Goal: Task Accomplishment & Management: Manage account settings

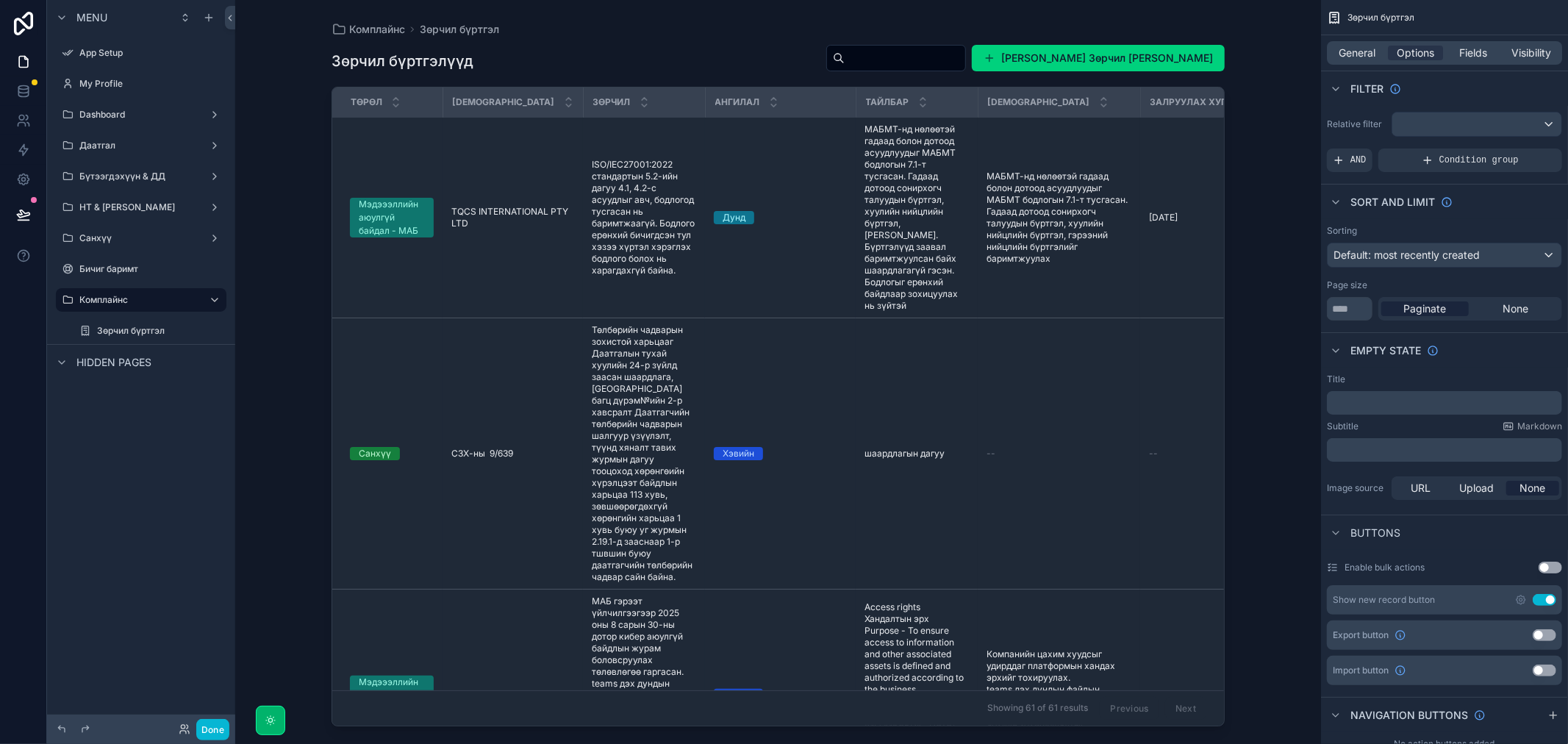
scroll to position [369, 0]
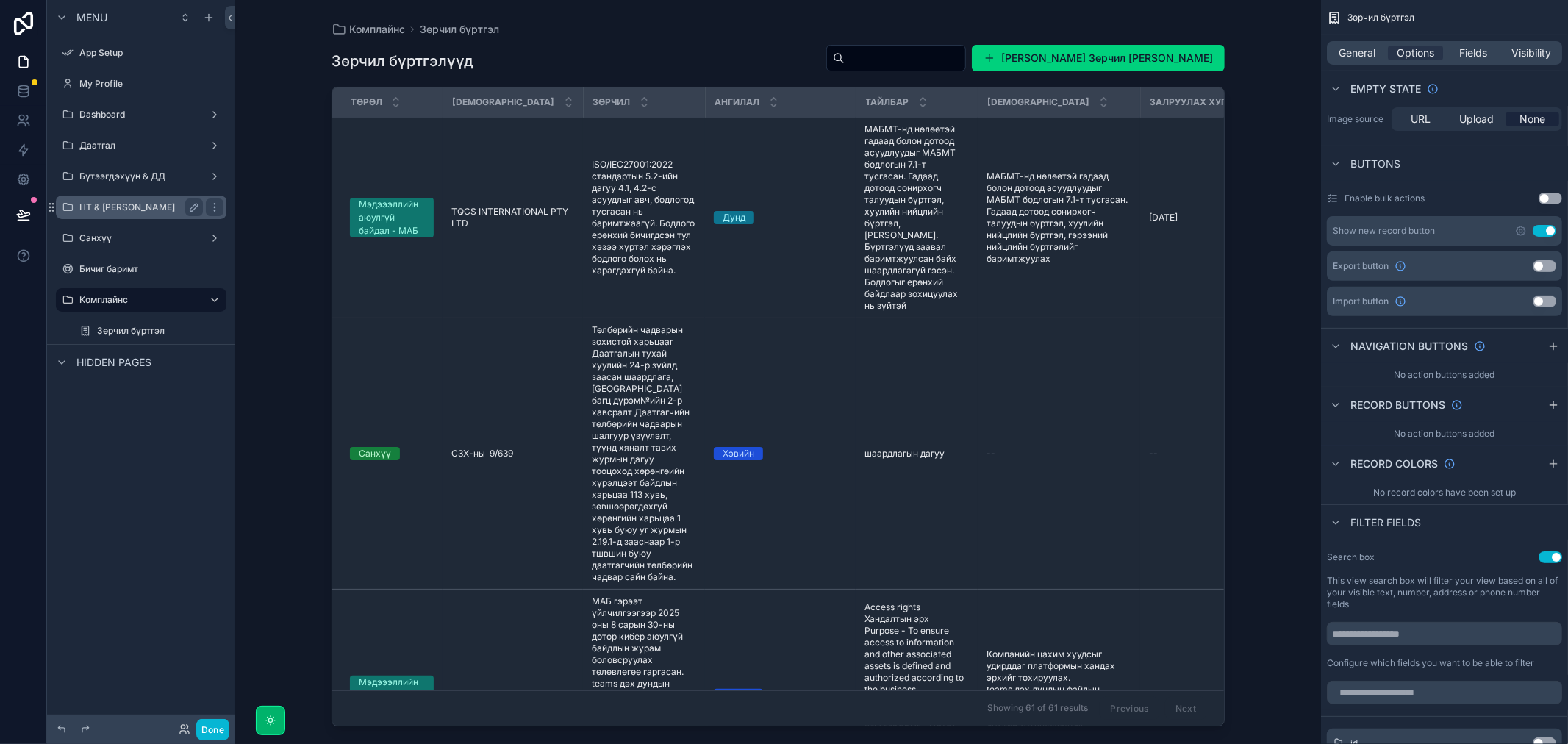
click at [132, 198] on div "НТ & [PERSON_NAME]" at bounding box center [141, 207] width 123 height 18
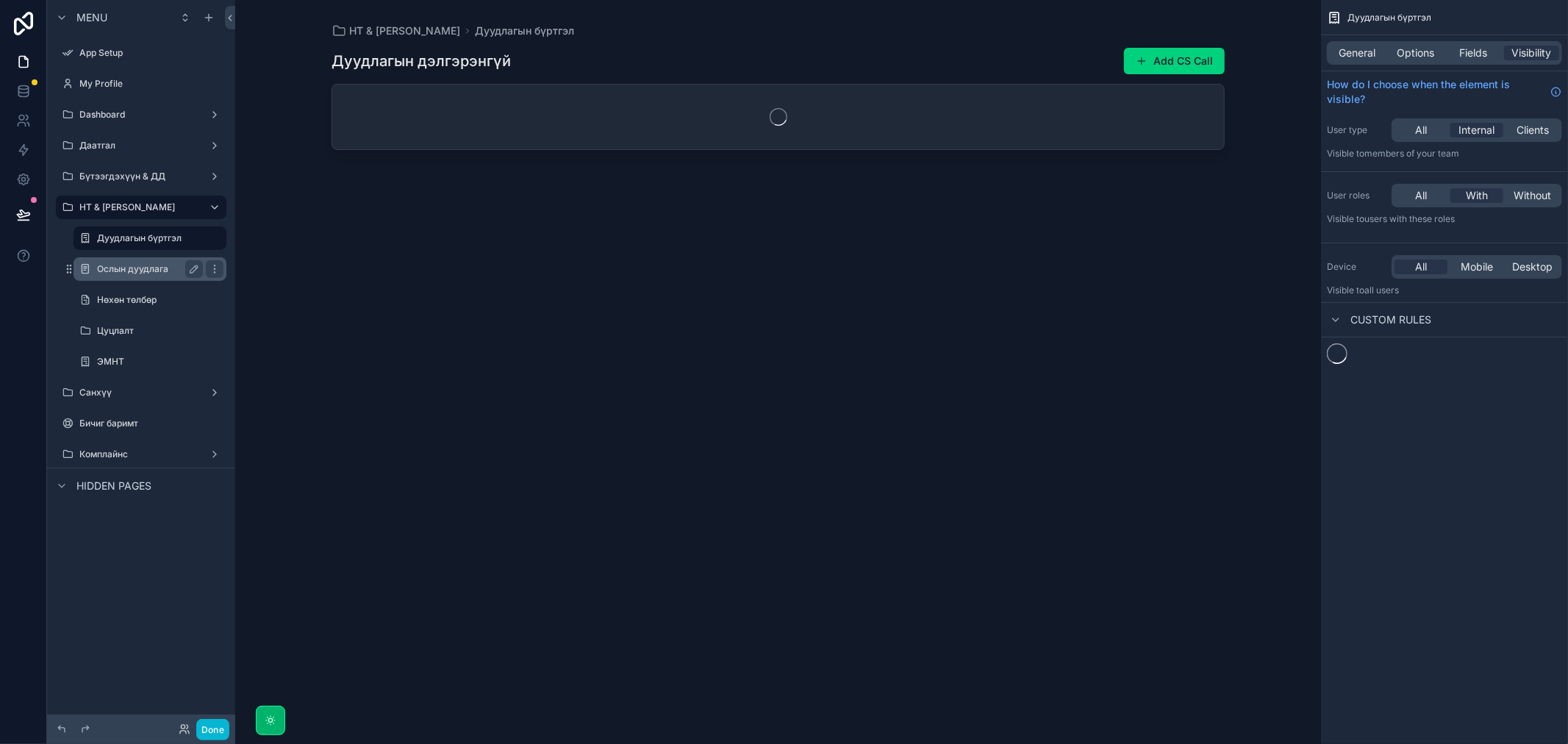
click at [133, 274] on label "Ослын дуудлага" at bounding box center [146, 269] width 100 height 12
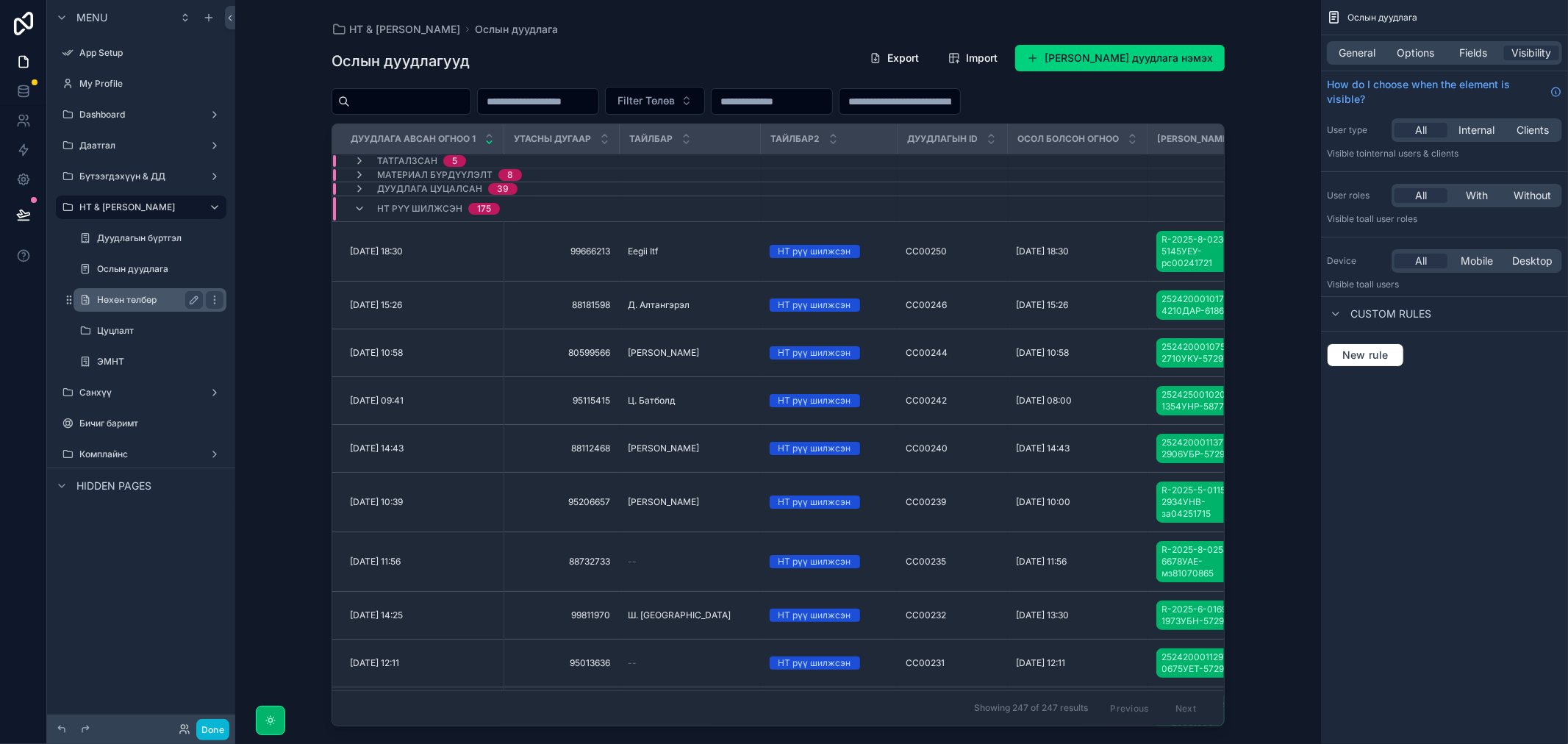
click at [126, 302] on label "Нөхөн төлбөр" at bounding box center [146, 300] width 100 height 12
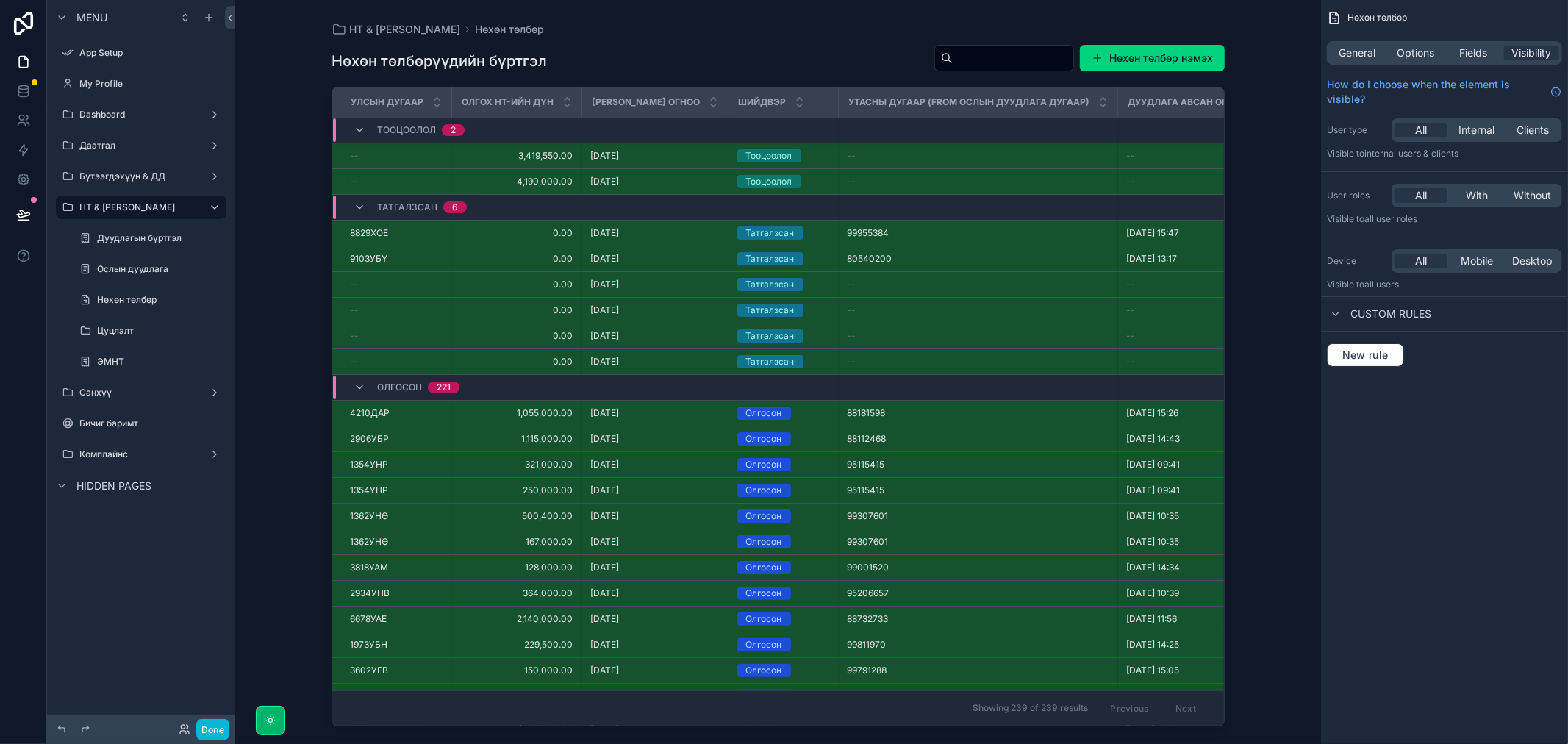
click at [629, 154] on div "scrollable content" at bounding box center [778, 363] width 940 height 726
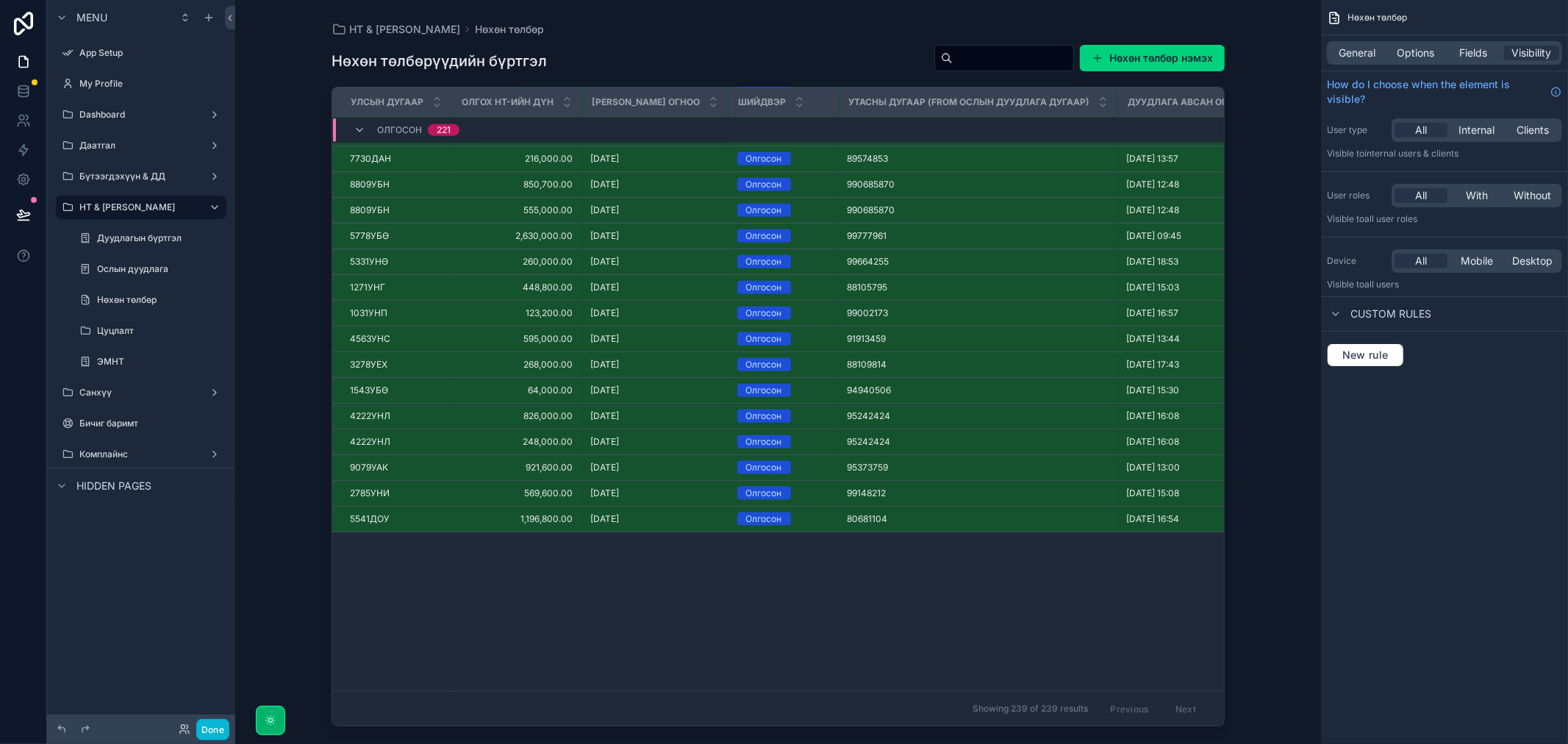
scroll to position [825, 0]
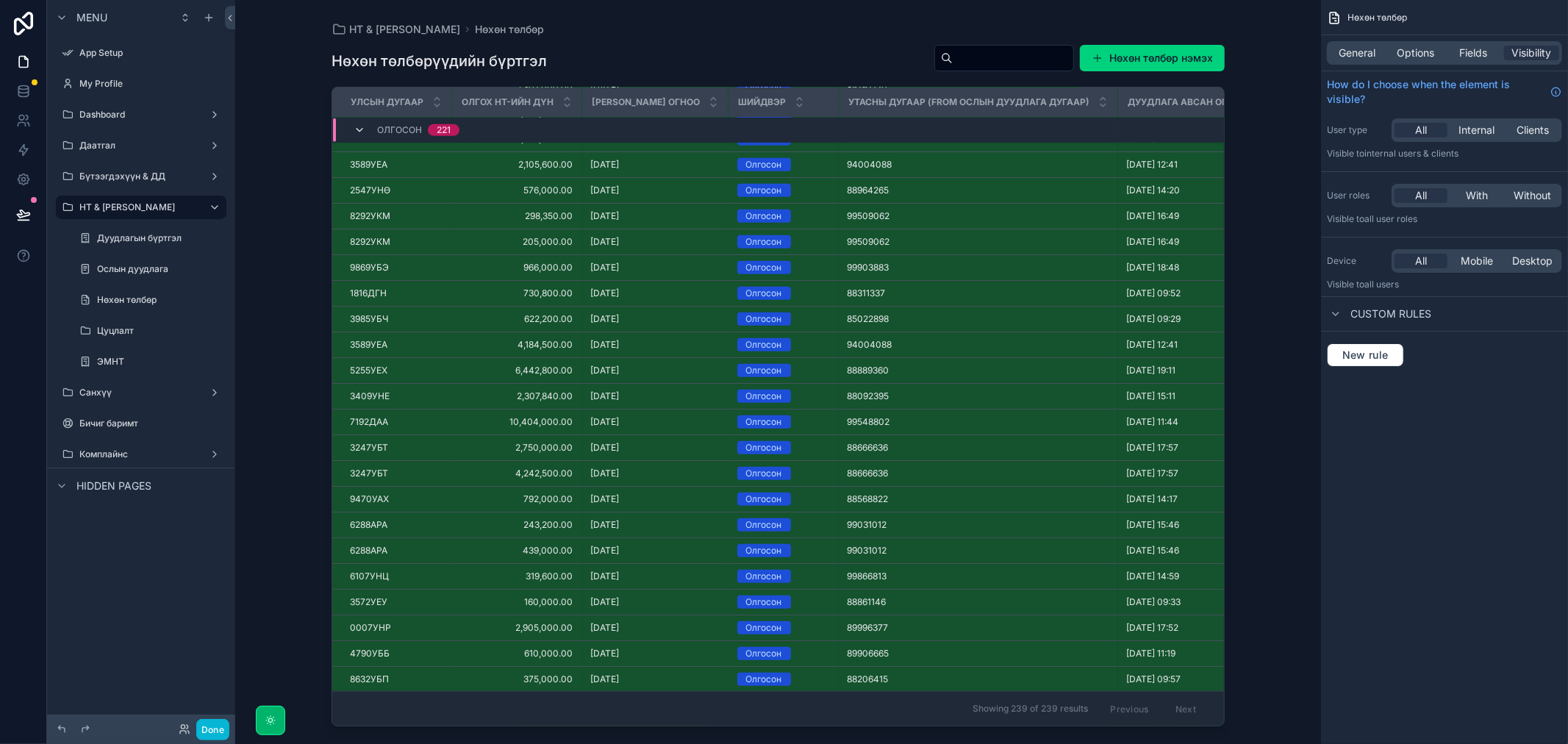
click at [356, 132] on icon "scrollable content" at bounding box center [359, 130] width 12 height 12
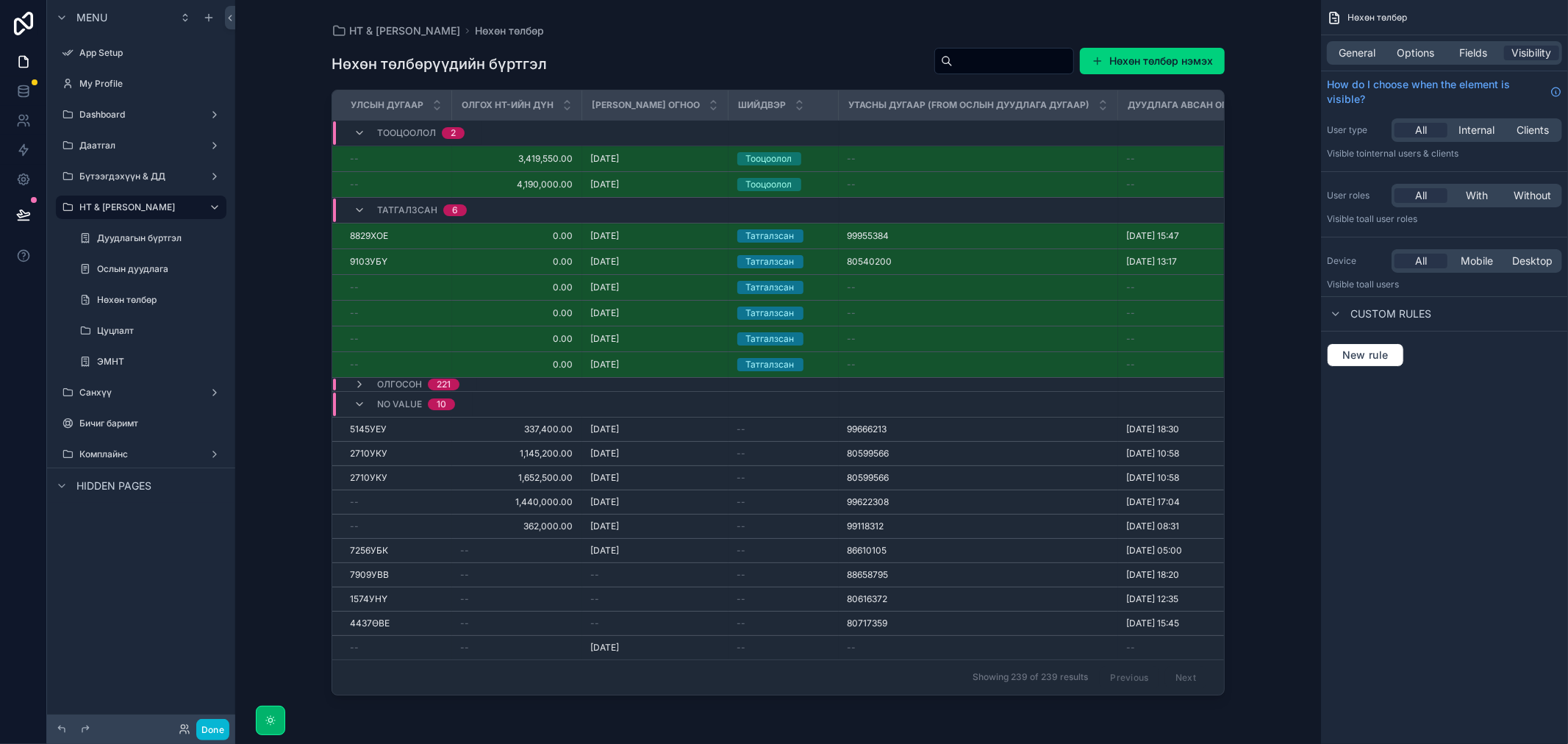
scroll to position [0, 0]
click at [355, 402] on icon "scrollable content" at bounding box center [359, 404] width 12 height 12
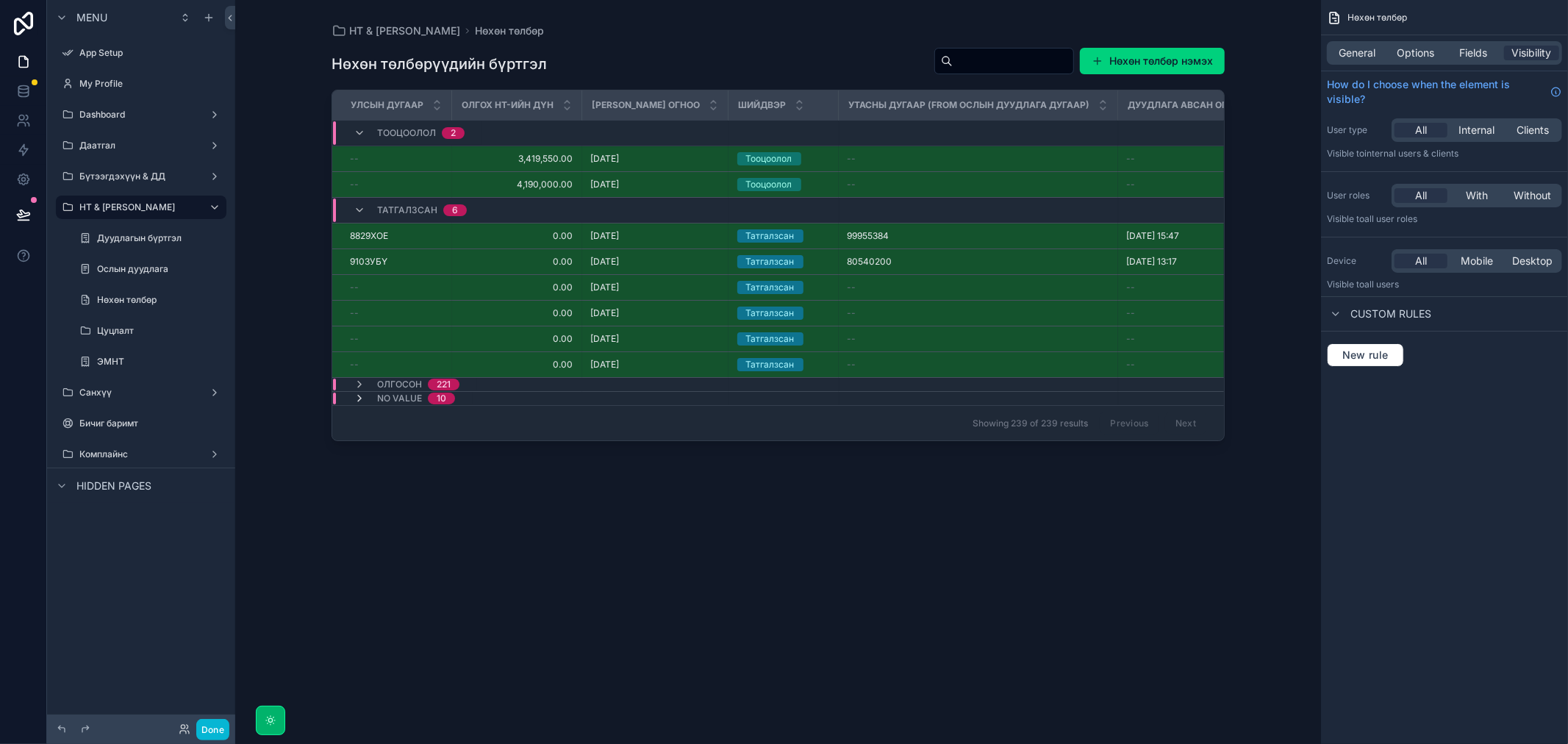
click at [361, 398] on icon "scrollable content" at bounding box center [359, 398] width 12 height 12
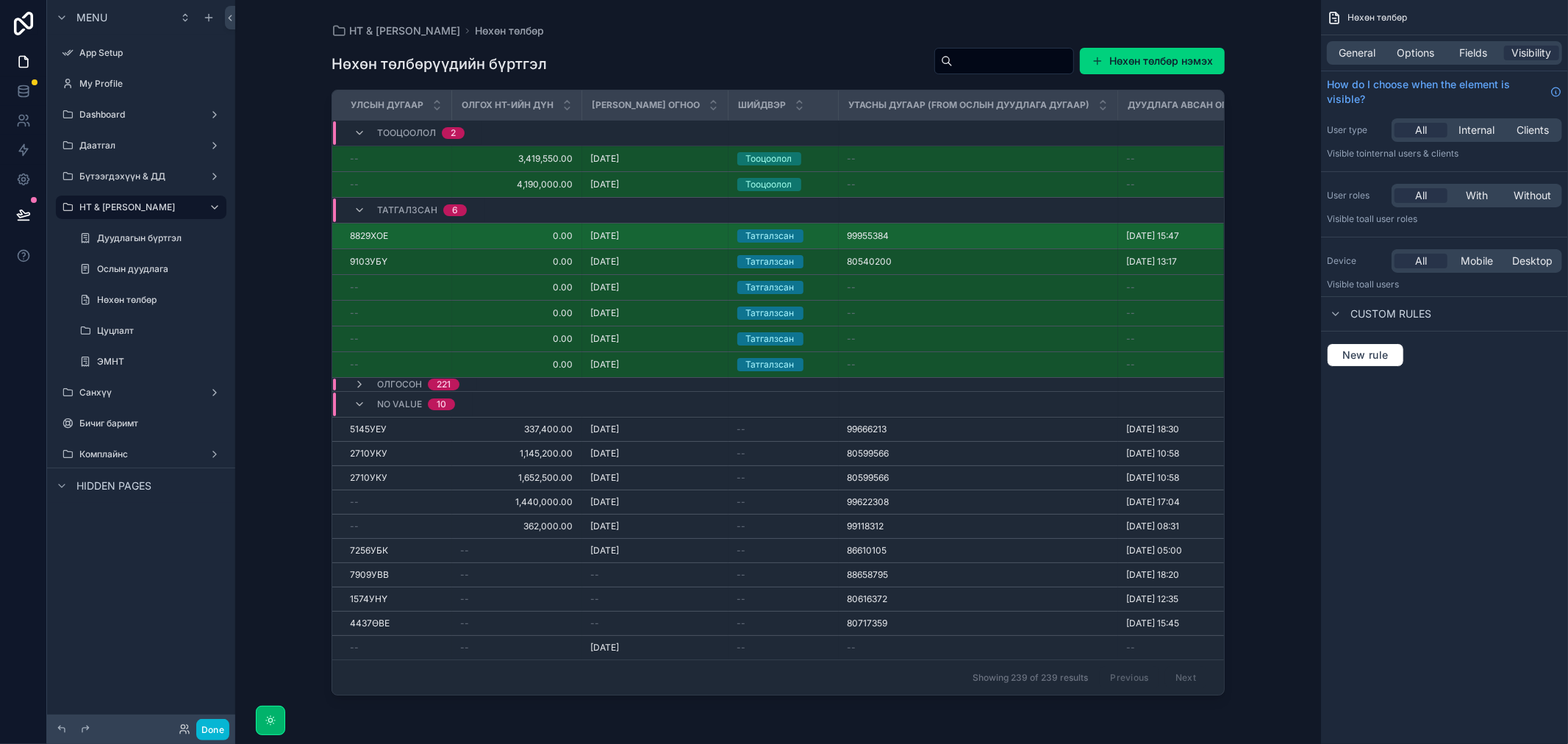
click at [696, 232] on div "19/08/2025 19/08/2025" at bounding box center [655, 236] width 129 height 12
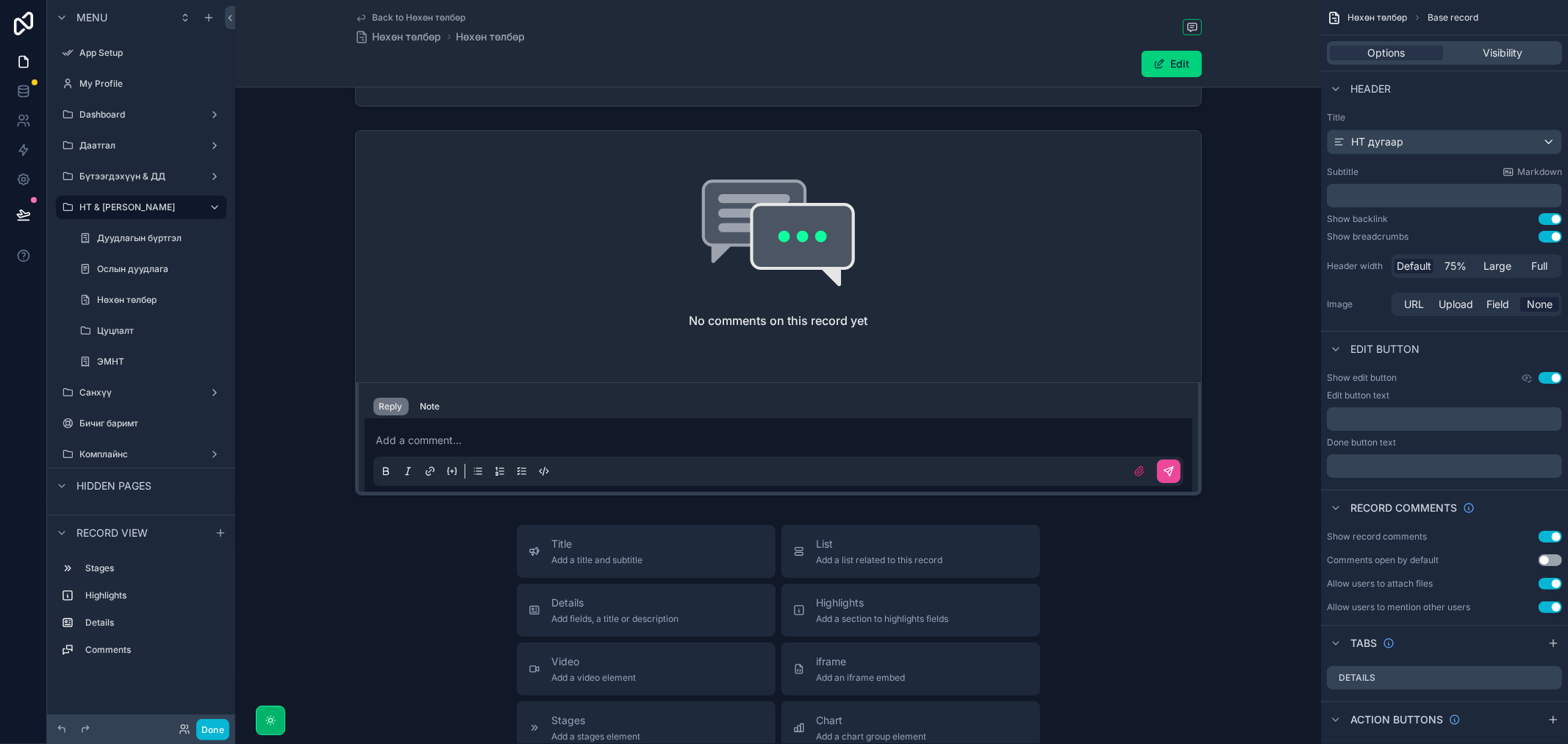
scroll to position [653, 0]
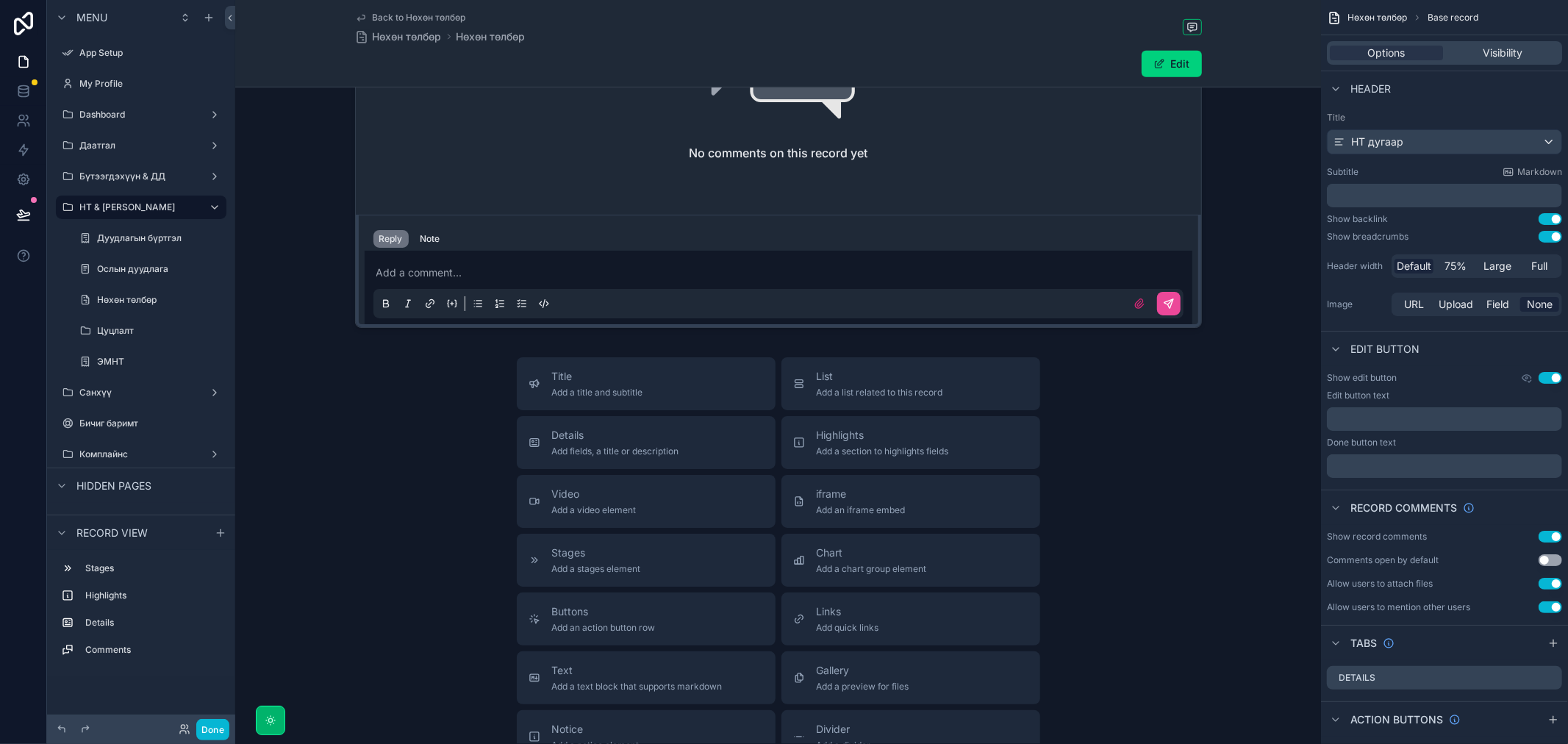
click at [361, 522] on div "Title Add a title and subtitle List Add a list related to this record Details A…" at bounding box center [778, 619] width 1086 height 523
click at [128, 306] on div "Нөхөн төлбөр" at bounding box center [150, 300] width 106 height 18
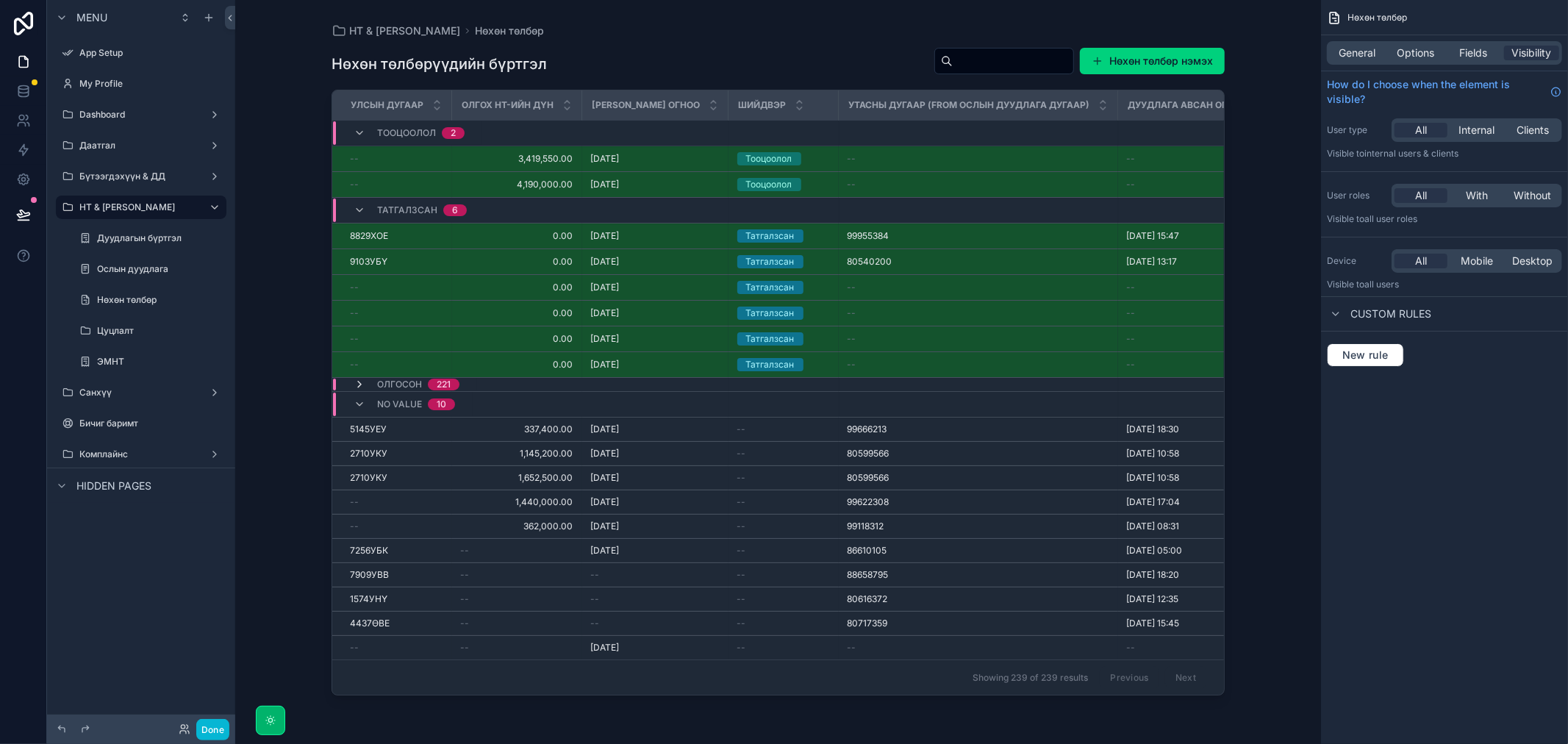
click at [357, 385] on icon "scrollable content" at bounding box center [359, 384] width 12 height 12
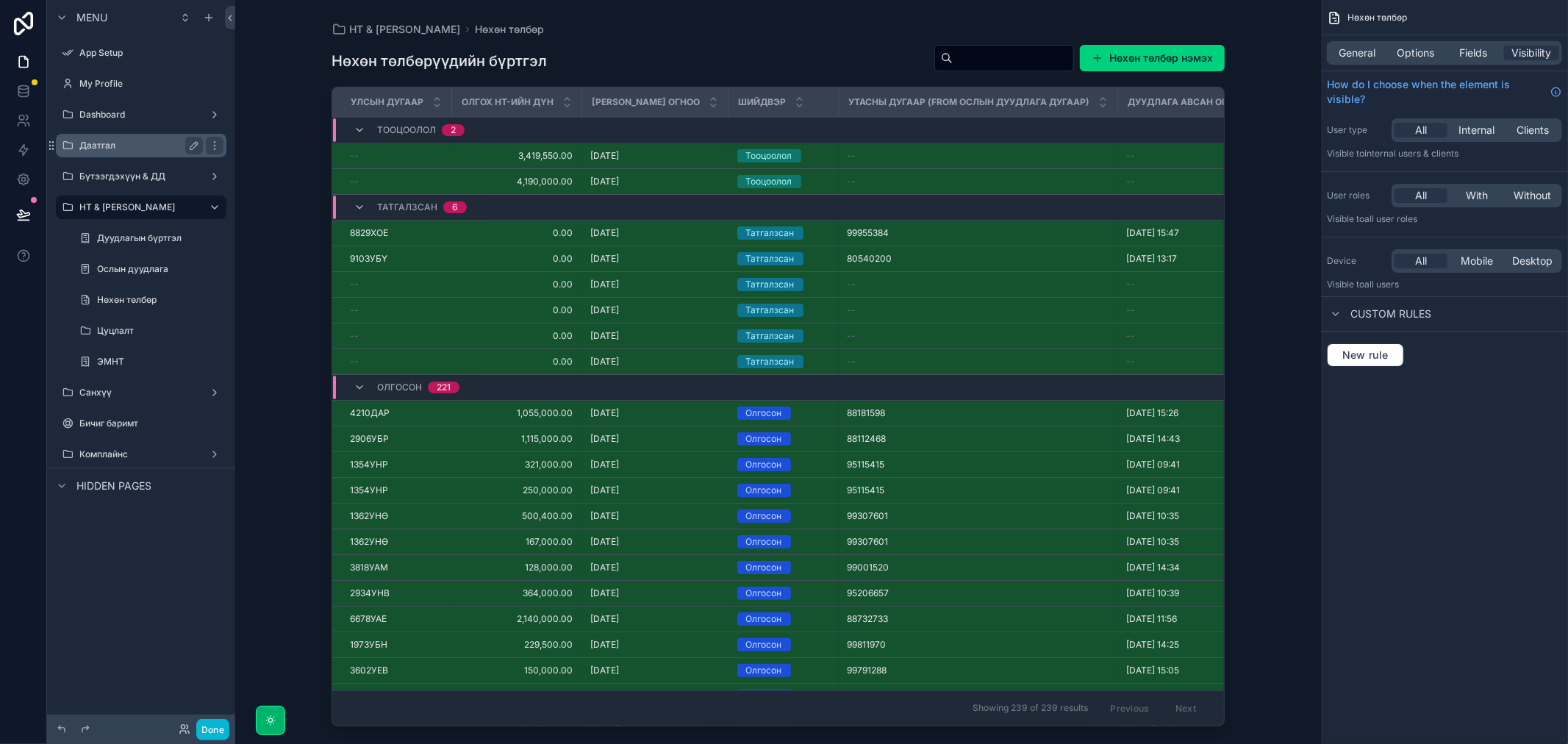
click at [106, 150] on label "Даатгал" at bounding box center [138, 146] width 118 height 12
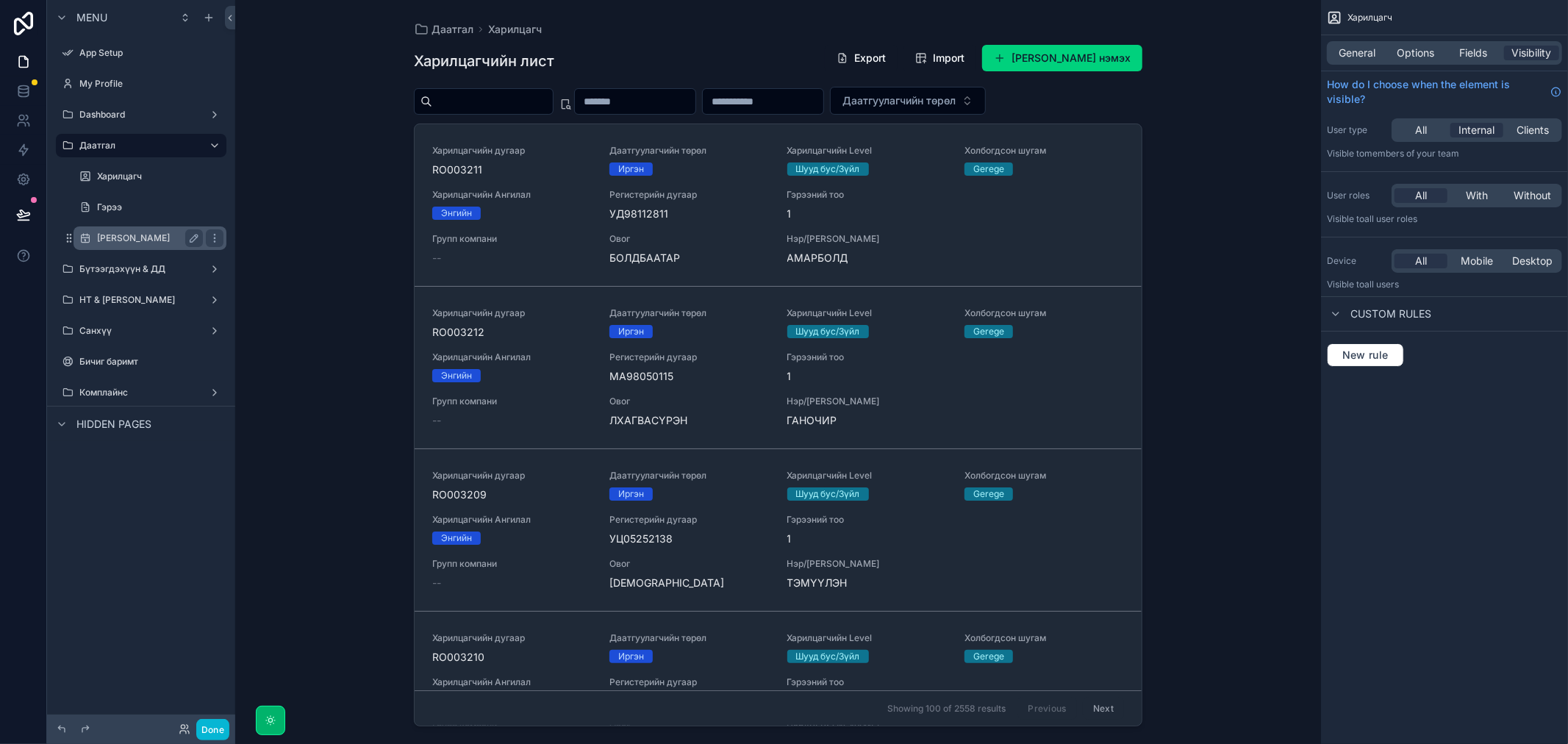
click at [134, 233] on label "[PERSON_NAME]" at bounding box center [146, 238] width 100 height 12
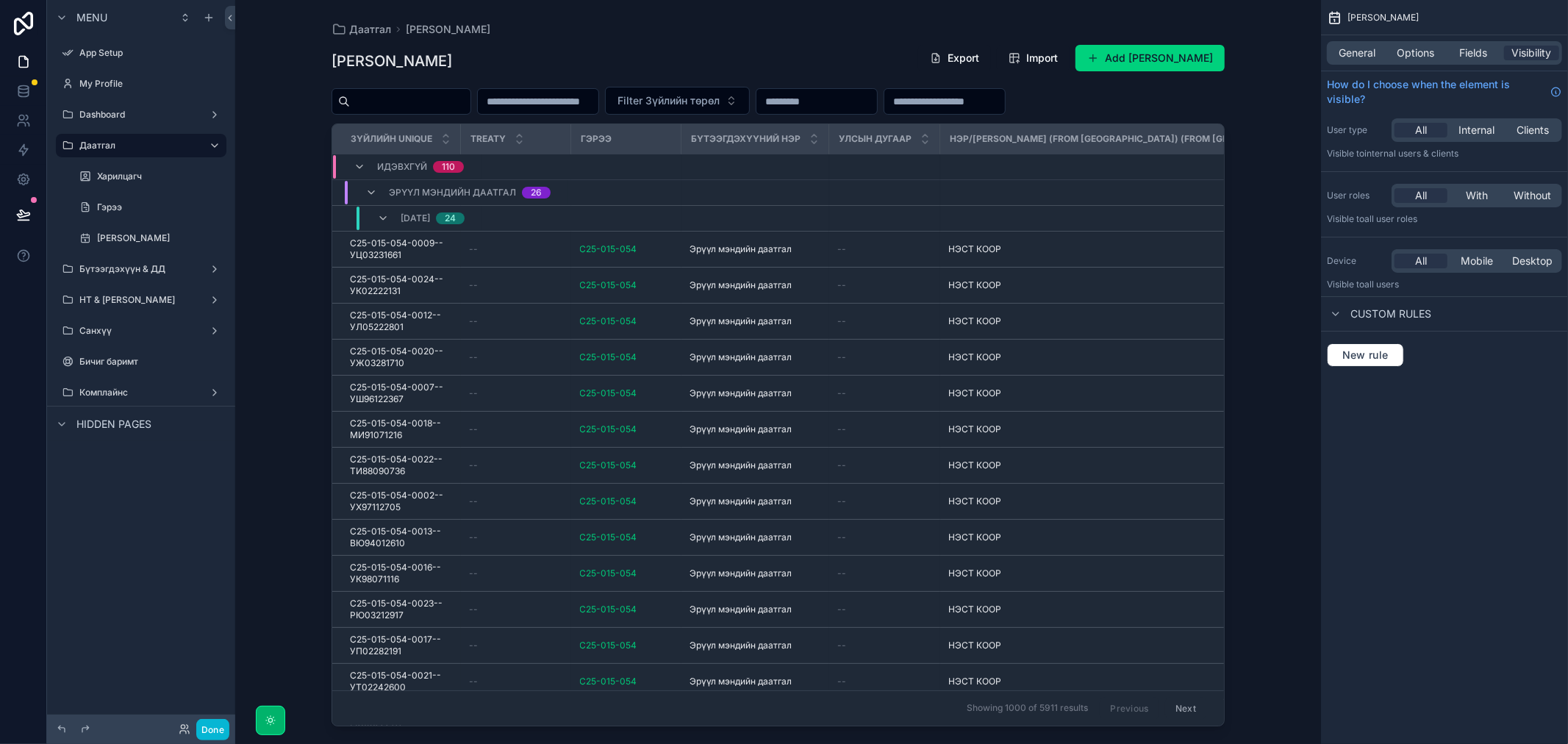
click at [394, 101] on div "scrollable content" at bounding box center [778, 363] width 940 height 726
drag, startPoint x: 394, startPoint y: 101, endPoint x: 420, endPoint y: 100, distance: 26.0
click at [420, 100] on input "scrollable content" at bounding box center [410, 102] width 121 height 21
paste input "**********"
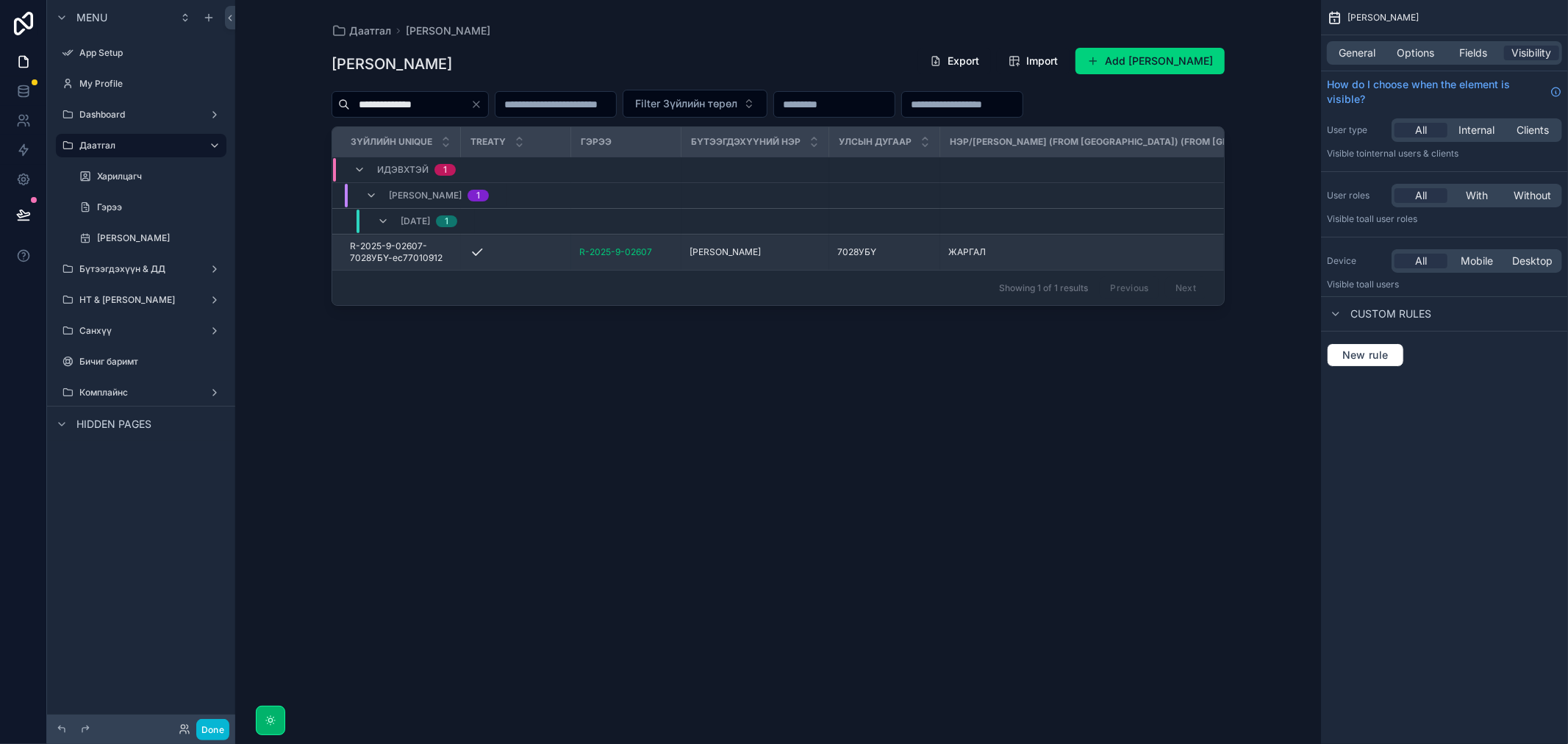
type input "**********"
click at [412, 252] on span "R-2025-9-02607-7028УБҮ-ес77010912" at bounding box center [401, 251] width 102 height 23
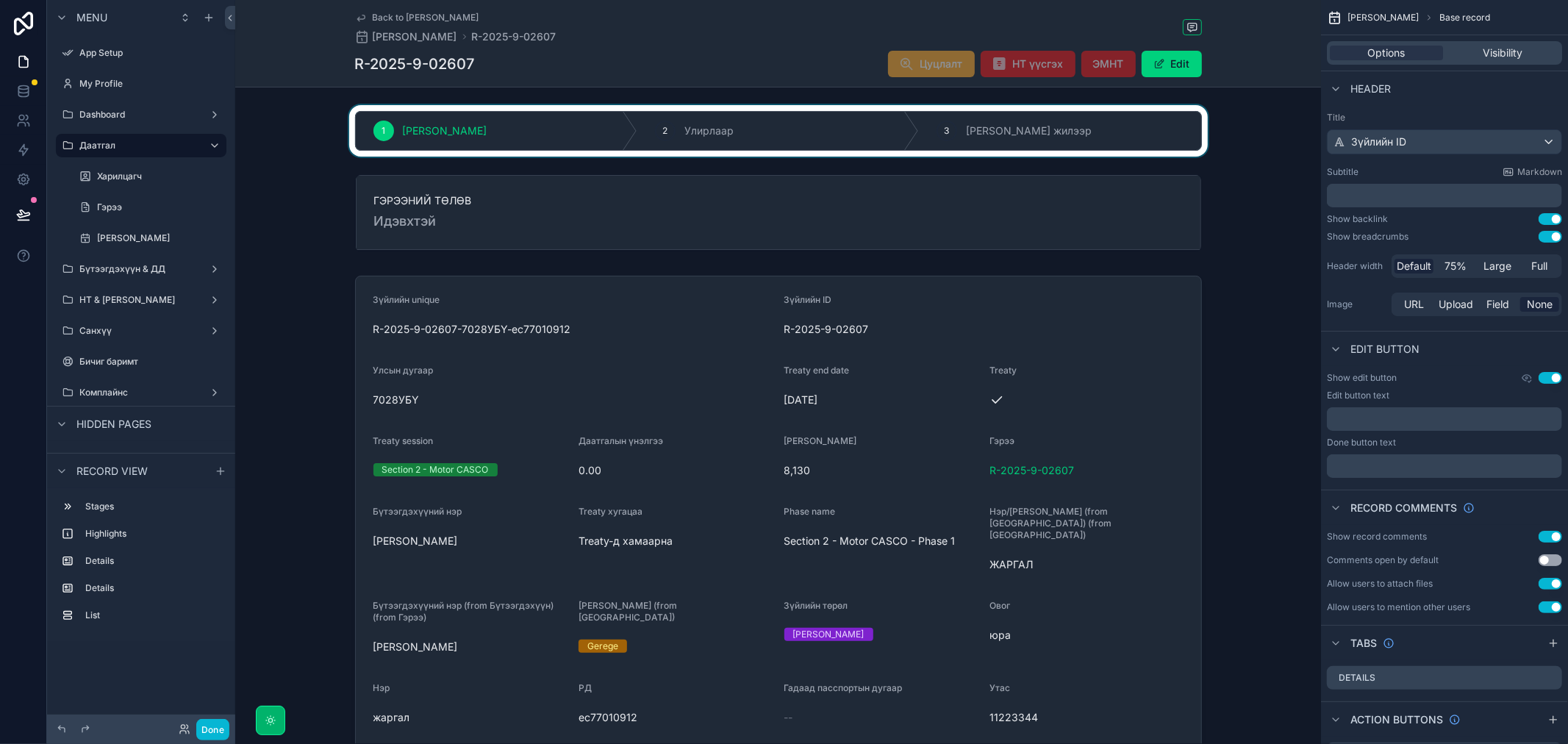
click at [1298, 113] on div "scrollable content" at bounding box center [778, 130] width 1086 height 51
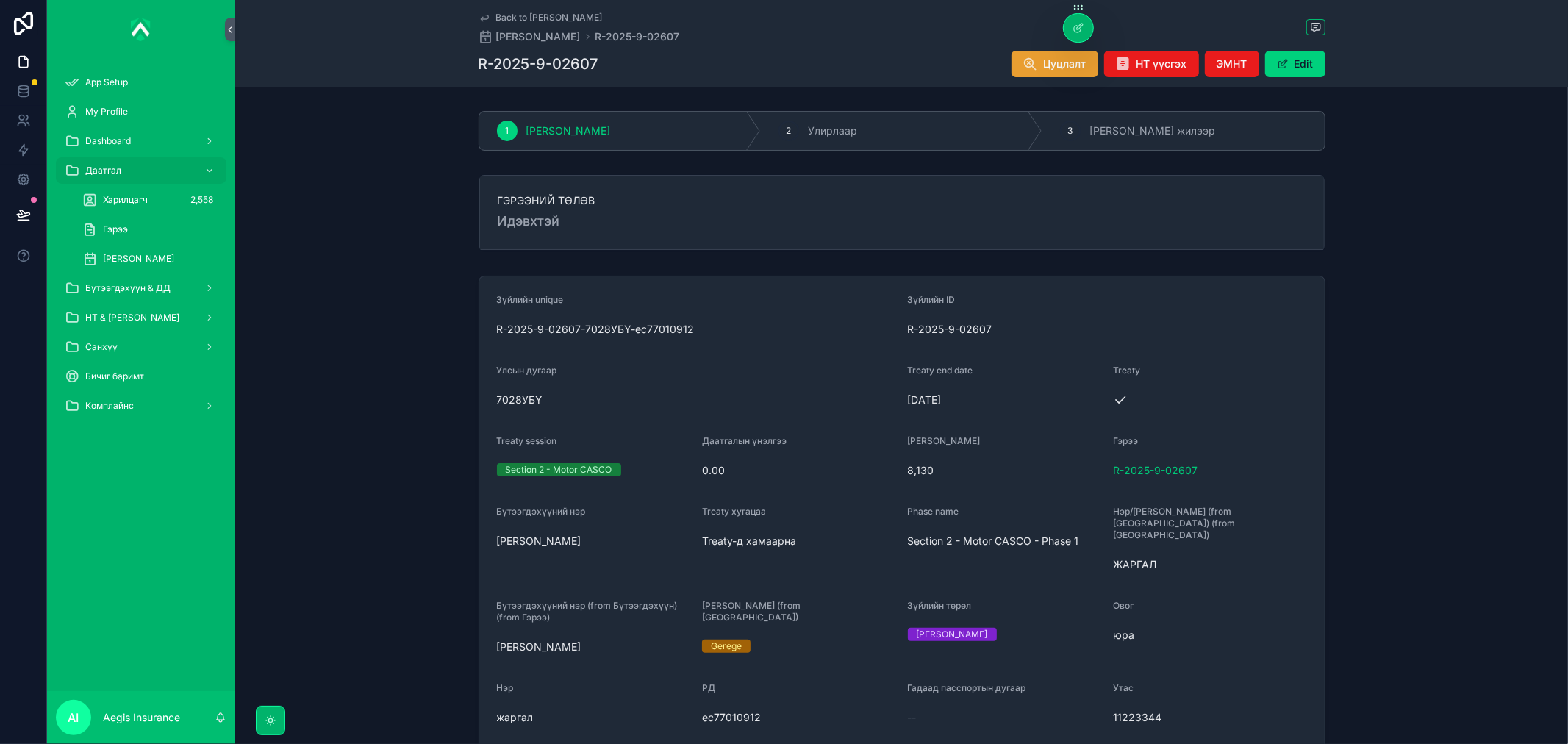
click at [1033, 68] on icon "scrollable content" at bounding box center [1030, 64] width 14 height 14
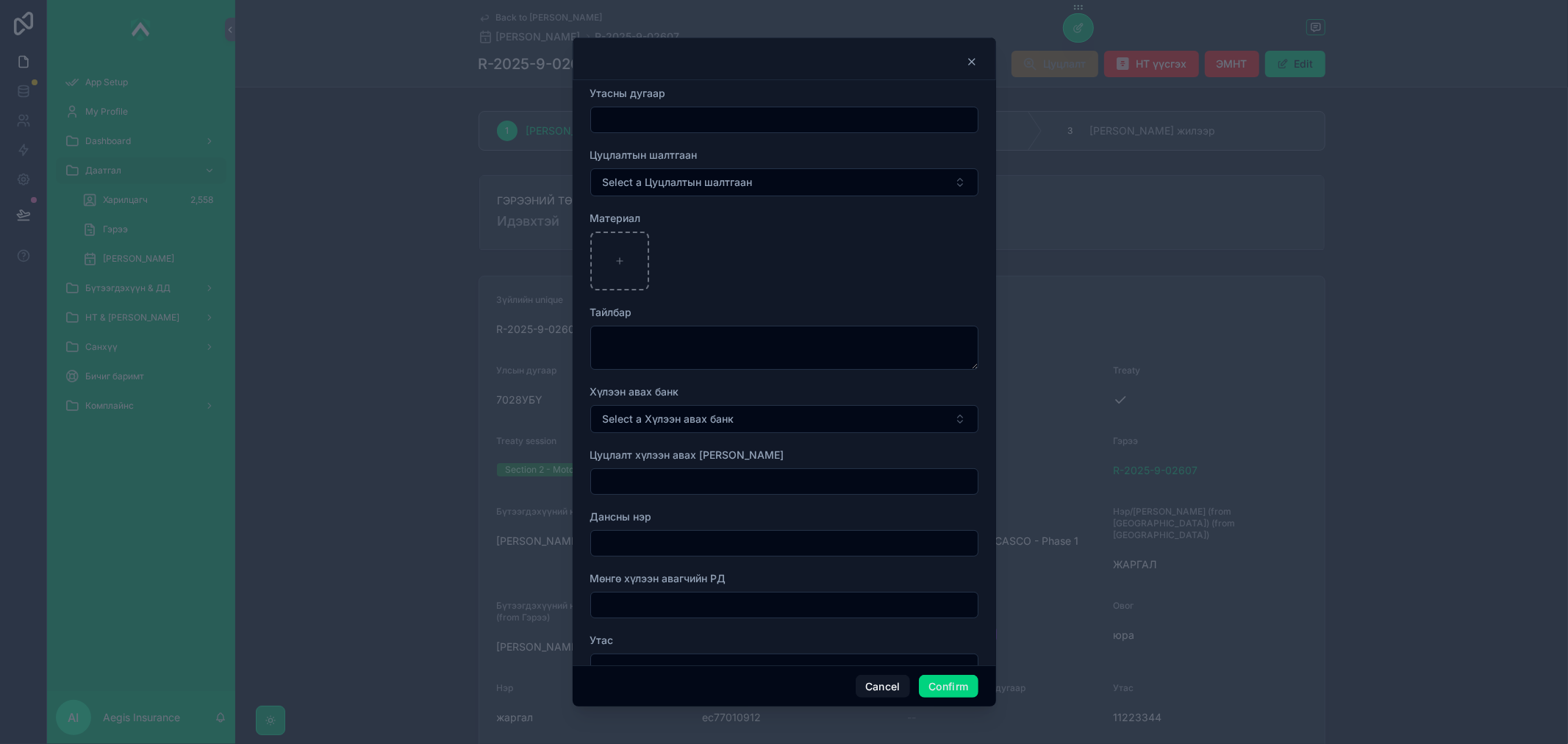
click at [719, 107] on div at bounding box center [784, 119] width 388 height 26
click at [729, 126] on input "text" at bounding box center [784, 120] width 386 height 21
type input "****"
click at [710, 188] on span "Select a Цуцлалтын шалтгаан" at bounding box center [677, 182] width 150 height 14
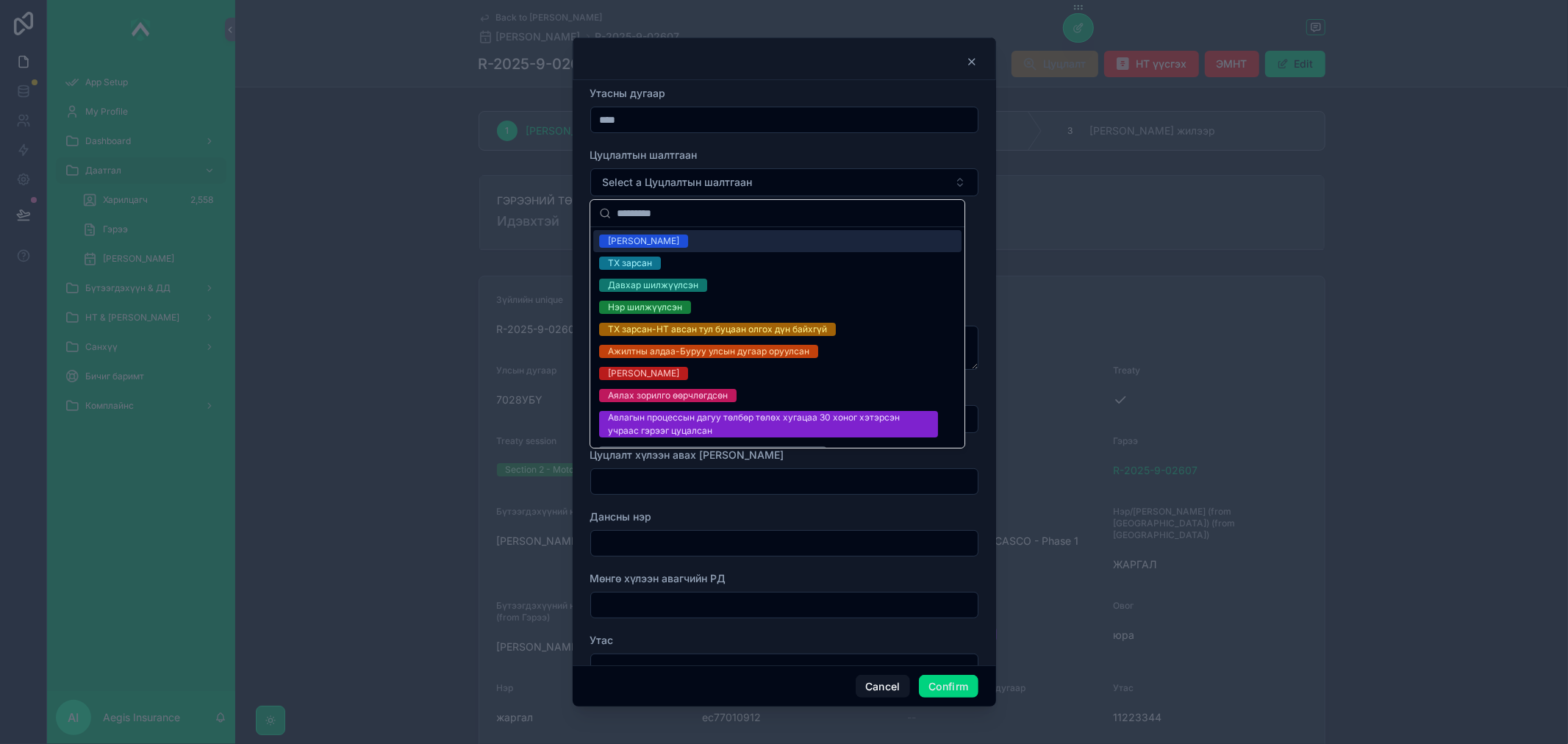
type input "*"
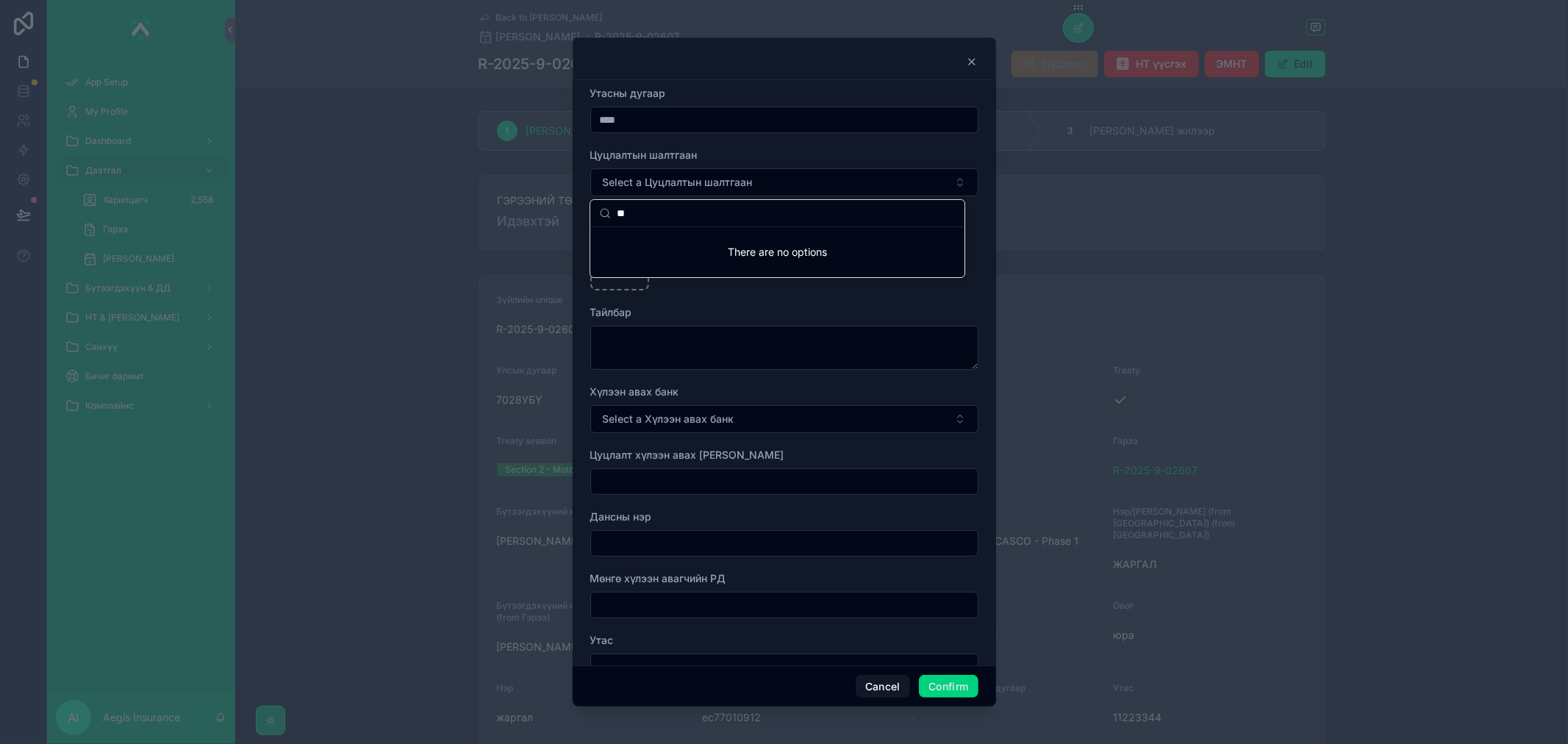
type input "*"
type input "****"
click at [674, 240] on div "ТЕСТИЙН ГҮЙЛГЭЭ " БУЦААЛТ" at bounding box center [678, 241] width 140 height 14
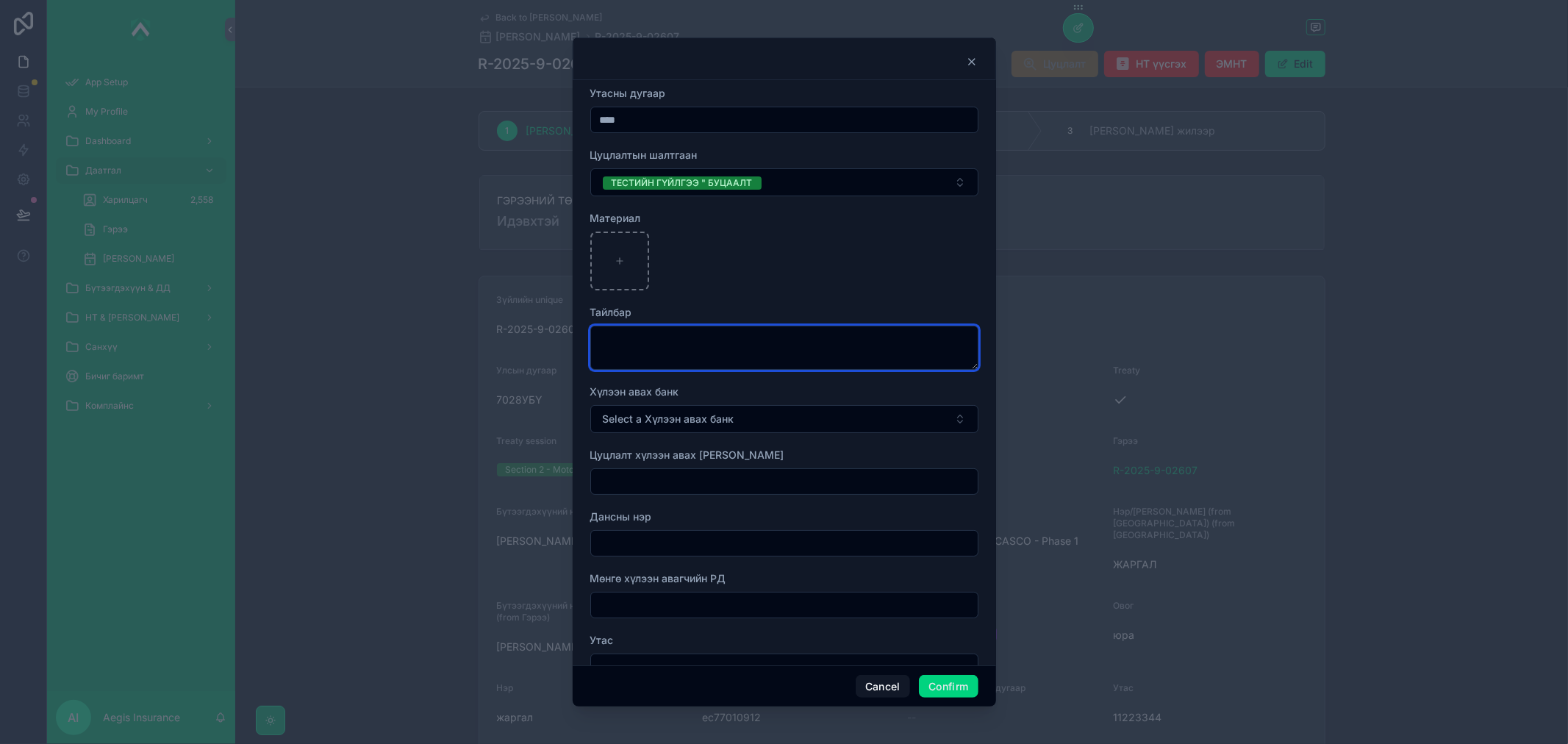
click at [717, 342] on textarea at bounding box center [784, 347] width 388 height 44
click at [656, 122] on input "****" at bounding box center [784, 120] width 386 height 21
click at [707, 350] on textarea at bounding box center [784, 347] width 388 height 44
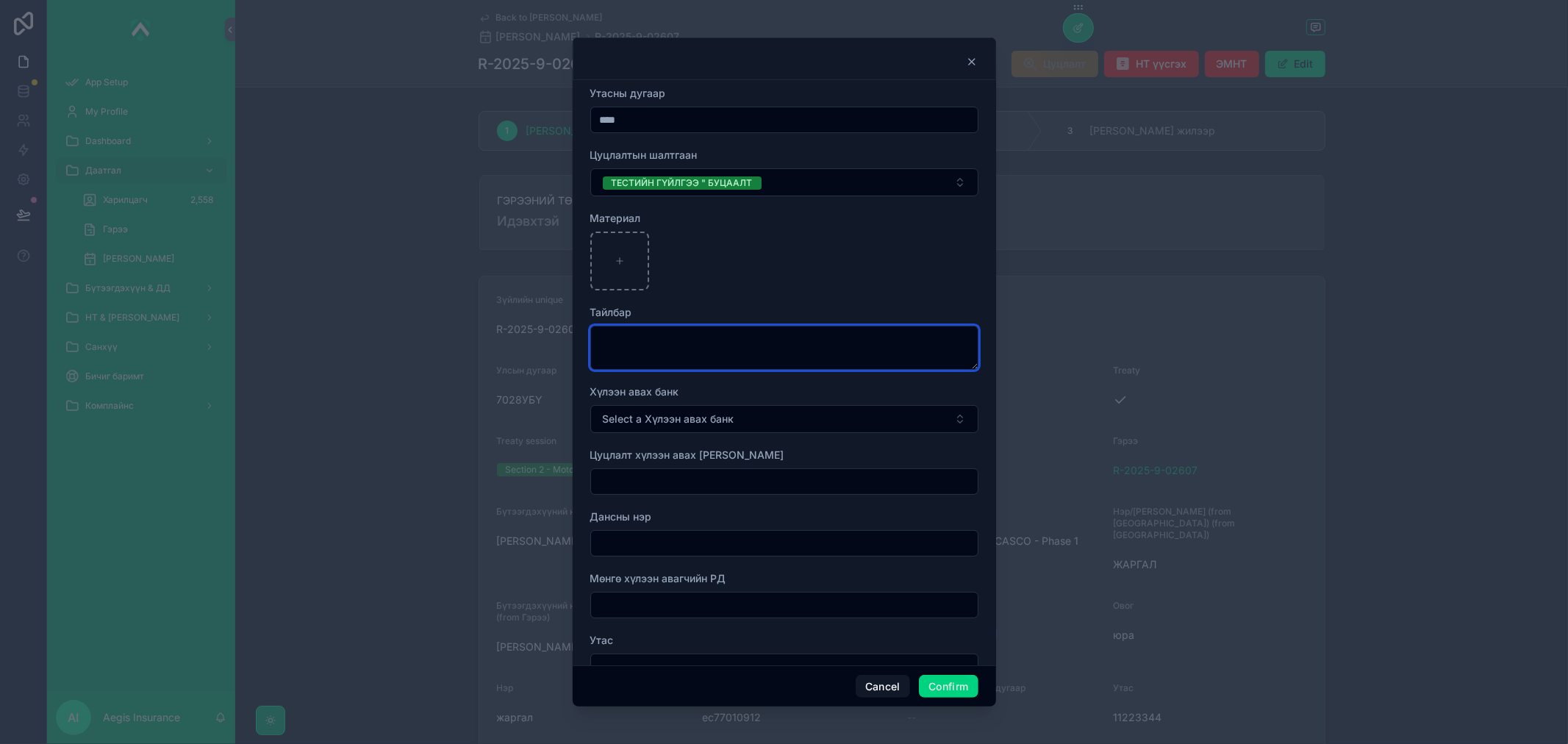
paste textarea "****"
type textarea "****"
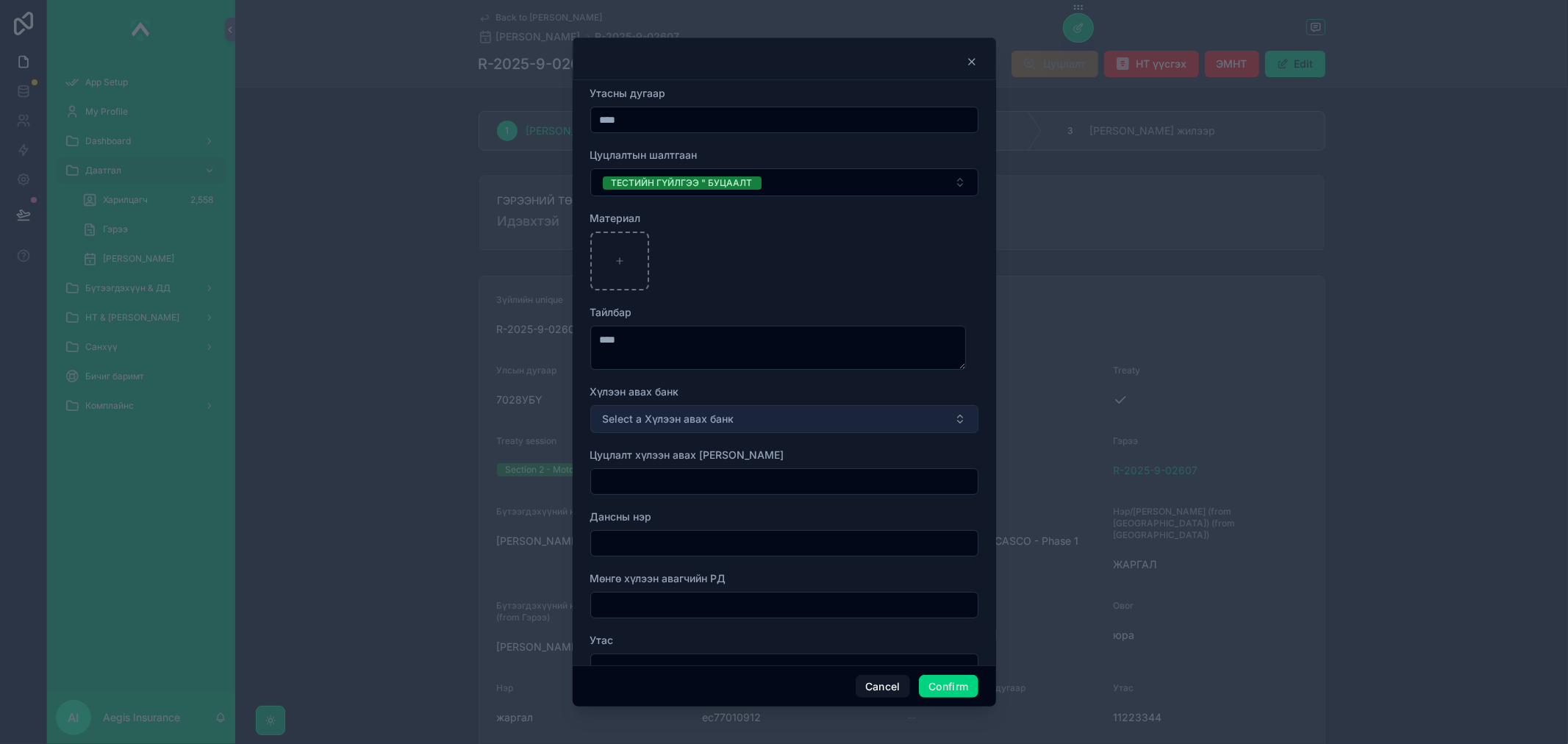
click at [738, 418] on button "Select a Хүлээн авах банк" at bounding box center [784, 418] width 388 height 28
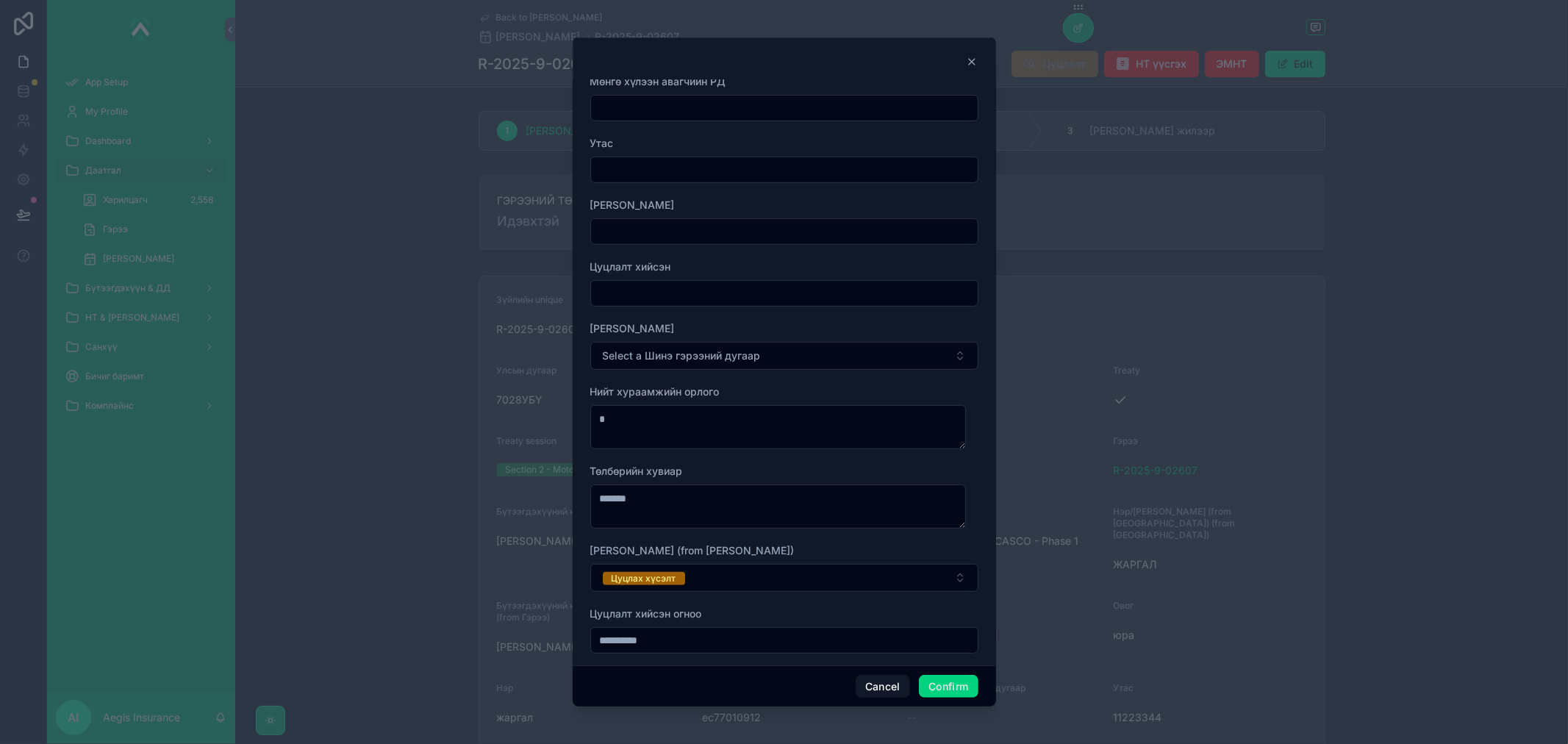
scroll to position [490, 0]
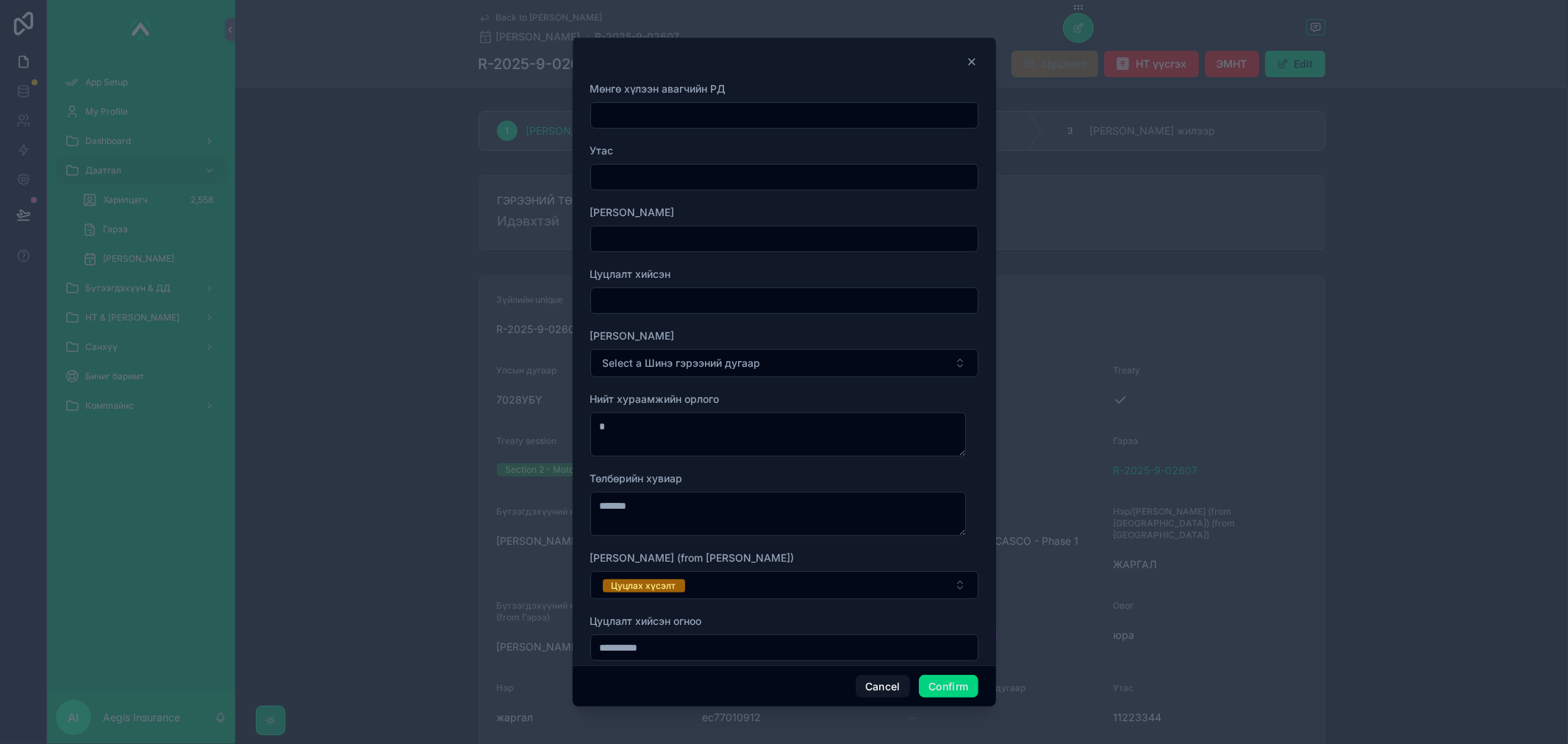
click at [676, 230] on input "text" at bounding box center [784, 239] width 386 height 21
click at [613, 309] on input "text" at bounding box center [784, 301] width 386 height 21
type input "*"
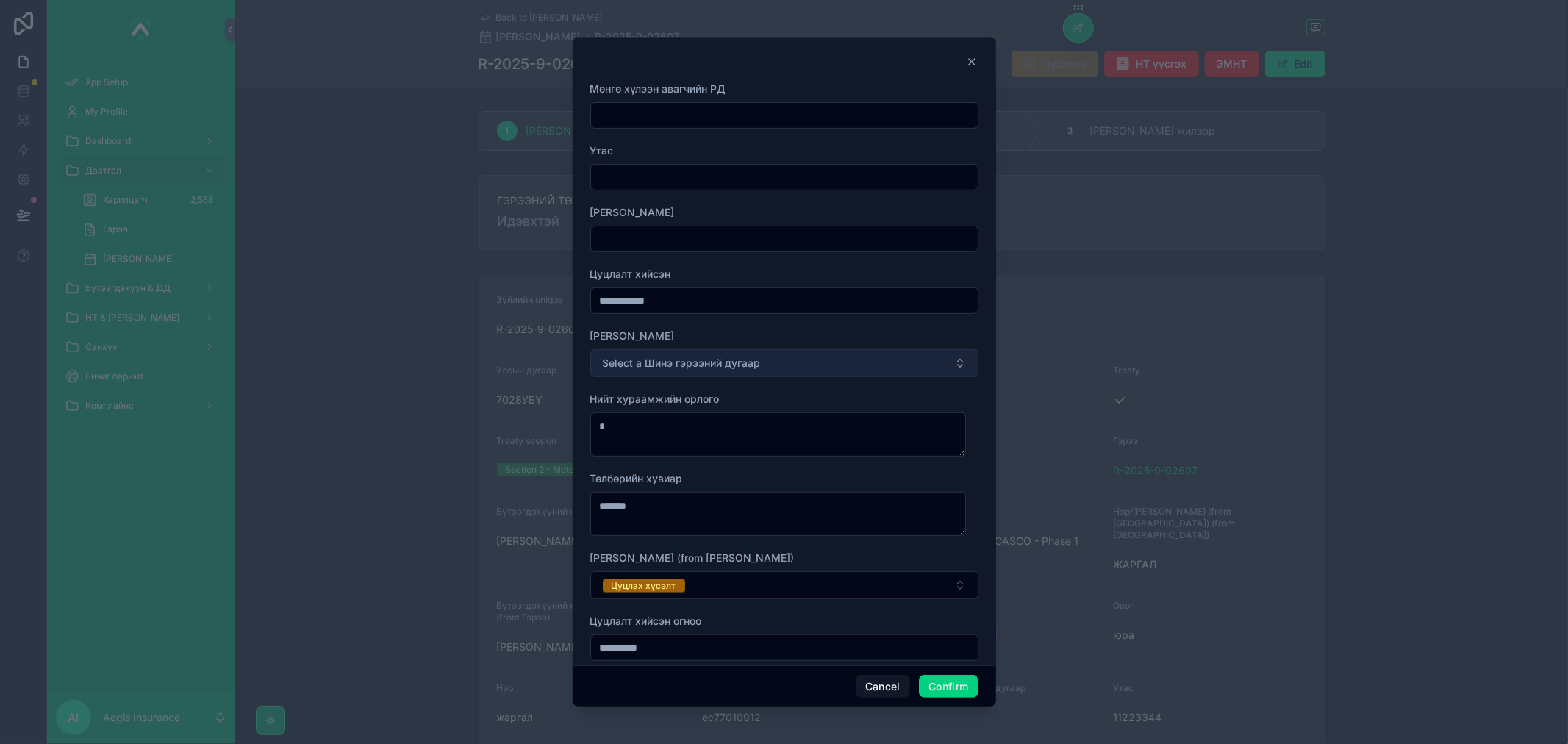
type input "**********"
click at [684, 362] on span "Select a Шинэ гэрээний дугаар" at bounding box center [682, 363] width 158 height 14
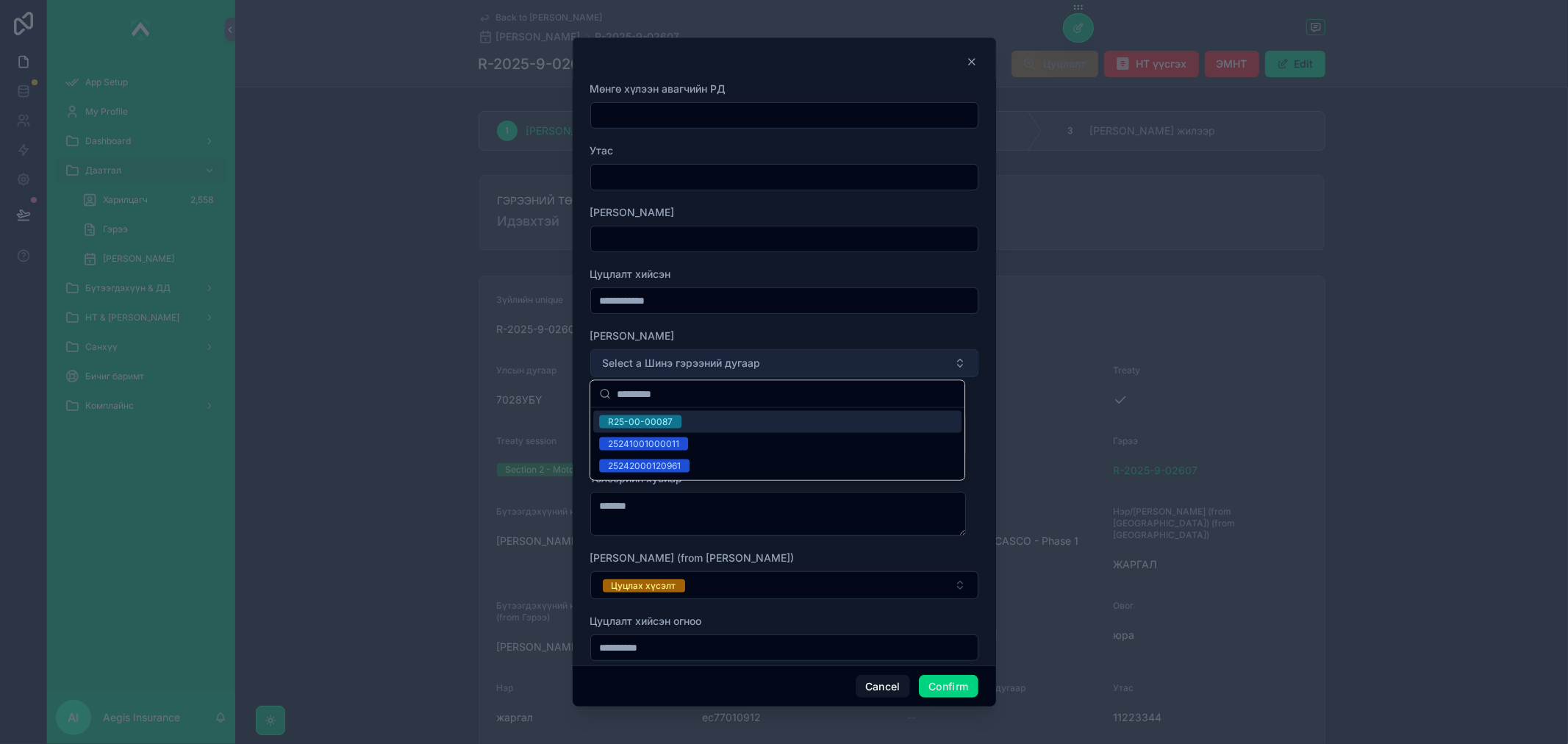
click at [743, 356] on span "Select a Шинэ гэрээний дугаар" at bounding box center [682, 363] width 158 height 14
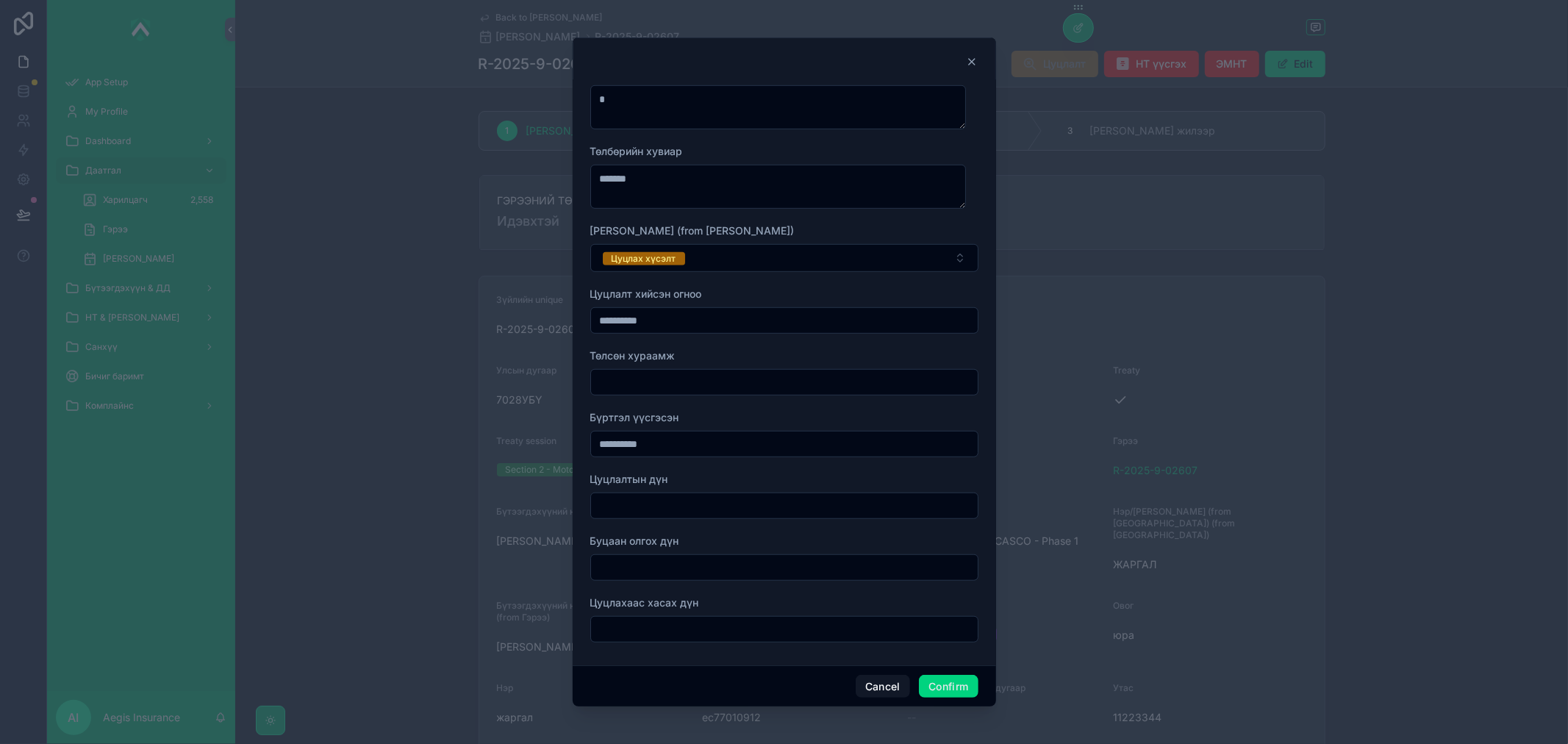
scroll to position [820, 0]
click at [757, 503] on input "text" at bounding box center [784, 502] width 386 height 21
type input "****"
click at [950, 676] on button "Confirm" at bounding box center [948, 686] width 59 height 23
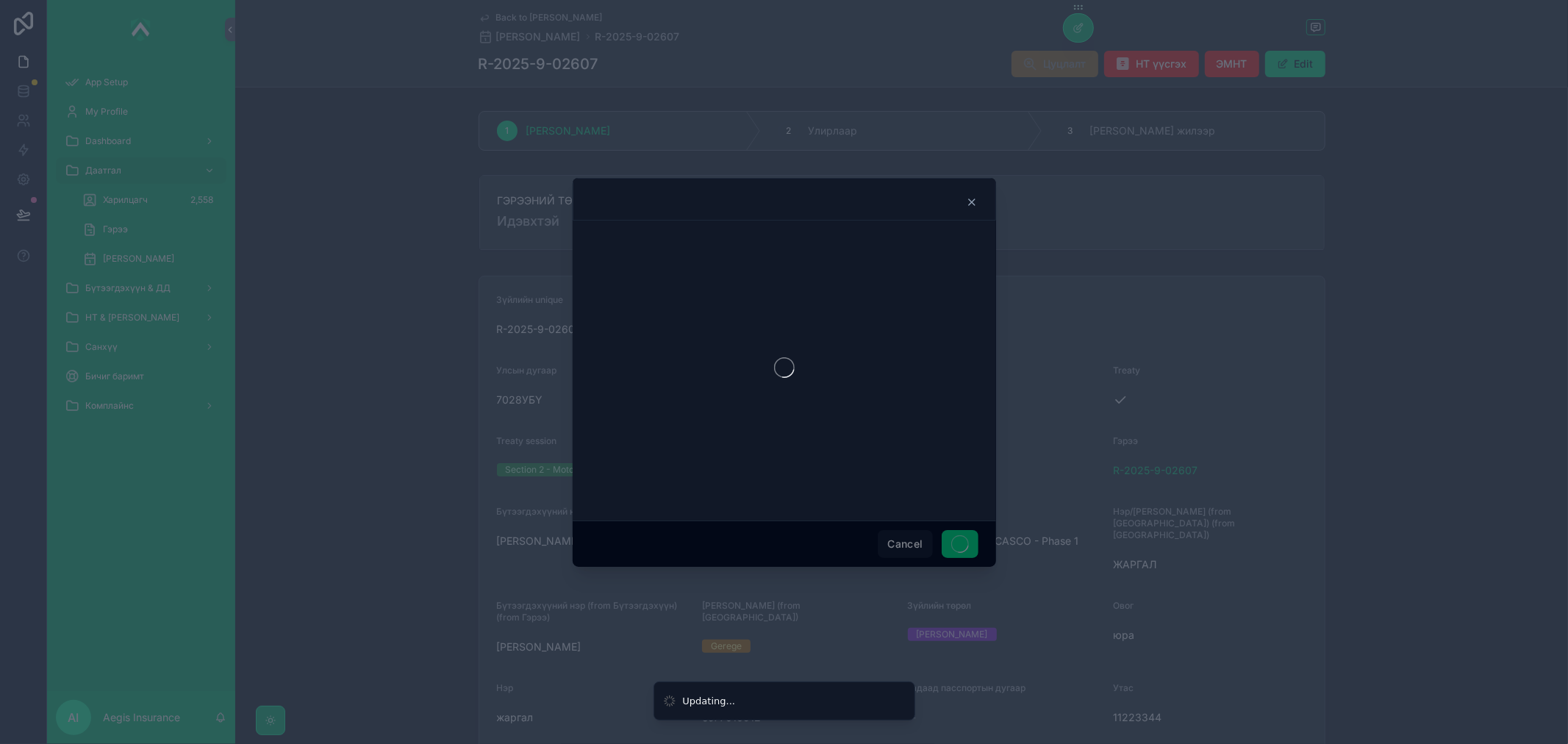
scroll to position [0, 0]
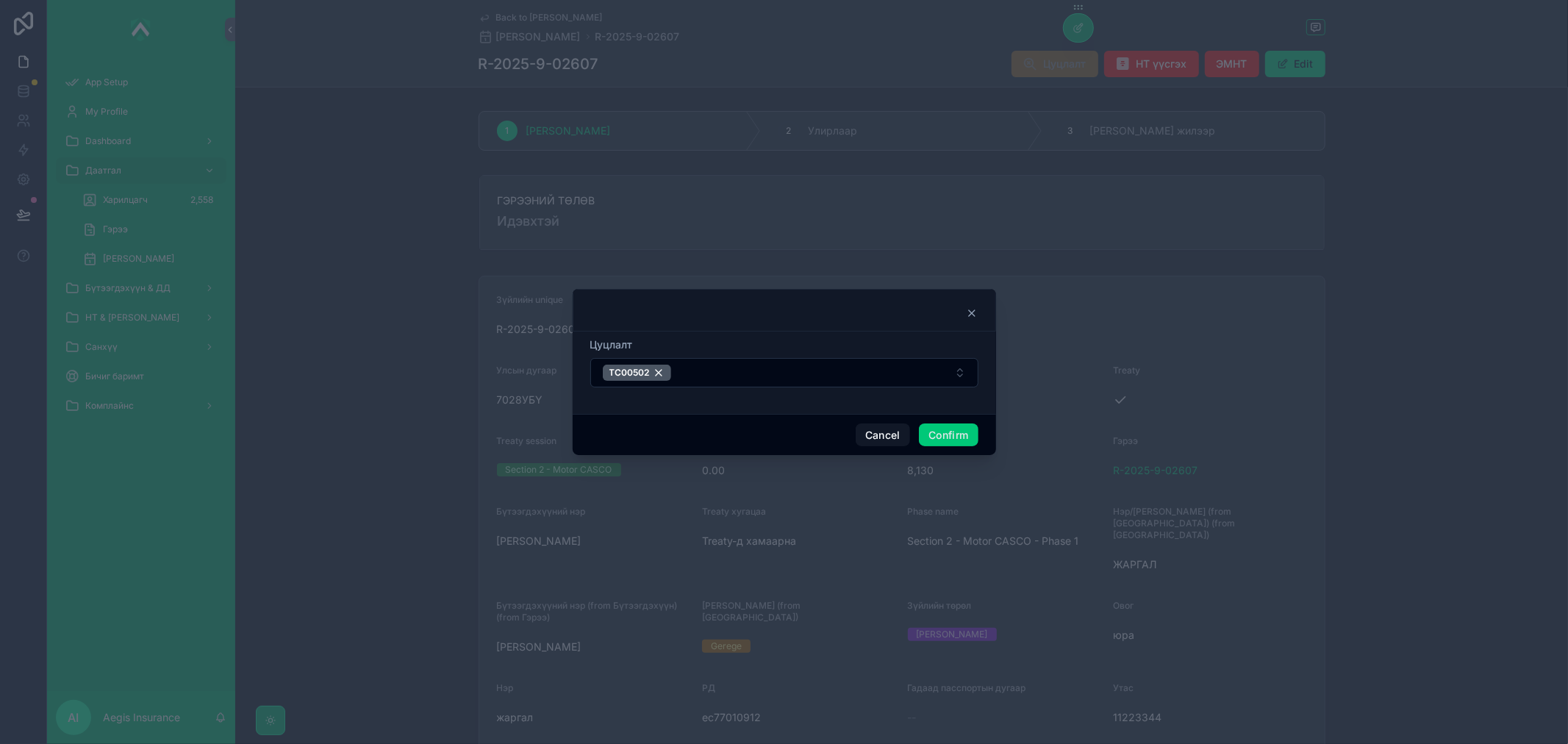
click at [960, 437] on button "Confirm" at bounding box center [948, 434] width 59 height 23
click at [969, 313] on icon at bounding box center [971, 313] width 12 height 12
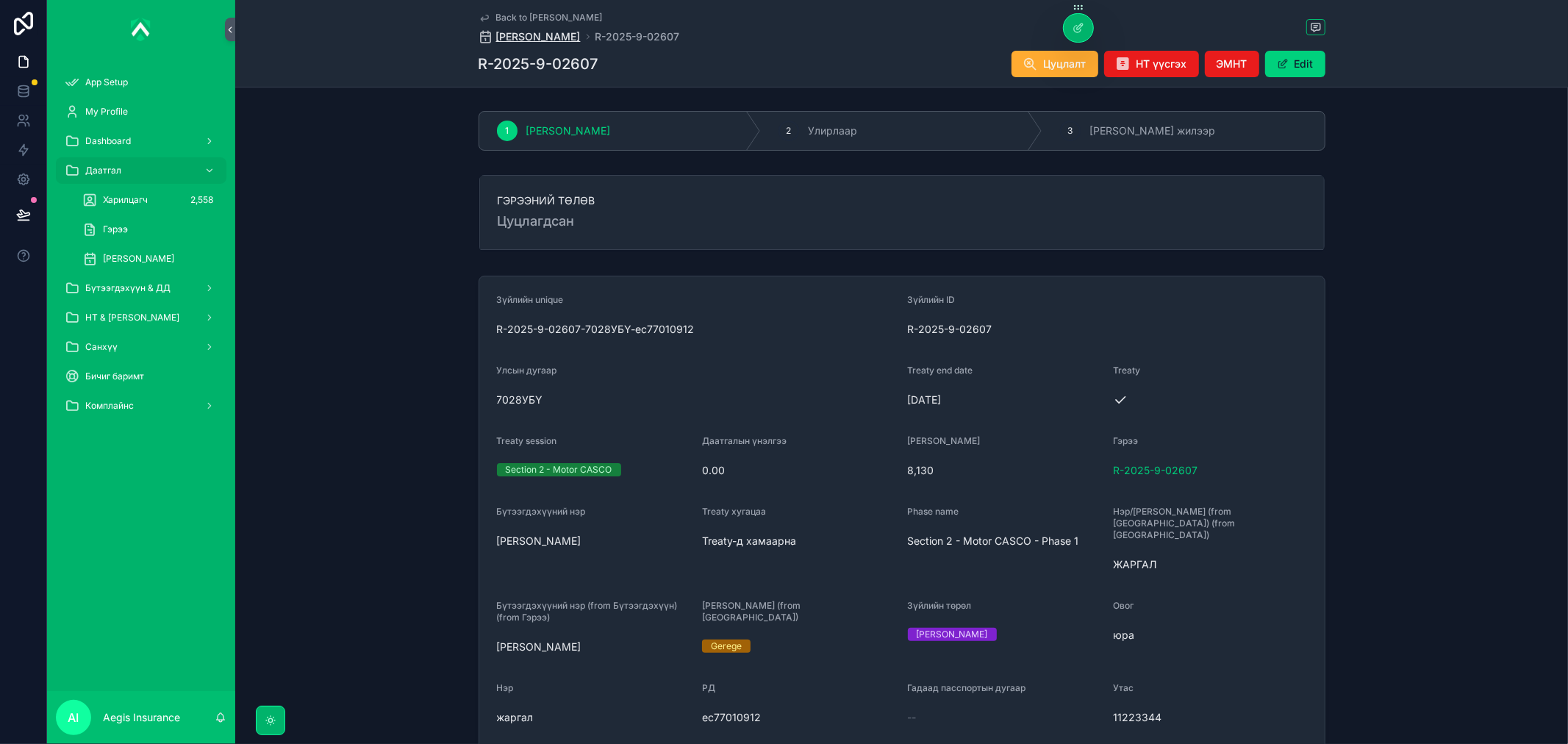
click at [579, 37] on span "[PERSON_NAME]" at bounding box center [538, 37] width 85 height 14
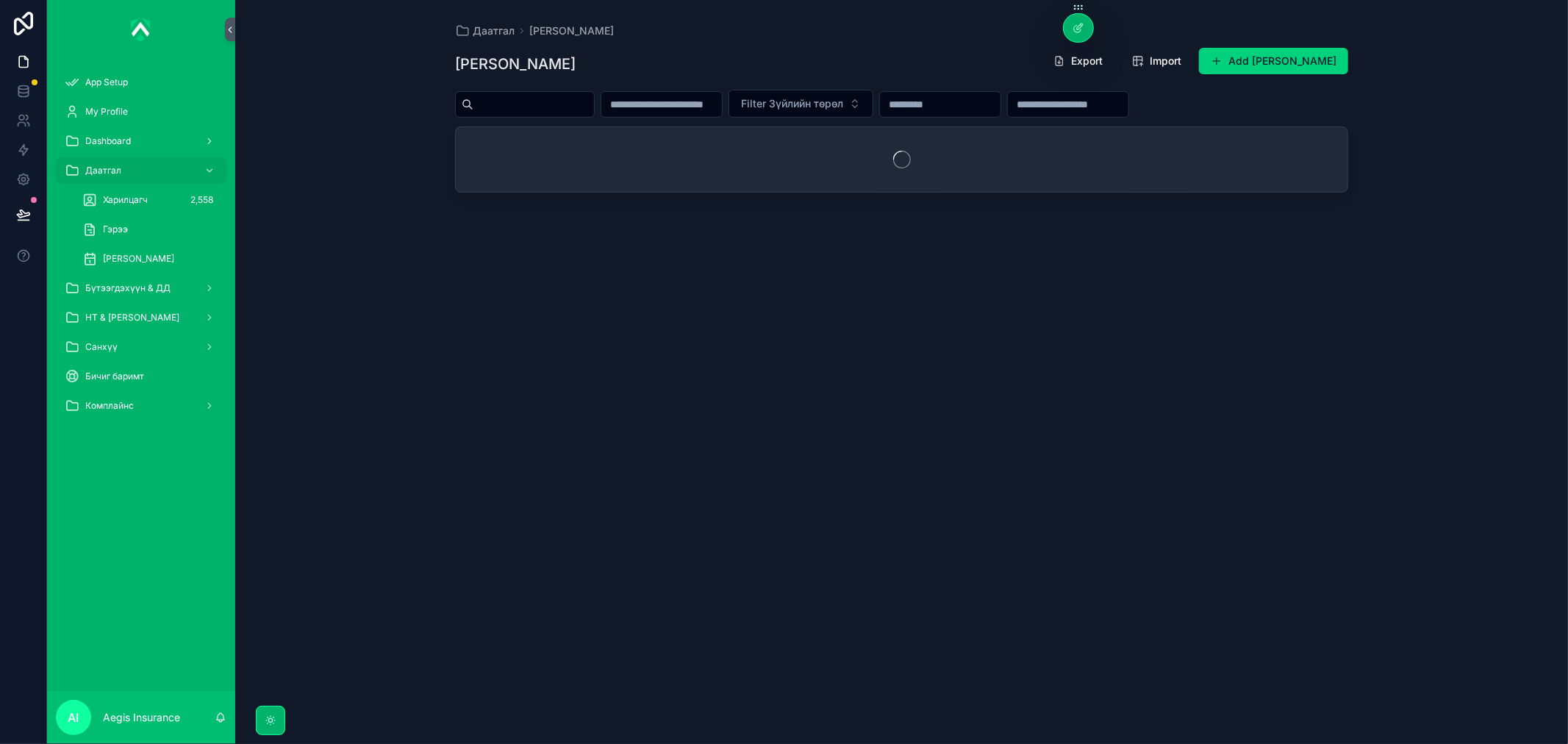
click at [530, 106] on input "scrollable content" at bounding box center [534, 105] width 121 height 21
paste input "**********"
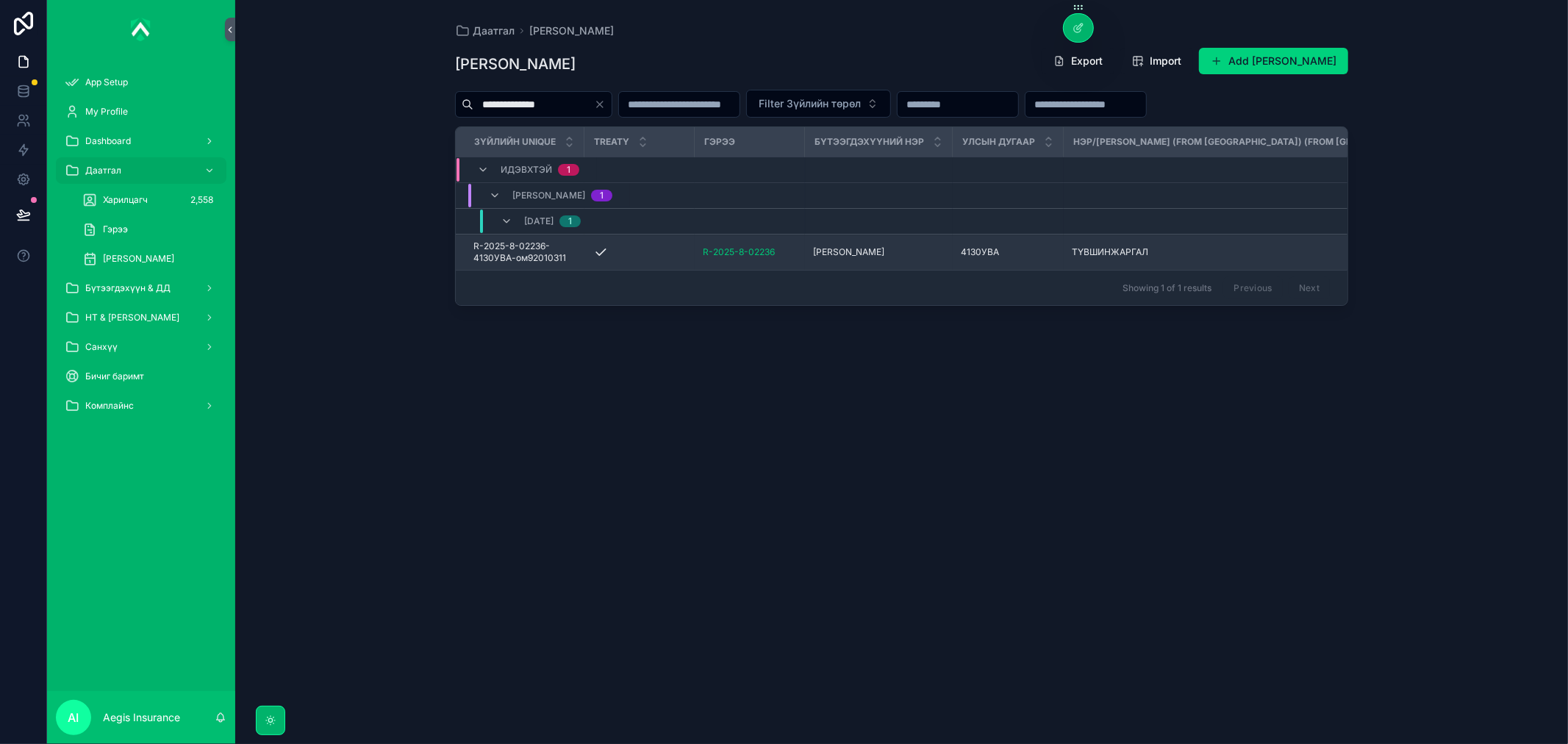
type input "**********"
click at [885, 254] on span "[PERSON_NAME]" at bounding box center [849, 252] width 71 height 12
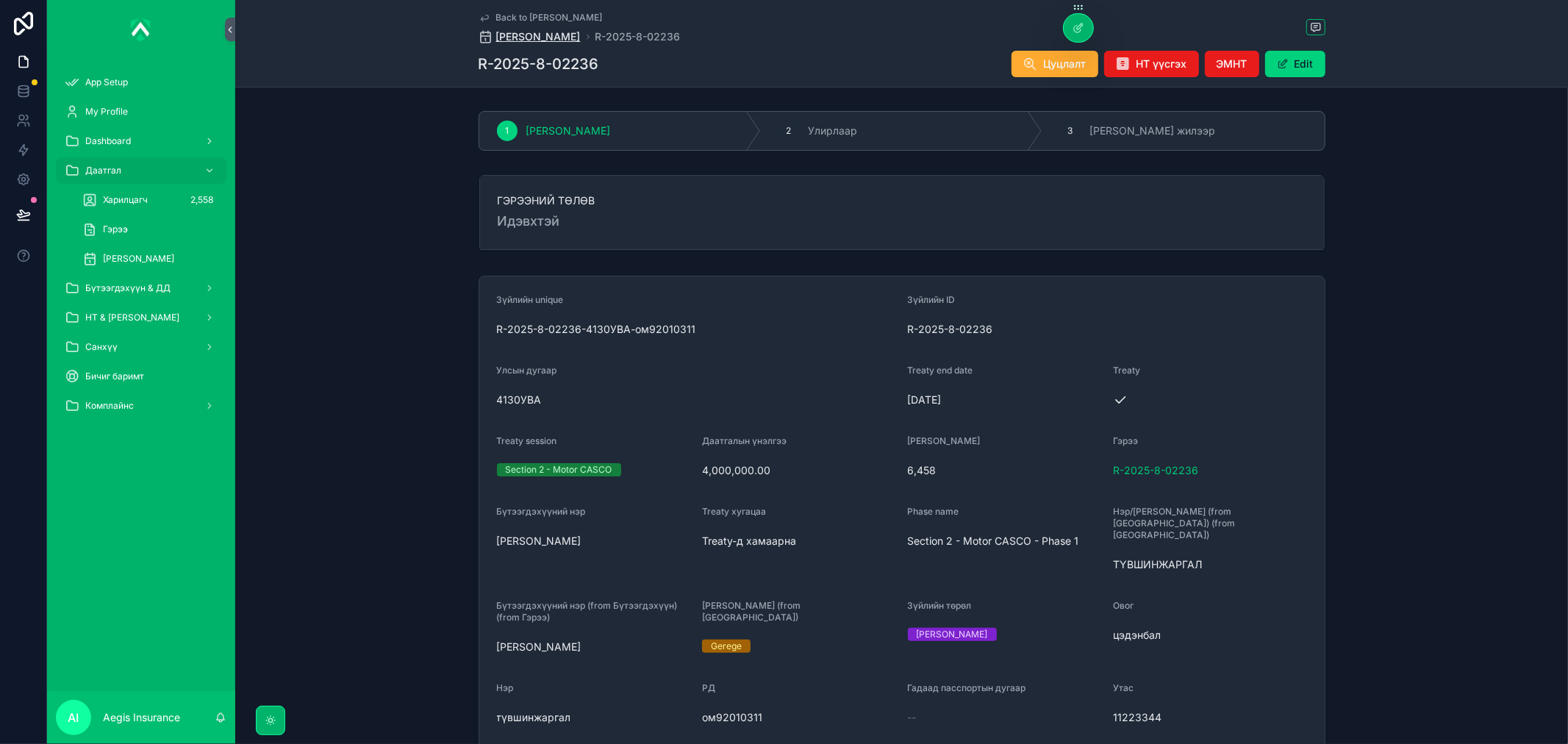
click at [554, 37] on span "[PERSON_NAME]" at bounding box center [538, 37] width 85 height 14
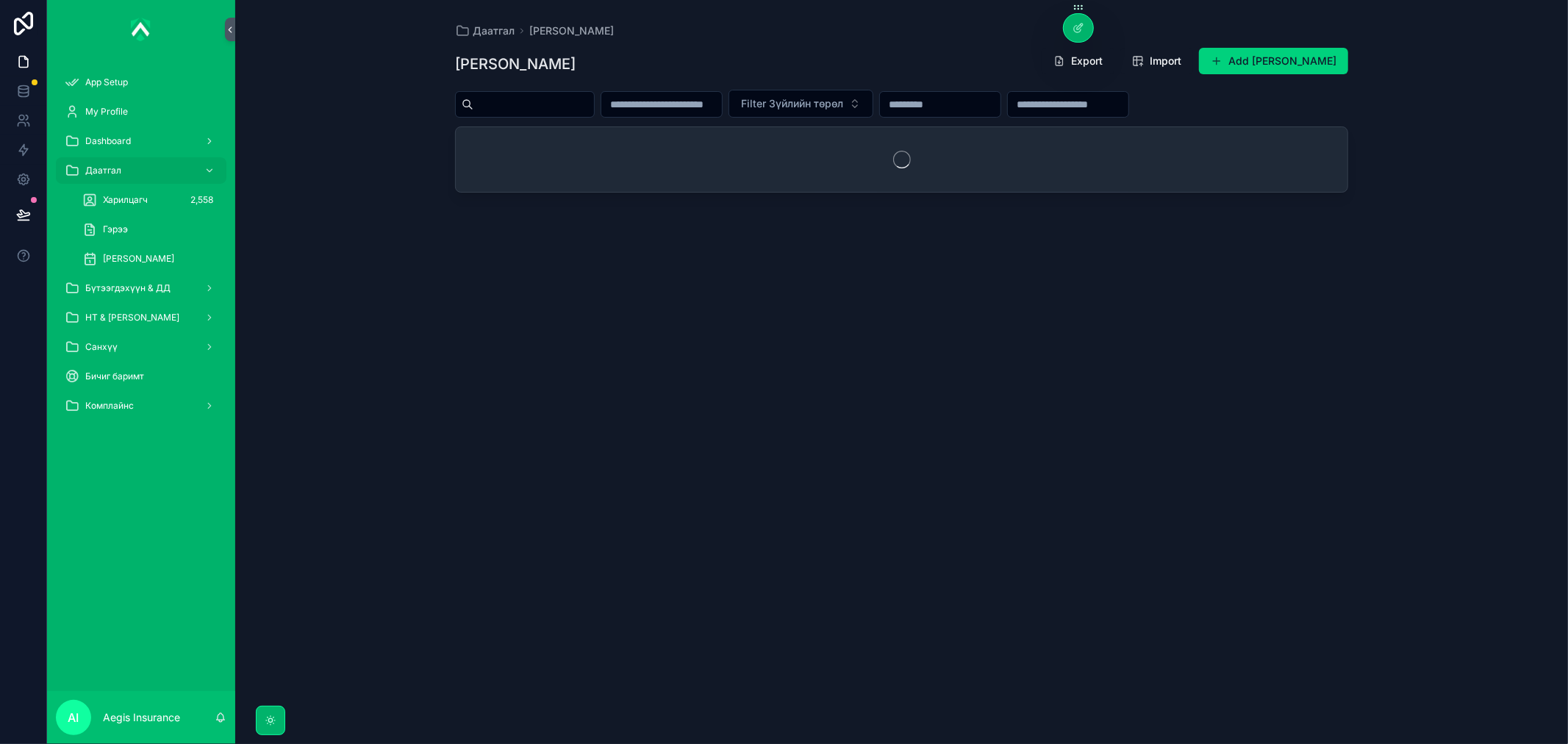
click at [578, 105] on input "scrollable content" at bounding box center [534, 105] width 121 height 21
paste input "**********"
type input "**********"
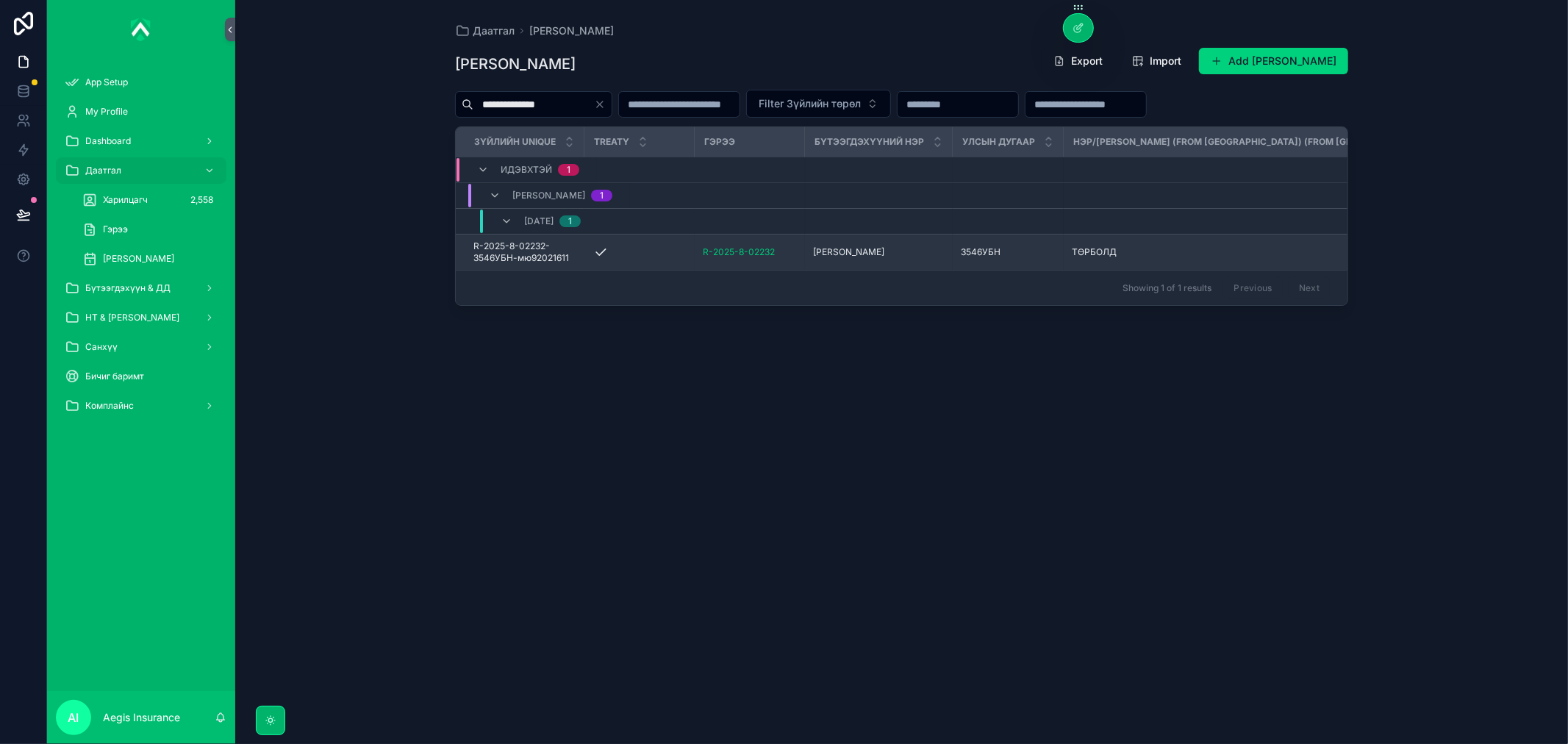
click at [790, 240] on td "R-2025-8-02232" at bounding box center [750, 252] width 110 height 36
click at [833, 250] on span "[PERSON_NAME]" at bounding box center [849, 252] width 71 height 12
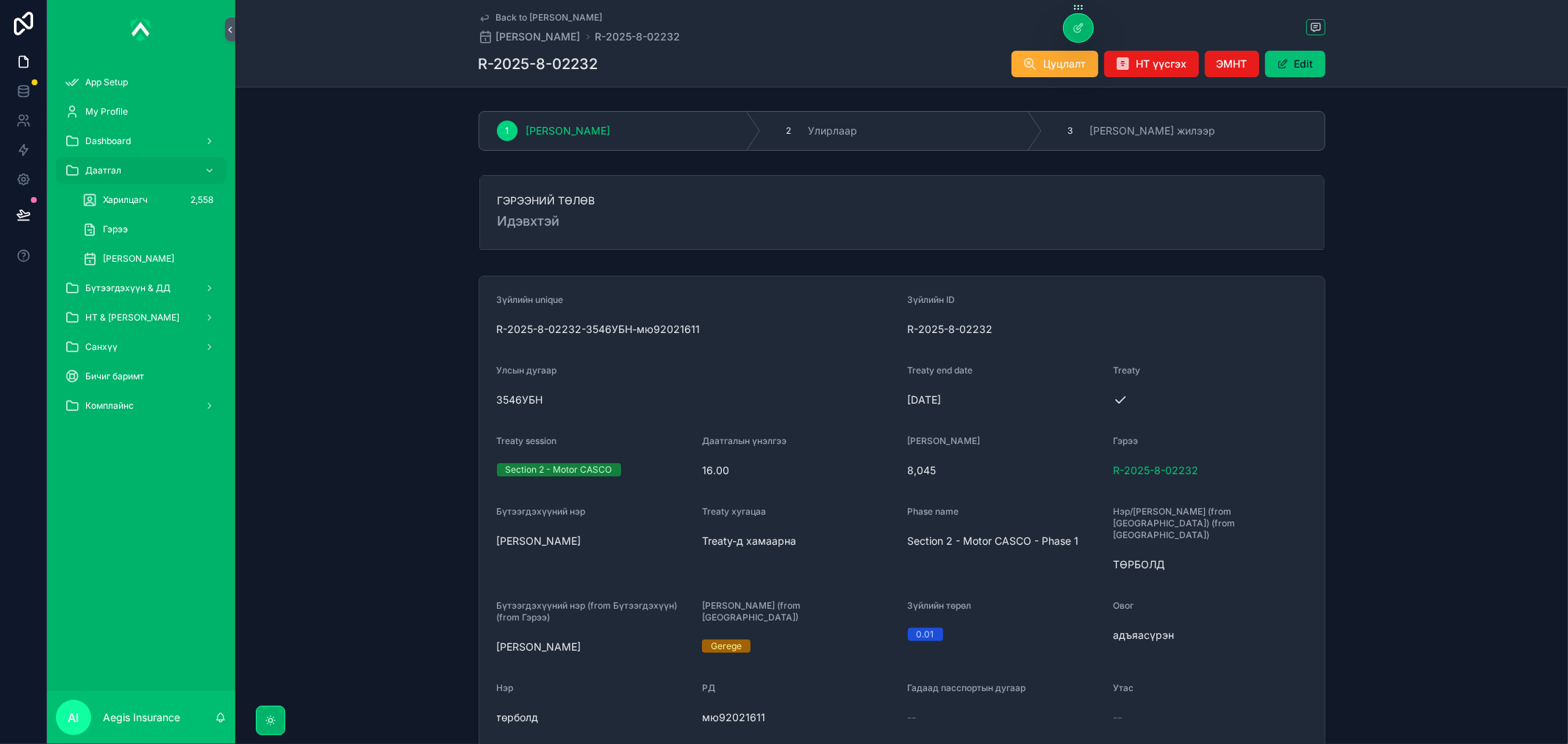
click at [1286, 62] on button "Edit" at bounding box center [1294, 63] width 60 height 26
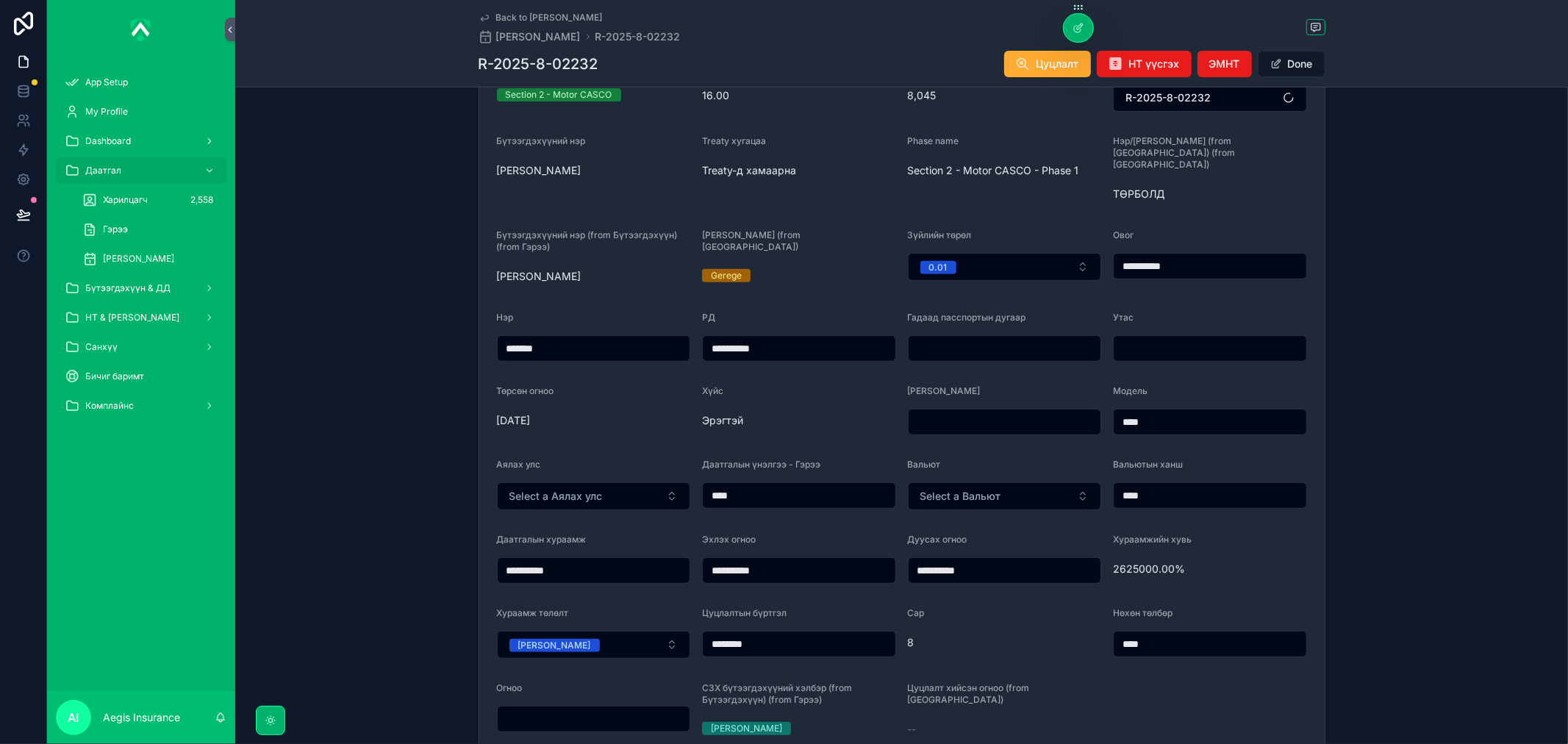
scroll to position [408, 0]
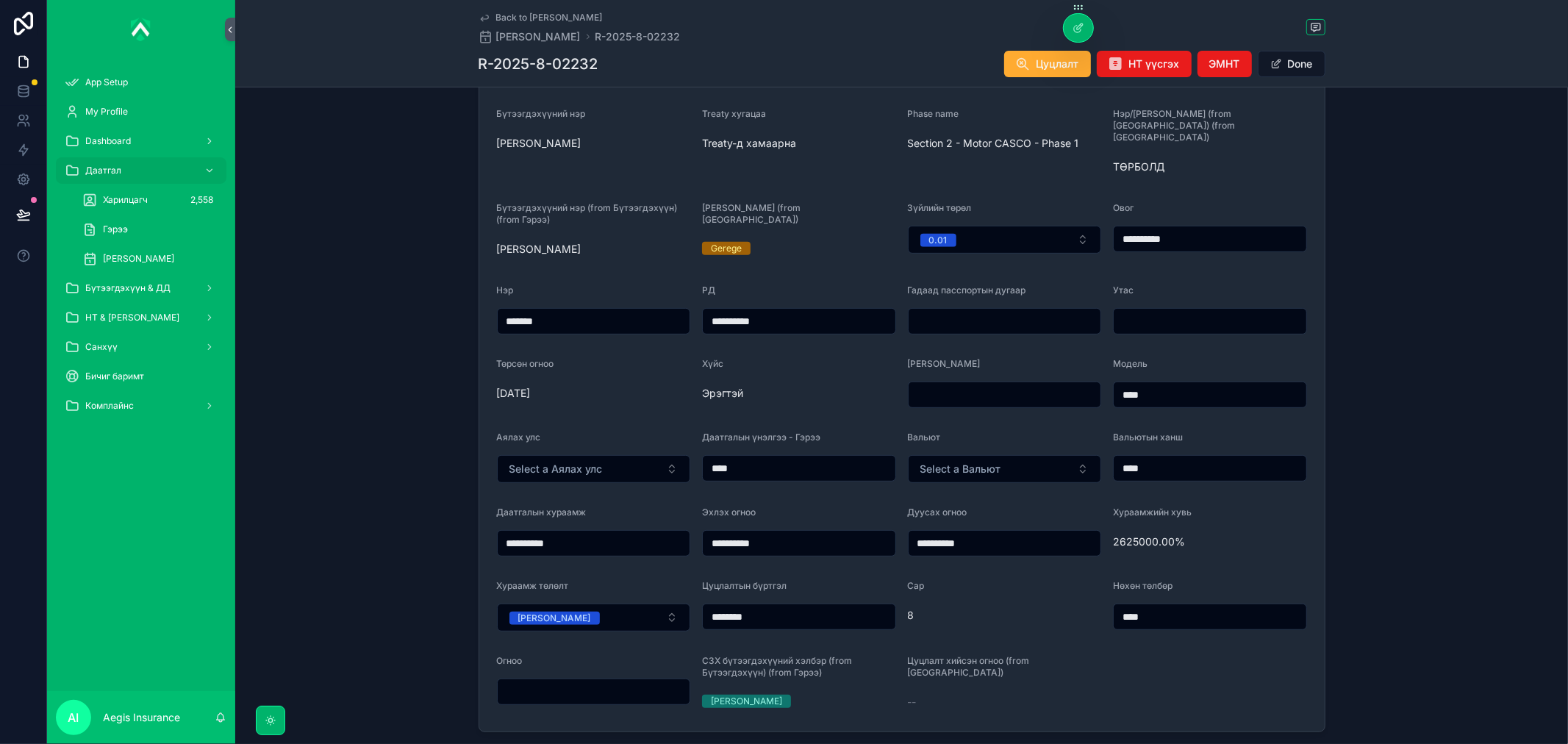
click at [770, 458] on input "****" at bounding box center [798, 468] width 193 height 21
paste input "*********"
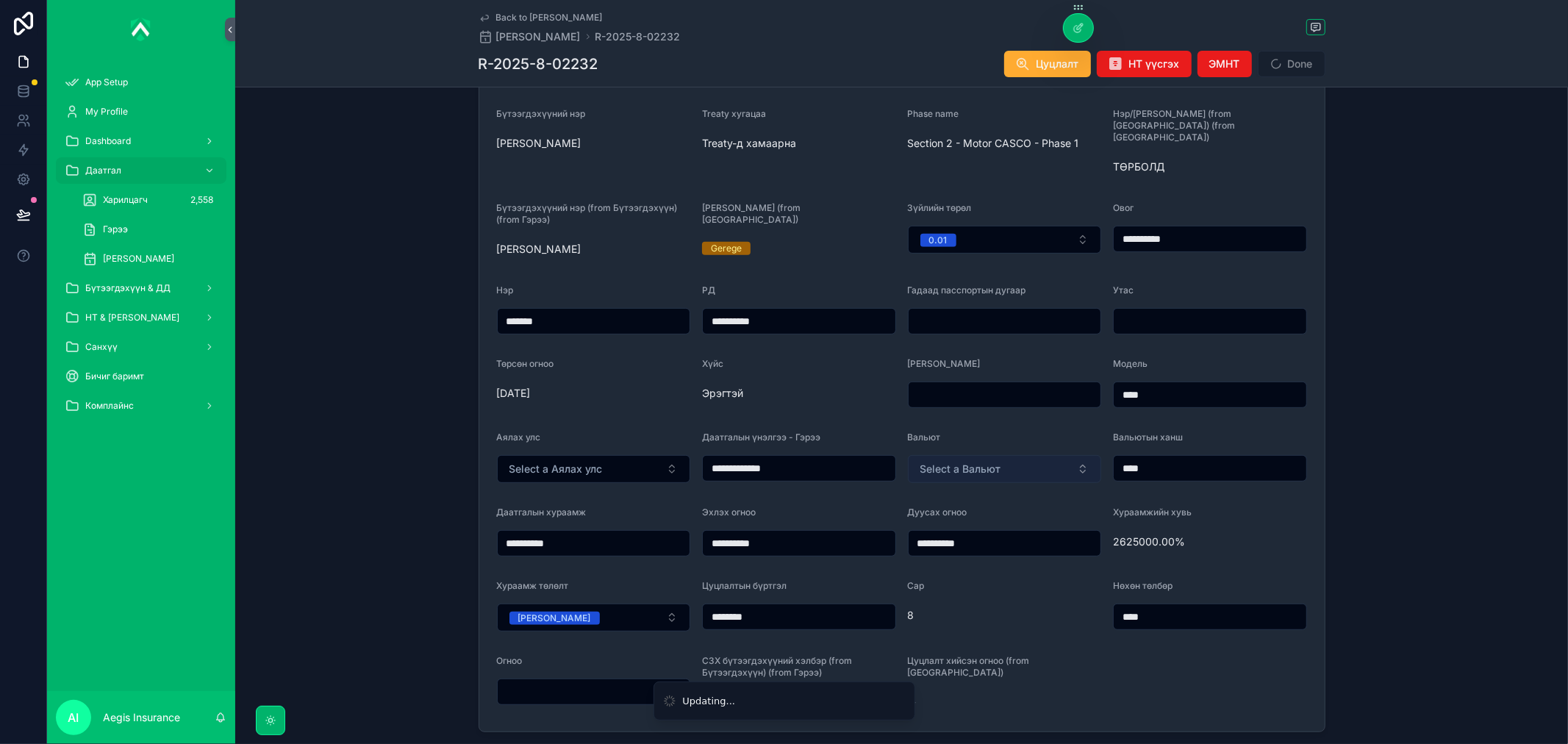
type input "**********"
click at [1017, 458] on button "Select a Вальют" at bounding box center [1005, 469] width 194 height 28
click at [978, 518] on div "MNT" at bounding box center [1000, 517] width 186 height 22
click at [1201, 458] on input "****" at bounding box center [1210, 468] width 193 height 21
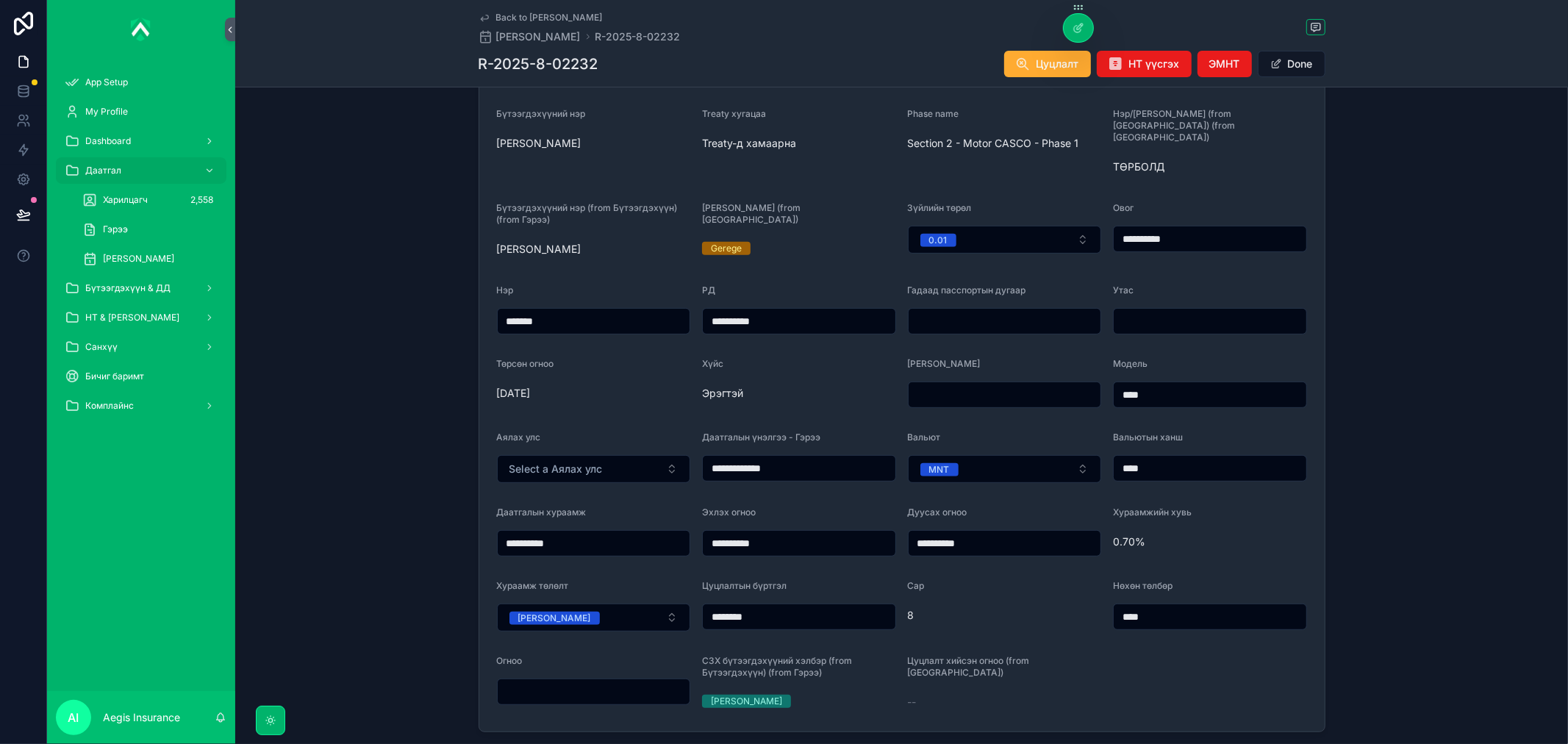
click at [1201, 458] on input "****" at bounding box center [1210, 468] width 193 height 21
type input "****"
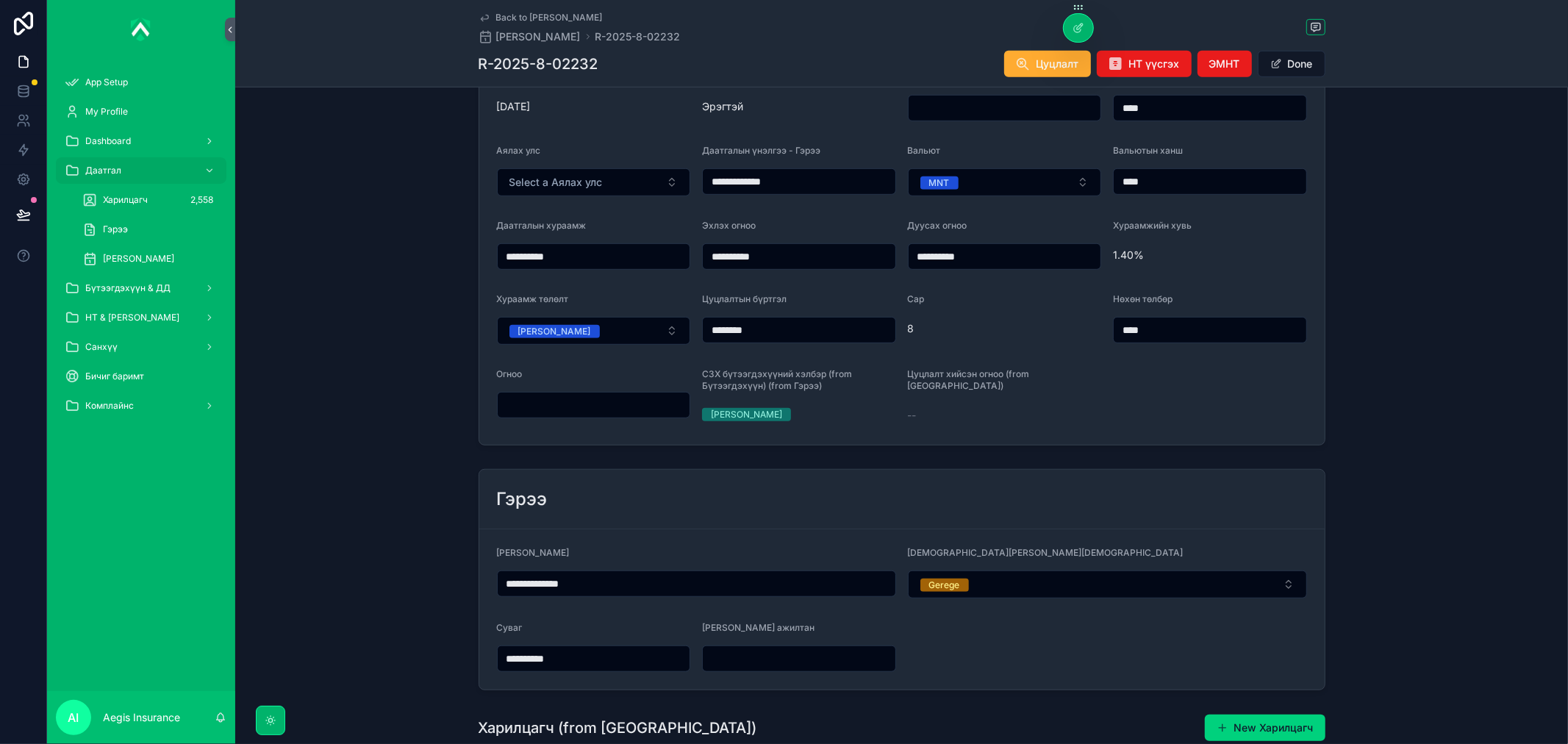
scroll to position [986, 0]
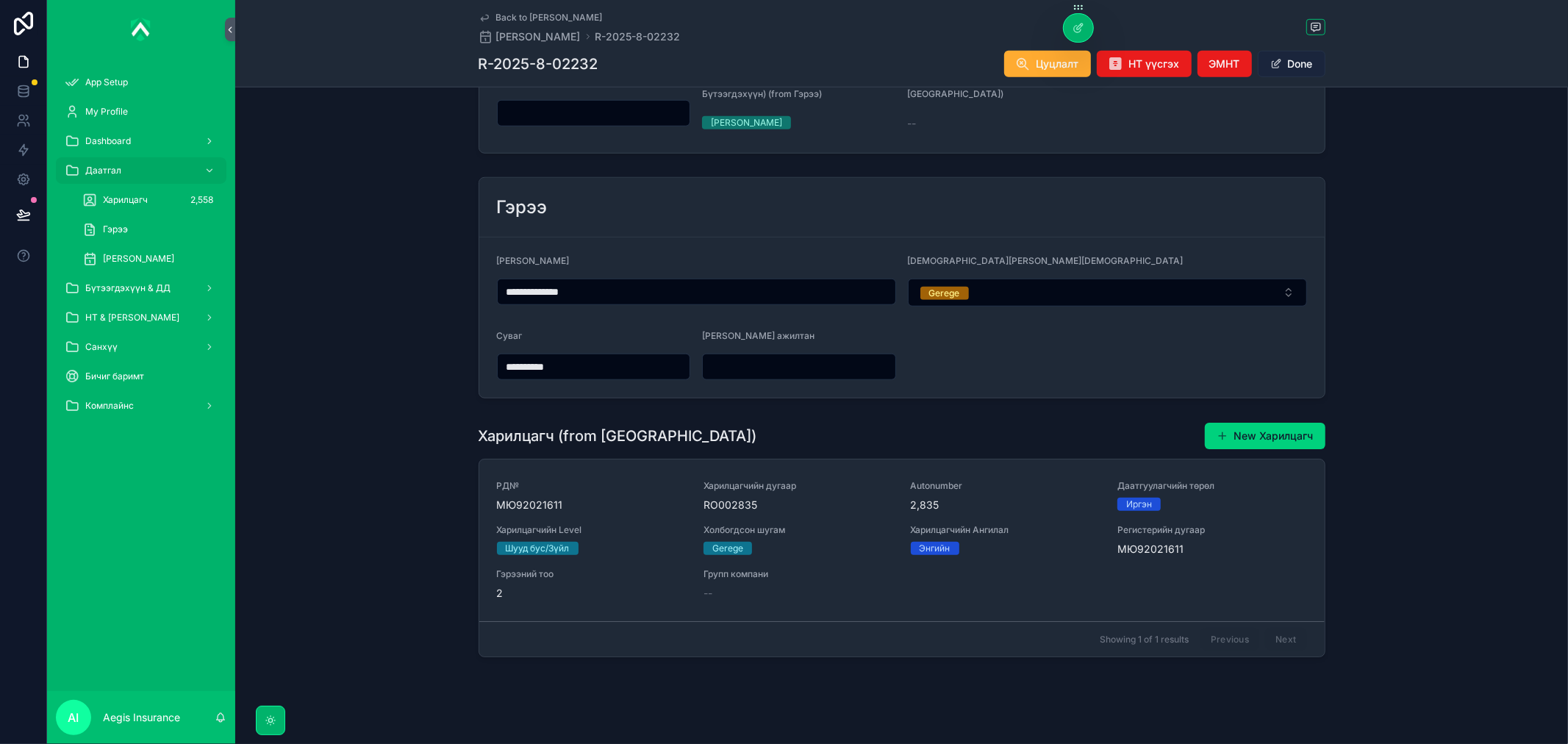
click at [1301, 63] on button "Done" at bounding box center [1291, 63] width 68 height 26
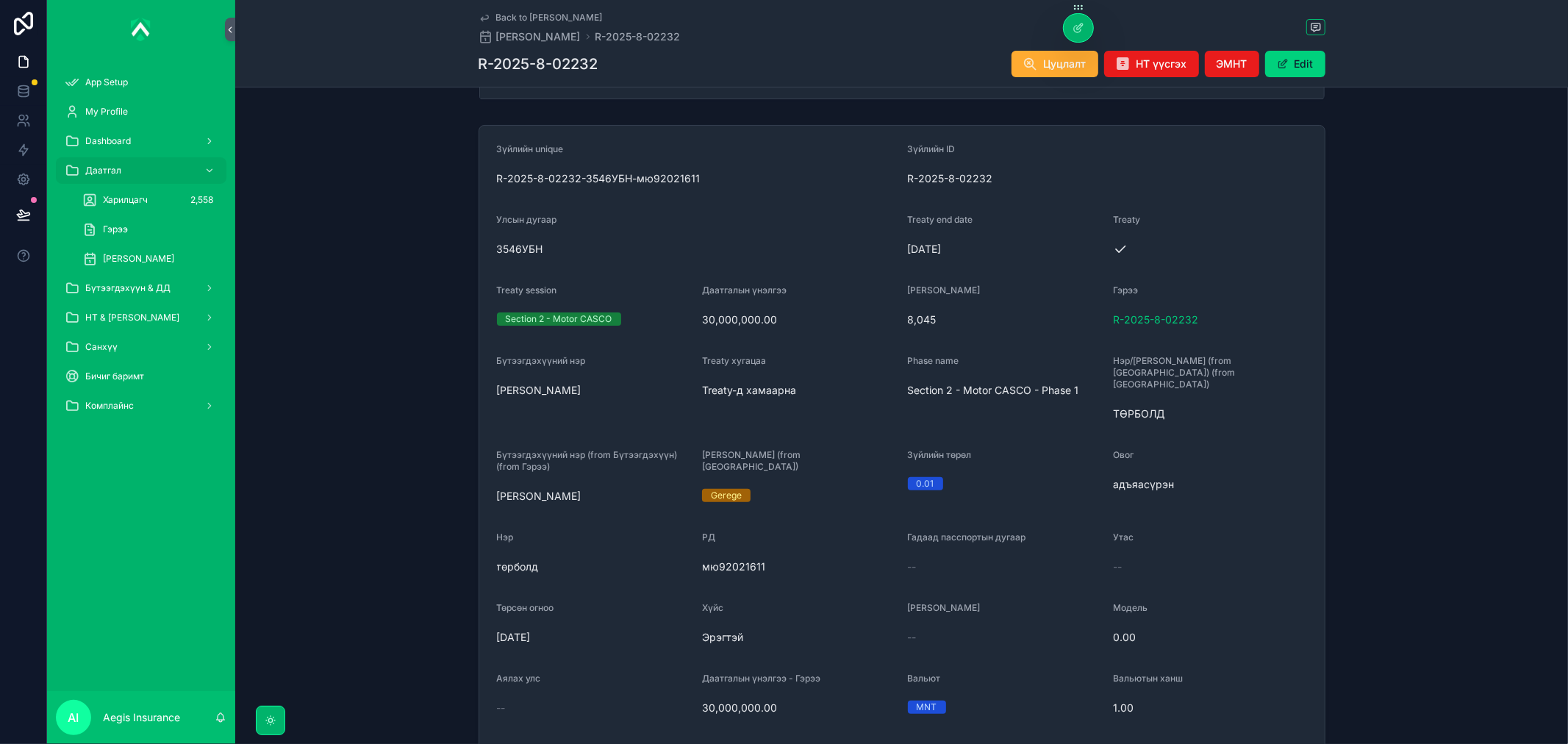
scroll to position [0, 0]
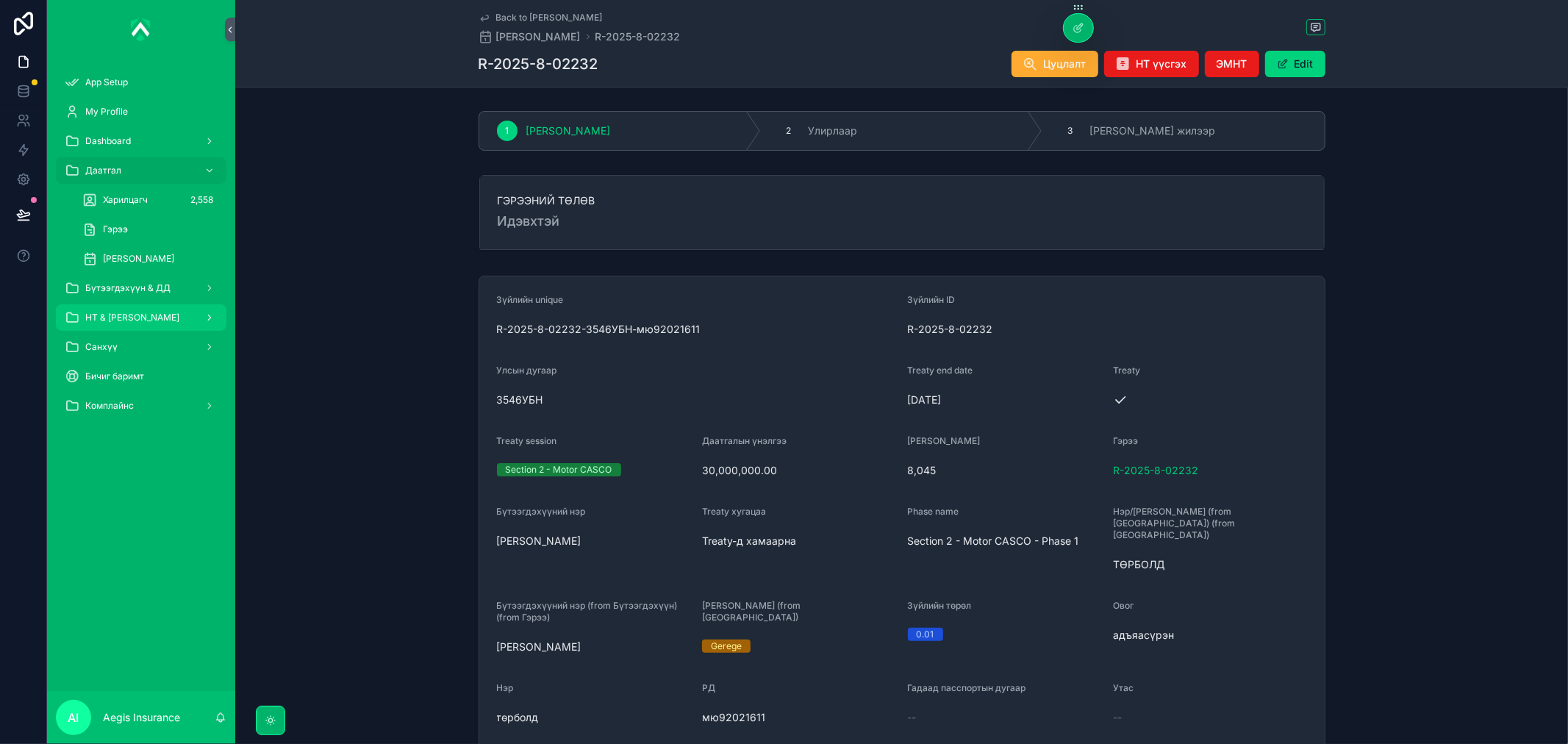
click at [128, 318] on span "НТ & [PERSON_NAME]" at bounding box center [133, 318] width 94 height 12
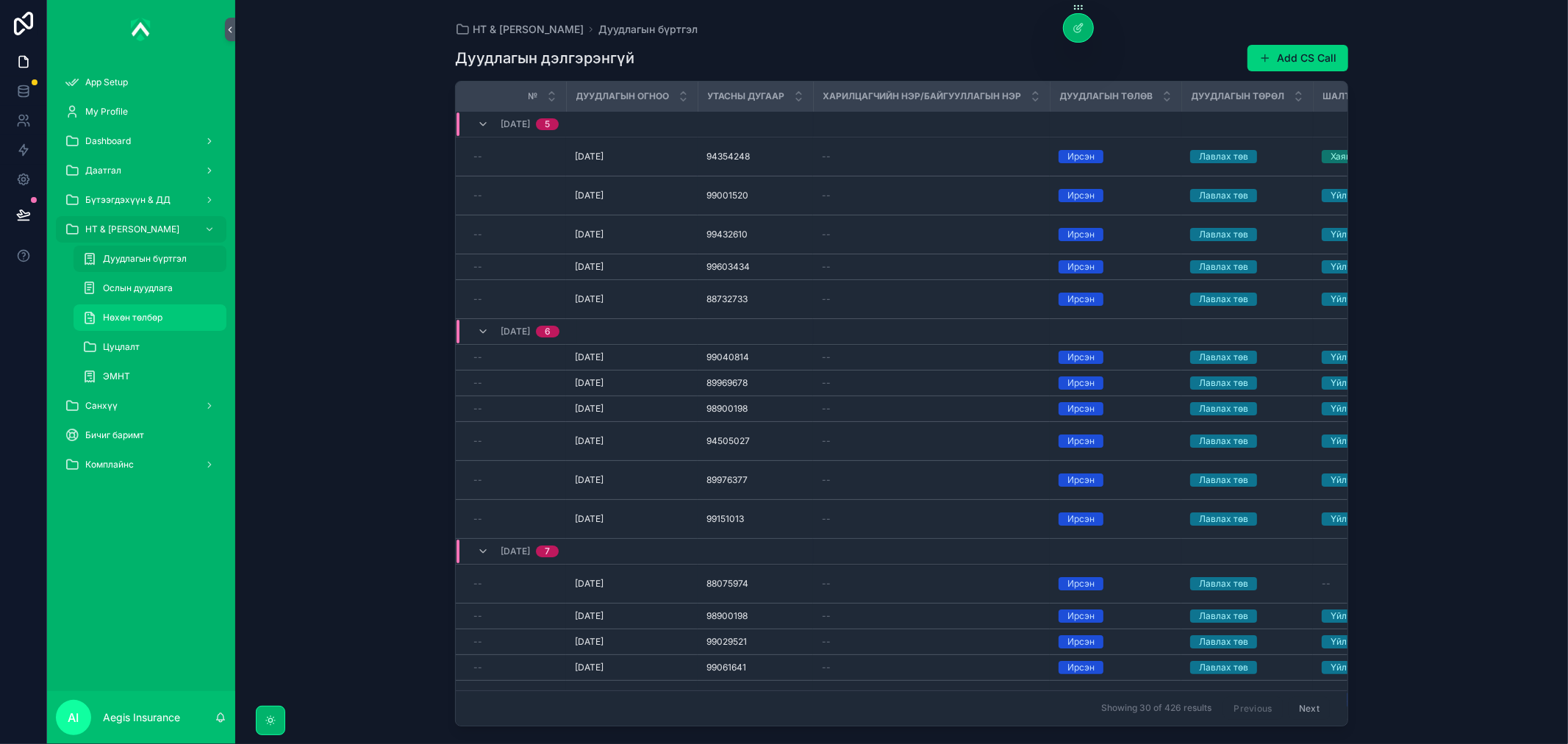
click at [164, 320] on div "Нөхөн төлбөр" at bounding box center [150, 317] width 135 height 23
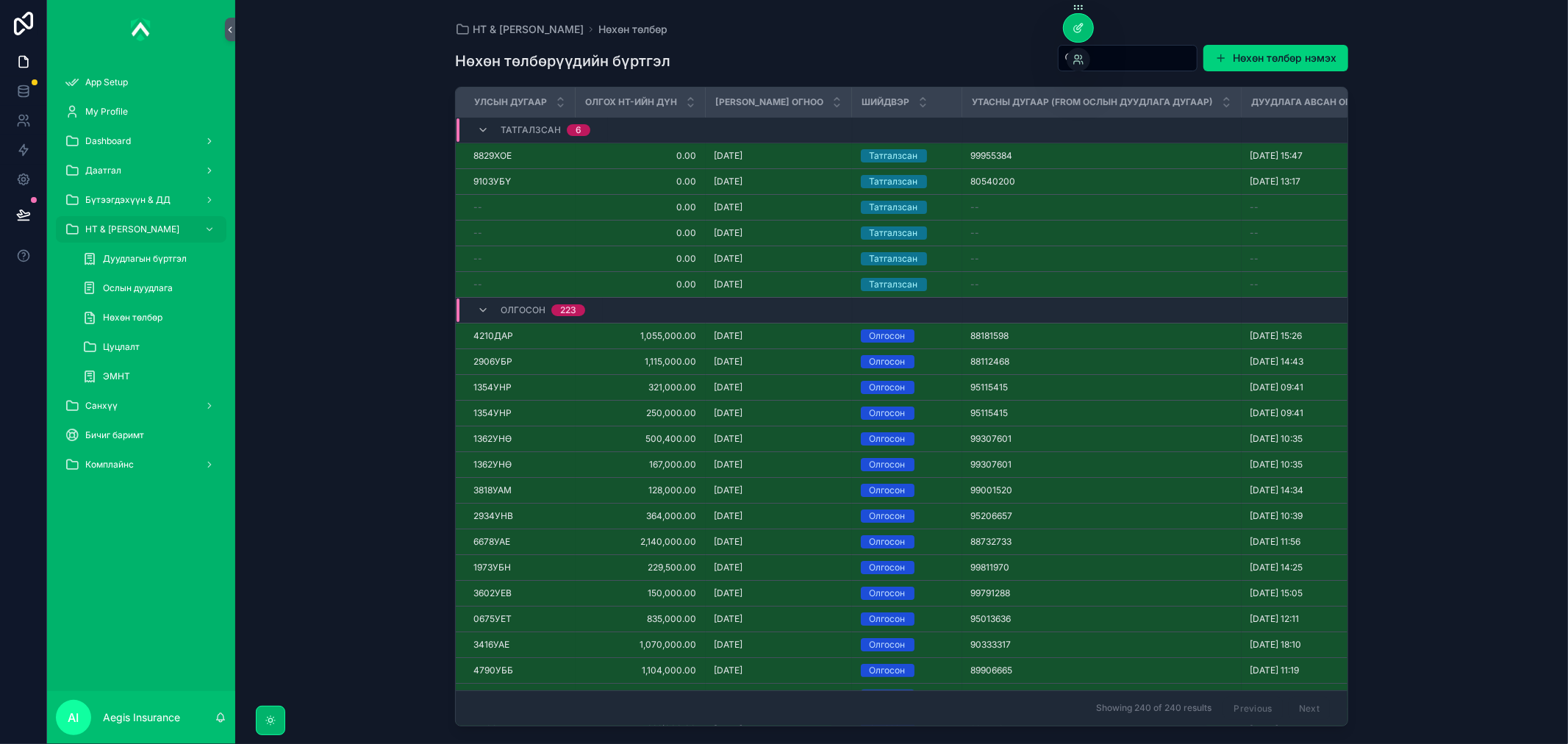
click at [1074, 19] on div at bounding box center [1078, 27] width 30 height 28
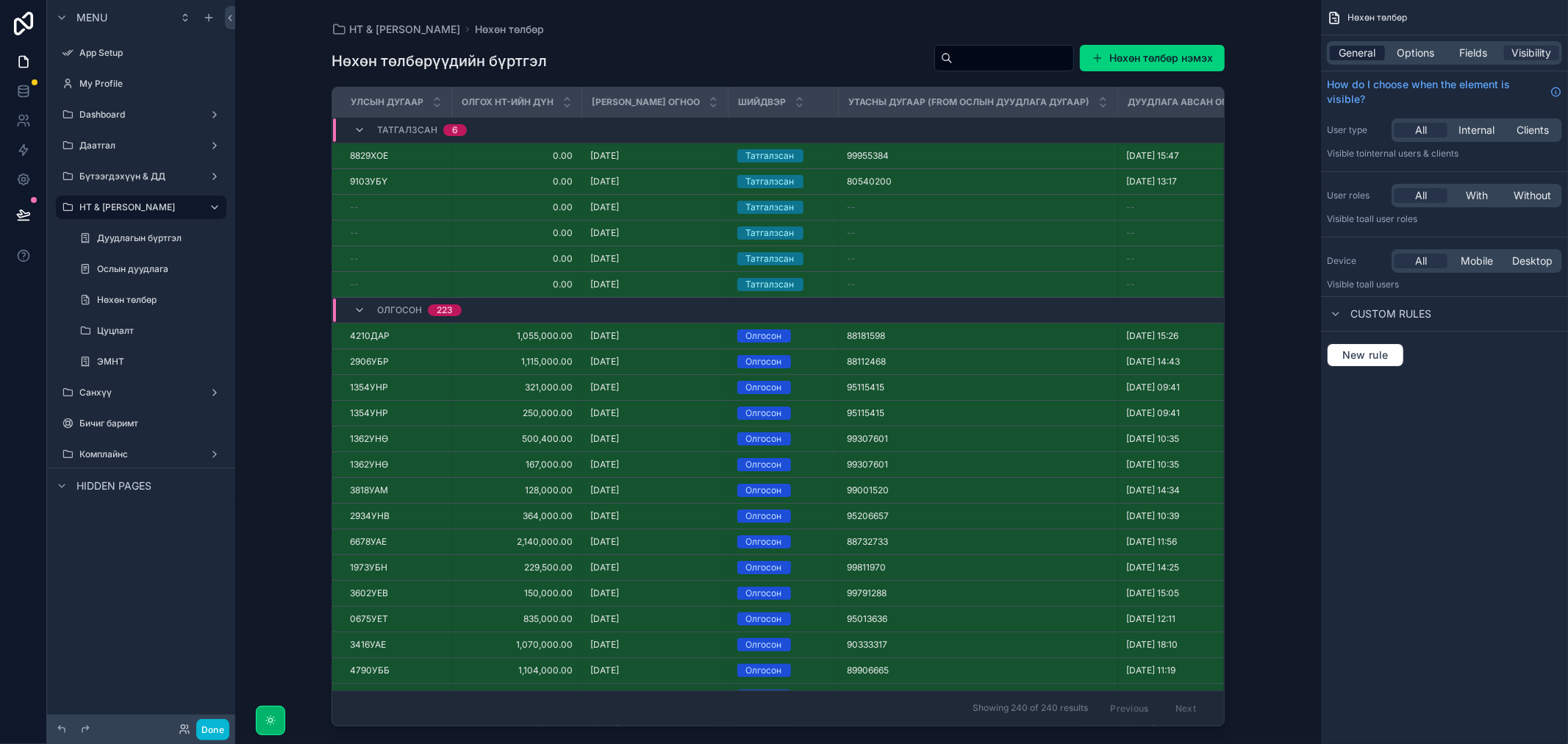
click at [1377, 48] on div "General" at bounding box center [1357, 53] width 55 height 14
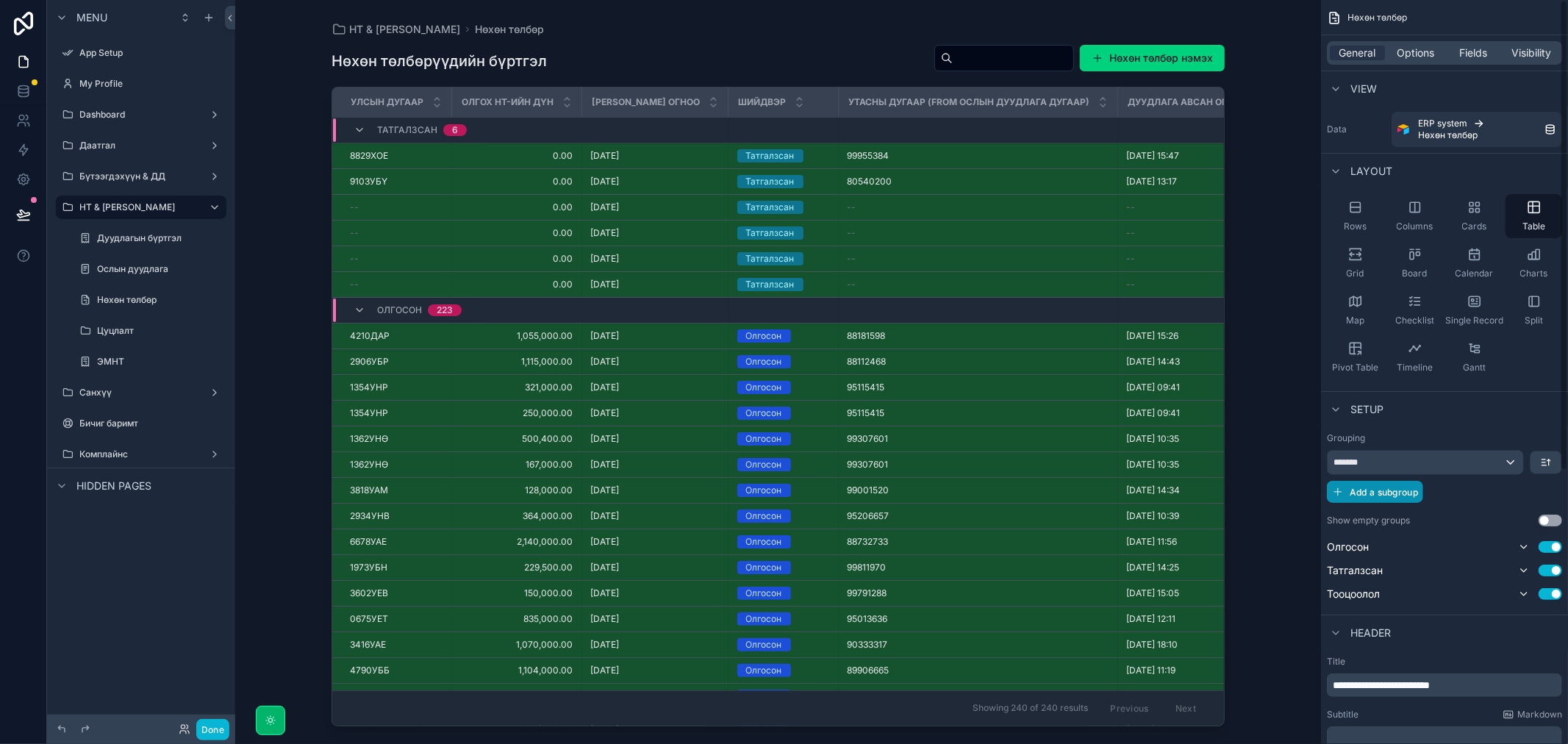
click at [1385, 490] on span "Add a subgroup" at bounding box center [1383, 492] width 68 height 11
click at [1426, 495] on div "Choose a field" at bounding box center [1426, 493] width 197 height 23
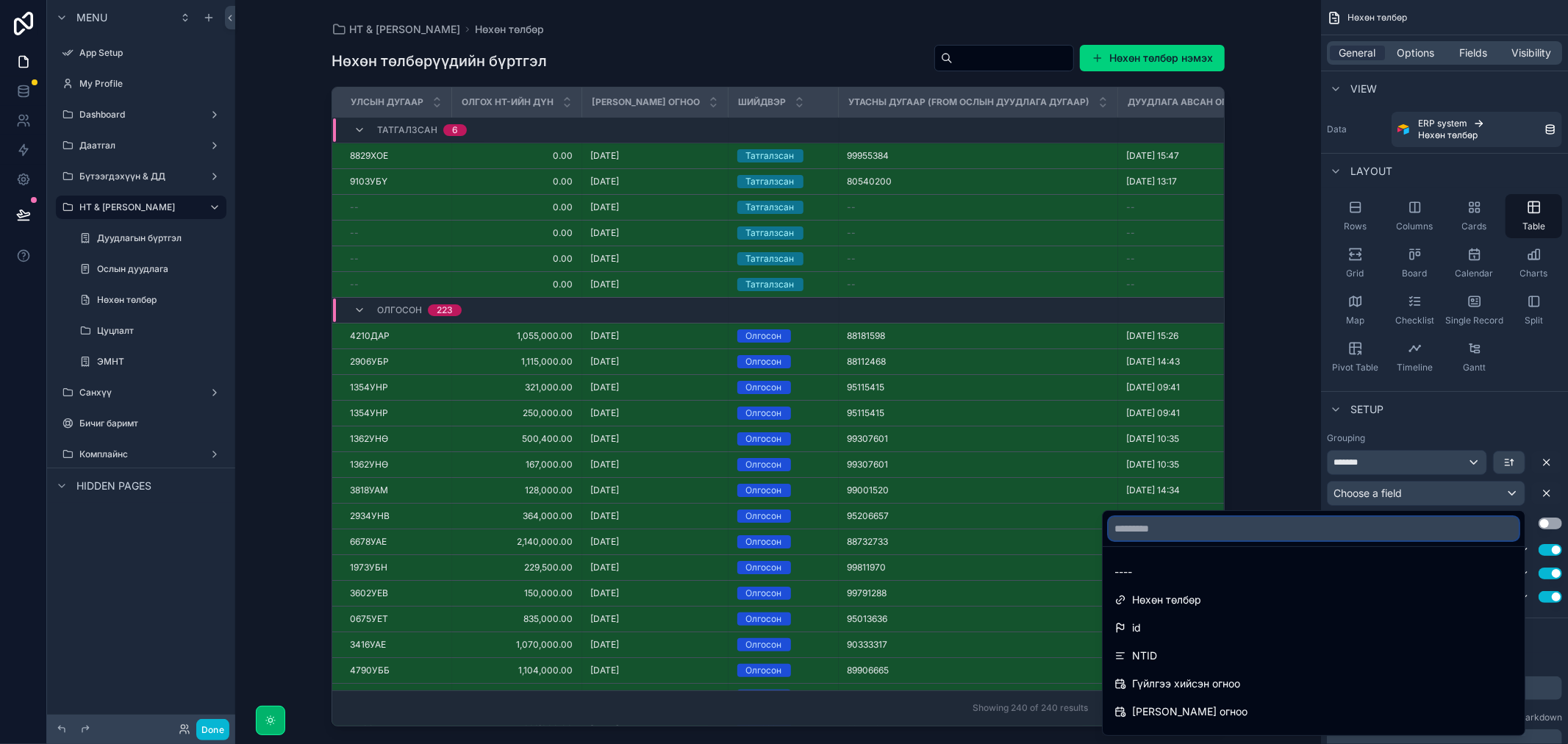
click at [1364, 538] on input "text" at bounding box center [1313, 528] width 410 height 23
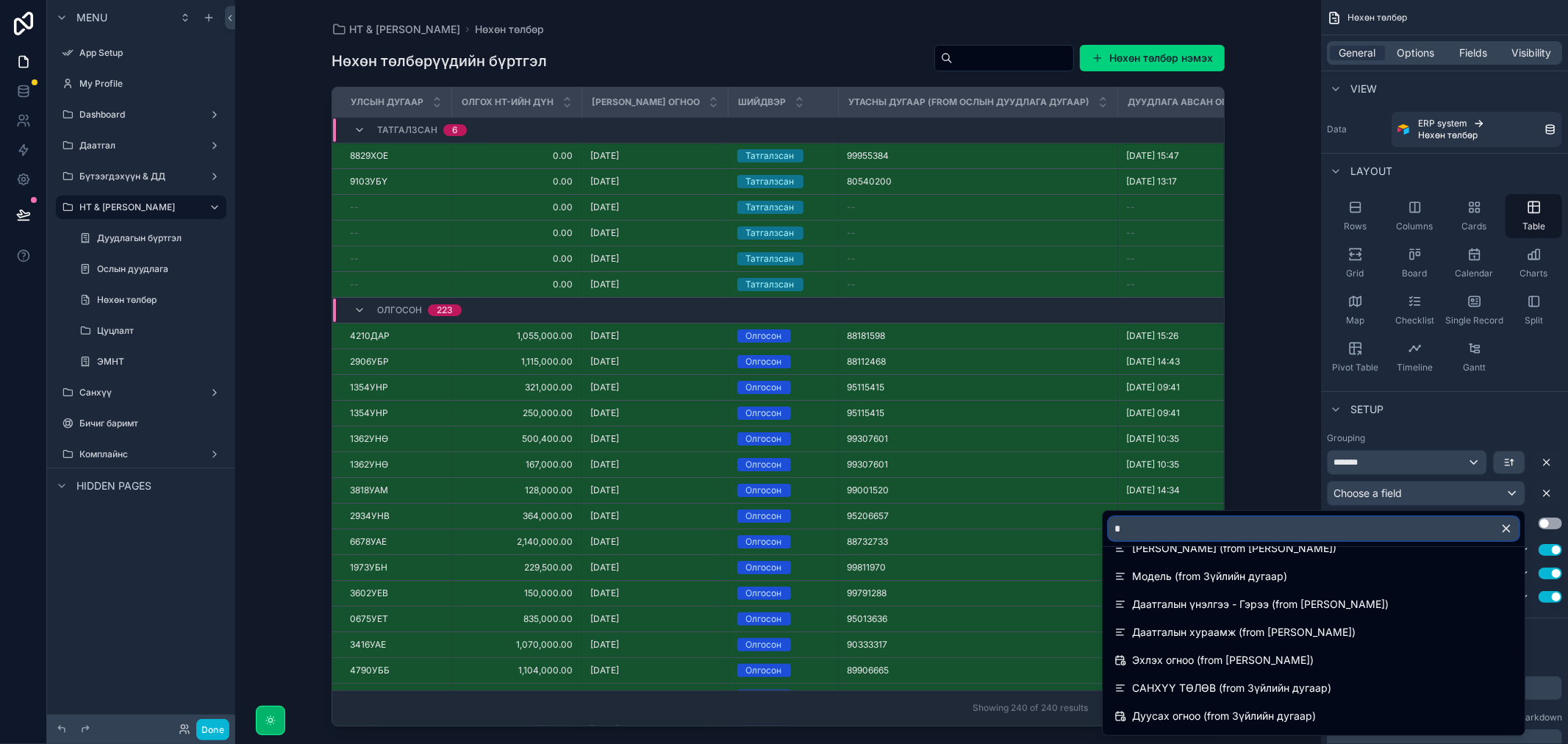
scroll to position [417, 0]
click at [1184, 525] on input "*" at bounding box center [1313, 528] width 410 height 23
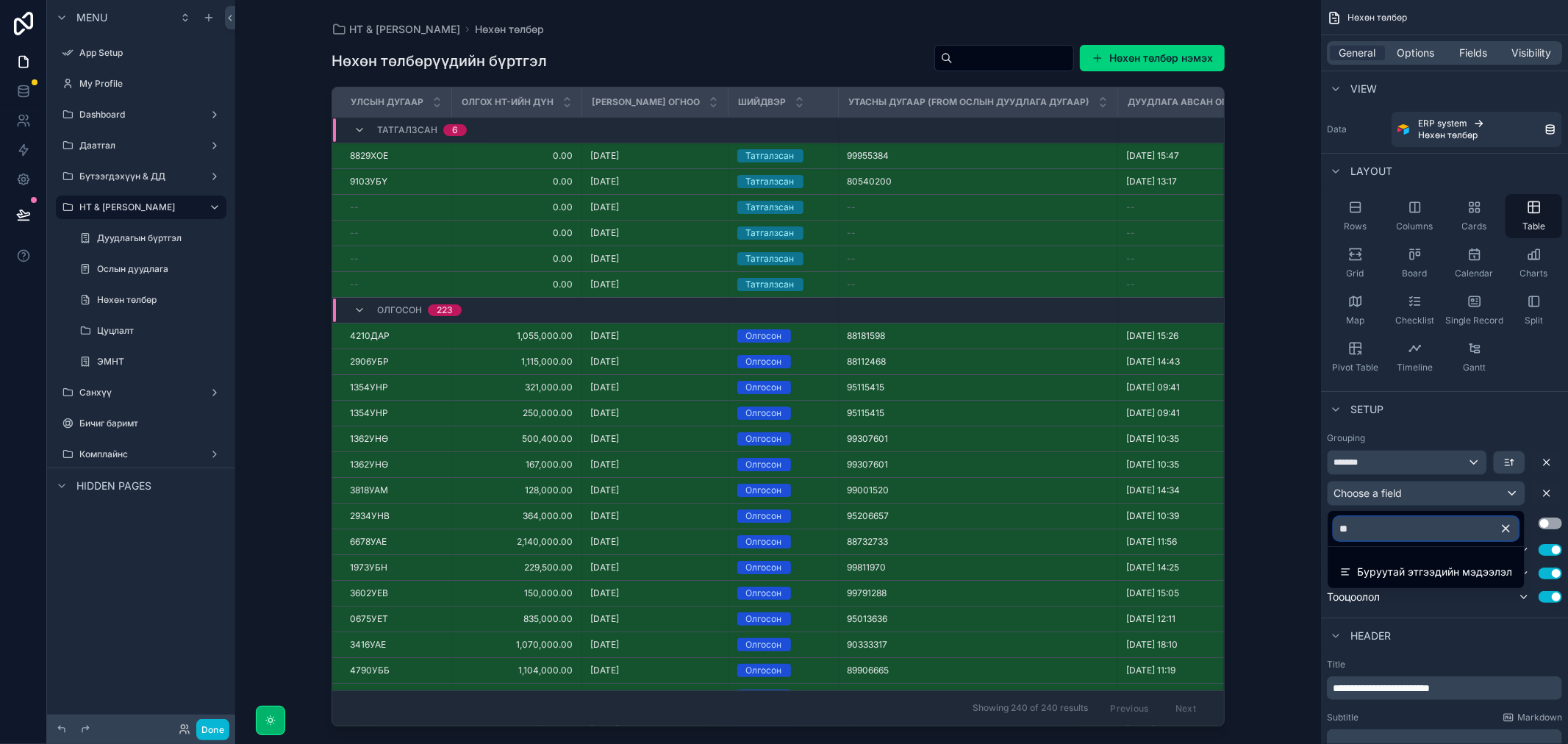
type input "*"
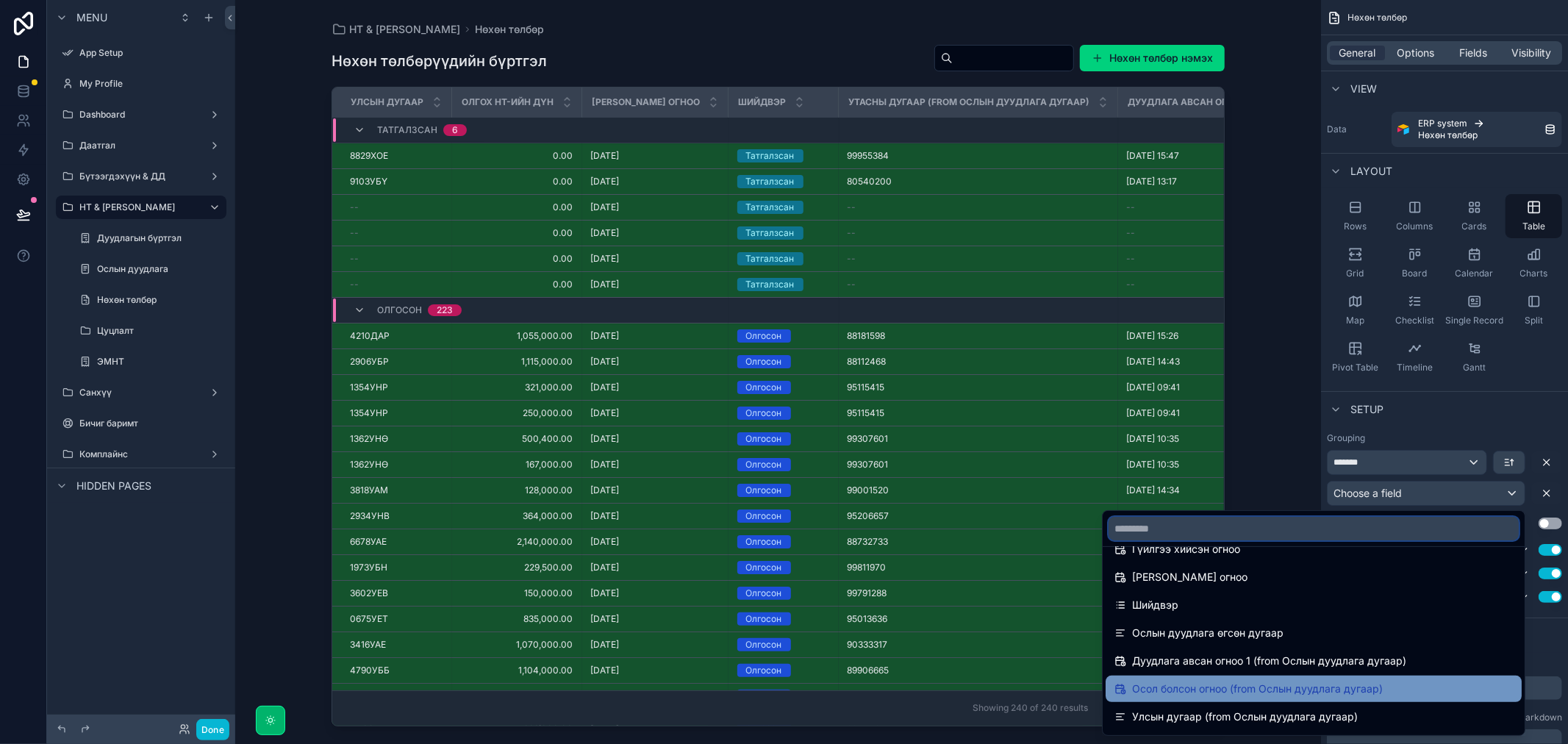
scroll to position [163, 0]
click at [1209, 695] on span "Улсын дугаар (from Ослын дуудлага дугаар)" at bounding box center [1245, 688] width 226 height 18
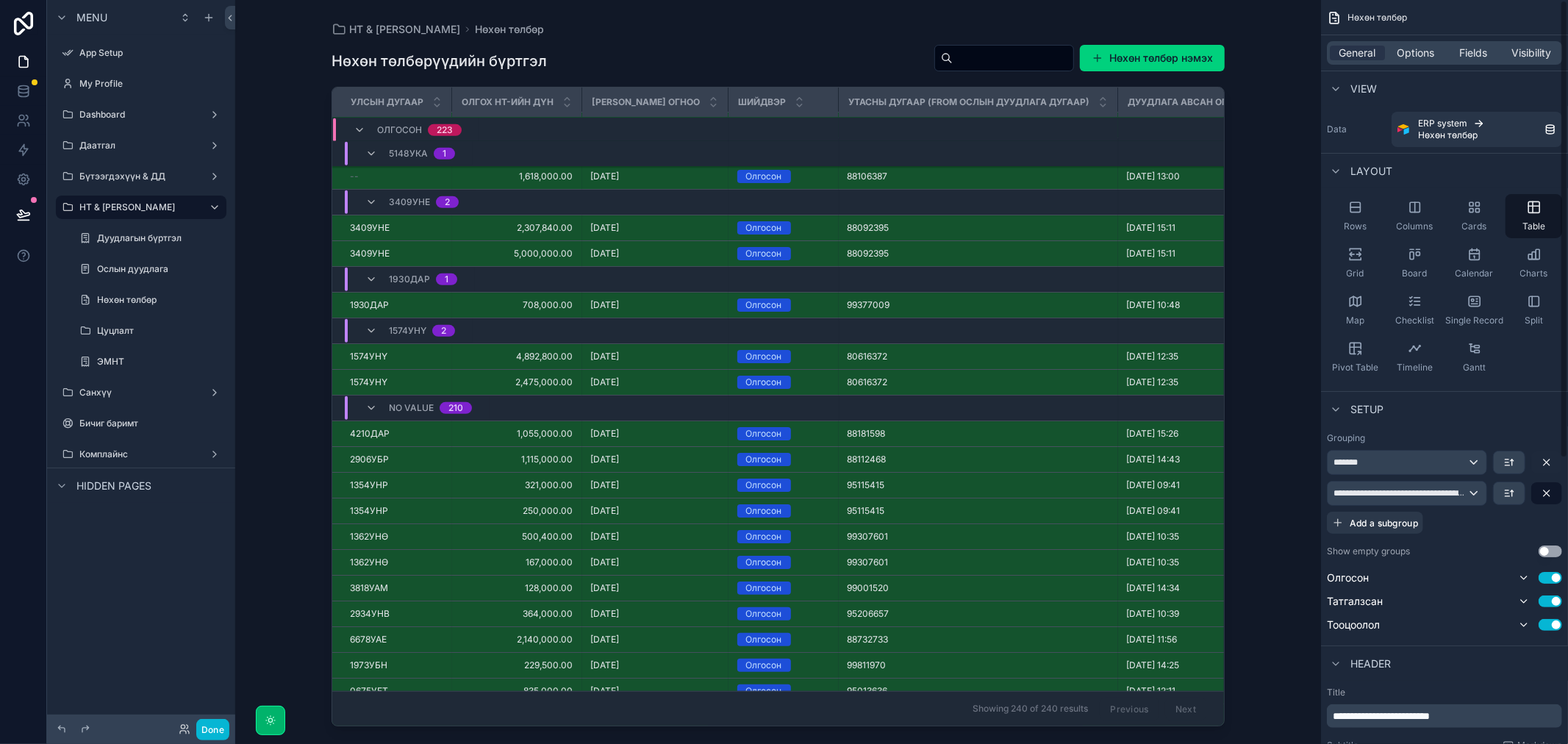
scroll to position [566, 0]
click at [1546, 493] on icon "scrollable content" at bounding box center [1546, 493] width 6 height 6
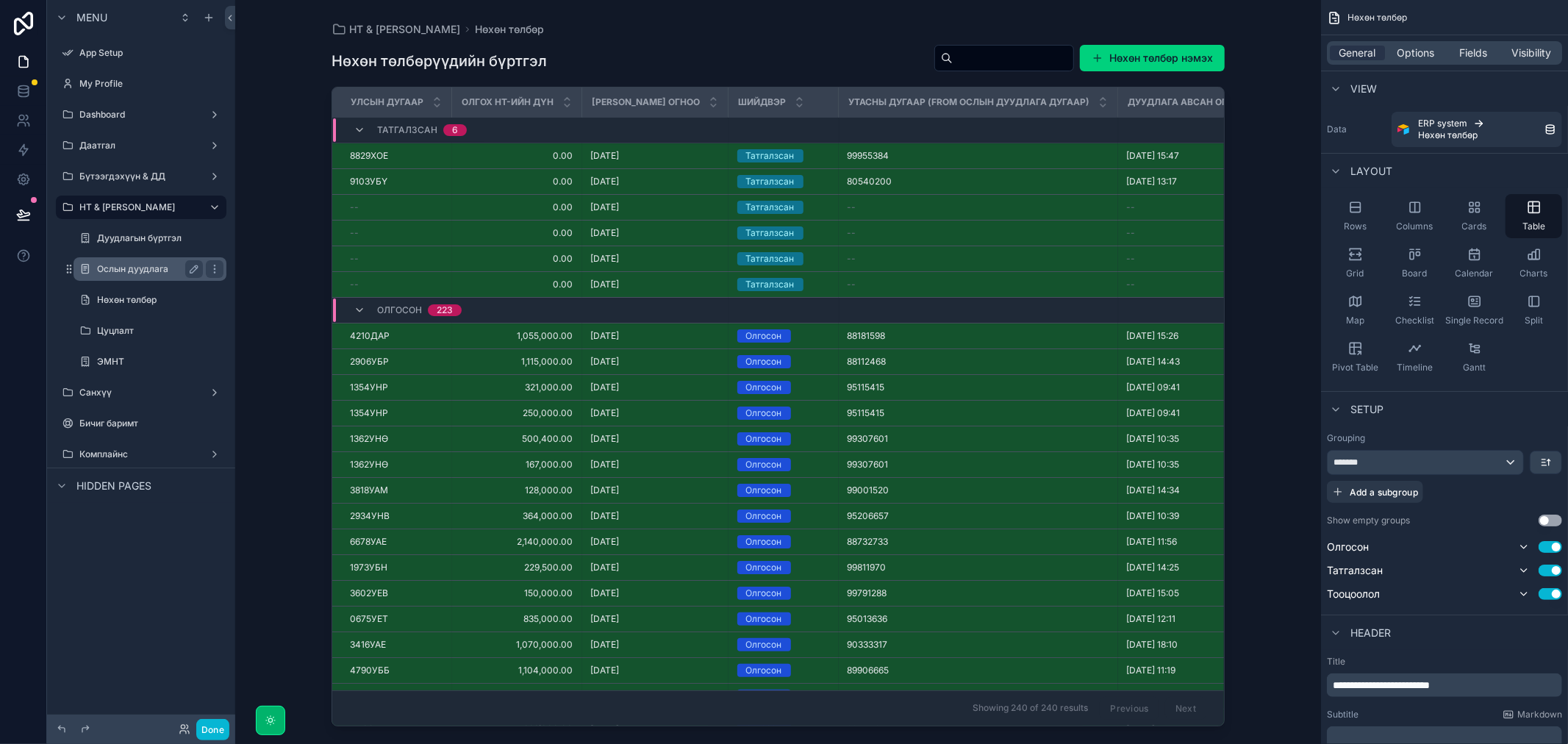
click at [134, 274] on label "Ослын дуудлага" at bounding box center [146, 269] width 100 height 12
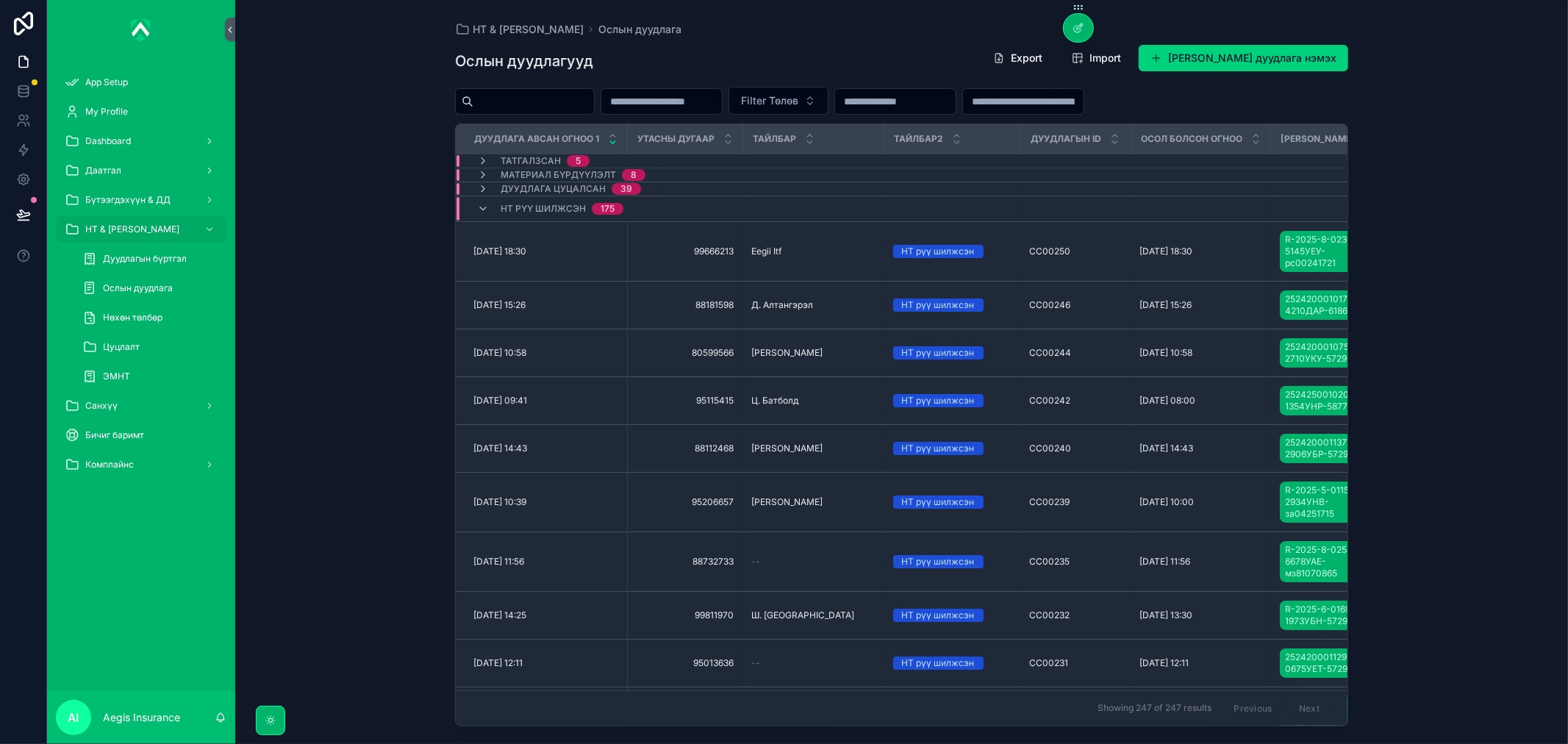
drag, startPoint x: 590, startPoint y: 105, endPoint x: 664, endPoint y: 104, distance: 74.0
click at [590, 105] on input "scrollable content" at bounding box center [534, 102] width 121 height 21
paste input "********"
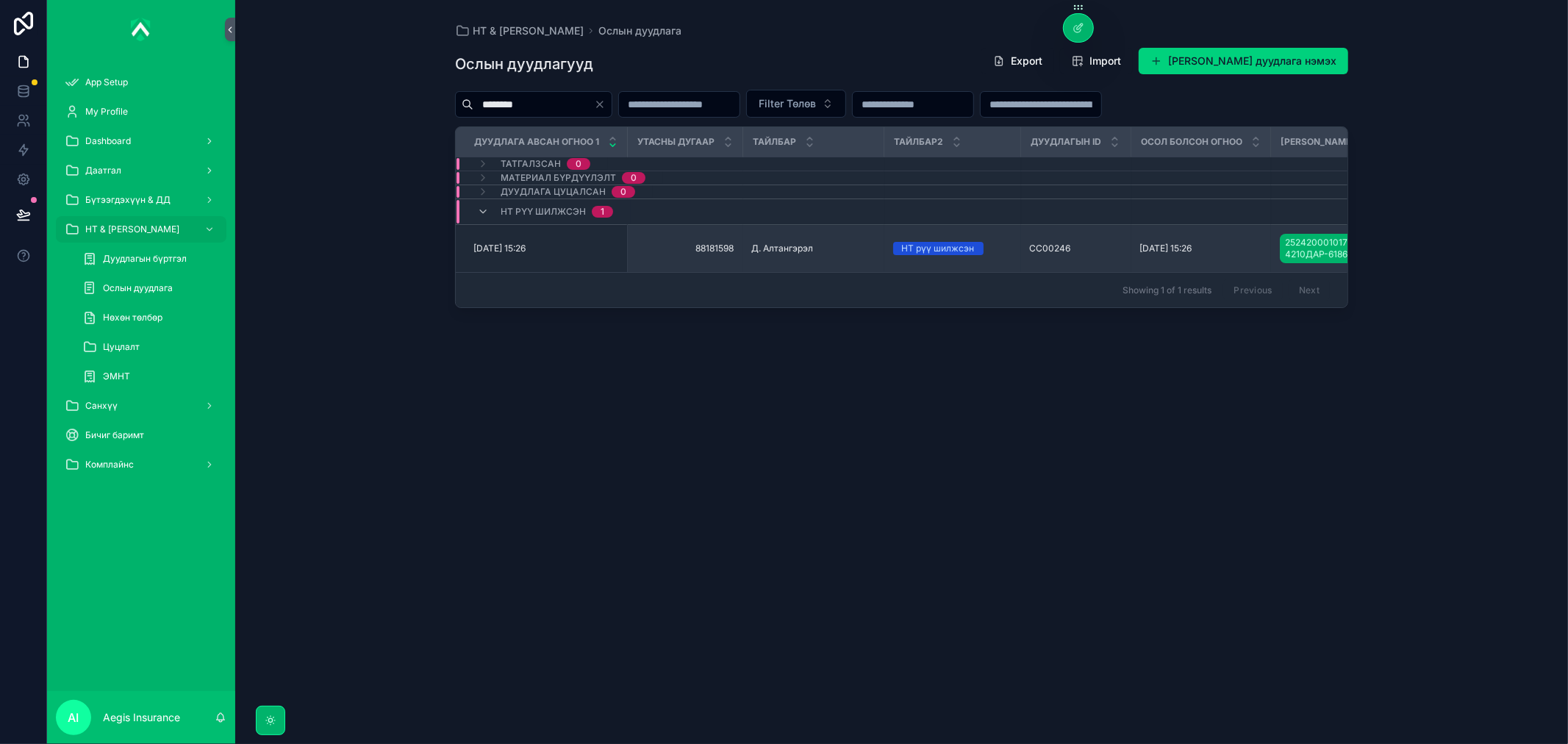
type input "********"
click at [710, 253] on span "88181598" at bounding box center [686, 248] width 98 height 12
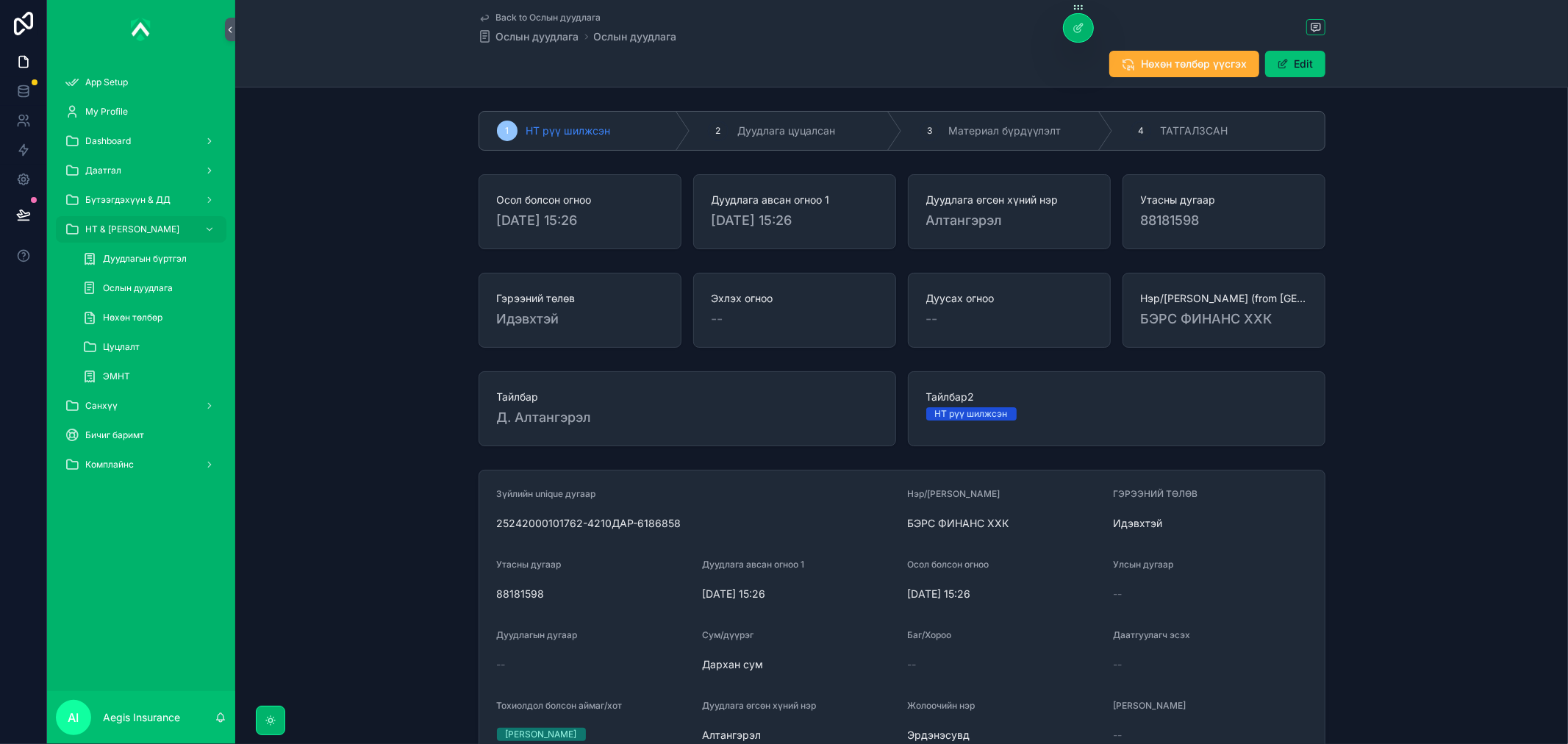
click at [1297, 62] on button "Edit" at bounding box center [1294, 63] width 60 height 26
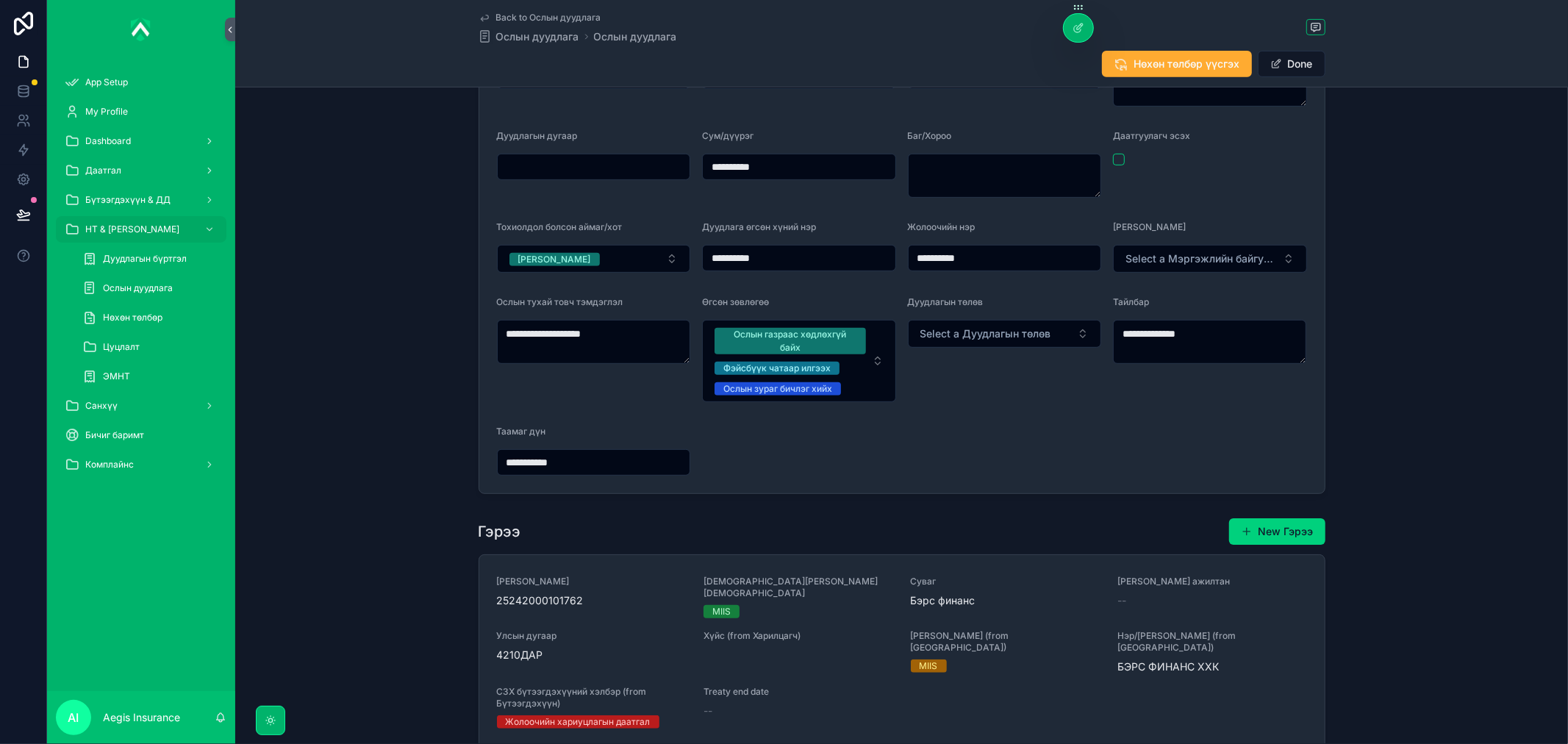
scroll to position [571, 0]
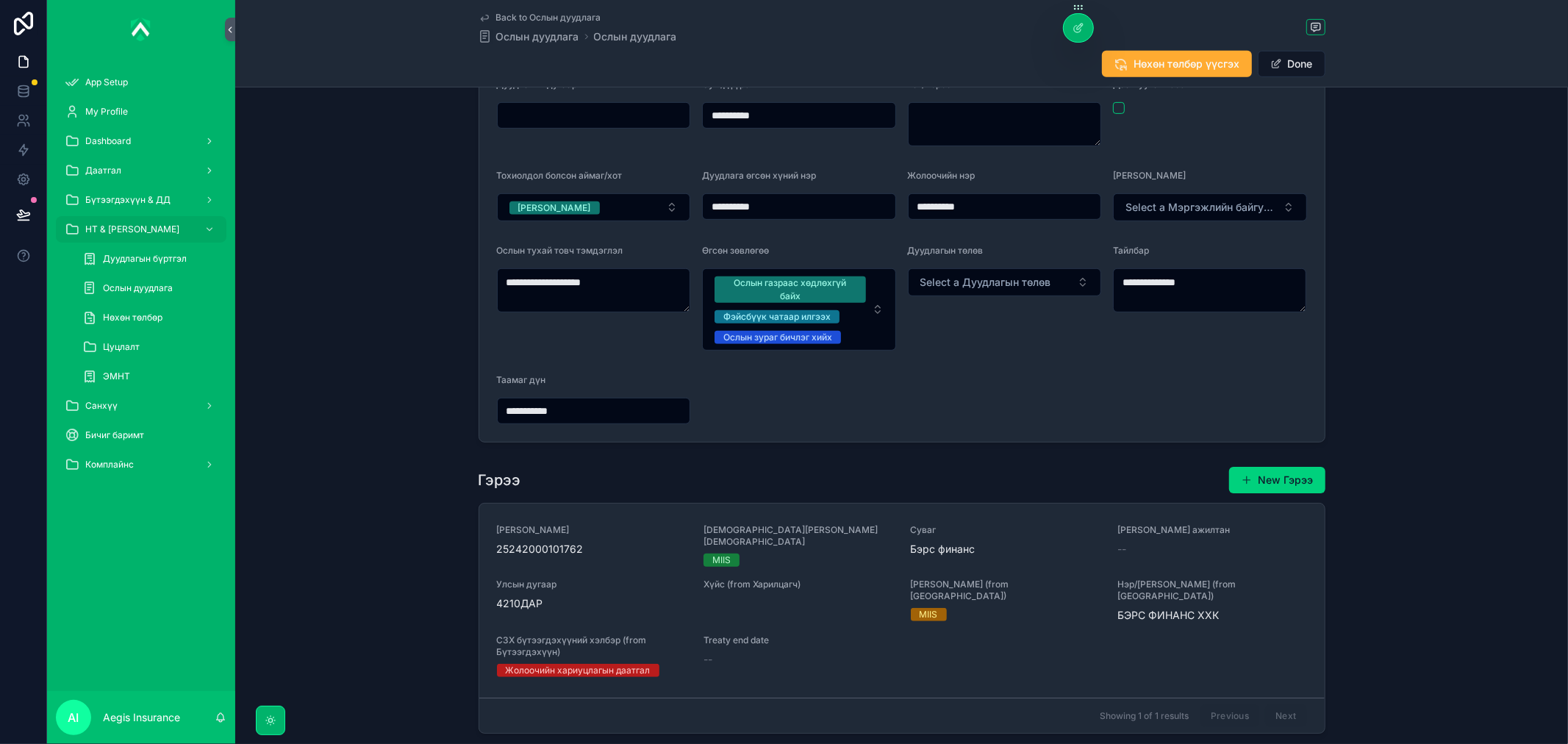
click at [882, 464] on div "Гэрээ New [PERSON_NAME] дугаар 25242000101762 Дамжсан суваг MIIS Суваг Бэрс фин…" at bounding box center [902, 599] width 1333 height 279
click at [1398, 414] on div "**********" at bounding box center [902, 170] width 1333 height 556
click at [1074, 26] on icon at bounding box center [1077, 29] width 6 height 6
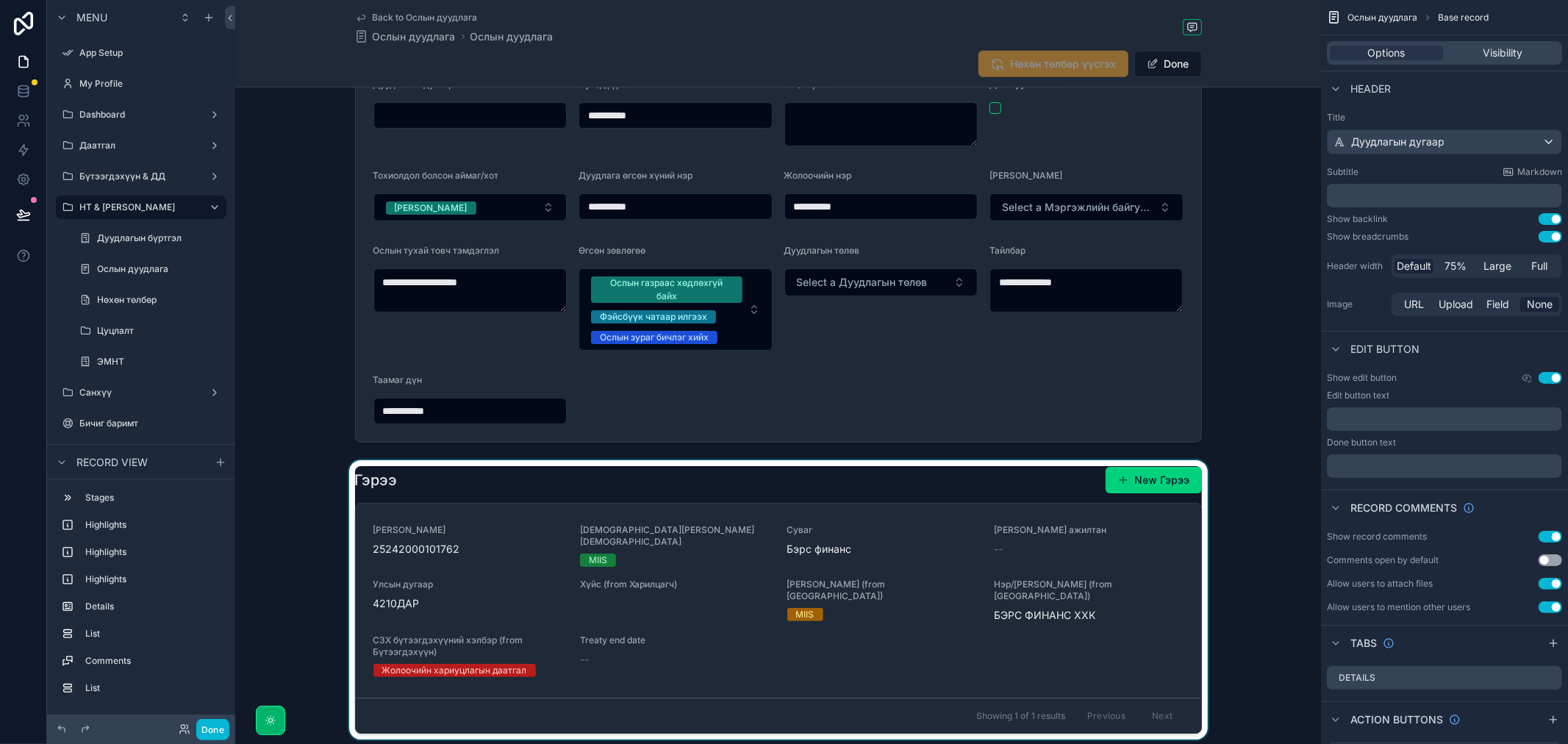
click at [1009, 478] on div "scrollable content" at bounding box center [778, 599] width 1086 height 279
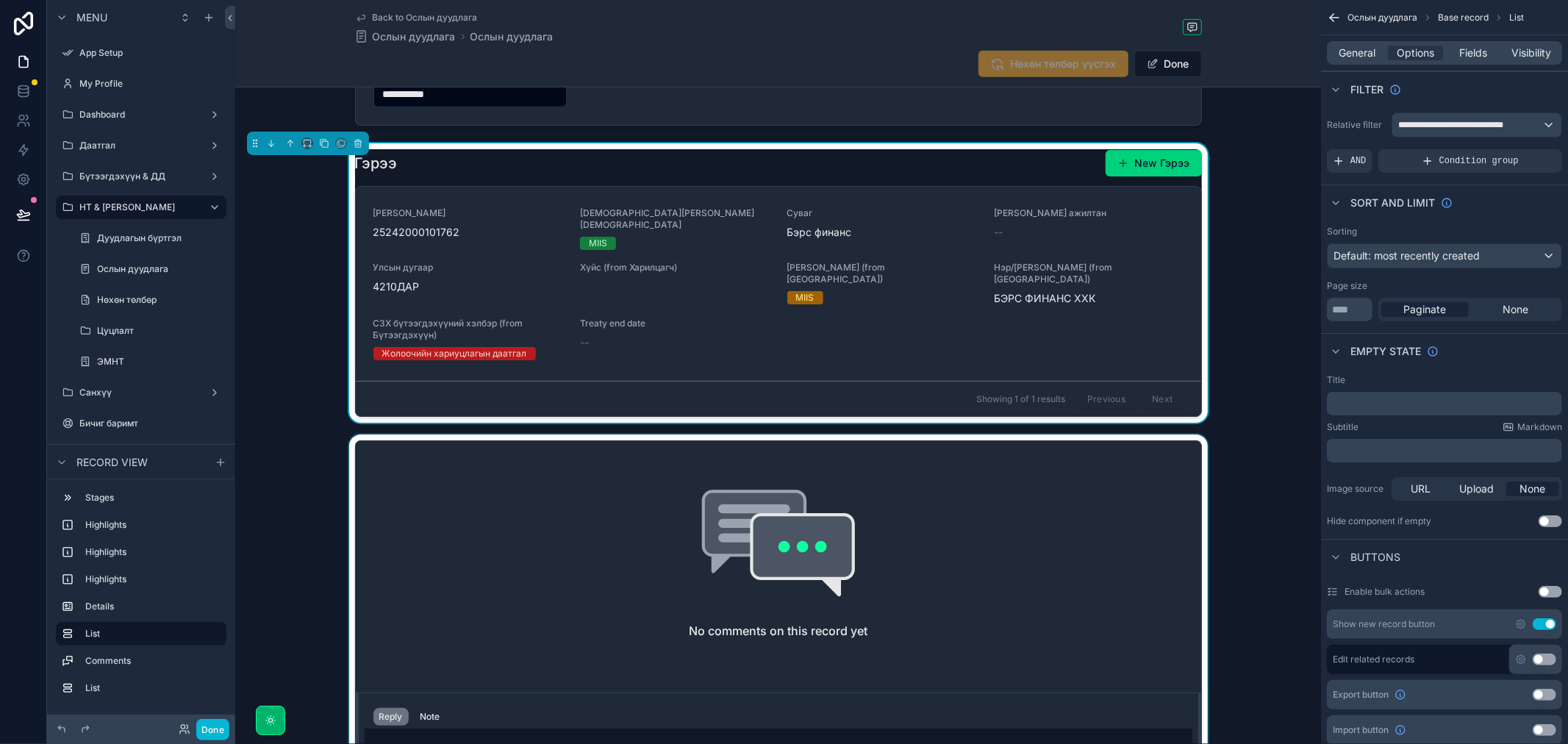
scroll to position [898, 0]
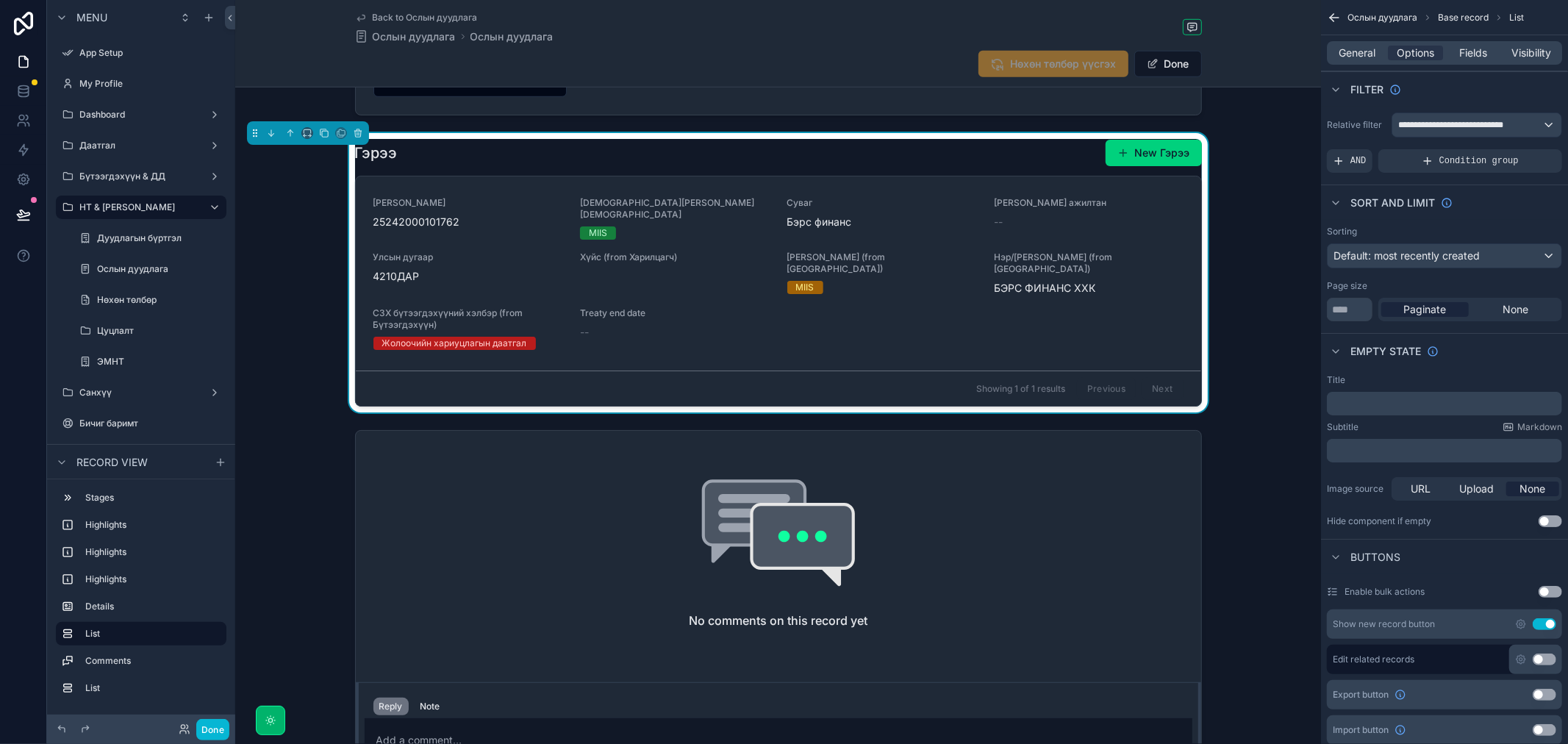
click at [1061, 410] on div "**********" at bounding box center [778, 106] width 1086 height 1798
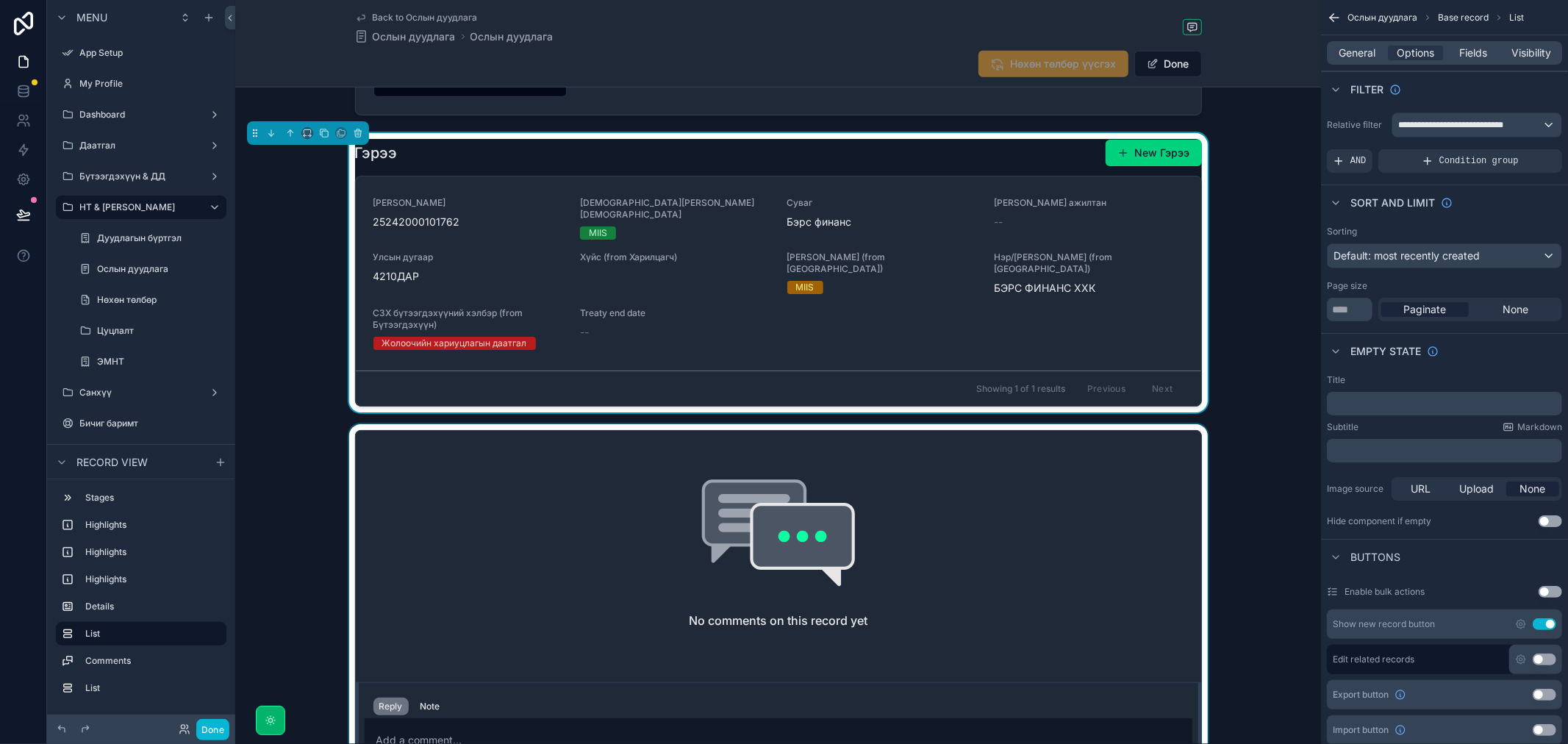
click at [1059, 424] on div "scrollable content" at bounding box center [778, 612] width 1086 height 377
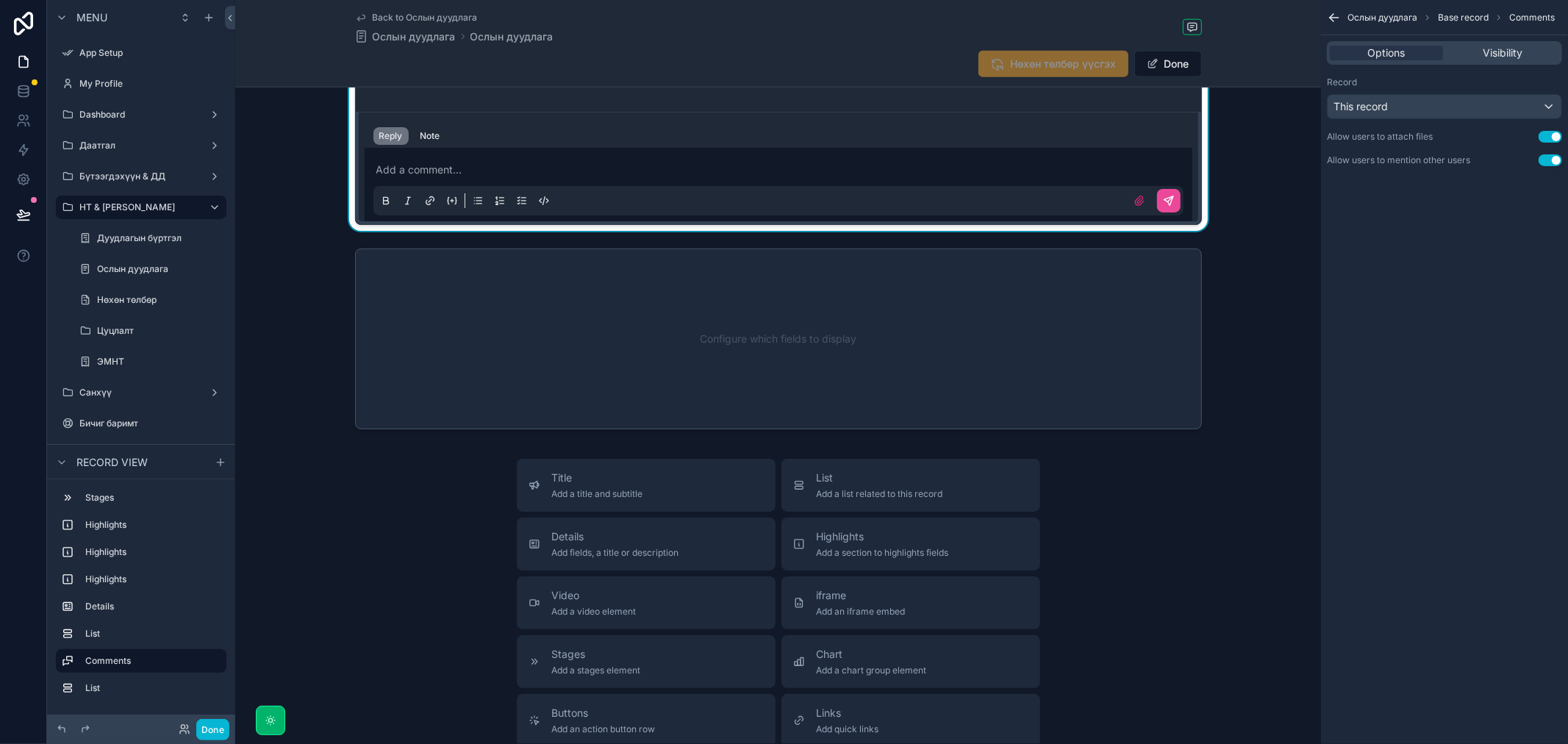
scroll to position [1470, 0]
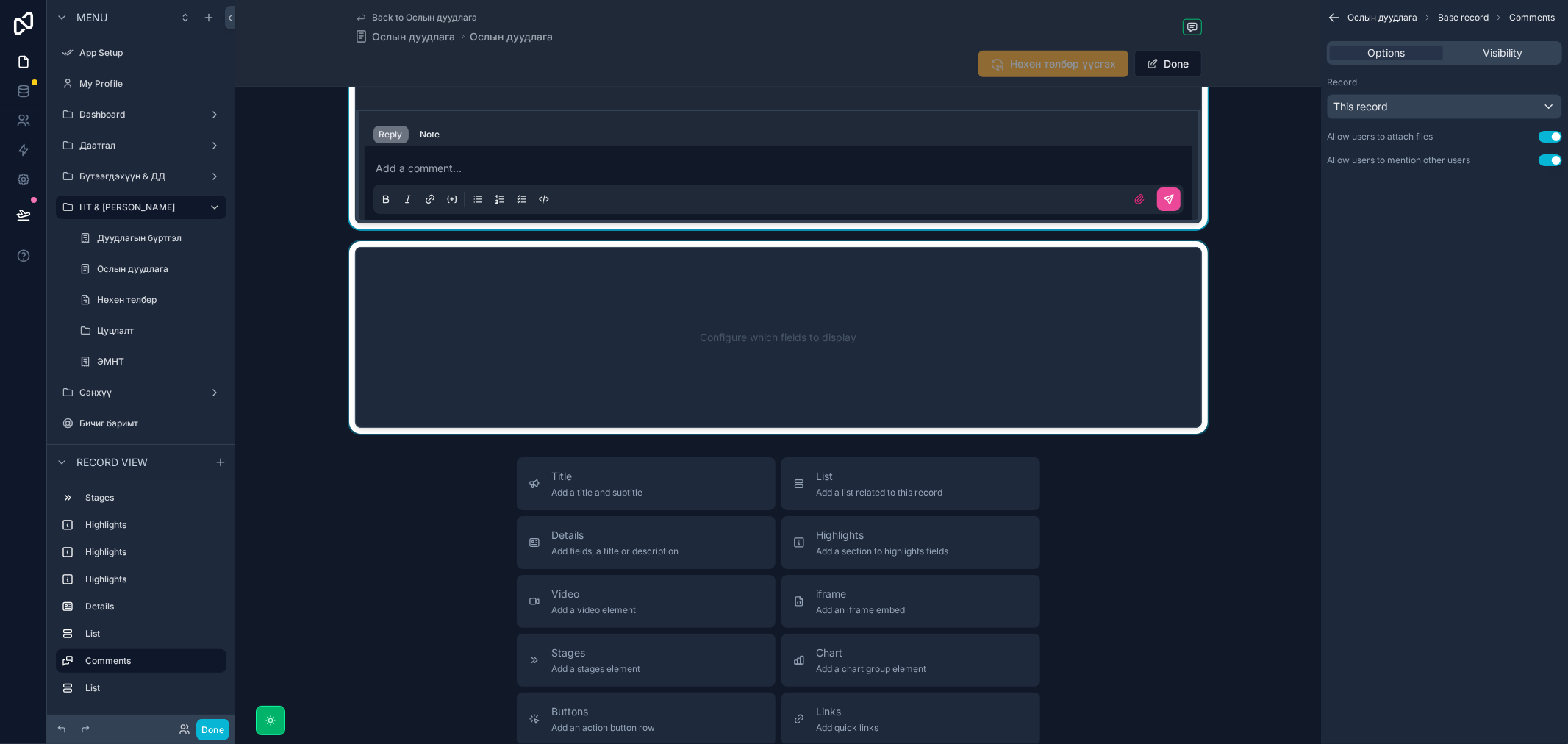
click at [1126, 408] on div "scrollable content" at bounding box center [778, 337] width 1086 height 193
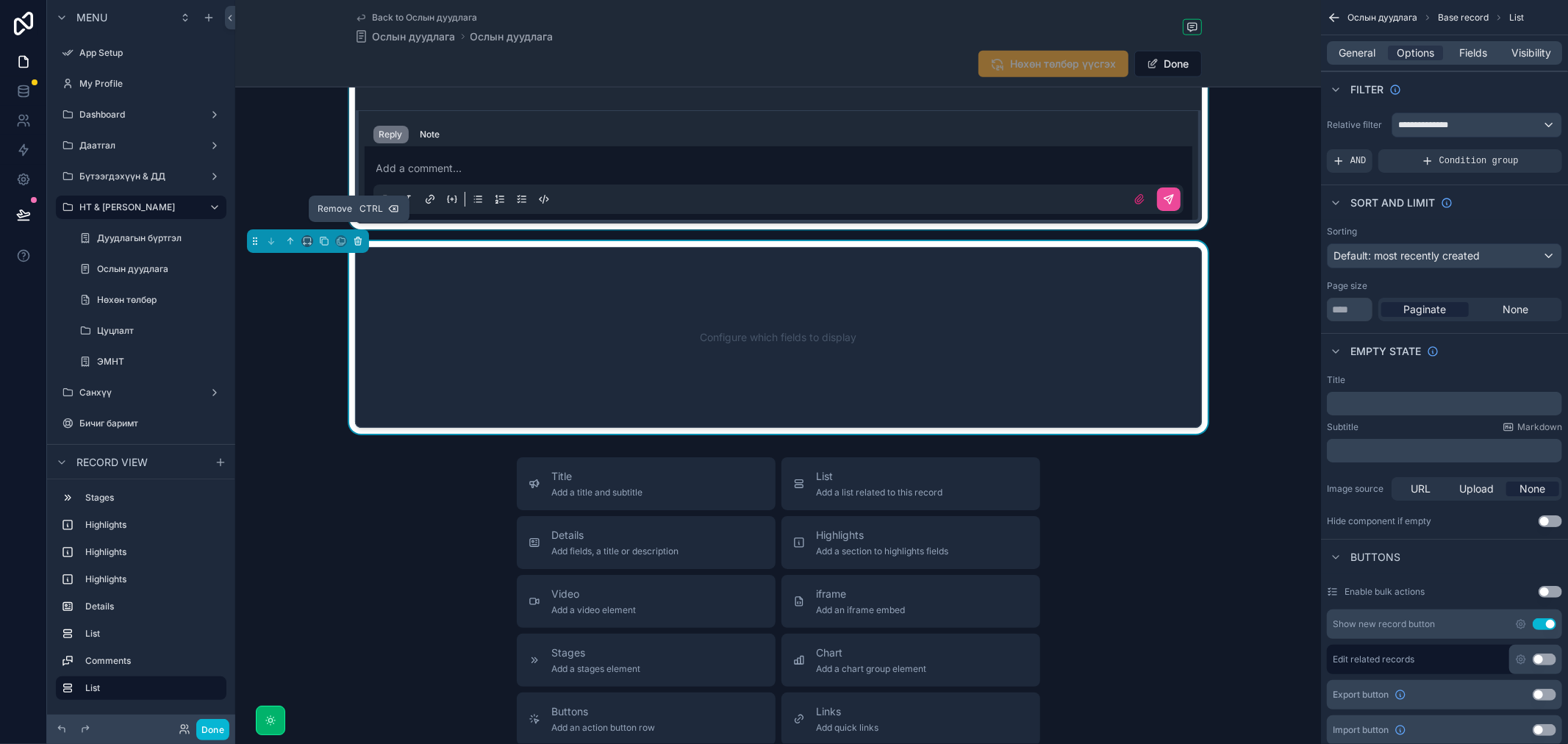
click at [361, 236] on icon "scrollable content" at bounding box center [358, 241] width 10 height 10
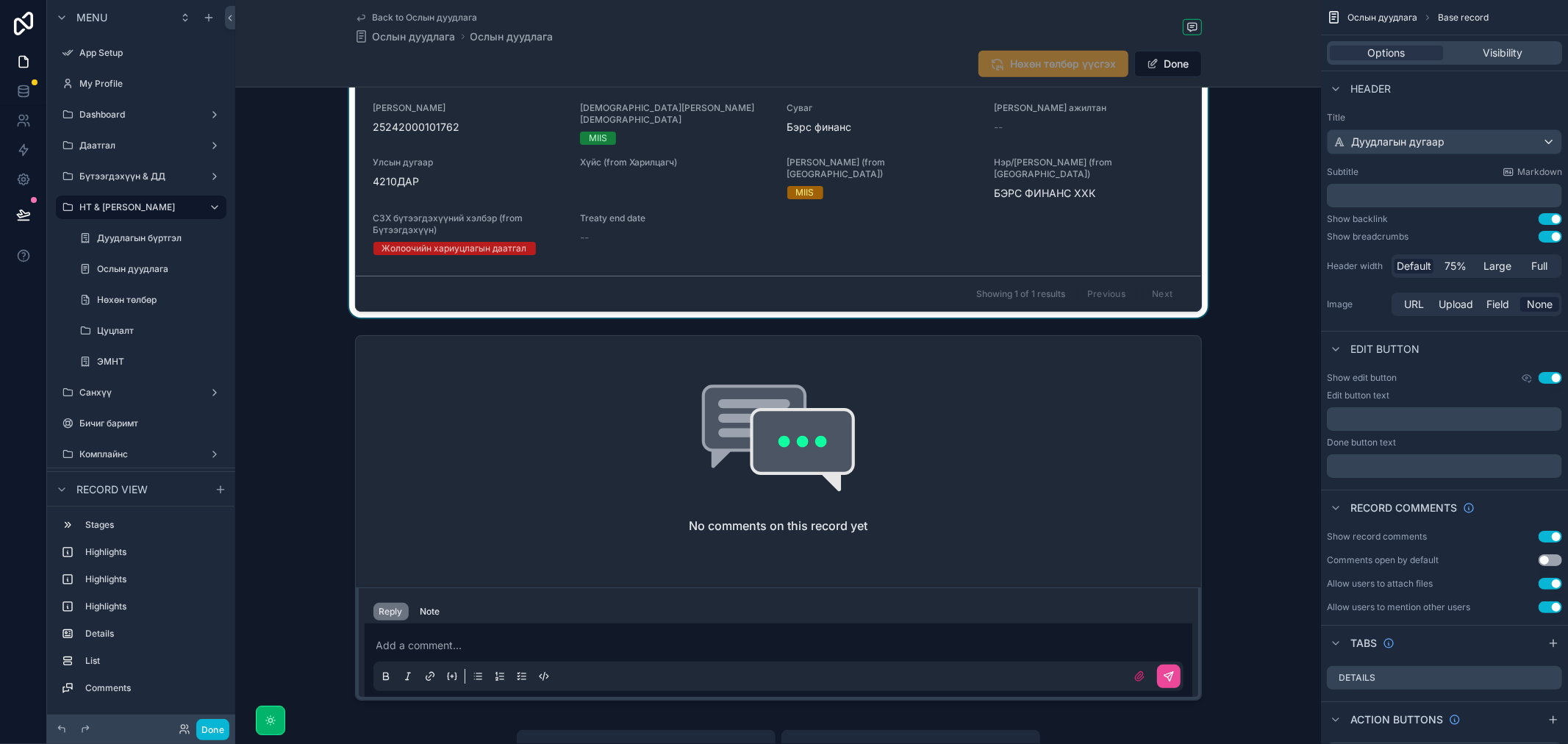
scroll to position [817, 0]
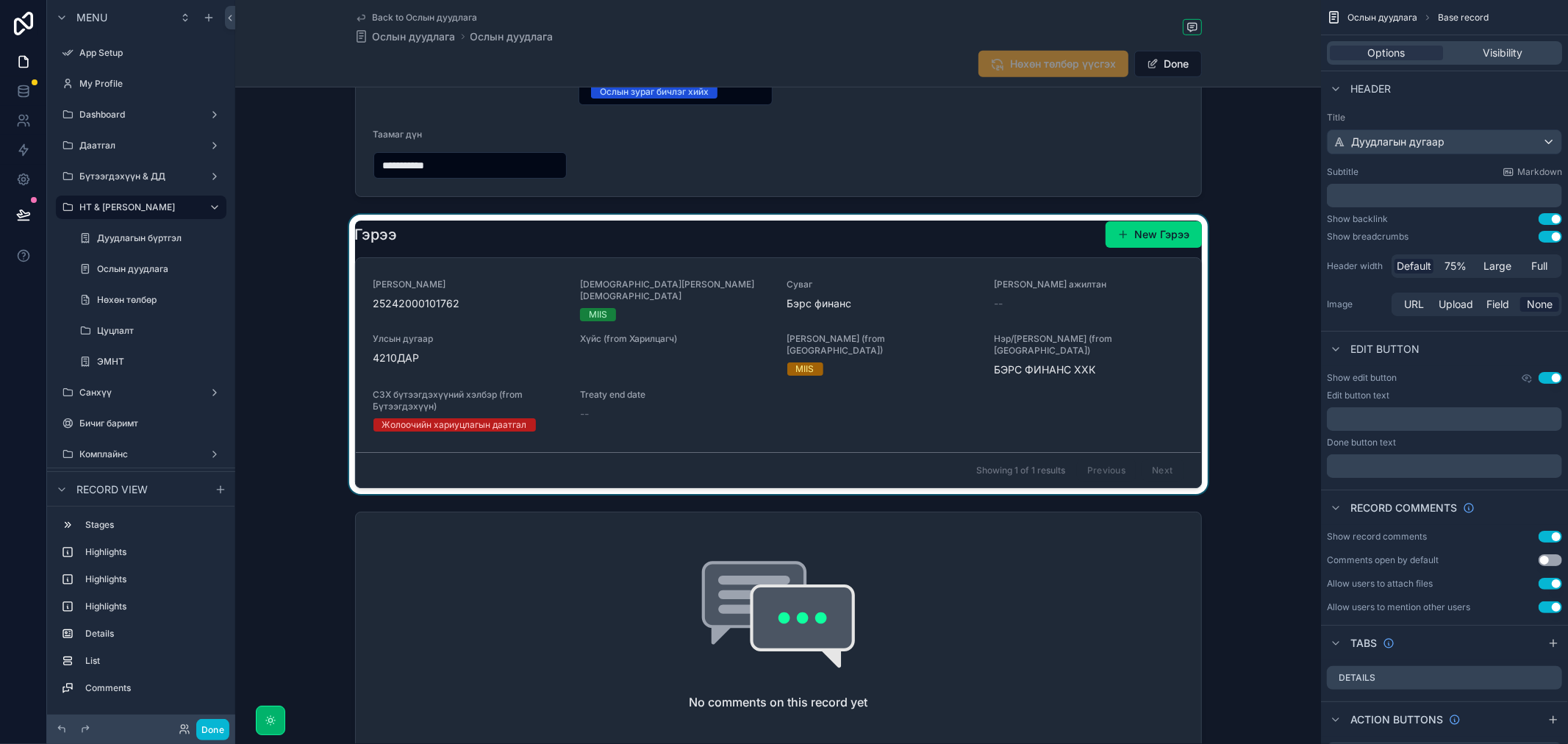
click at [997, 237] on div "scrollable content" at bounding box center [778, 354] width 1086 height 279
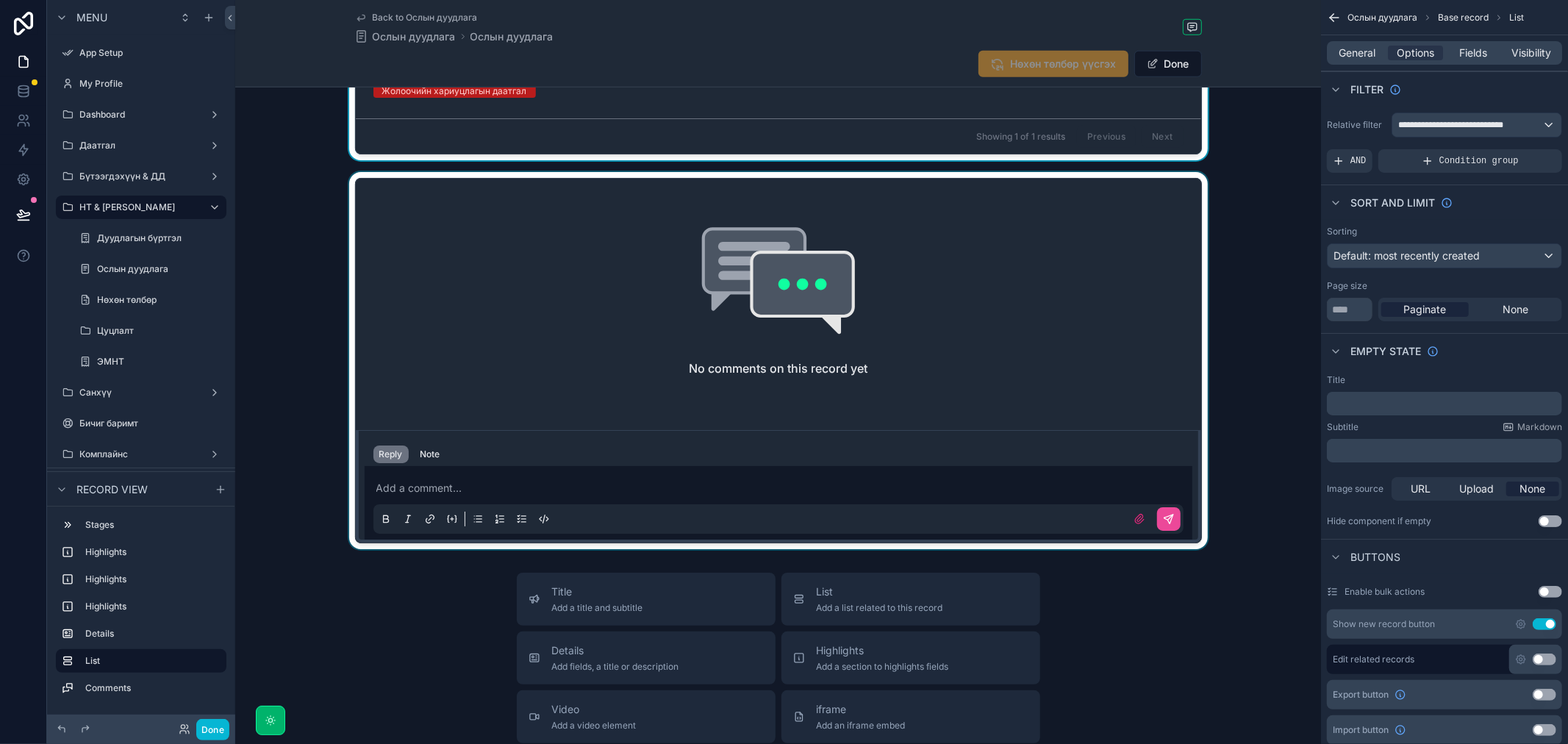
scroll to position [1225, 0]
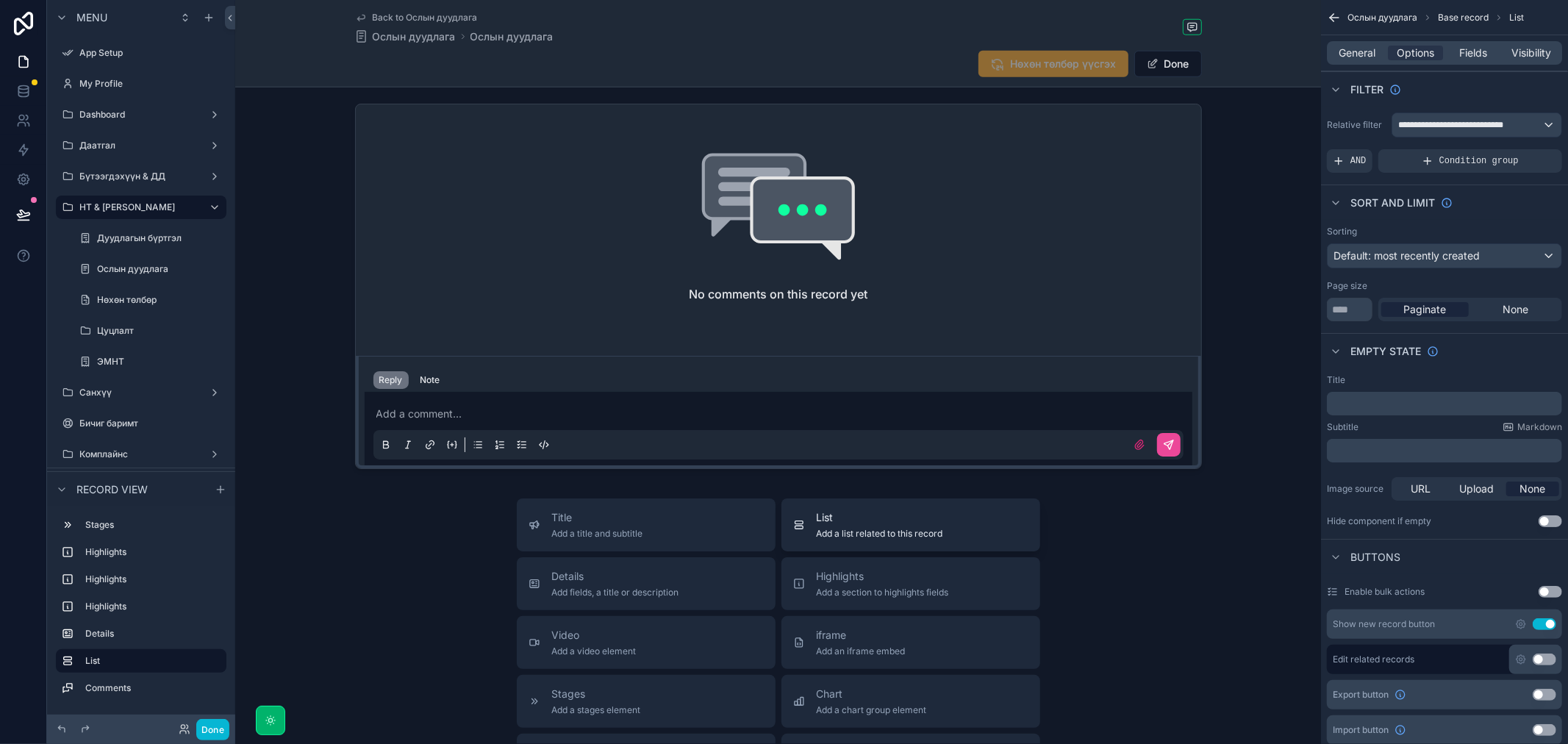
click at [918, 510] on span "List" at bounding box center [880, 518] width 126 height 14
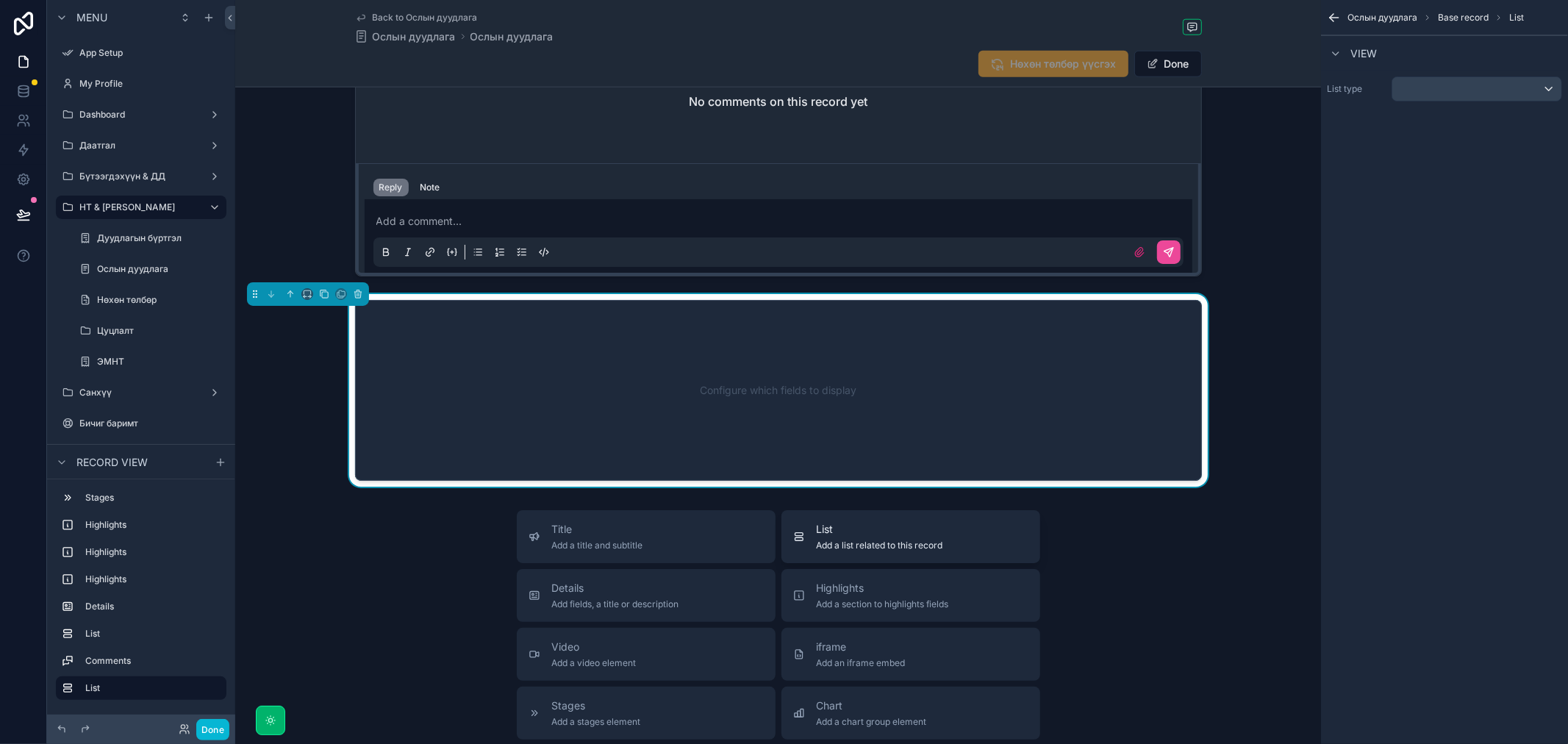
scroll to position [1425, 0]
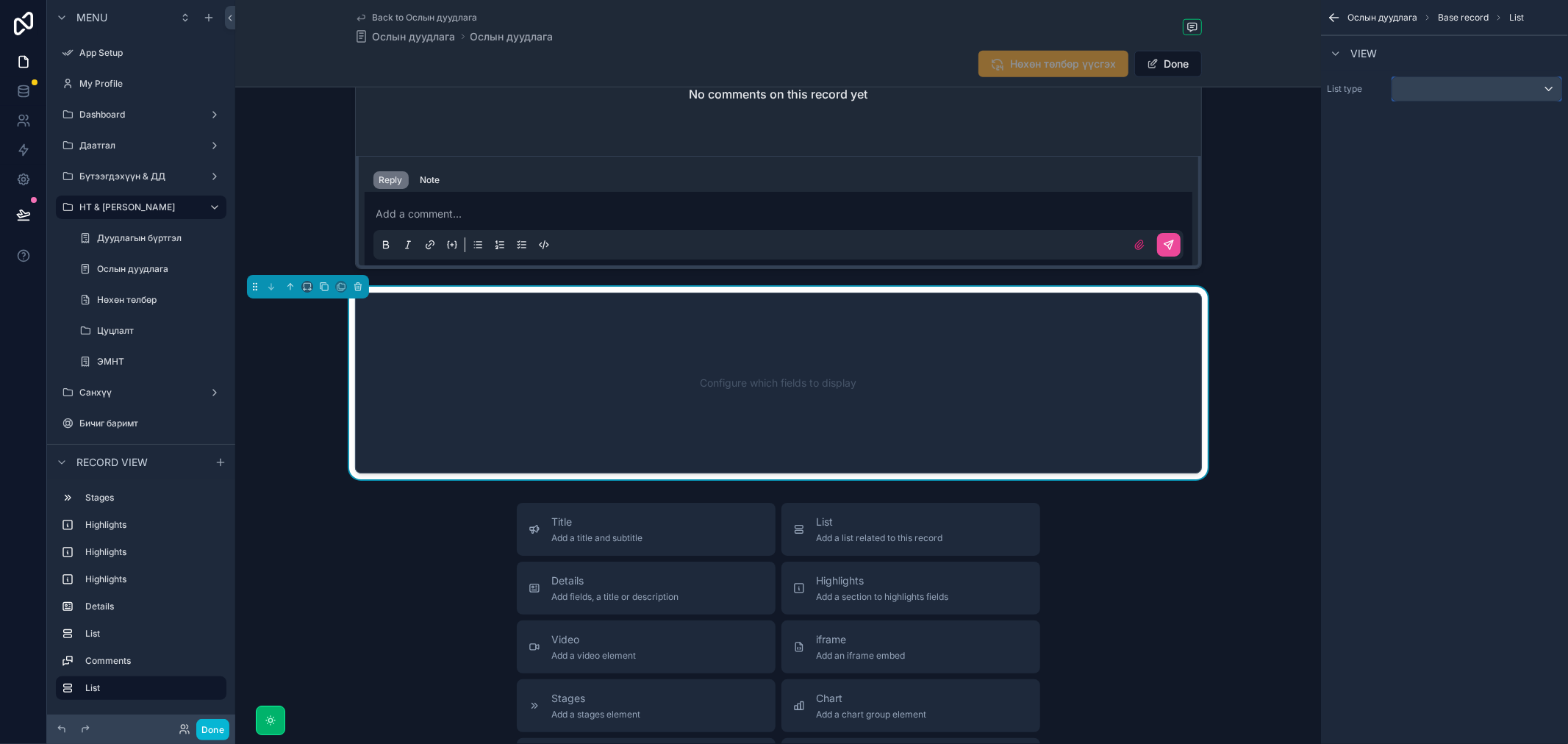
click at [1446, 81] on div "scrollable content" at bounding box center [1476, 88] width 169 height 23
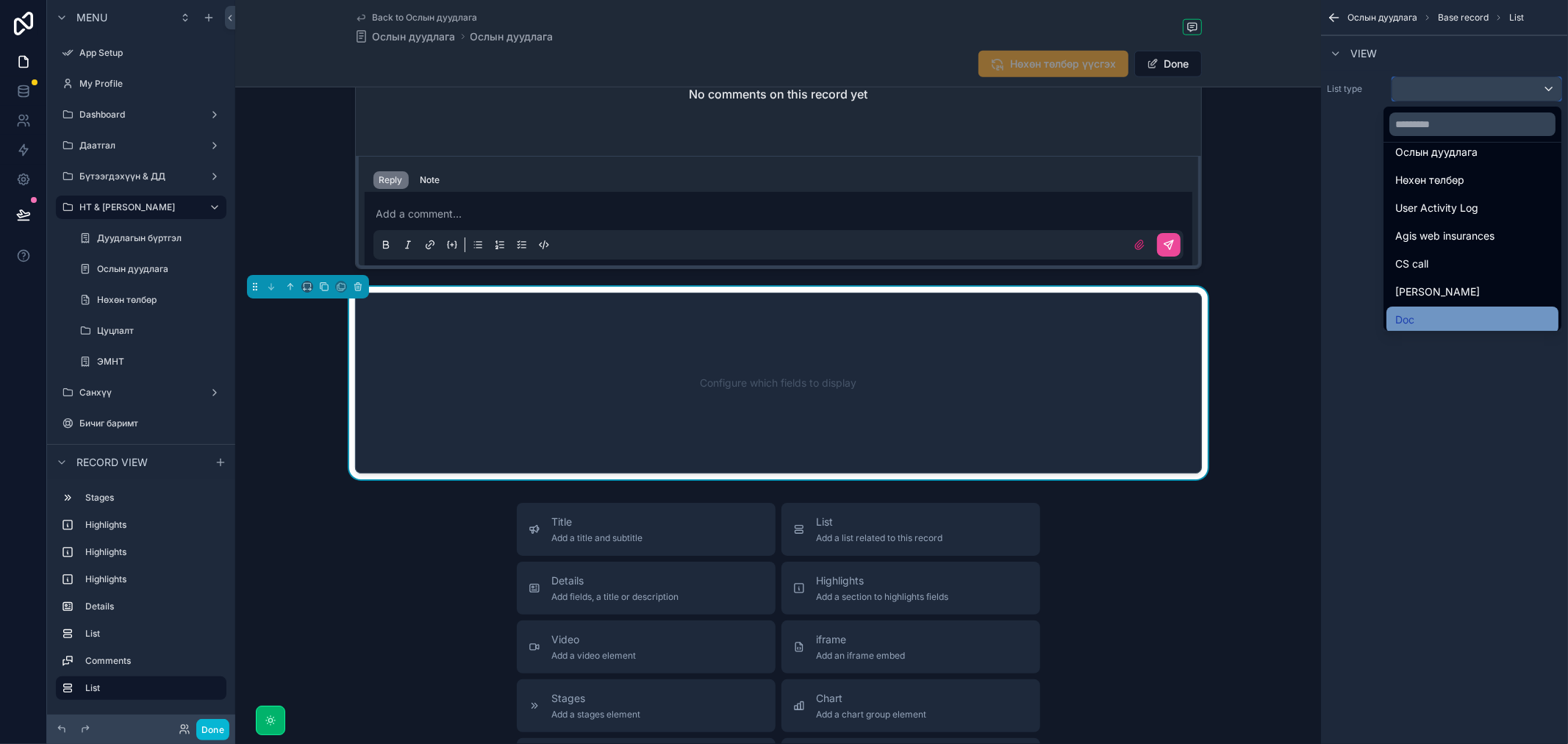
scroll to position [326, 0]
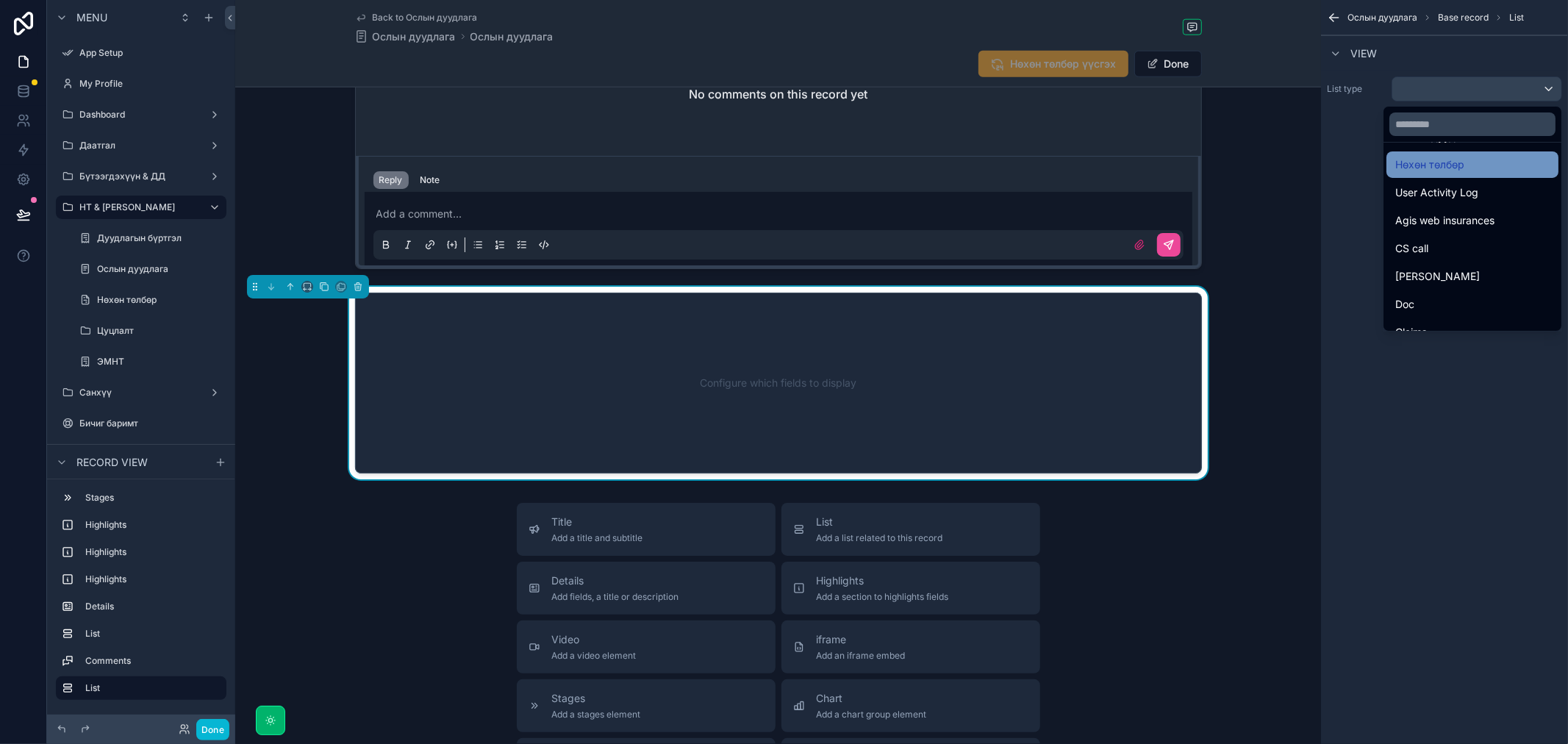
click at [1438, 167] on span "Нөхөн төлбөр" at bounding box center [1430, 165] width 69 height 18
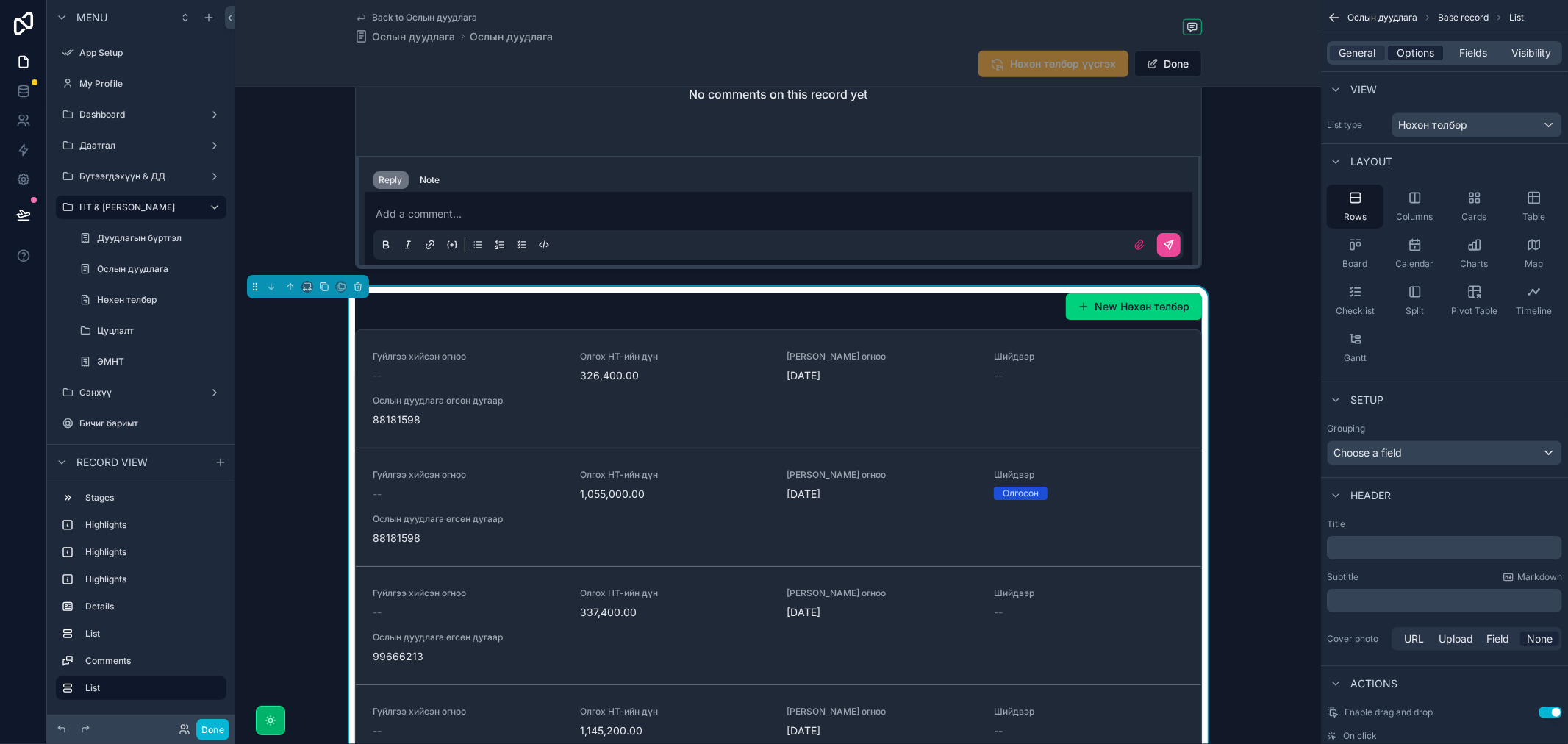
click at [1424, 49] on span "Options" at bounding box center [1415, 53] width 38 height 14
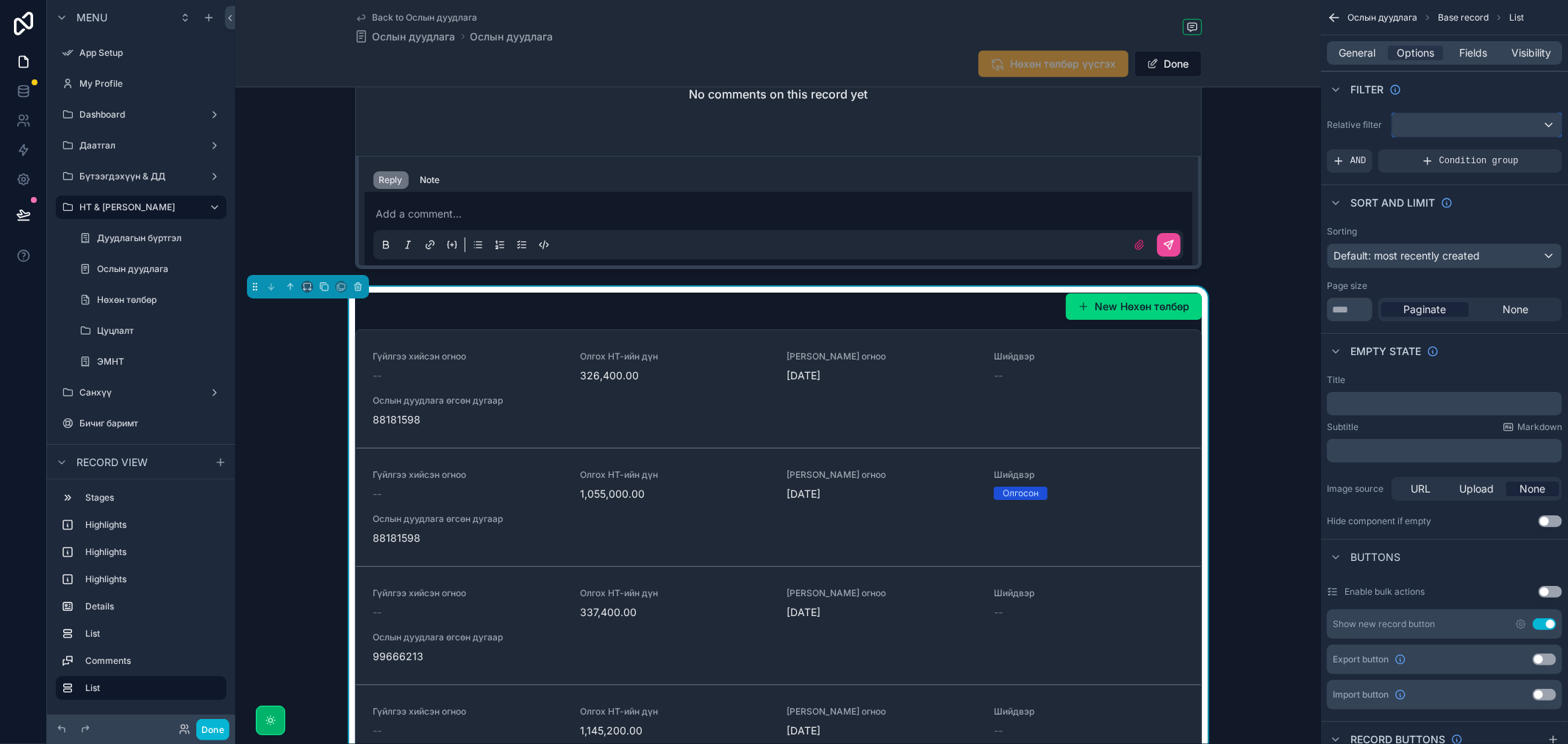
click at [1467, 122] on div "scrollable content" at bounding box center [1476, 124] width 169 height 23
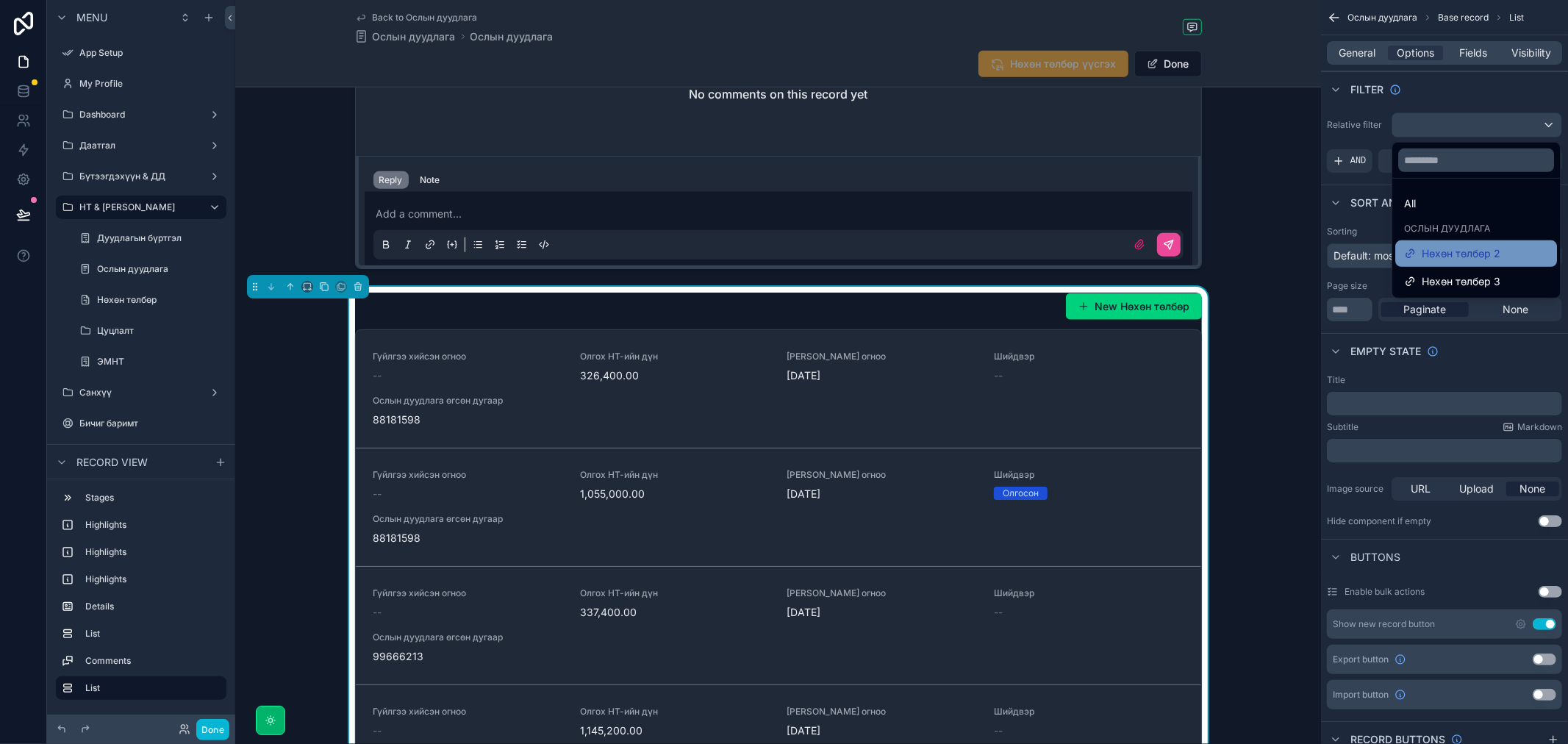
click at [1478, 250] on span "Нөхөн төлбөр 2" at bounding box center [1461, 254] width 78 height 18
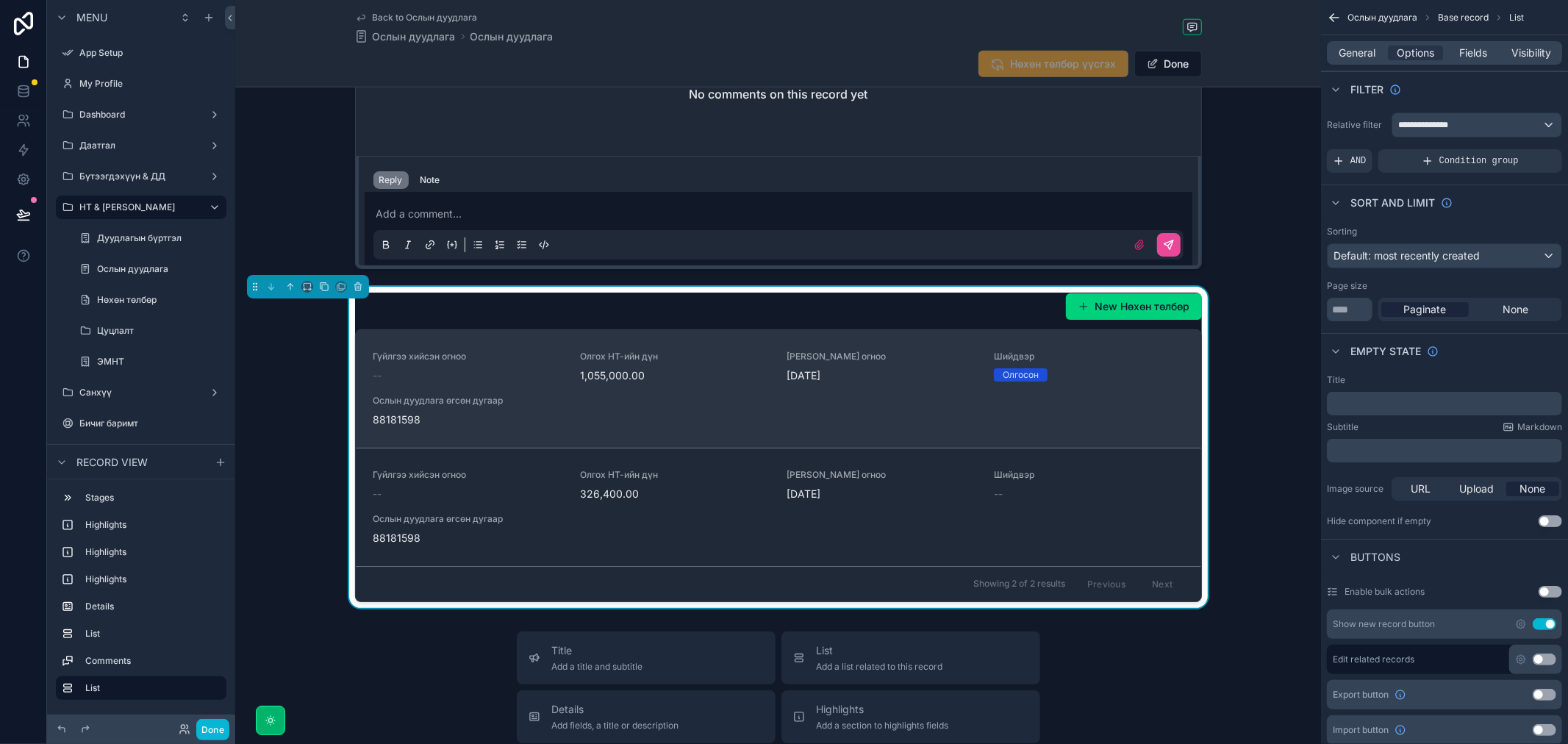
click at [1160, 368] on div "Олгосон" at bounding box center [1088, 374] width 190 height 14
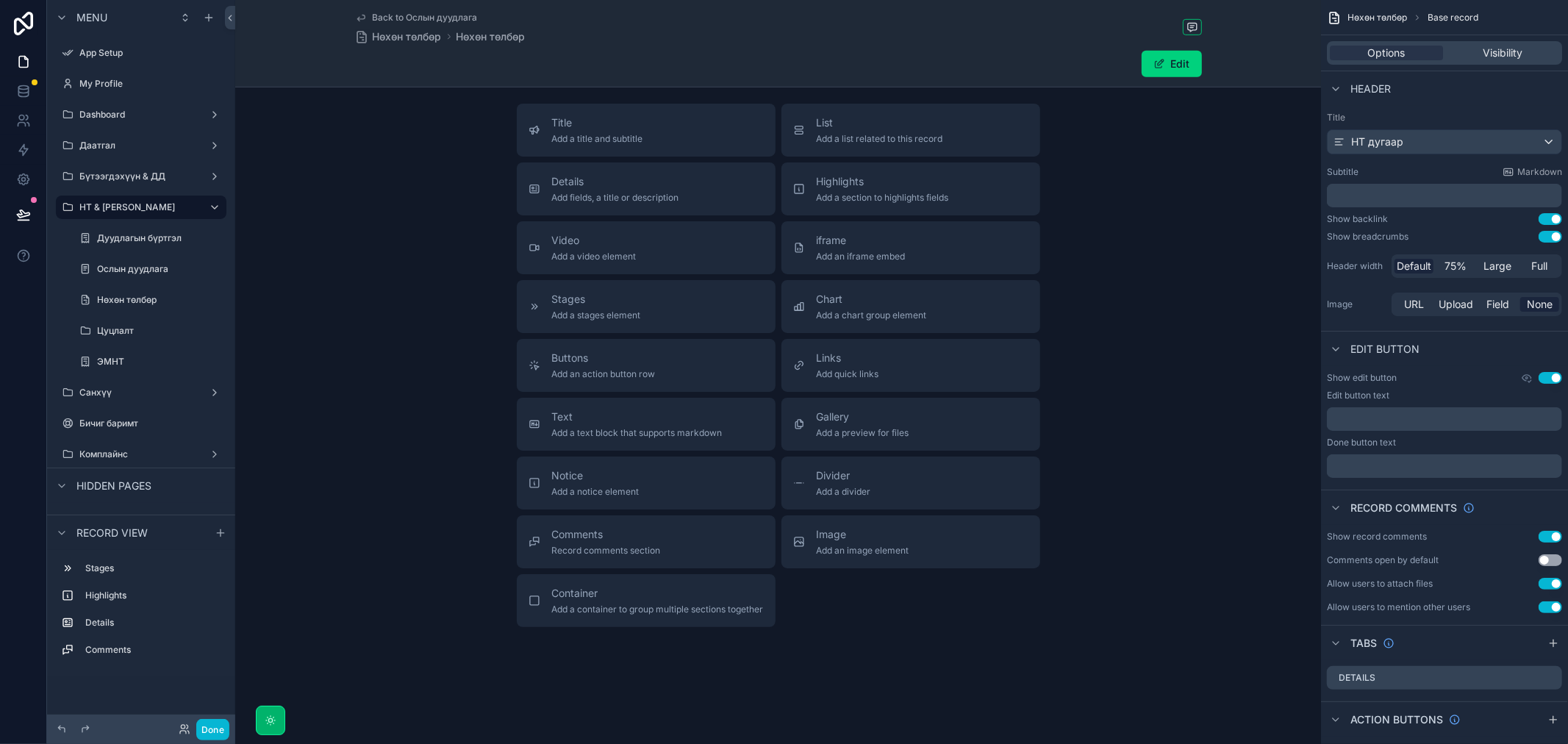
scroll to position [906, 0]
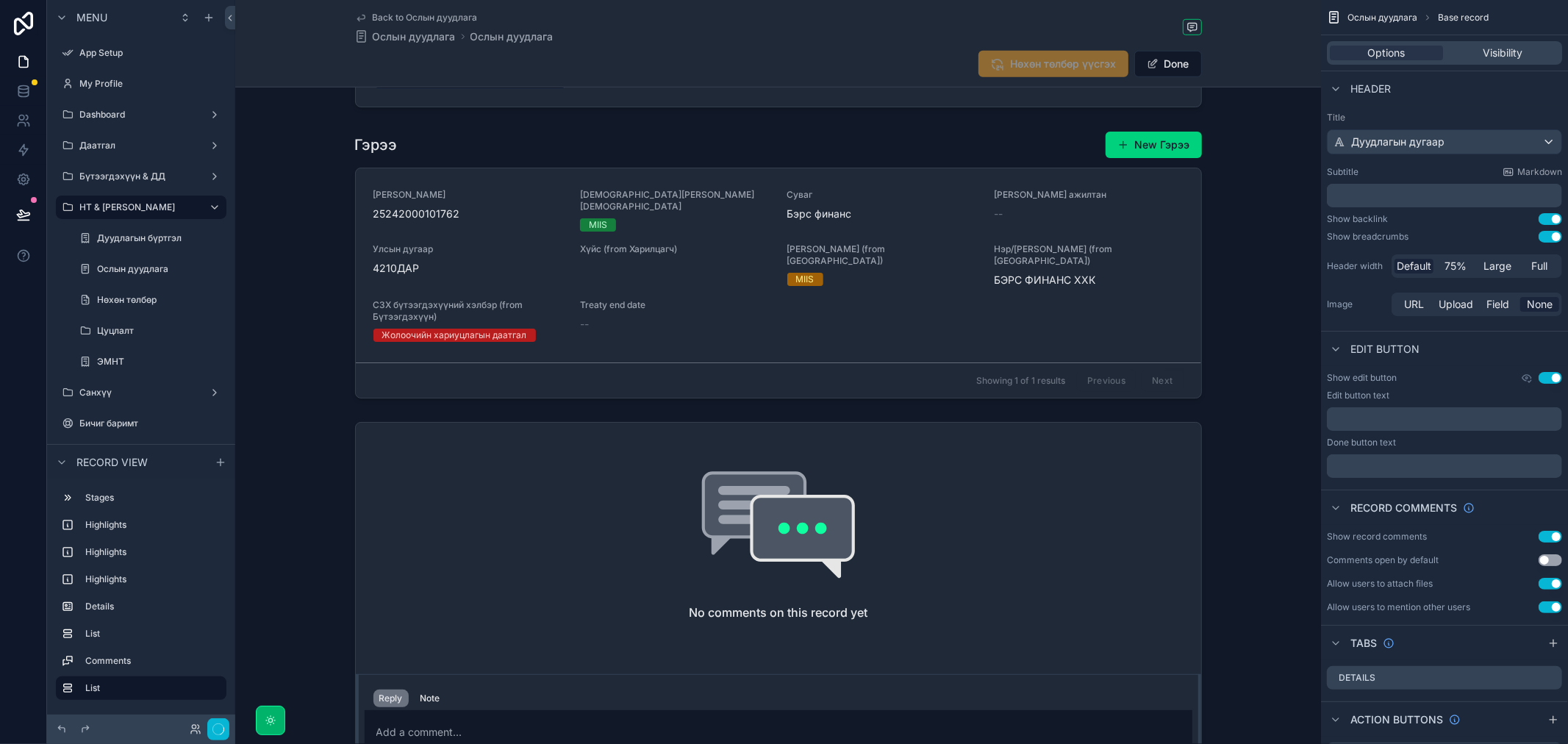
scroll to position [1425, 0]
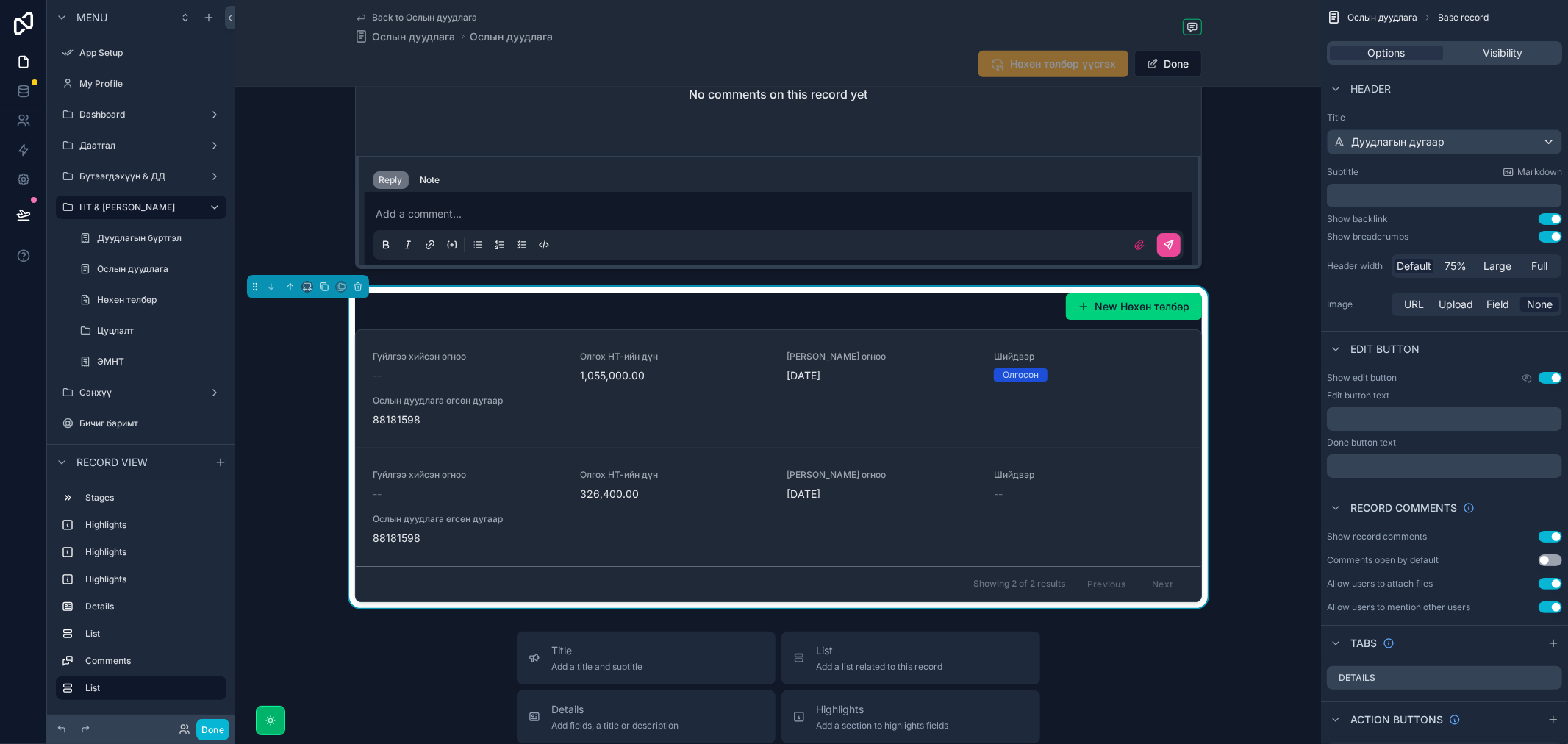
click at [990, 294] on div "New Нөхөн төлбөр" at bounding box center [778, 306] width 846 height 28
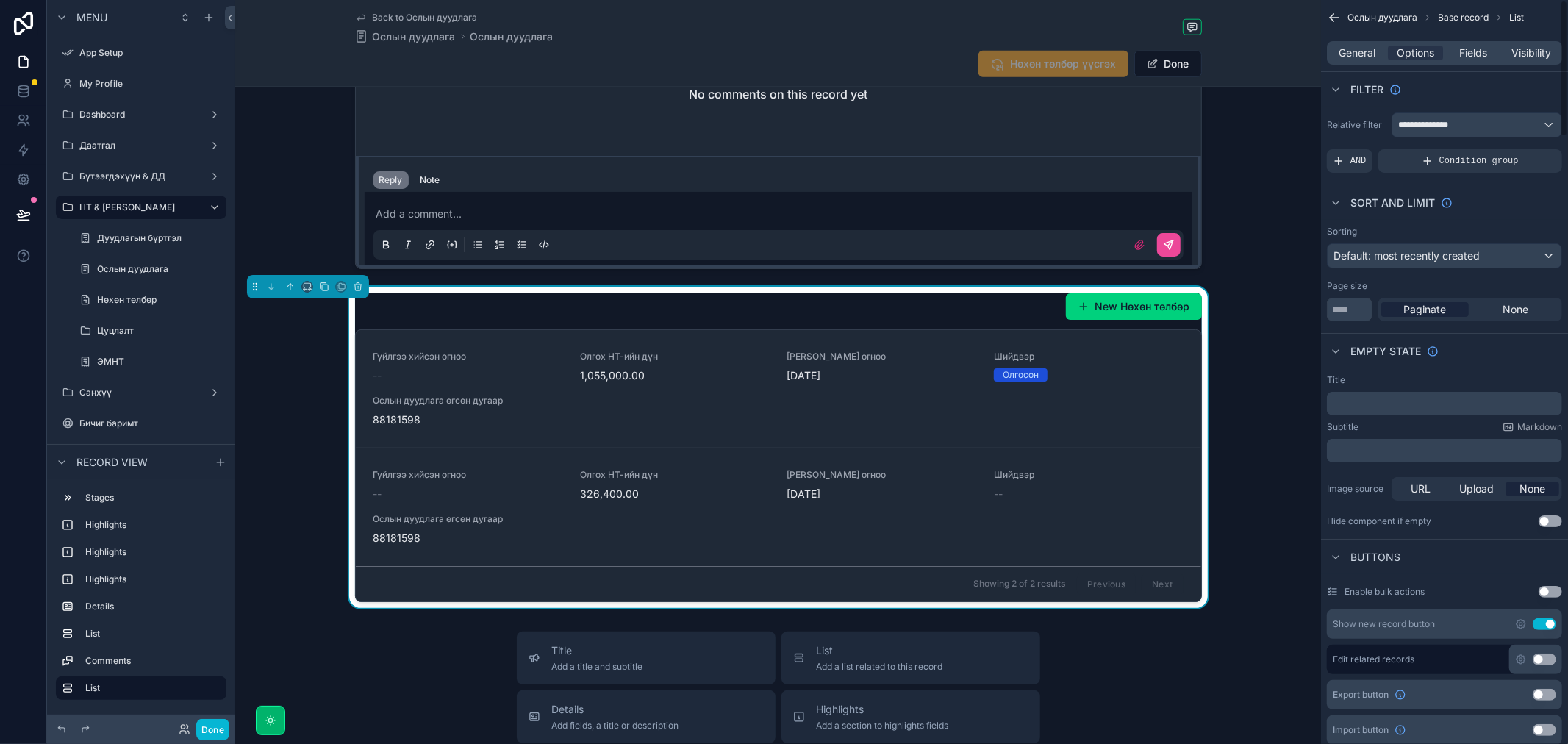
click at [857, 303] on div "New Нөхөн төлбөр" at bounding box center [778, 306] width 846 height 28
click at [1467, 49] on span "Fields" at bounding box center [1474, 53] width 28 height 14
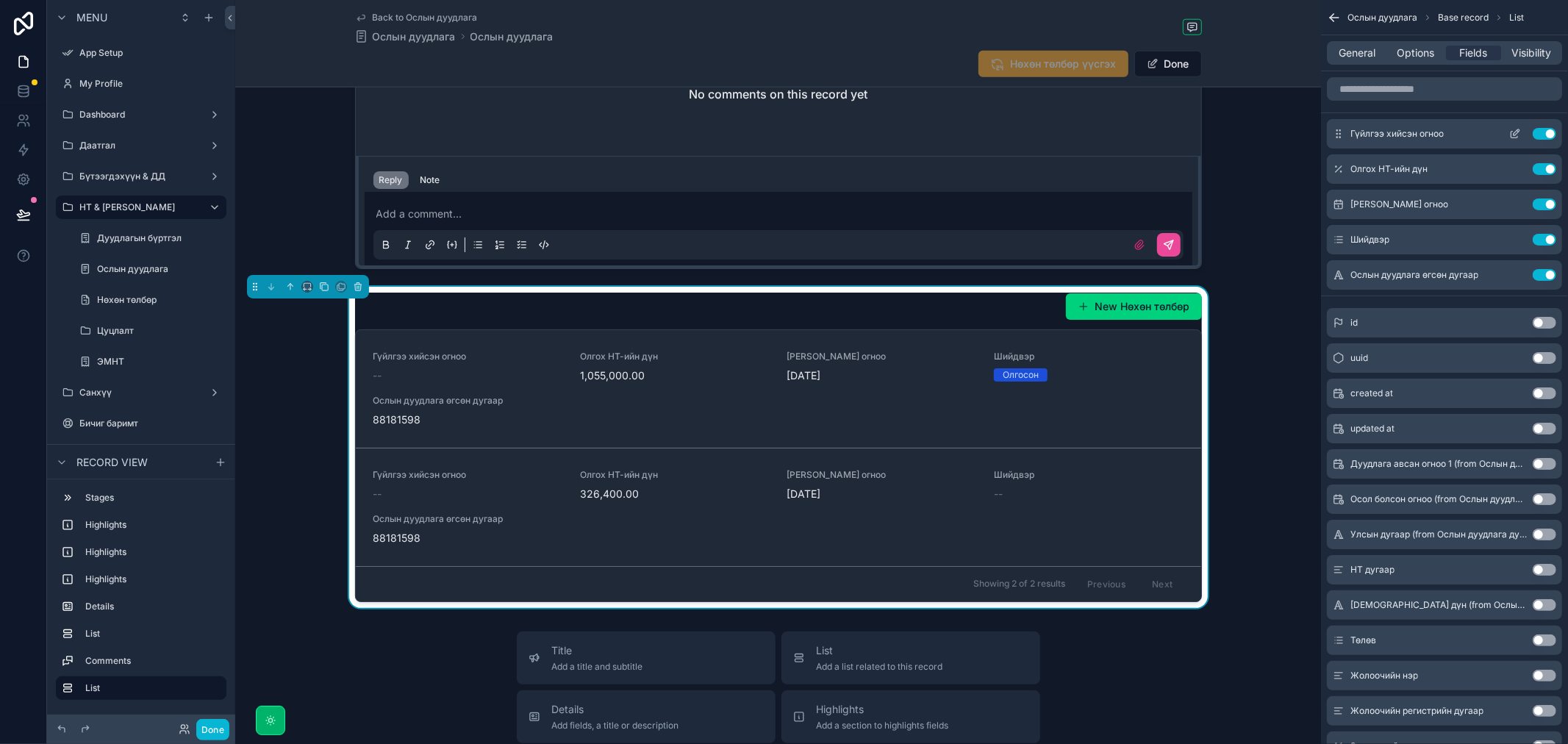
click at [1546, 133] on button "Use setting" at bounding box center [1544, 134] width 23 height 12
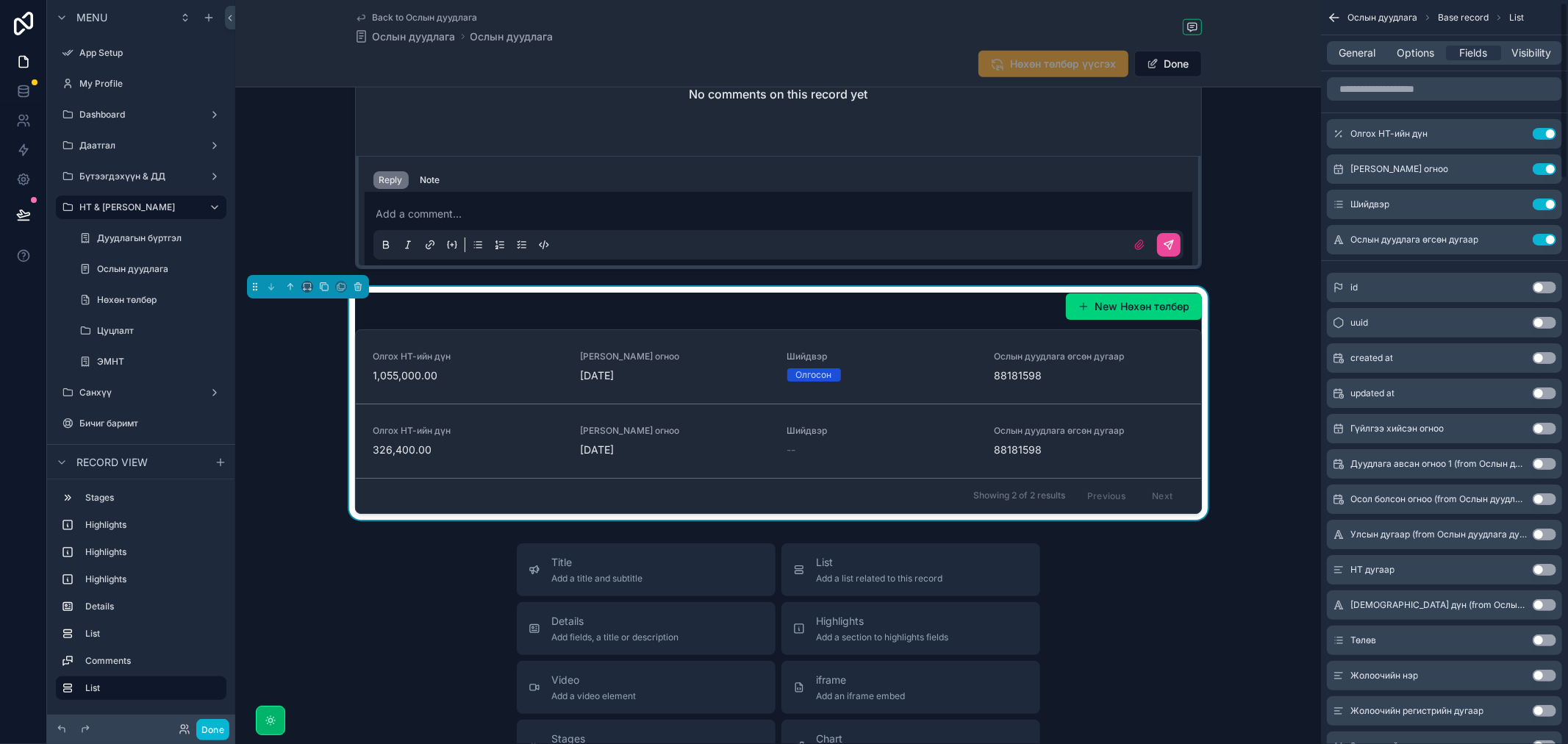
scroll to position [82, 0]
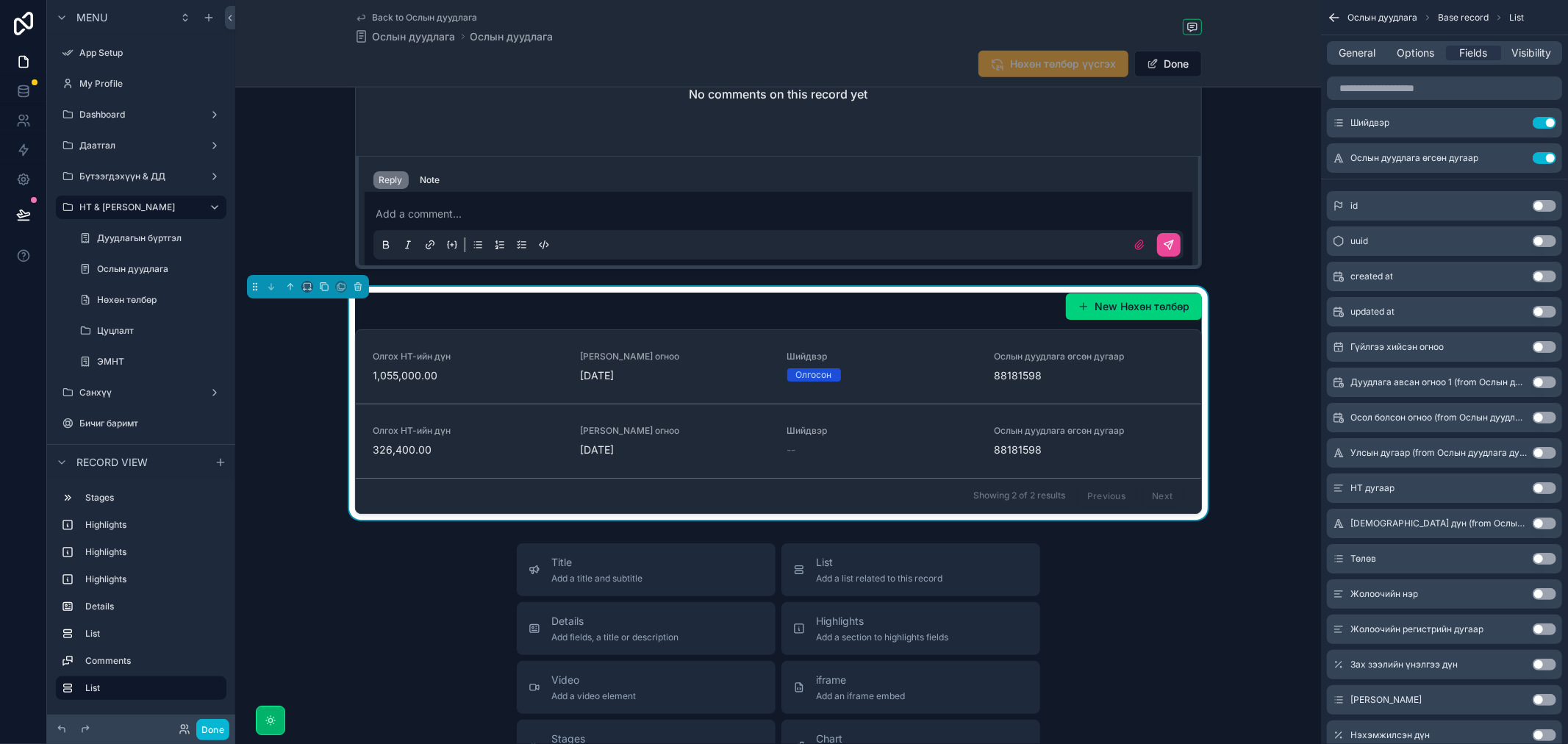
click at [1542, 485] on button "Use setting" at bounding box center [1544, 488] width 23 height 12
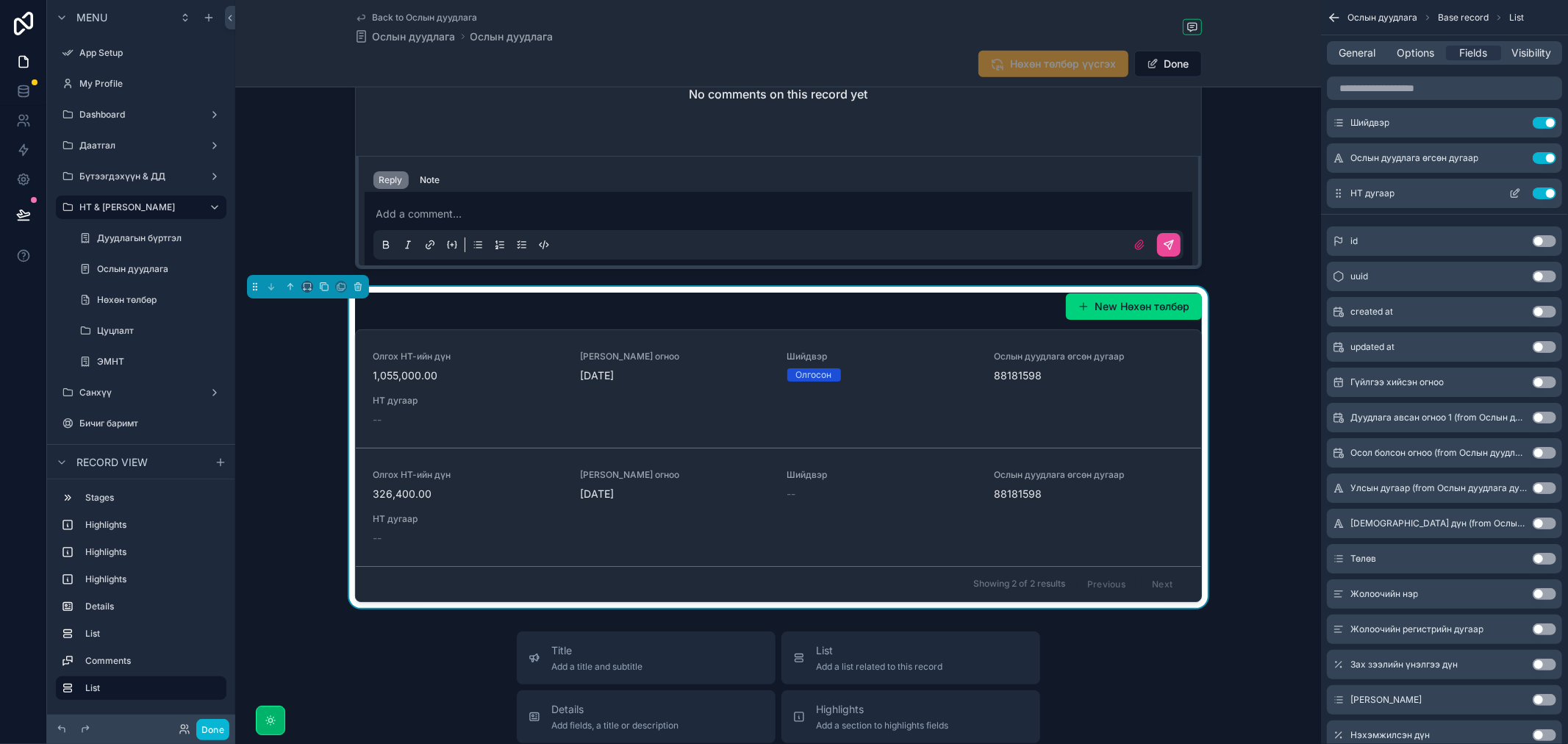
click at [1538, 189] on button "Use setting" at bounding box center [1544, 193] width 23 height 12
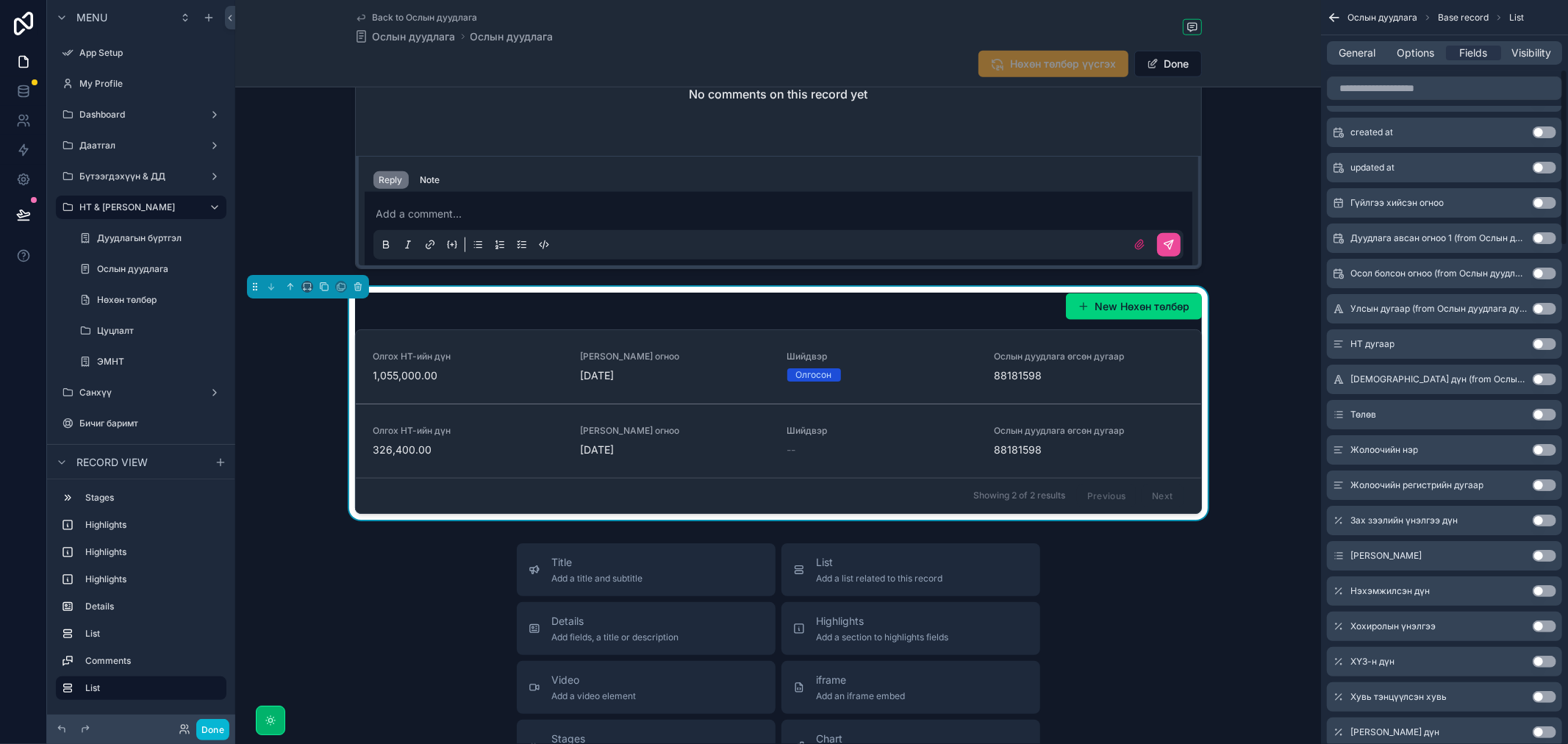
scroll to position [0, 0]
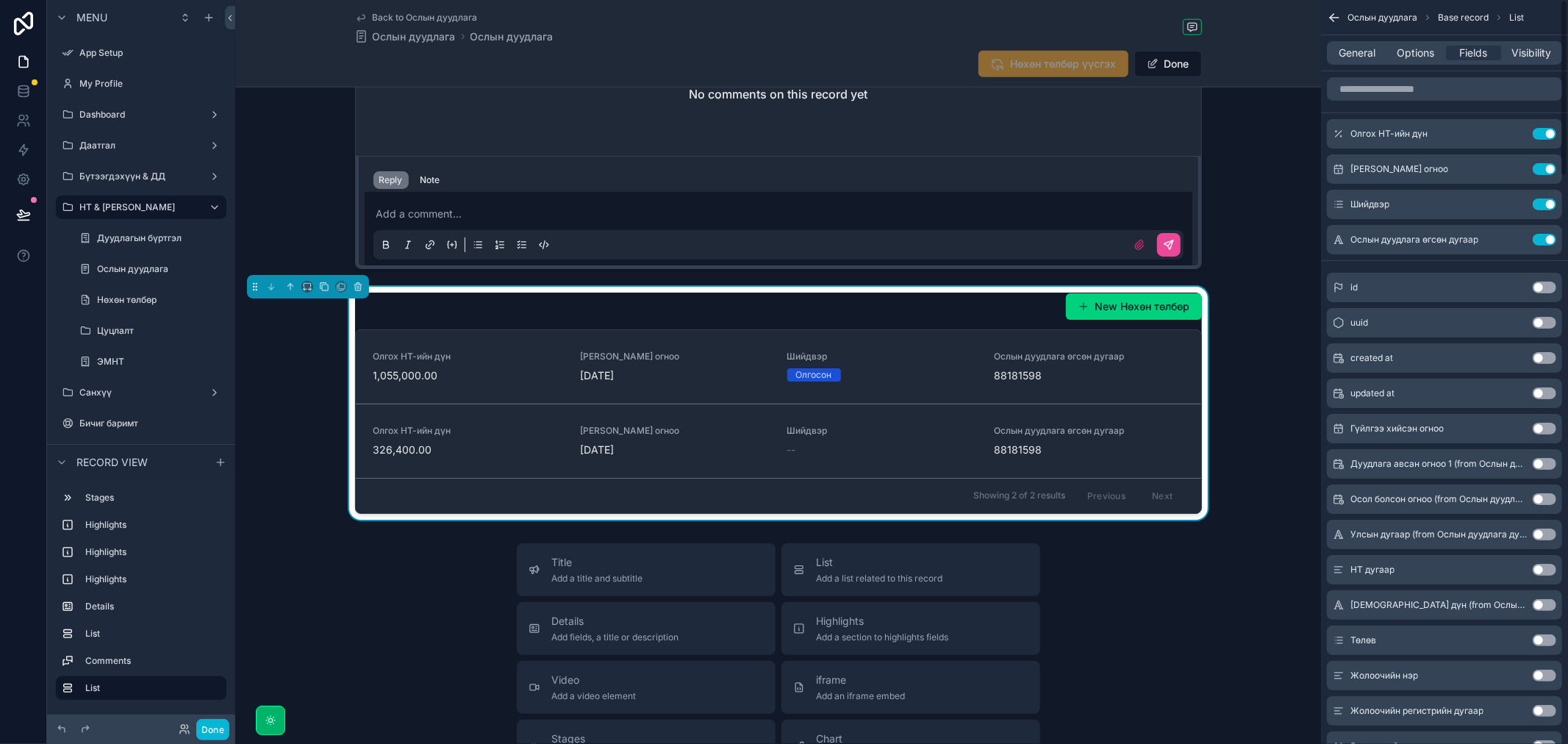
click at [1544, 494] on button "Use setting" at bounding box center [1544, 498] width 23 height 12
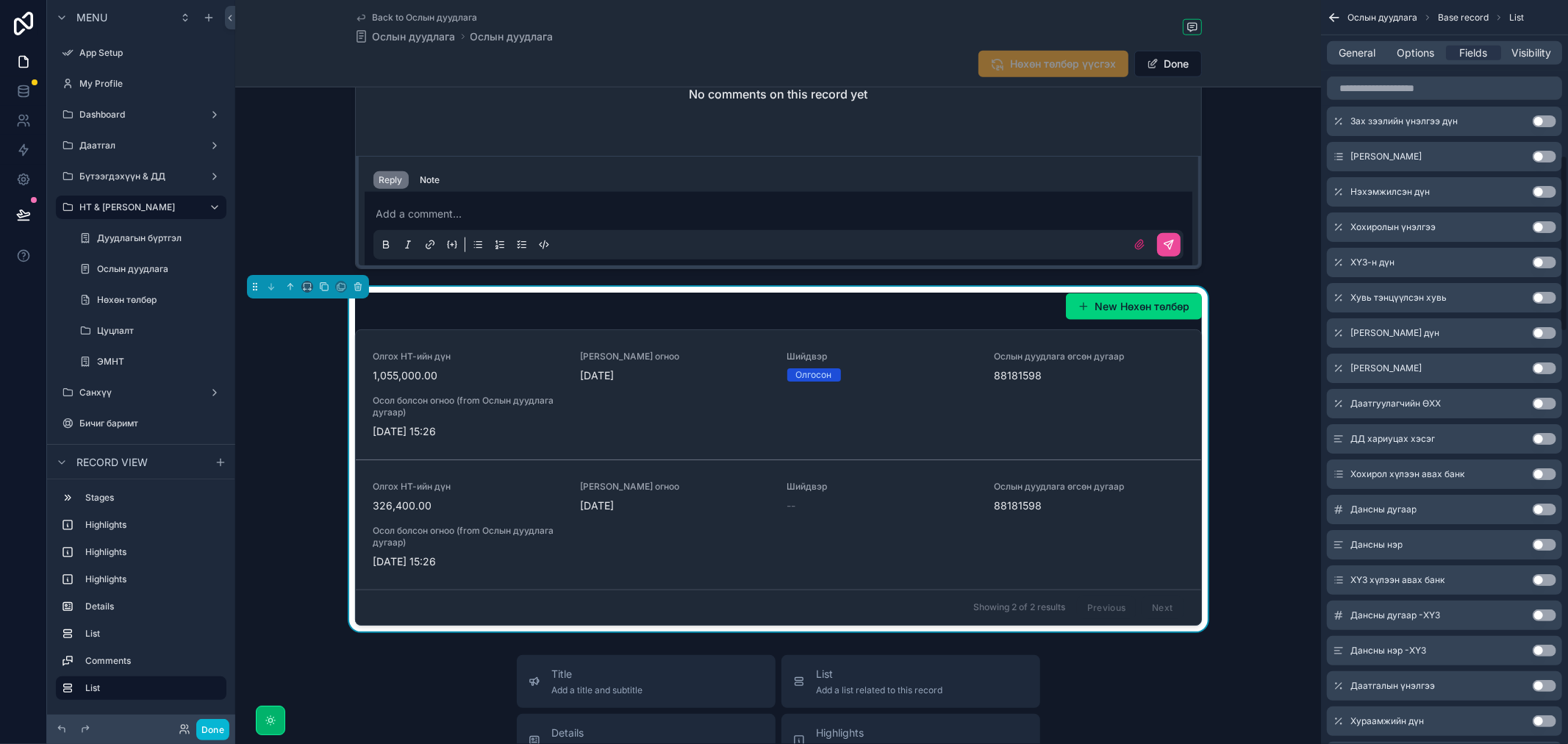
scroll to position [653, 0]
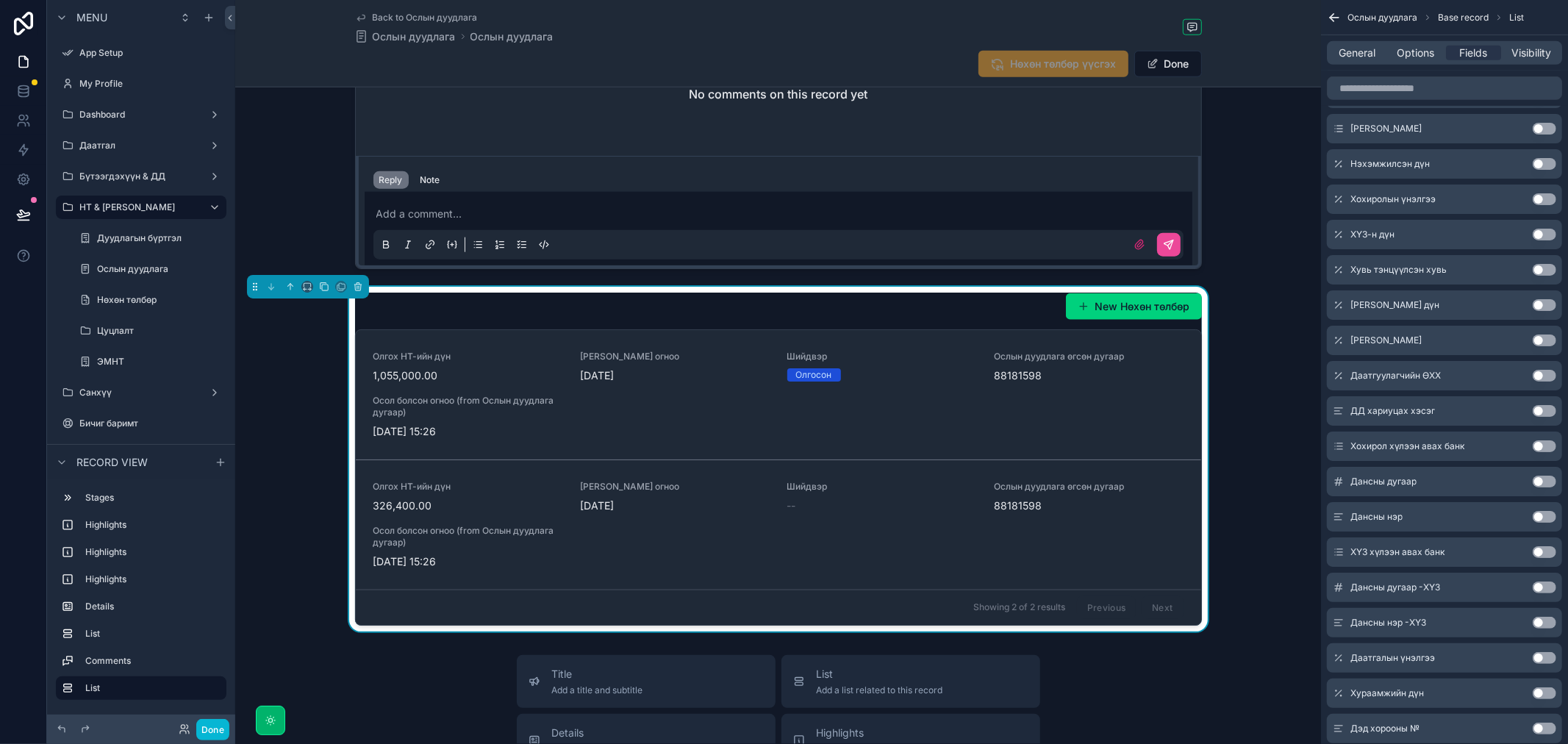
click at [1544, 447] on button "Use setting" at bounding box center [1544, 446] width 23 height 12
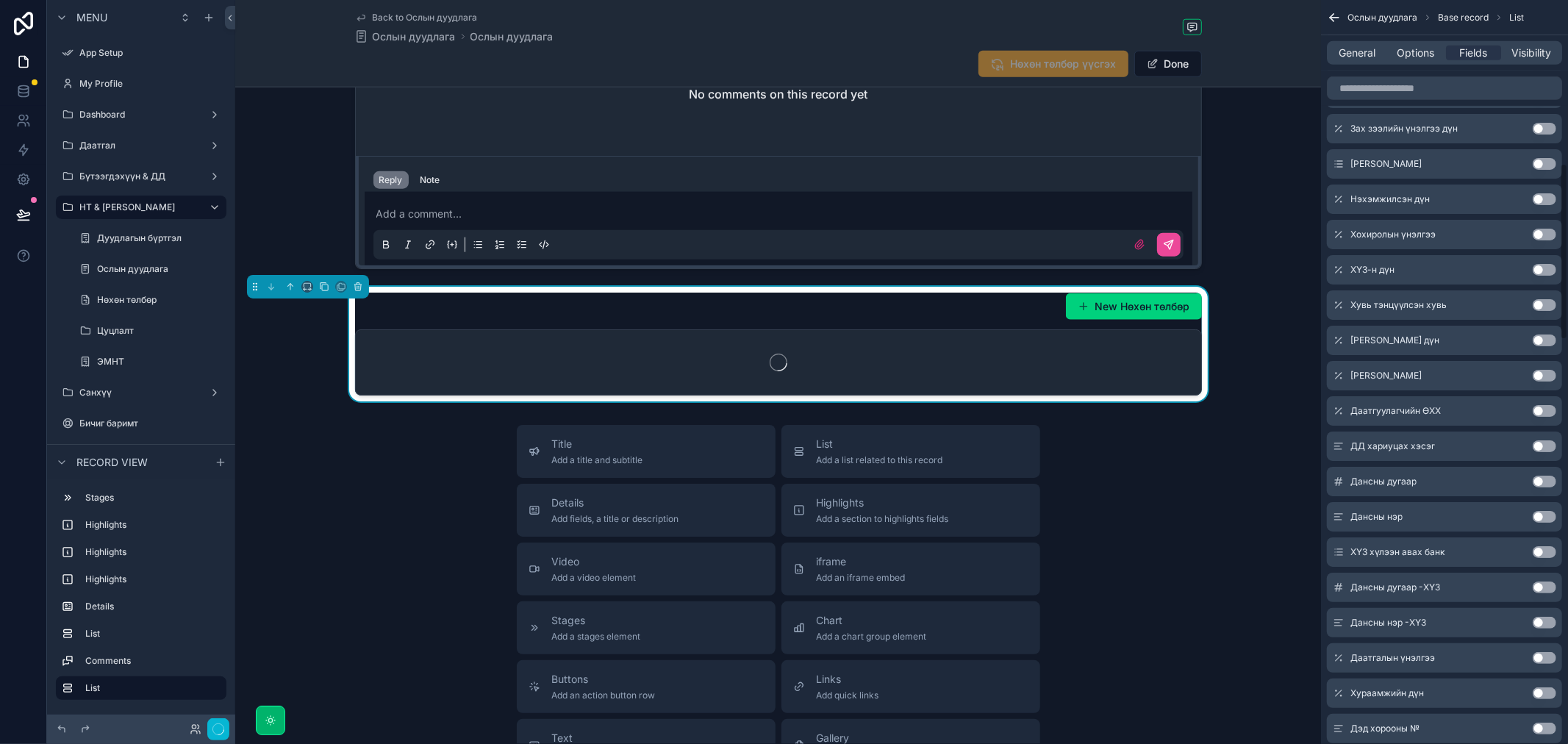
scroll to position [688, 0]
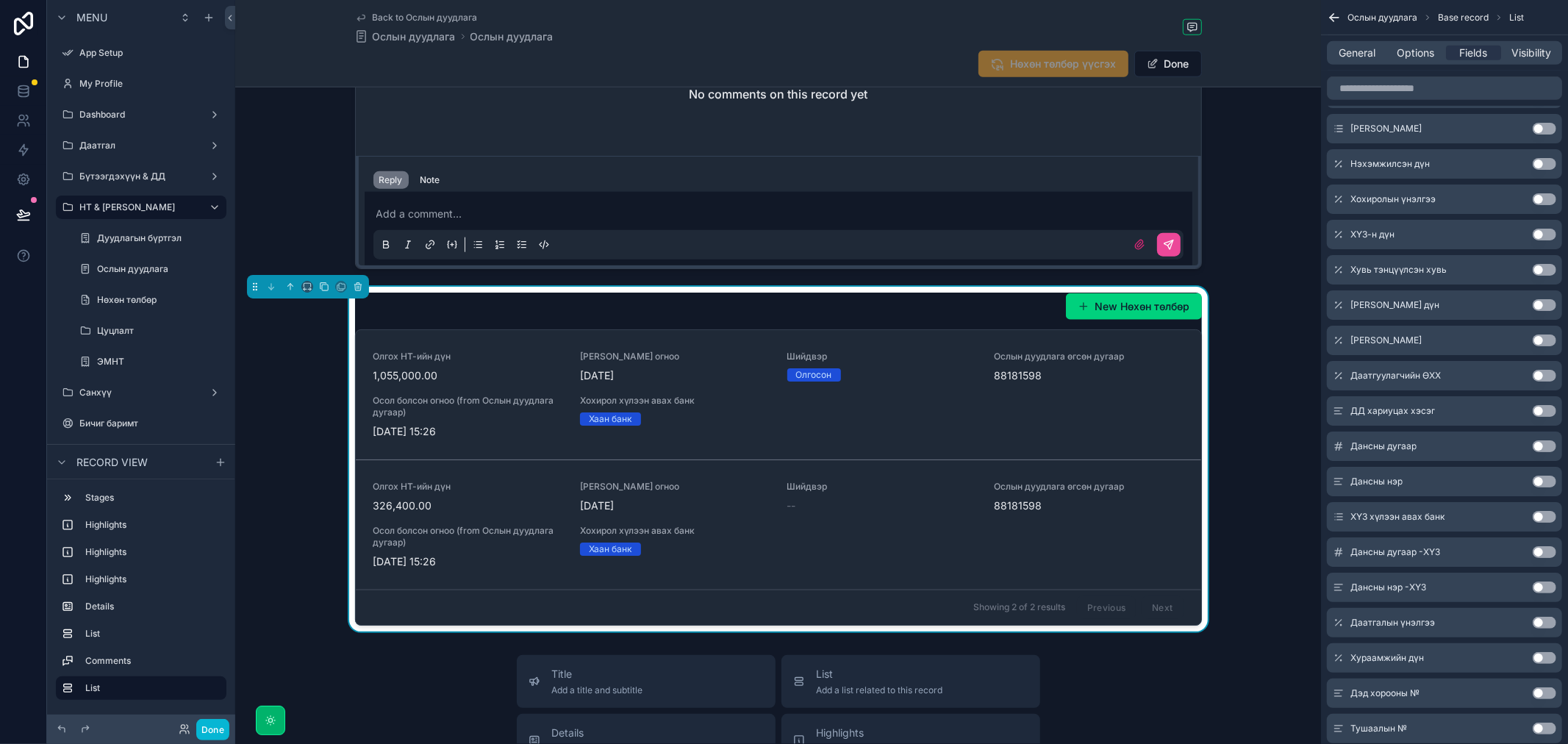
click at [1544, 444] on button "Use setting" at bounding box center [1544, 446] width 23 height 12
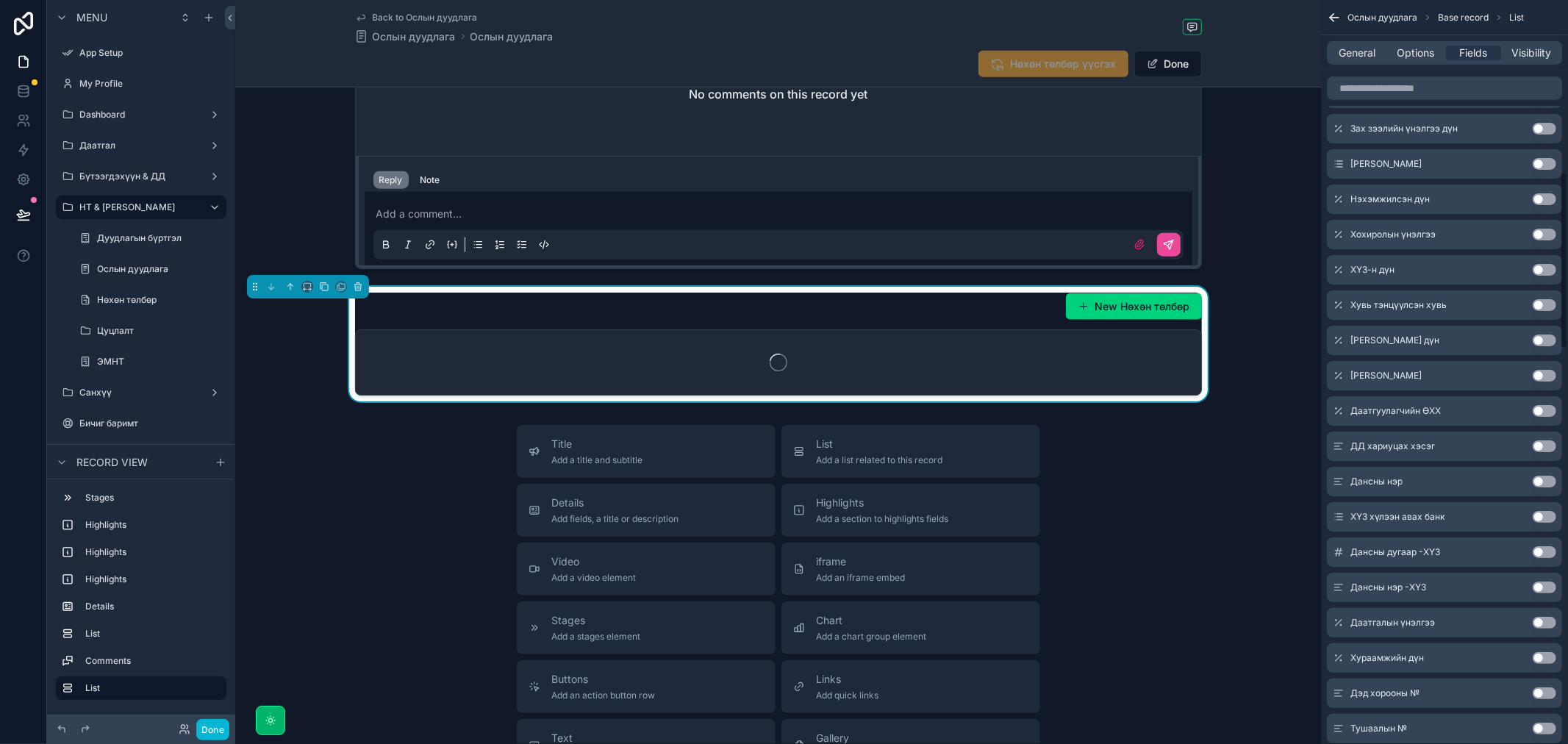
scroll to position [723, 0]
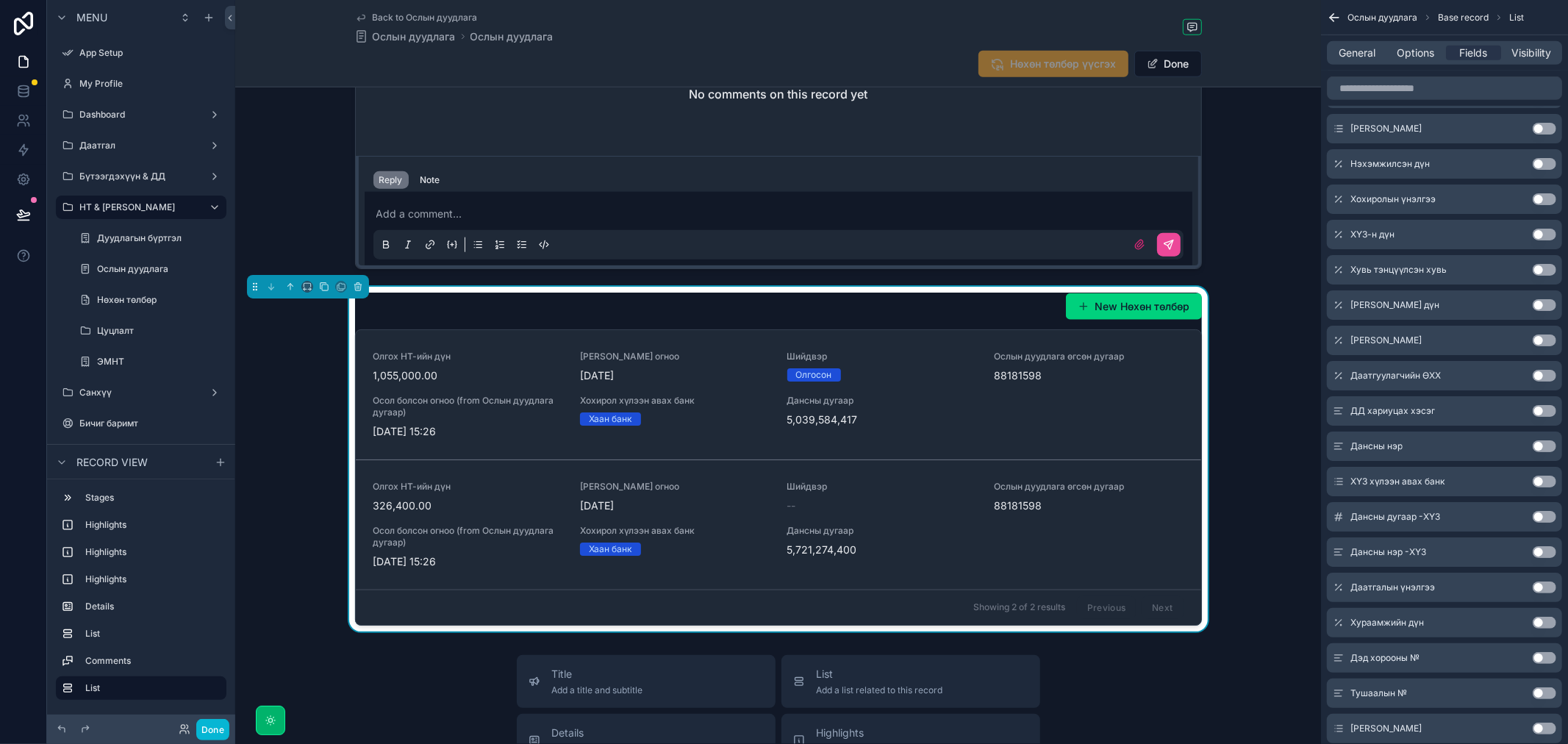
click at [1544, 444] on button "Use setting" at bounding box center [1544, 446] width 23 height 12
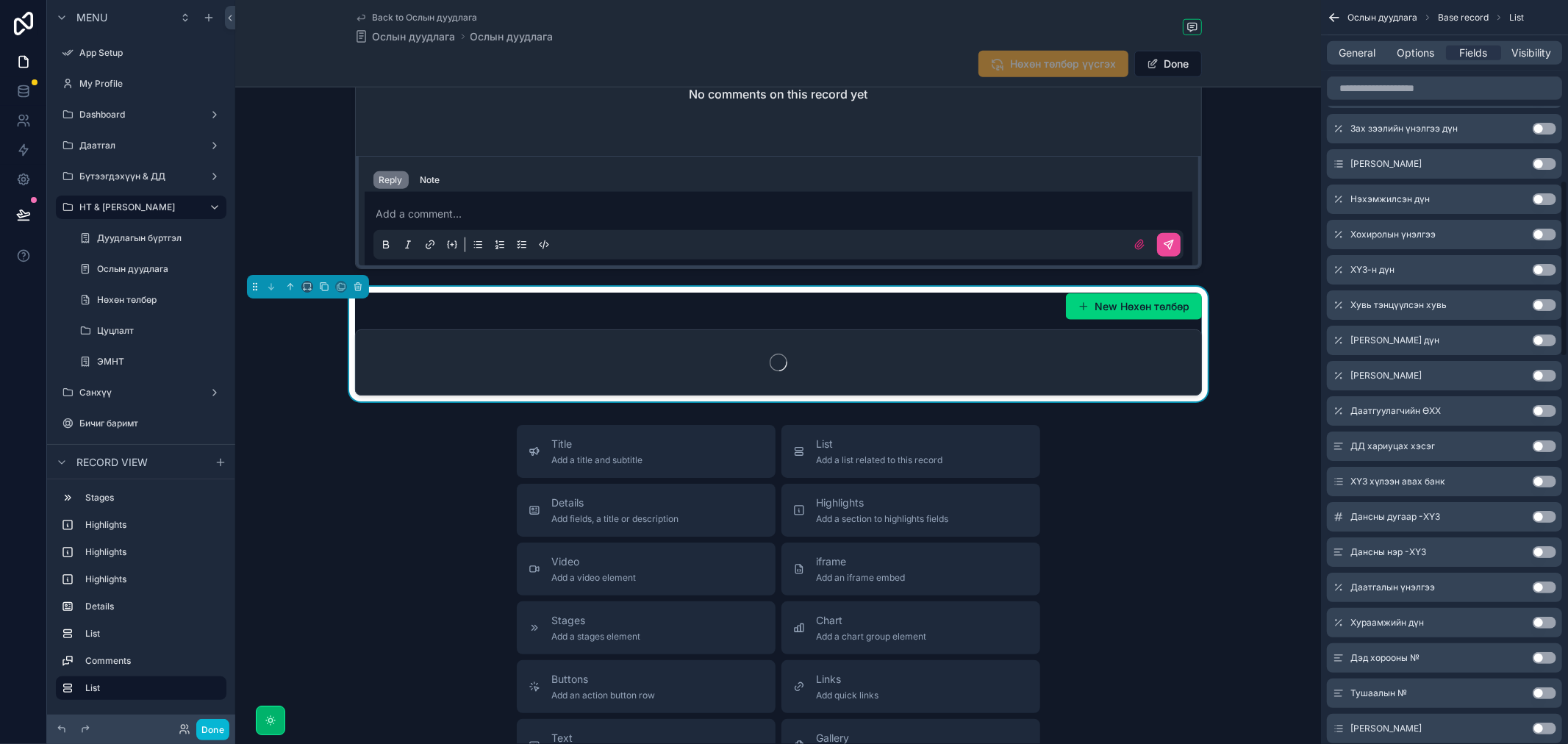
scroll to position [758, 0]
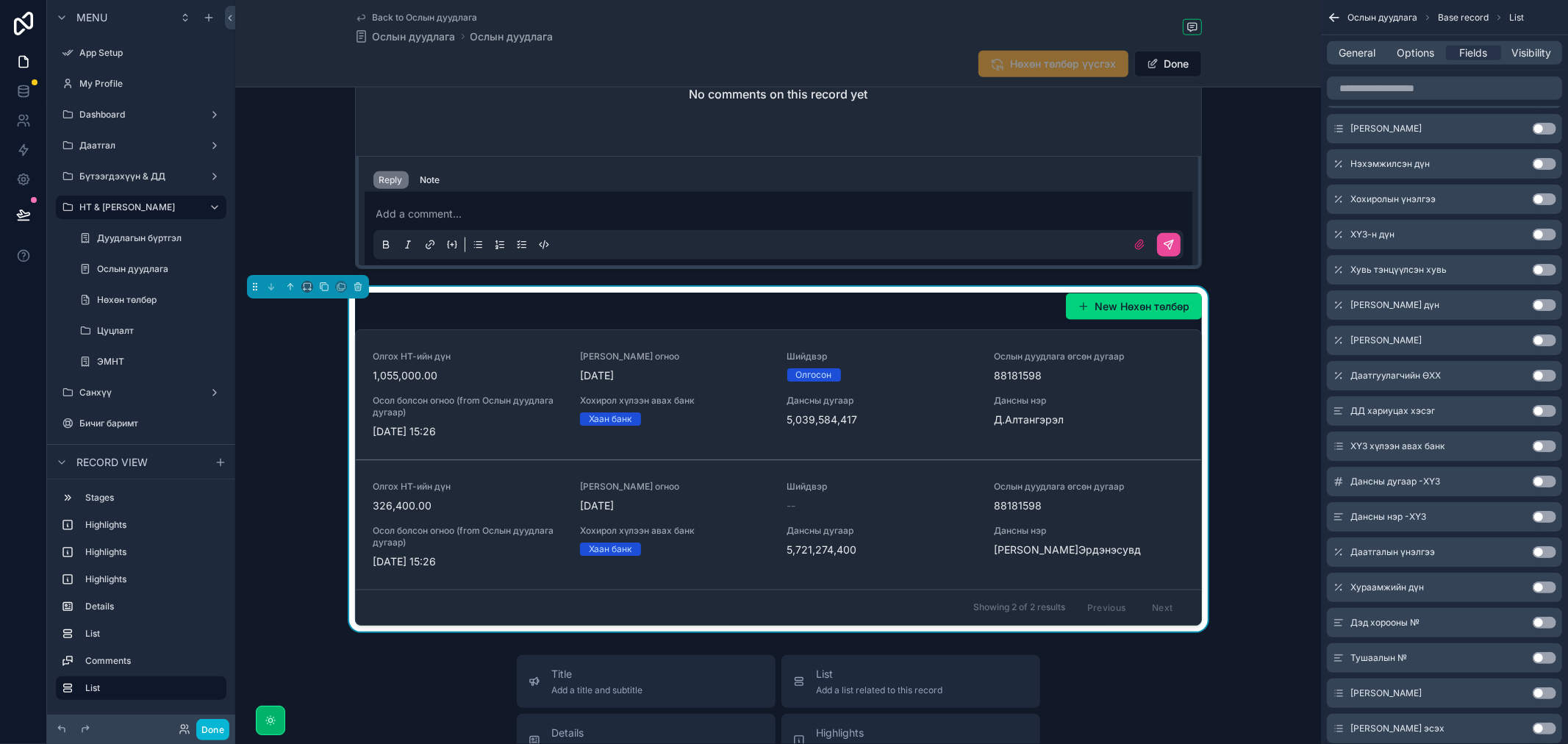
click at [1540, 483] on button "Use setting" at bounding box center [1544, 481] width 23 height 12
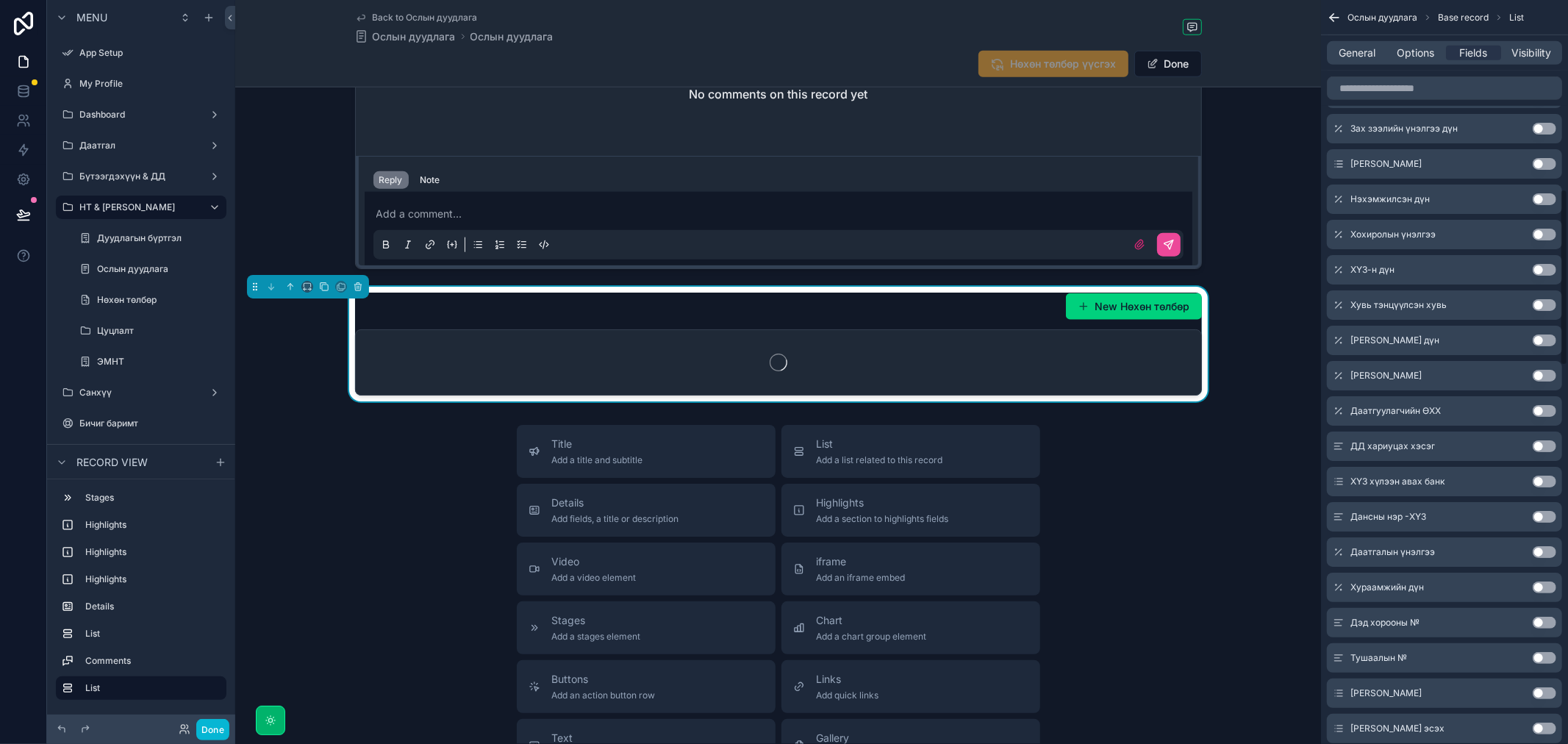
scroll to position [794, 0]
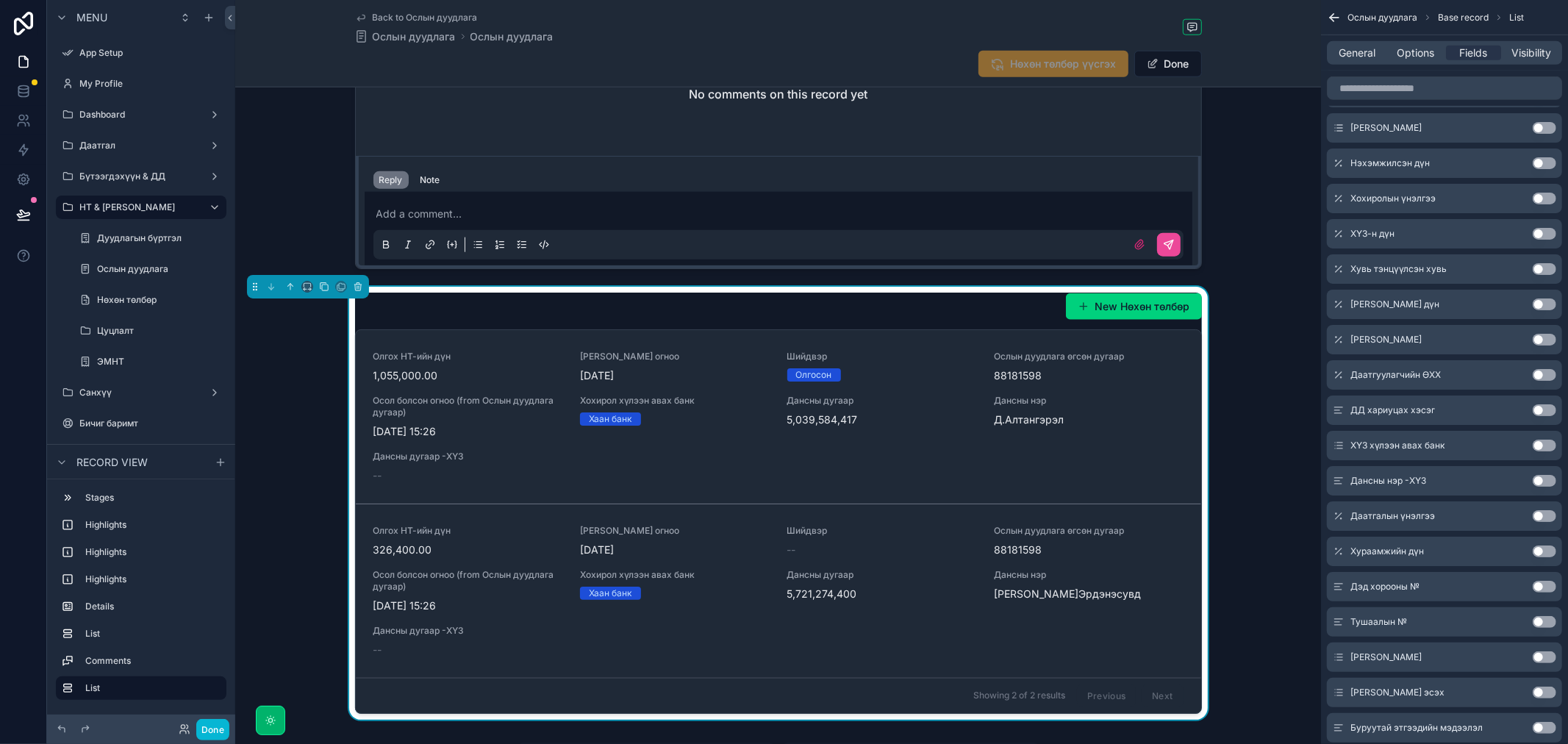
click at [1540, 484] on button "Use setting" at bounding box center [1544, 481] width 23 height 12
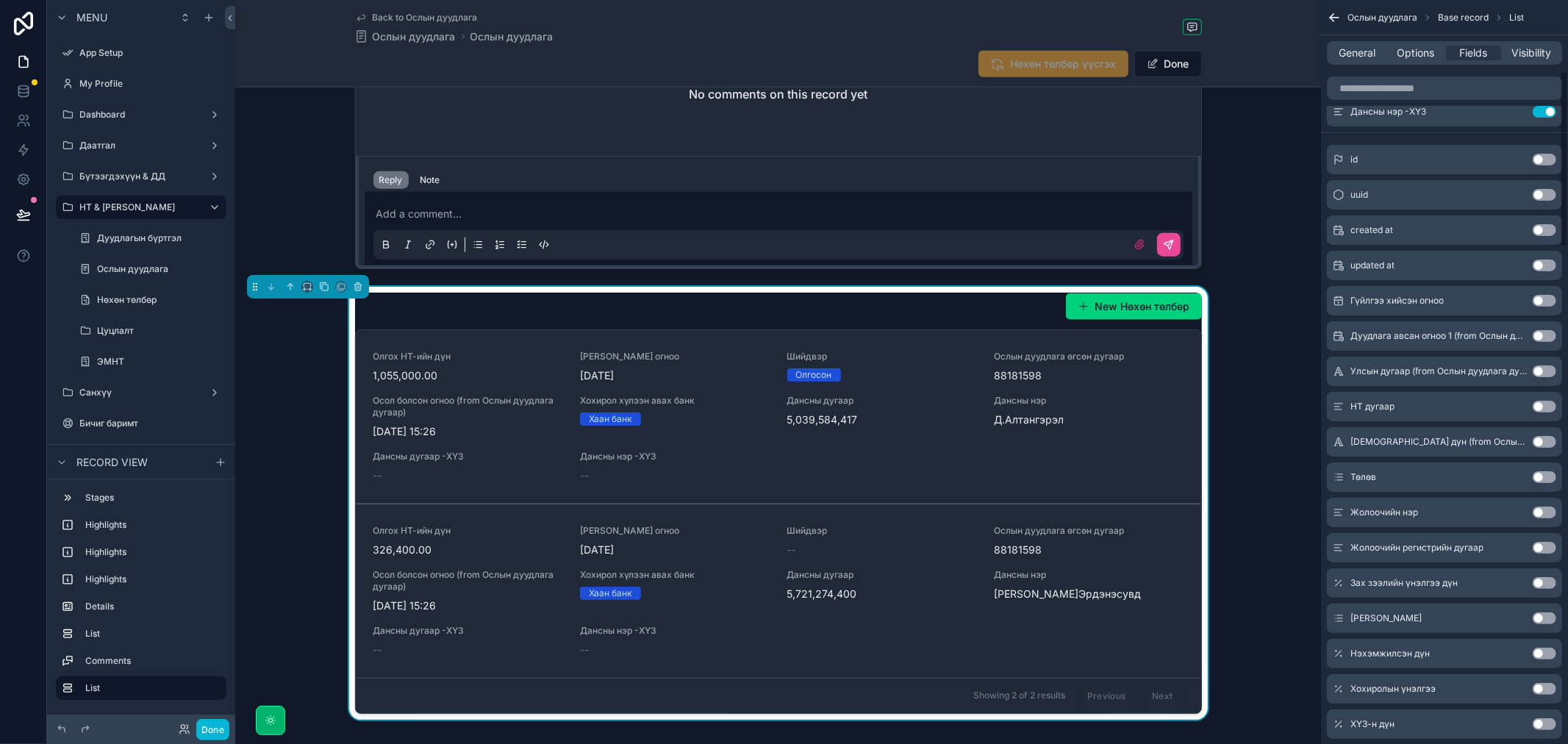
scroll to position [0, 0]
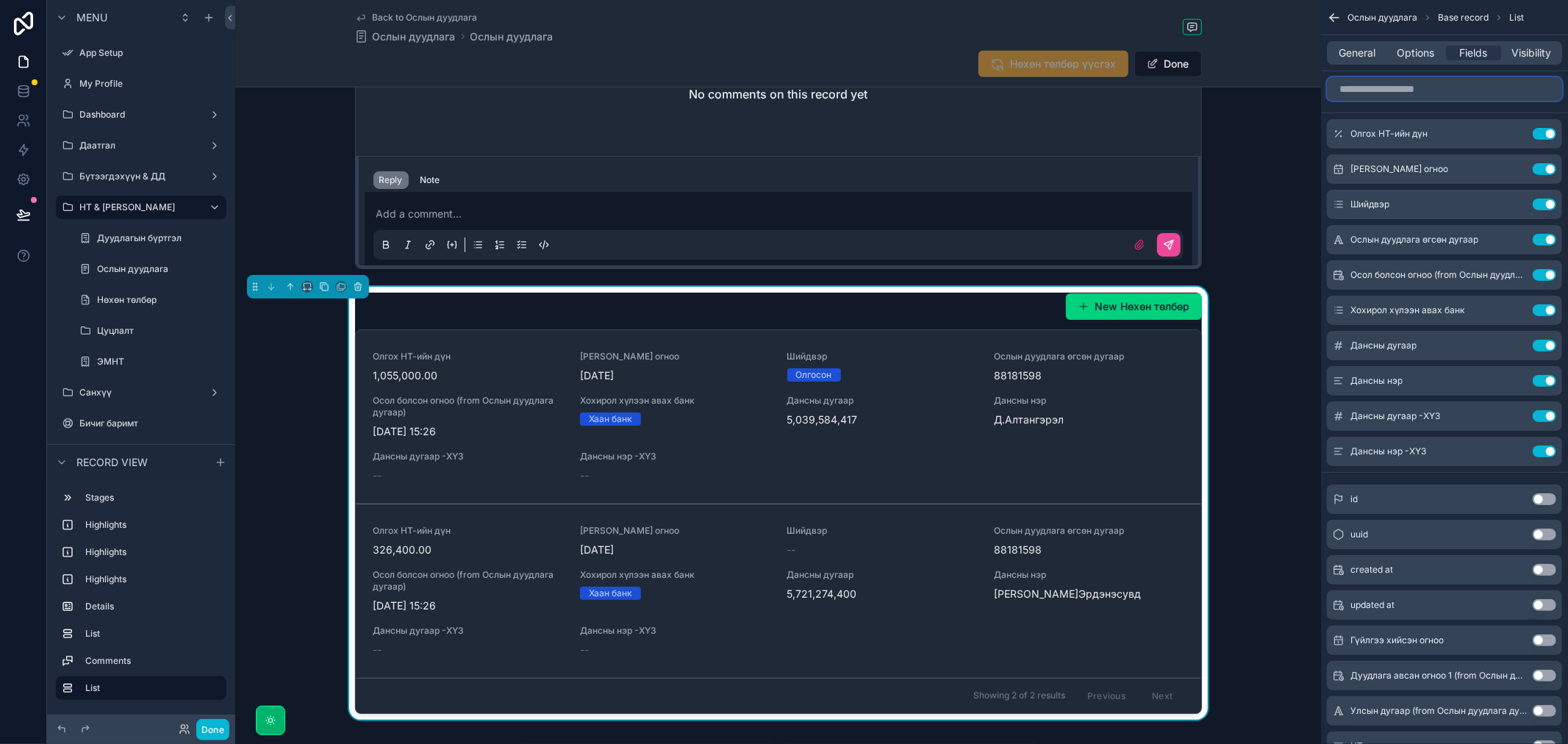
drag, startPoint x: 1427, startPoint y: 86, endPoint x: 1393, endPoint y: 150, distance: 72.5
click at [1426, 86] on input "scrollable content" at bounding box center [1444, 88] width 235 height 23
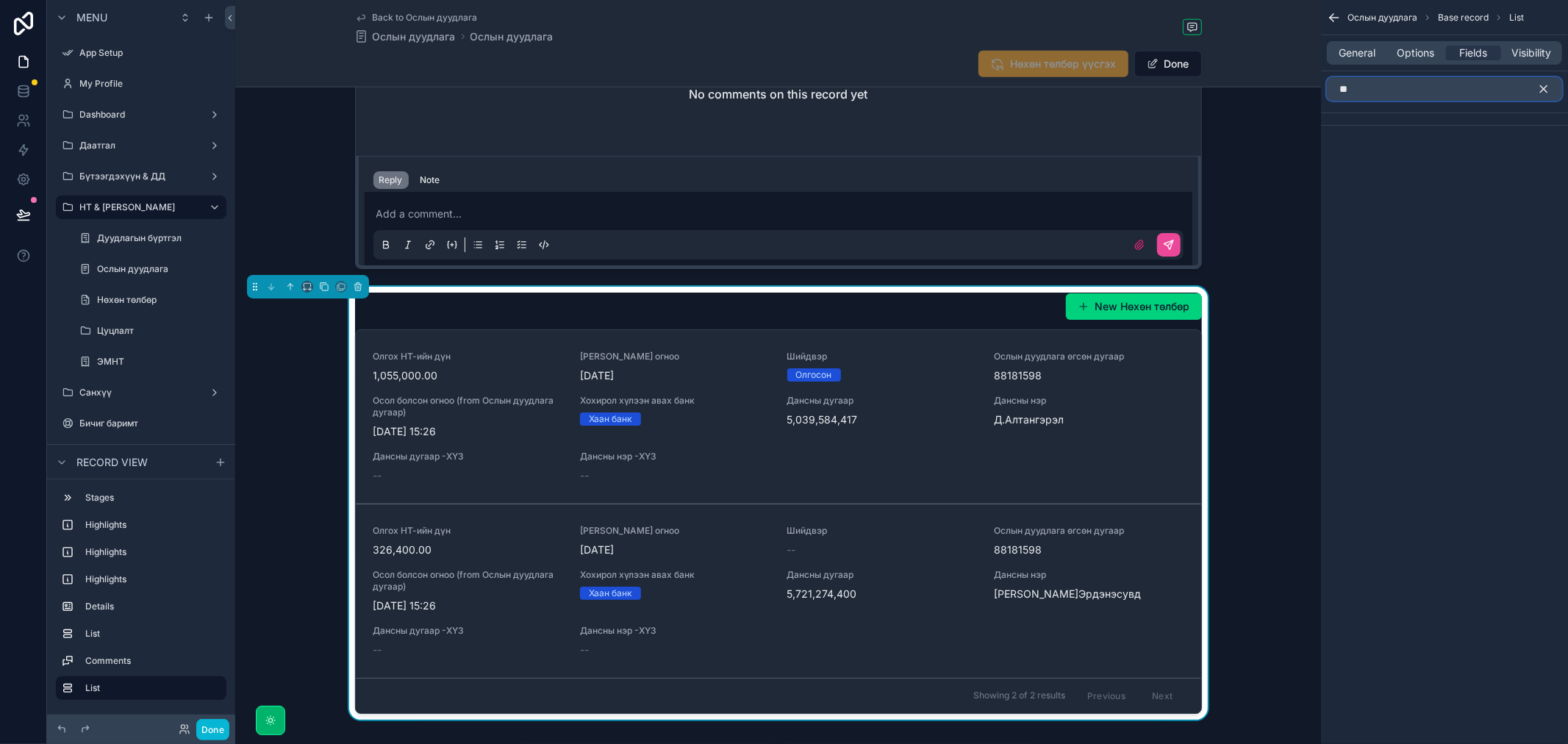
type input "*"
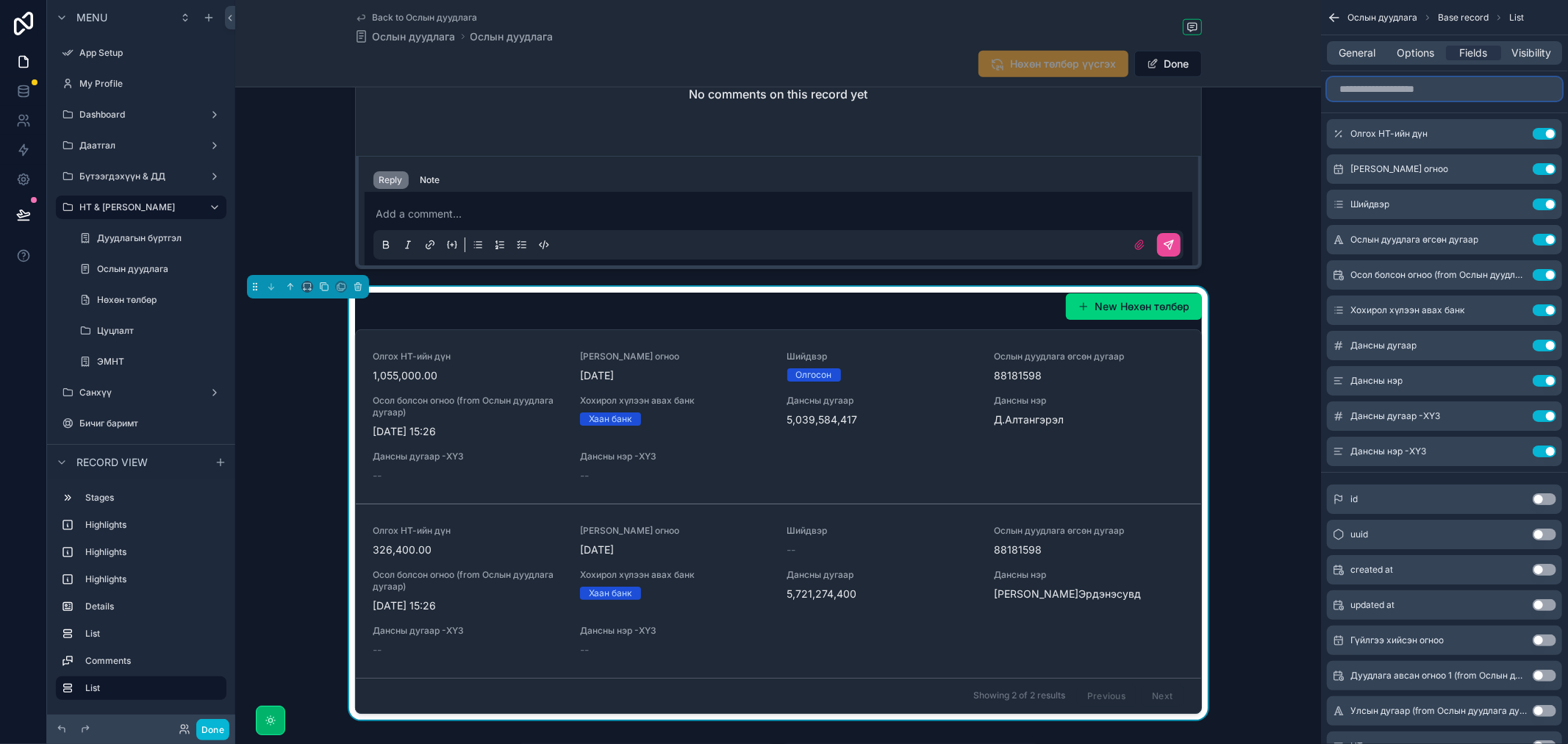
type input "*"
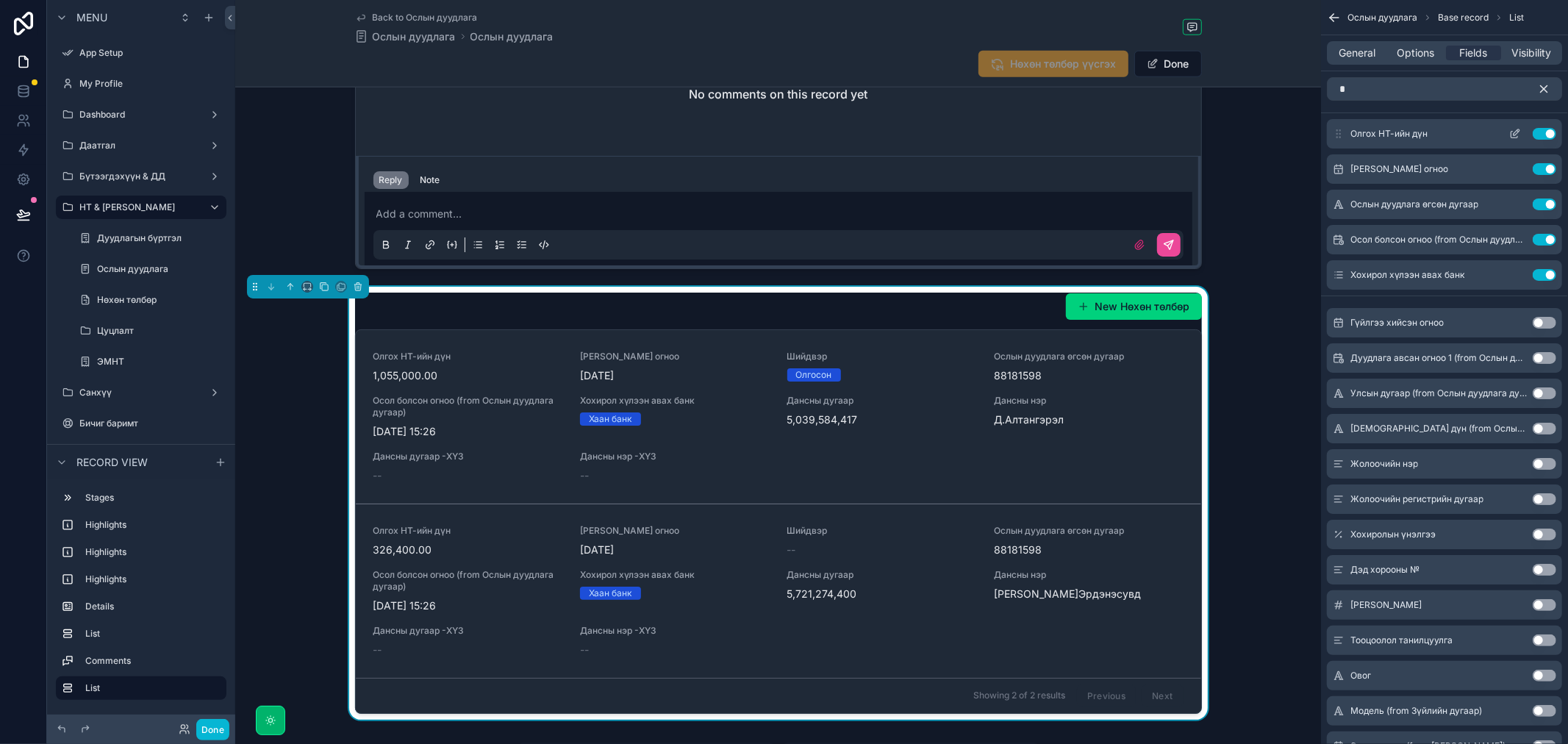
drag, startPoint x: 1339, startPoint y: 170, endPoint x: 1334, endPoint y: 126, distance: 44.3
click at [1334, 126] on div "Олгох НТ-ийн дүн Use setting НТ шийдвэрлэсэн огноо Use setting Ослын дуудлага ө…" at bounding box center [1444, 204] width 247 height 170
click at [1331, 167] on div "НТ шийдвэрлэсэн огноо Use setting" at bounding box center [1444, 169] width 235 height 30
drag, startPoint x: 1334, startPoint y: 167, endPoint x: 1387, endPoint y: 110, distance: 77.8
click at [1346, 113] on div "* Олгох НТ-ийн дүн Use setting НТ шийдвэрлэсэн огноо Use setting Ослын дуудлага…" at bounding box center [1444, 530] width 247 height 918
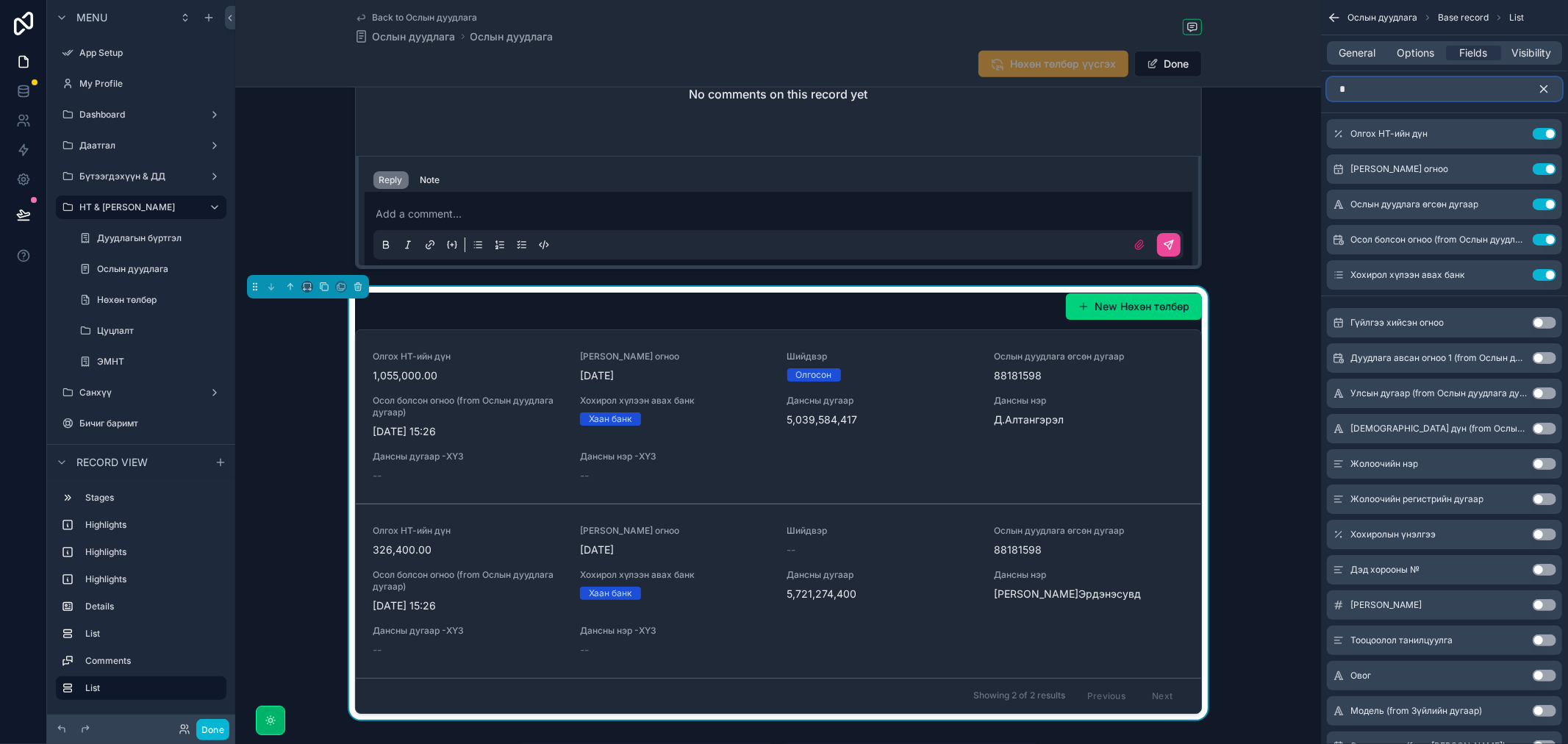
click at [1424, 90] on input "*" at bounding box center [1444, 88] width 235 height 23
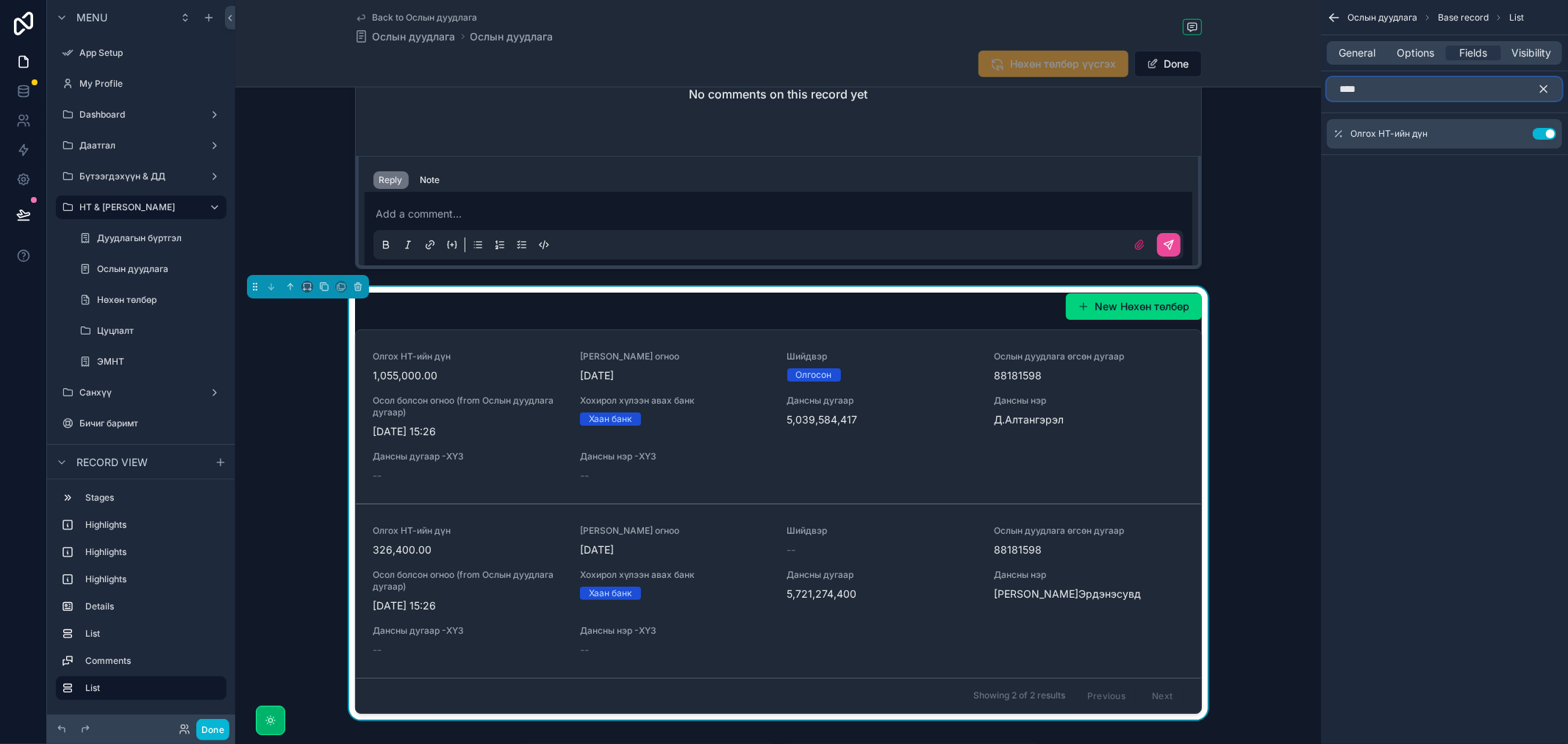
type input "****"
drag, startPoint x: 1540, startPoint y: 86, endPoint x: 1539, endPoint y: 94, distance: 8.1
click at [1540, 86] on icon "scrollable content" at bounding box center [1543, 89] width 14 height 14
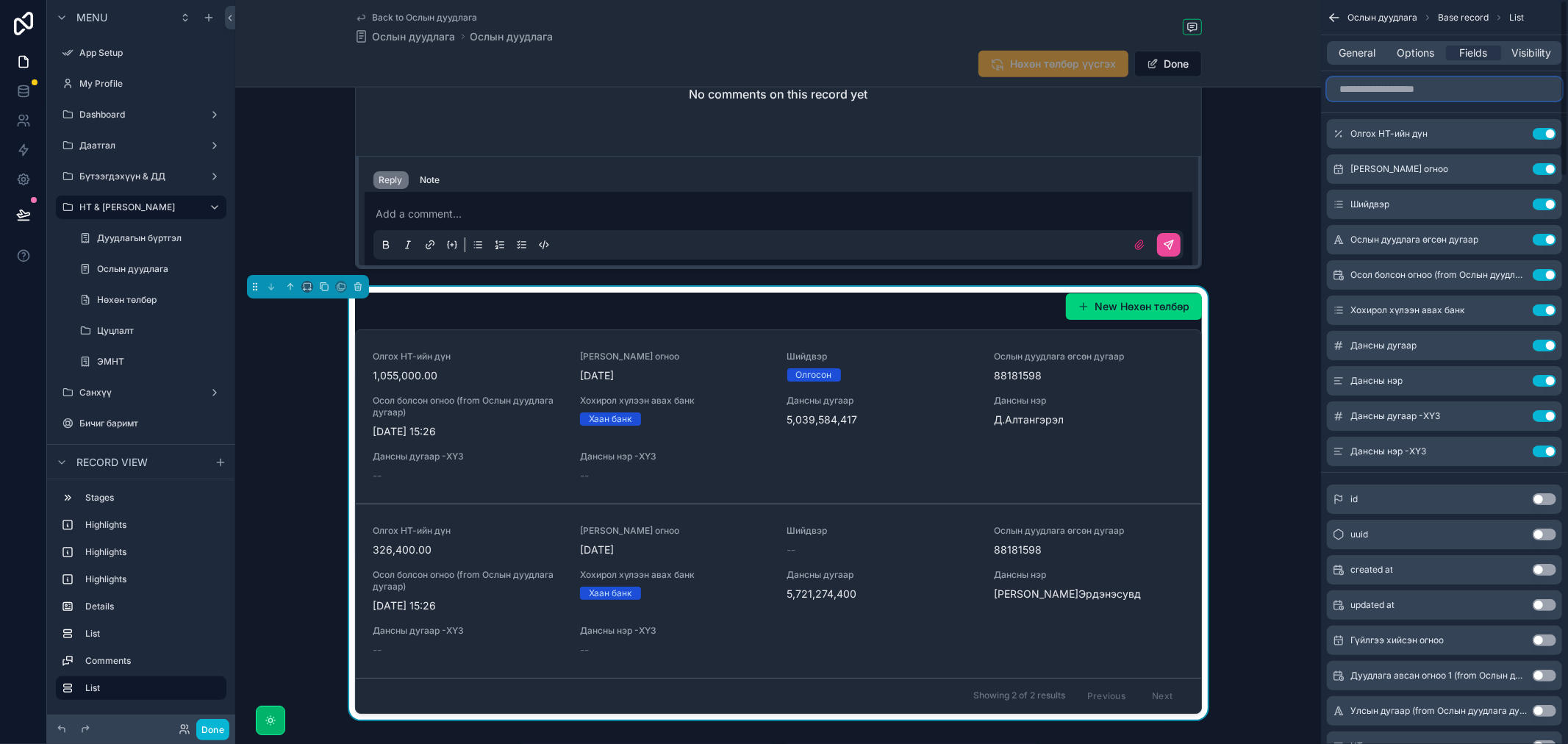
click at [1398, 89] on input "scrollable content" at bounding box center [1444, 88] width 235 height 23
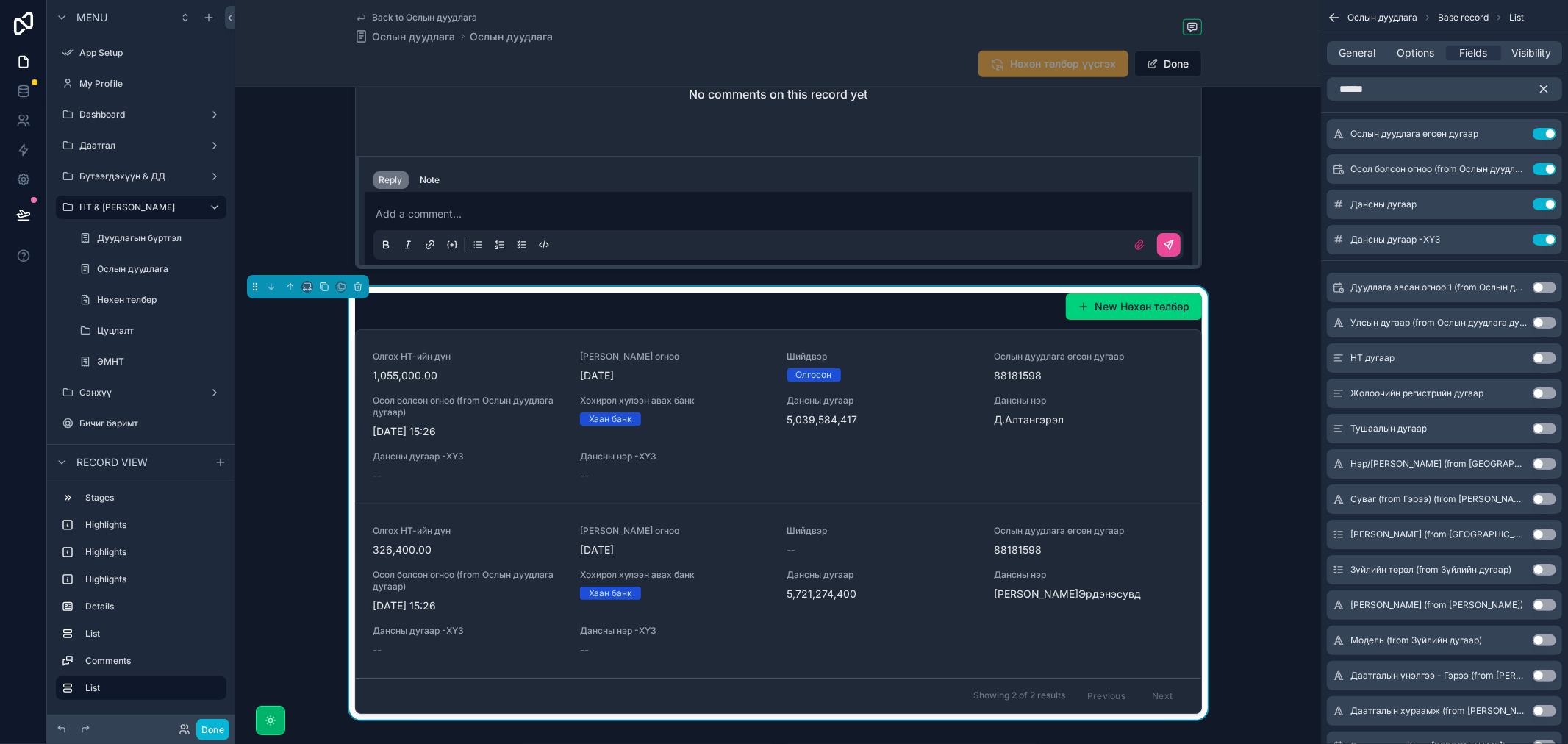
click at [1546, 355] on button "Use setting" at bounding box center [1544, 358] width 23 height 12
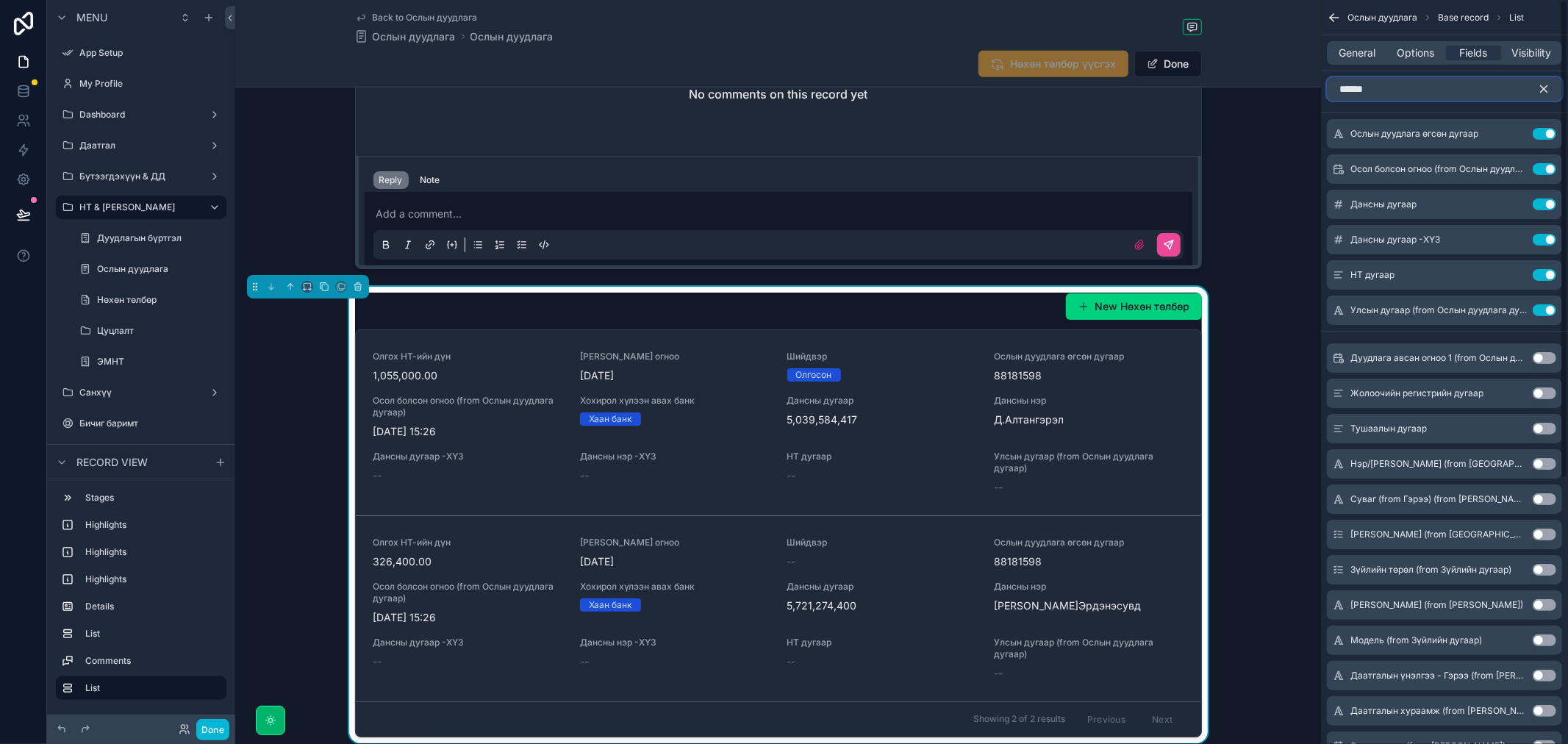
click at [1398, 82] on input "******" at bounding box center [1444, 88] width 235 height 23
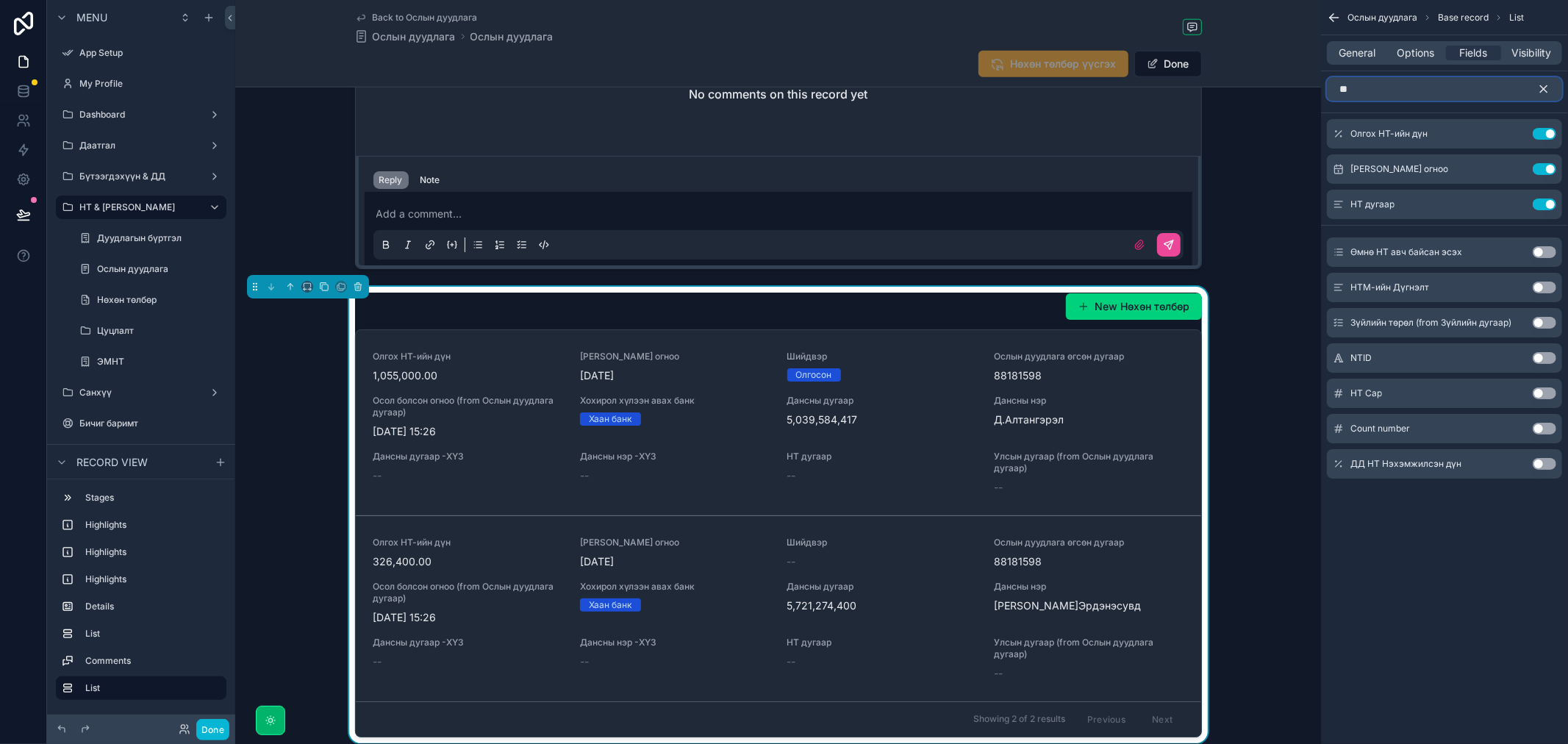
type input "**"
click at [1542, 357] on button "Use setting" at bounding box center [1544, 358] width 23 height 12
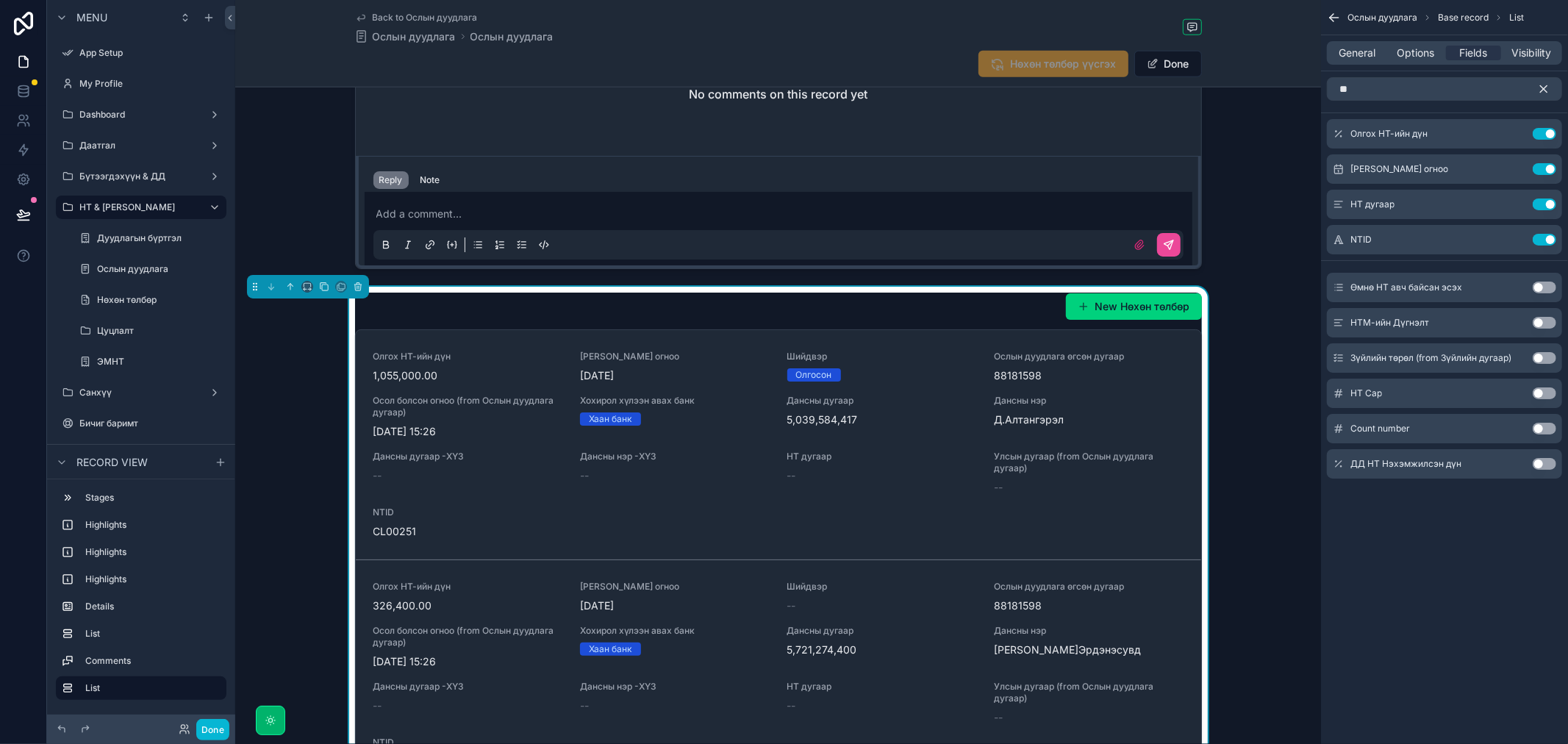
click at [1544, 88] on icon "scrollable content" at bounding box center [1544, 89] width 6 height 6
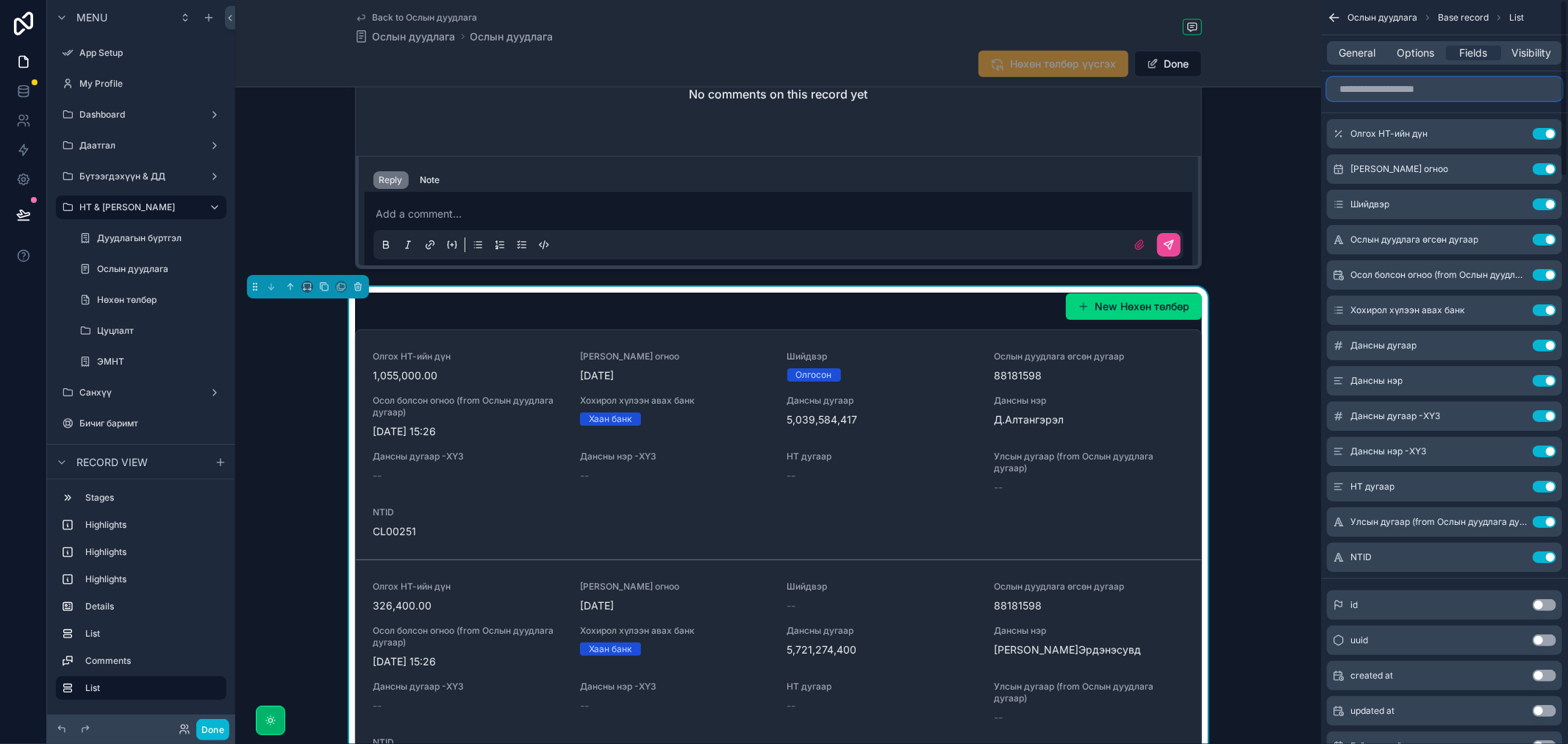
click at [1452, 88] on input "scrollable content" at bounding box center [1444, 88] width 235 height 23
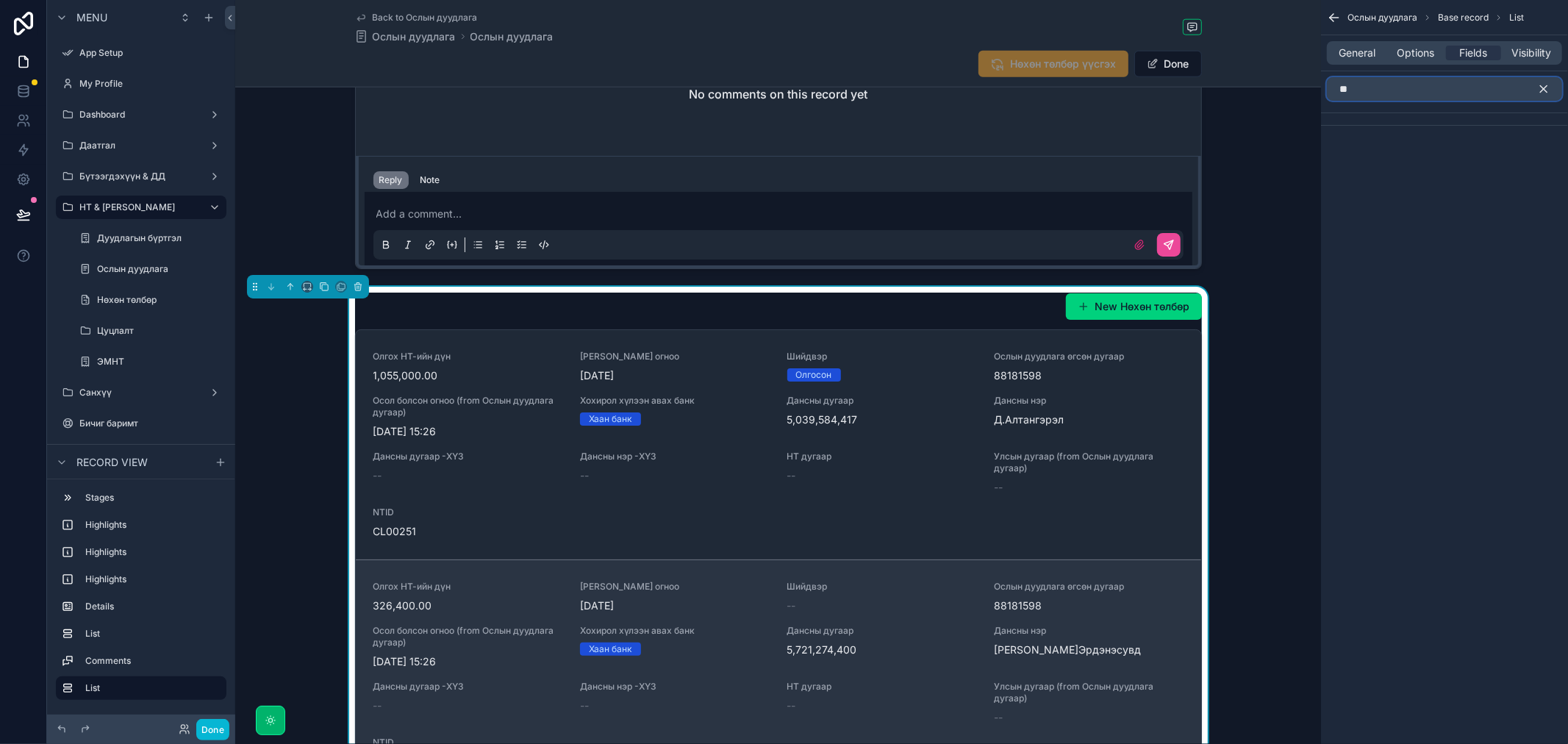
type input "*"
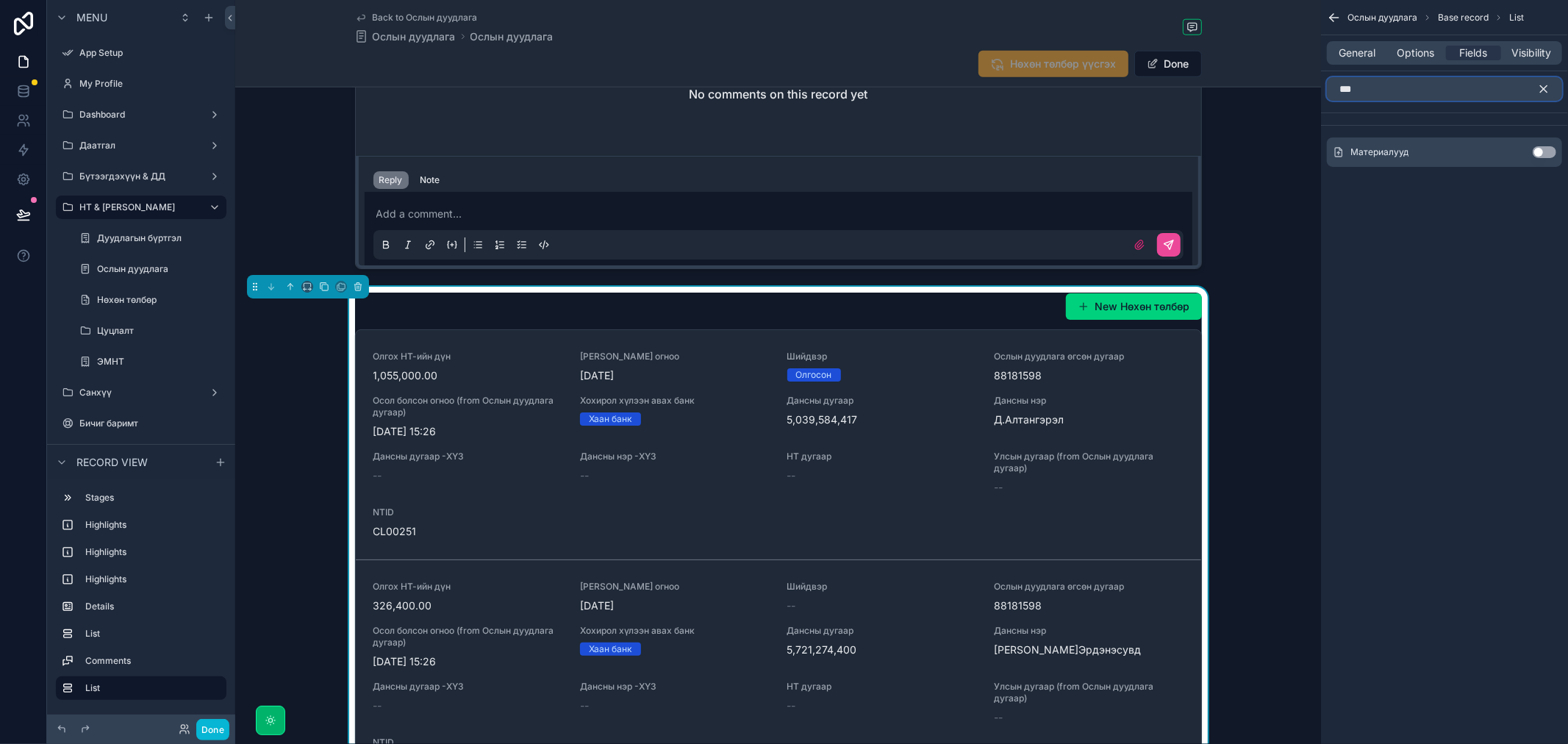
type input "***"
click at [1550, 151] on button "Use setting" at bounding box center [1544, 152] width 23 height 12
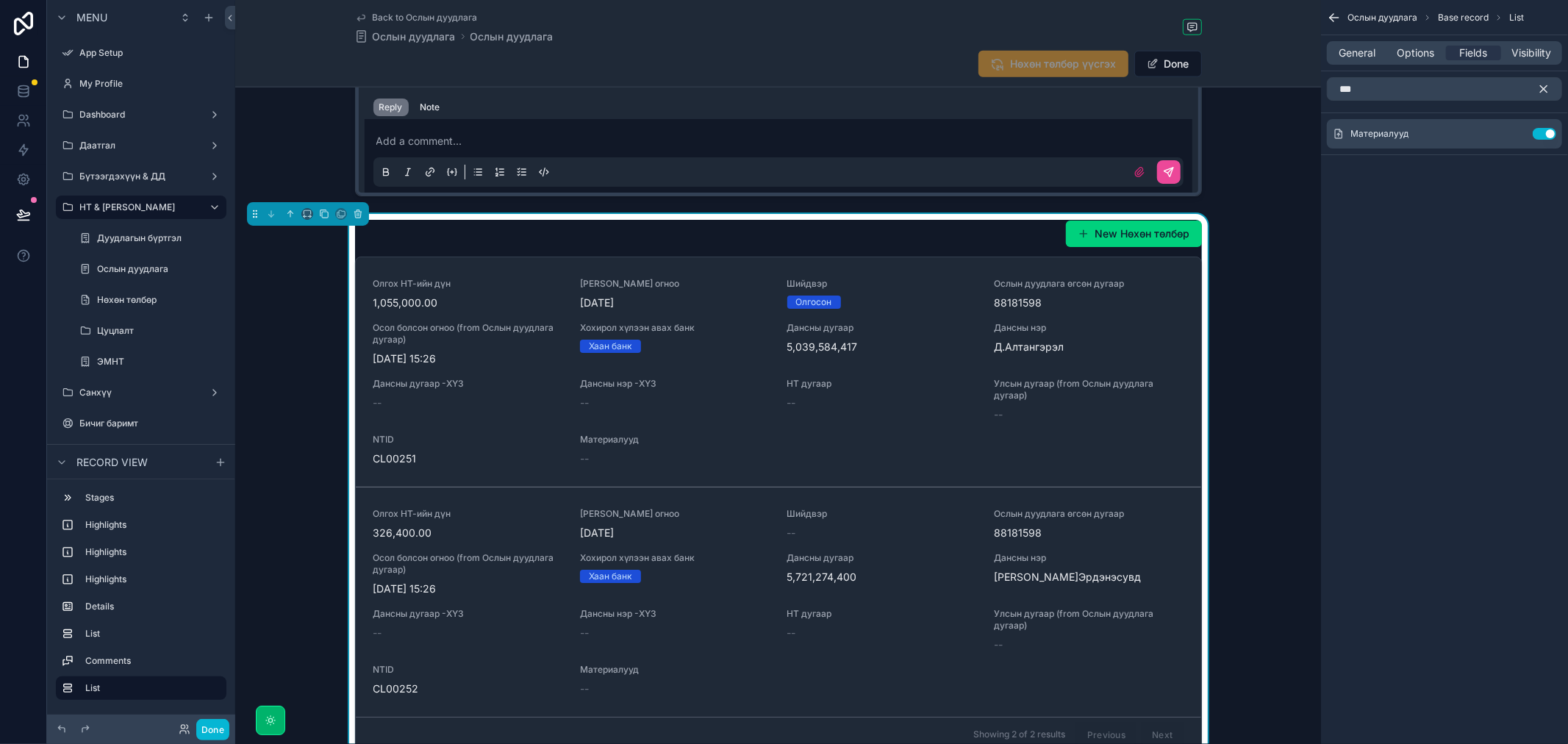
scroll to position [1425, 0]
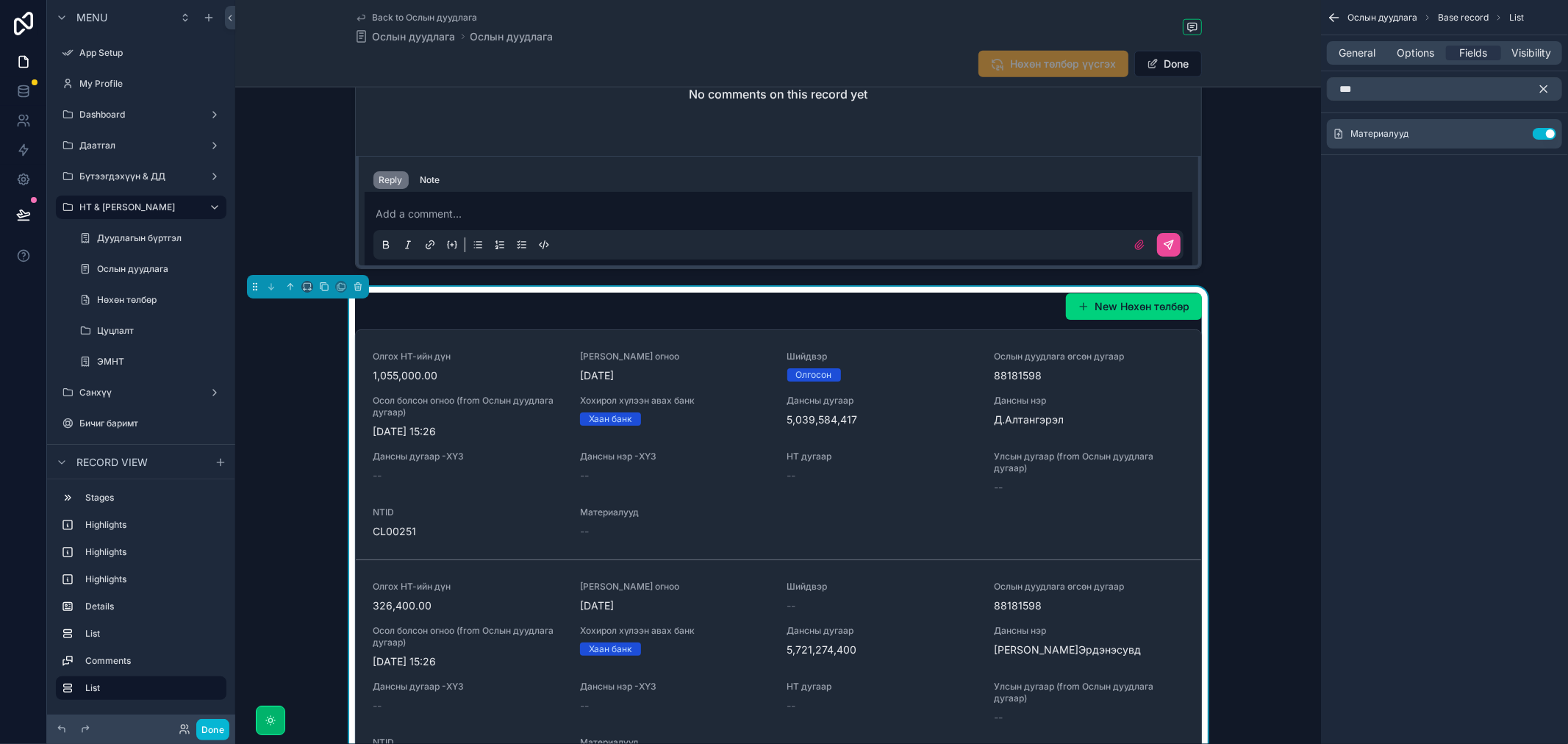
click at [1546, 88] on icon "scrollable content" at bounding box center [1543, 89] width 14 height 14
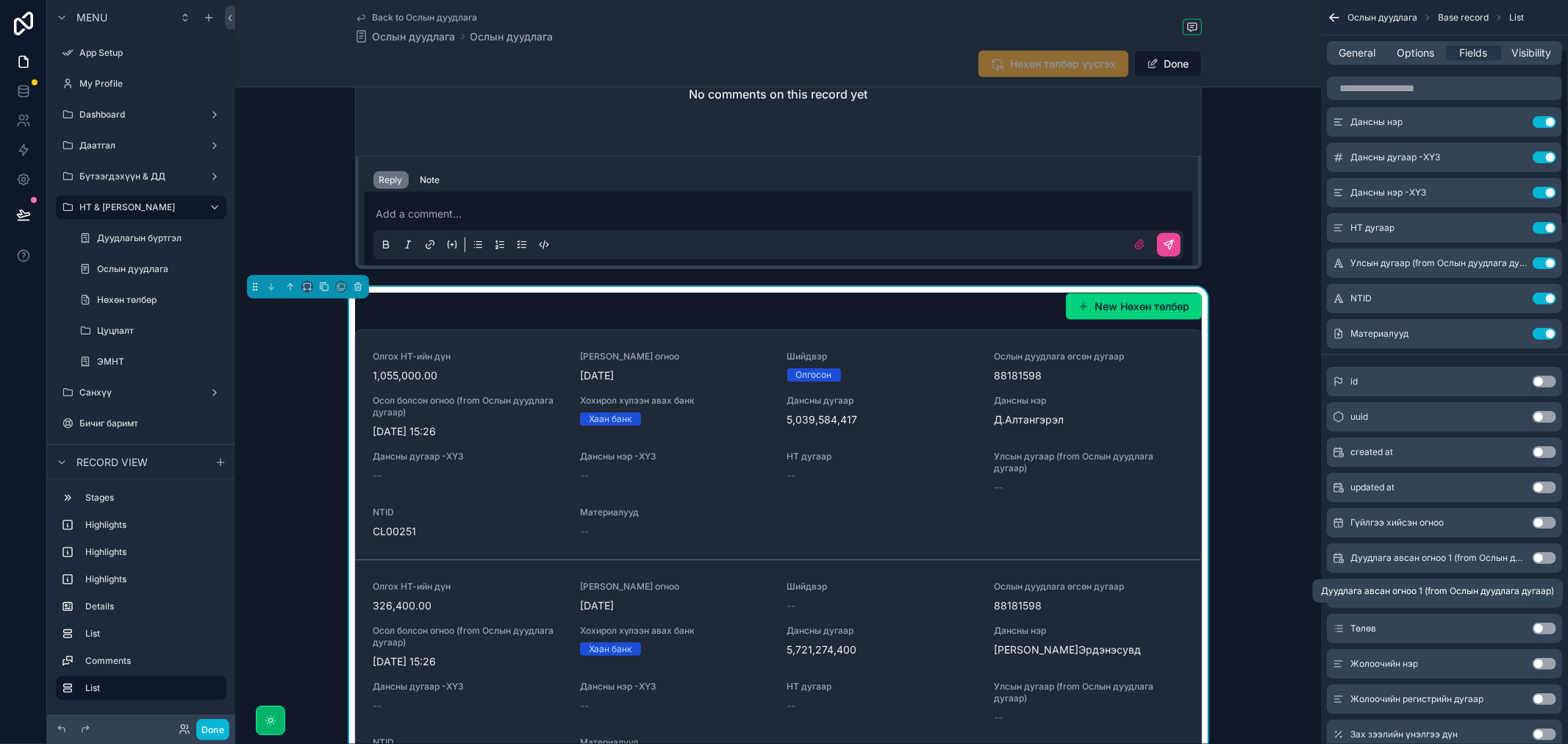
scroll to position [0, 0]
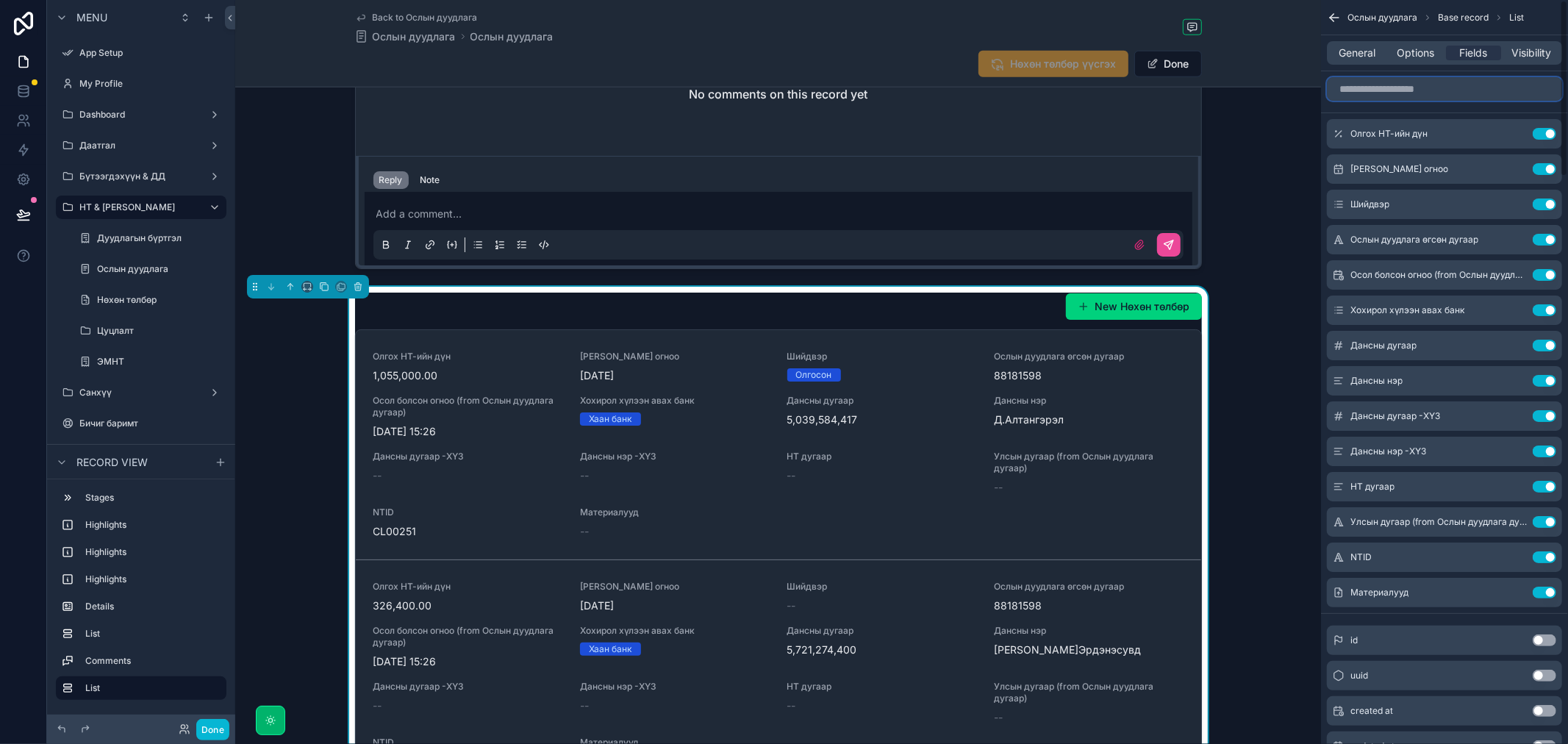
click at [1387, 88] on input "scrollable content" at bounding box center [1444, 88] width 235 height 23
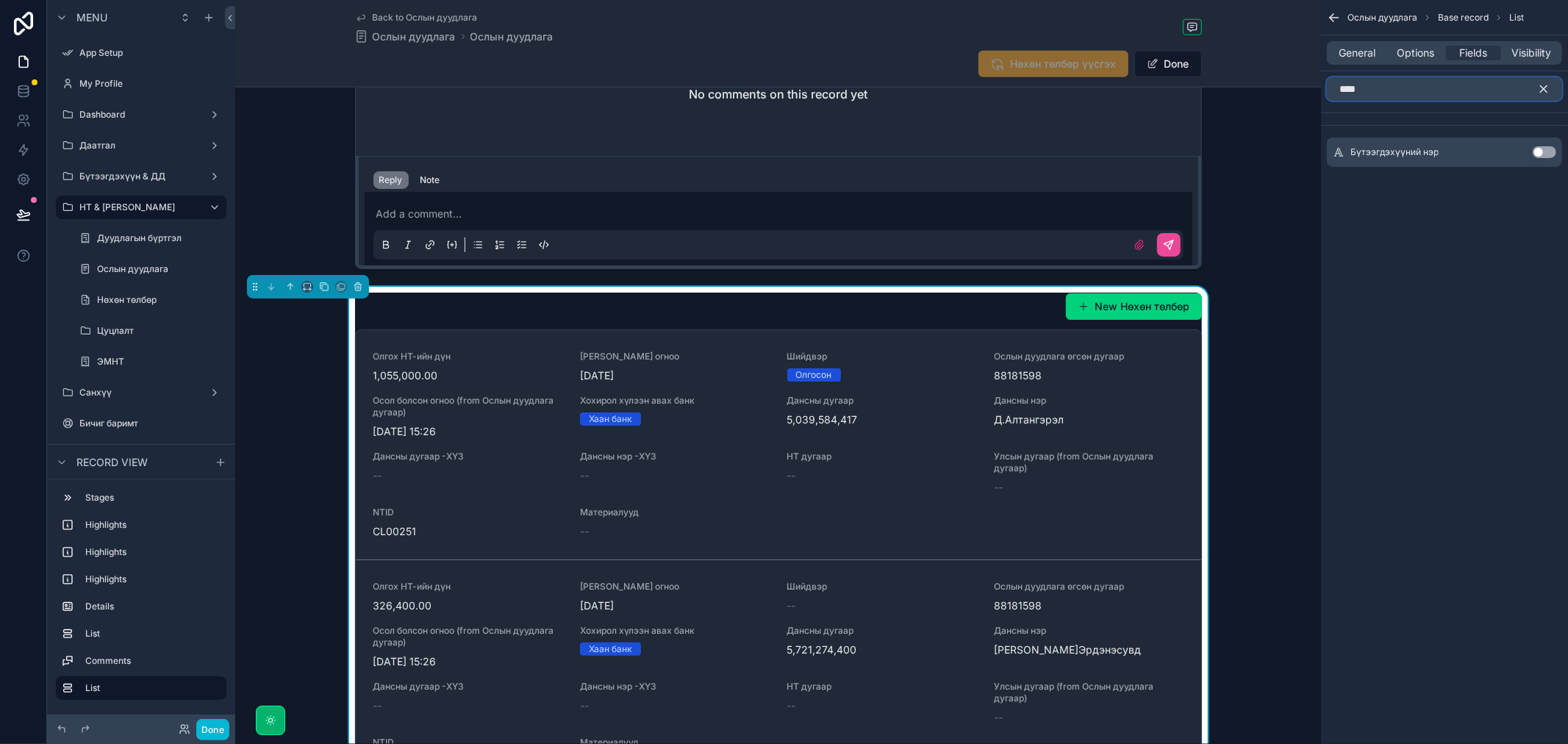
type input "****"
click at [1536, 154] on button "Use setting" at bounding box center [1544, 152] width 23 height 12
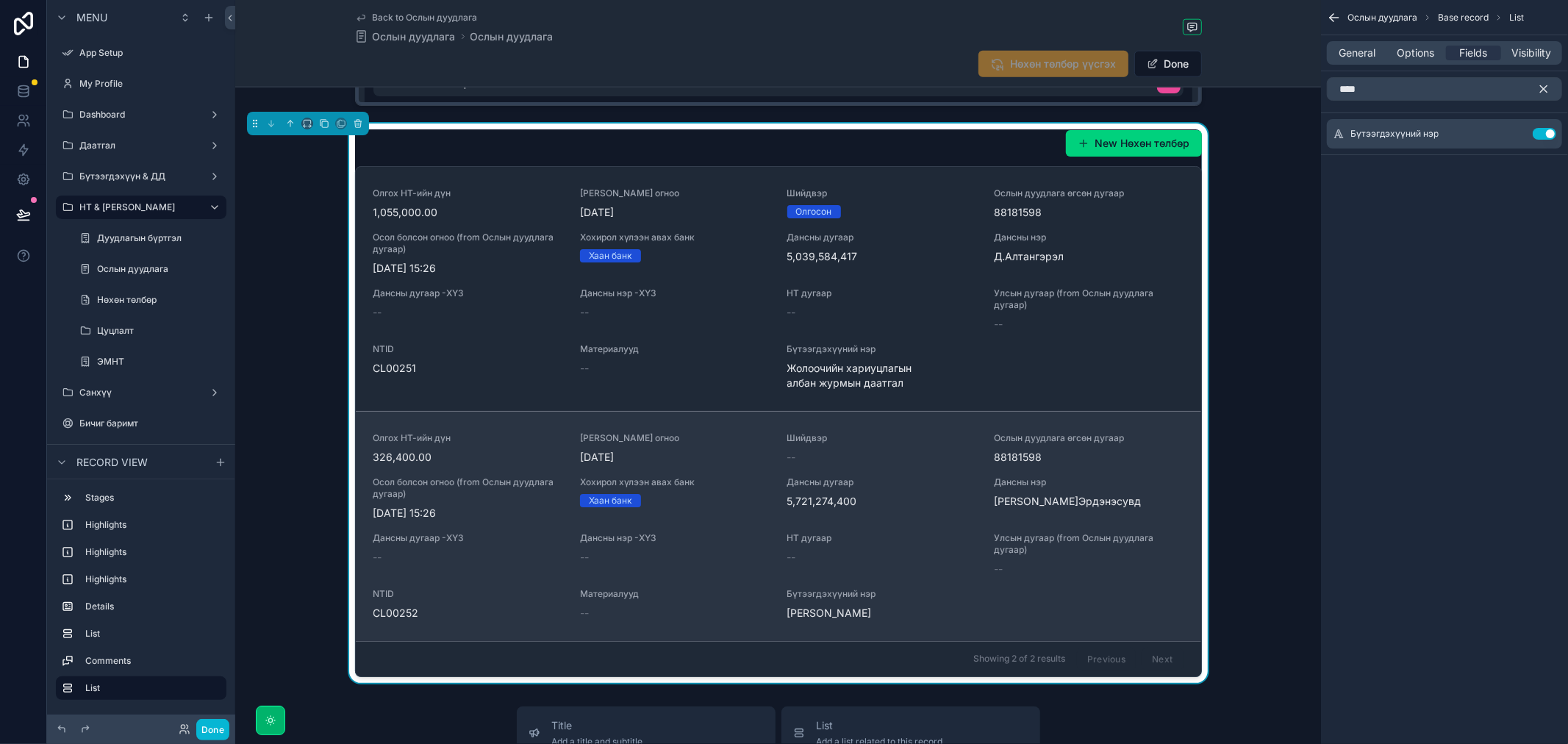
scroll to position [1588, 0]
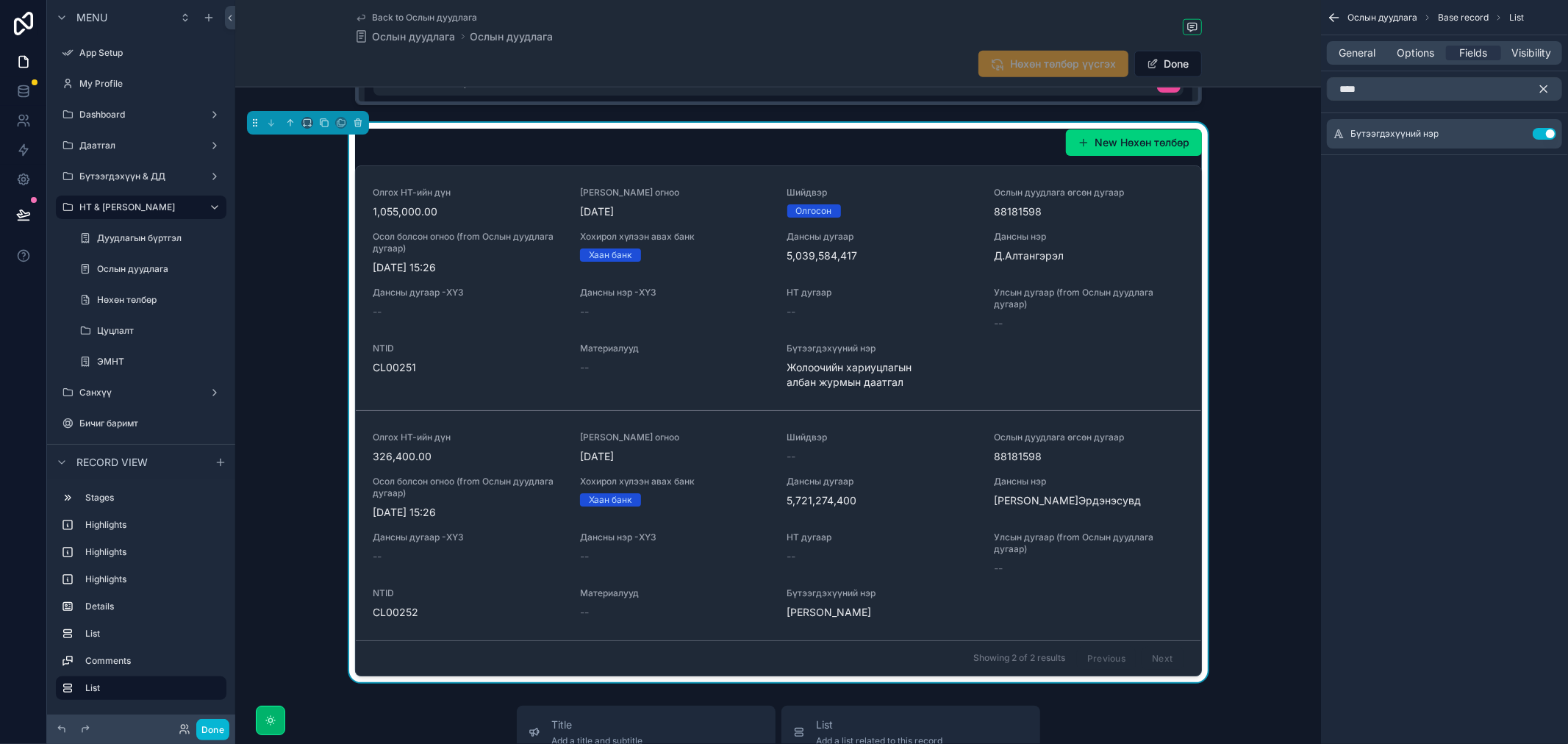
click at [1543, 86] on icon "scrollable content" at bounding box center [1543, 89] width 14 height 14
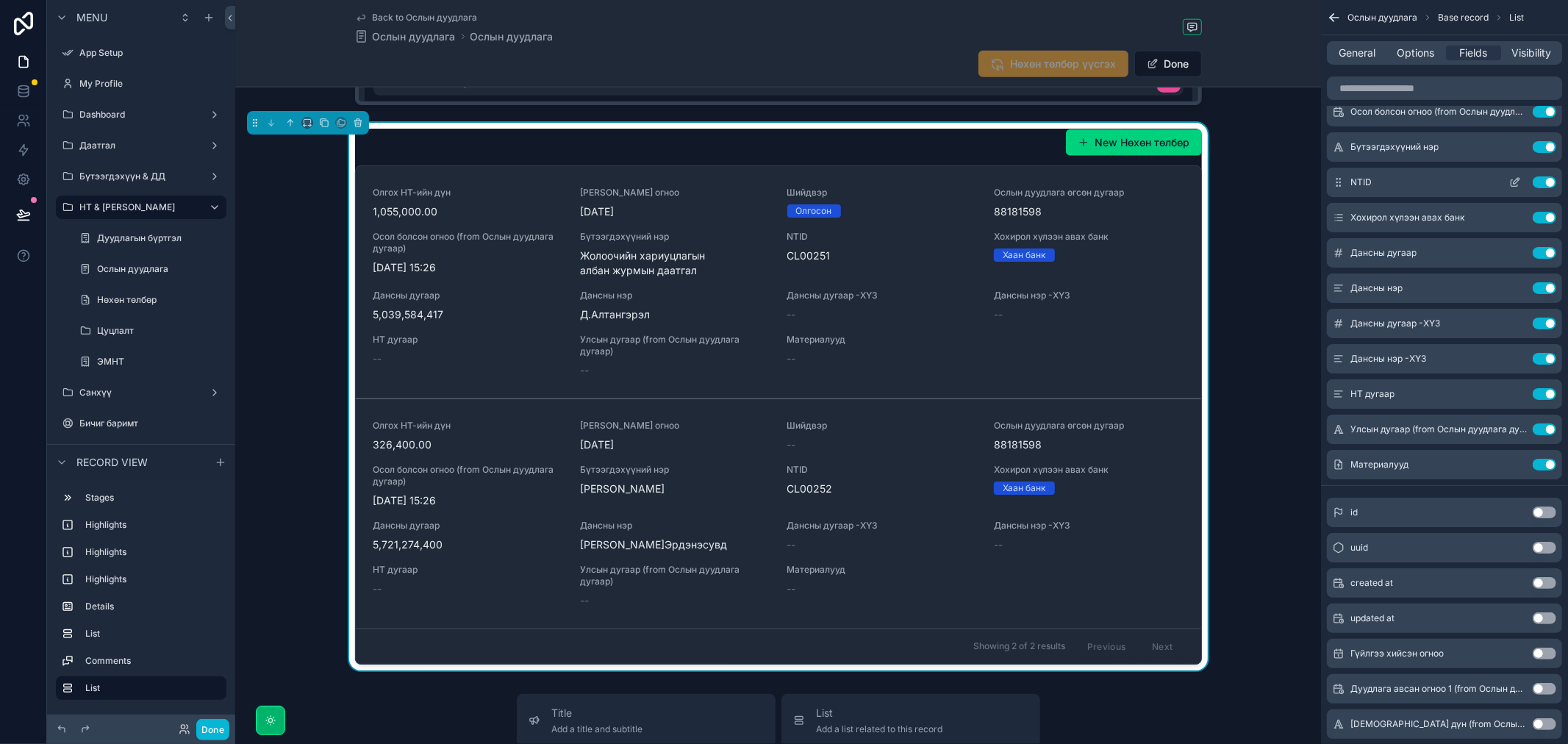
scroll to position [0, 0]
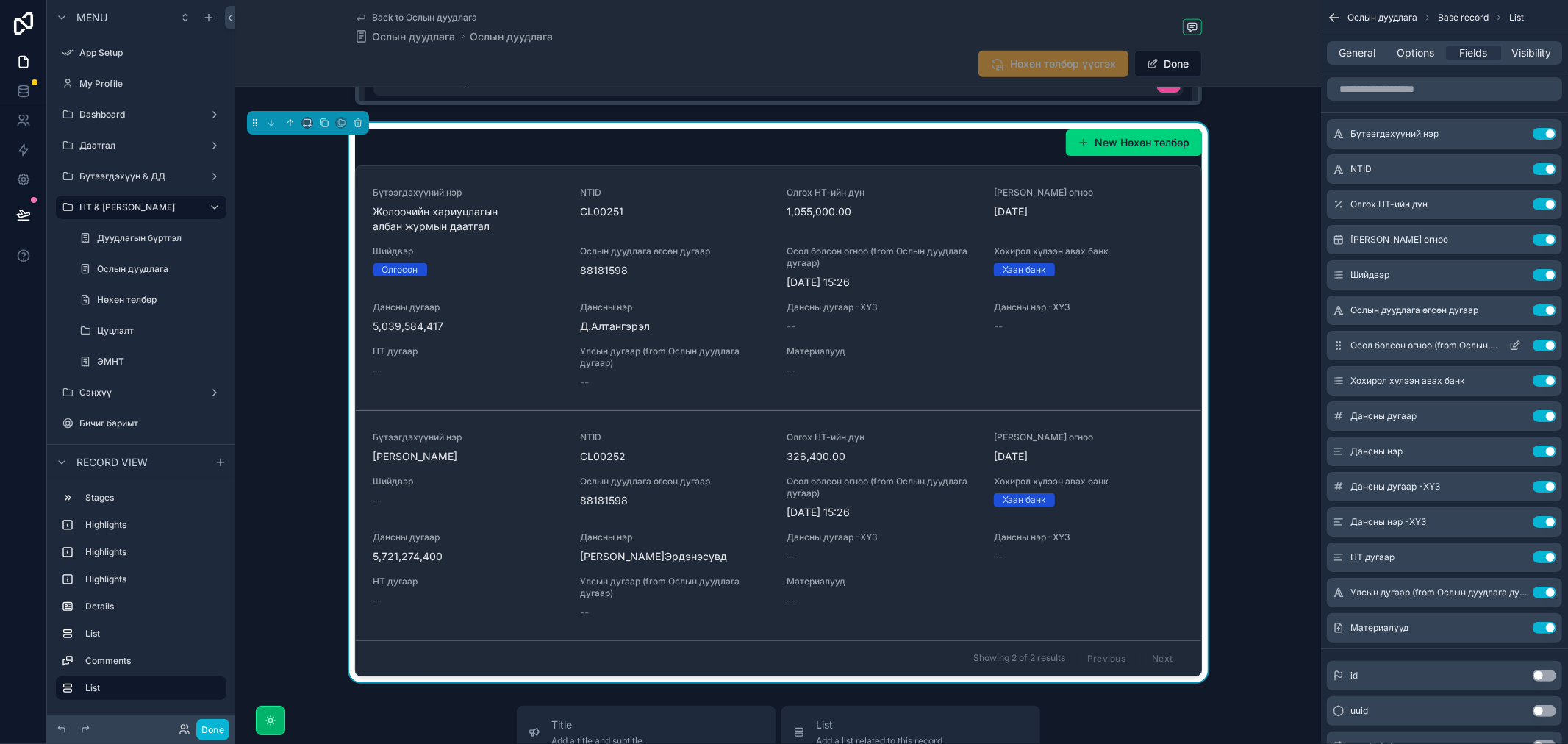
click at [1517, 343] on icon "scrollable content" at bounding box center [1514, 345] width 12 height 12
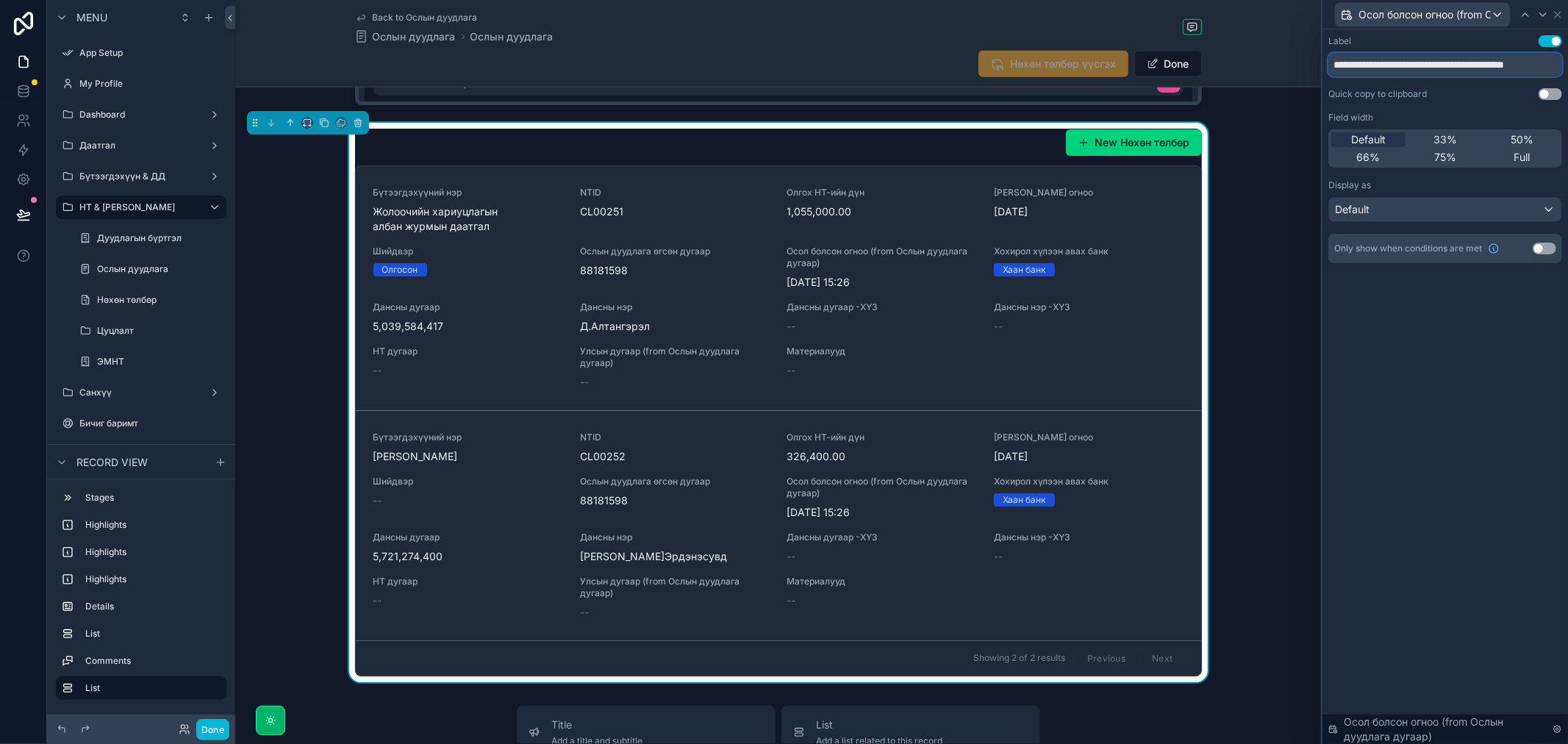
scroll to position [0, 28]
drag, startPoint x: 1432, startPoint y: 68, endPoint x: 1567, endPoint y: 82, distance: 135.7
click at [1567, 82] on div "**********" at bounding box center [1445, 164] width 246 height 269
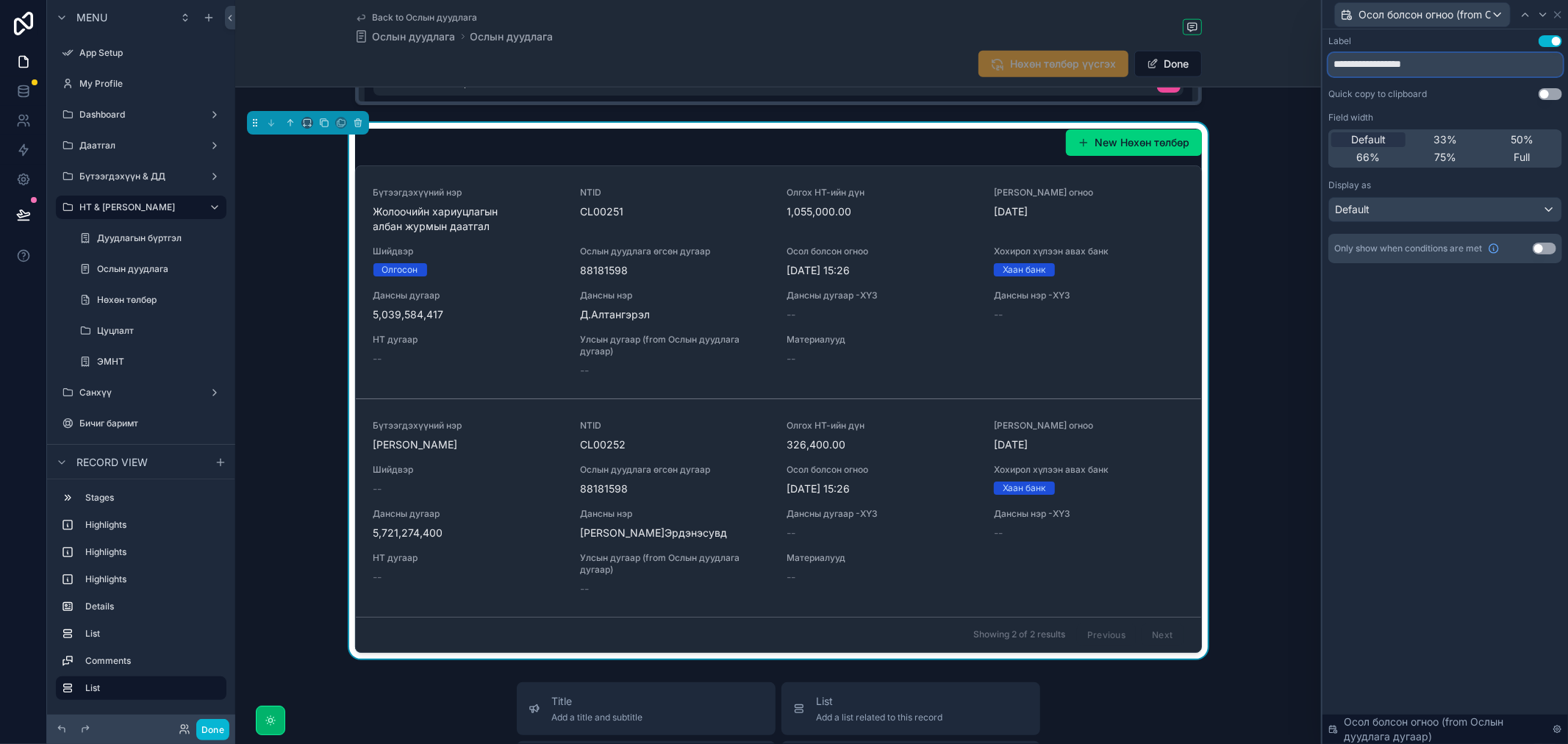
type input "**********"
click at [1496, 11] on div "Осол болсон огноо (from Ослын дуудлага дугаар)" at bounding box center [1422, 14] width 175 height 23
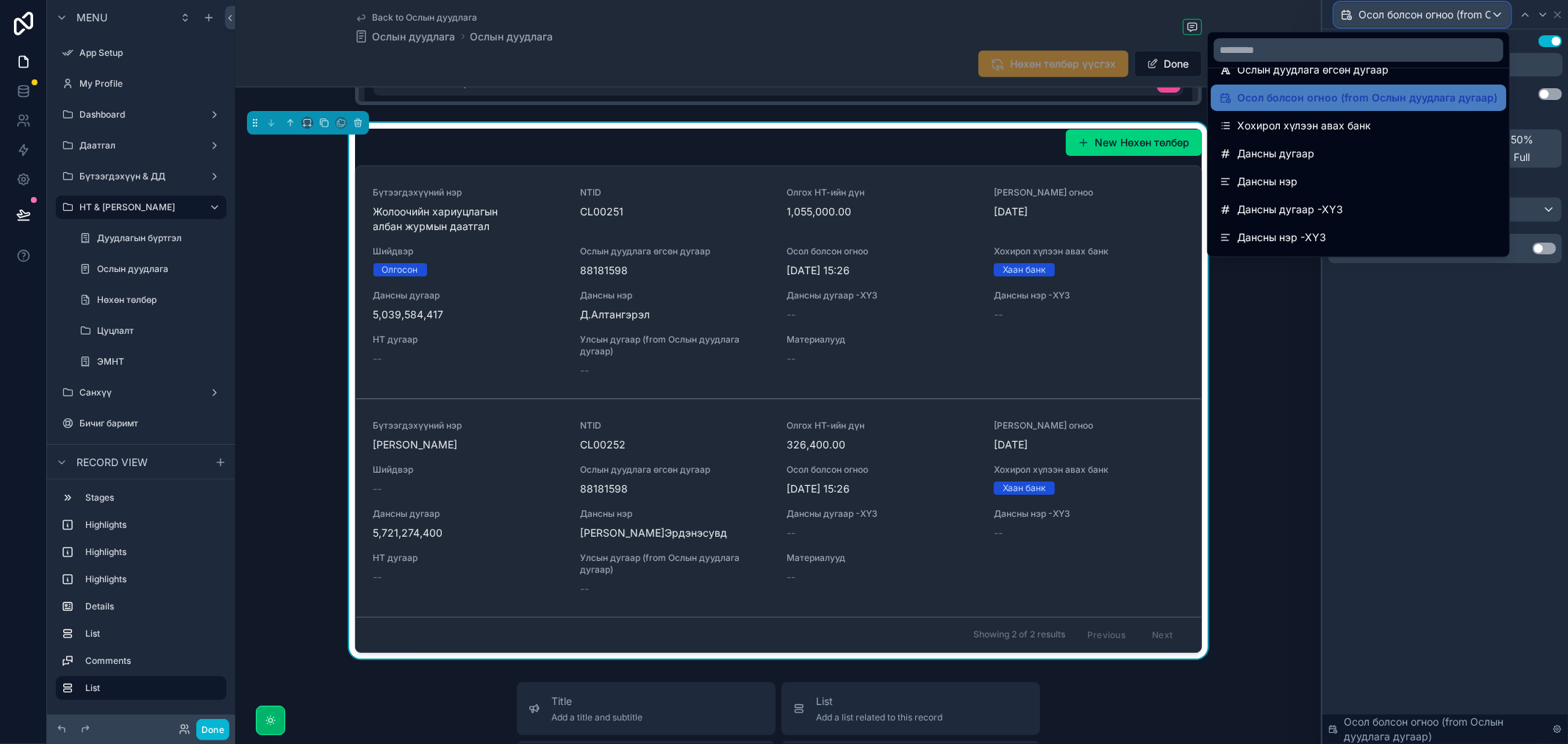
scroll to position [244, 0]
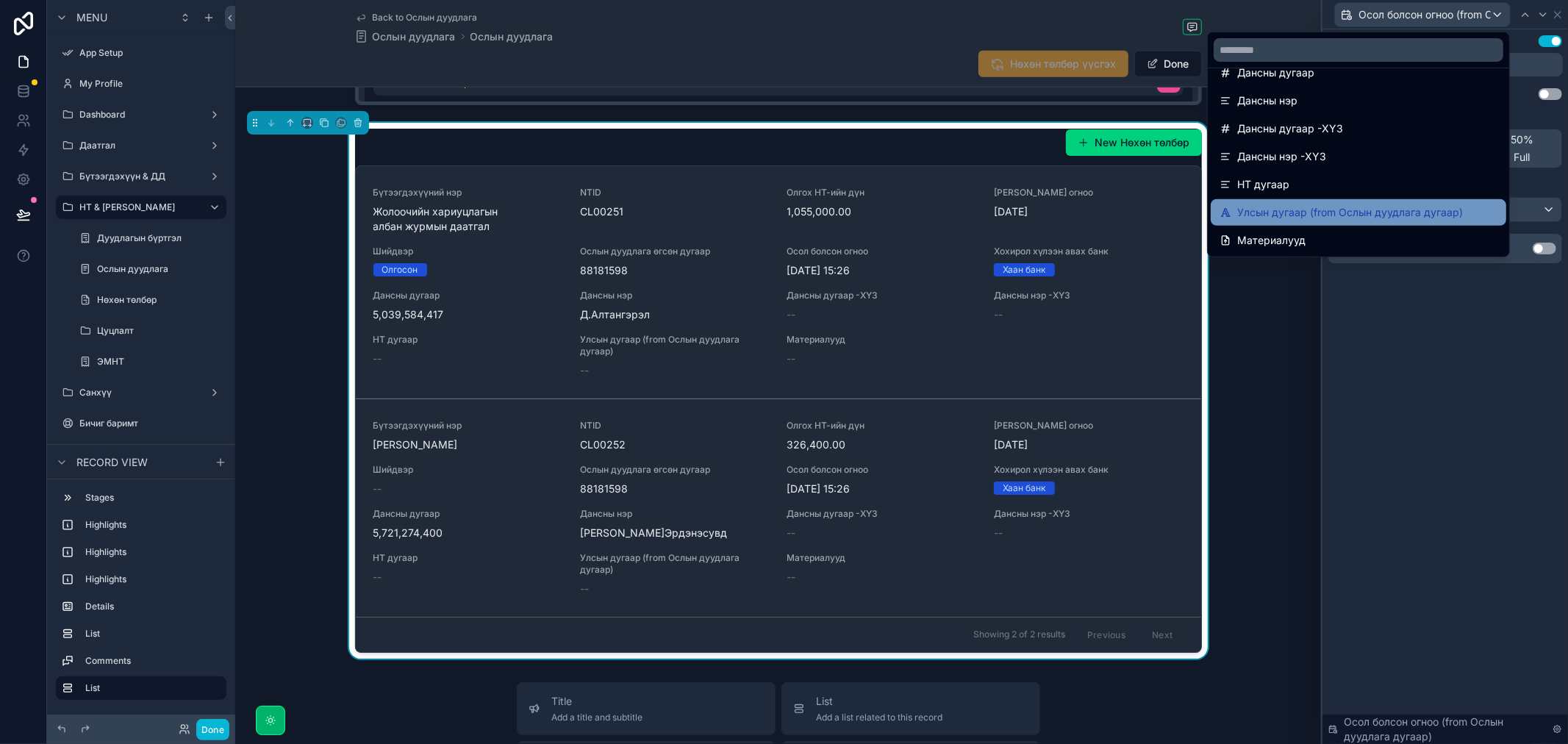
click at [1378, 206] on span "Улсын дугаар (from Ослын дуудлага дугаар)" at bounding box center [1350, 212] width 226 height 18
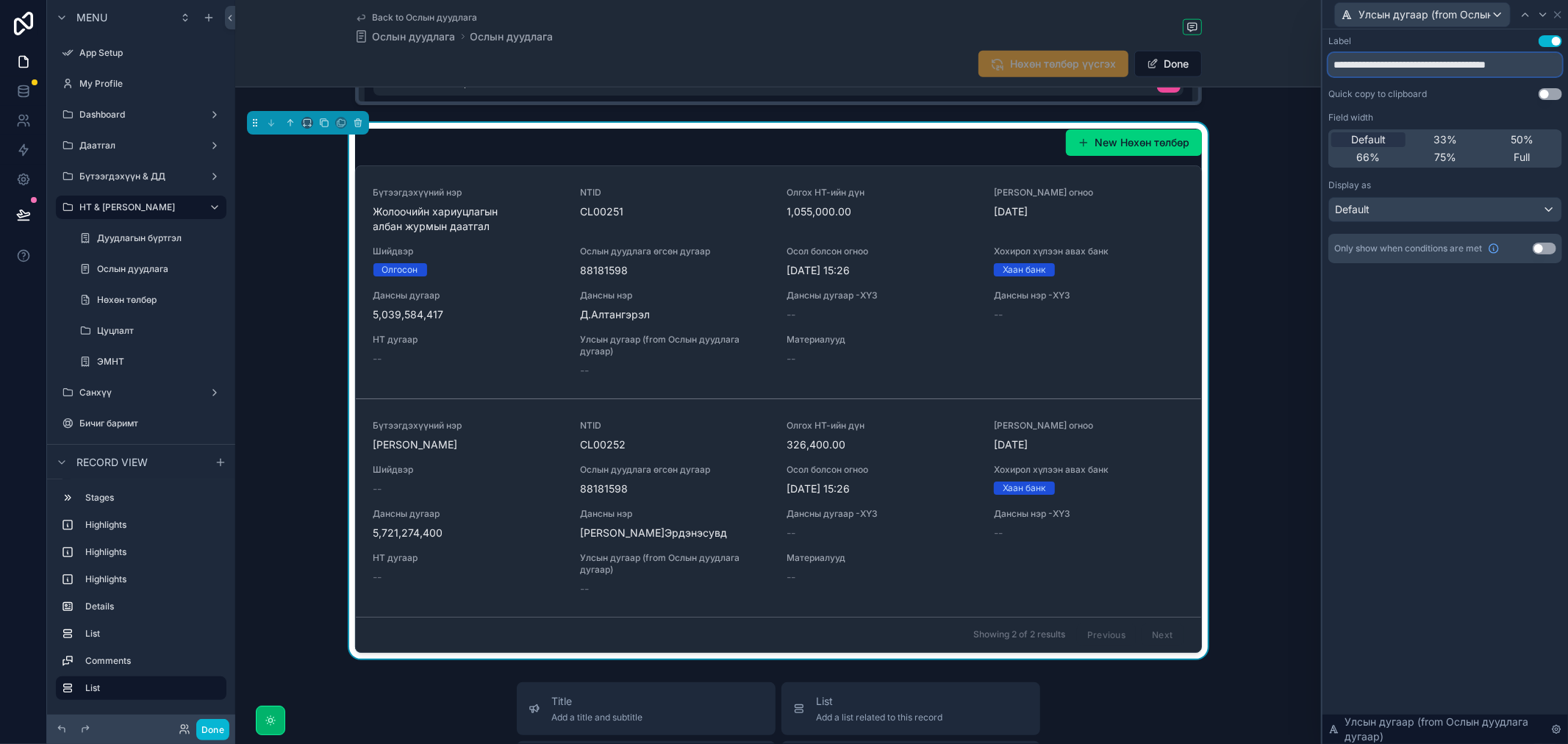
drag, startPoint x: 1405, startPoint y: 66, endPoint x: 1567, endPoint y: 66, distance: 162.0
click at [1567, 66] on div "**********" at bounding box center [1445, 164] width 246 height 269
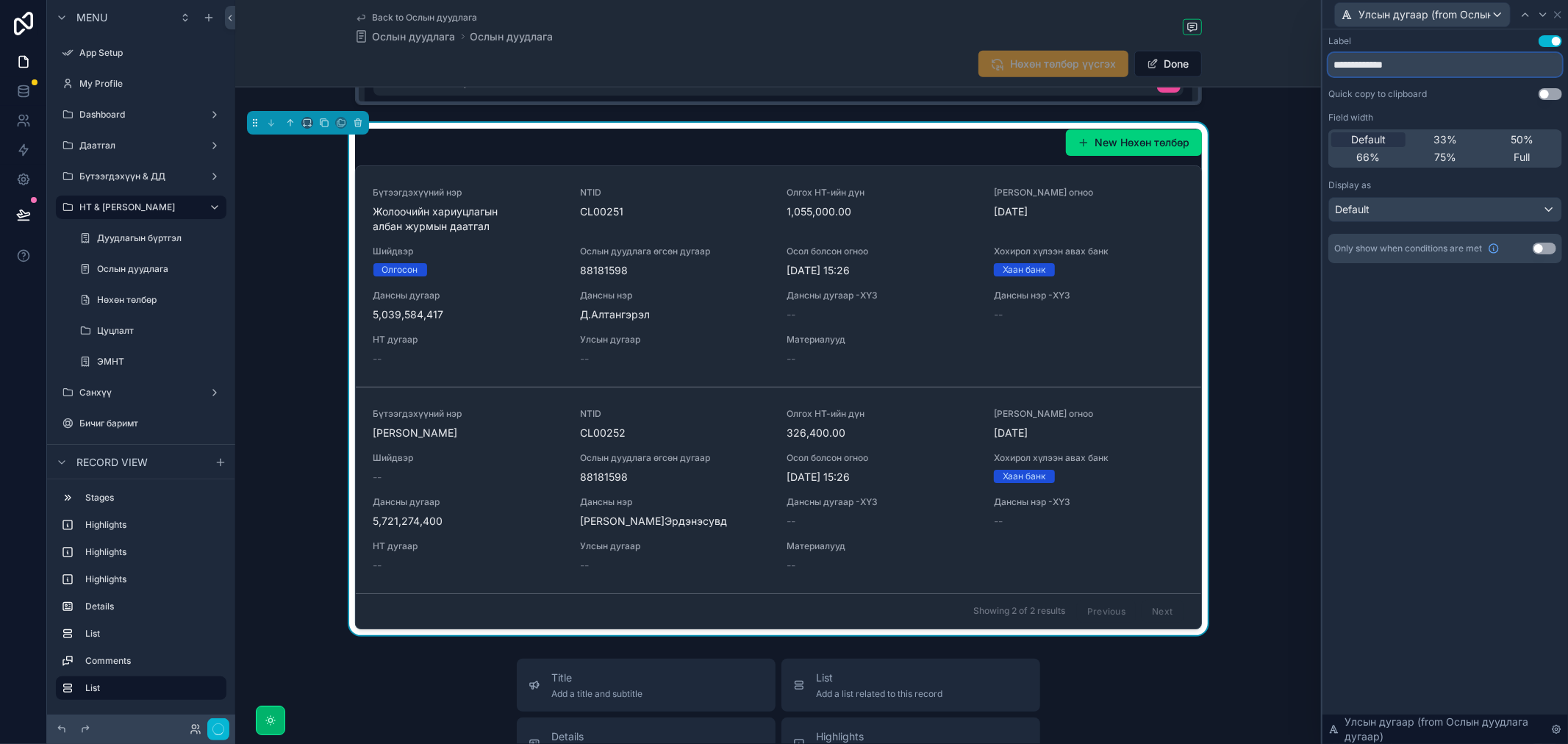
type input "**********"
click at [1462, 14] on span "Улсын дугаар (from Ослын дуудлага дугаар)" at bounding box center [1424, 14] width 132 height 14
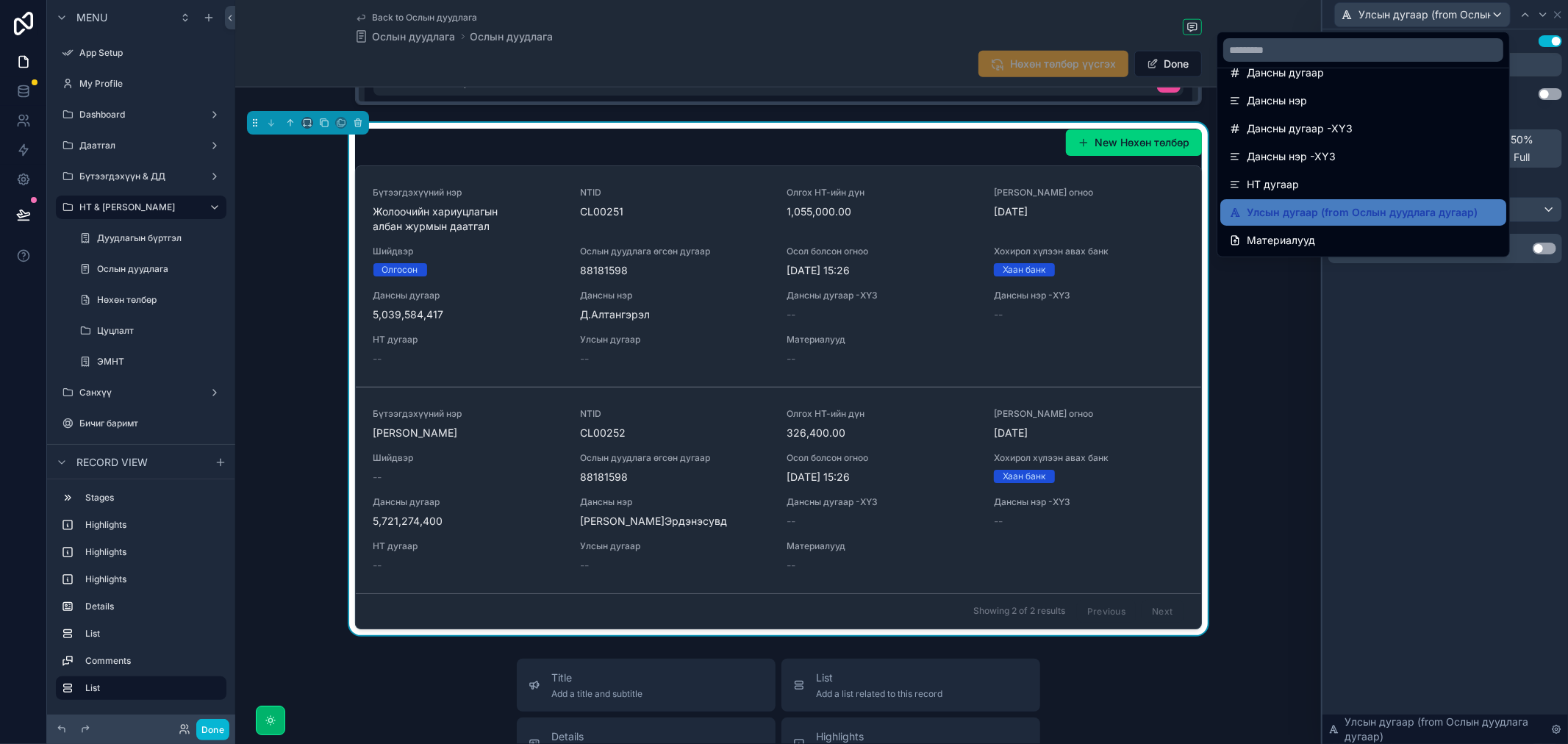
click at [1482, 465] on div at bounding box center [1445, 372] width 246 height 744
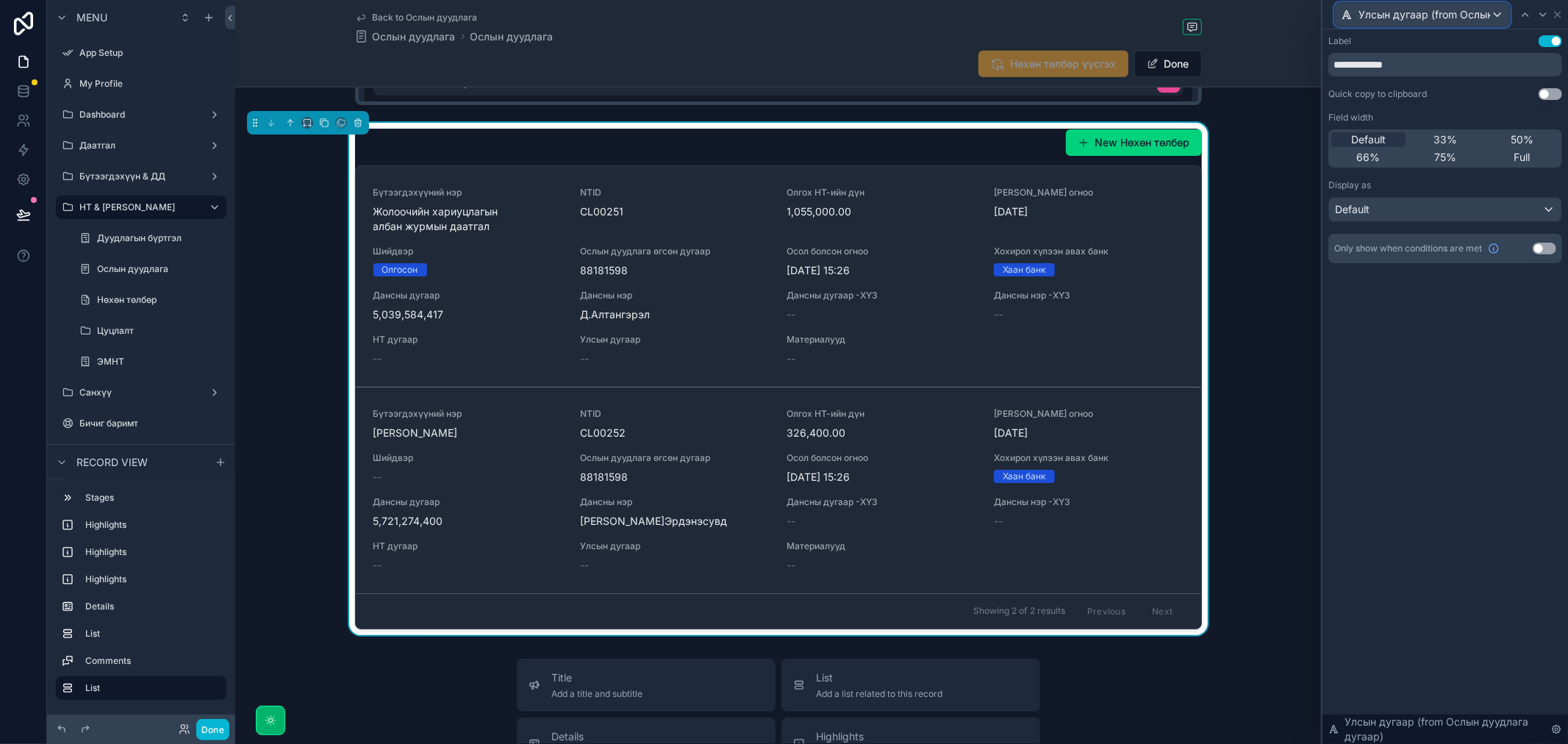
click at [1494, 2] on button "Улсын дугаар (from Ослын дуудлага дугаар)" at bounding box center [1422, 14] width 177 height 25
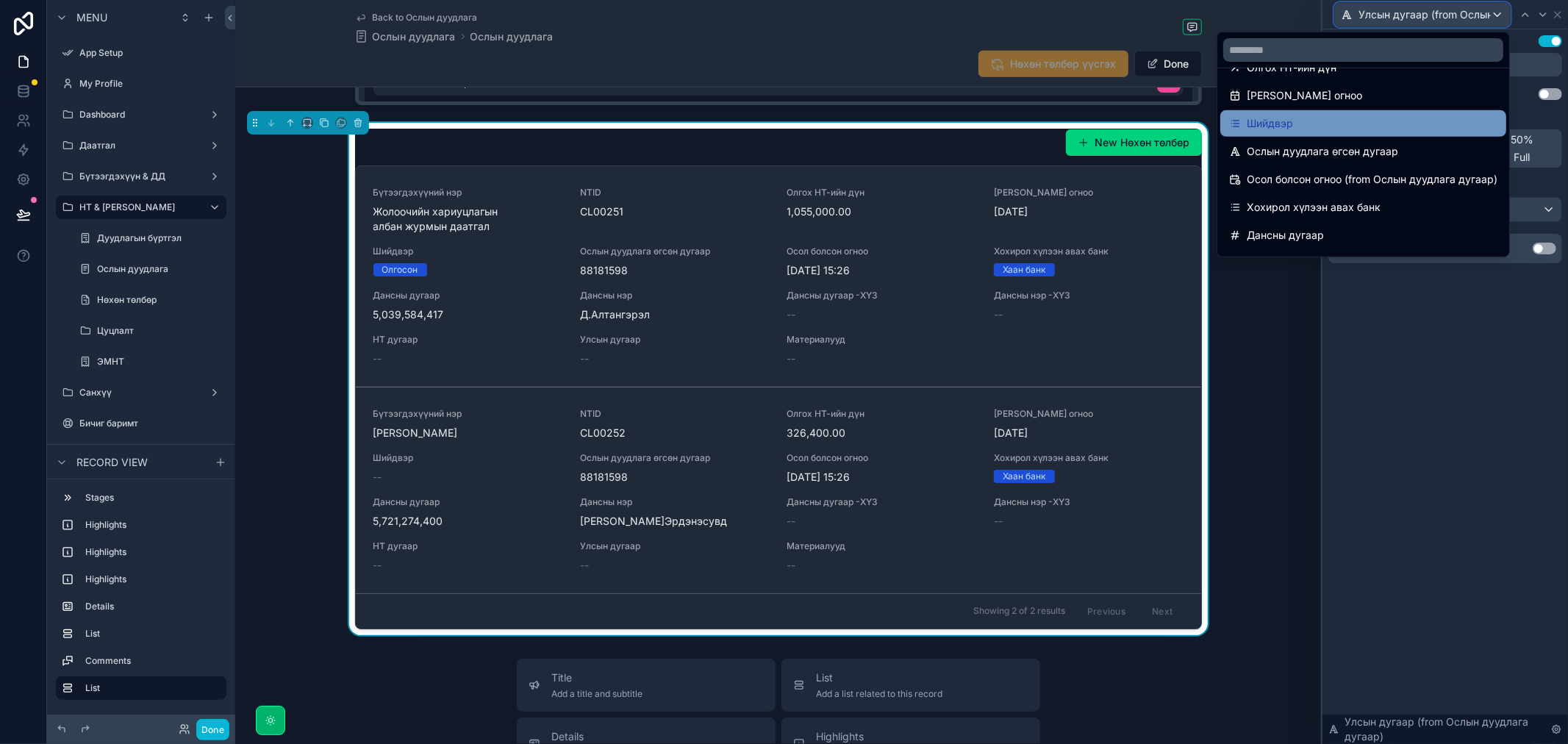
scroll to position [163, 0]
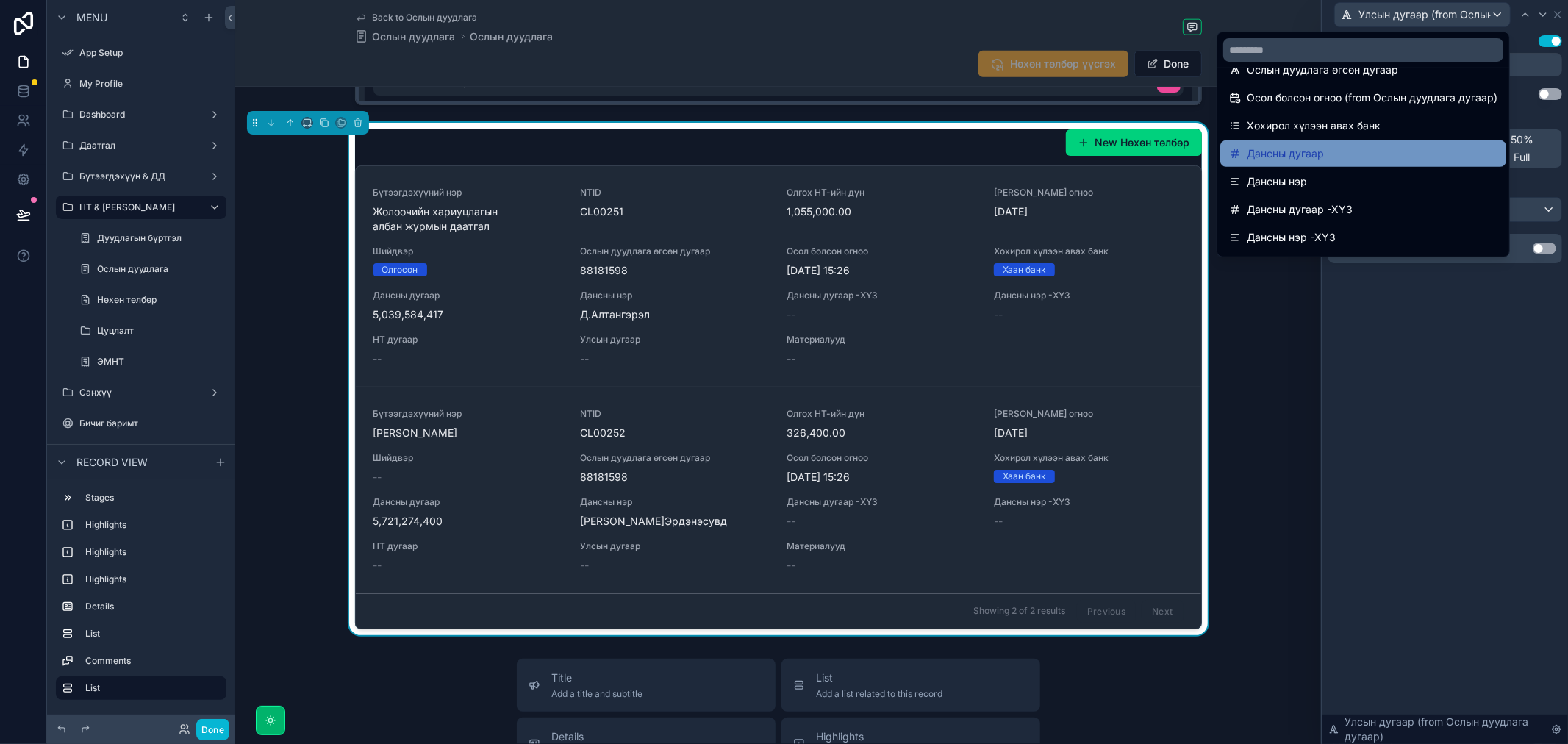
click at [1357, 149] on div "Дансны дугаар" at bounding box center [1362, 154] width 268 height 18
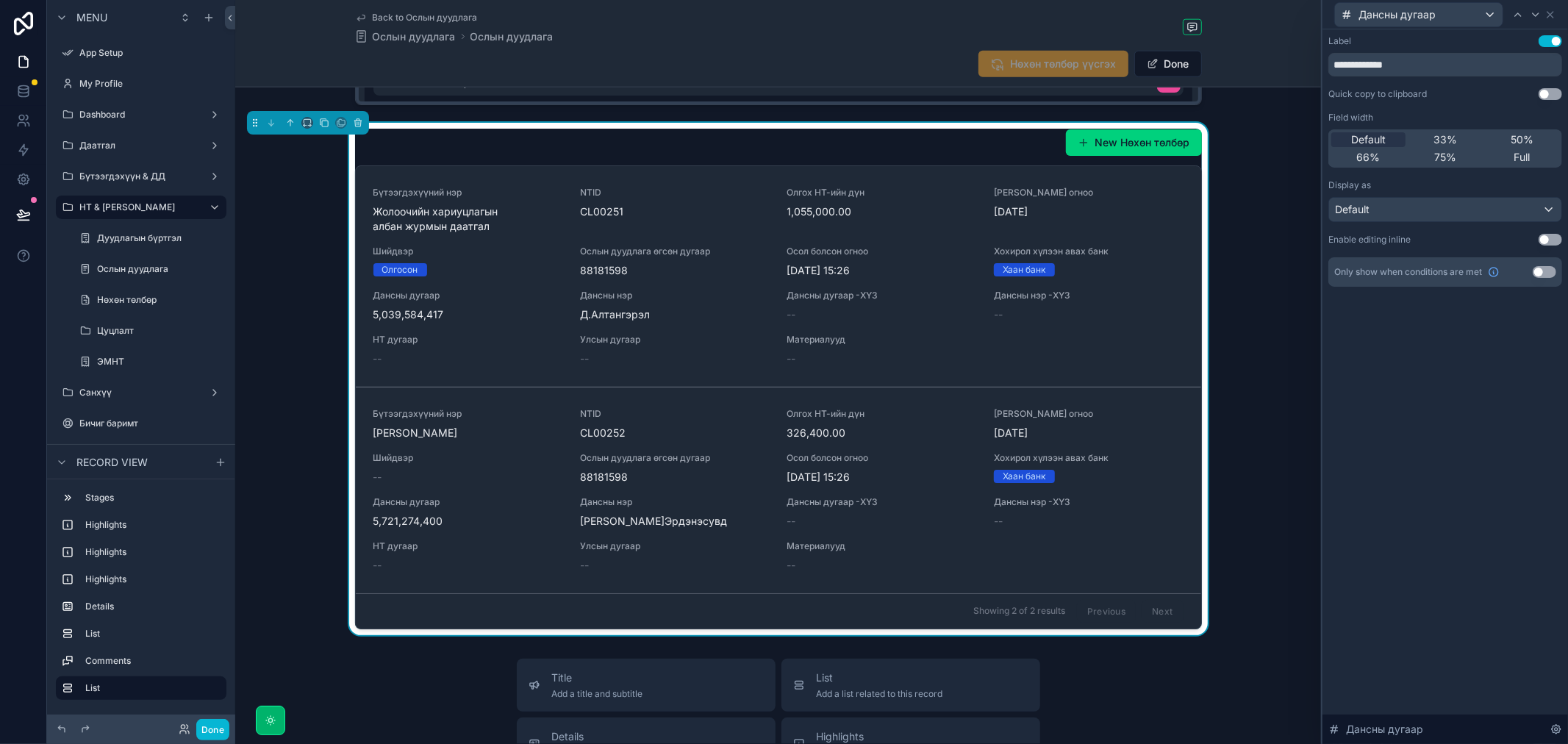
click at [1254, 302] on div "New Нөхөн төлбөр Бүтээгдэхүүний нэр Жолоочийн хариуцлагын албан журмын даатгал …" at bounding box center [778, 378] width 1086 height 512
click at [12, 219] on button at bounding box center [23, 214] width 32 height 41
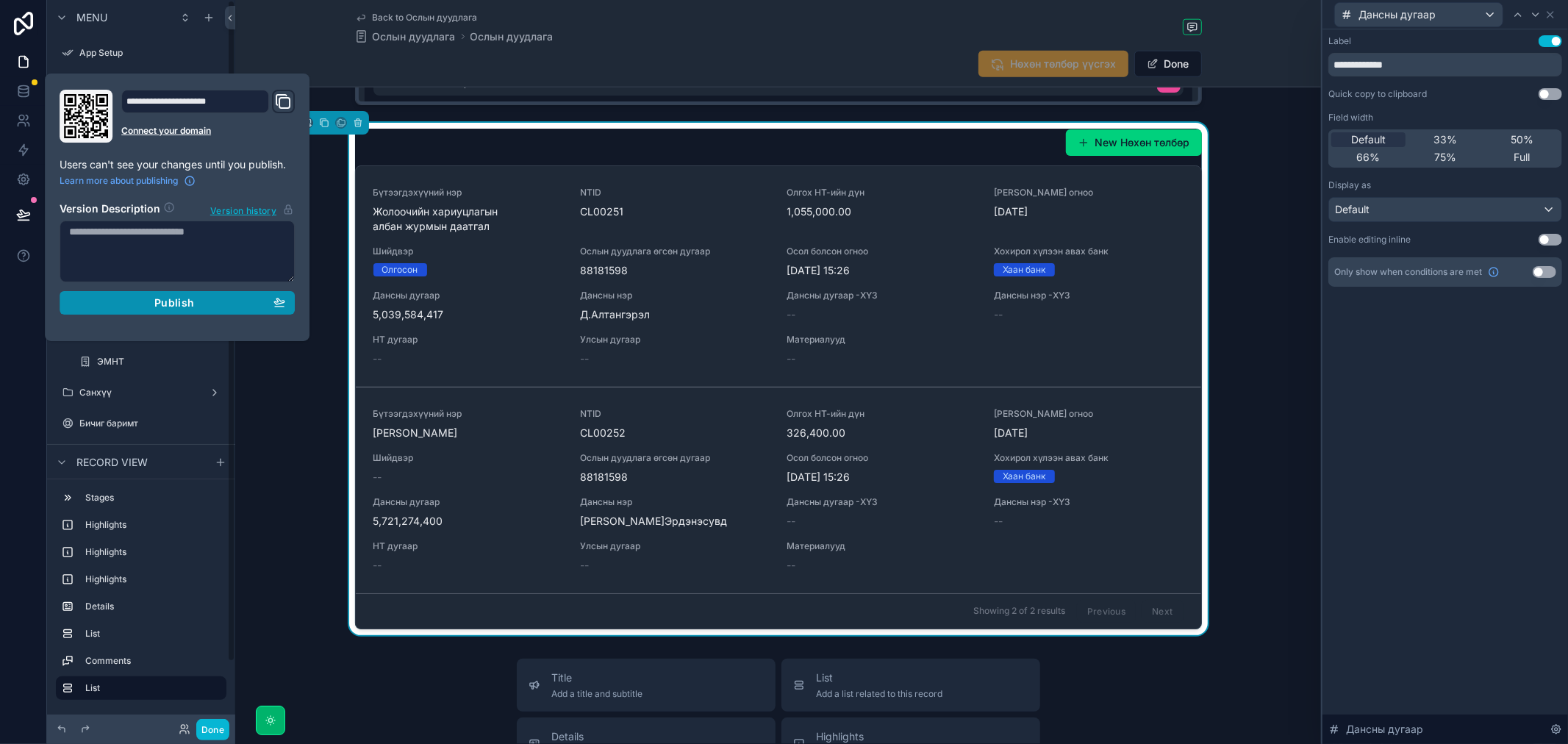
click at [206, 306] on div "Publish" at bounding box center [177, 302] width 216 height 14
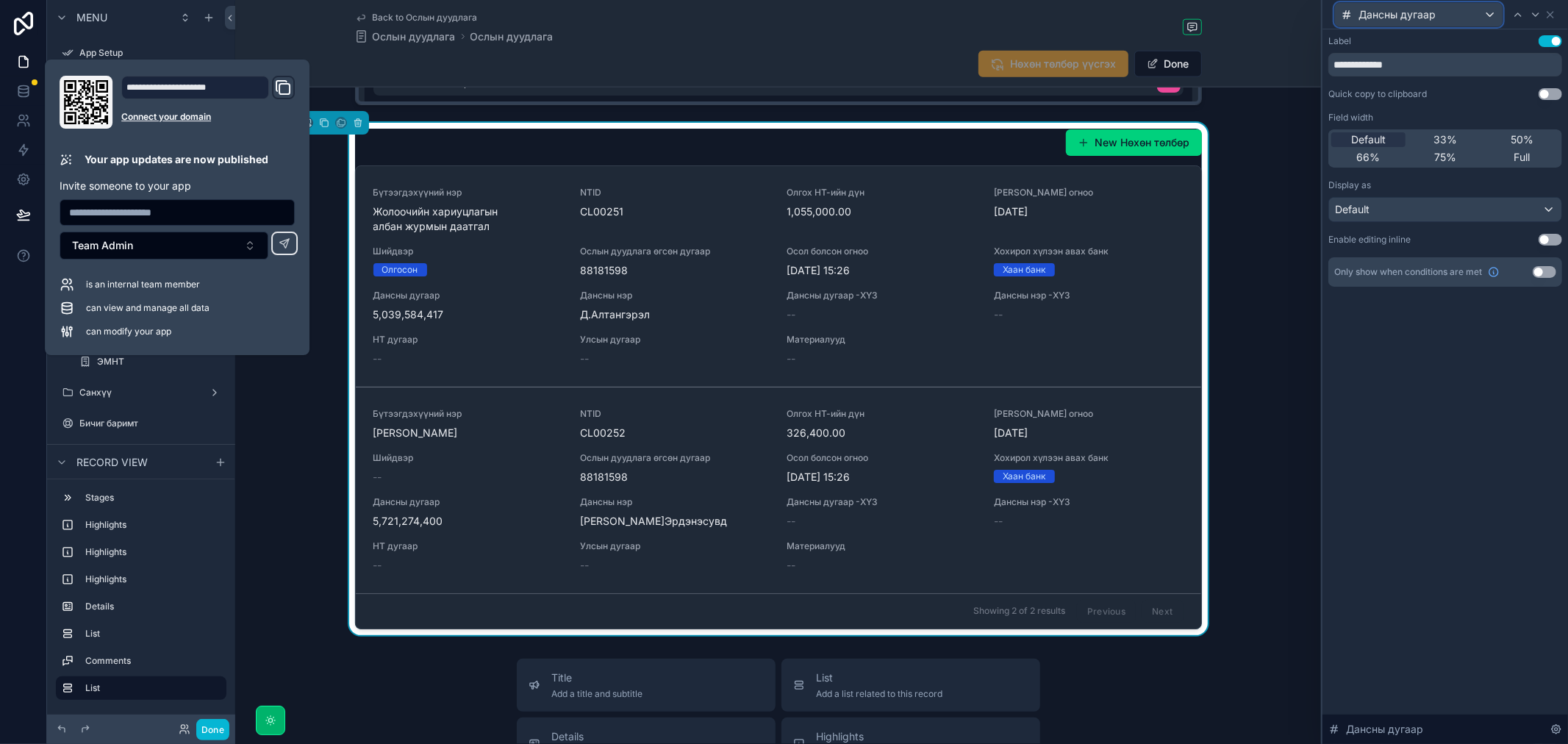
click at [1489, 13] on div "Дансны дугаар" at bounding box center [1418, 14] width 167 height 23
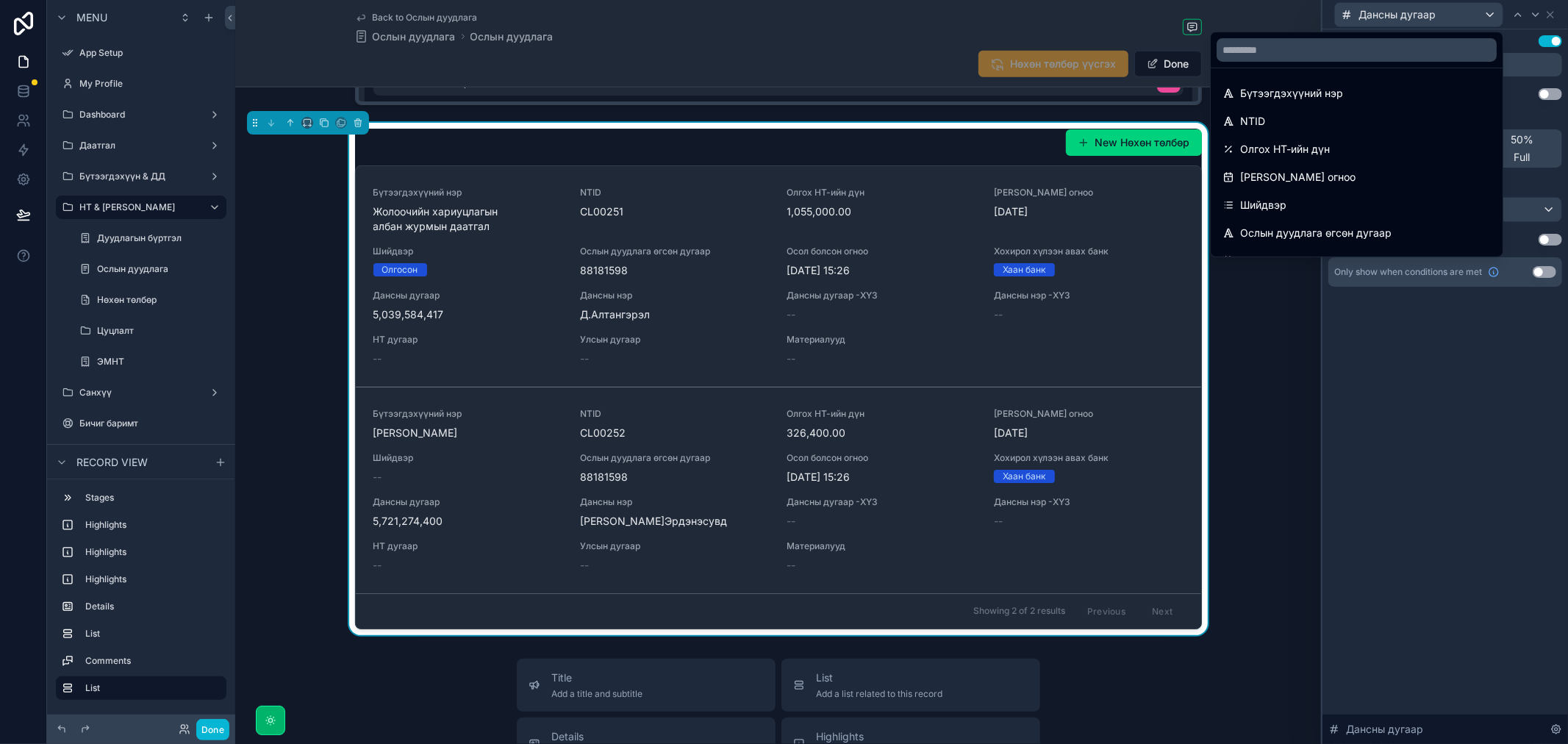
click at [1509, 430] on div at bounding box center [1445, 372] width 246 height 744
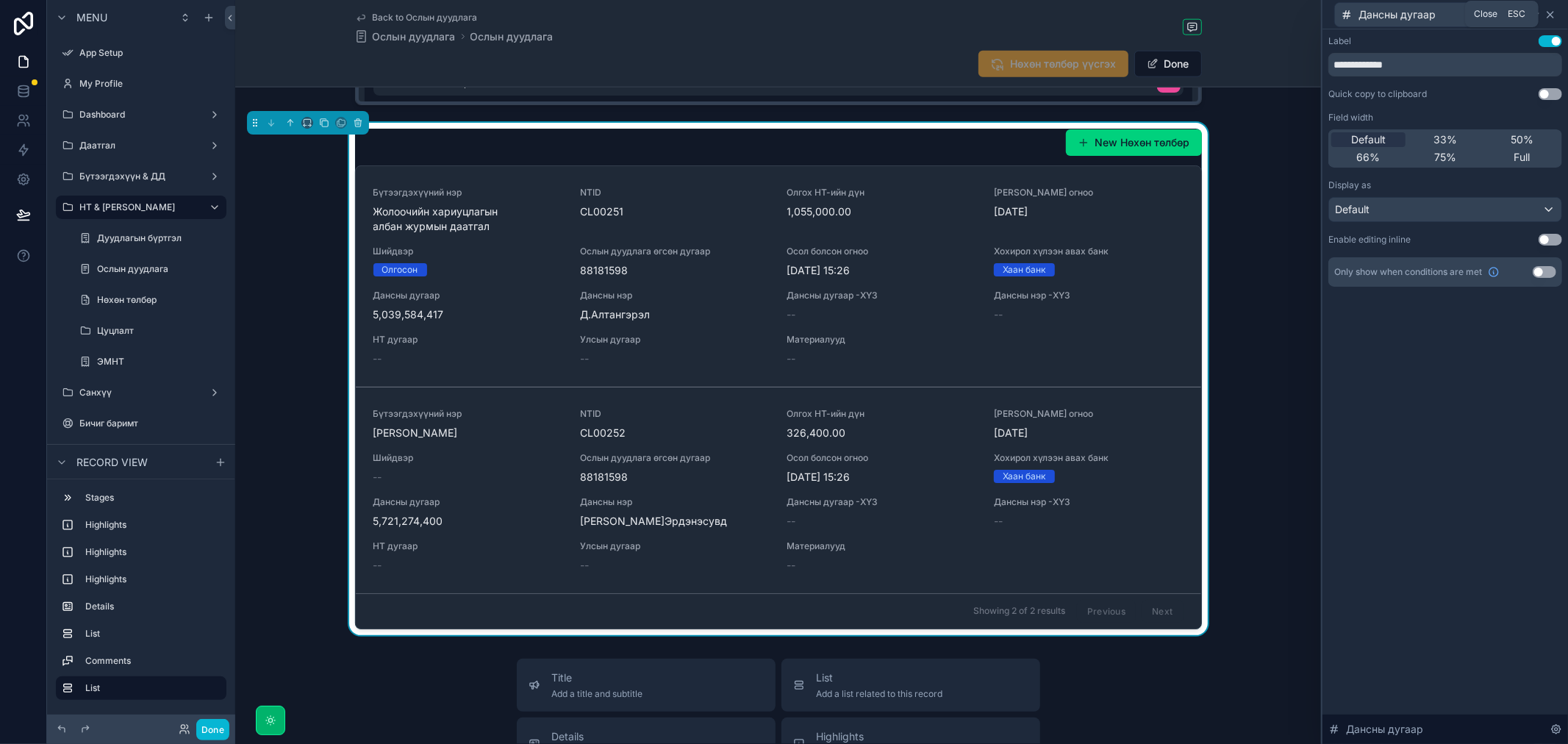
click at [1548, 10] on icon at bounding box center [1550, 14] width 12 height 12
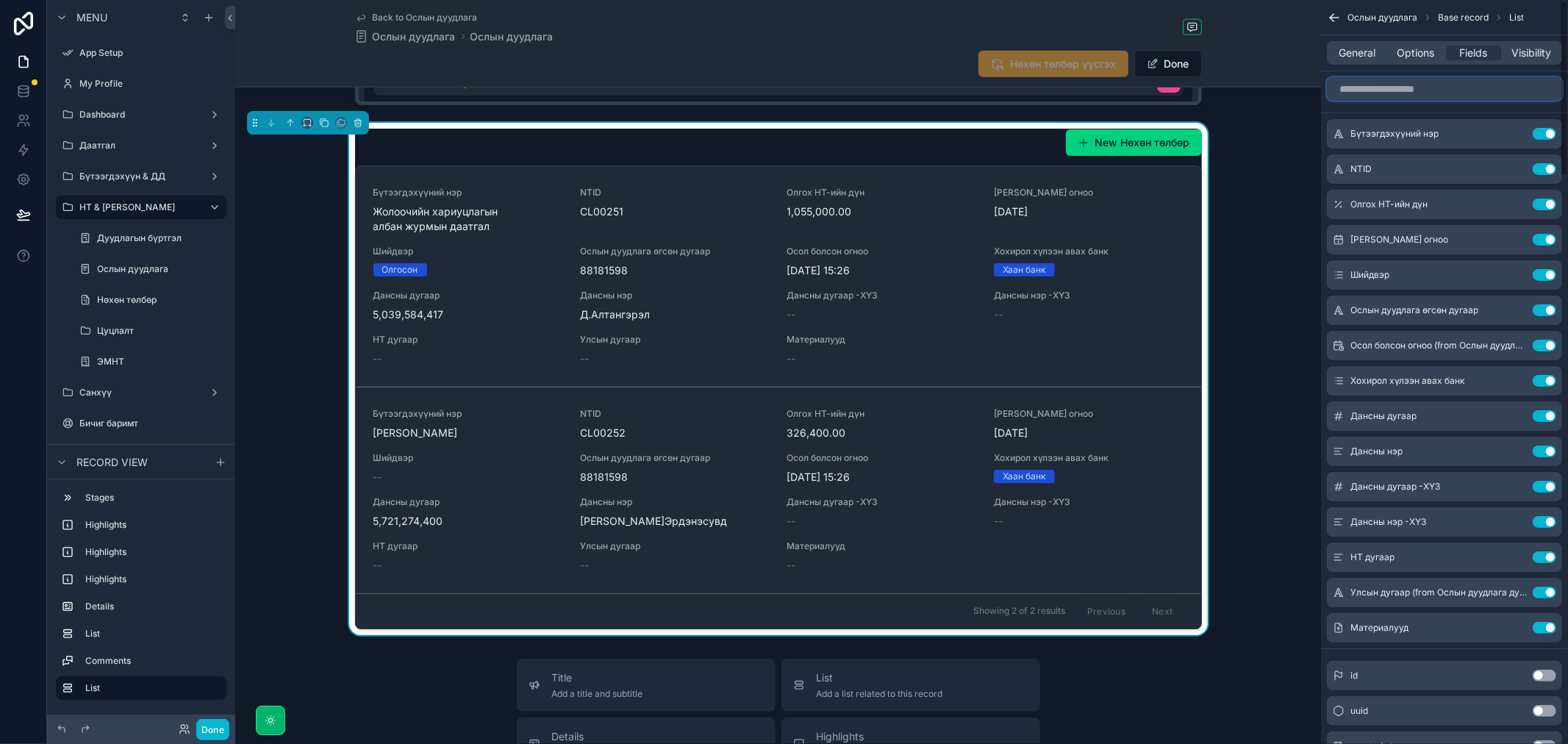
click at [1416, 86] on input "scrollable content" at bounding box center [1444, 88] width 235 height 23
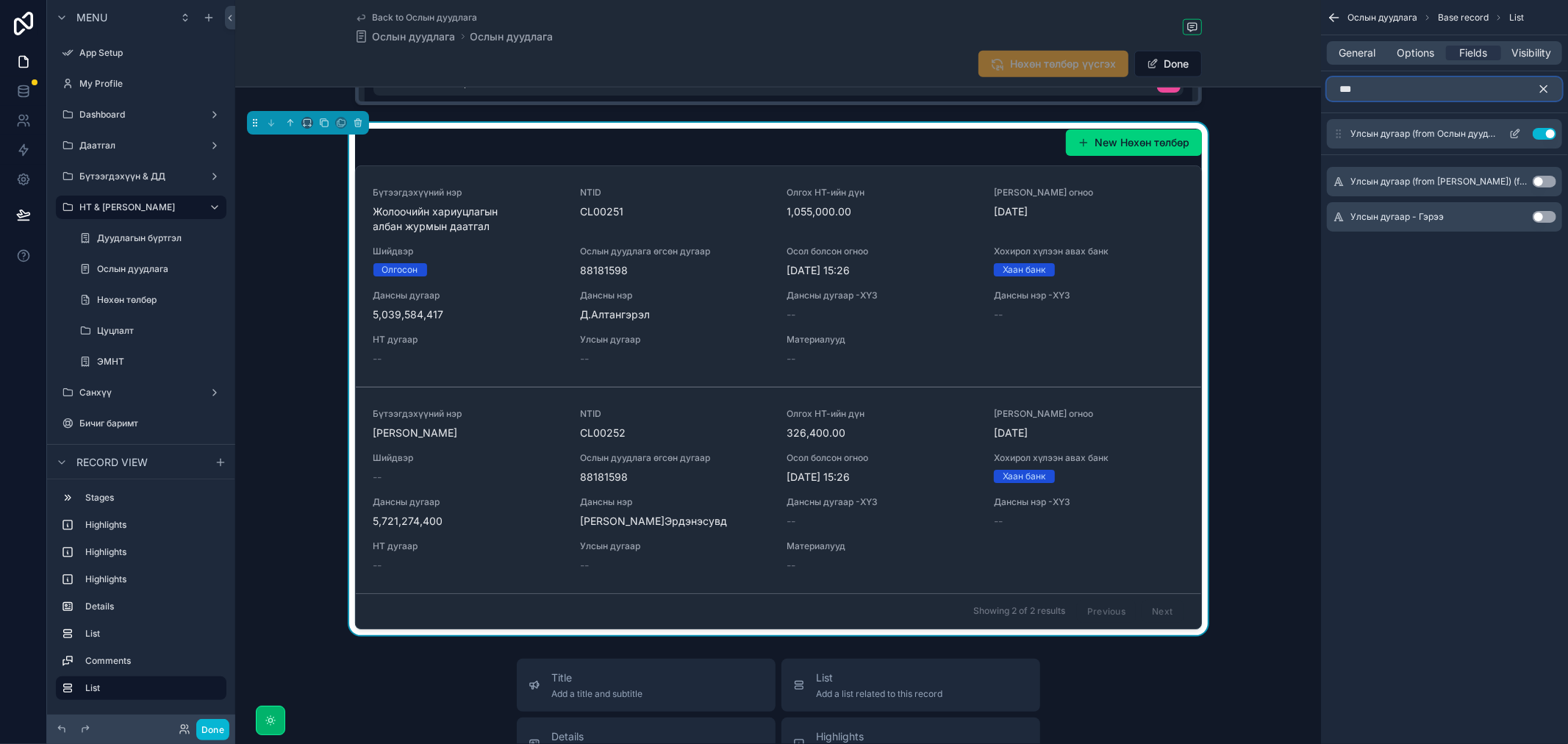
type input "***"
click at [1534, 130] on button "Use setting" at bounding box center [1544, 134] width 23 height 12
click at [1543, 218] on button "Use setting" at bounding box center [1544, 222] width 23 height 12
click at [1544, 92] on icon "scrollable content" at bounding box center [1543, 89] width 14 height 14
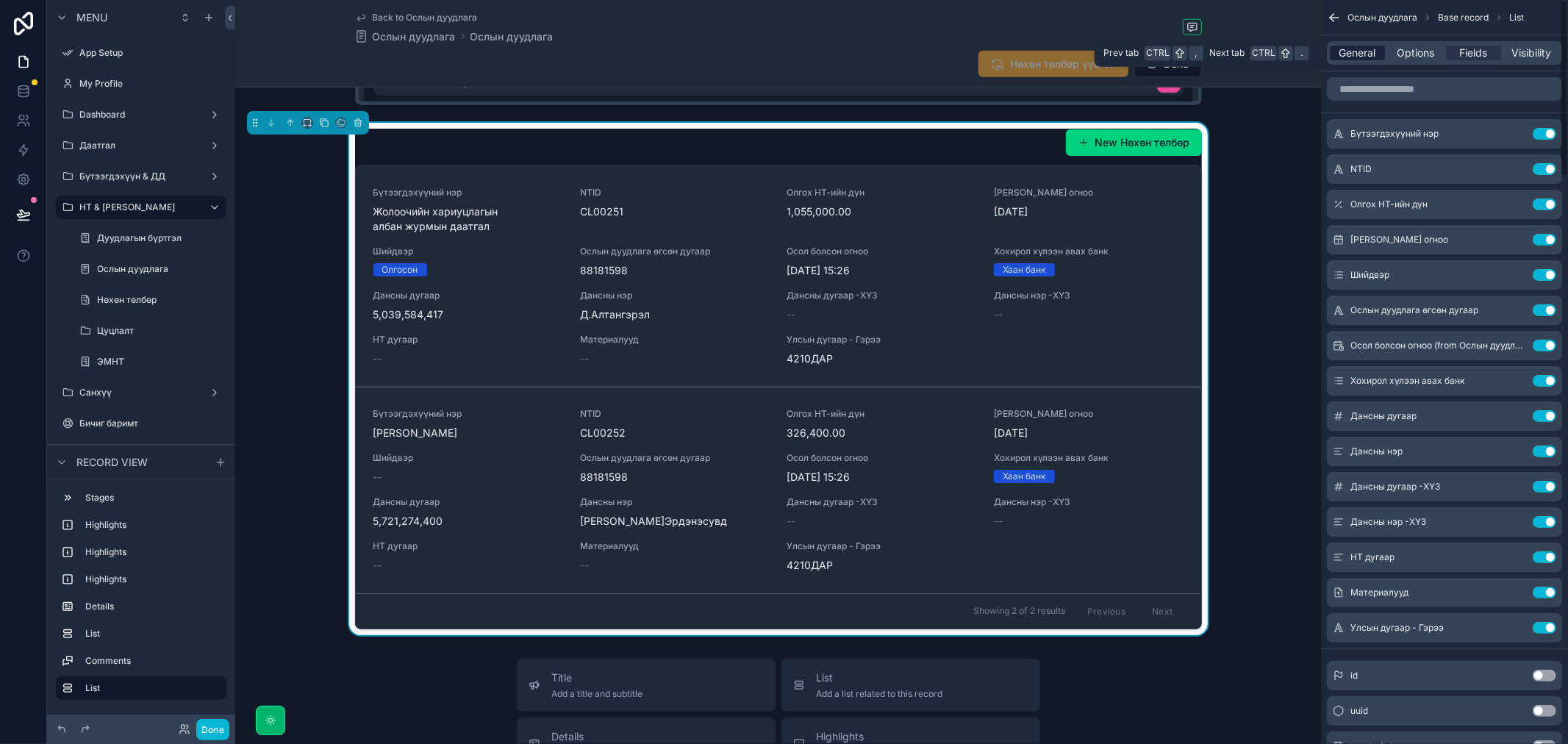
click at [1368, 47] on span "General" at bounding box center [1358, 53] width 37 height 14
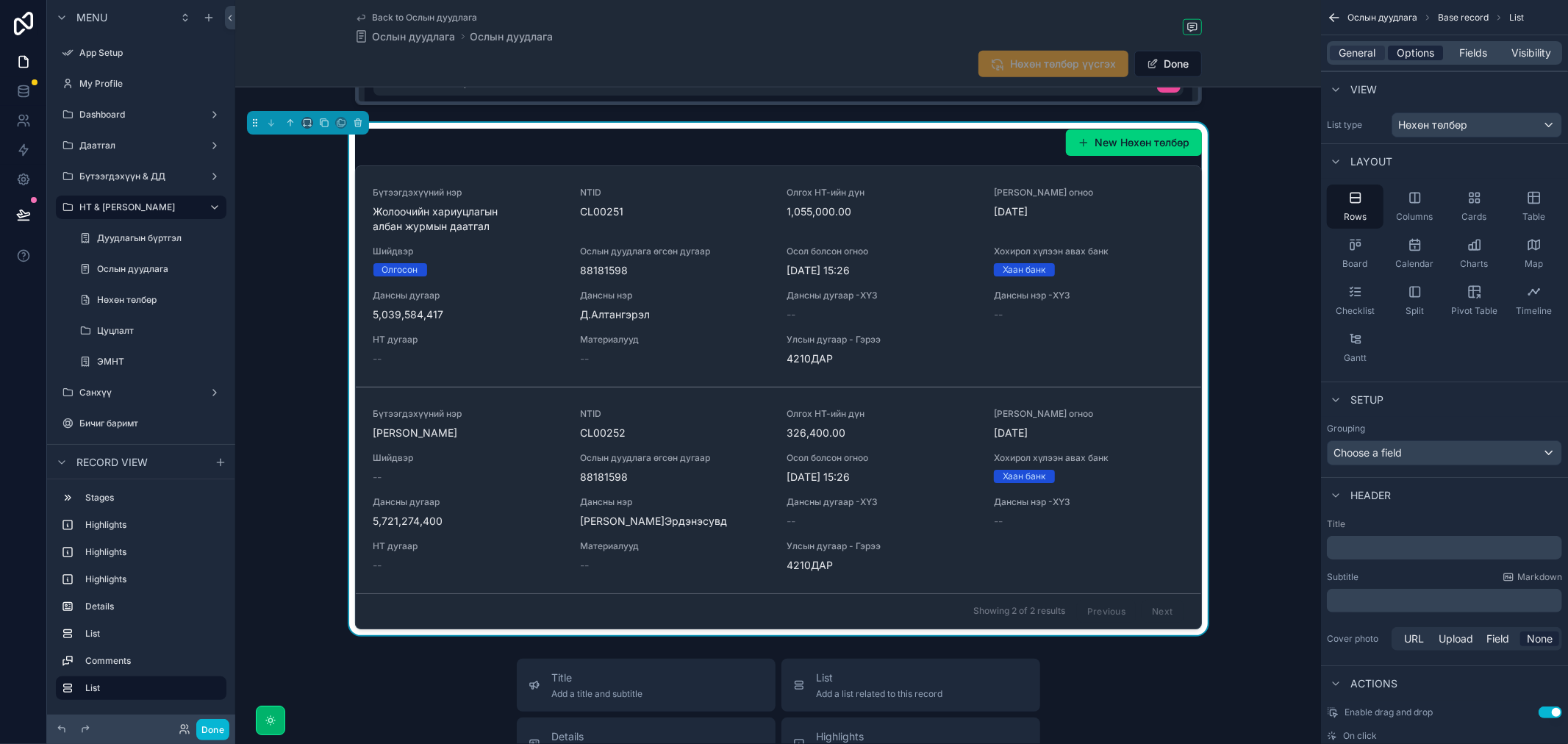
click at [1422, 51] on span "Options" at bounding box center [1415, 53] width 38 height 14
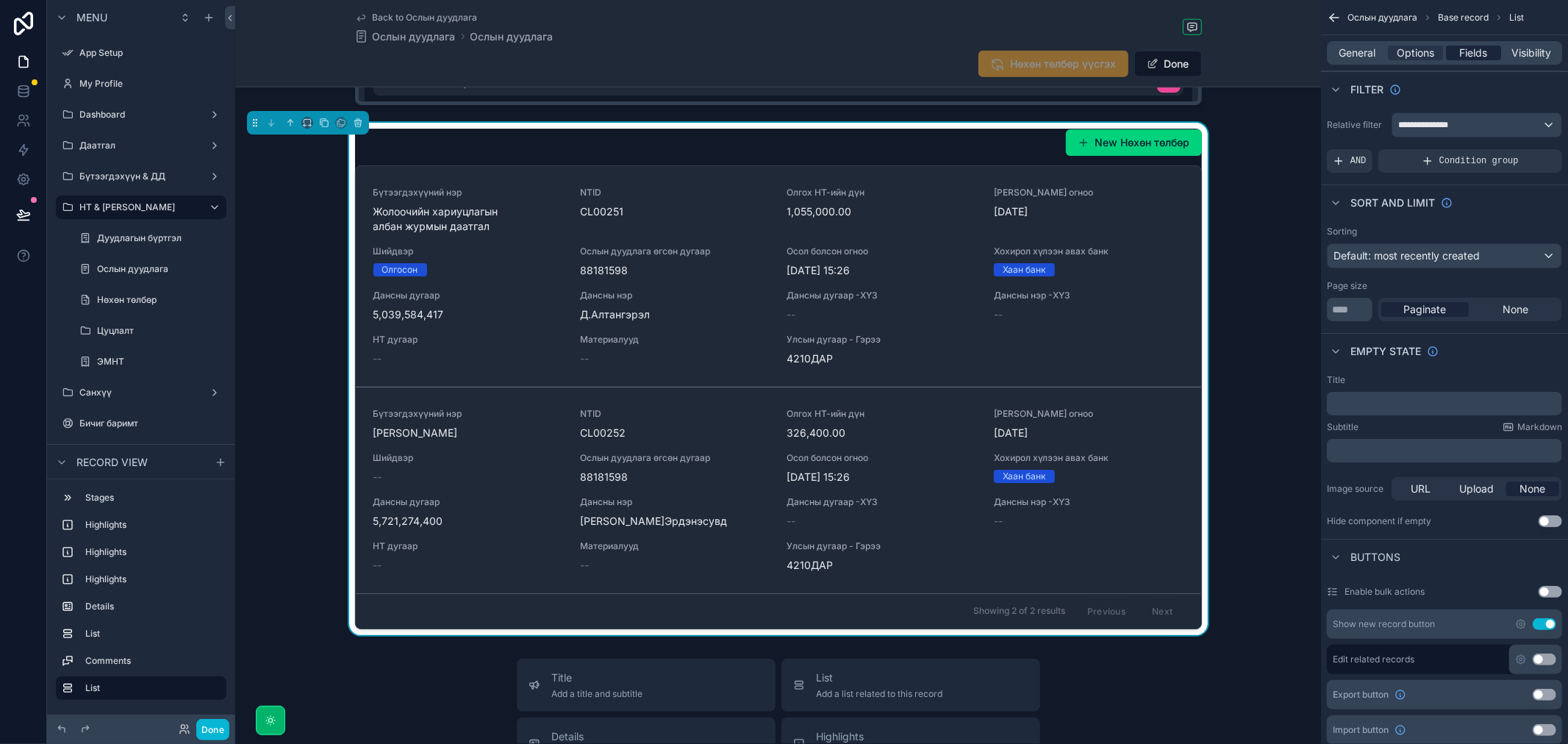
click at [1471, 57] on span "Fields" at bounding box center [1474, 53] width 28 height 14
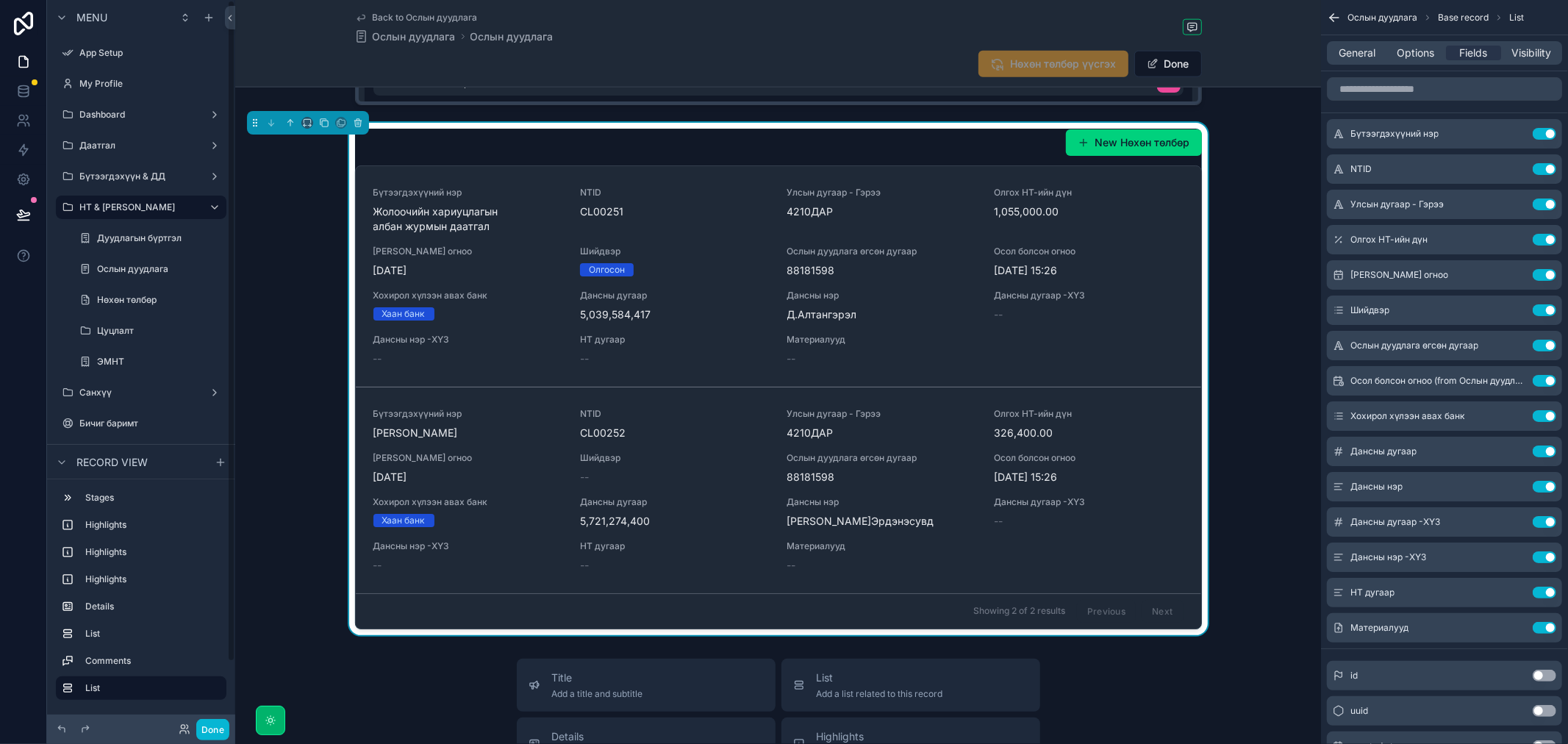
click at [1252, 154] on div "New Нөхөн төлбөр Бүтээгдэхүүний нэр Жолоочийн хариуцлагын албан журмын даатгал …" at bounding box center [778, 378] width 1086 height 512
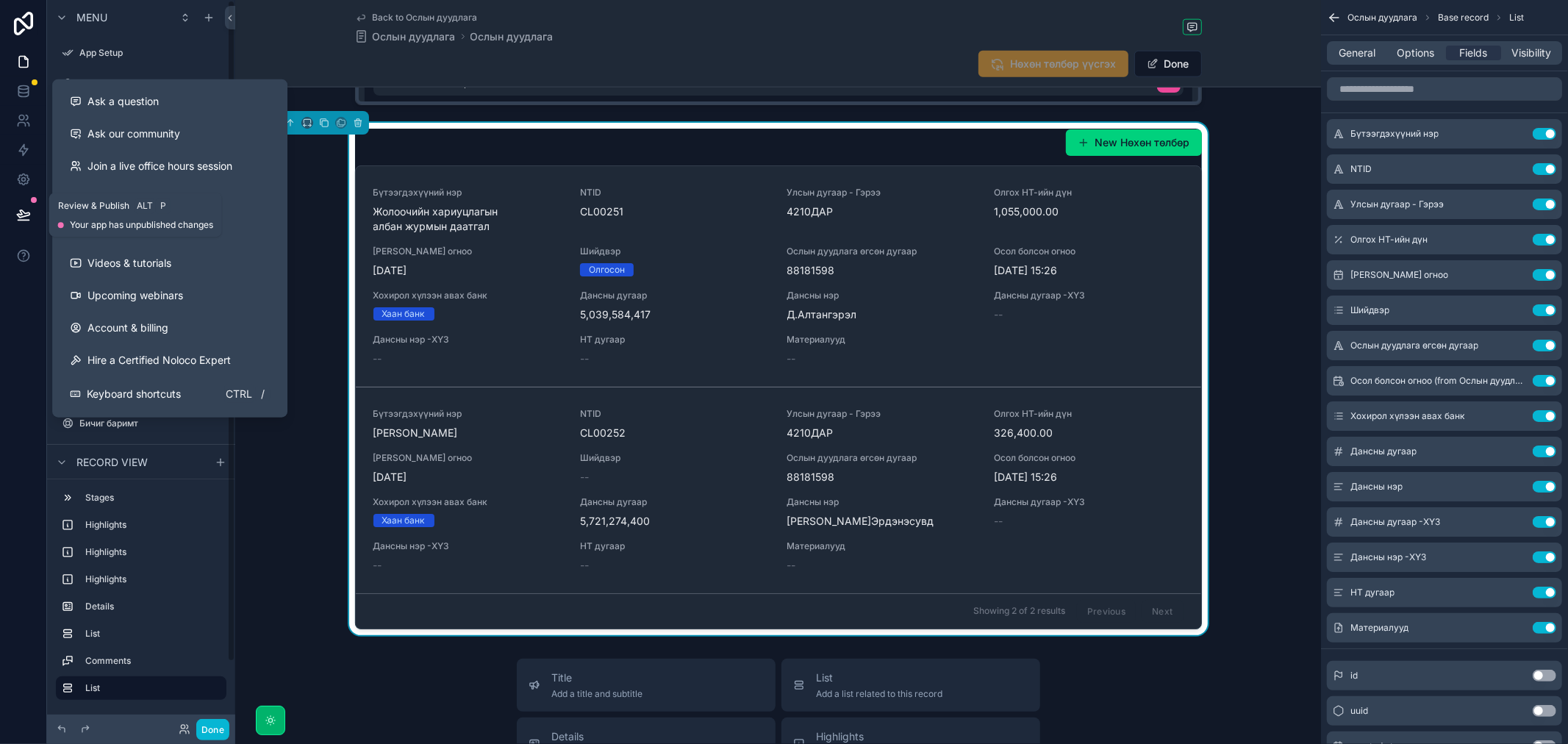
click at [24, 206] on button at bounding box center [23, 214] width 32 height 41
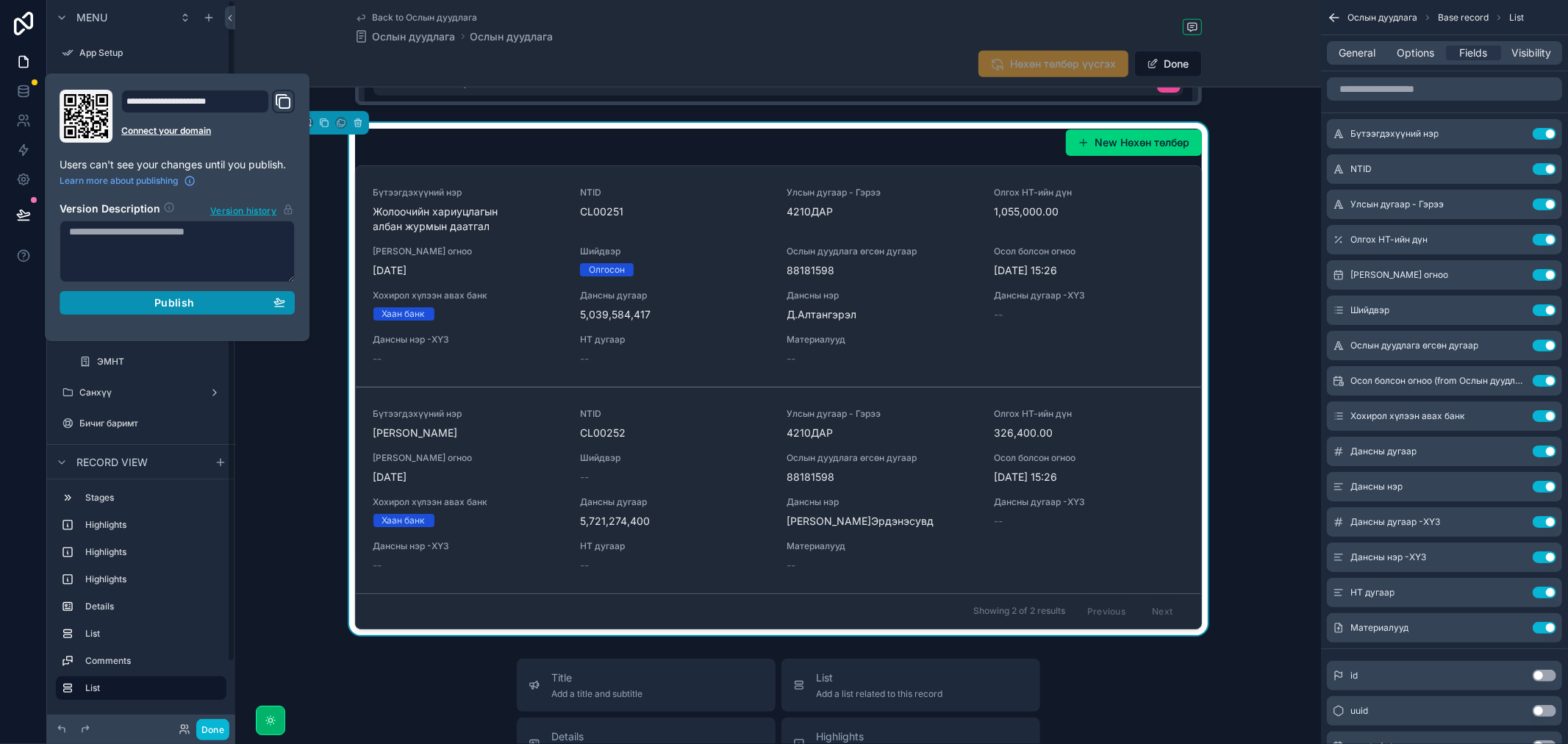
click at [193, 303] on span "Publish" at bounding box center [174, 302] width 40 height 14
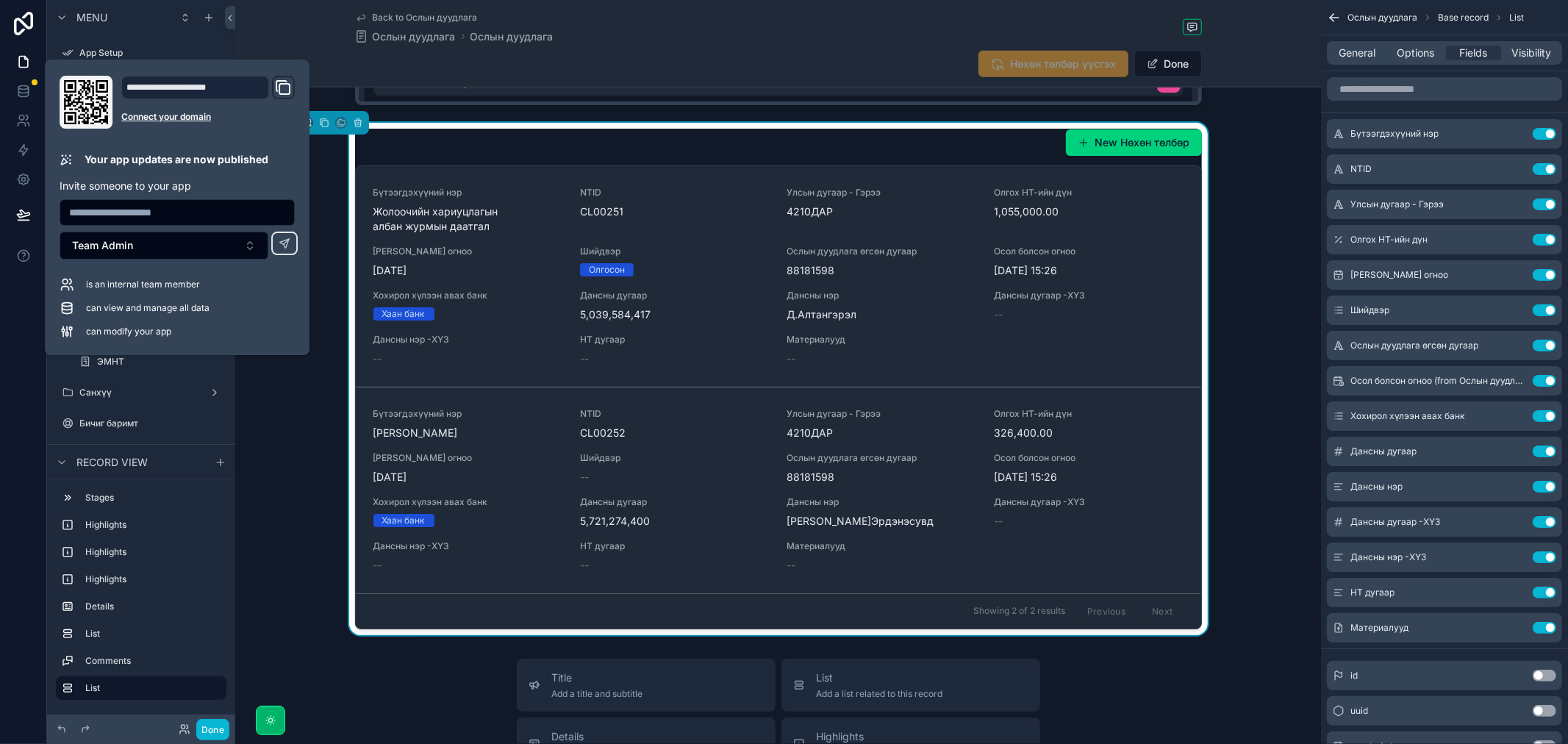
click at [316, 442] on div "New Нөхөн төлбөр Бүтээгдэхүүний нэр Жолоочийн хариуцлагын албан журмын даатгал …" at bounding box center [778, 378] width 1086 height 512
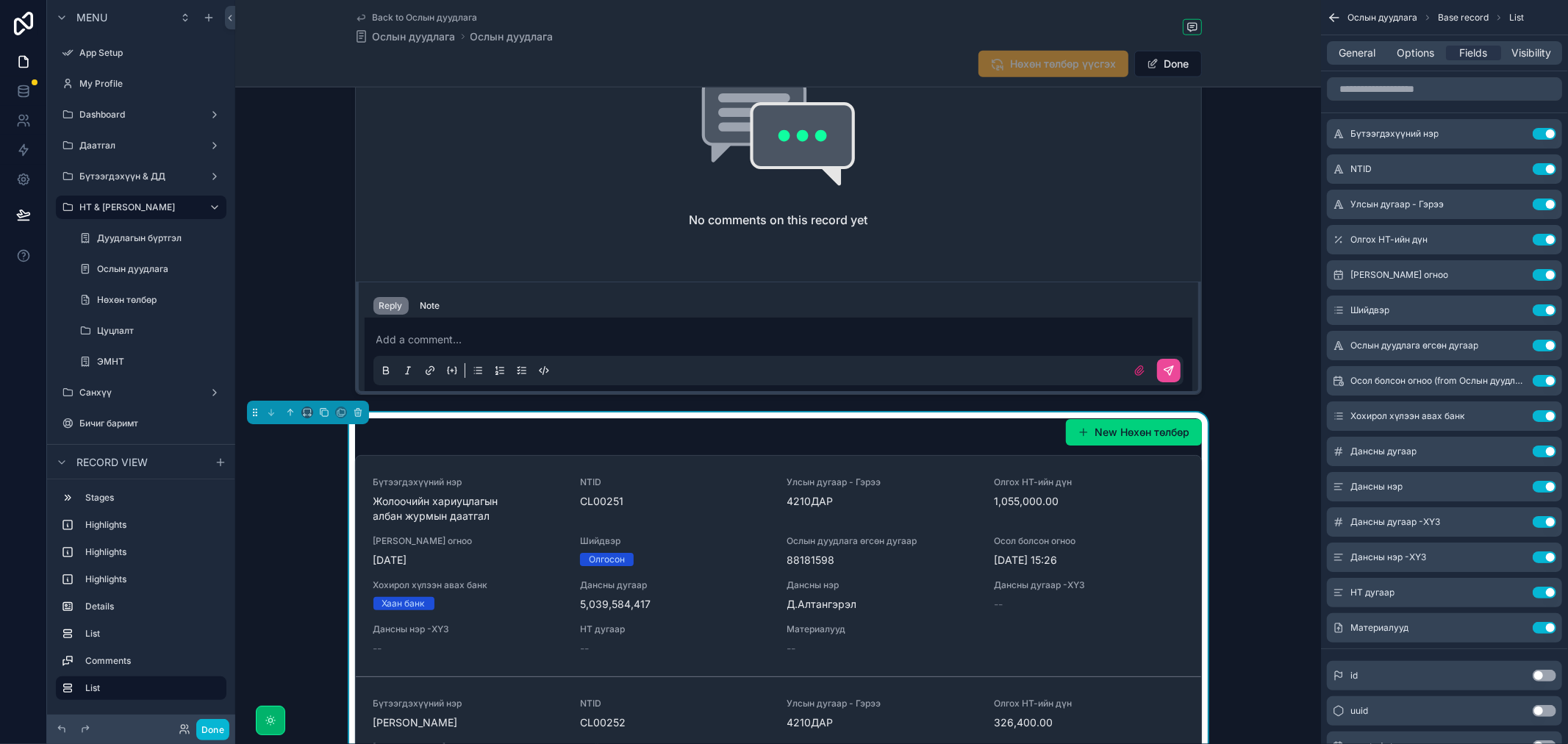
scroll to position [1098, 0]
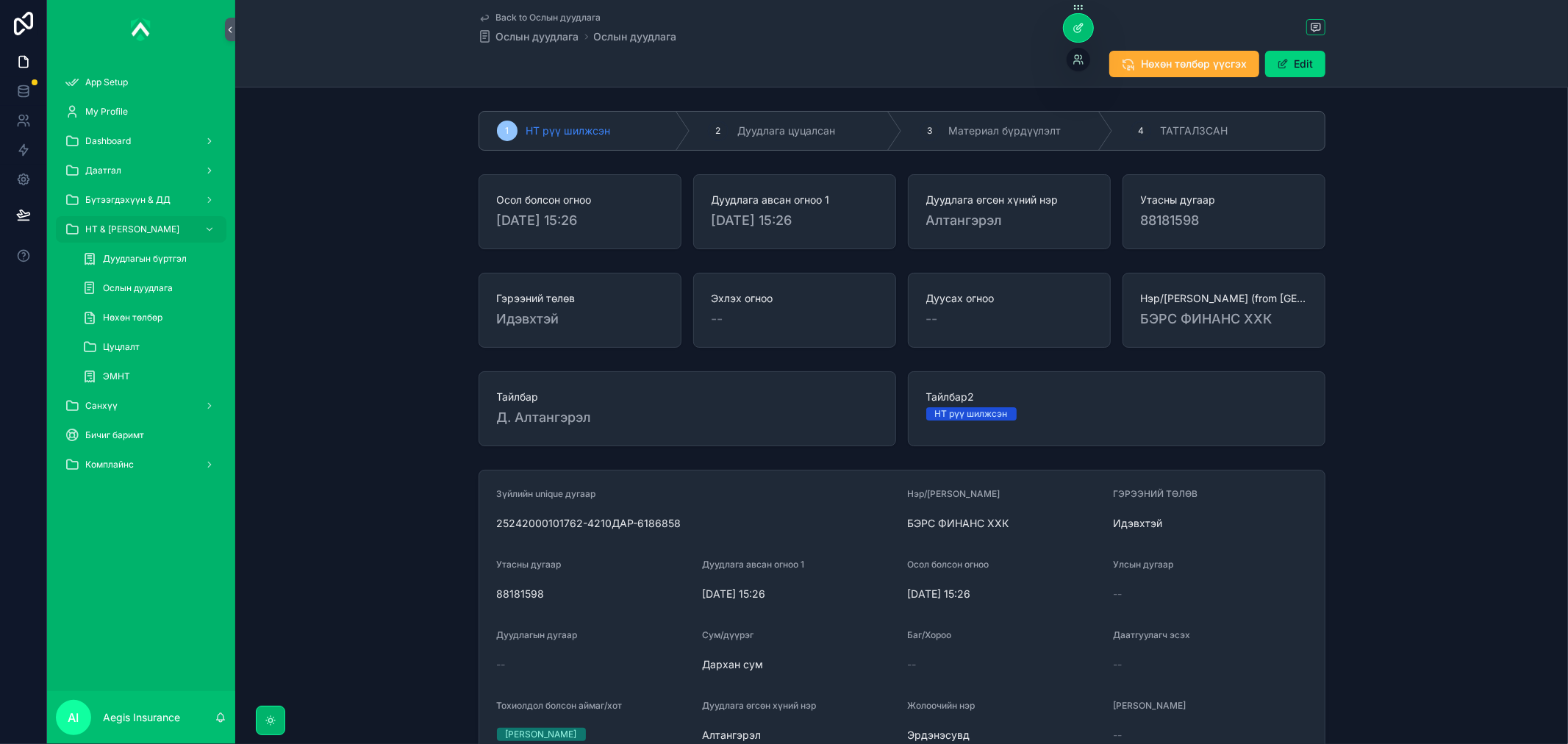
click at [1091, 25] on div at bounding box center [1078, 27] width 30 height 28
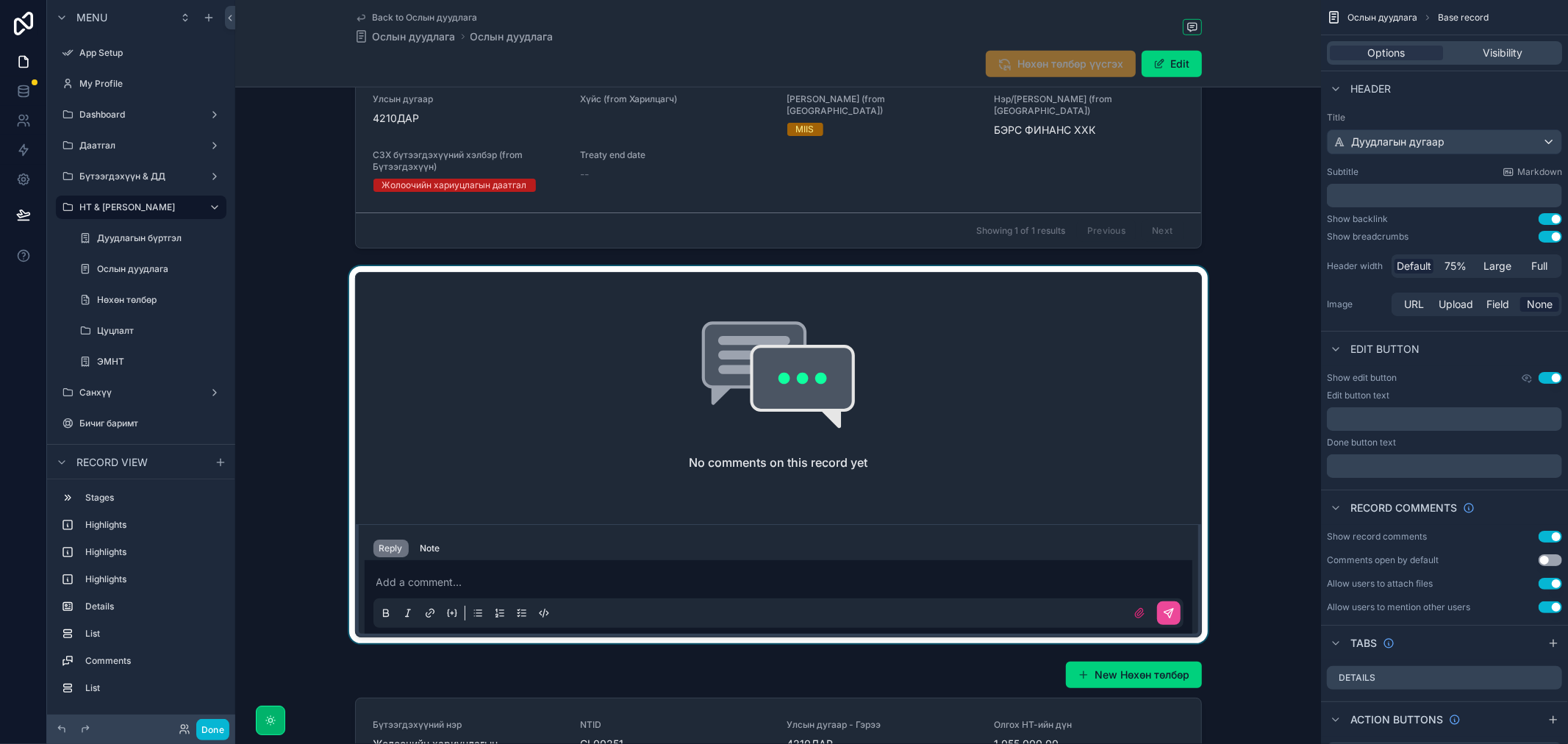
scroll to position [1388, 0]
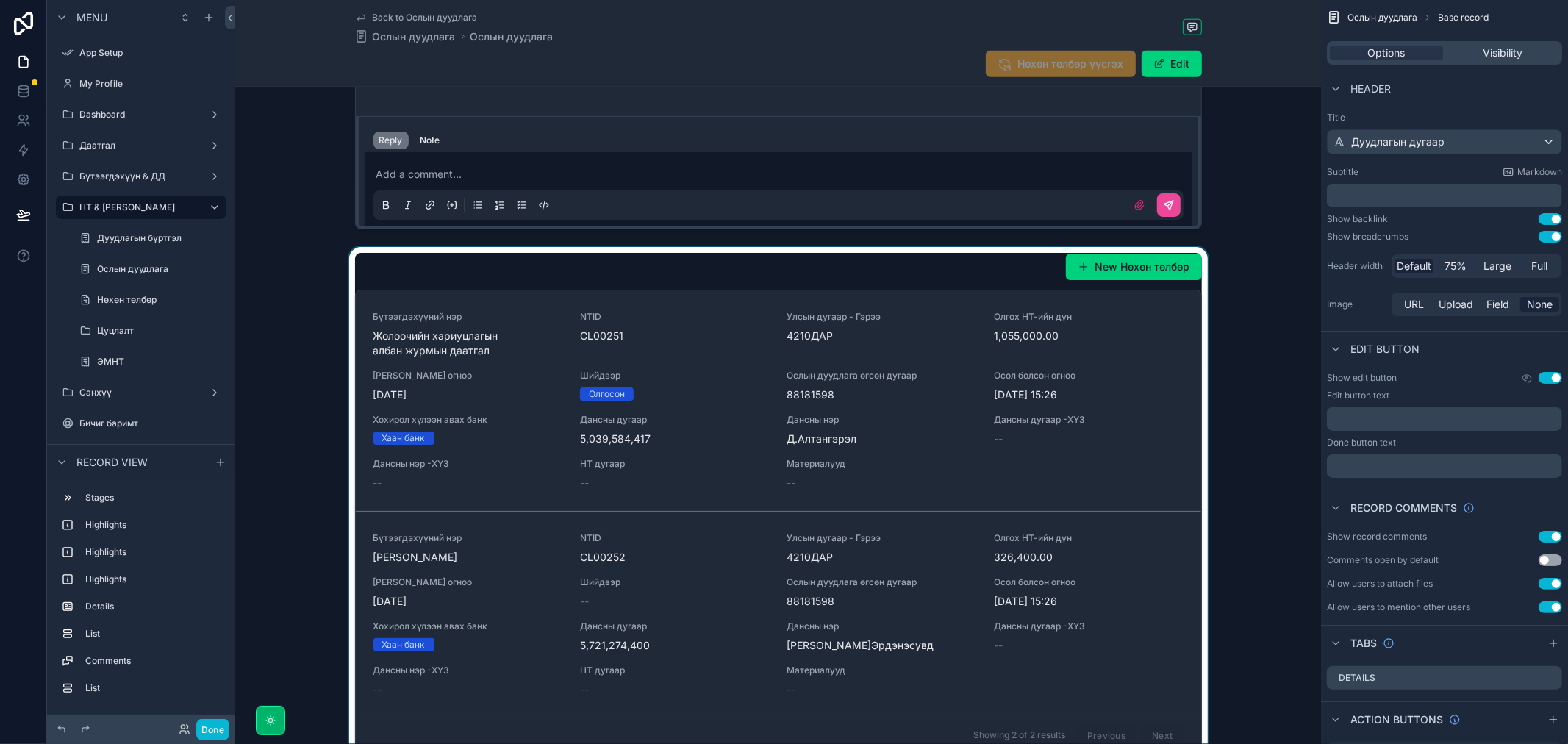
click at [924, 263] on div "scrollable content" at bounding box center [778, 503] width 1086 height 512
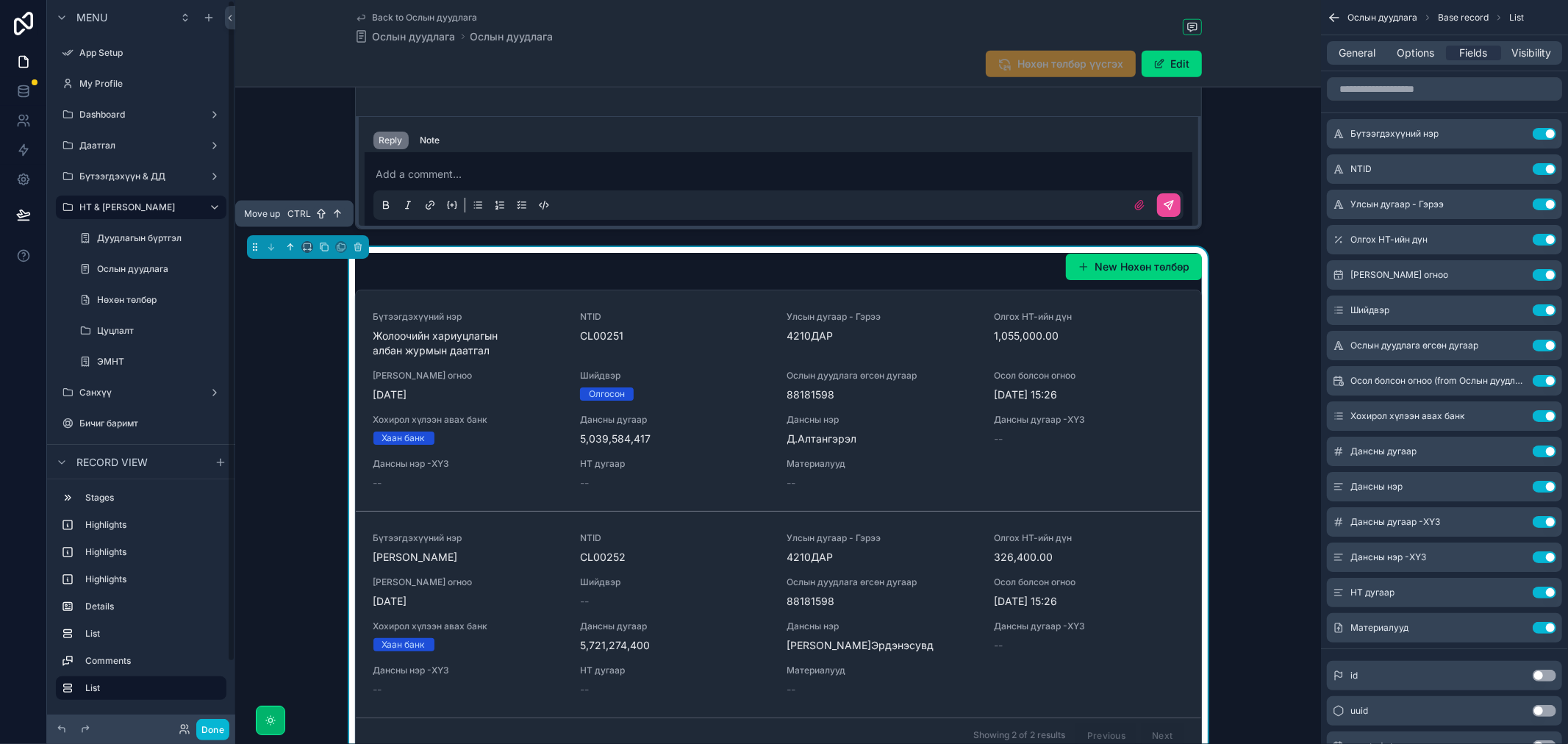
click at [287, 242] on icon "scrollable content" at bounding box center [290, 246] width 10 height 10
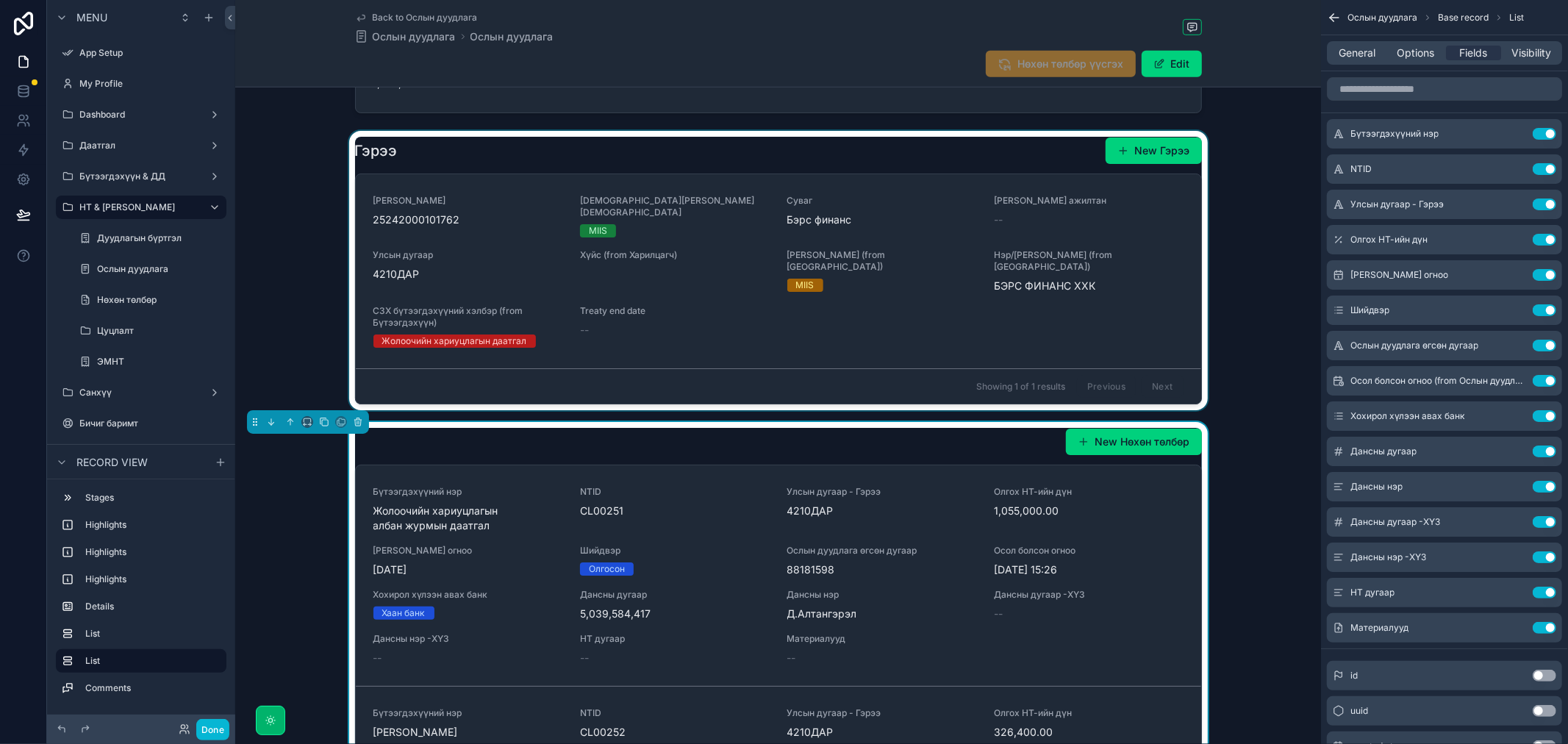
scroll to position [817, 0]
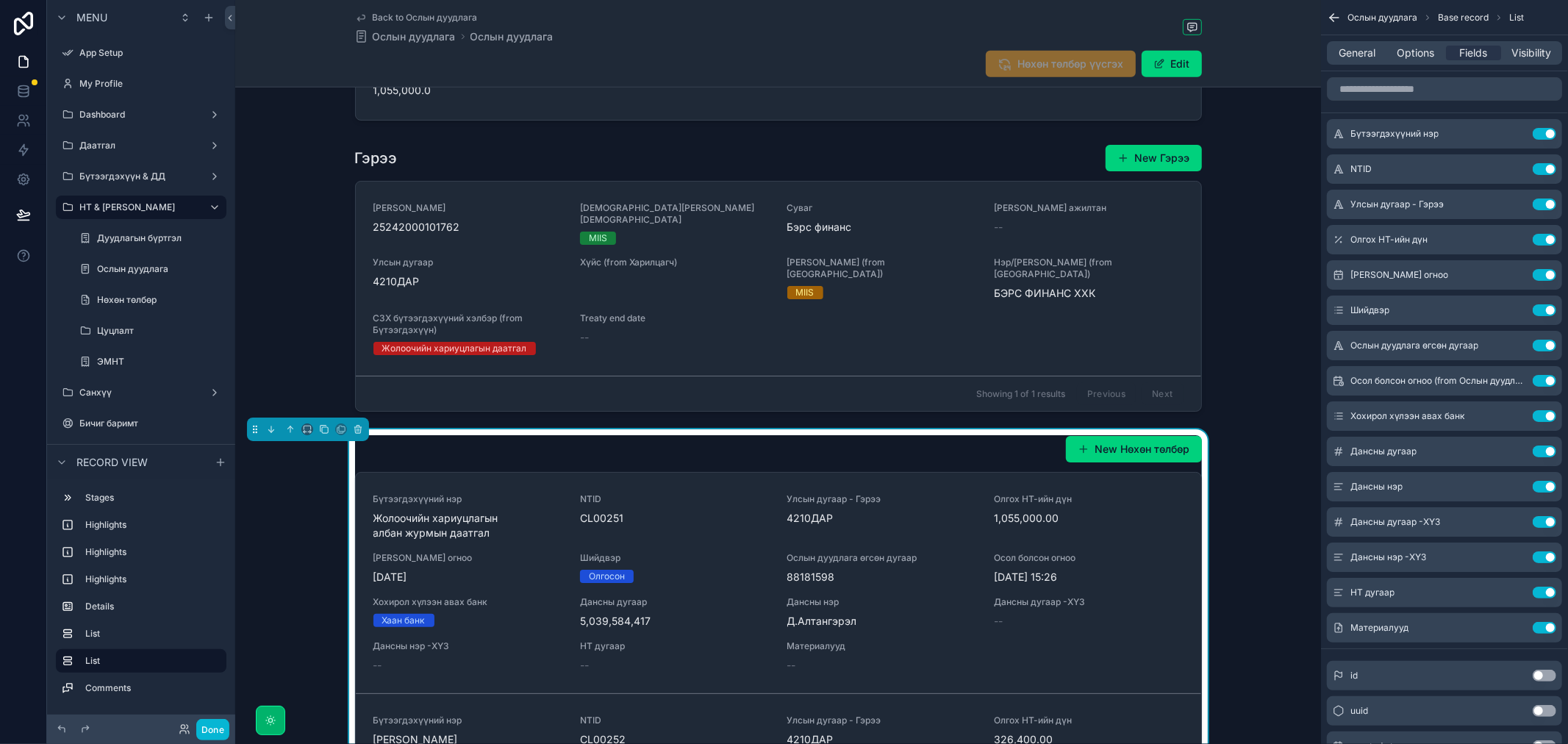
click at [564, 452] on div "New Нөхөн төлбөр Бүтээгдэхүүний нэр Жолоочийн хариуцлагын албан журмын даатгал …" at bounding box center [778, 686] width 846 height 501
click at [1370, 53] on span "General" at bounding box center [1358, 53] width 37 height 14
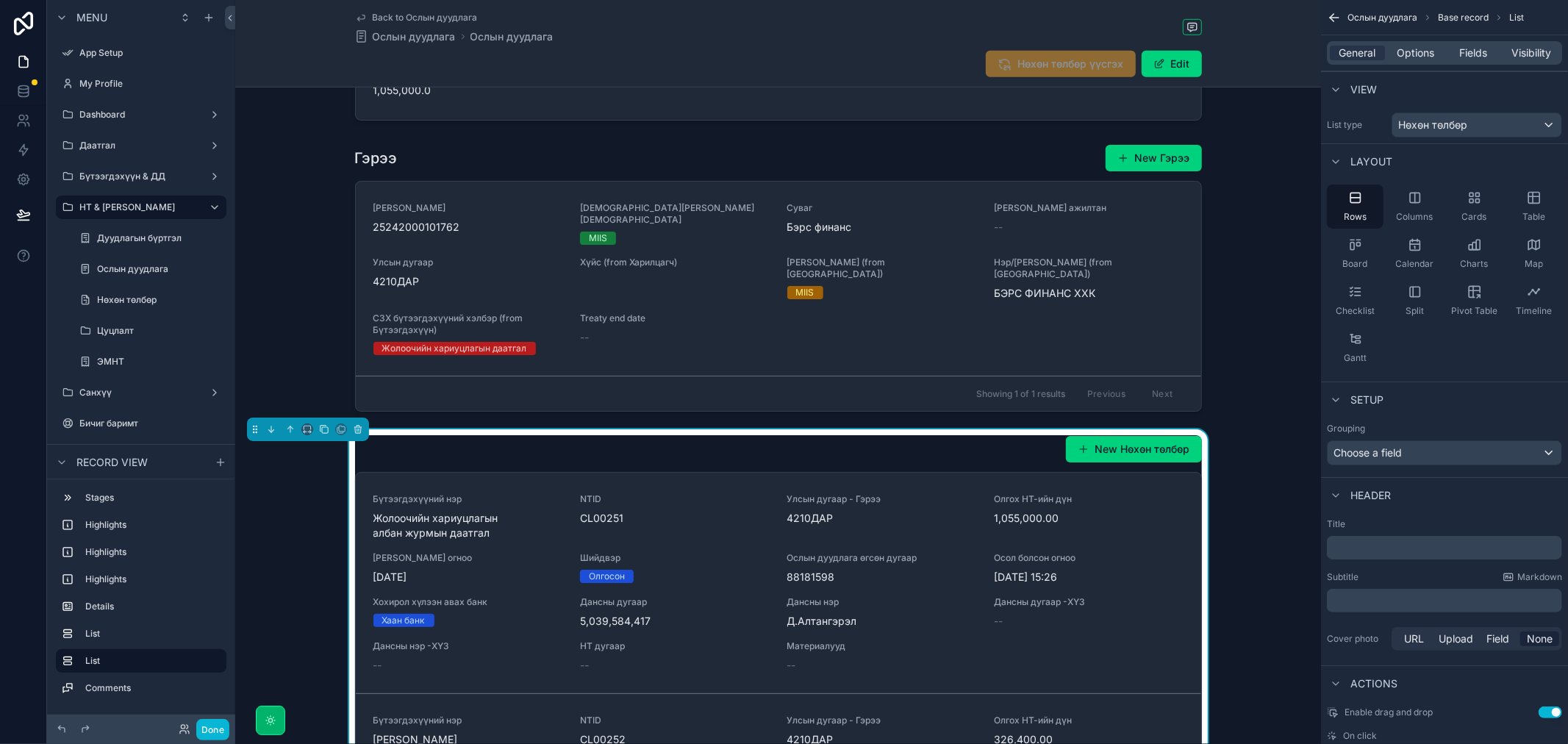
click at [1399, 537] on div "﻿" at bounding box center [1444, 547] width 235 height 23
click at [1420, 553] on p "﻿" at bounding box center [1446, 547] width 226 height 14
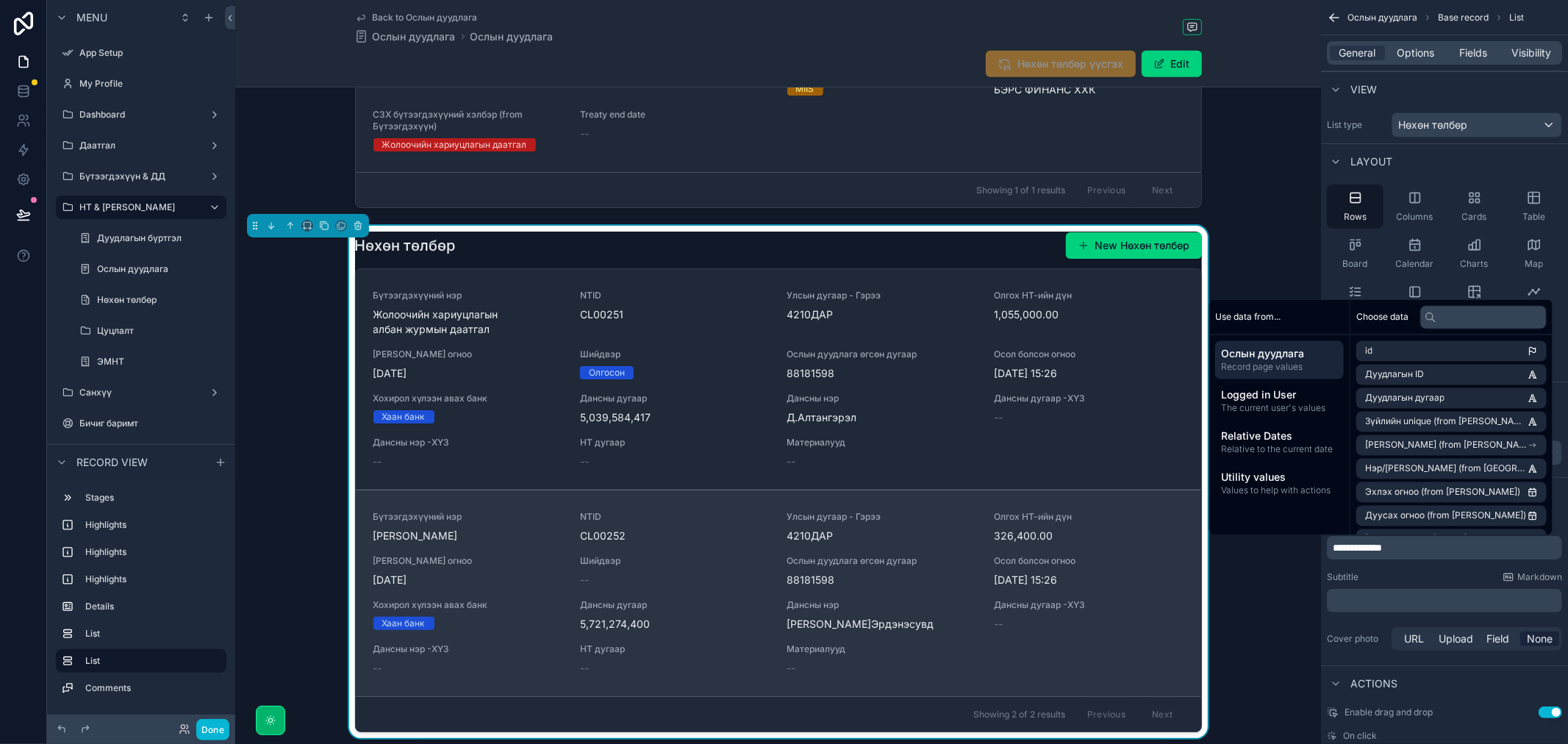
scroll to position [1062, 0]
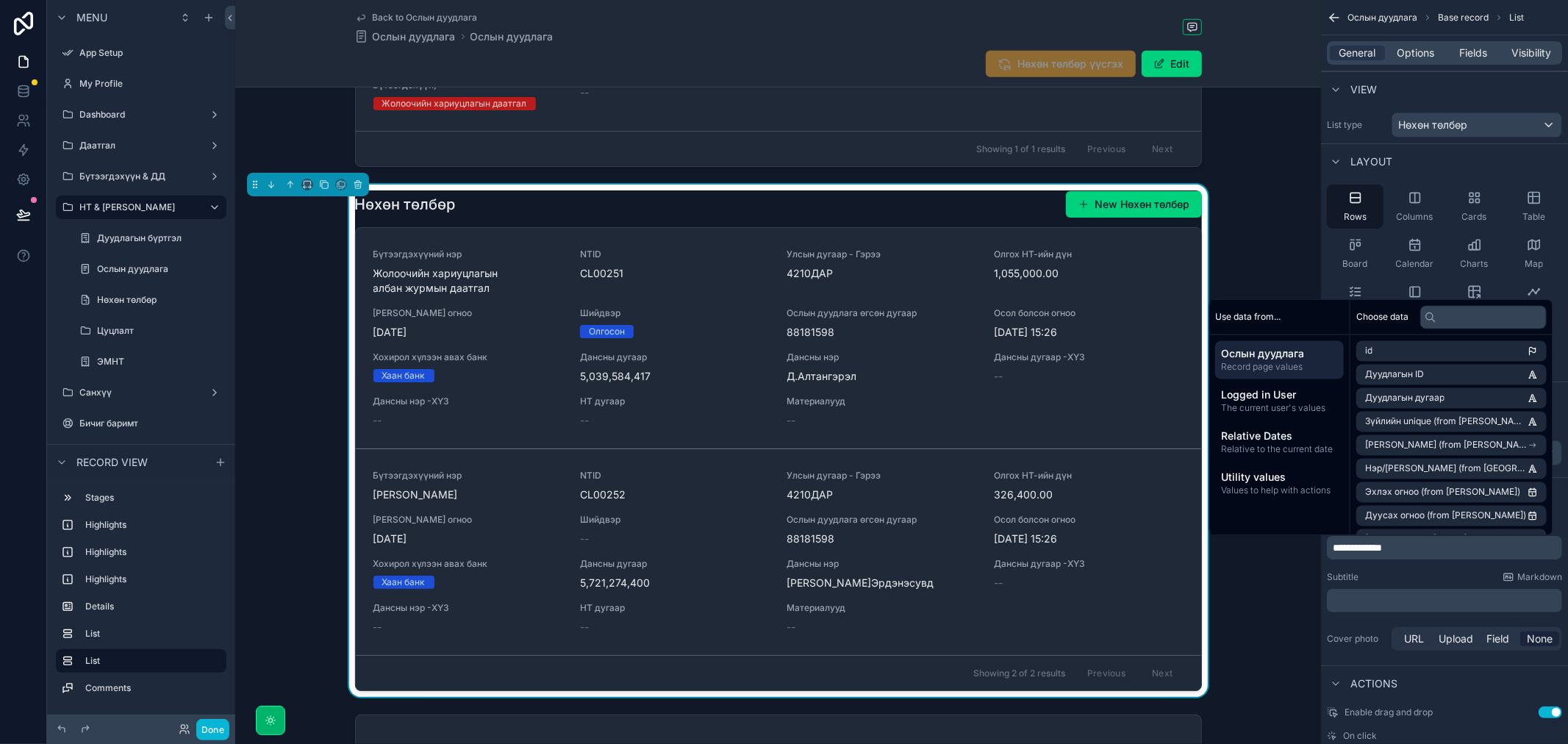
click at [1268, 593] on div "Нөхөн төлбөр New Нөхөн төлбөр Бүтээгдэхүүний нэр Жолоочийн хариуцлагын албан жу…" at bounding box center [778, 441] width 1086 height 512
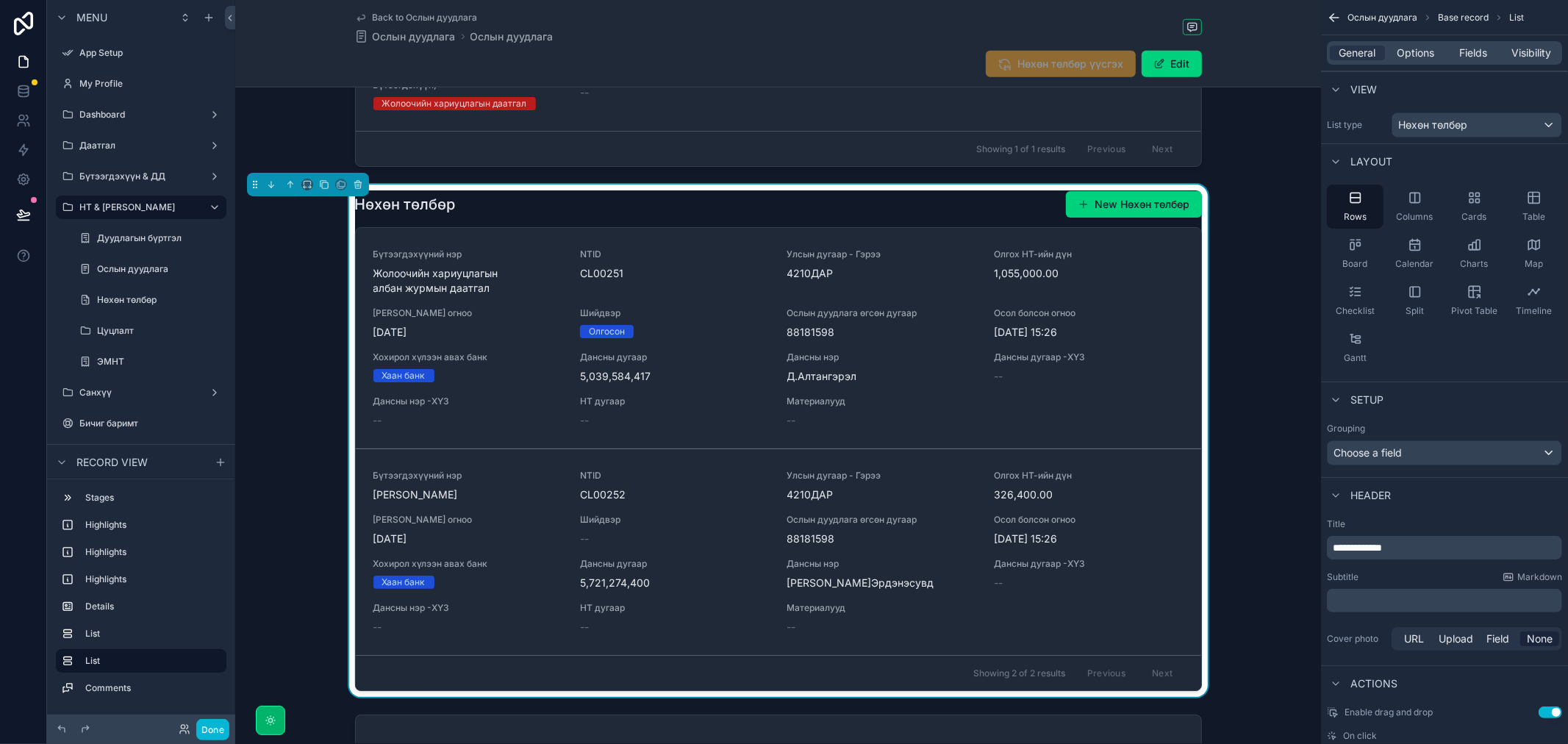
click at [1250, 488] on div "Нөхөн төлбөр New Нөхөн төлбөр Бүтээгдэхүүний нэр Жолоочийн хариуцлагын албан жу…" at bounding box center [778, 441] width 1086 height 512
click at [1420, 63] on div "General Options Fields Visibility" at bounding box center [1444, 52] width 235 height 23
click at [1420, 46] on span "Options" at bounding box center [1415, 53] width 38 height 14
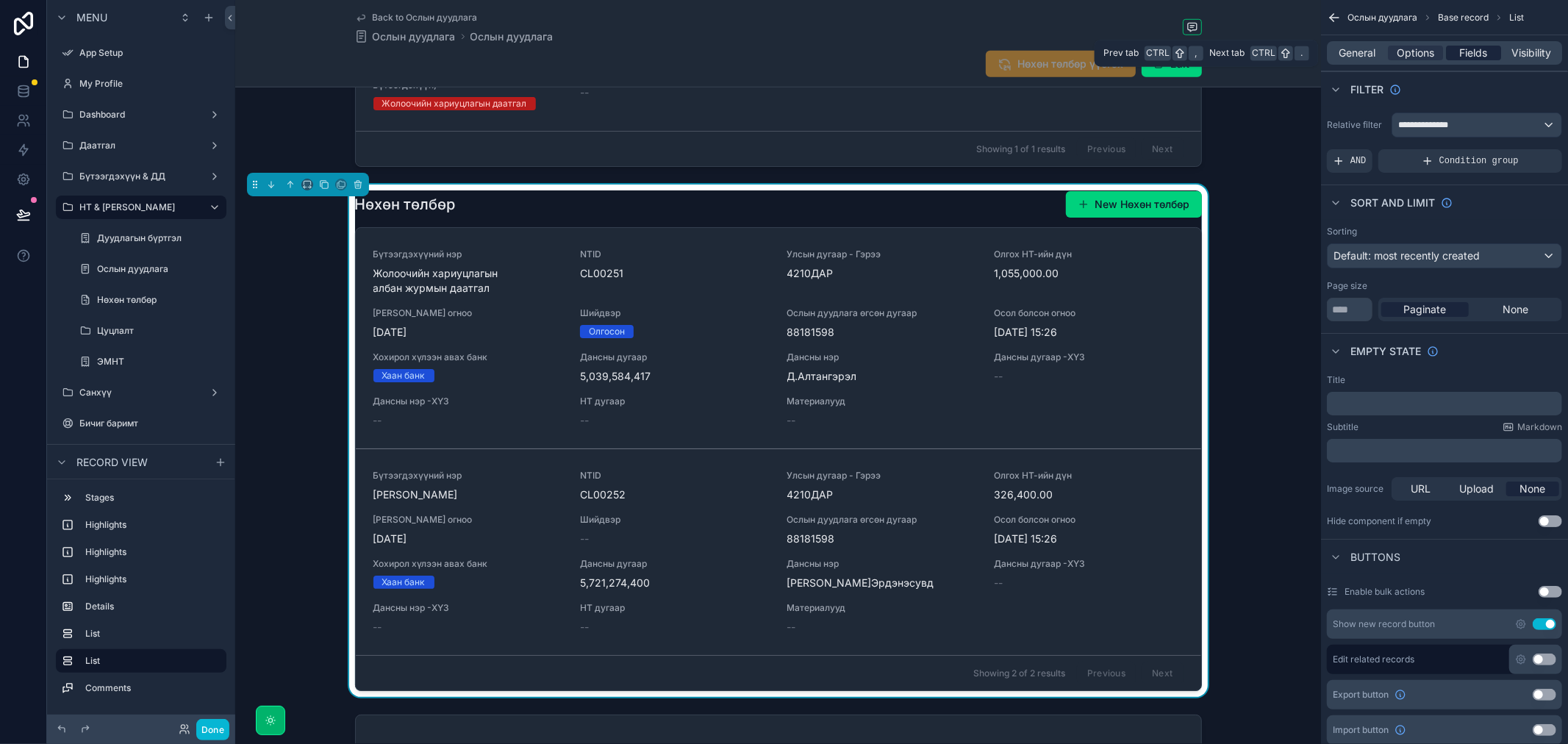
click at [1462, 48] on span "Fields" at bounding box center [1474, 53] width 28 height 14
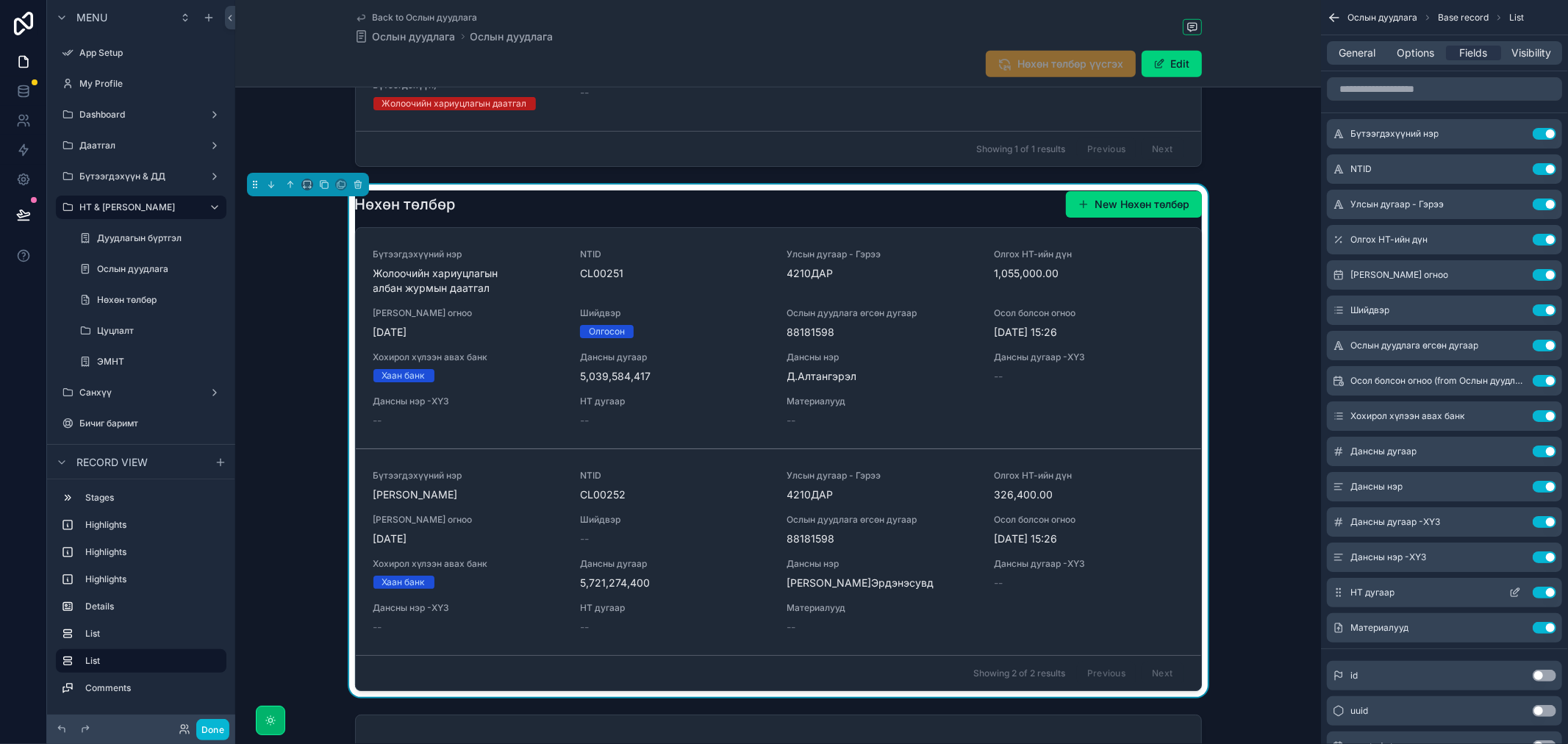
click at [1539, 586] on button "Use setting" at bounding box center [1544, 592] width 23 height 12
click at [1265, 95] on div "scrollable content" at bounding box center [778, 33] width 1086 height 279
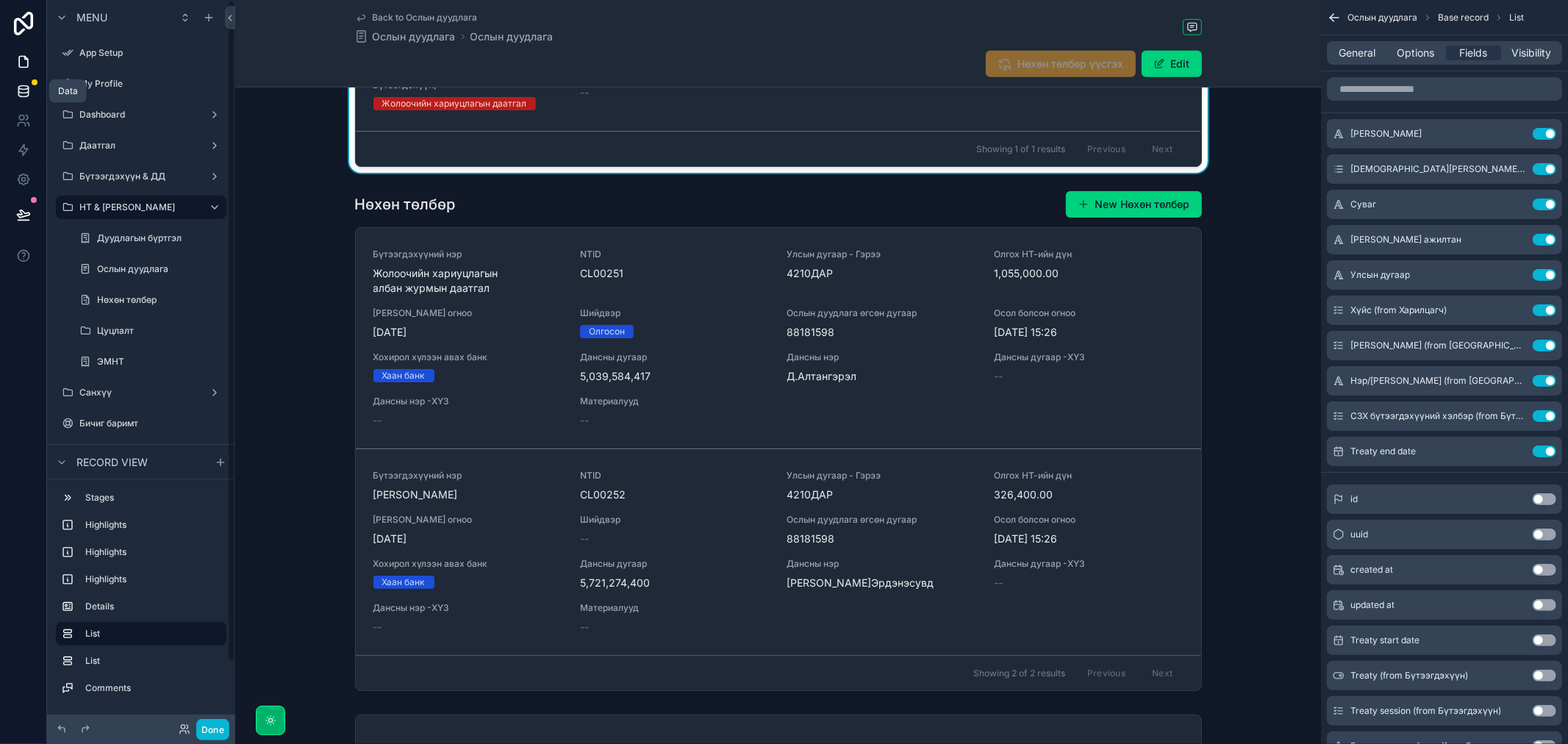
click at [26, 93] on icon at bounding box center [23, 91] width 14 height 14
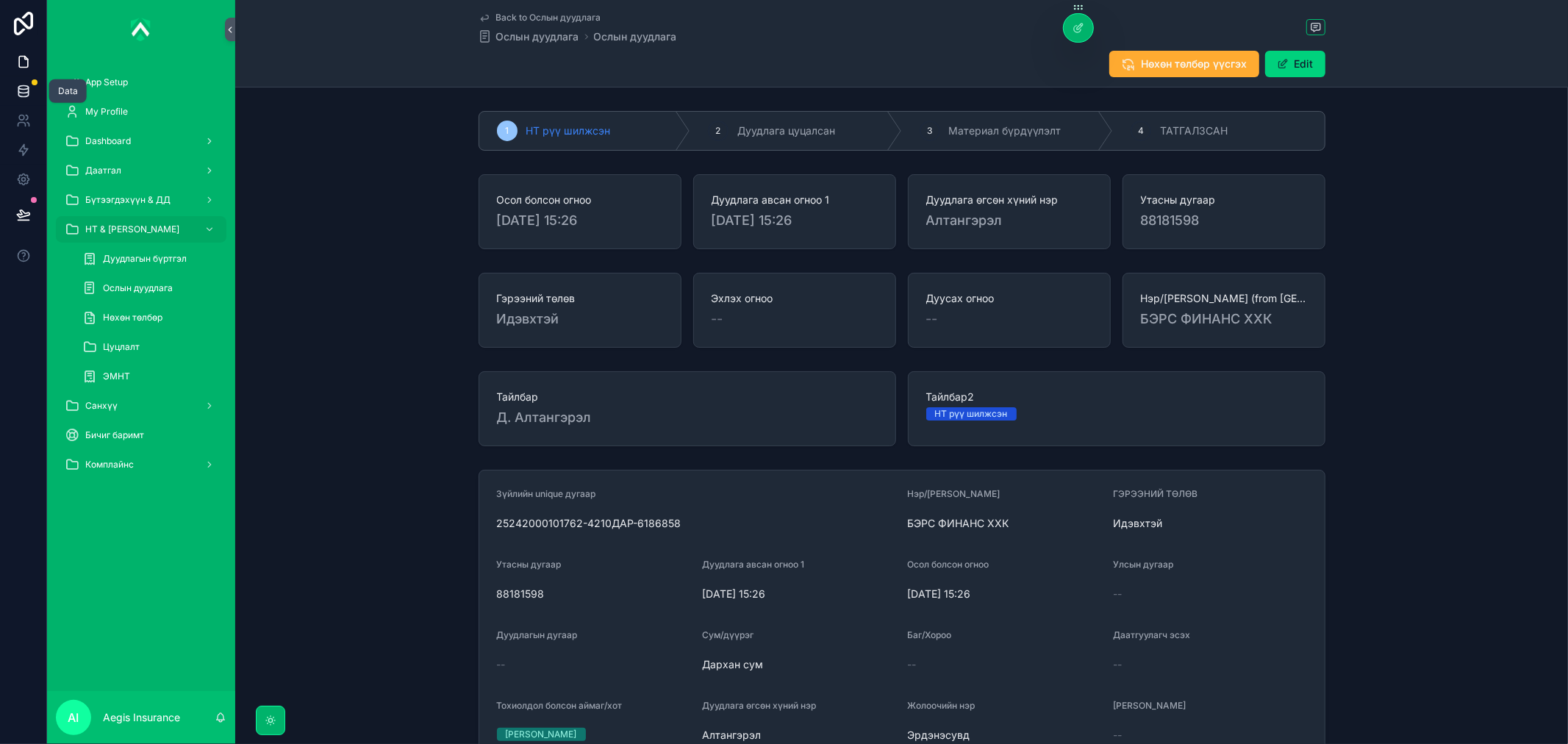
click at [30, 90] on icon at bounding box center [23, 91] width 14 height 14
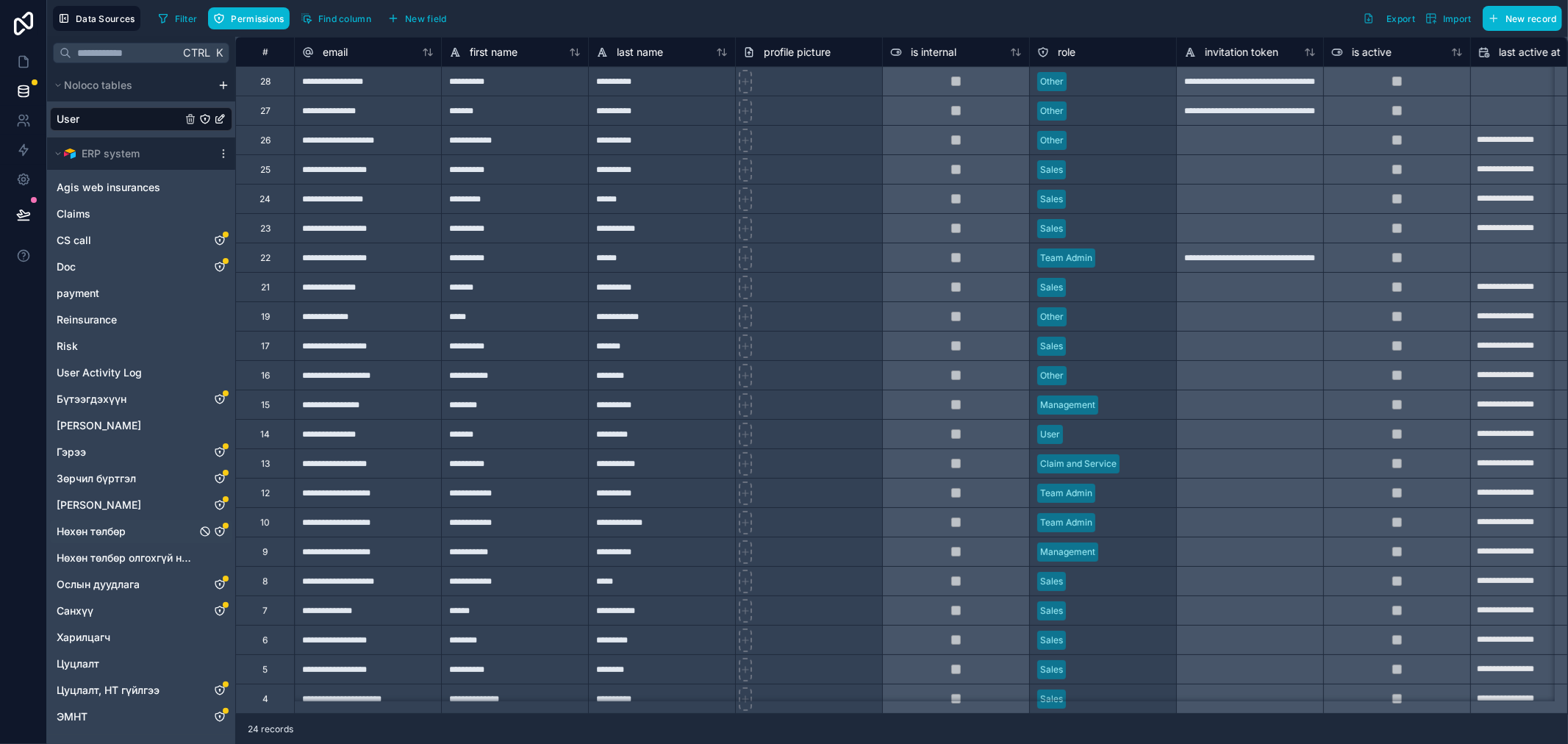
click at [218, 531] on icon "Нөхөн төлбөр" at bounding box center [219, 531] width 12 height 12
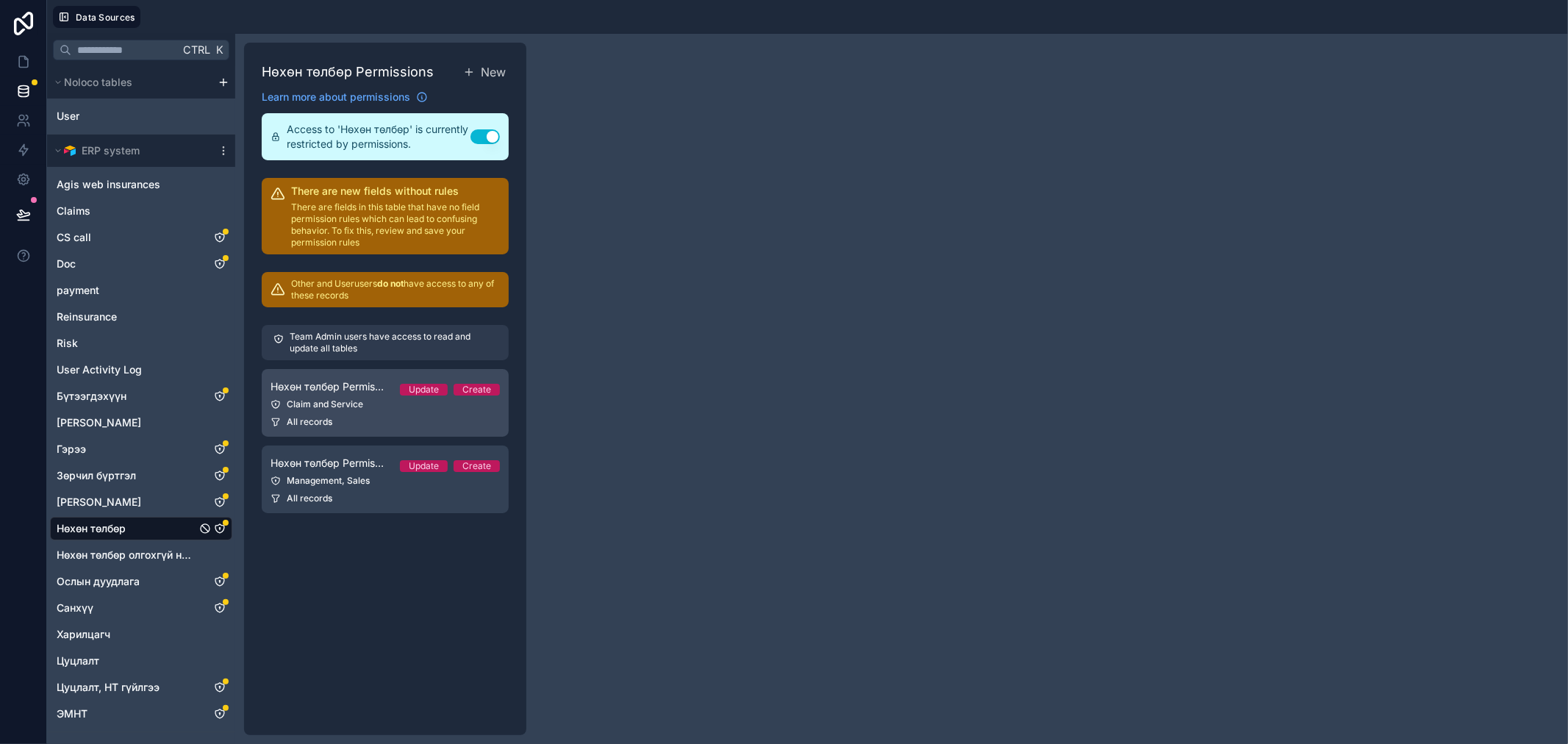
click at [394, 406] on div "Claim and Service" at bounding box center [385, 404] width 230 height 12
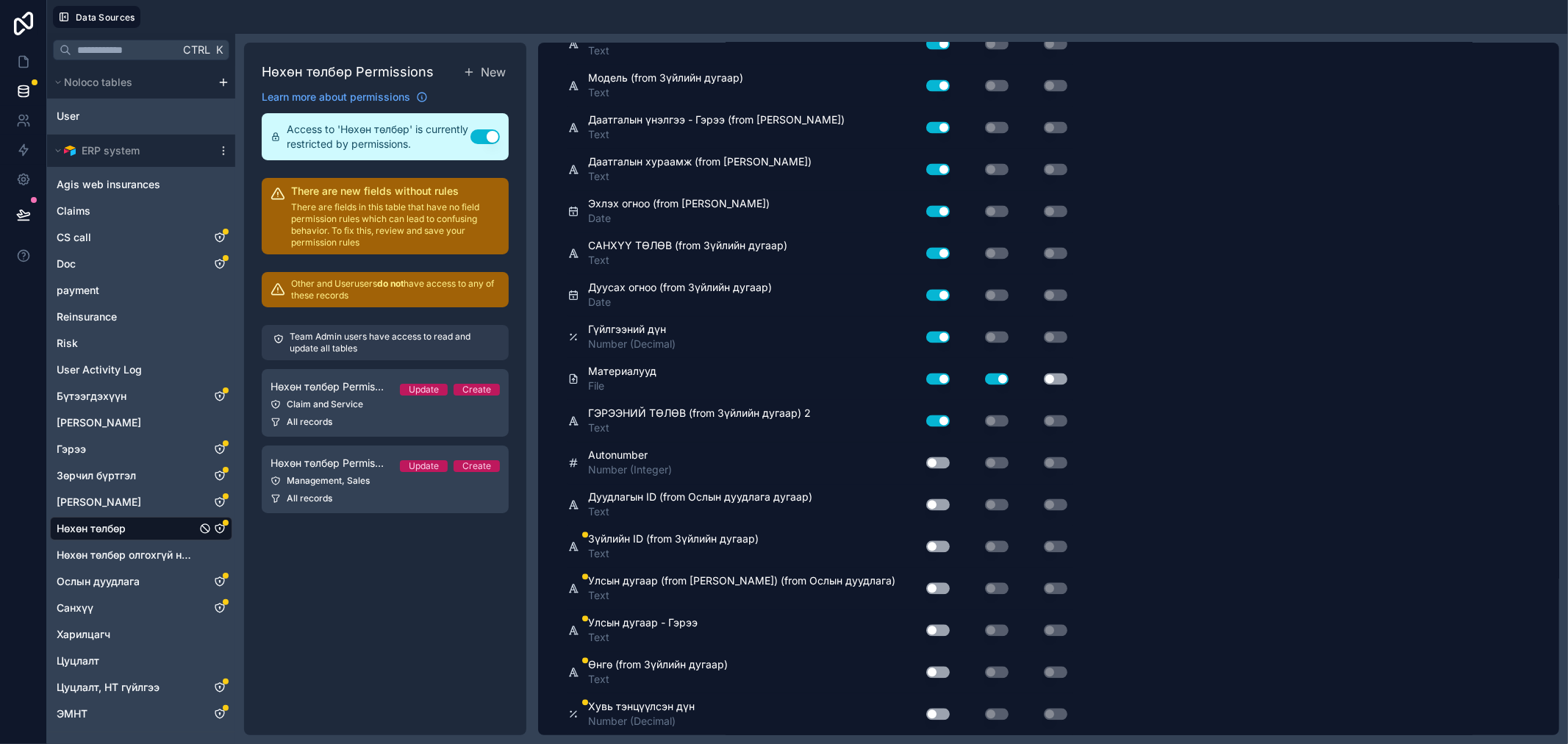
scroll to position [1882, 0]
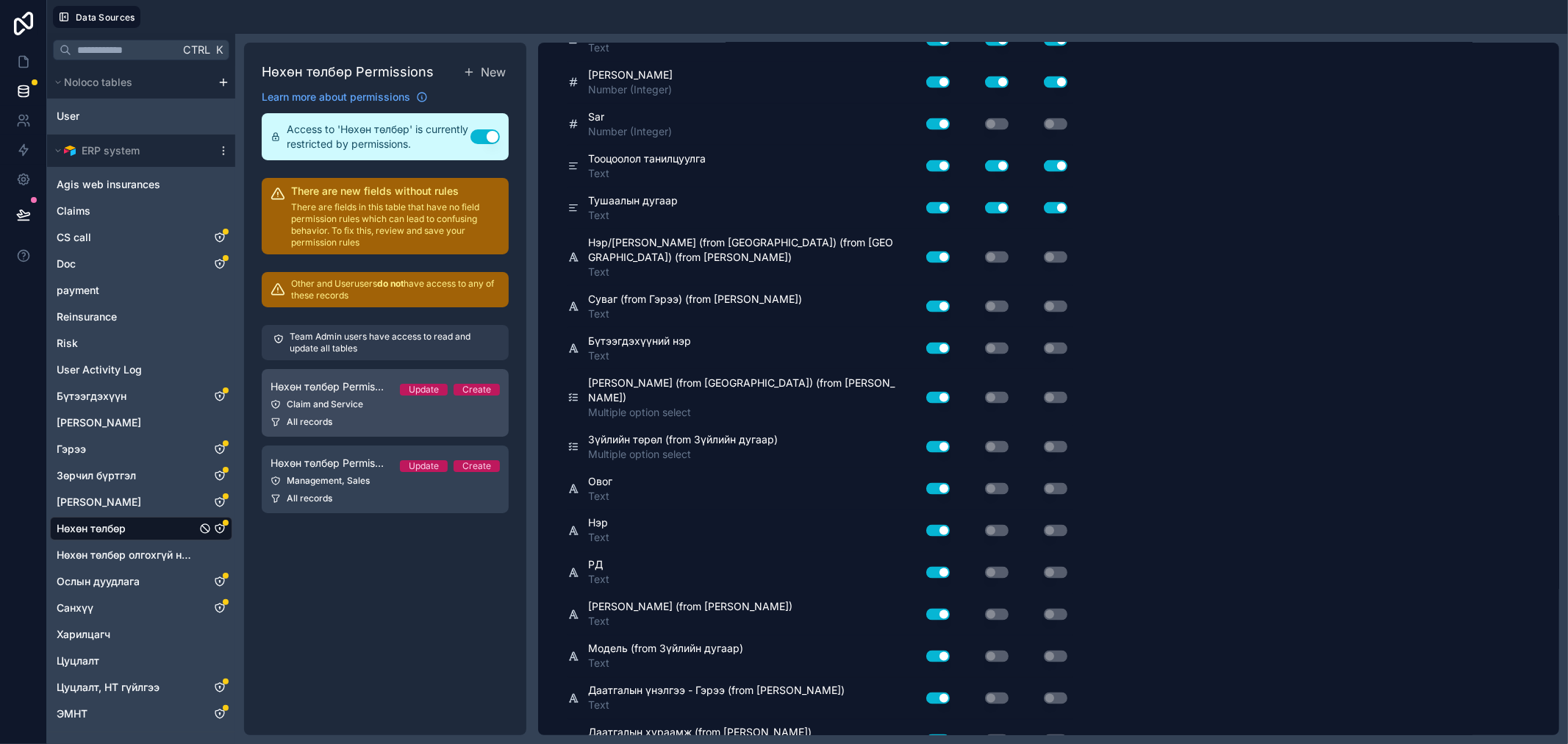
click at [354, 410] on link "Нөхөн төлбөр Permission 1 Update Create Claim and Service All records" at bounding box center [385, 402] width 247 height 68
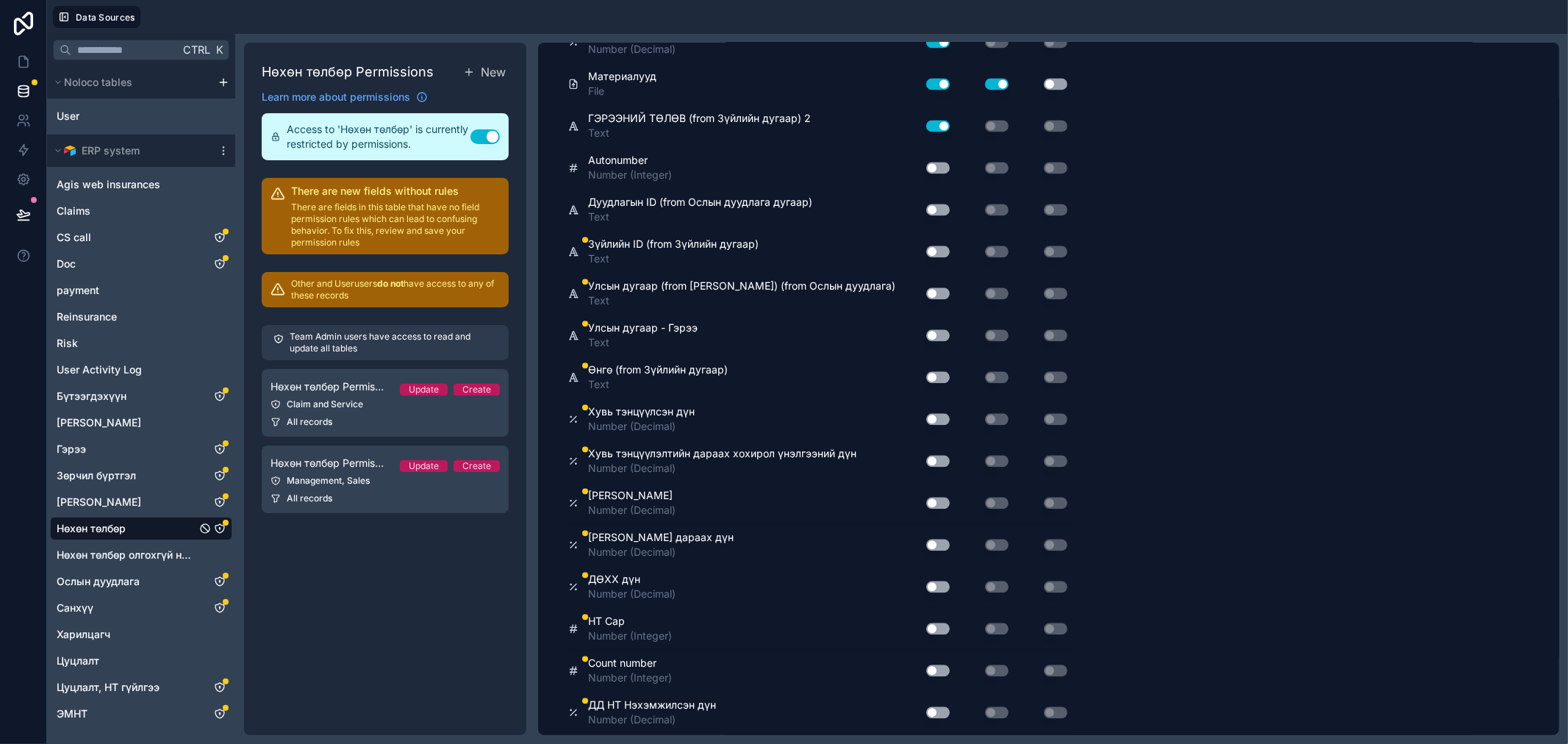
scroll to position [2776, 0]
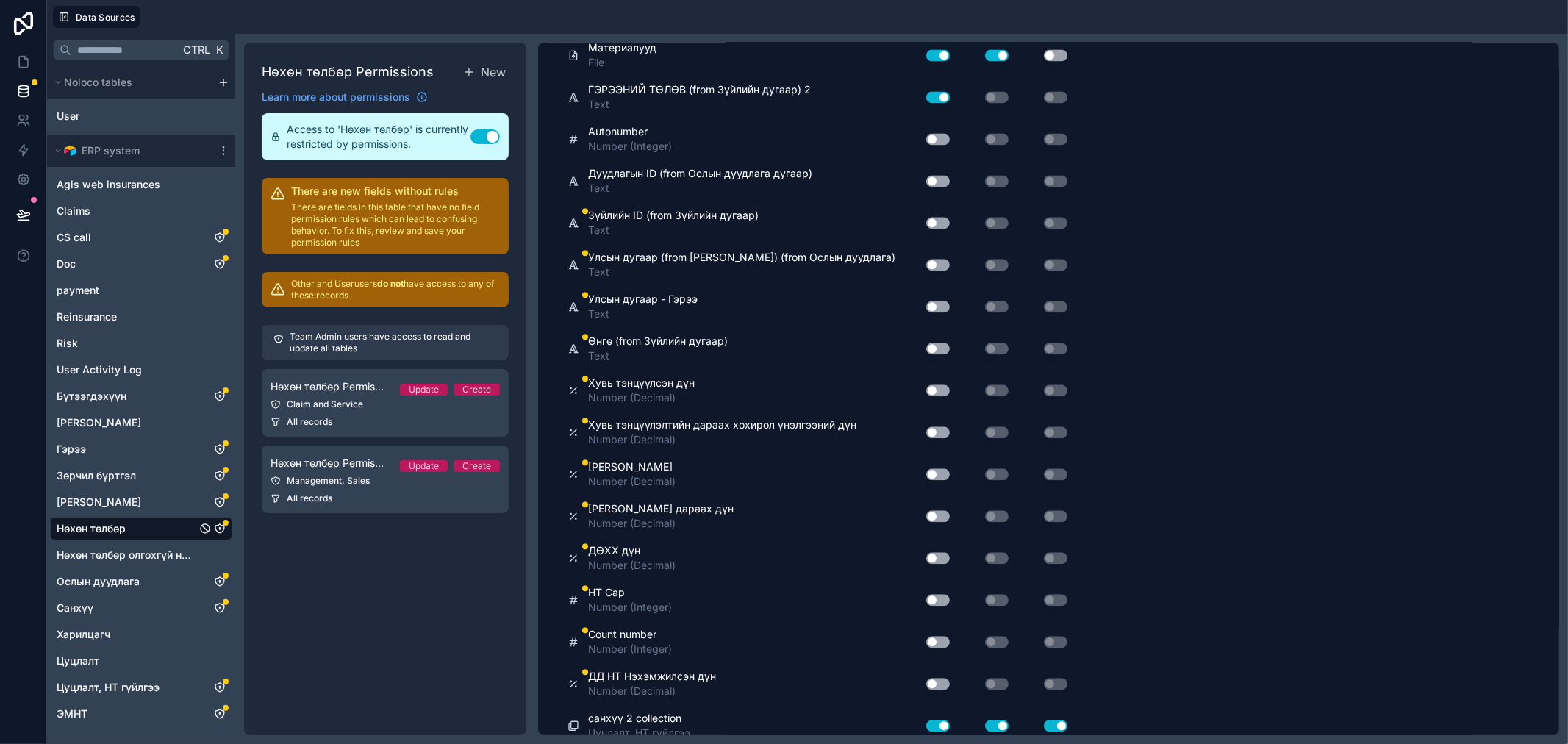
click at [937, 385] on button "Use setting" at bounding box center [938, 390] width 23 height 12
click at [936, 385] on button "Use setting" at bounding box center [938, 390] width 23 height 12
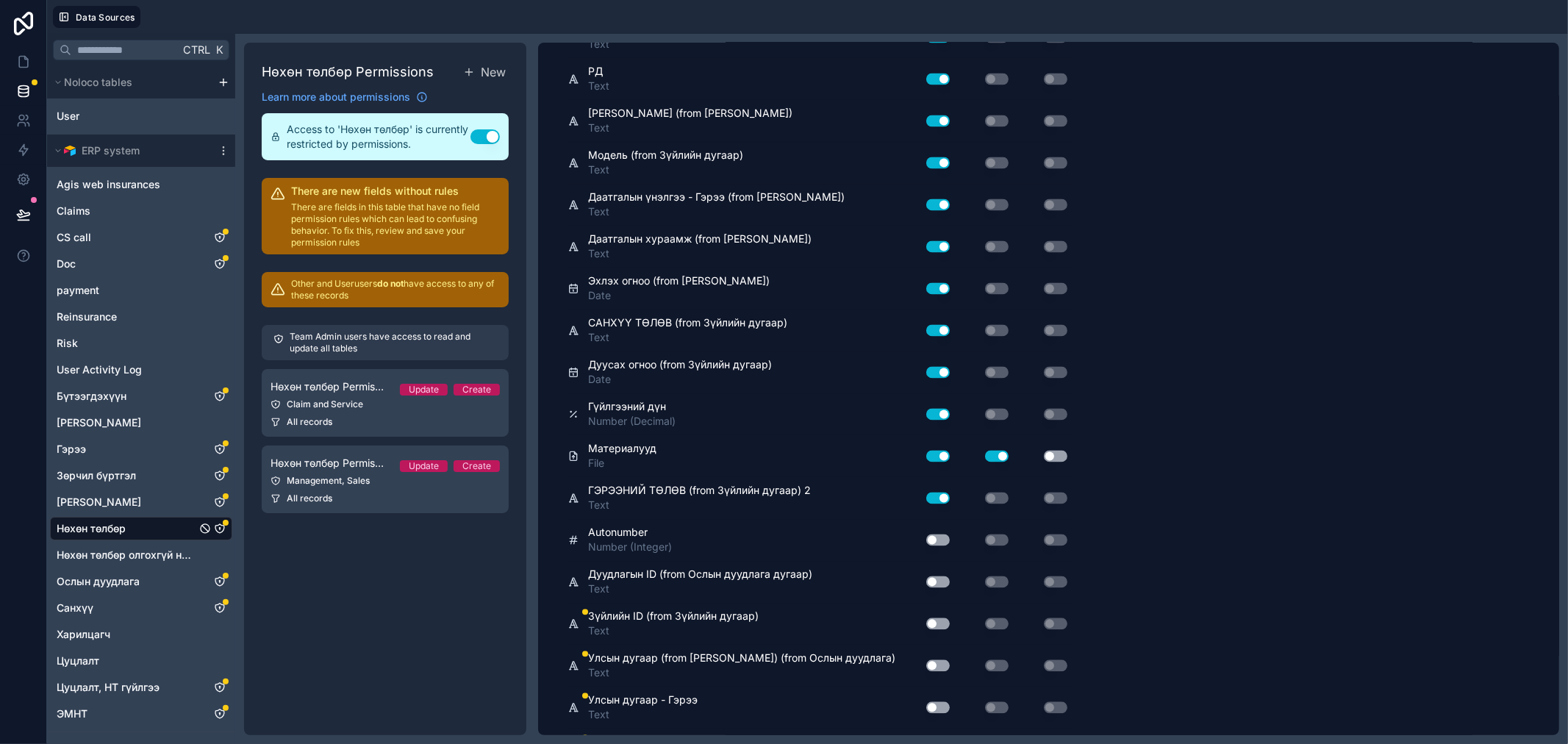
scroll to position [2371, 0]
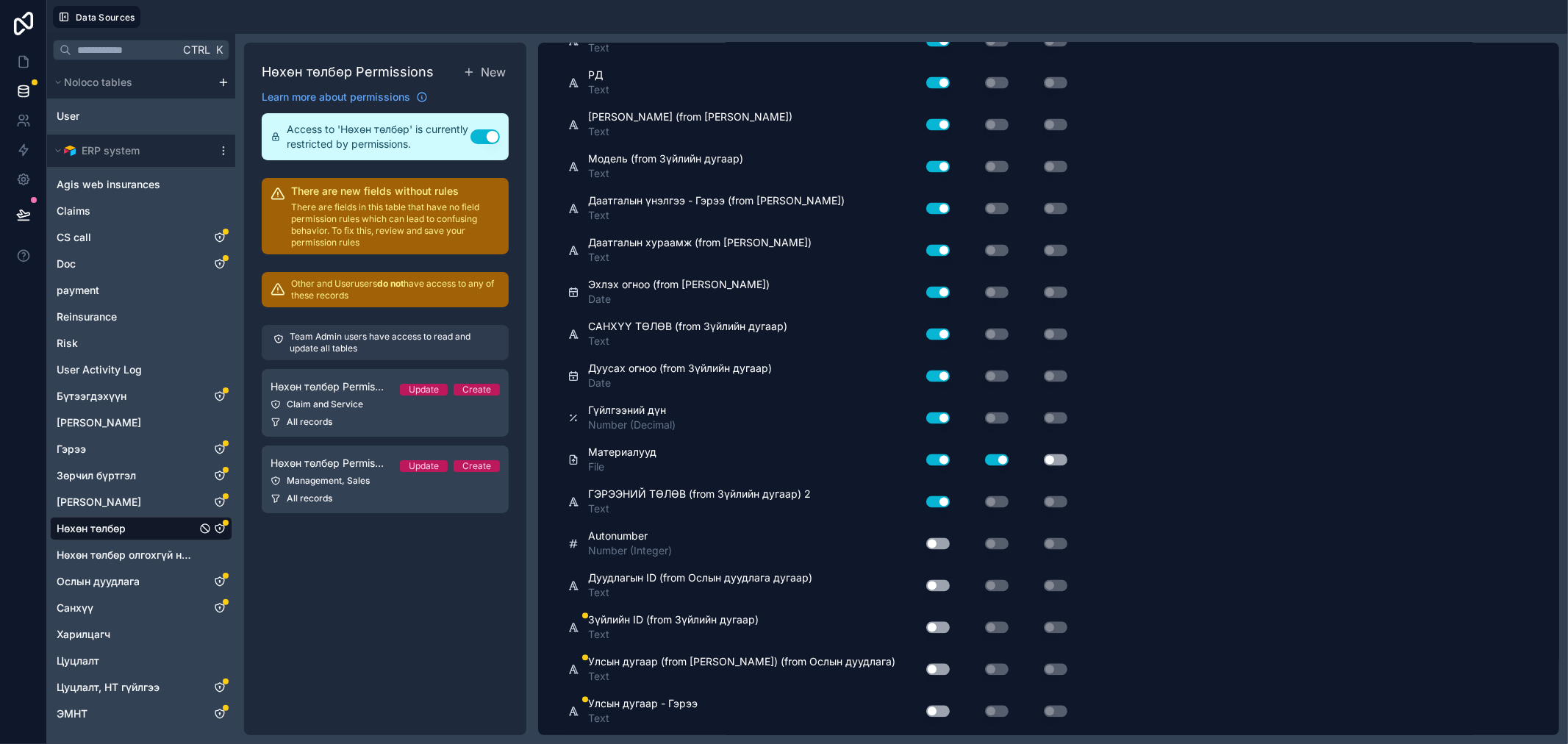
click at [1049, 454] on button "Use setting" at bounding box center [1055, 460] width 23 height 12
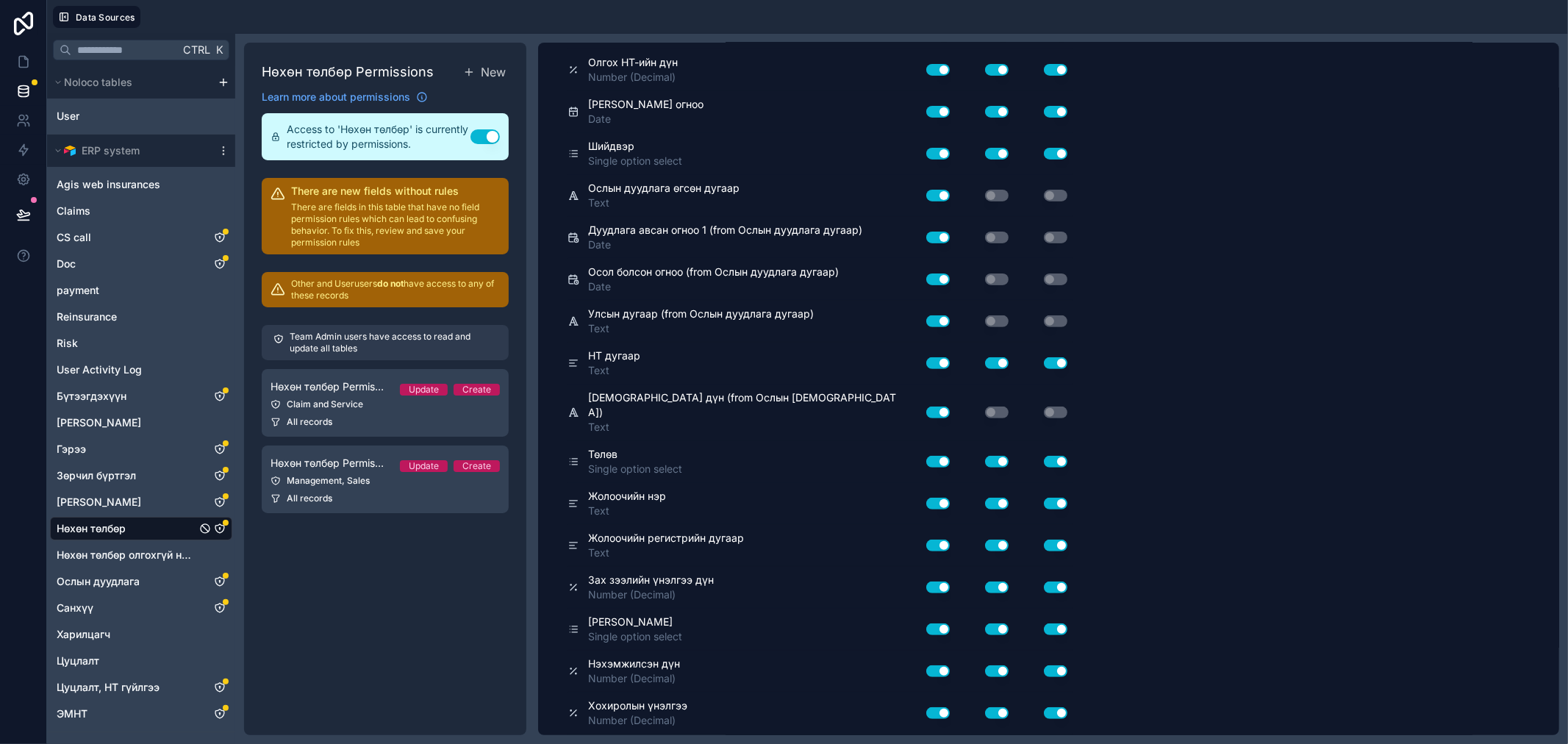
scroll to position [0, 0]
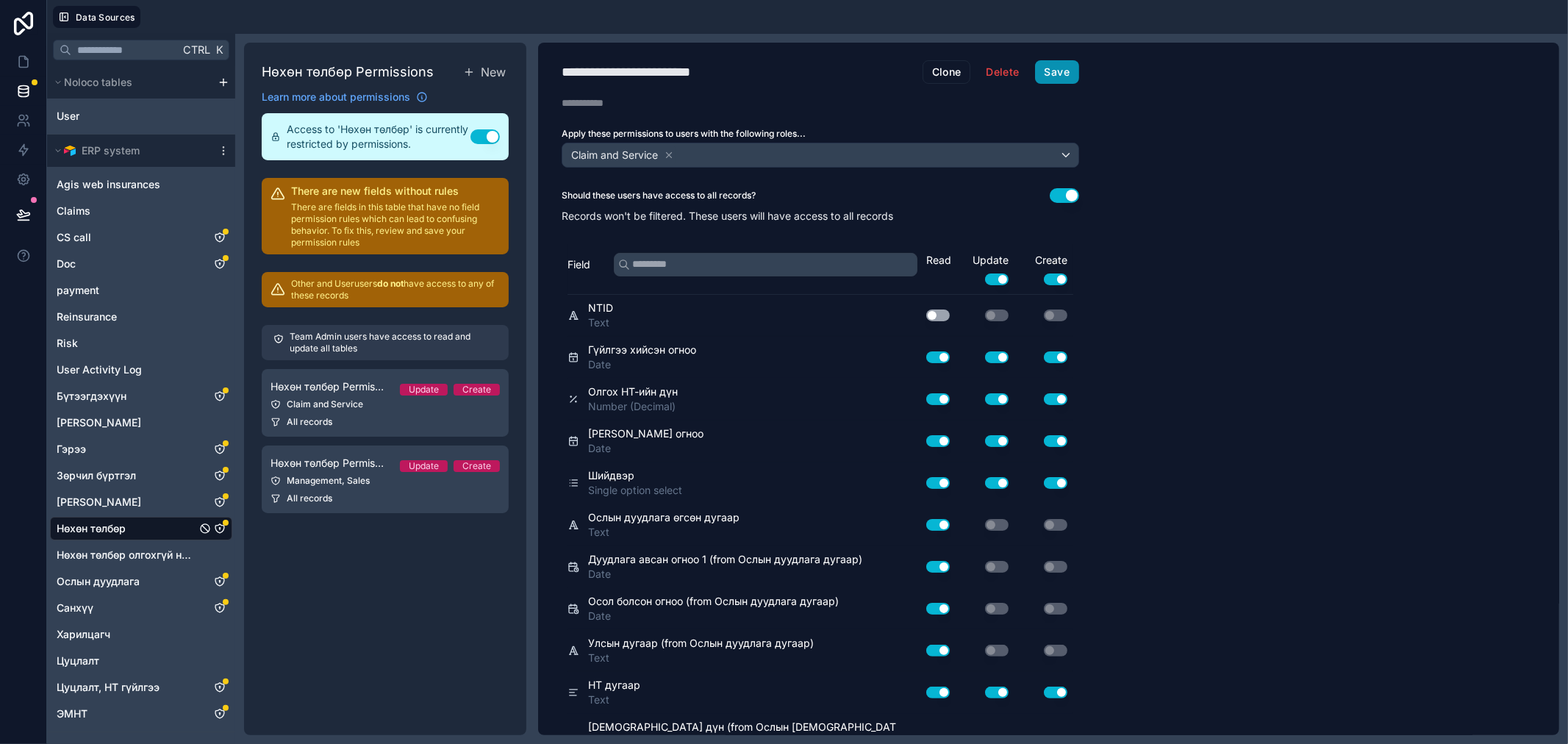
click at [1054, 75] on button "Save" at bounding box center [1057, 71] width 44 height 23
click at [16, 58] on icon at bounding box center [23, 62] width 14 height 14
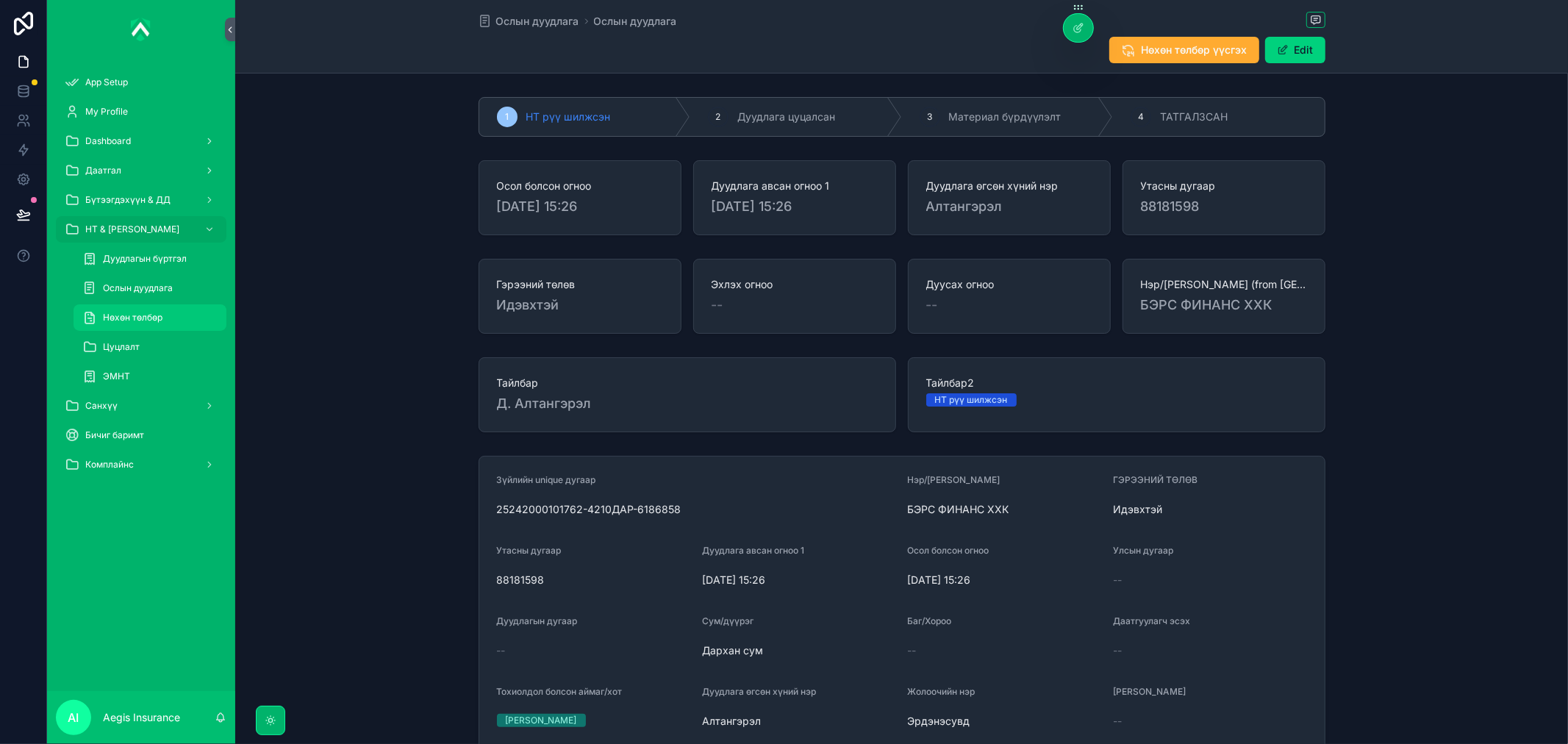
click at [177, 319] on div "Нөхөн төлбөр" at bounding box center [150, 317] width 135 height 23
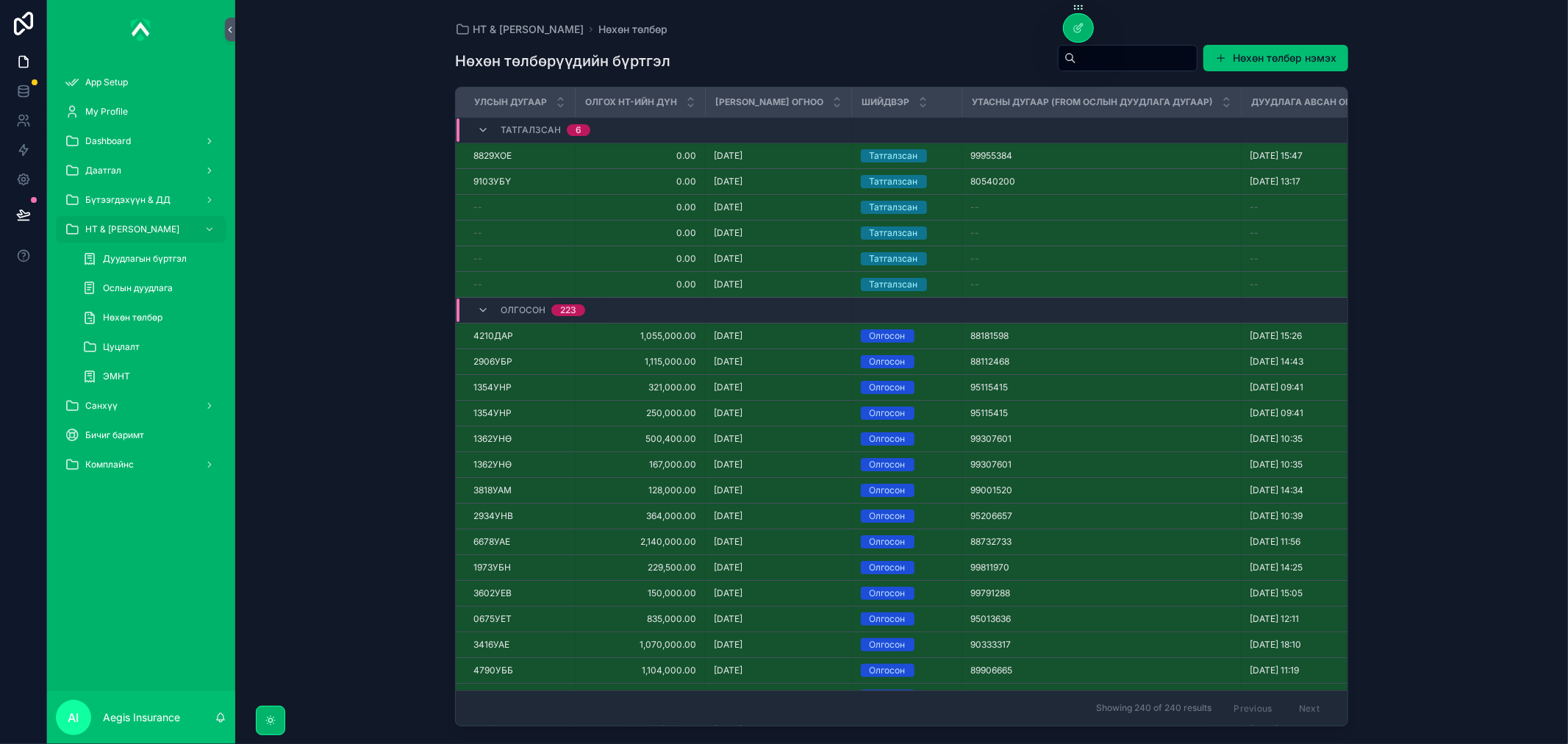
click at [1270, 60] on button "Нөхөн төлбөр нэмэх" at bounding box center [1275, 58] width 145 height 26
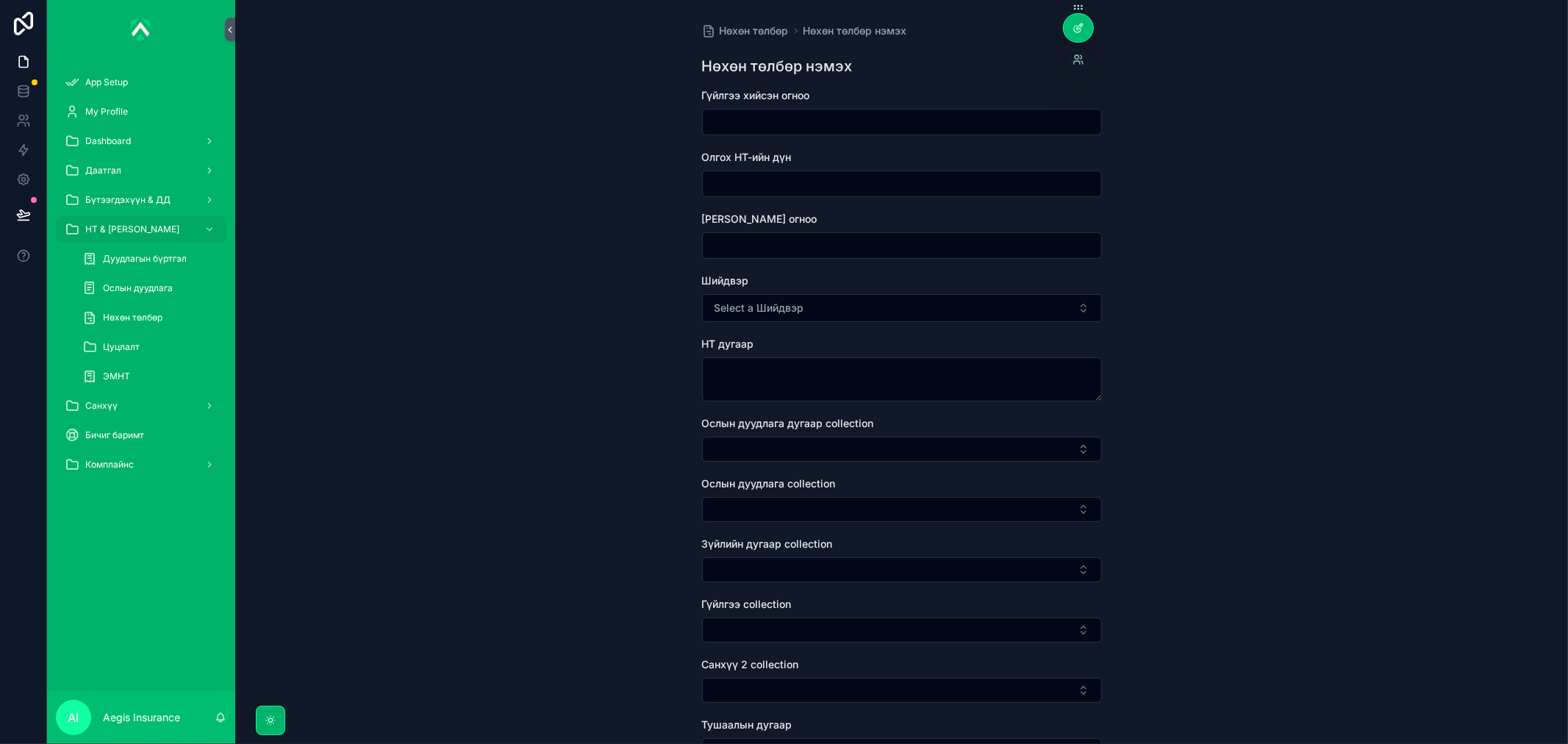
click at [1082, 30] on icon at bounding box center [1078, 28] width 12 height 12
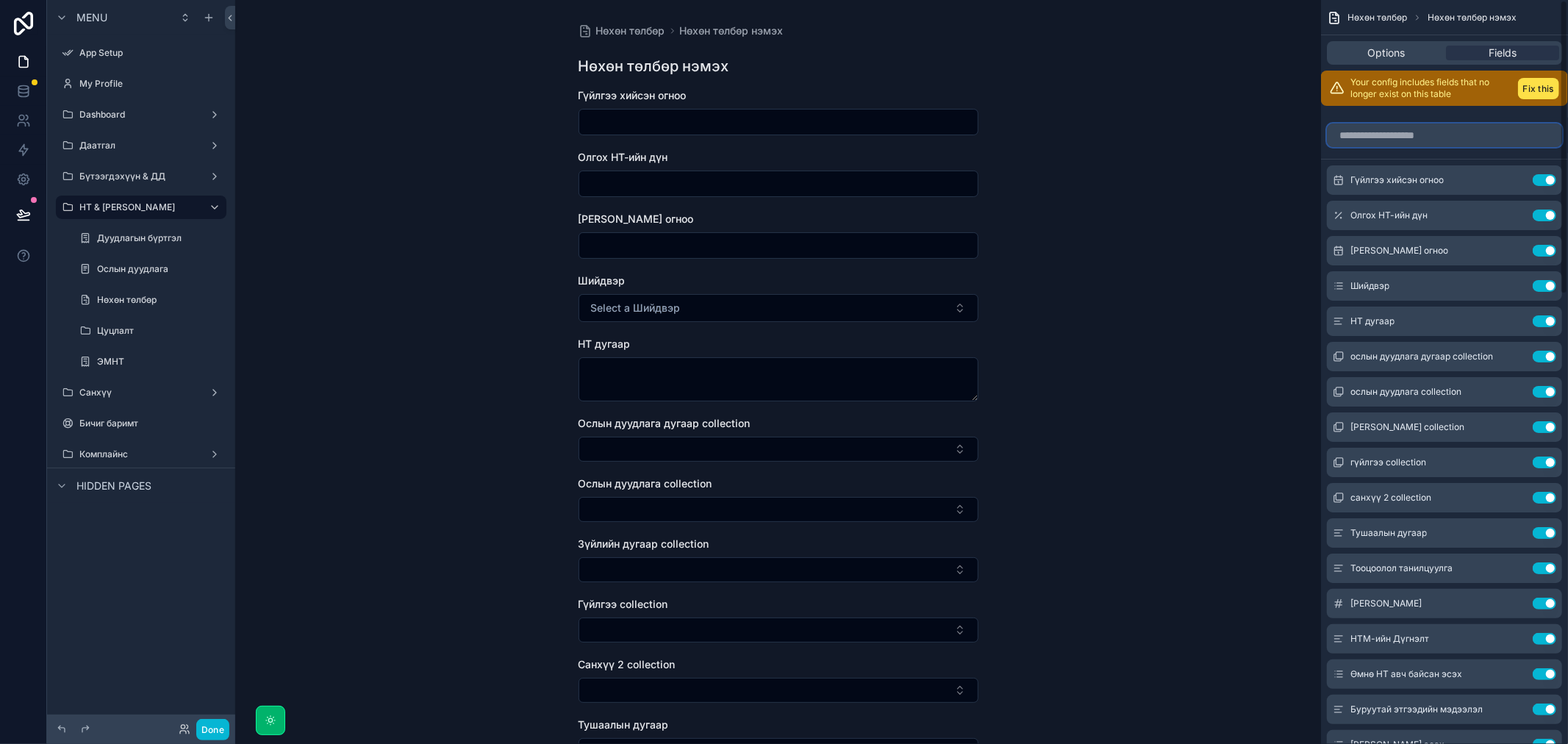
click at [1404, 135] on input "scrollable content" at bounding box center [1444, 134] width 235 height 23
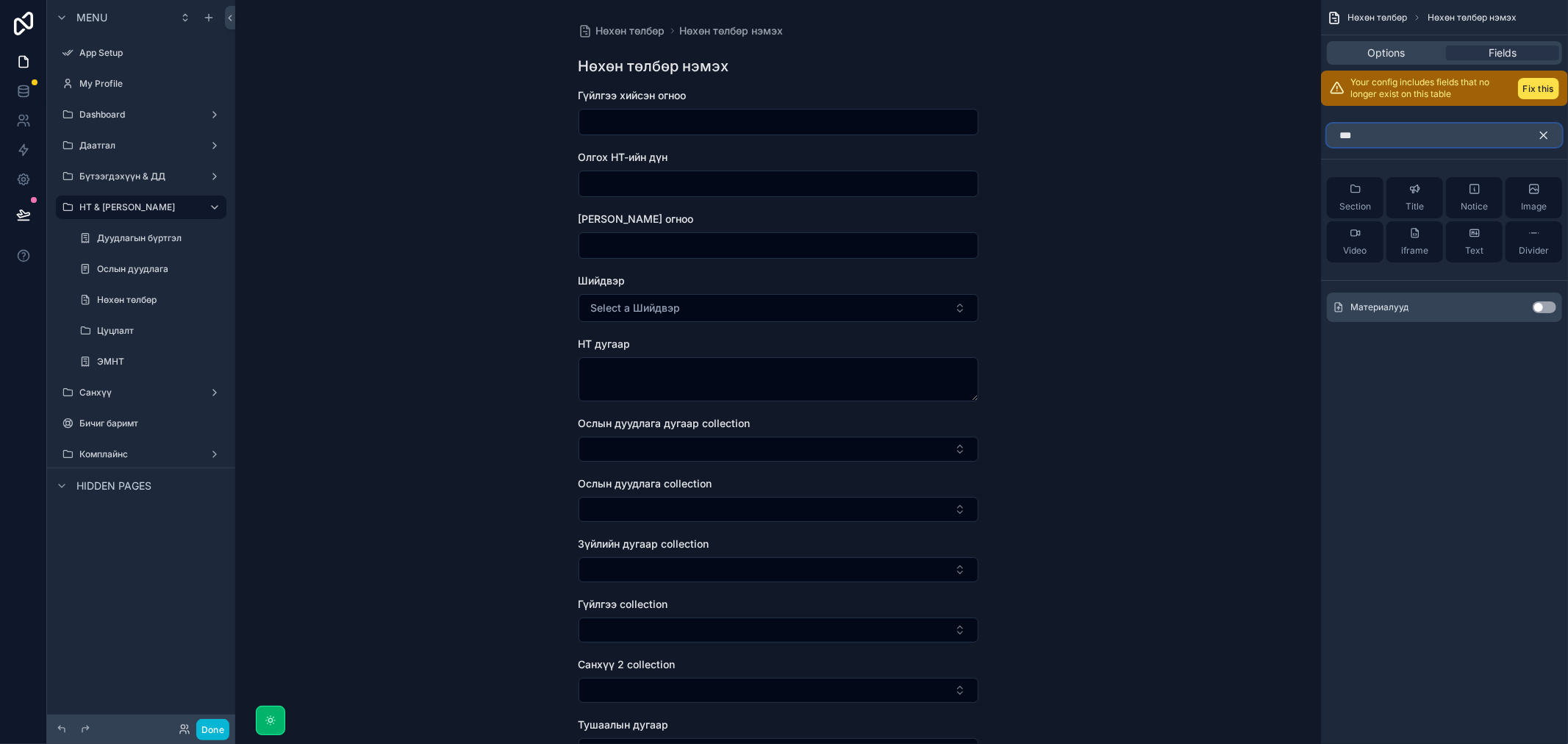
type input "***"
click at [1543, 309] on button "Use setting" at bounding box center [1544, 307] width 23 height 12
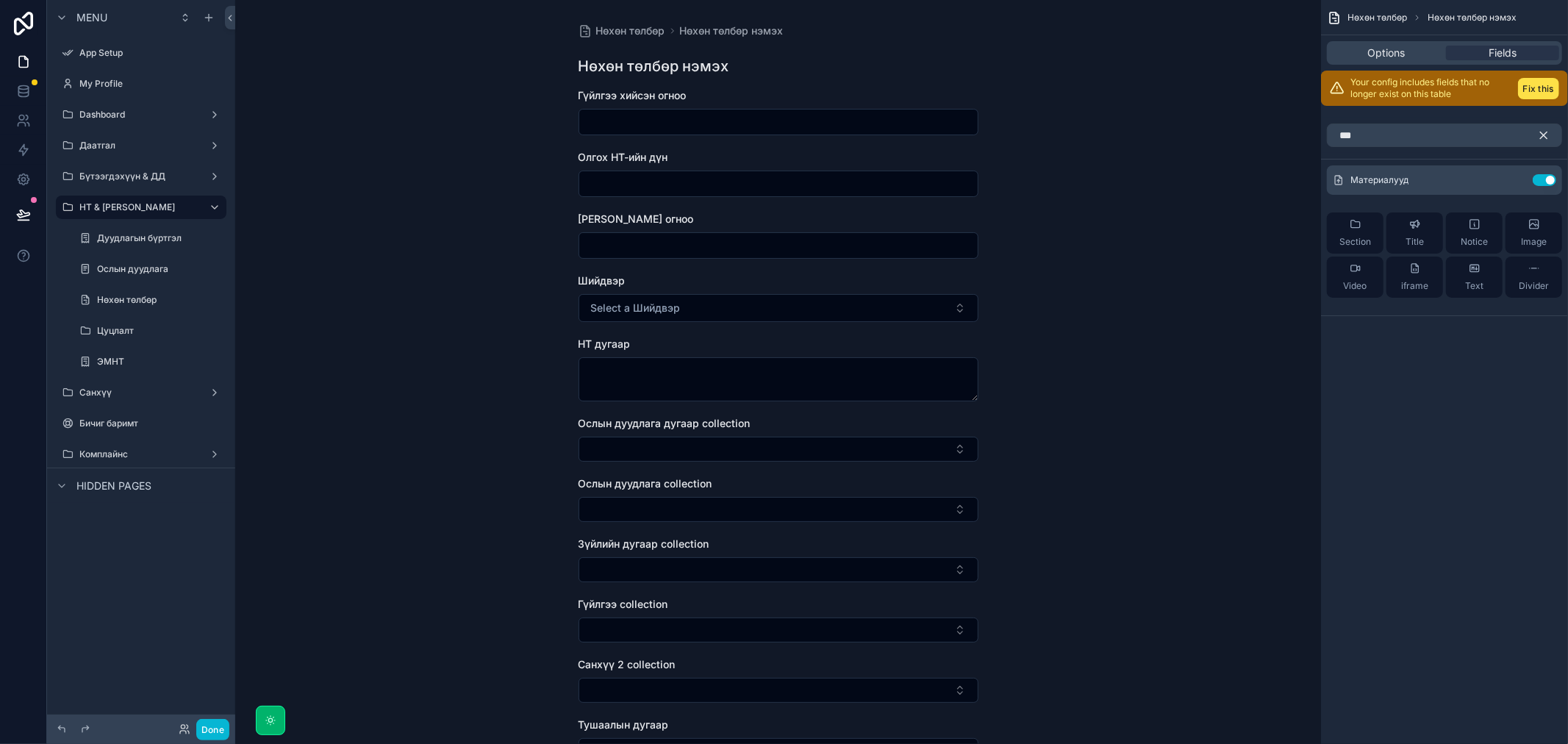
click at [1451, 406] on div "Нөхөн төлбөр Нөхөн төлбөр нэмэх Options Fields Your config includes fields that…" at bounding box center [1444, 372] width 247 height 744
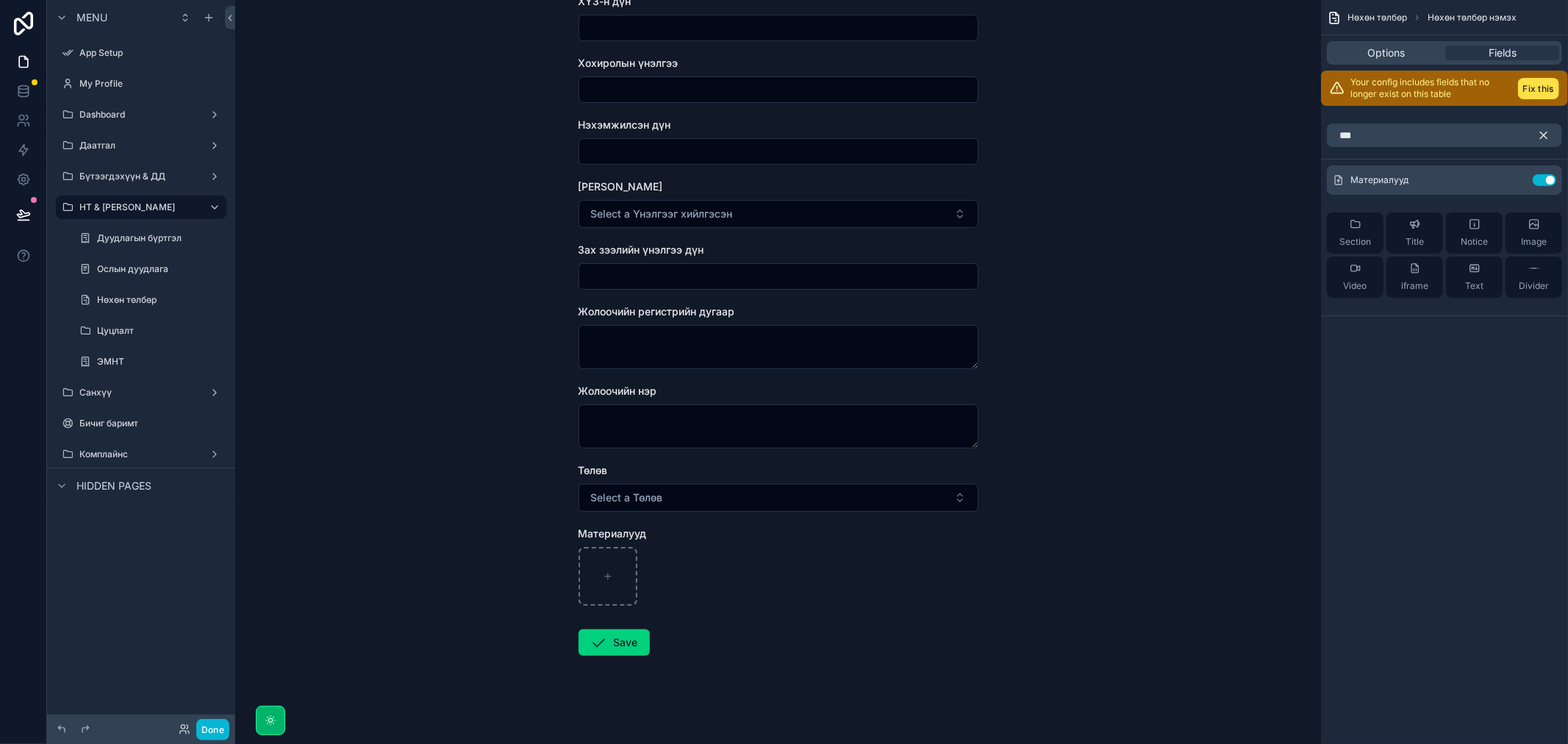
scroll to position [2316, 0]
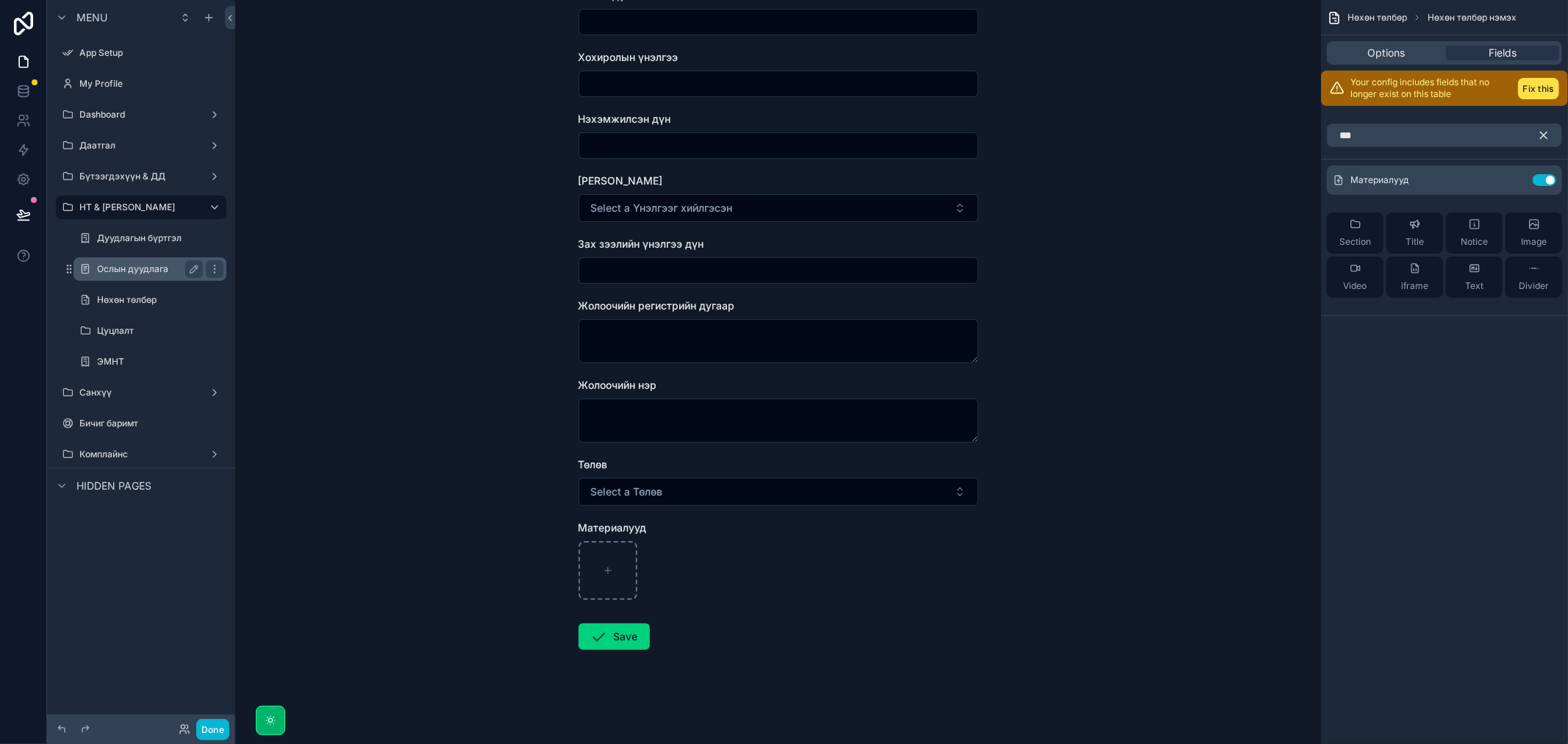
click at [140, 270] on label "Ослын дуудлага" at bounding box center [146, 269] width 100 height 12
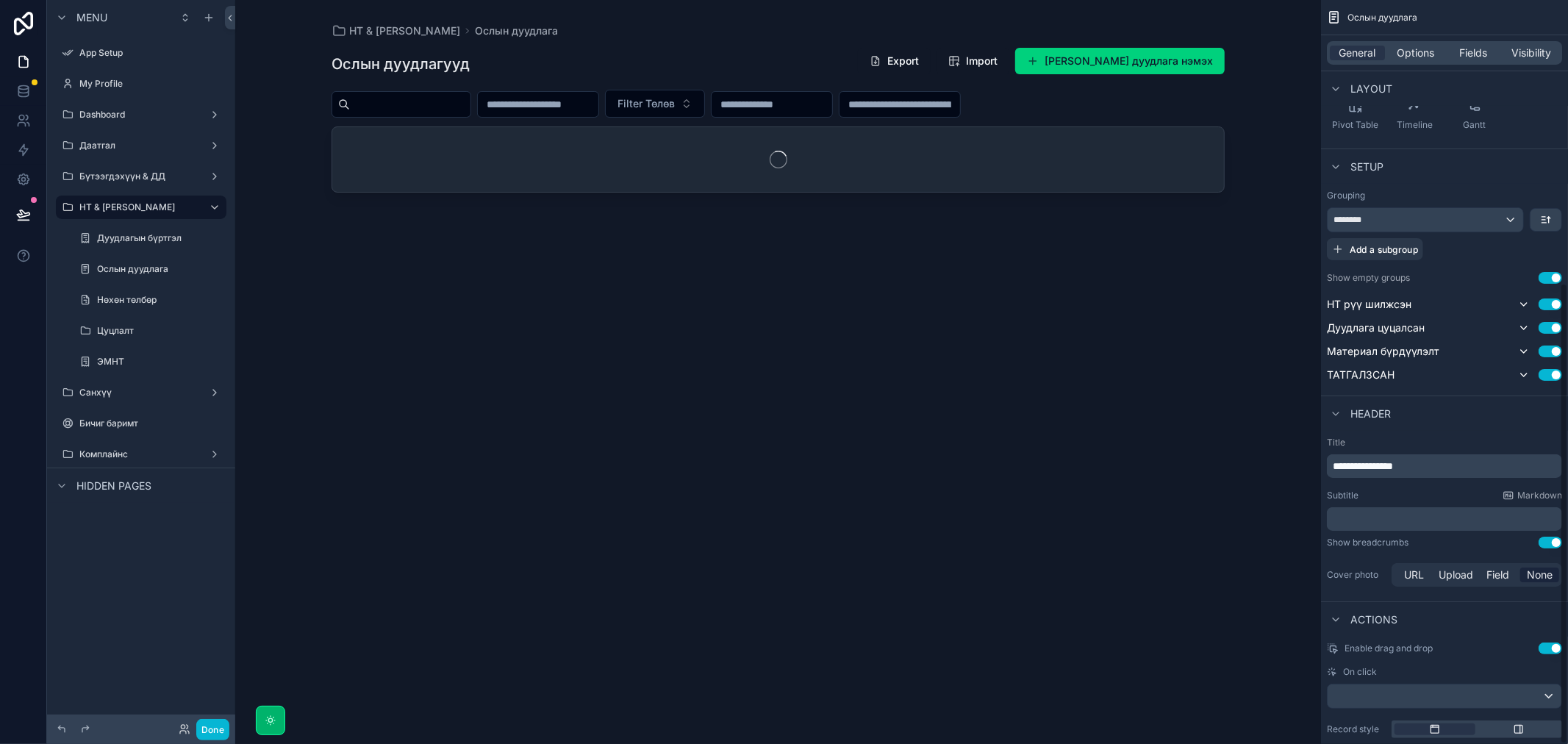
scroll to position [456, 0]
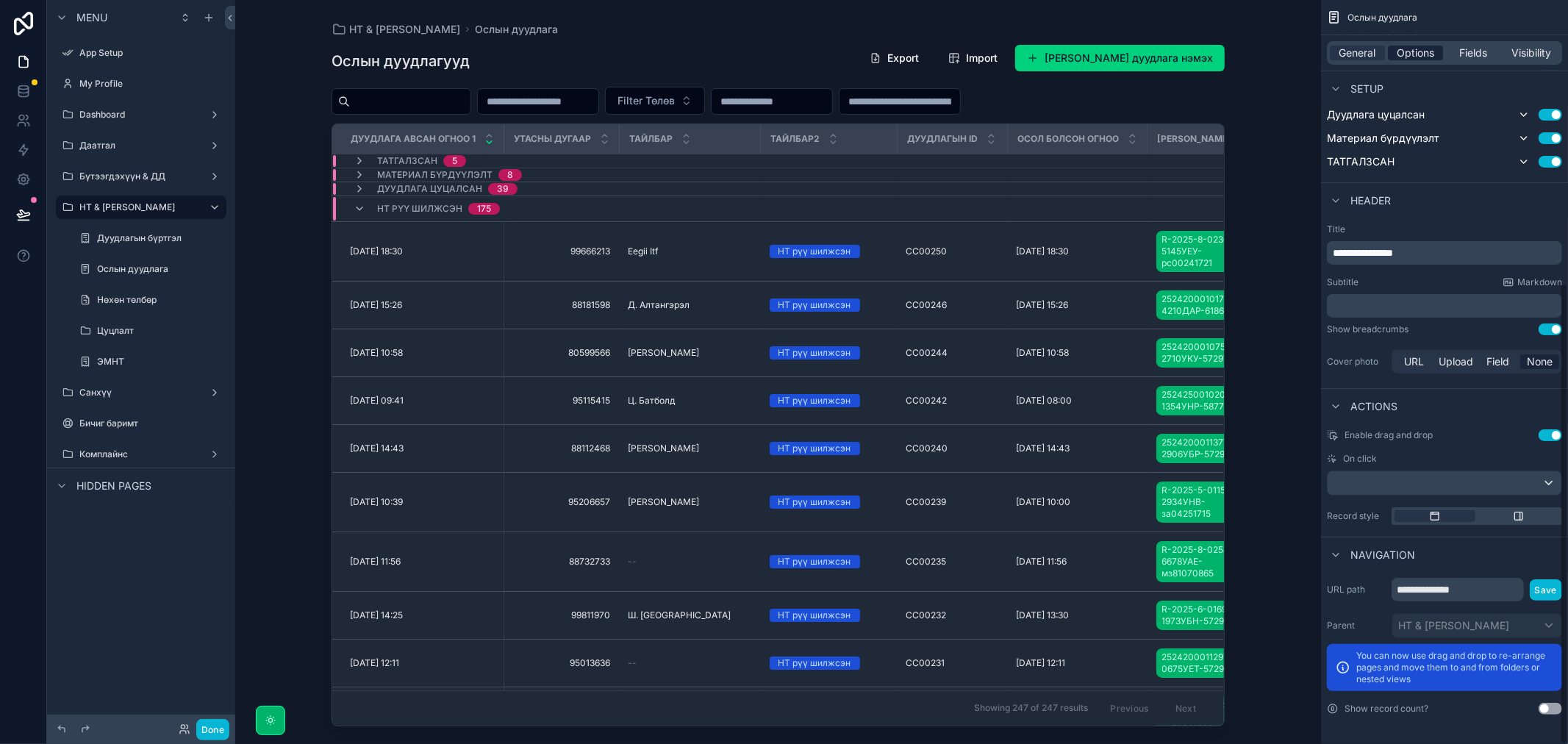
click at [1411, 49] on span "Options" at bounding box center [1415, 53] width 38 height 14
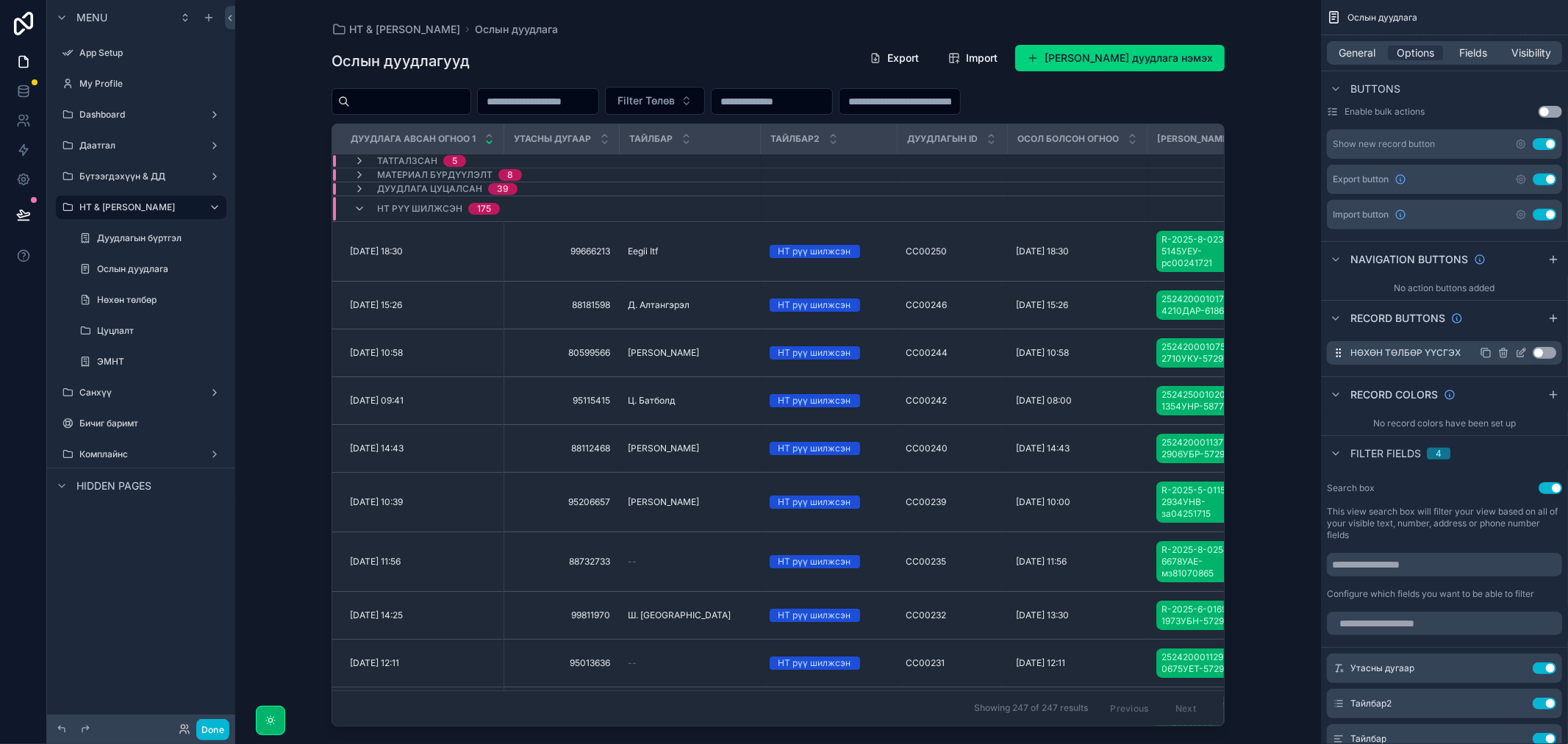
click at [1518, 357] on icon "scrollable content" at bounding box center [1521, 353] width 12 height 12
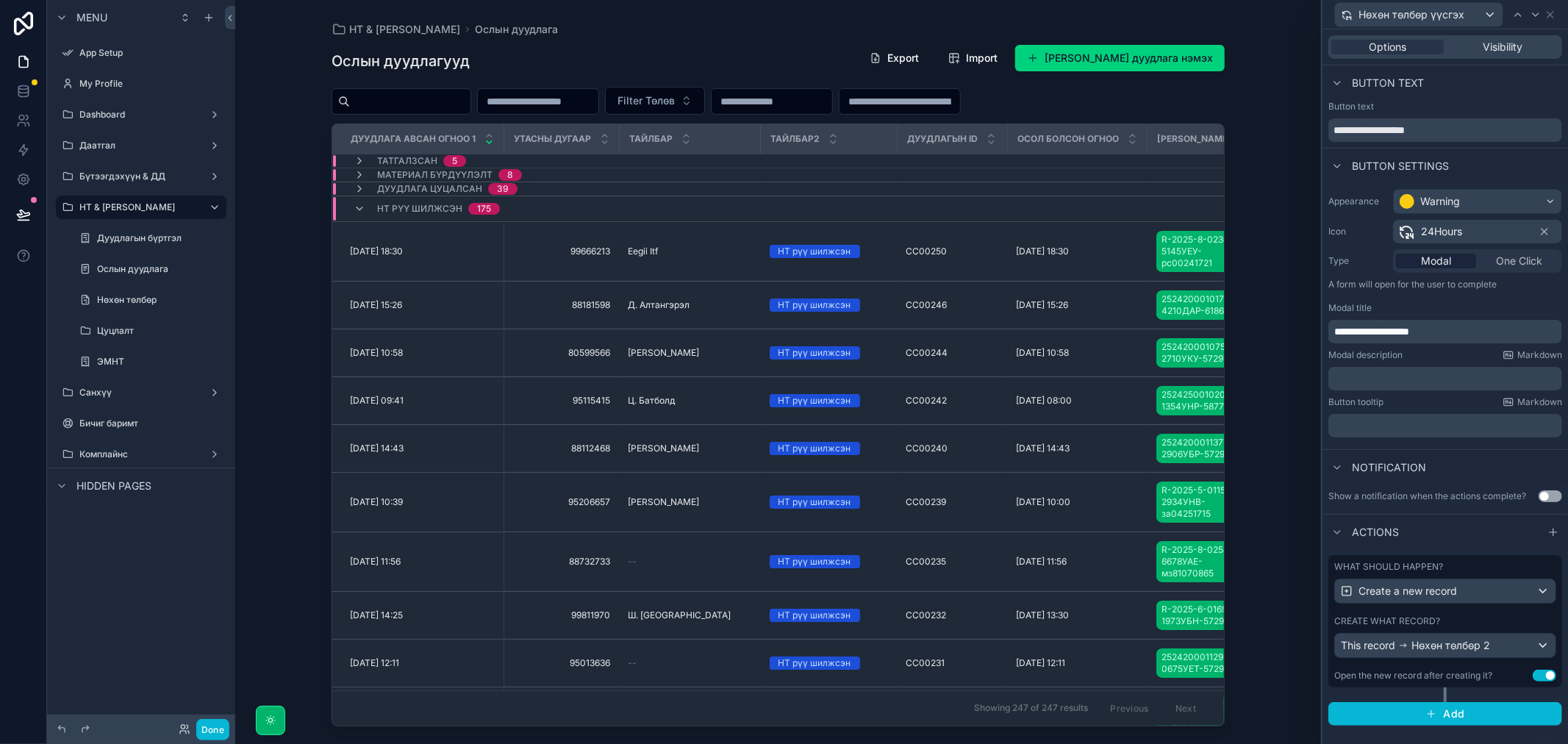
click at [1275, 150] on div "НТ & Үйлчилгээ Ослын дуудлага Ослын дуудлагууд Export Import Шинэ Ослын дуудлаг…" at bounding box center [778, 372] width 1086 height 744
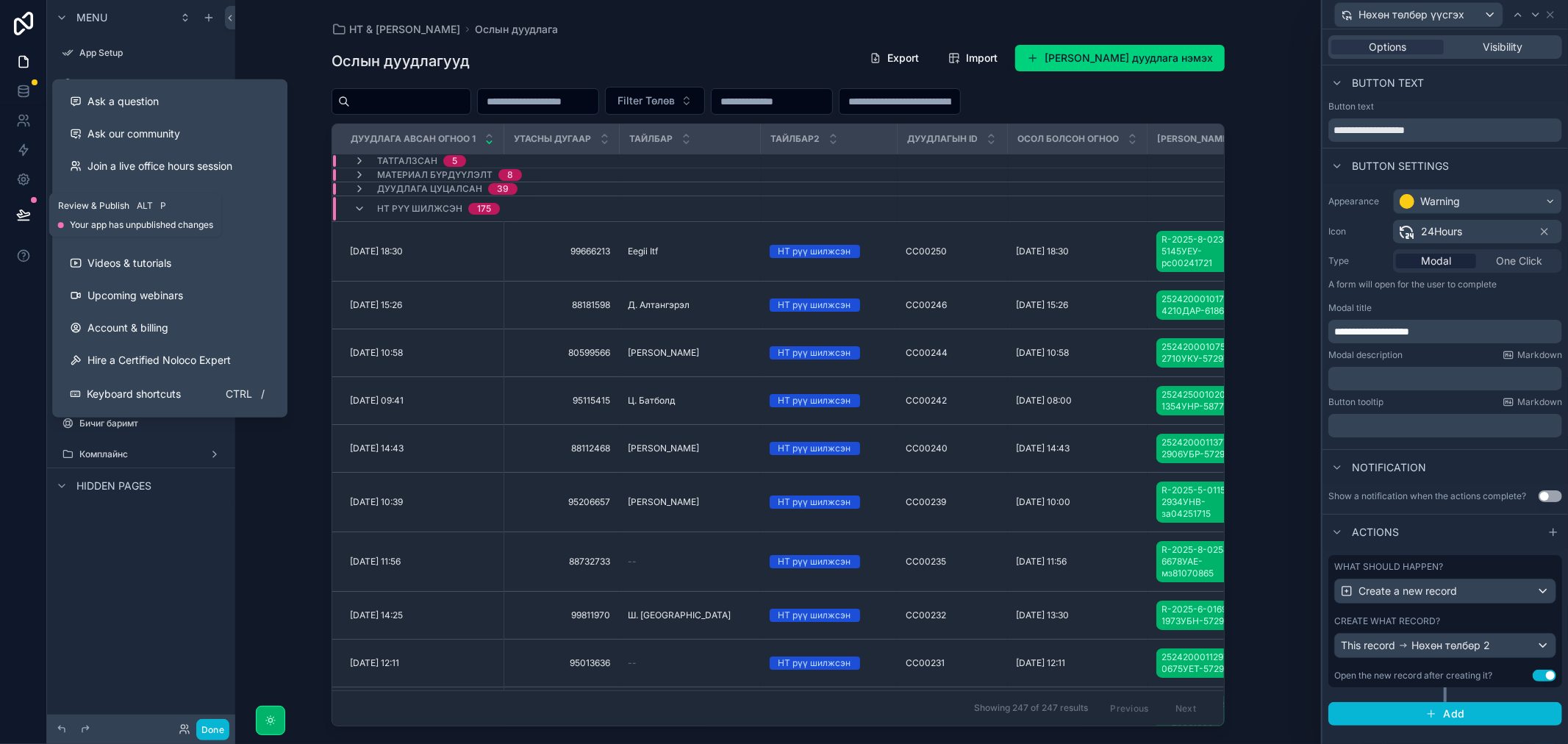
click at [22, 209] on icon at bounding box center [23, 214] width 14 height 14
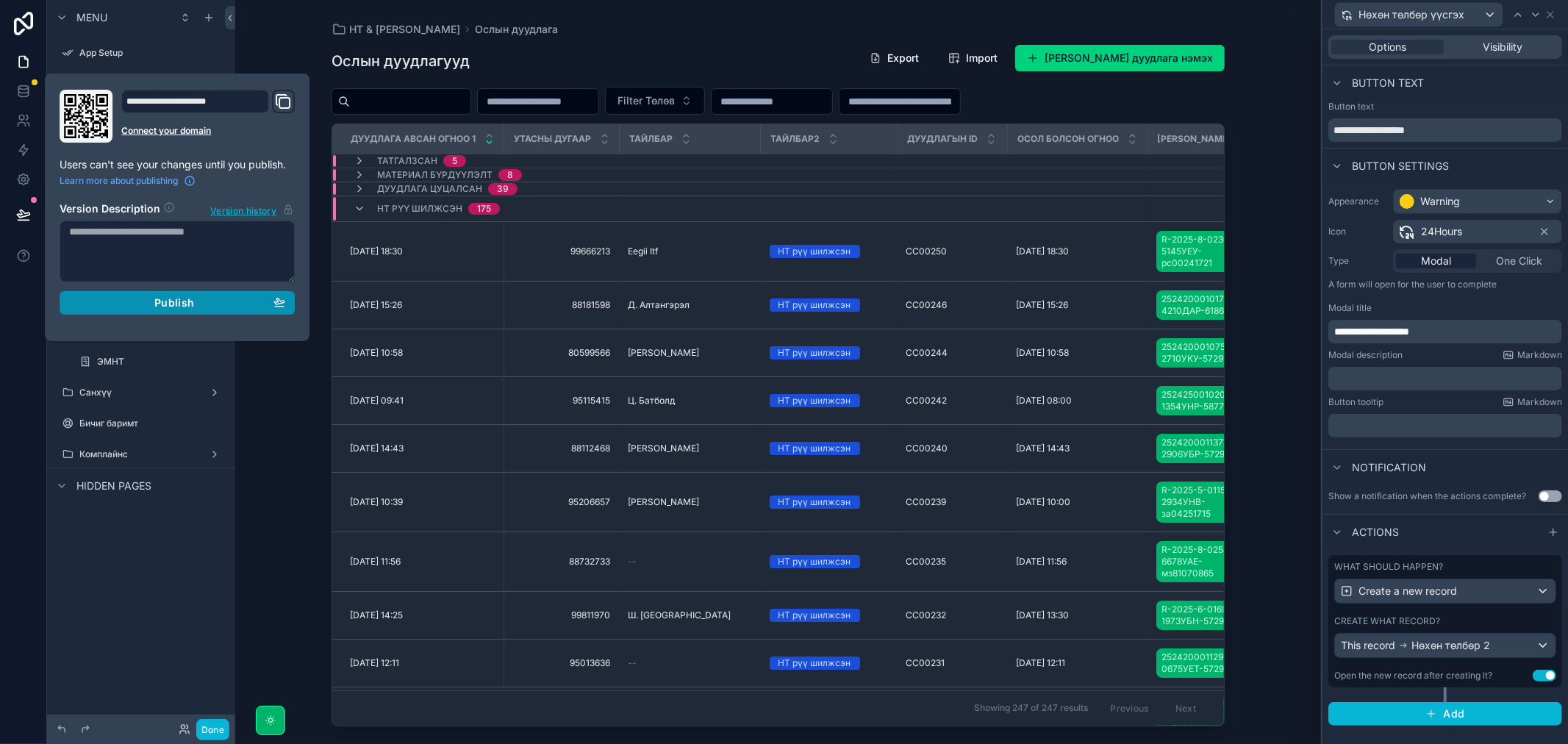
click at [184, 300] on span "Publish" at bounding box center [174, 302] width 40 height 14
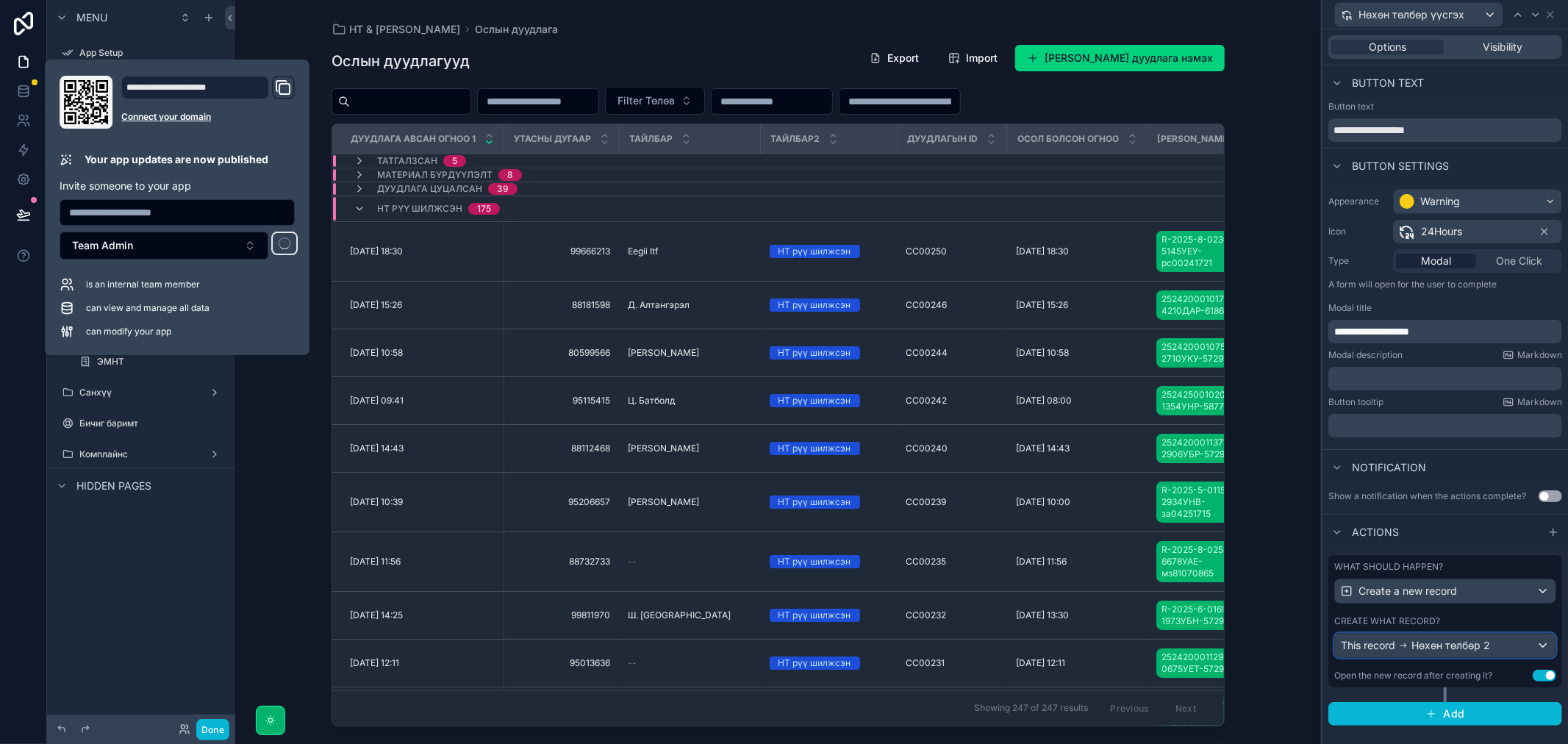
click at [1490, 642] on div "This record Нөхөн төлбөр 2" at bounding box center [1445, 645] width 221 height 23
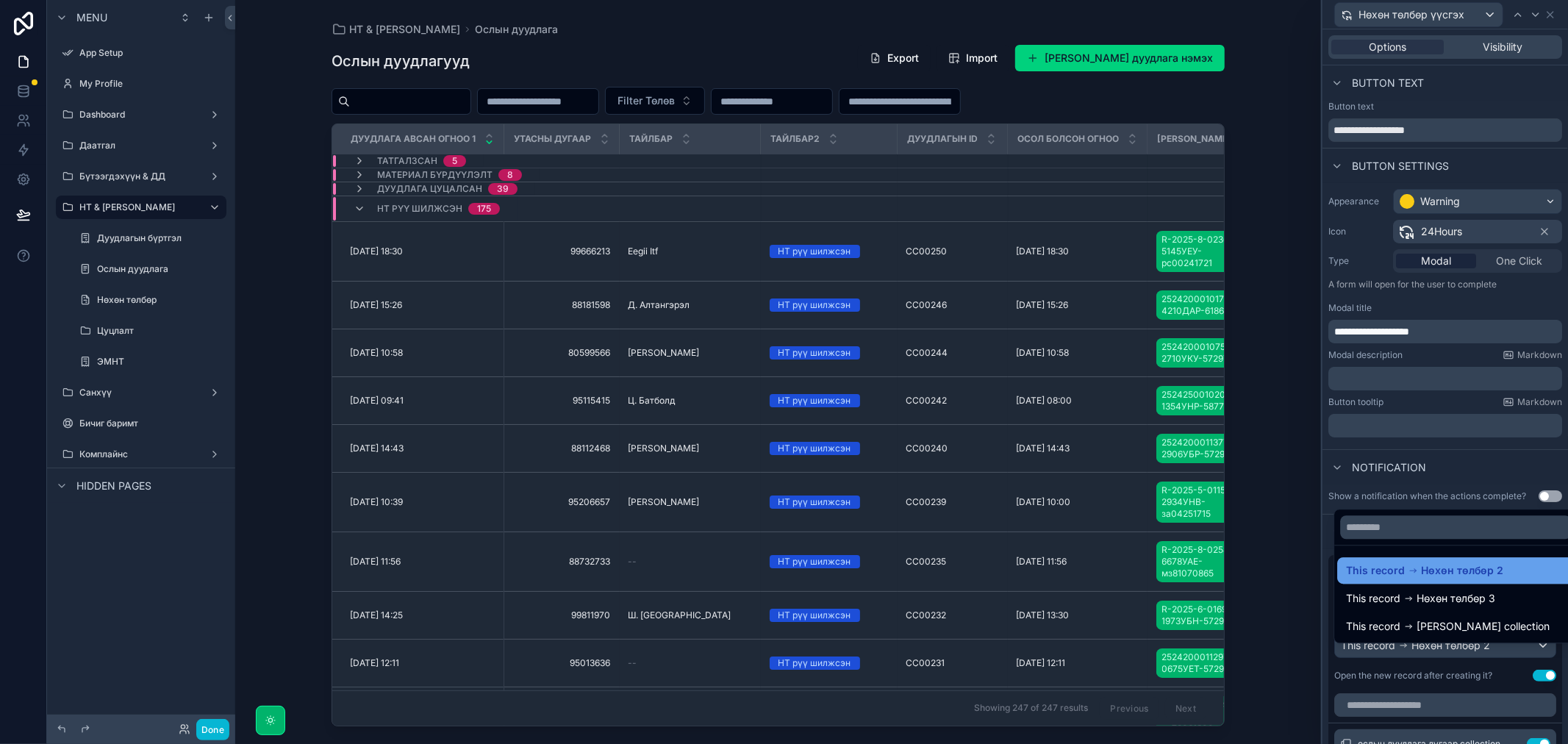
click at [1468, 574] on span "Нөхөн төлбөр 2" at bounding box center [1462, 570] width 82 height 18
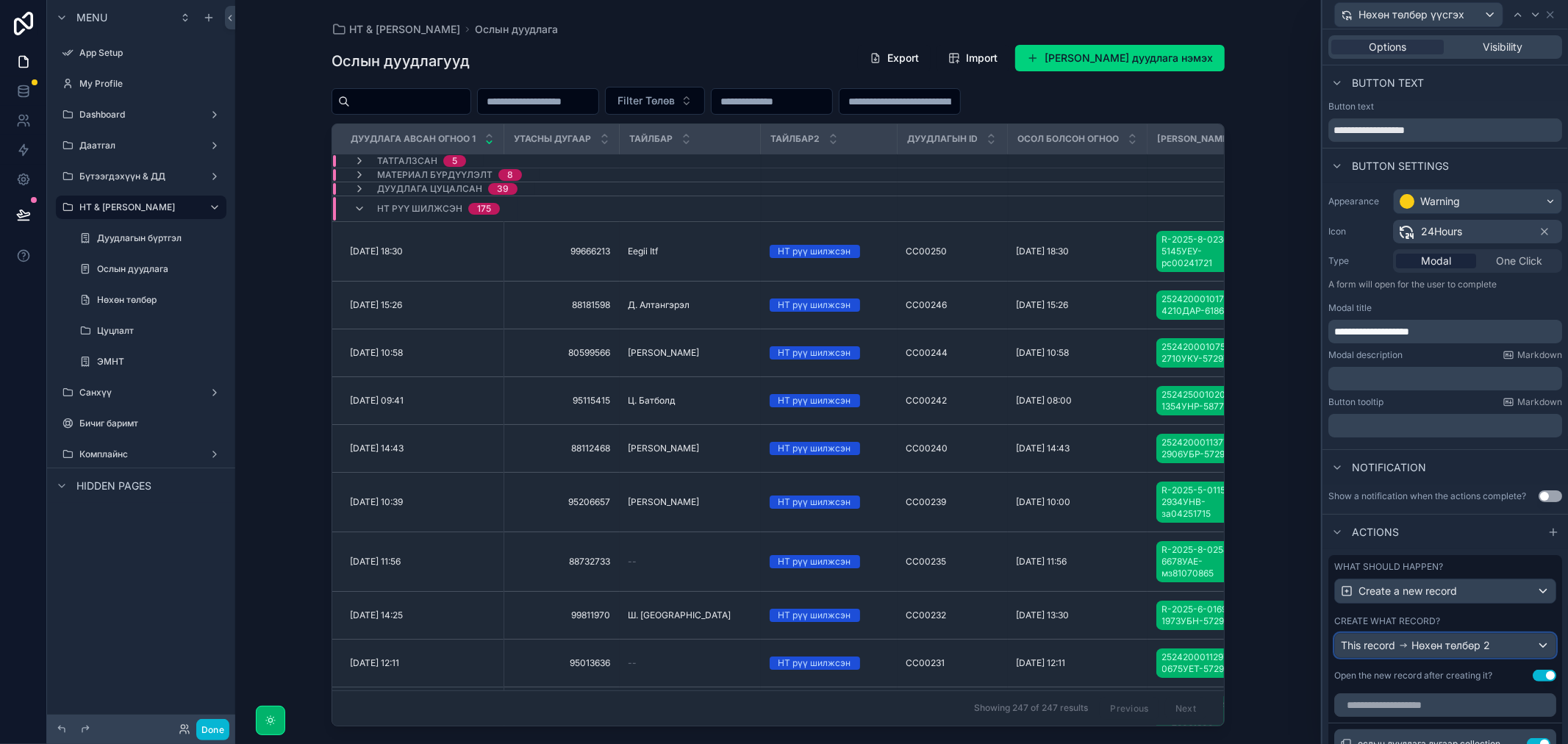
click at [1494, 657] on div "This record Нөхөн төлбөр 2" at bounding box center [1445, 645] width 221 height 23
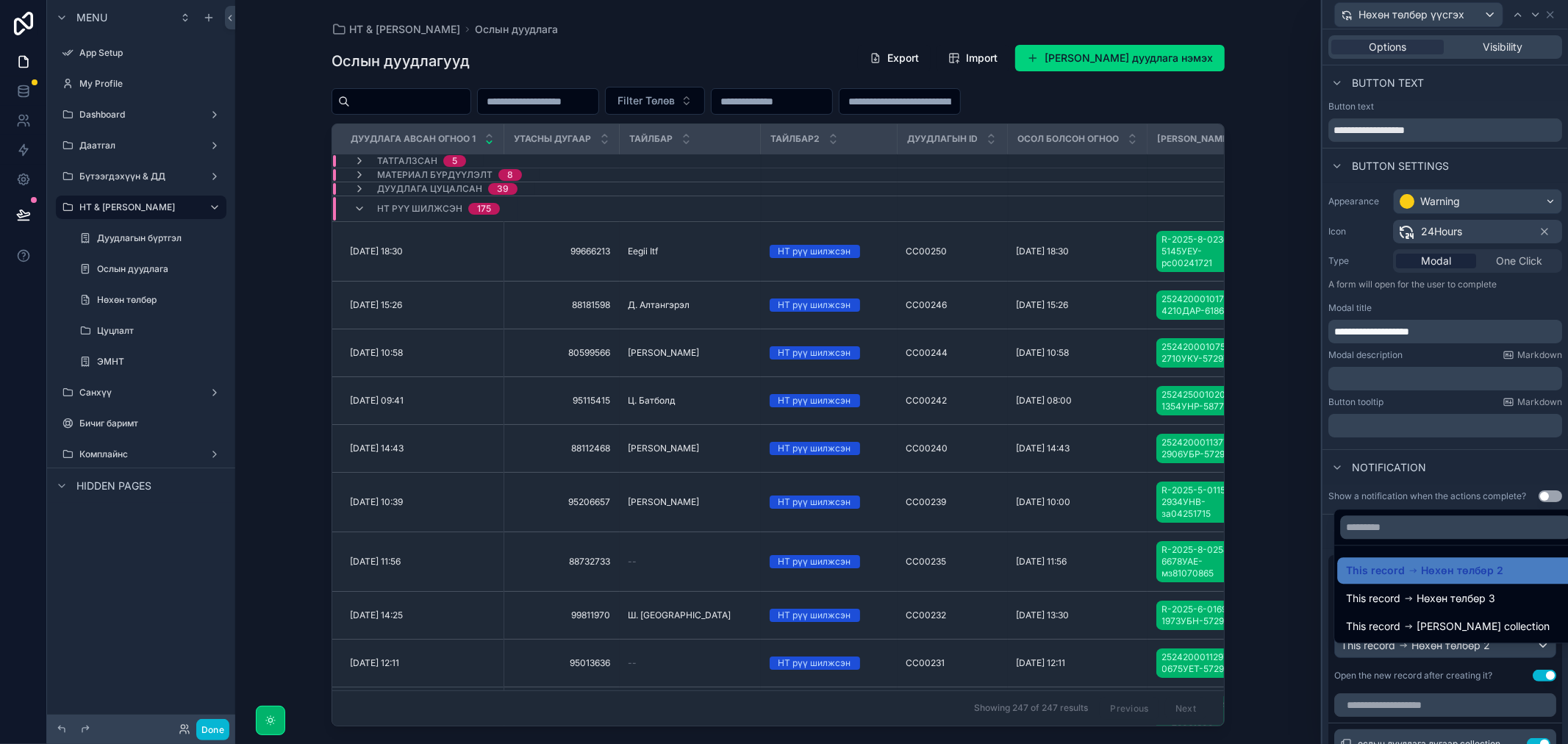
click at [1499, 658] on div at bounding box center [1445, 372] width 246 height 744
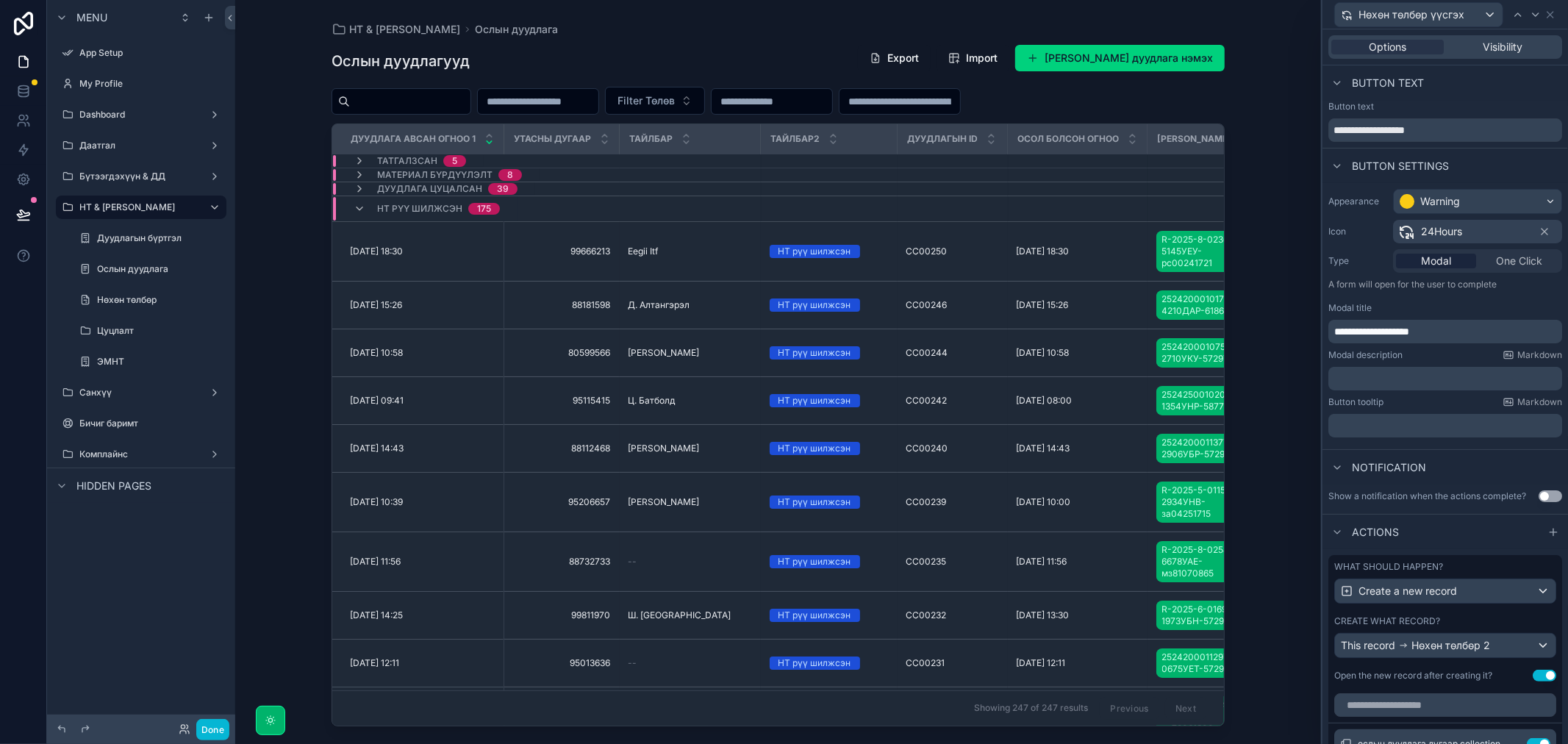
click at [1294, 637] on div "НТ & Үйлчилгээ Ослын дуудлага Ослын дуудлагууд Export Import Шинэ Ослын дуудлаг…" at bounding box center [778, 372] width 1086 height 744
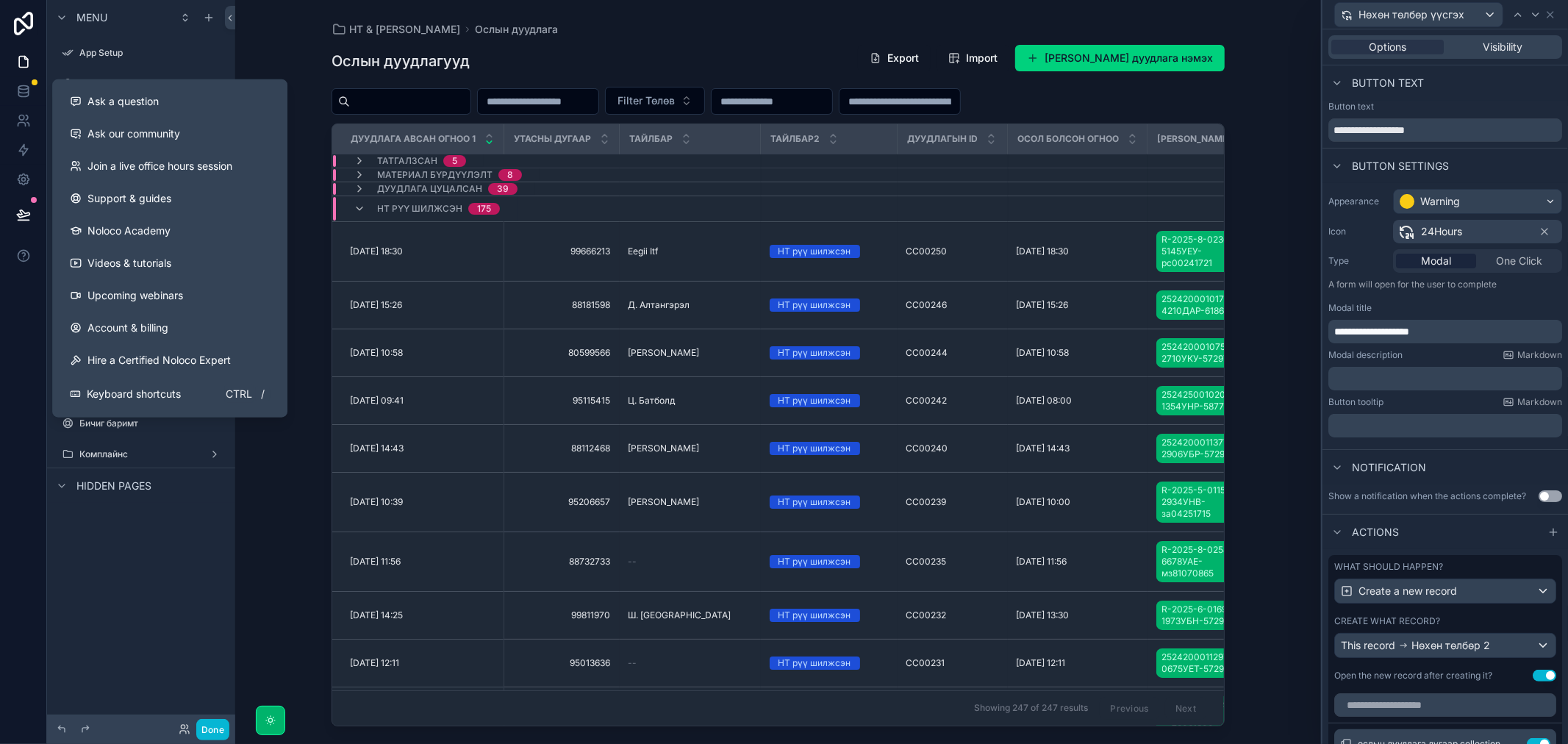
click at [288, 31] on div "НТ & Үйлчилгээ Ослын дуудлага Ослын дуудлагууд Export Import Шинэ Ослын дуудлаг…" at bounding box center [778, 372] width 1086 height 744
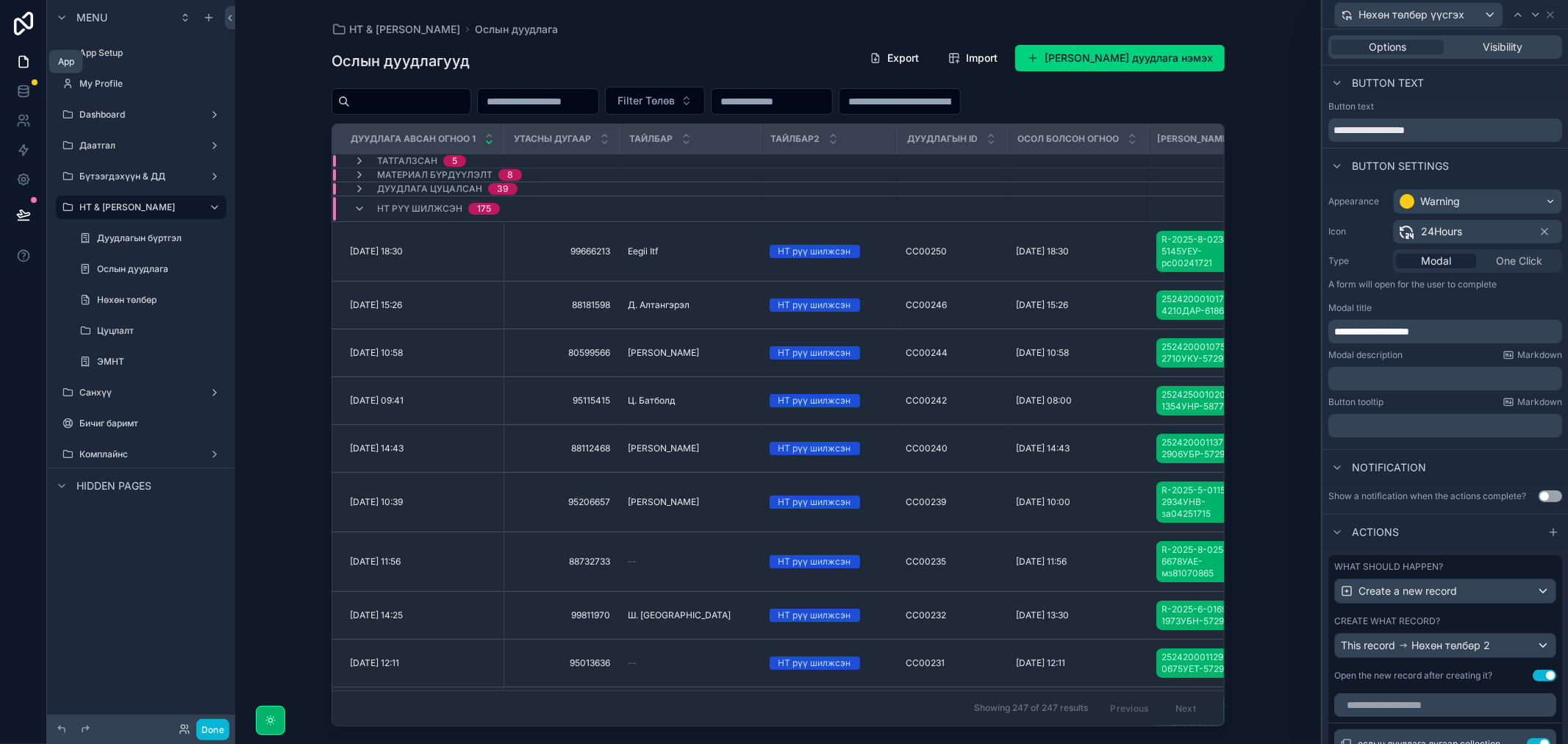
click at [23, 59] on icon at bounding box center [23, 62] width 14 height 14
click at [287, 350] on div "НТ & Үйлчилгээ Ослын дуудлага Ослын дуудлагууд Export Import Шинэ Ослын дуудлаг…" at bounding box center [778, 372] width 1086 height 744
click at [160, 267] on label "Ослын дуудлага" at bounding box center [146, 269] width 100 height 12
click at [18, 86] on icon at bounding box center [23, 87] width 10 height 4
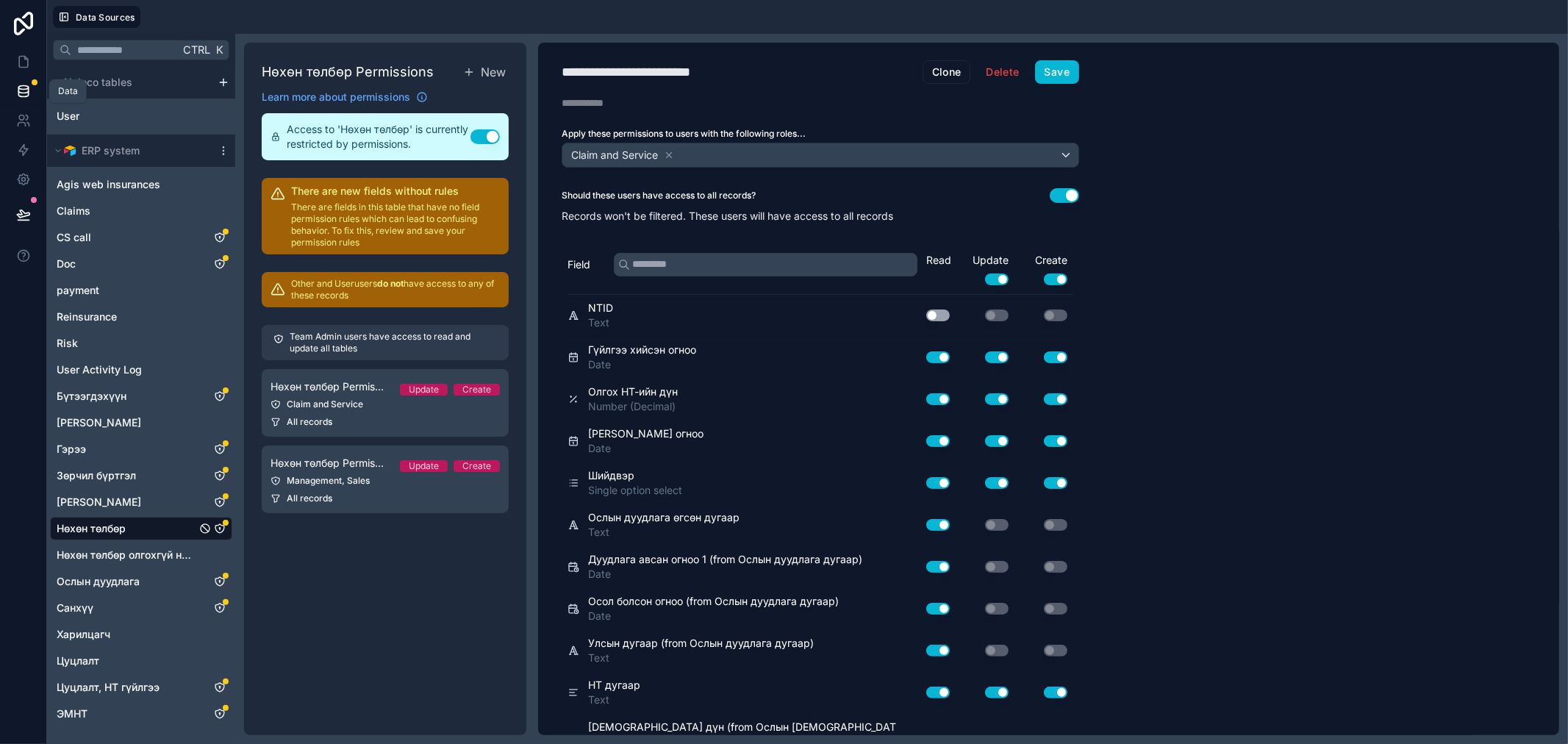
click at [18, 86] on icon at bounding box center [23, 87] width 10 height 4
click at [28, 67] on icon at bounding box center [23, 62] width 14 height 14
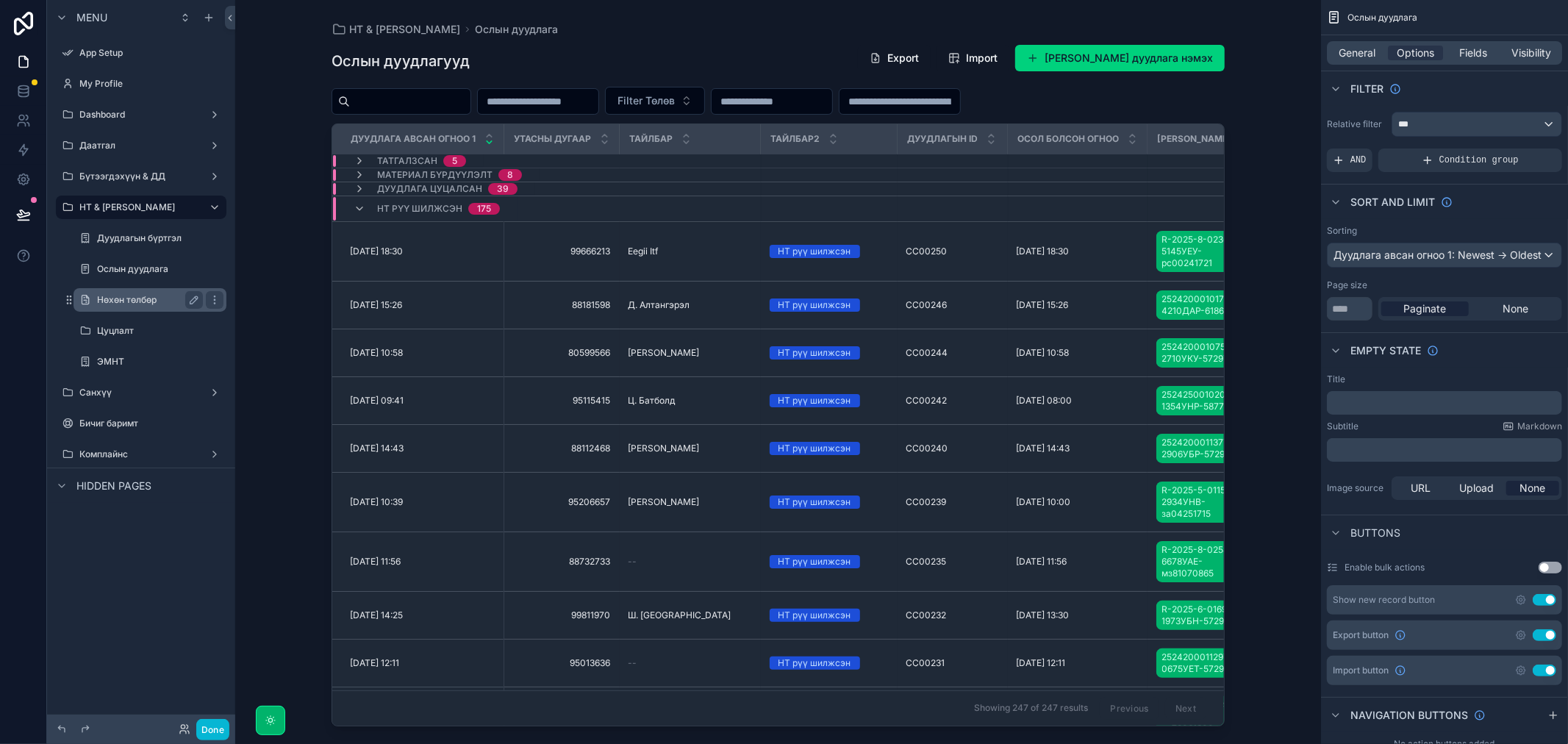
click at [121, 303] on label "Нөхөн төлбөр" at bounding box center [146, 300] width 100 height 12
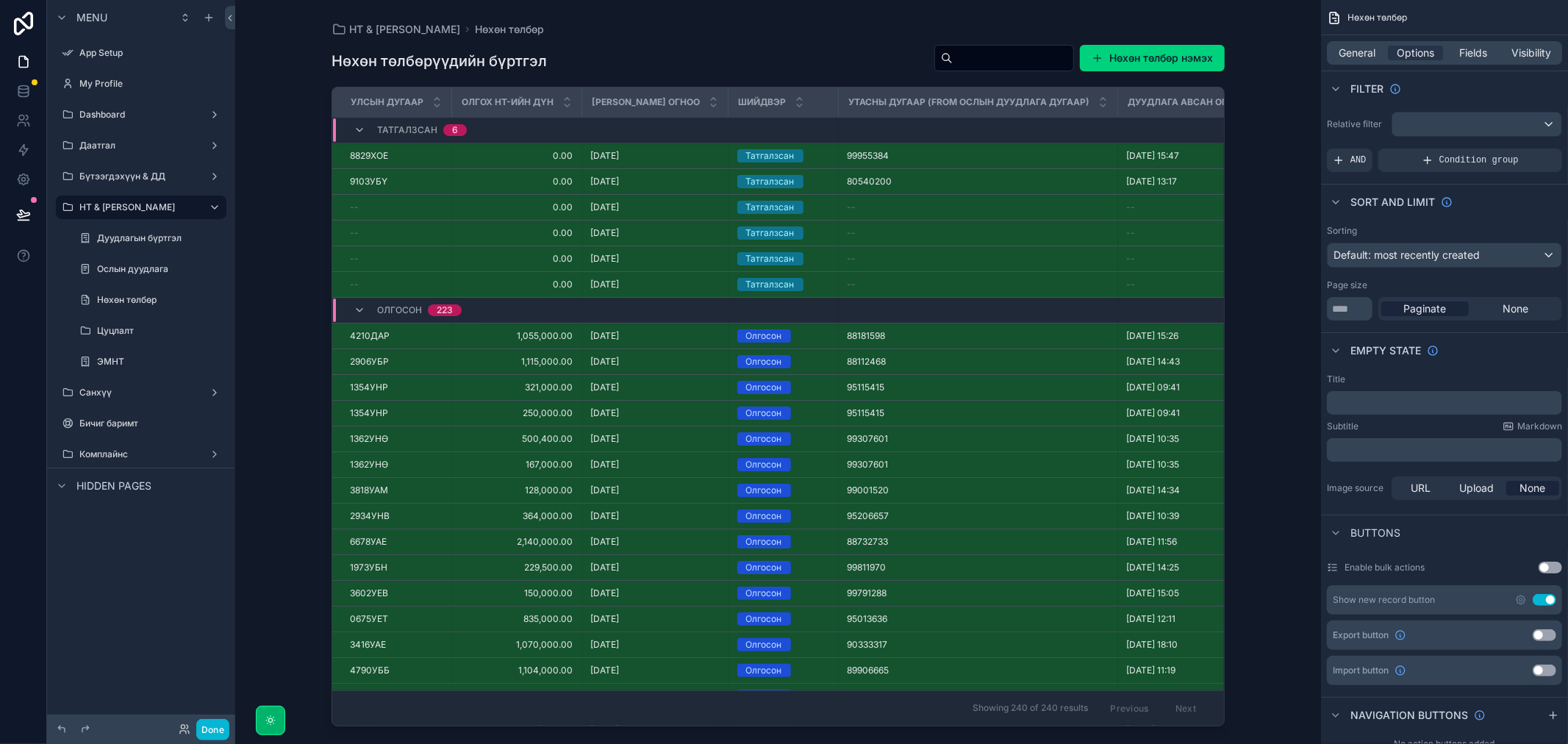
drag, startPoint x: 633, startPoint y: 720, endPoint x: 732, endPoint y: 726, distance: 99.2
click at [732, 726] on div "scrollable content" at bounding box center [778, 363] width 940 height 726
click at [507, 159] on span "0.00" at bounding box center [517, 155] width 113 height 12
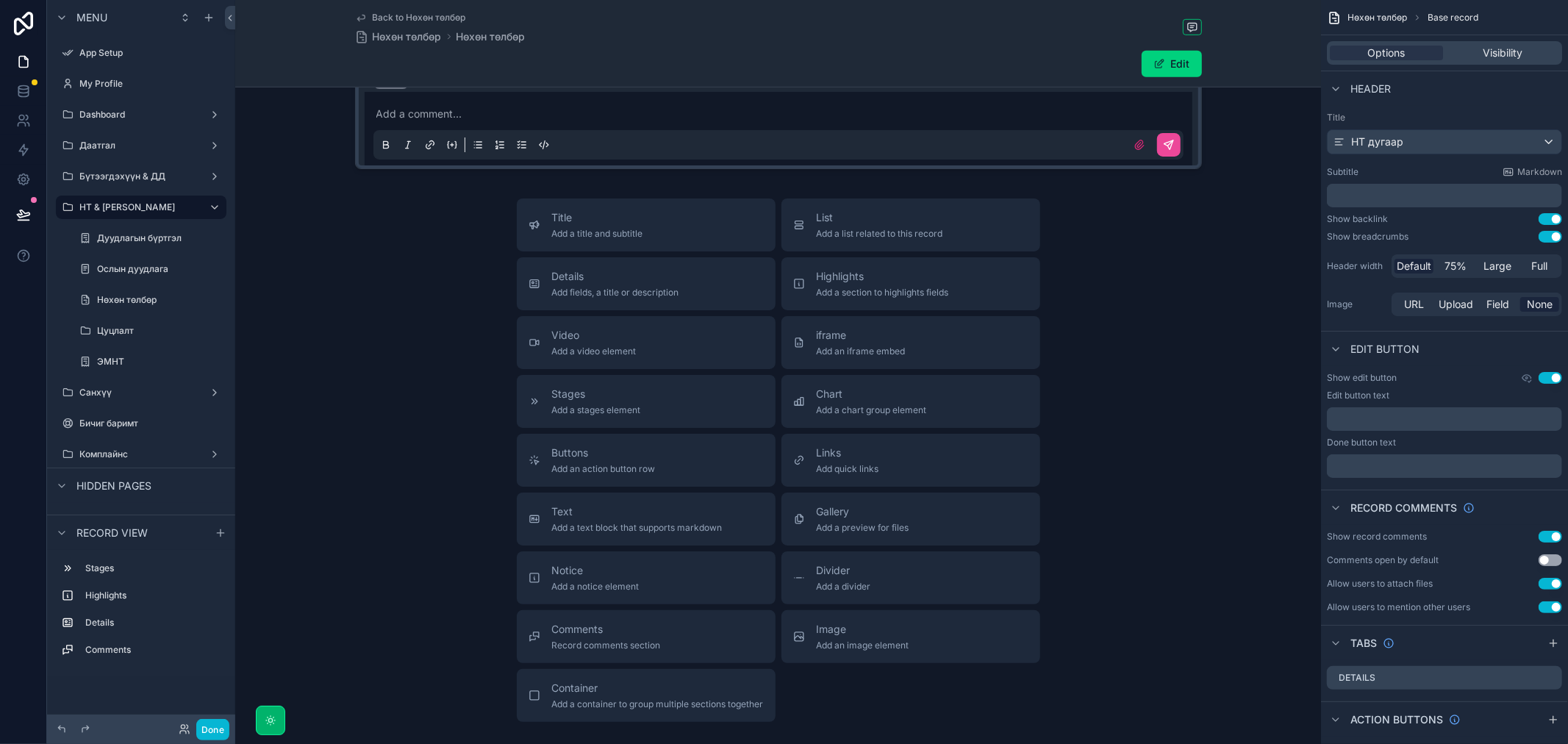
scroll to position [817, 0]
click at [873, 221] on div "List Add a list related to this record" at bounding box center [880, 219] width 126 height 30
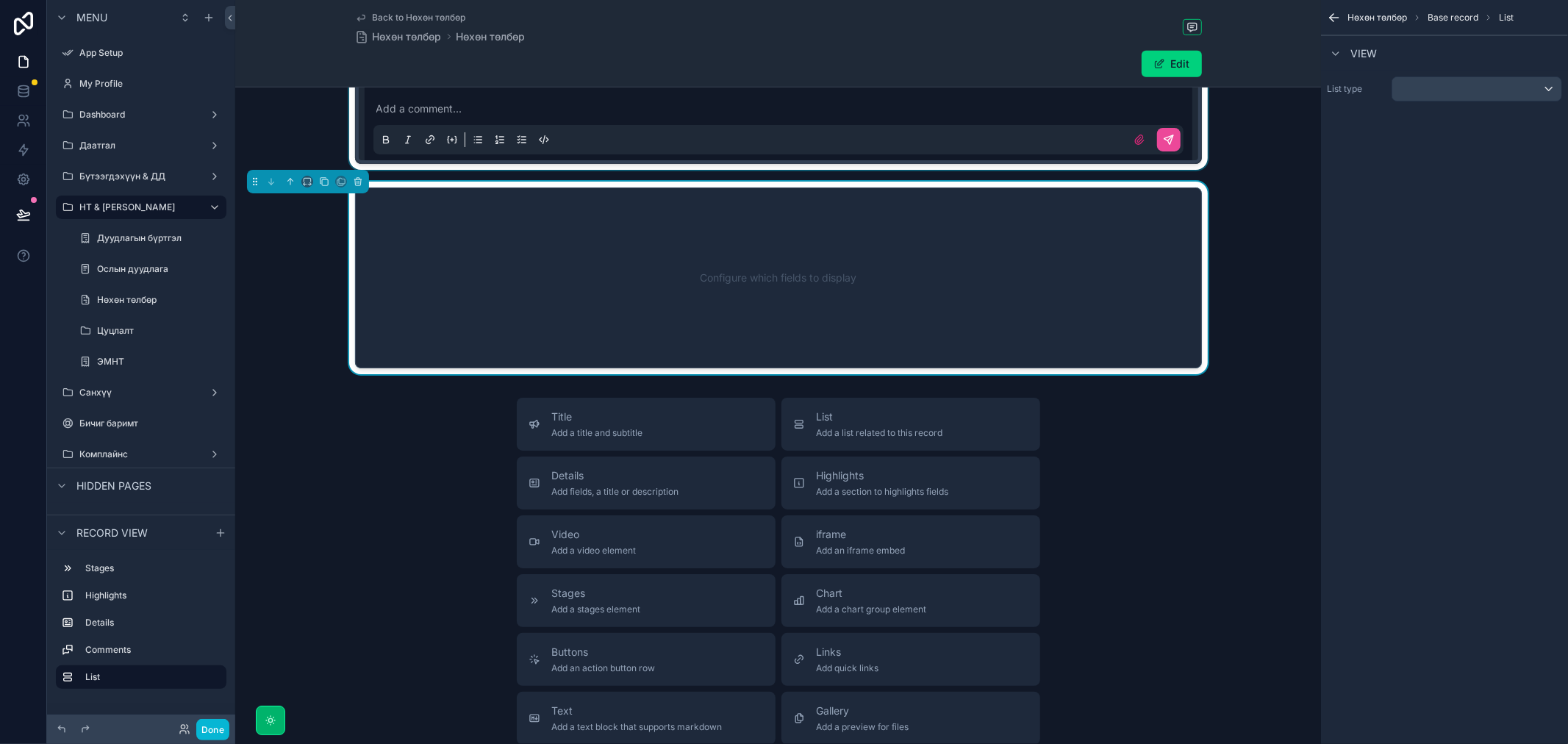
scroll to position [722, 0]
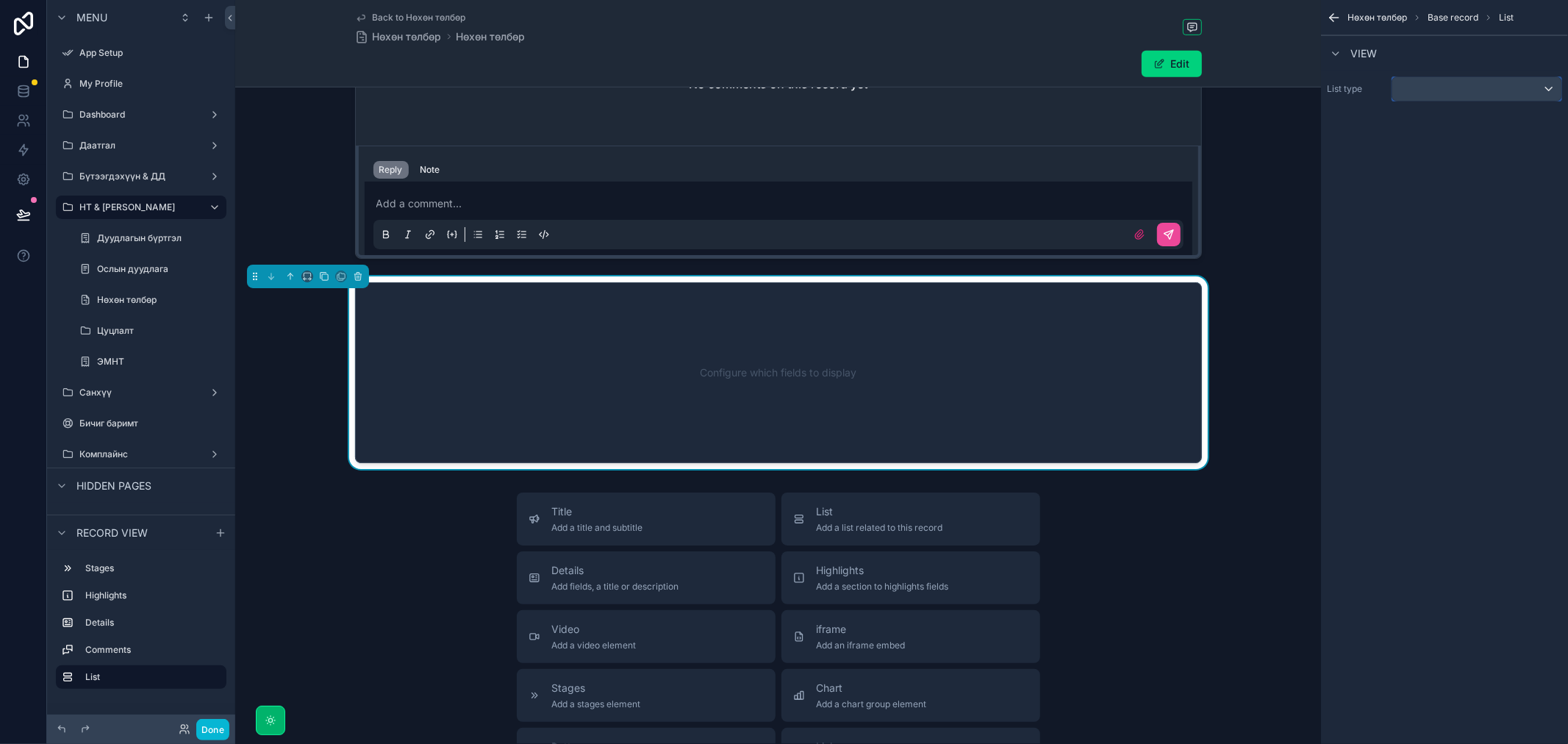
click at [1524, 77] on div "scrollable content" at bounding box center [1476, 88] width 169 height 23
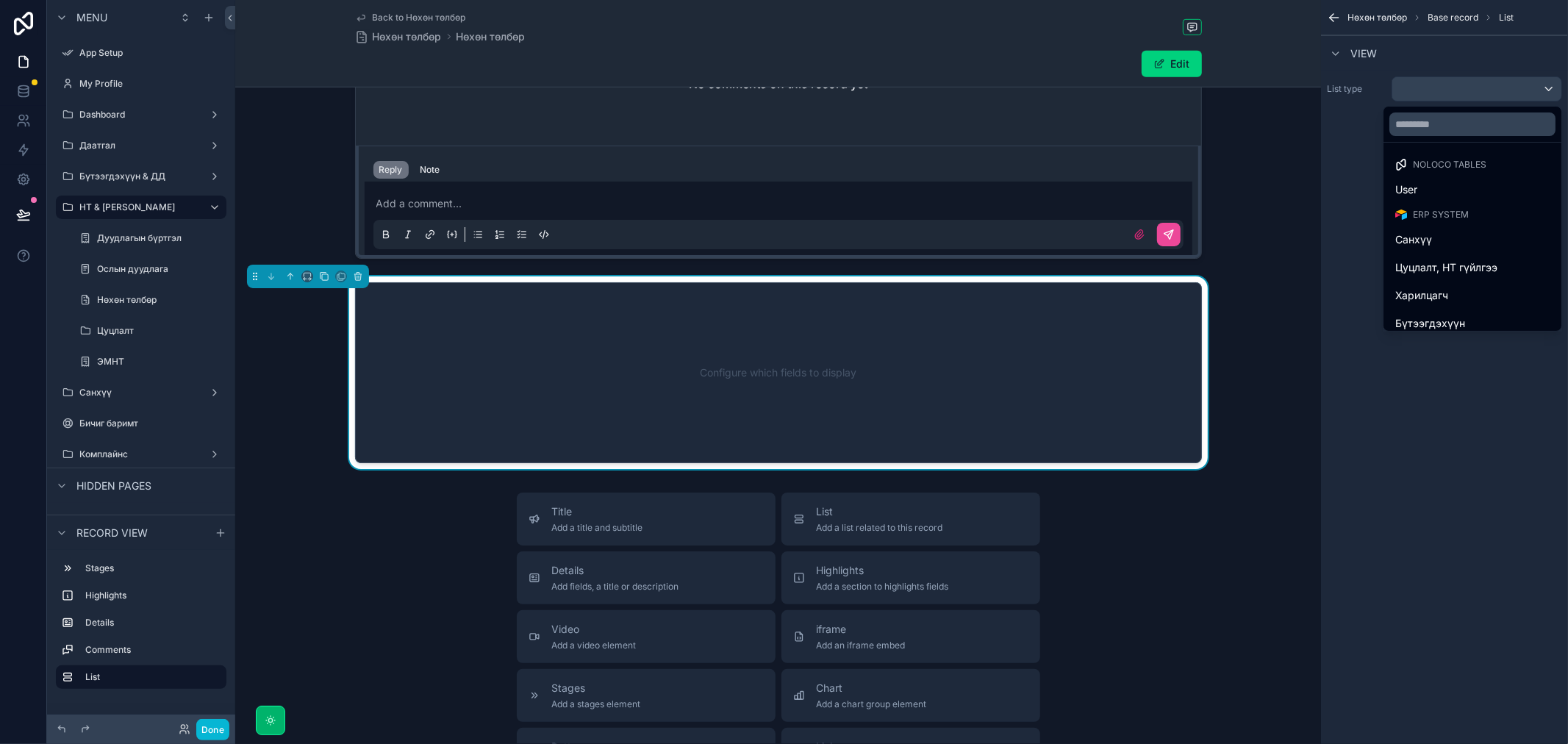
click at [1529, 96] on div "scrollable content" at bounding box center [784, 372] width 1568 height 744
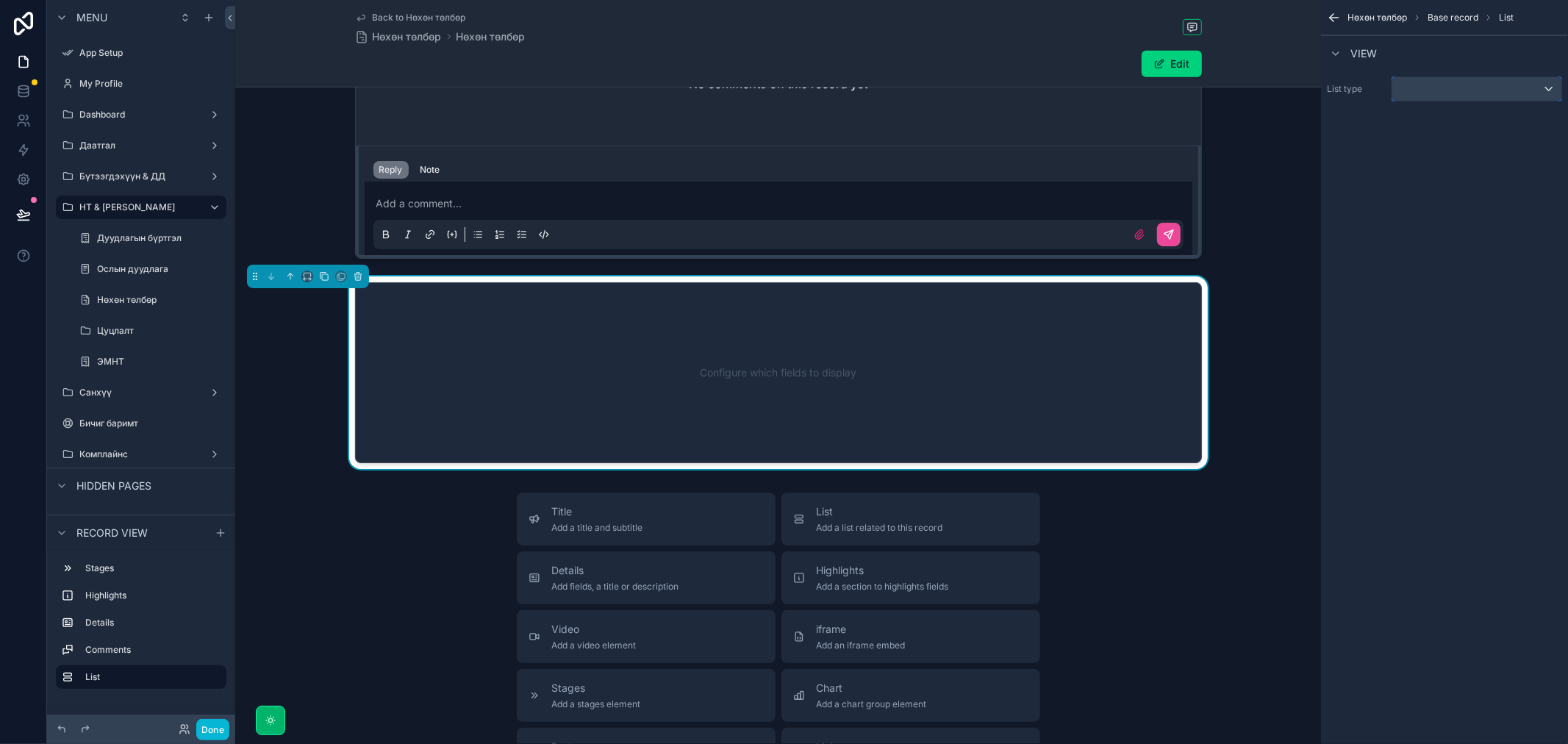
click at [1529, 96] on div "scrollable content" at bounding box center [1476, 88] width 169 height 23
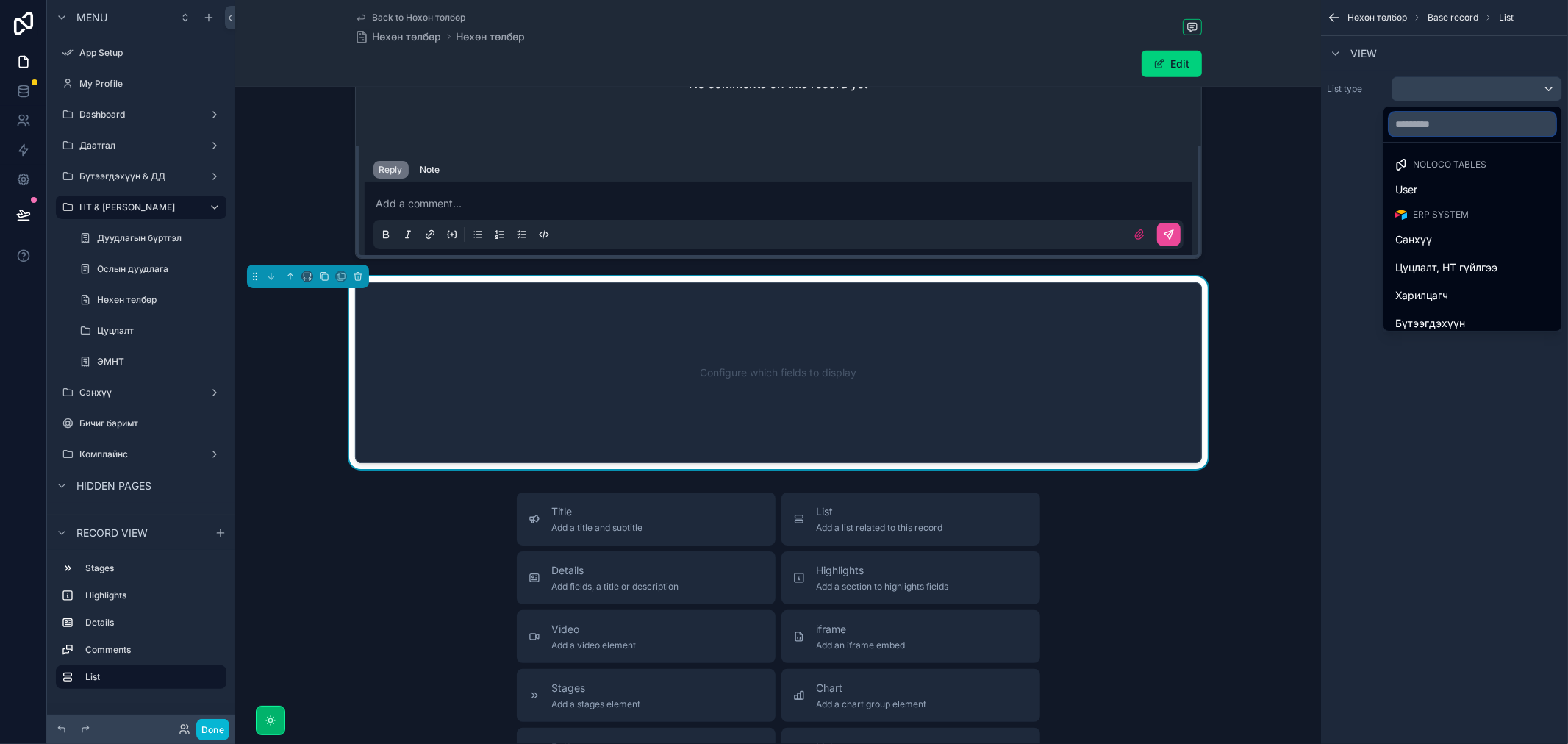
click at [1465, 133] on input "text" at bounding box center [1472, 124] width 166 height 23
type input "*"
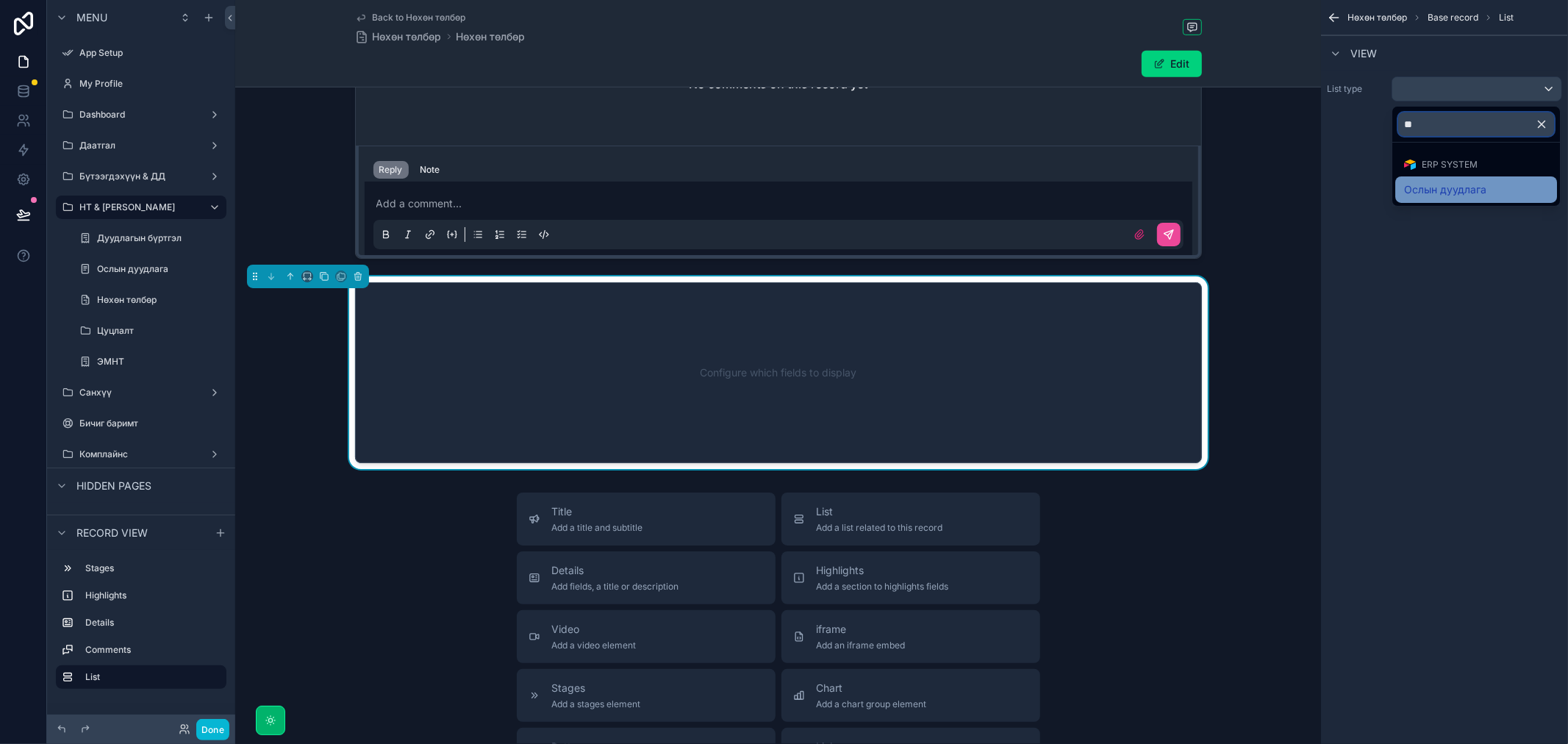
type input "**"
click at [1470, 182] on span "Ослын дуудлага" at bounding box center [1445, 190] width 82 height 18
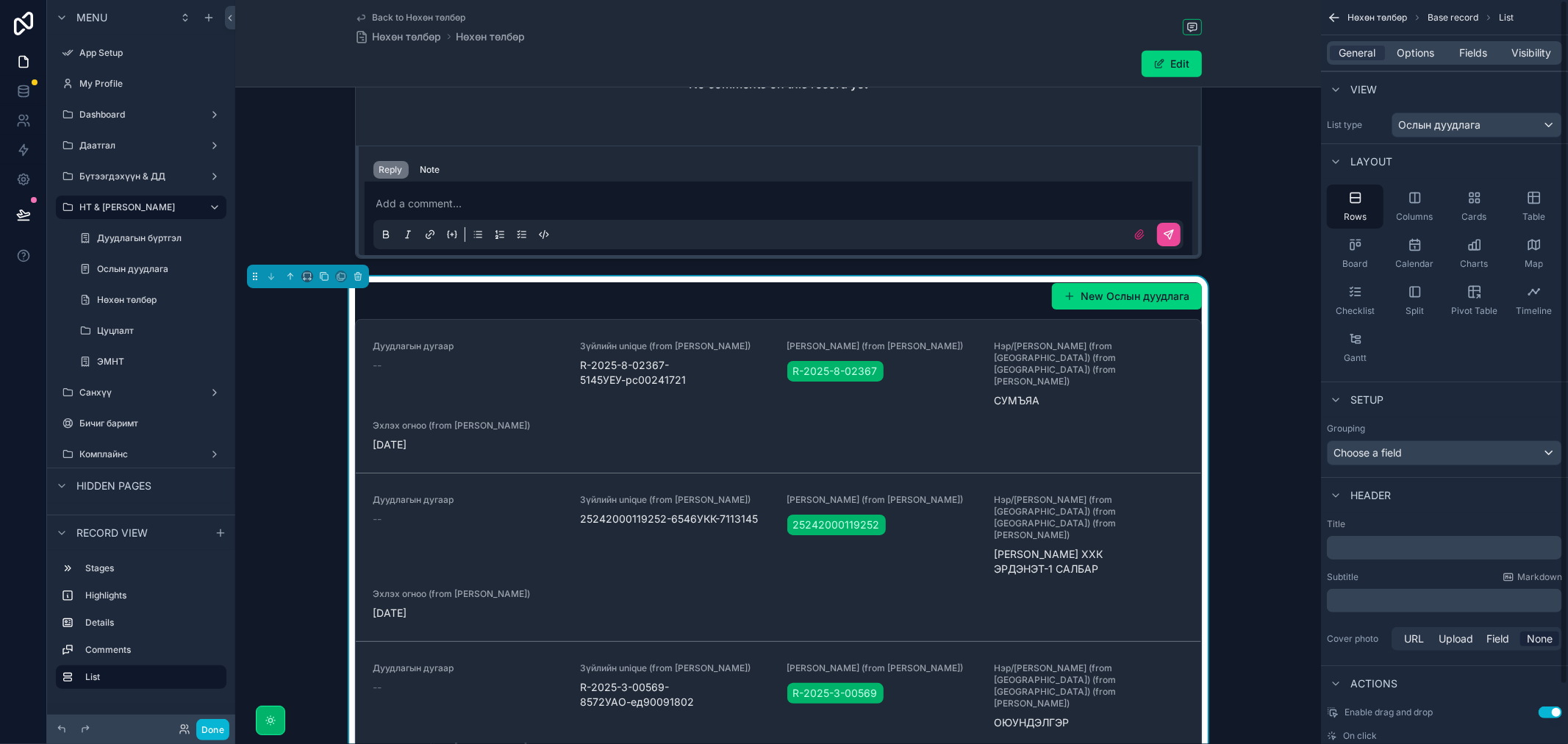
drag, startPoint x: 1419, startPoint y: 51, endPoint x: 1427, endPoint y: 66, distance: 17.0
click at [1419, 51] on span "Options" at bounding box center [1415, 53] width 38 height 14
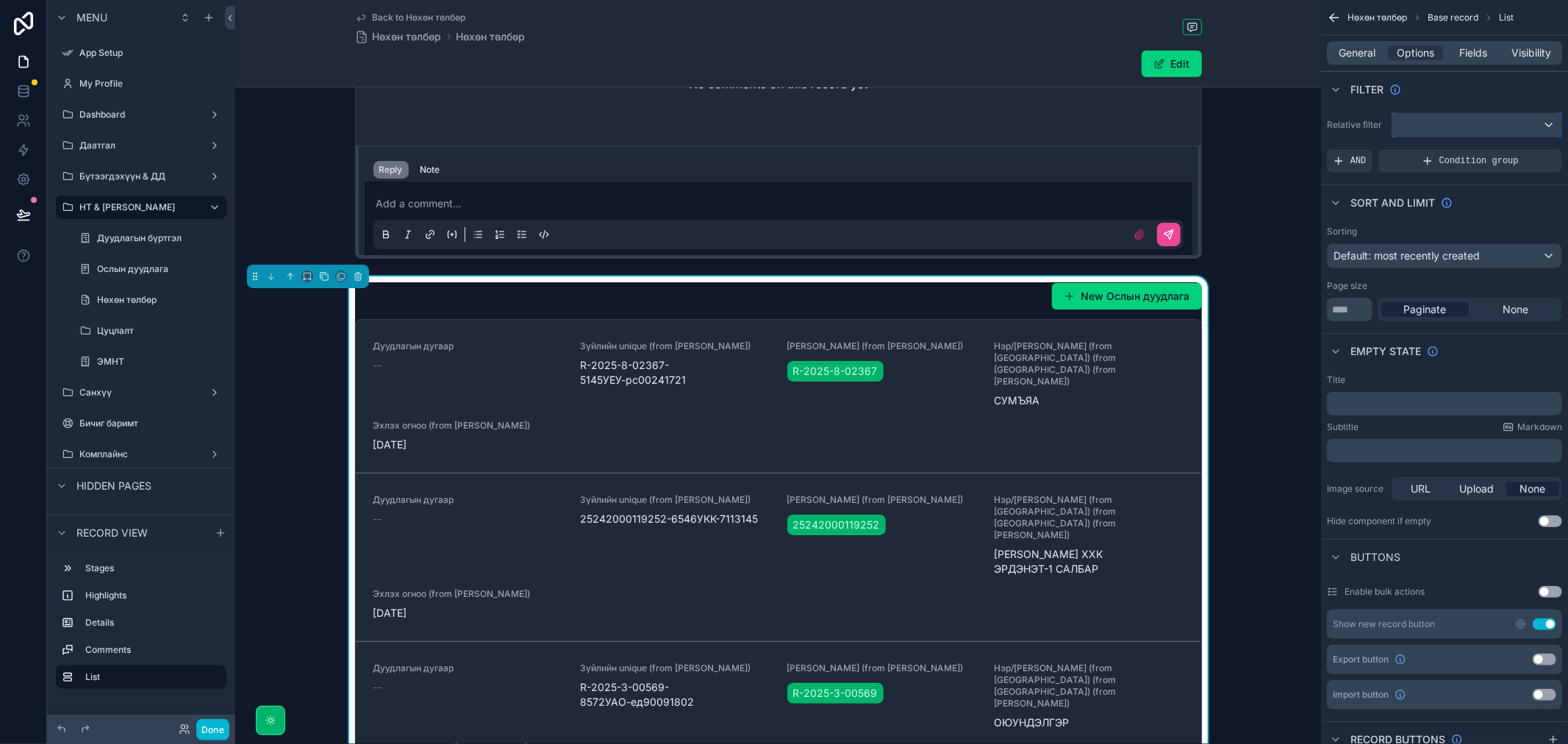
click at [1470, 121] on div "scrollable content" at bounding box center [1476, 124] width 169 height 23
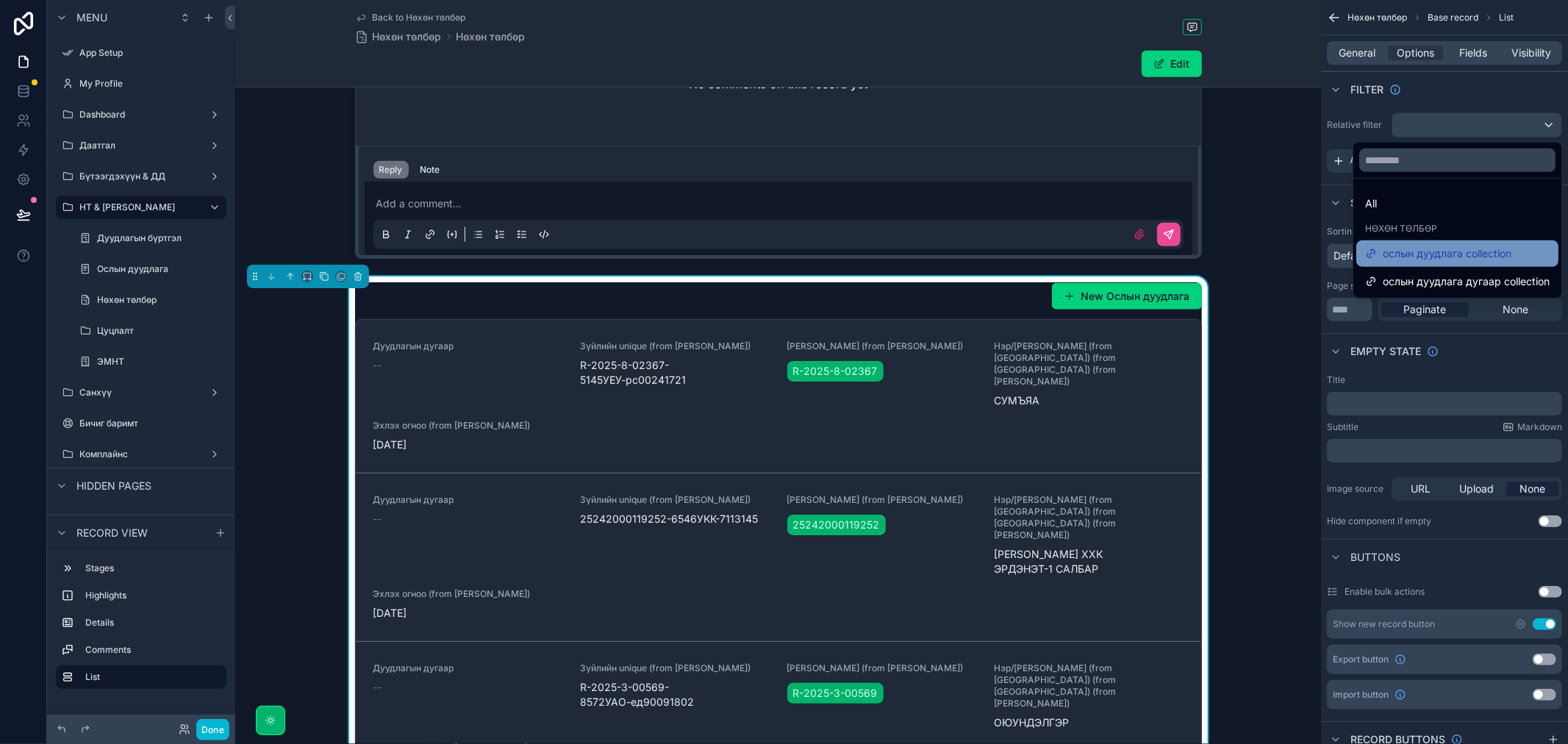
click at [1448, 247] on span "ослын дуудлага collection" at bounding box center [1446, 254] width 129 height 18
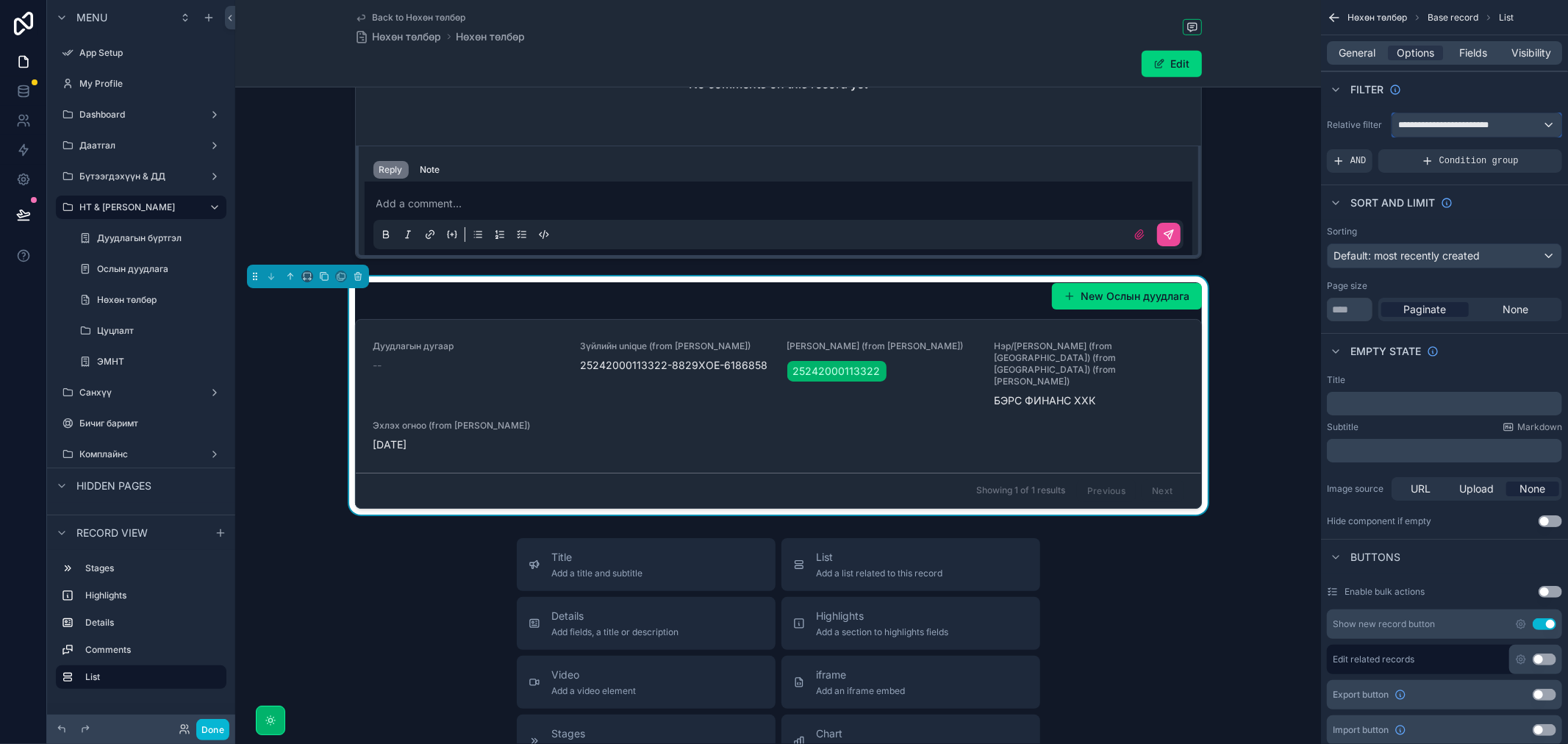
click at [1470, 121] on span "**********" at bounding box center [1453, 125] width 111 height 12
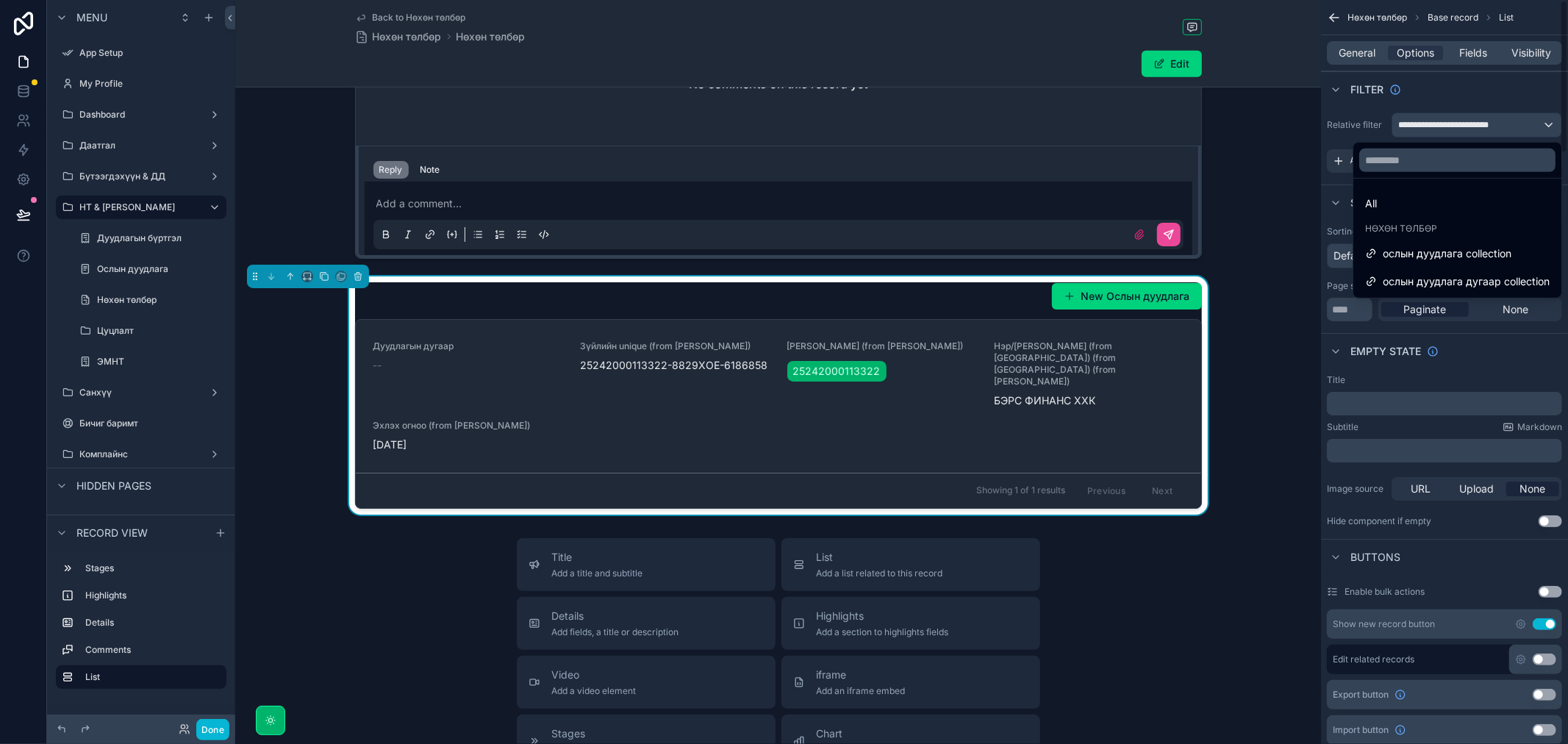
click at [1357, 55] on div "scrollable content" at bounding box center [784, 372] width 1568 height 744
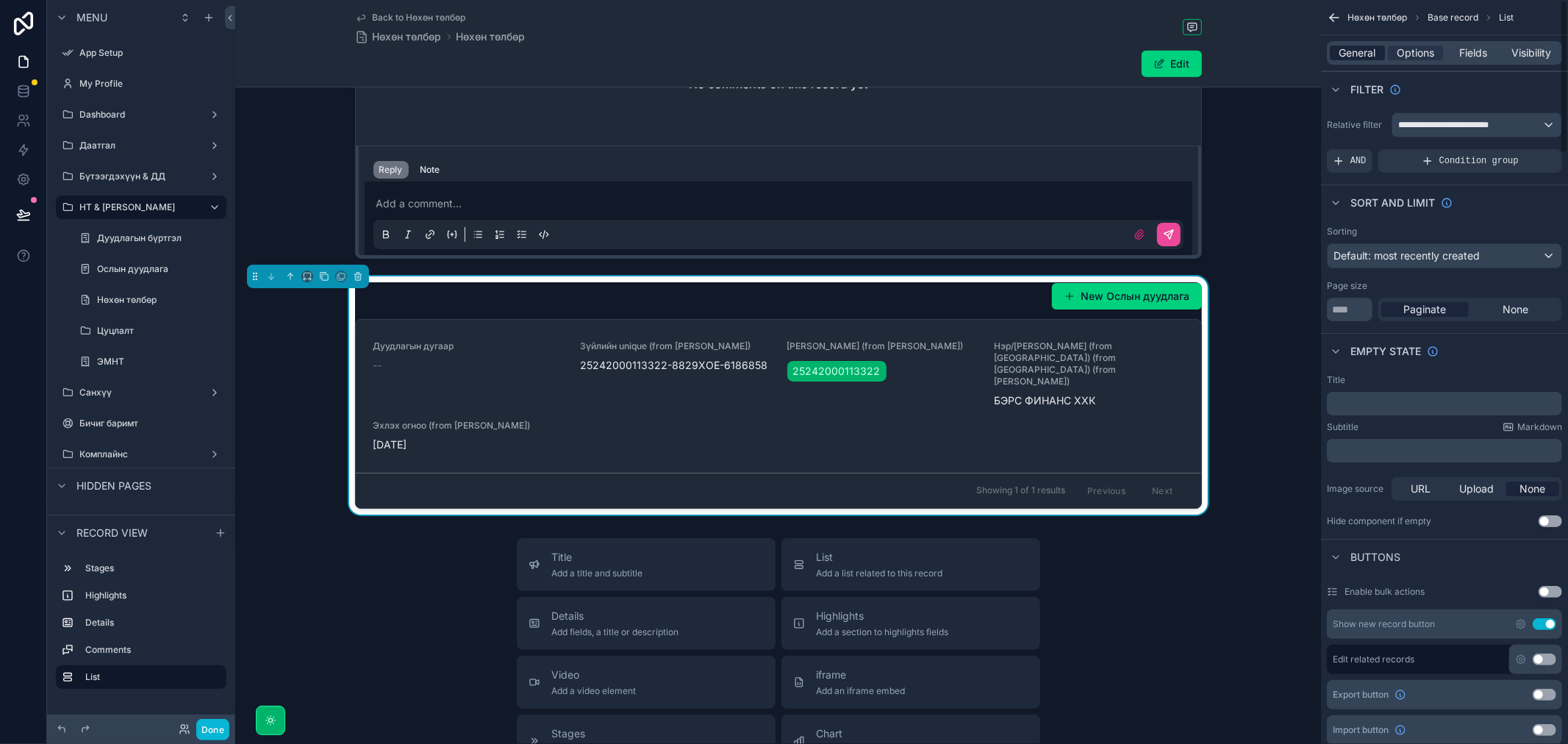
click at [1361, 54] on span "General" at bounding box center [1358, 53] width 37 height 14
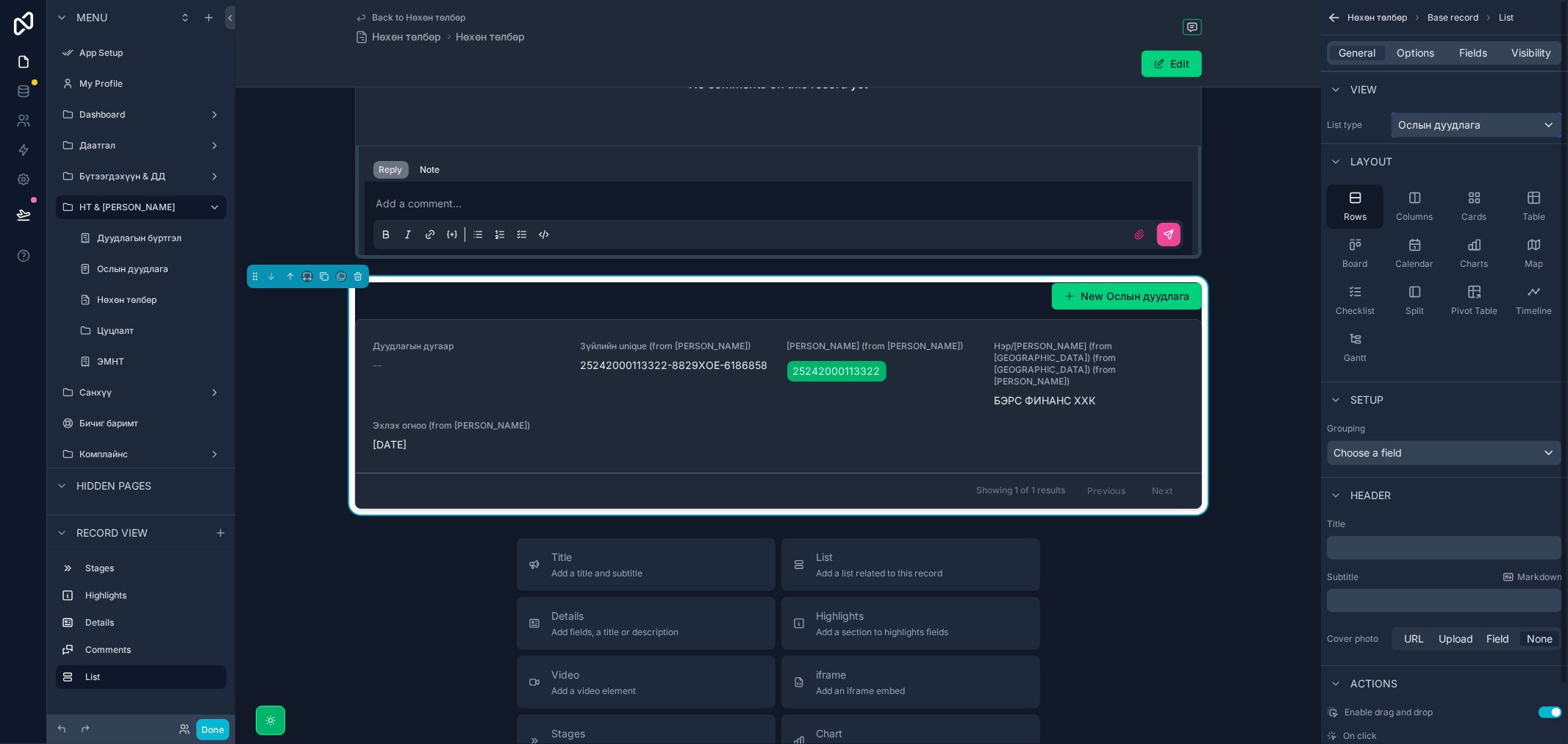
click at [1456, 133] on div "Ослын дуудлага" at bounding box center [1476, 124] width 169 height 23
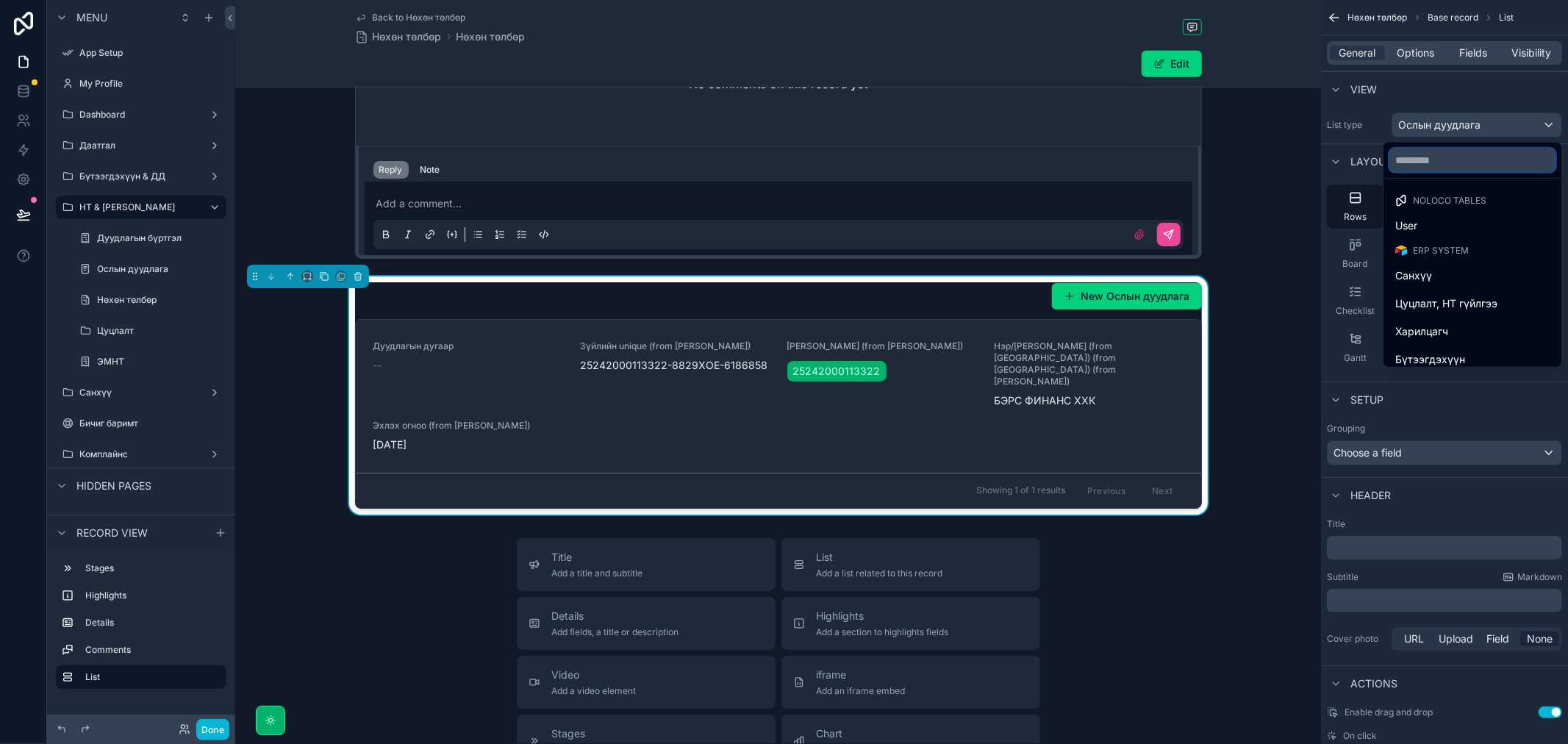
click at [1427, 162] on input "text" at bounding box center [1472, 160] width 166 height 23
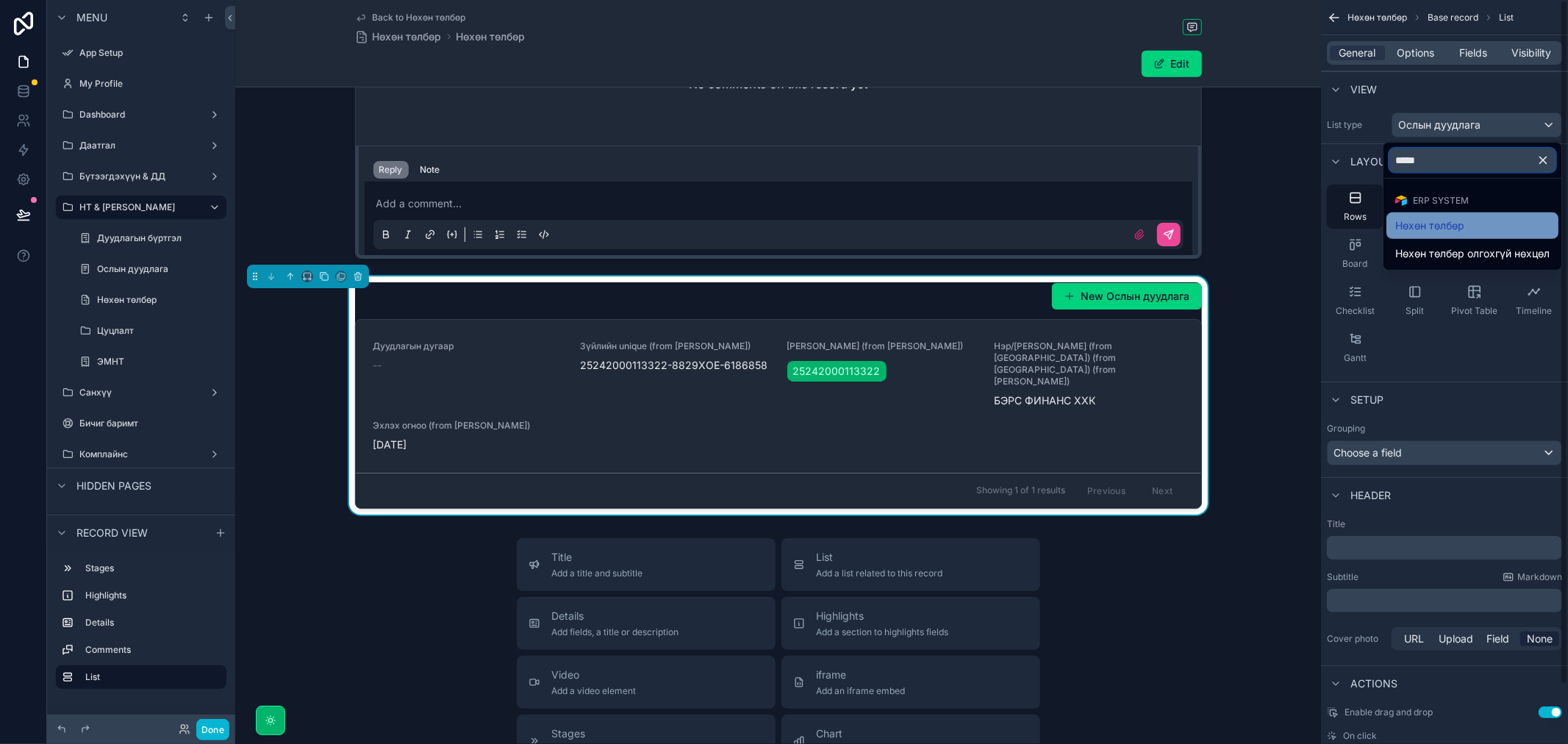
type input "*****"
click at [1488, 222] on div "Нөхөн төлбөр" at bounding box center [1472, 226] width 154 height 18
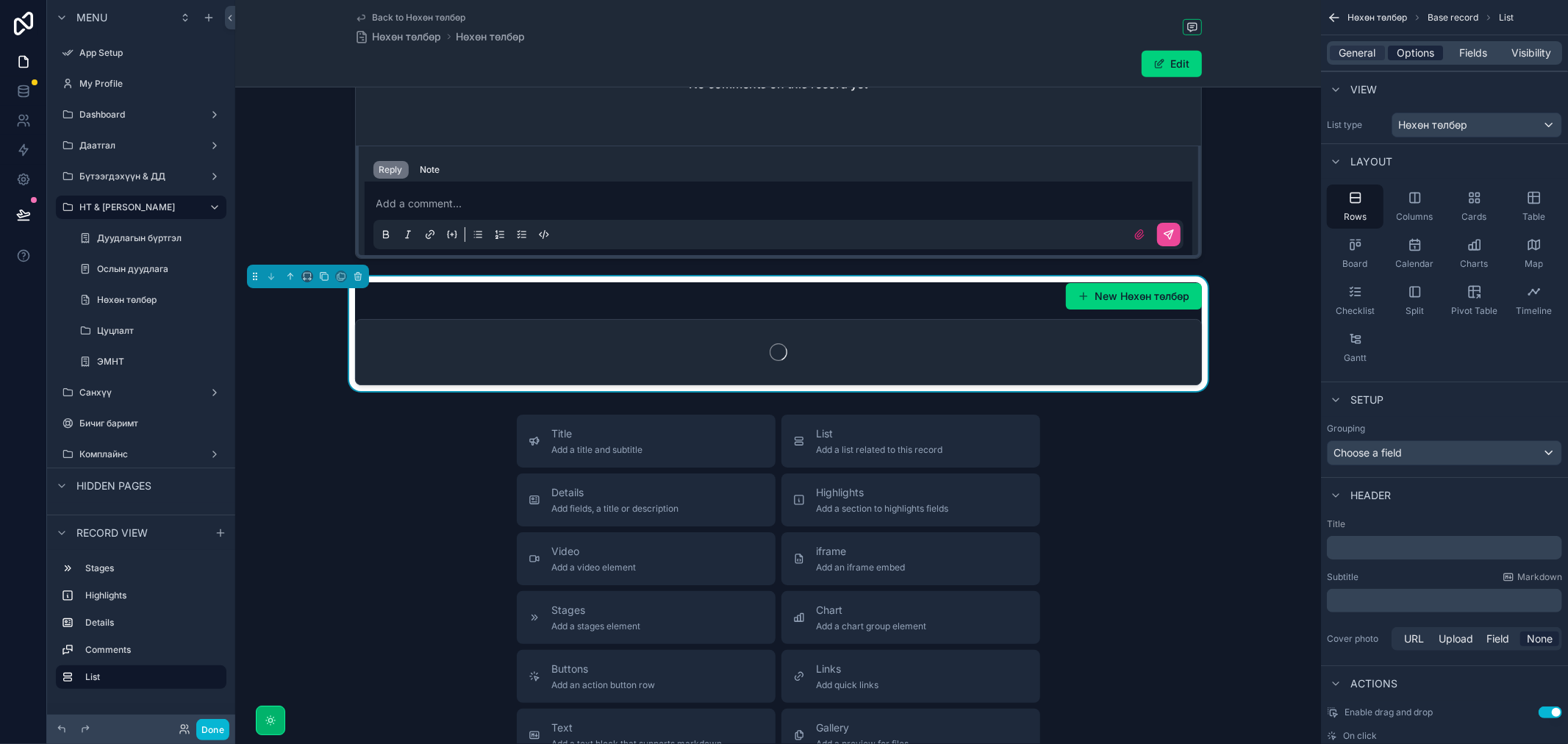
click at [1430, 51] on span "Options" at bounding box center [1415, 53] width 38 height 14
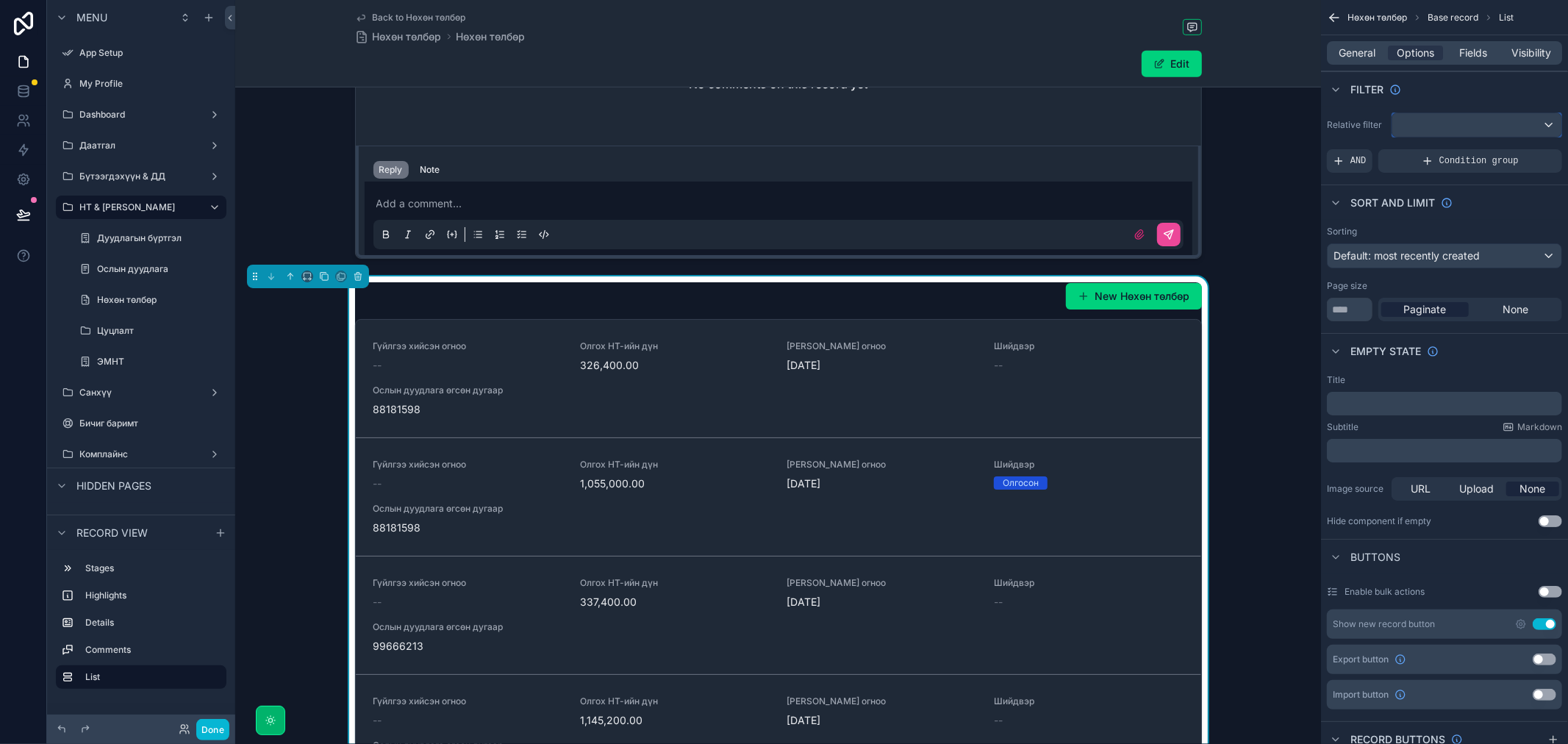
click at [1495, 127] on div "scrollable content" at bounding box center [1476, 124] width 169 height 23
click at [1452, 119] on div "scrollable content" at bounding box center [784, 372] width 1568 height 744
click at [1424, 119] on div "scrollable content" at bounding box center [1476, 124] width 169 height 23
click at [1288, 399] on div "New Нөхөн төлбөр Гүйлгээ хийсэн огноо -- Олгох НТ-ийн дүн 326,400.00 НТ шийдвэр…" at bounding box center [778, 579] width 1086 height 606
click at [976, 302] on div "New Нөхөн төлбөр" at bounding box center [778, 296] width 846 height 28
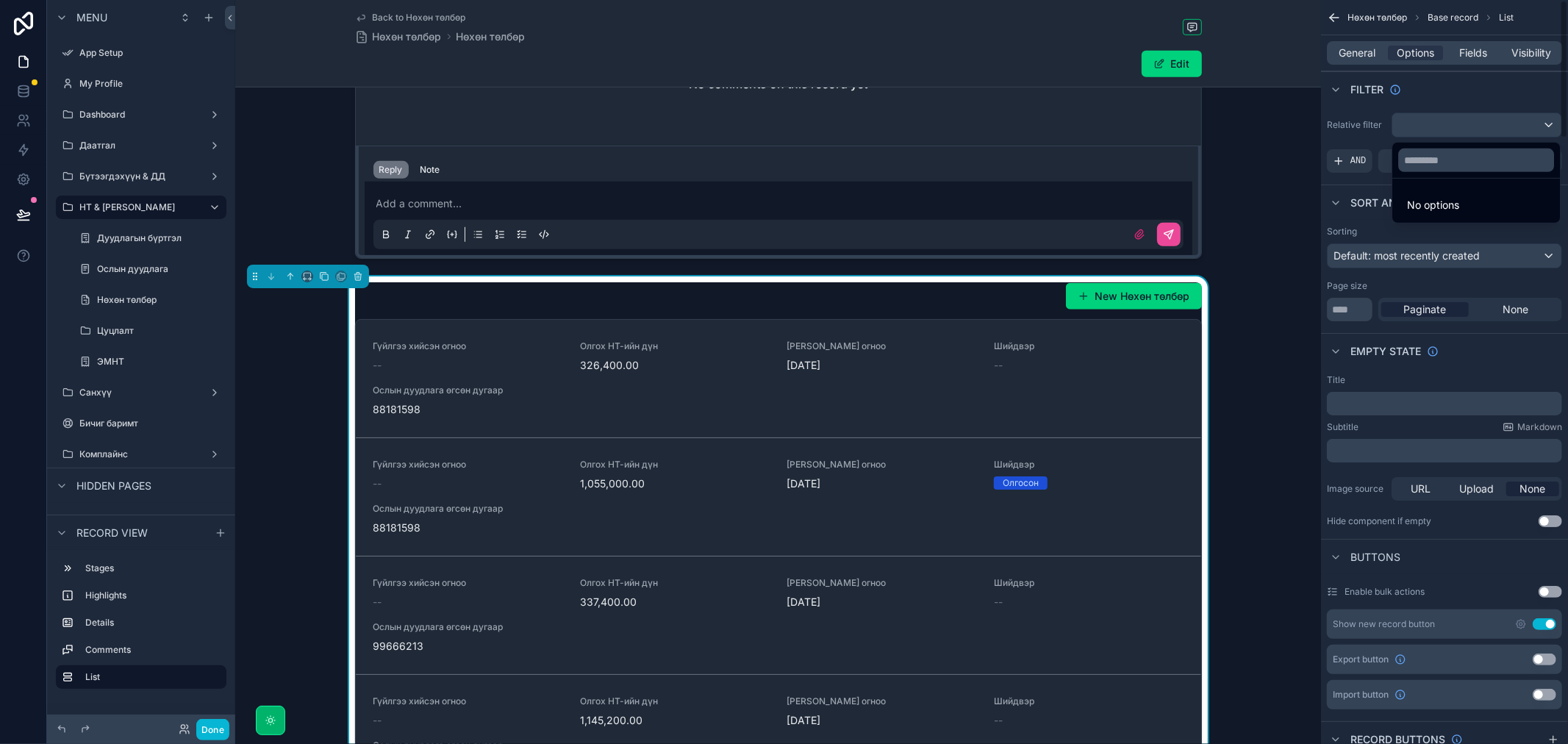
click at [1370, 49] on div "scrollable content" at bounding box center [784, 372] width 1568 height 744
click at [1362, 56] on span "General" at bounding box center [1358, 53] width 37 height 14
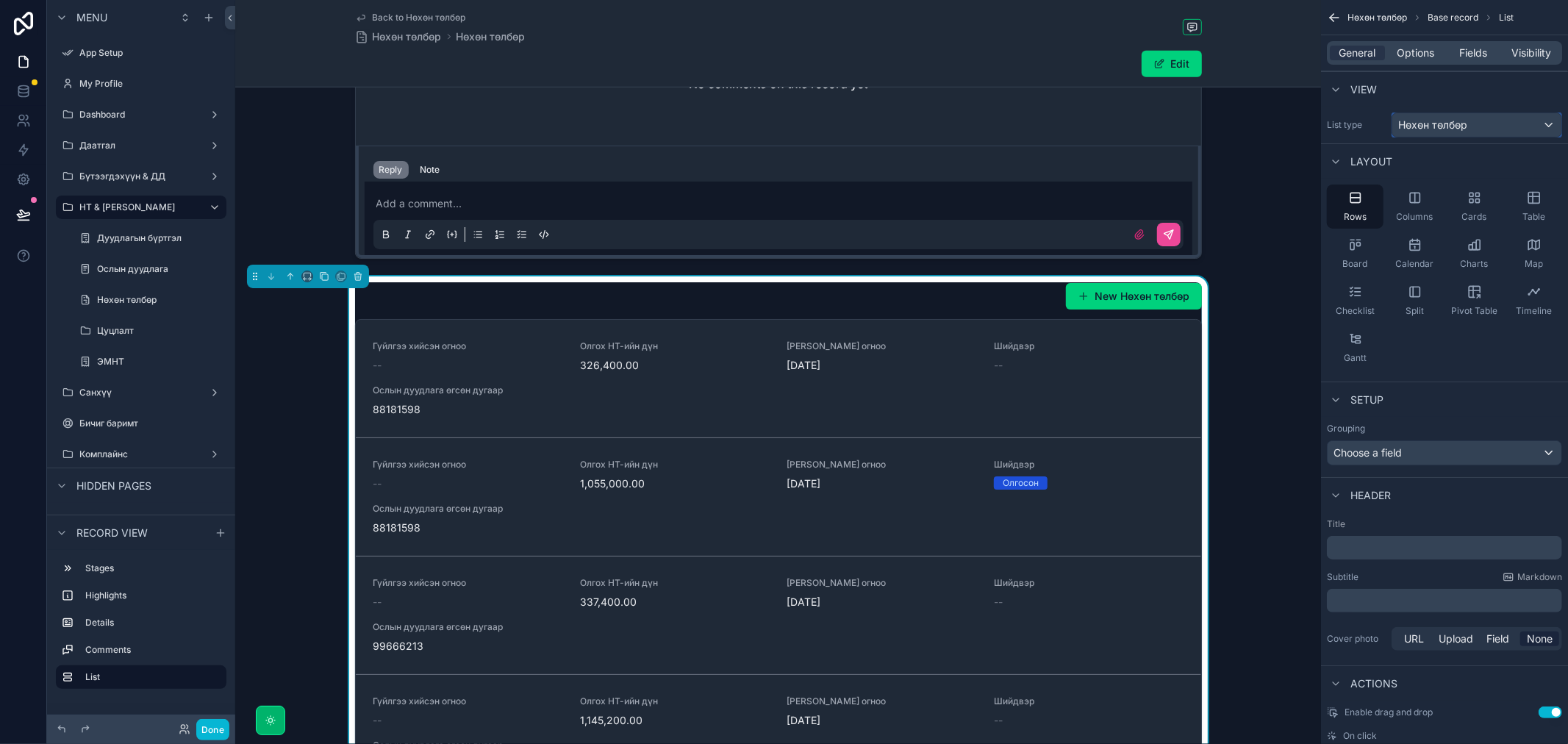
click at [1459, 116] on div "Нөхөн төлбөр" at bounding box center [1476, 124] width 169 height 23
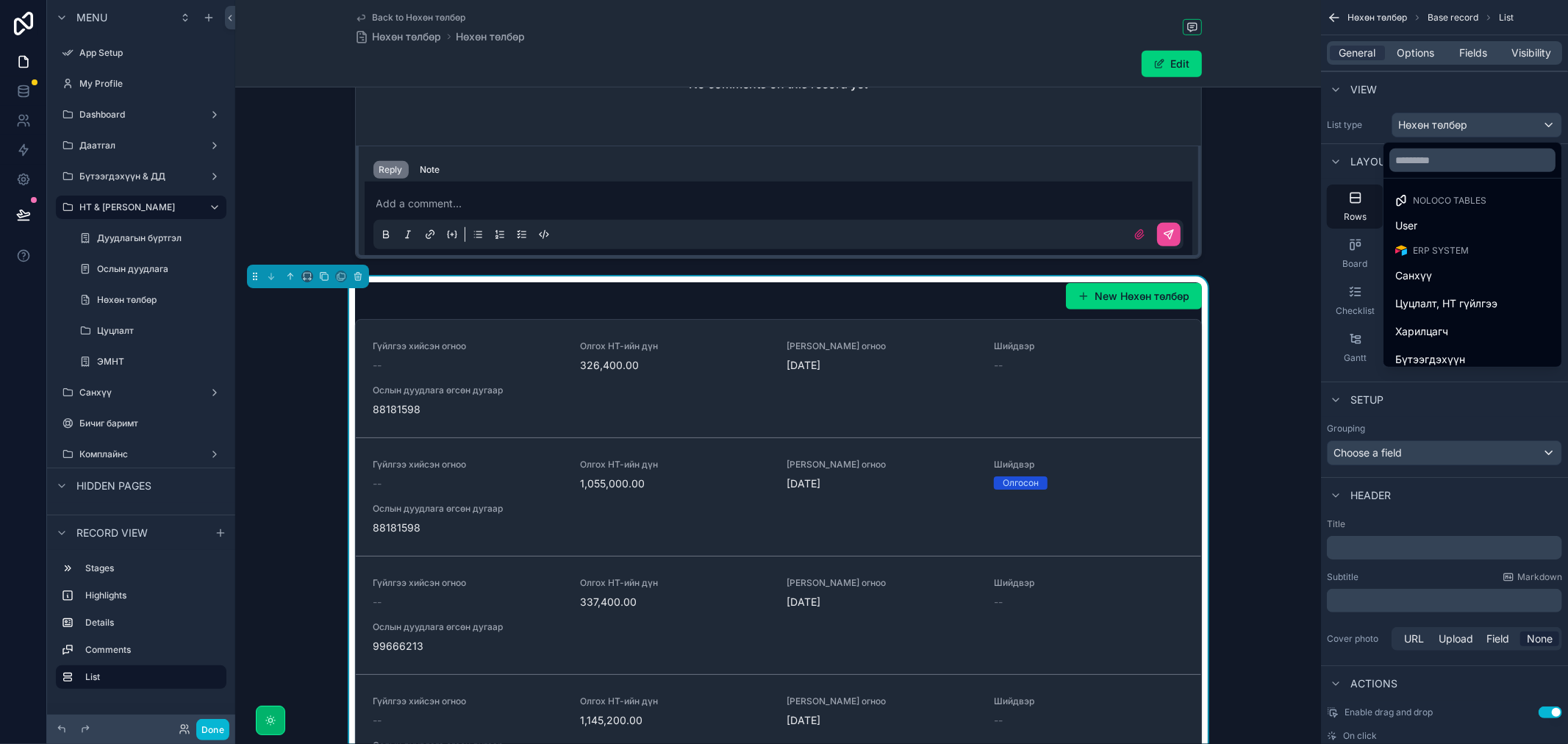
click at [1422, 42] on div "scrollable content" at bounding box center [784, 372] width 1568 height 744
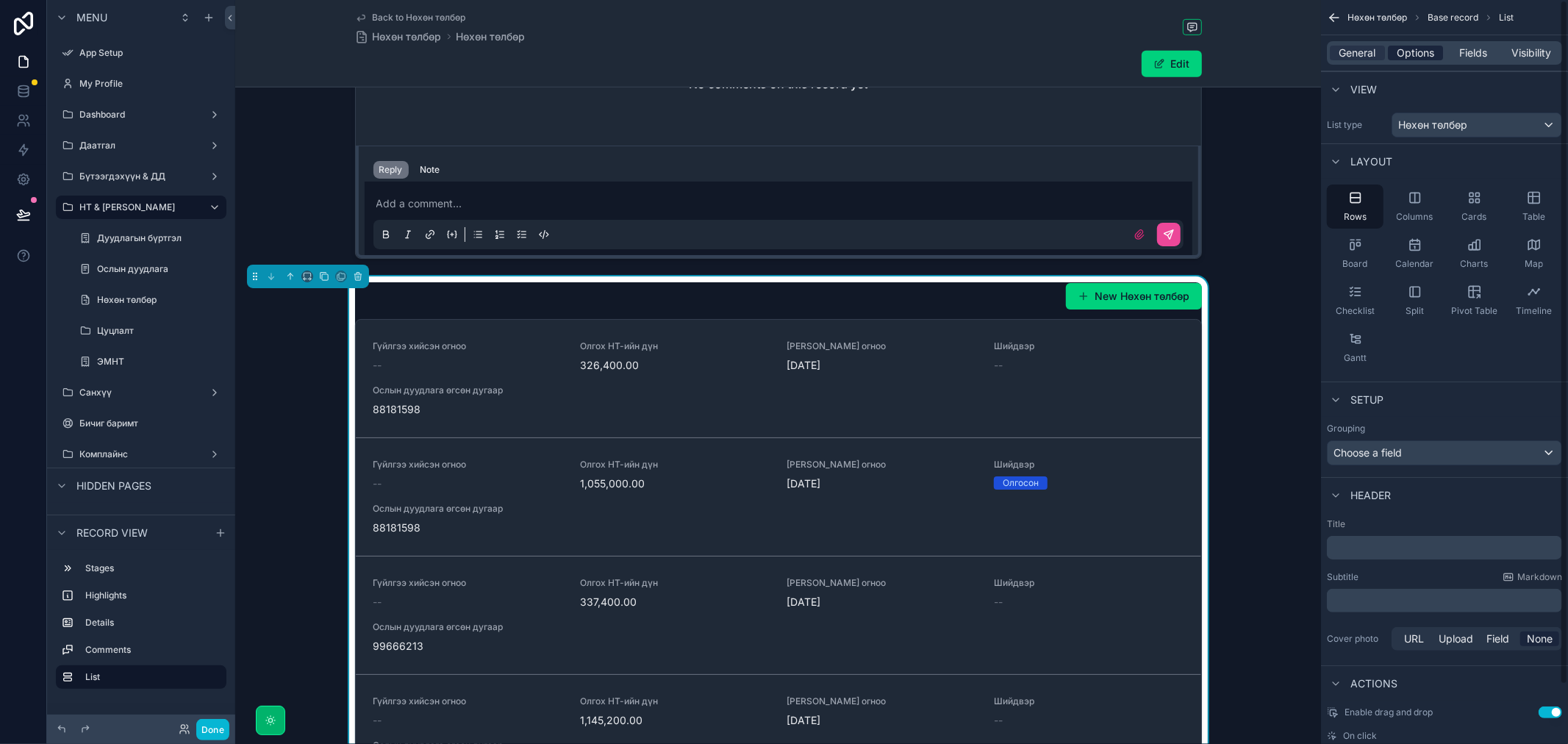
click at [1421, 54] on span "Options" at bounding box center [1415, 53] width 38 height 14
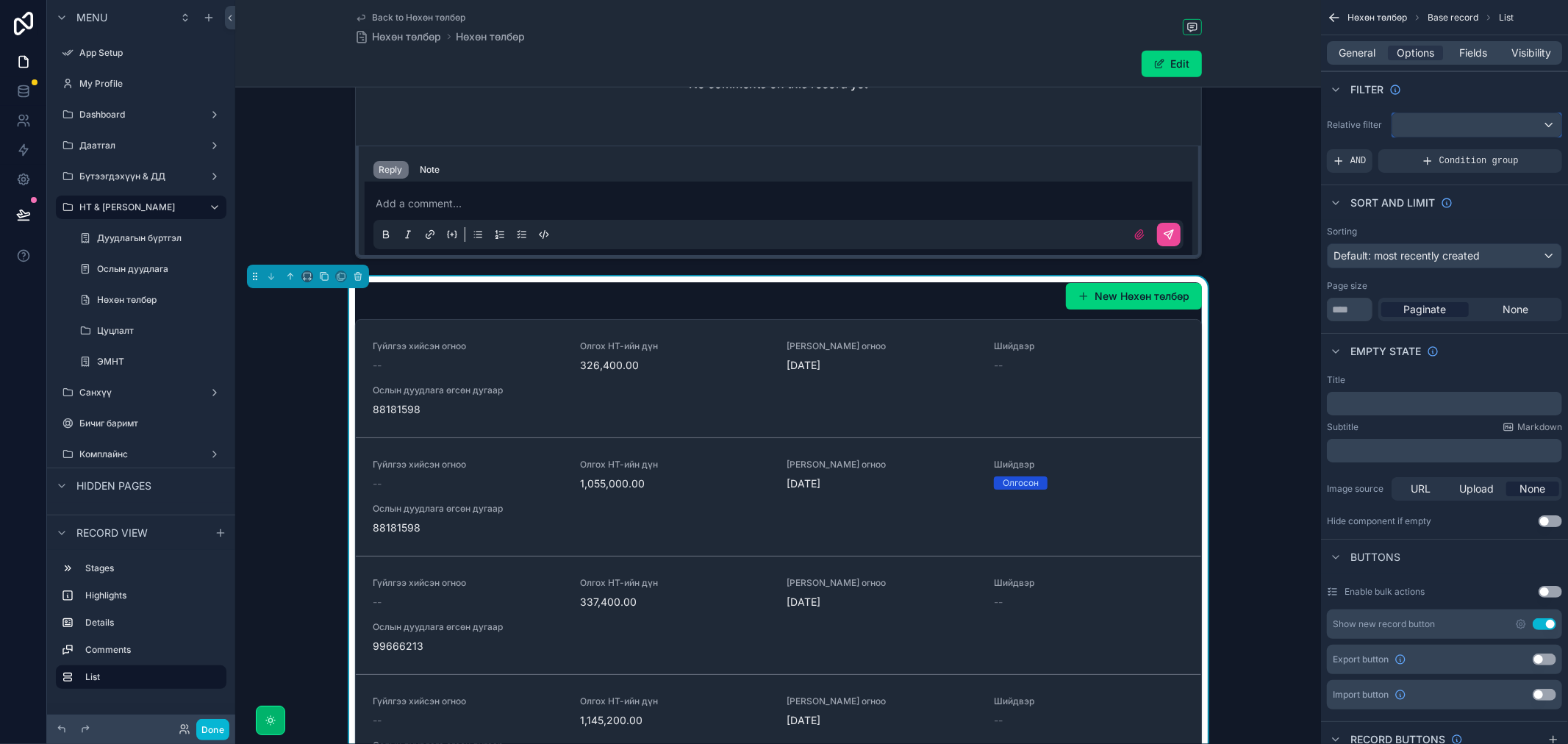
click at [1474, 122] on div "scrollable content" at bounding box center [1476, 124] width 169 height 23
click at [1358, 49] on div "scrollable content" at bounding box center [784, 372] width 1568 height 744
click at [1358, 51] on span "General" at bounding box center [1358, 53] width 37 height 14
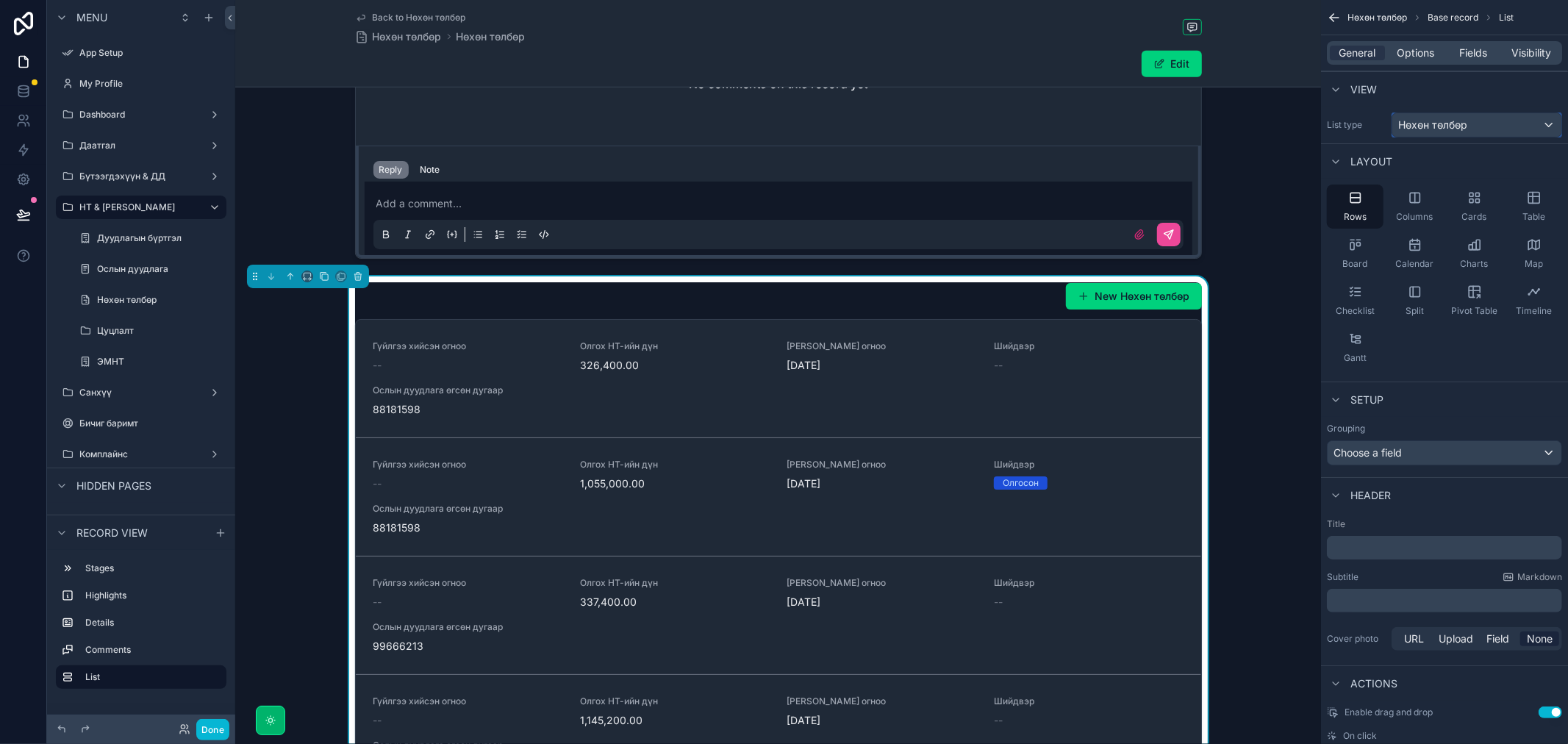
click at [1450, 126] on span "Нөхөн төлбөр" at bounding box center [1432, 125] width 69 height 14
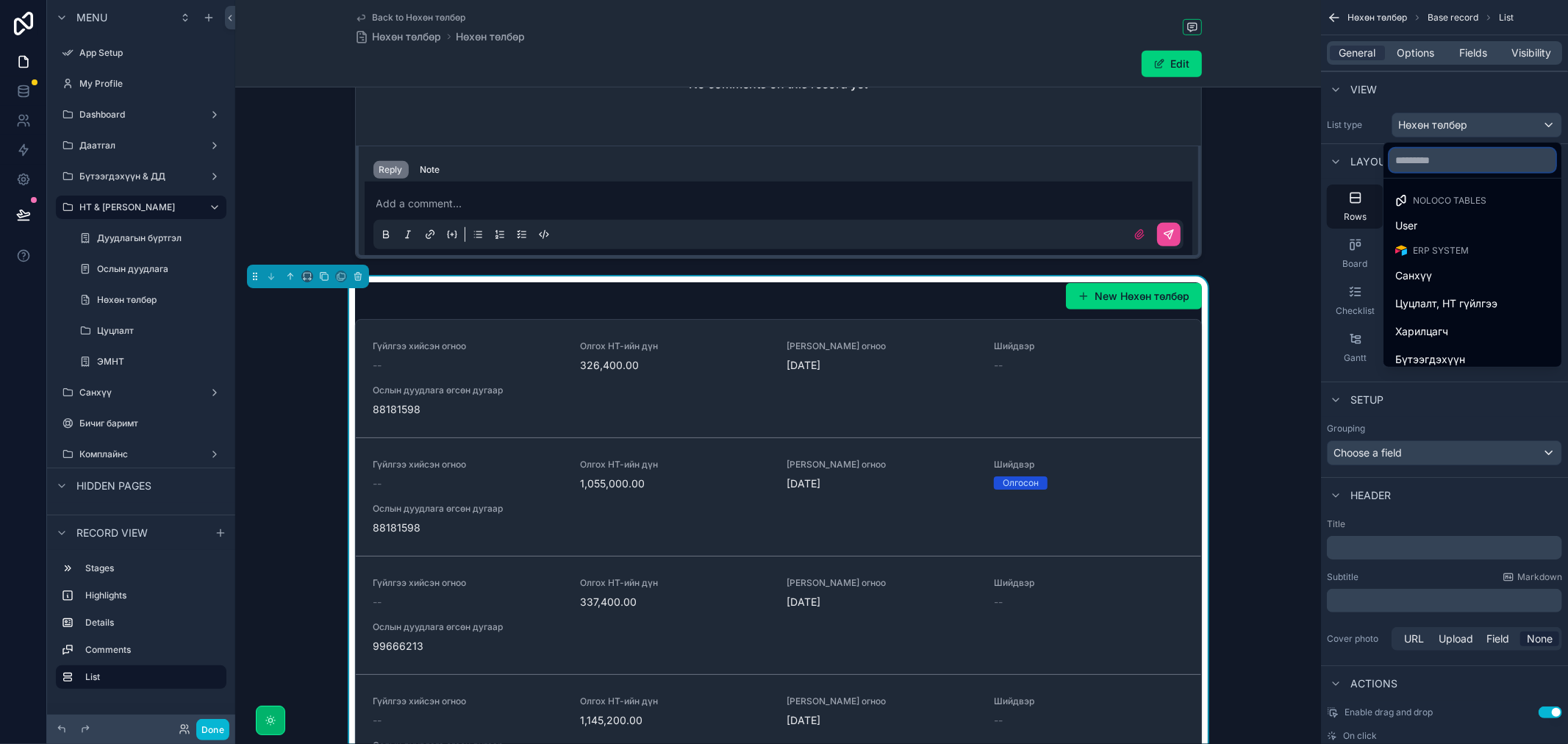
click at [1438, 167] on input "text" at bounding box center [1472, 160] width 166 height 23
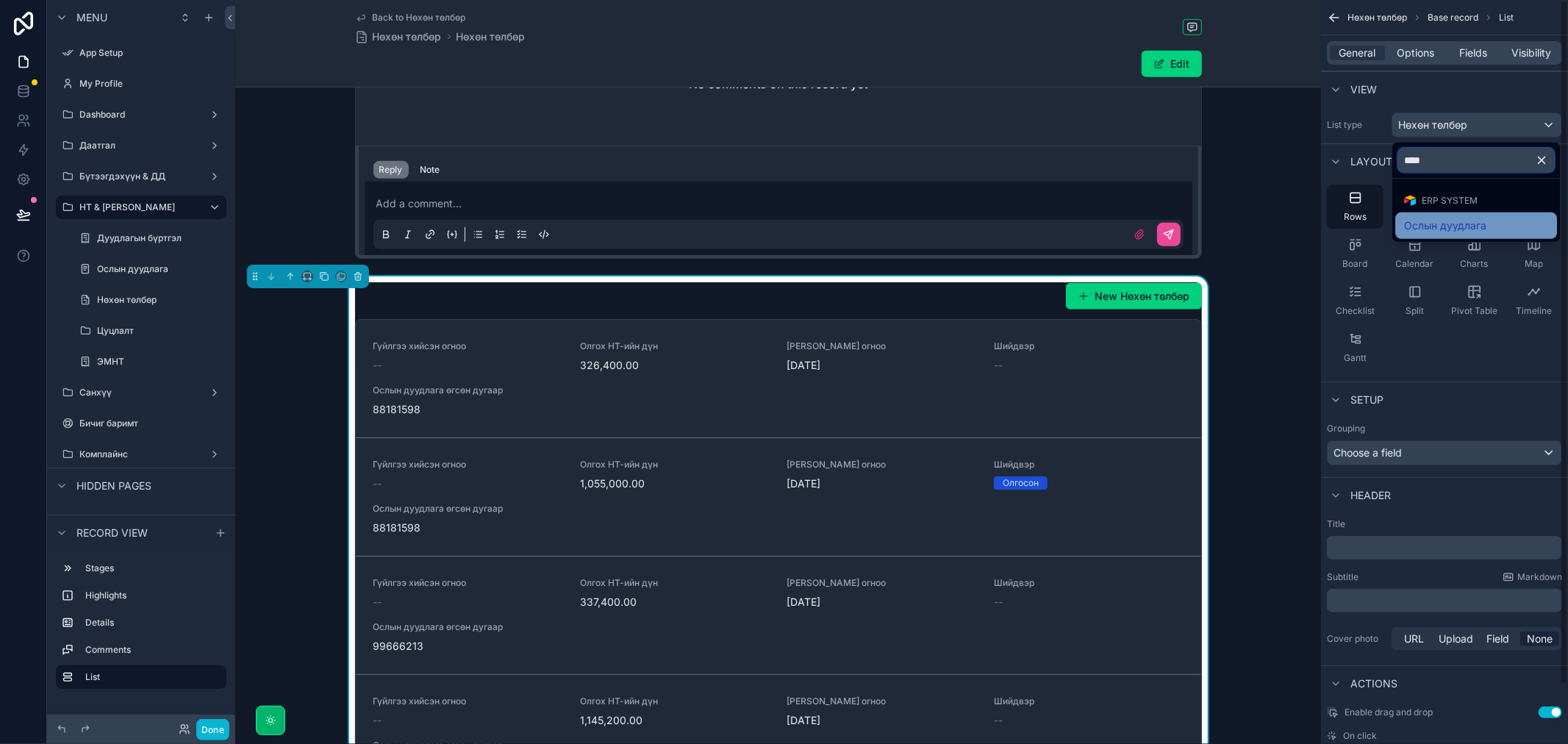
type input "****"
drag, startPoint x: 1499, startPoint y: 231, endPoint x: 1490, endPoint y: 233, distance: 9.2
click at [1499, 231] on div "Ослын дуудлага" at bounding box center [1476, 226] width 144 height 18
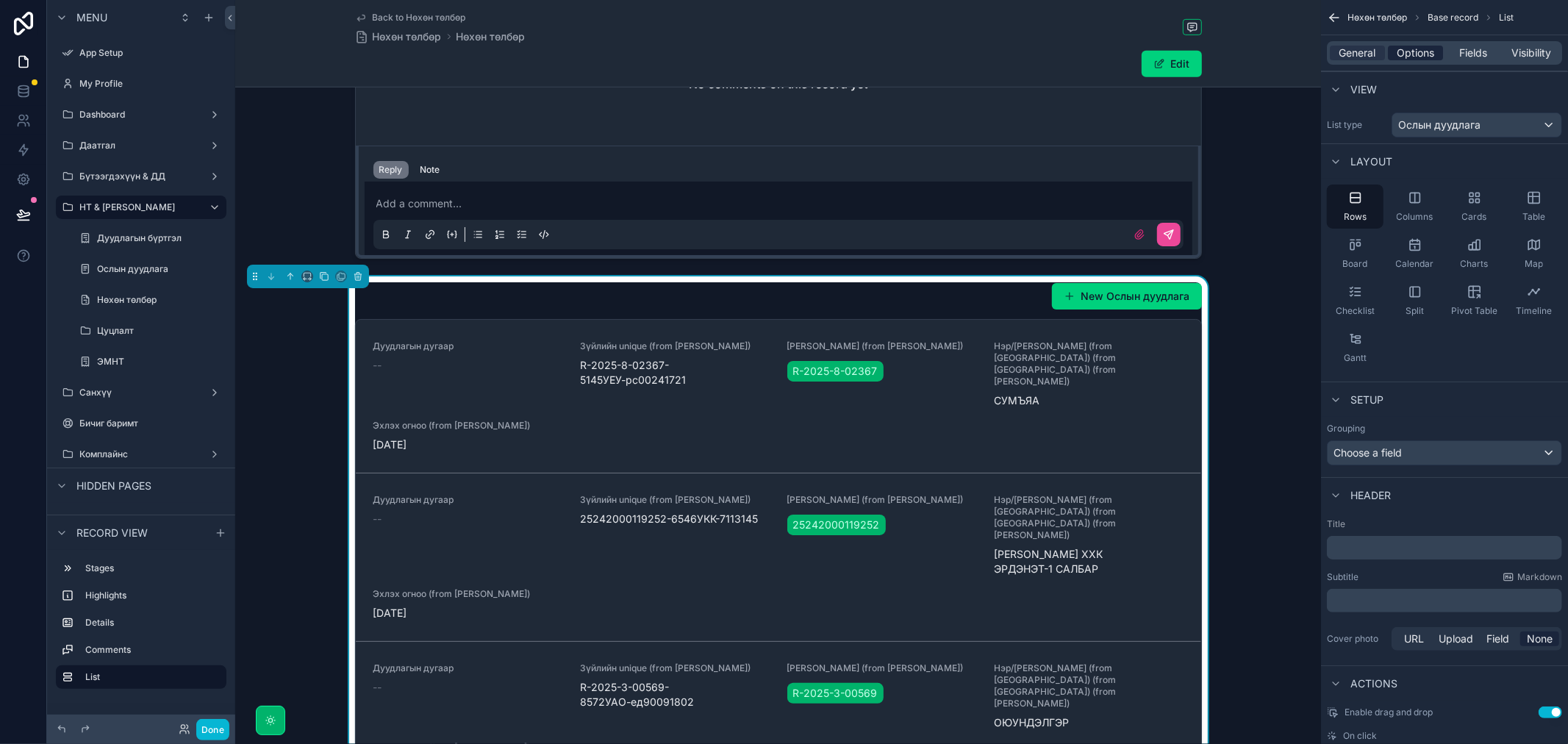
click at [1426, 57] on span "Options" at bounding box center [1415, 53] width 38 height 14
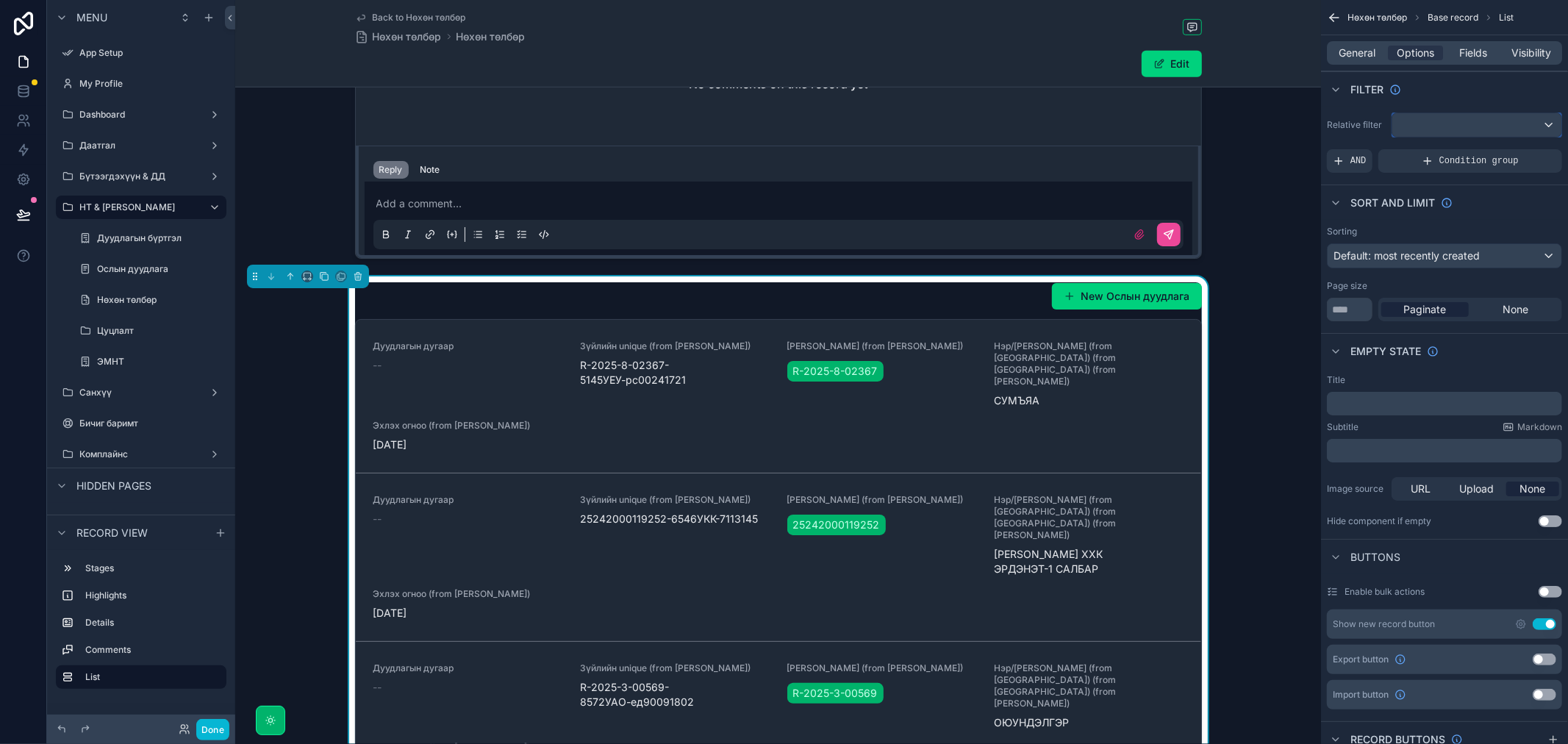
click at [1452, 120] on div "scrollable content" at bounding box center [1476, 124] width 169 height 23
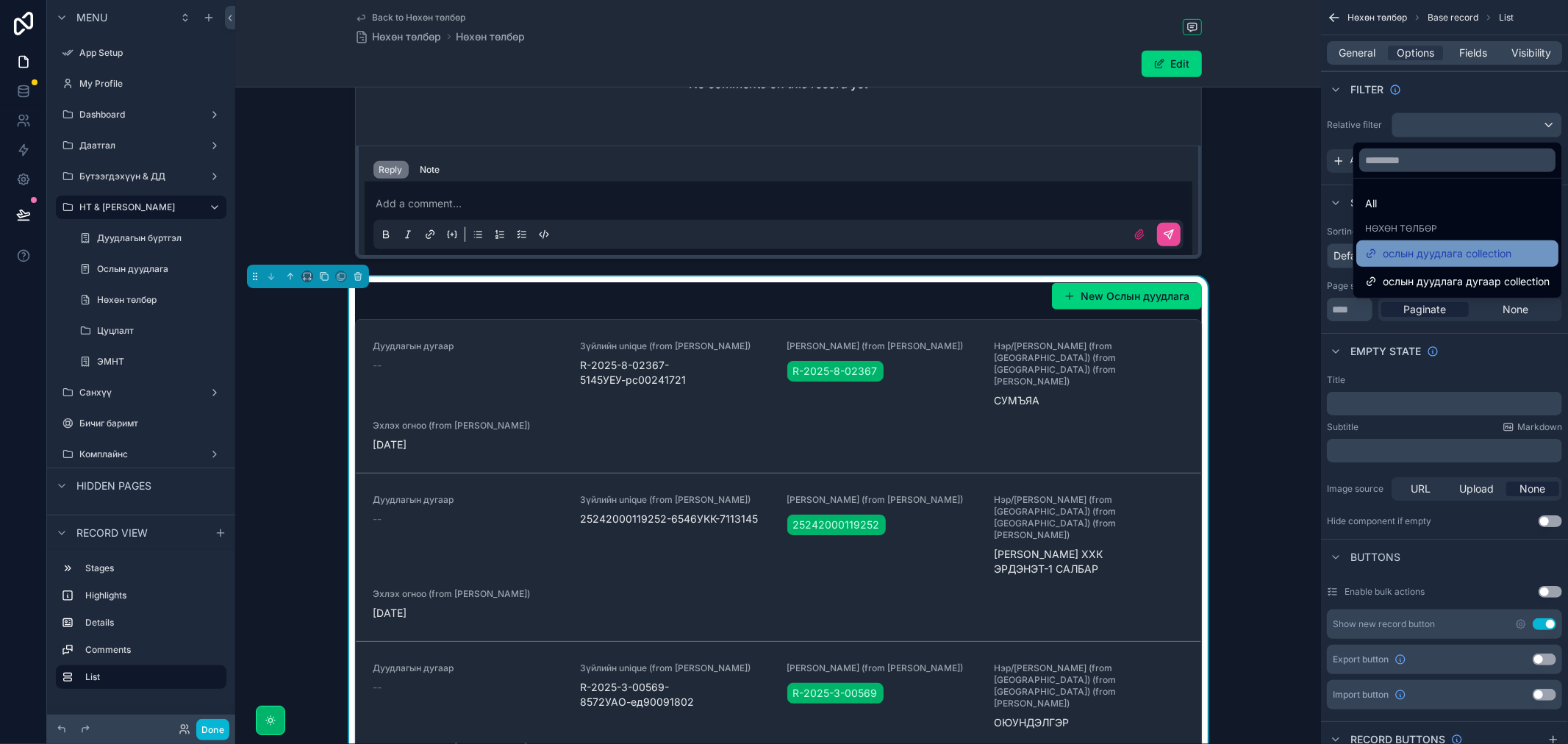
click at [1469, 245] on span "ослын дуудлага collection" at bounding box center [1446, 254] width 129 height 18
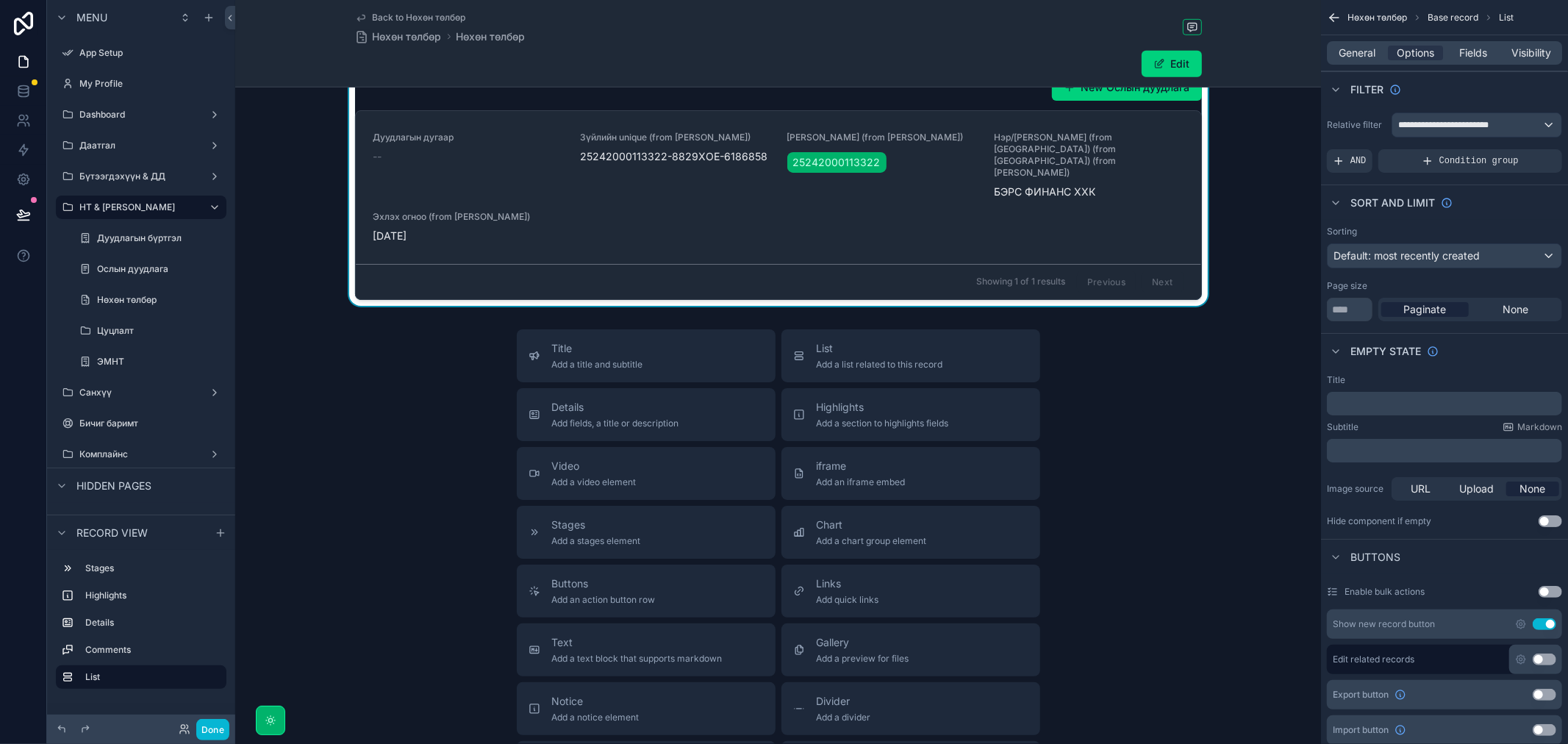
scroll to position [640, 0]
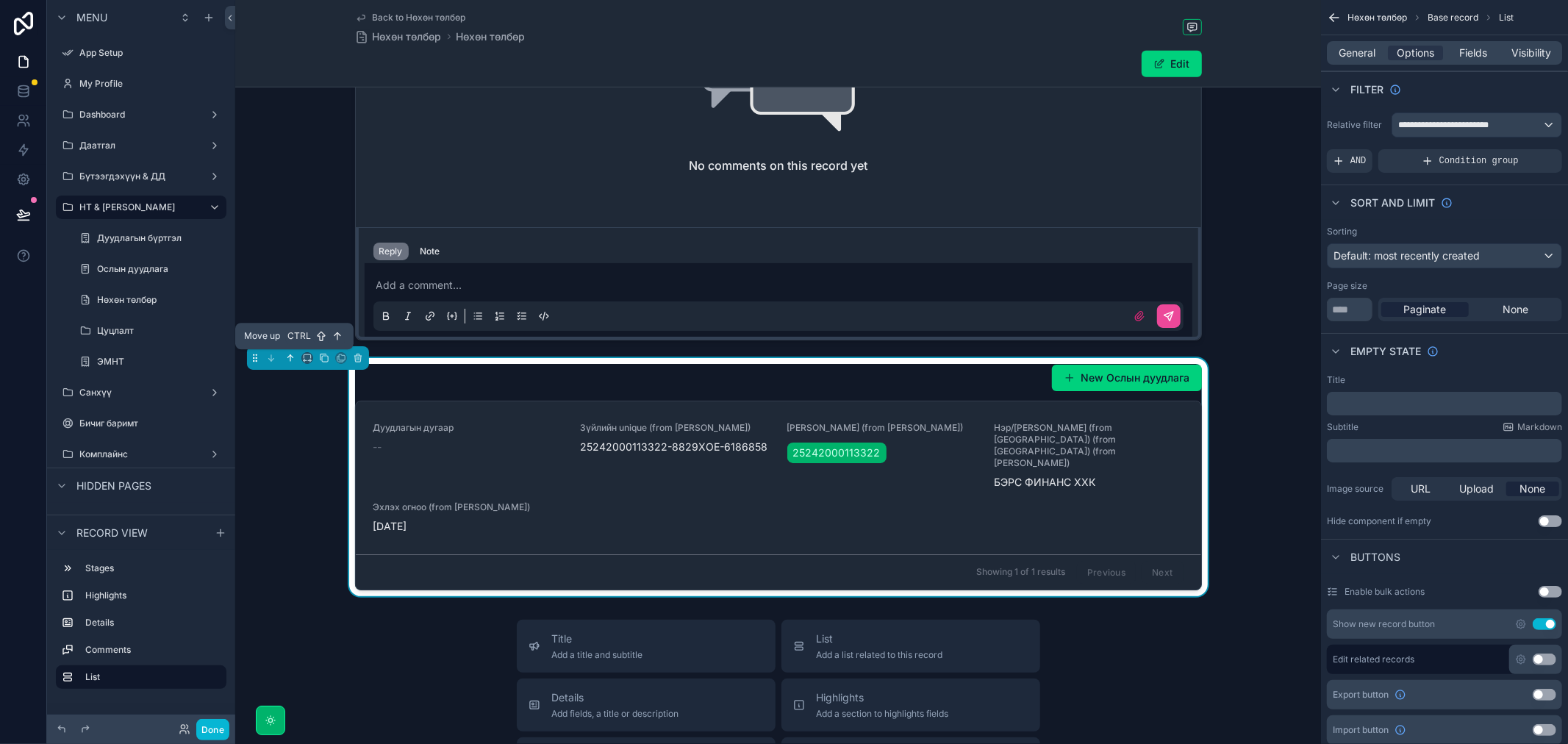
click at [289, 357] on icon "scrollable content" at bounding box center [290, 358] width 10 height 10
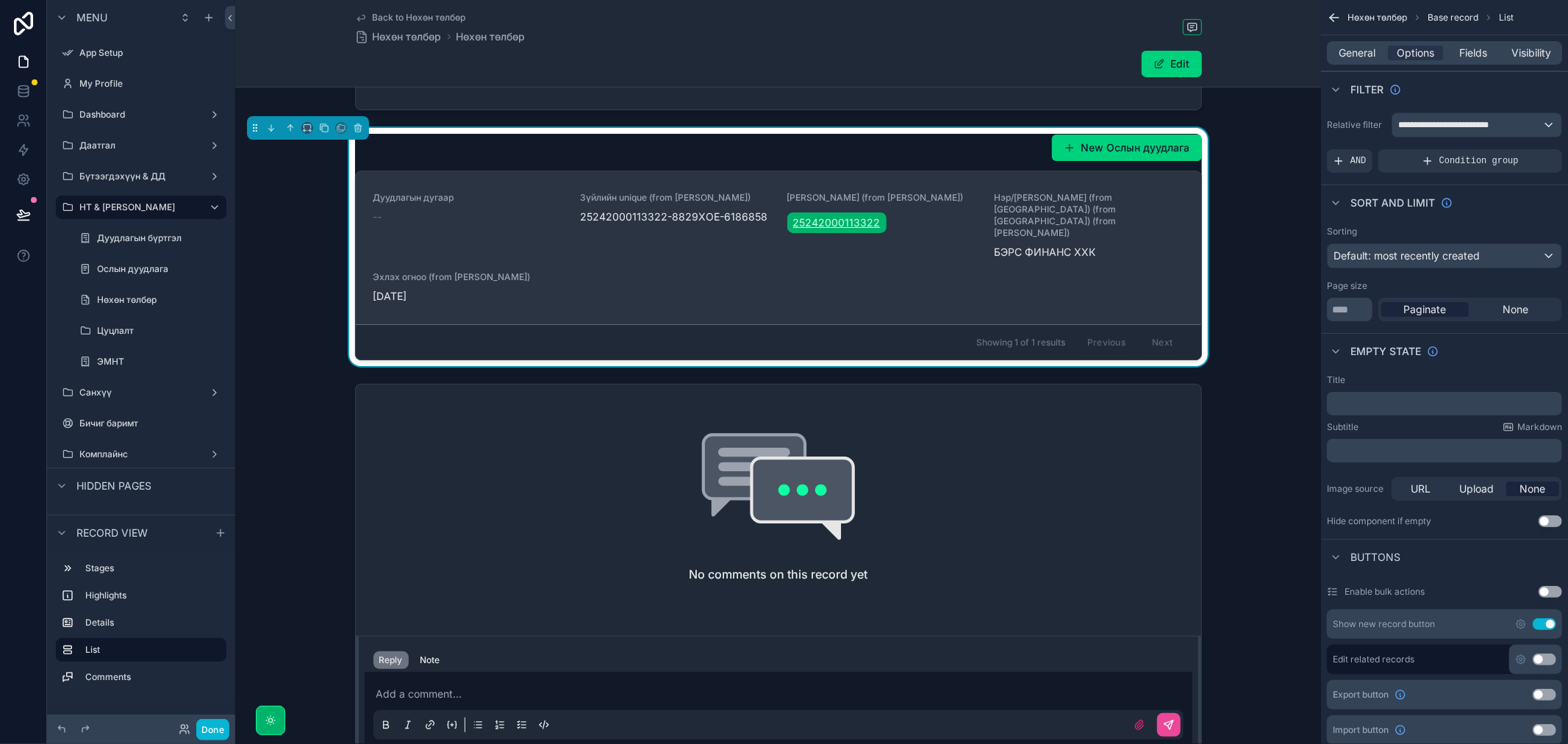
scroll to position [408, 0]
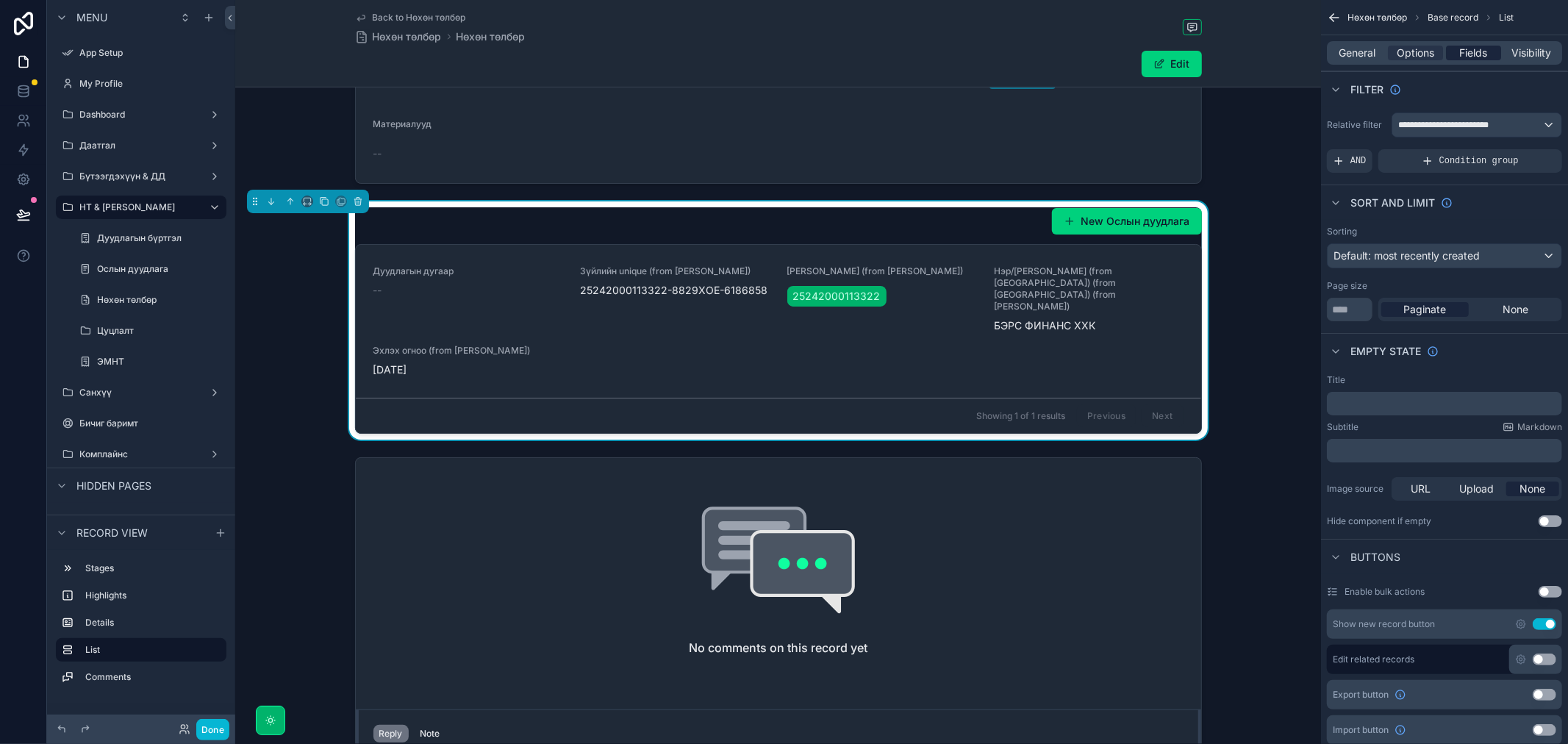
click at [1468, 49] on span "Fields" at bounding box center [1474, 53] width 28 height 14
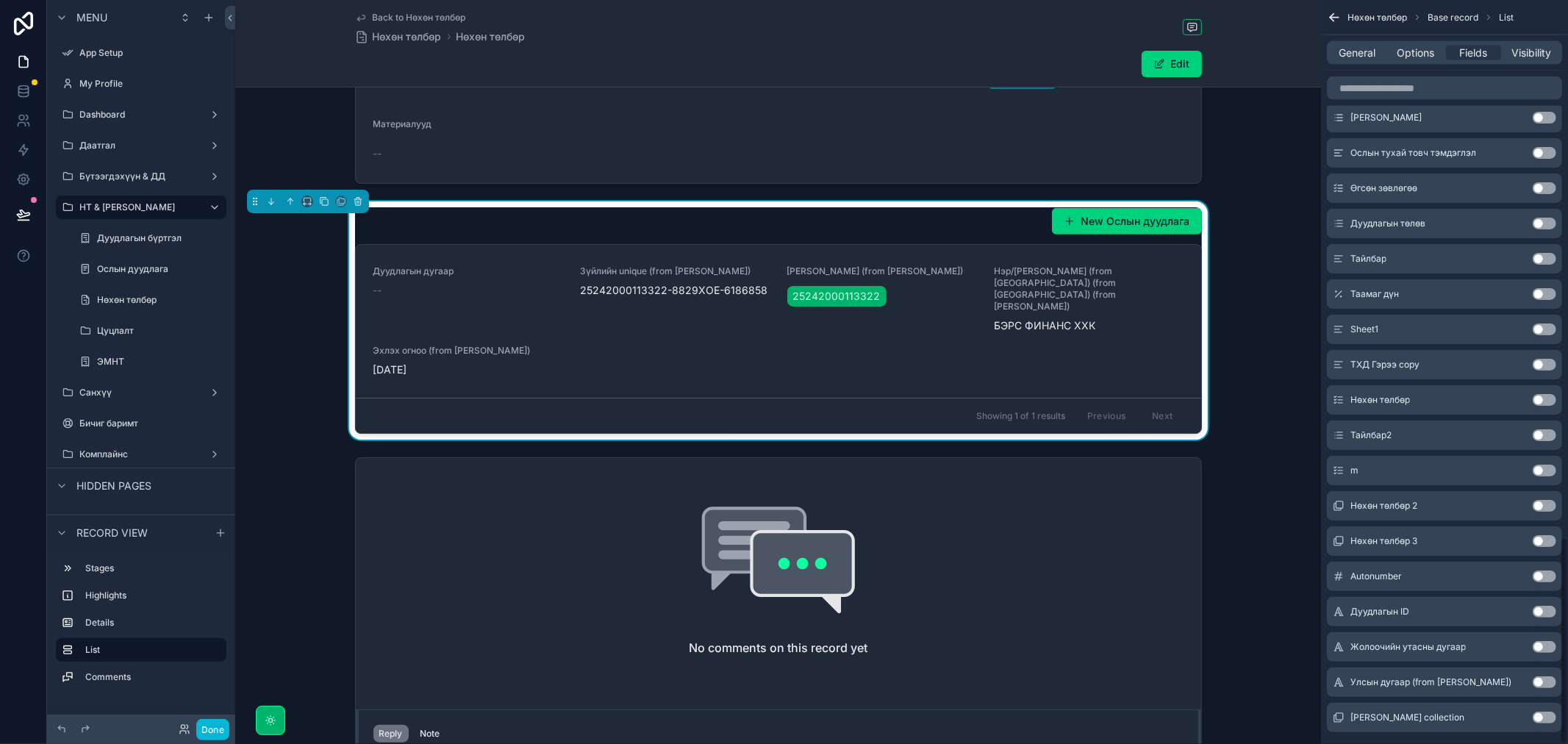
scroll to position [1927, 0]
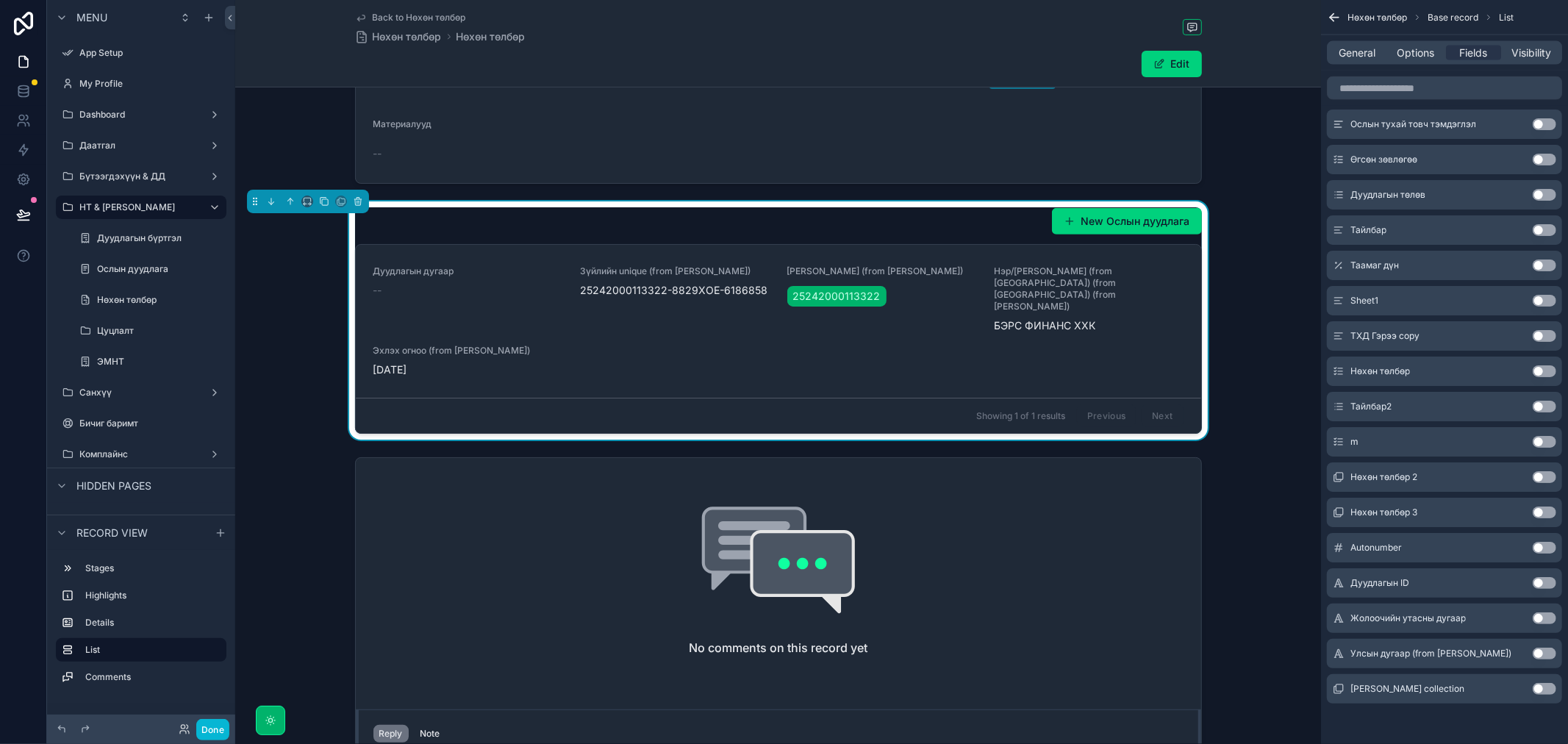
click at [1541, 689] on button "Use setting" at bounding box center [1544, 689] width 23 height 12
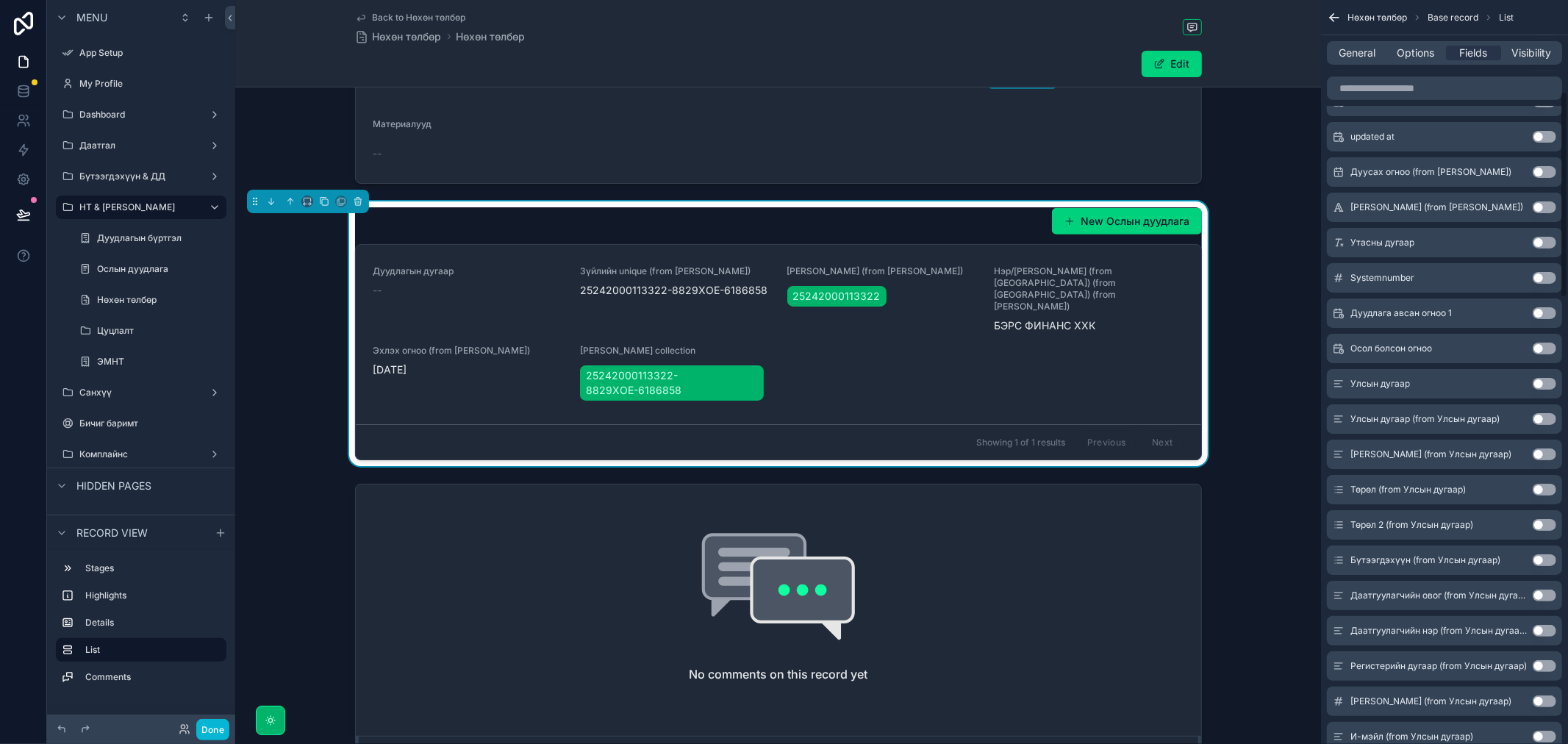
scroll to position [0, 0]
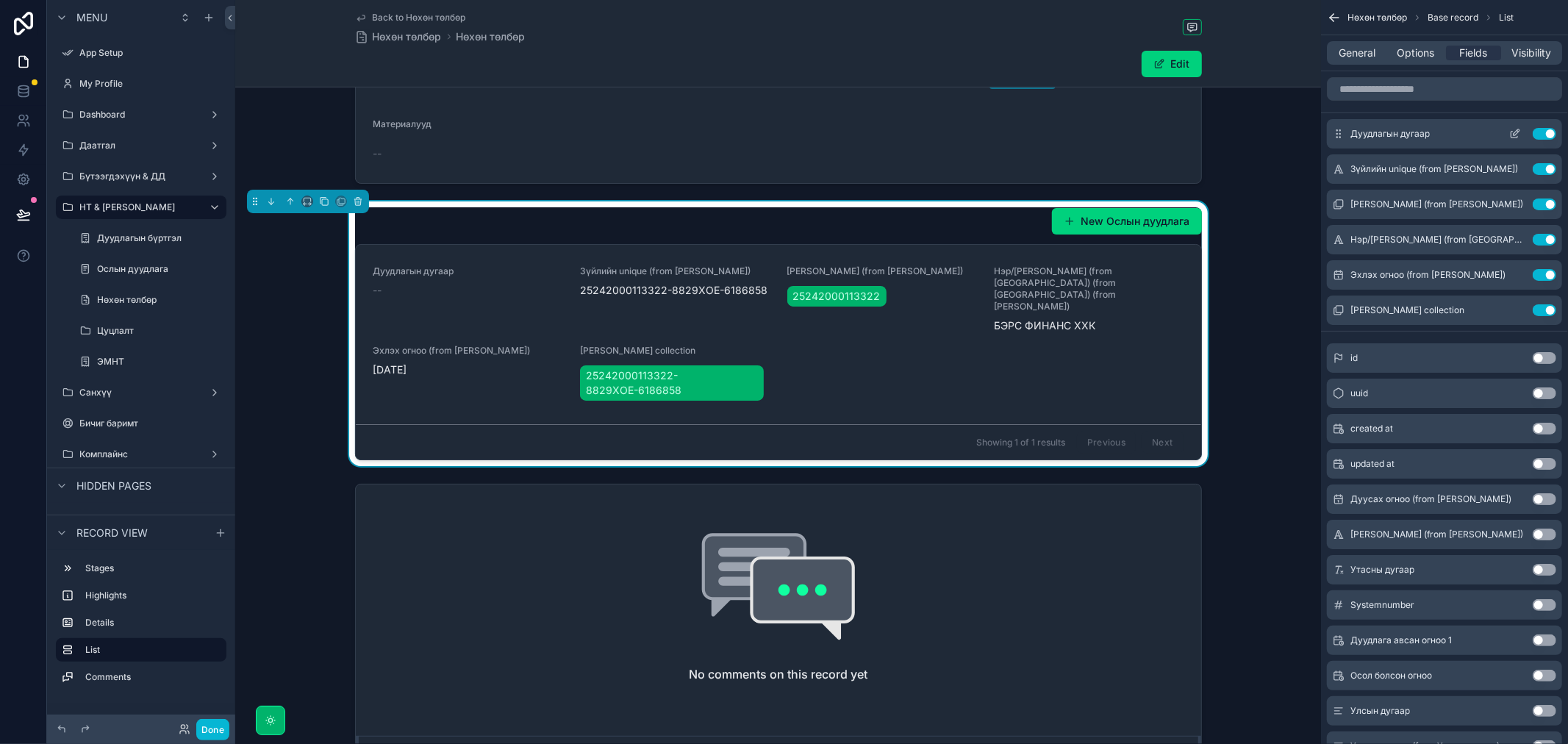
click at [1547, 132] on button "Use setting" at bounding box center [1544, 134] width 23 height 12
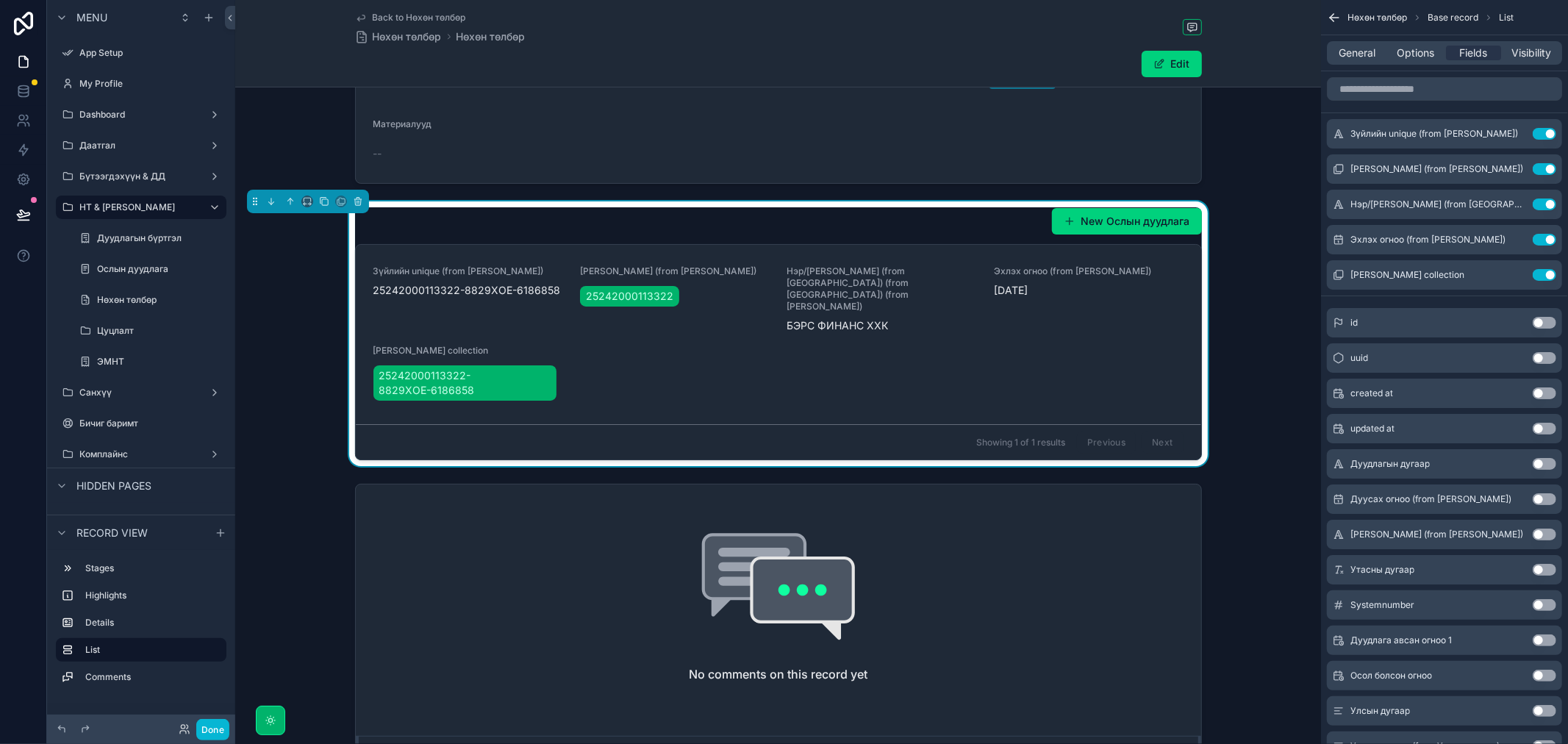
click at [1541, 462] on button "Use setting" at bounding box center [1544, 463] width 23 height 12
click at [1551, 305] on button "Use setting" at bounding box center [1544, 310] width 23 height 12
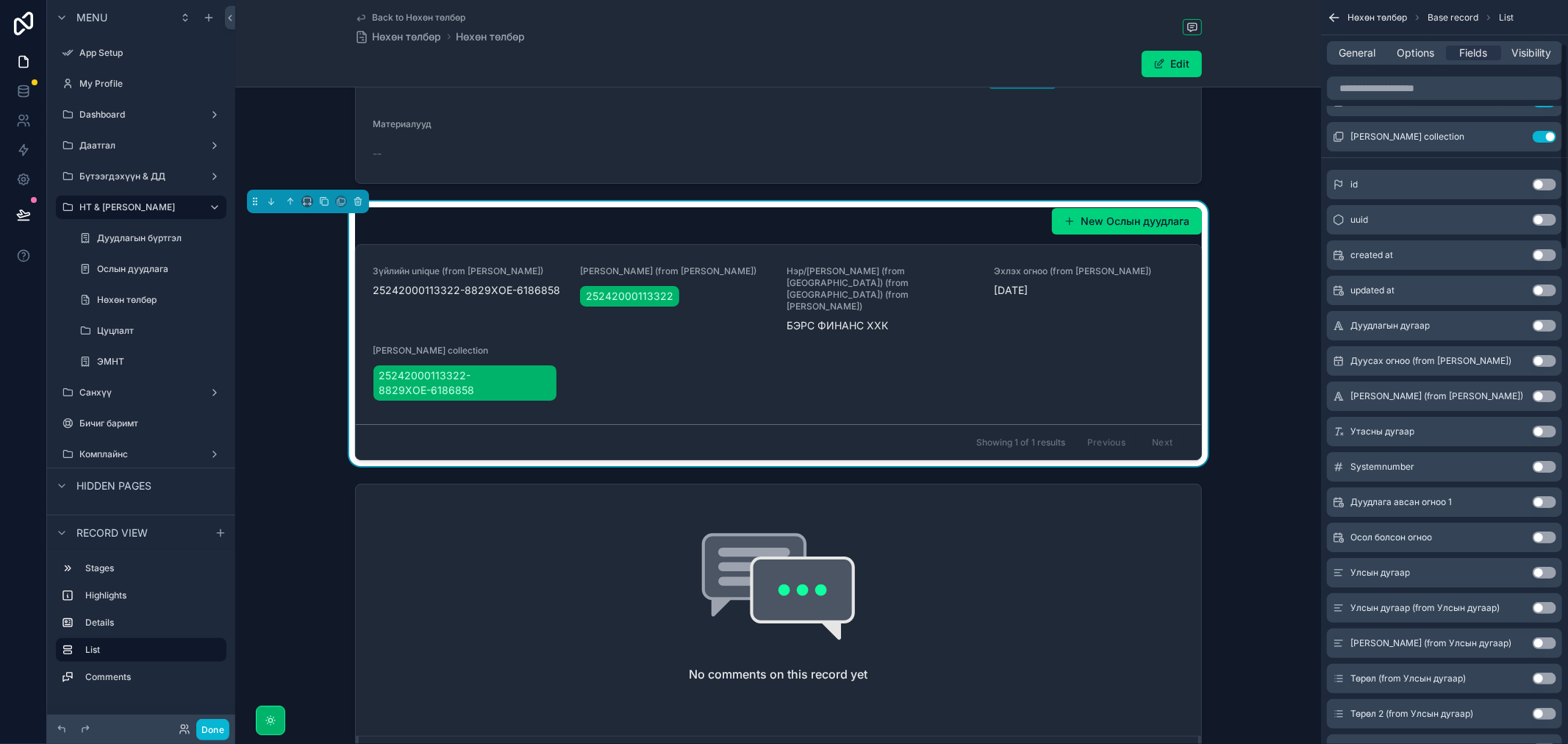
scroll to position [163, 0]
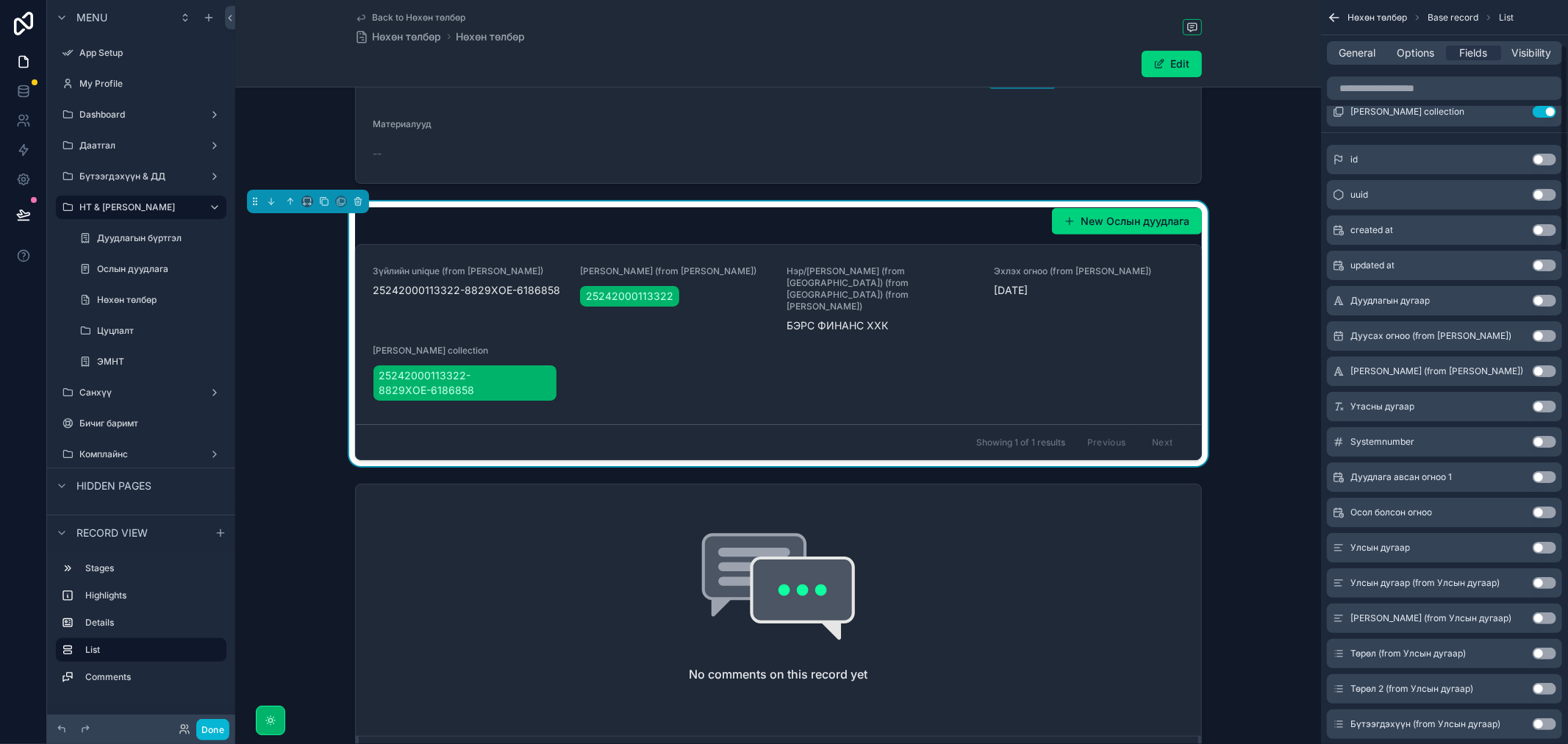
click at [1541, 371] on button "Use setting" at bounding box center [1544, 371] width 23 height 12
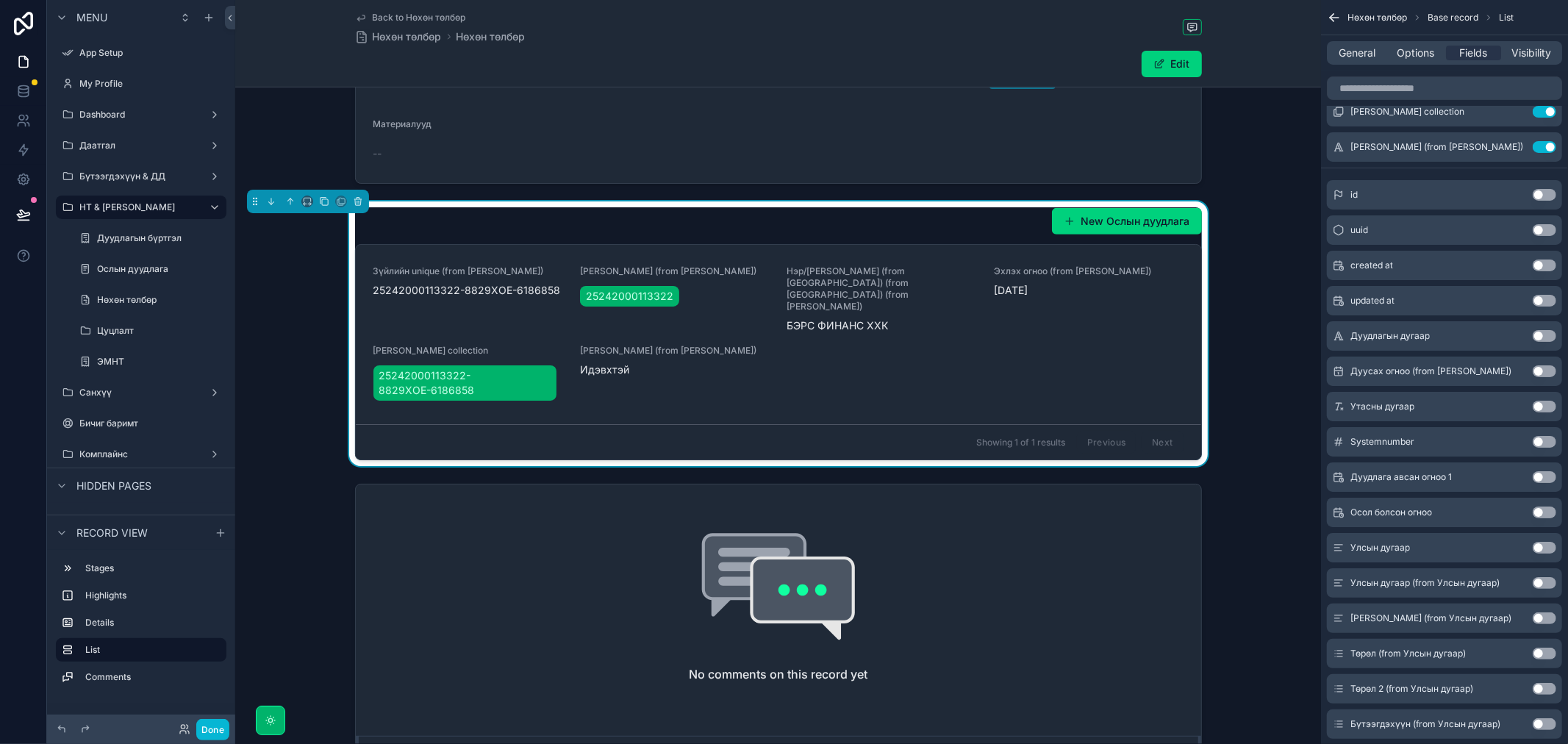
click at [1547, 404] on button "Use setting" at bounding box center [1544, 406] width 23 height 12
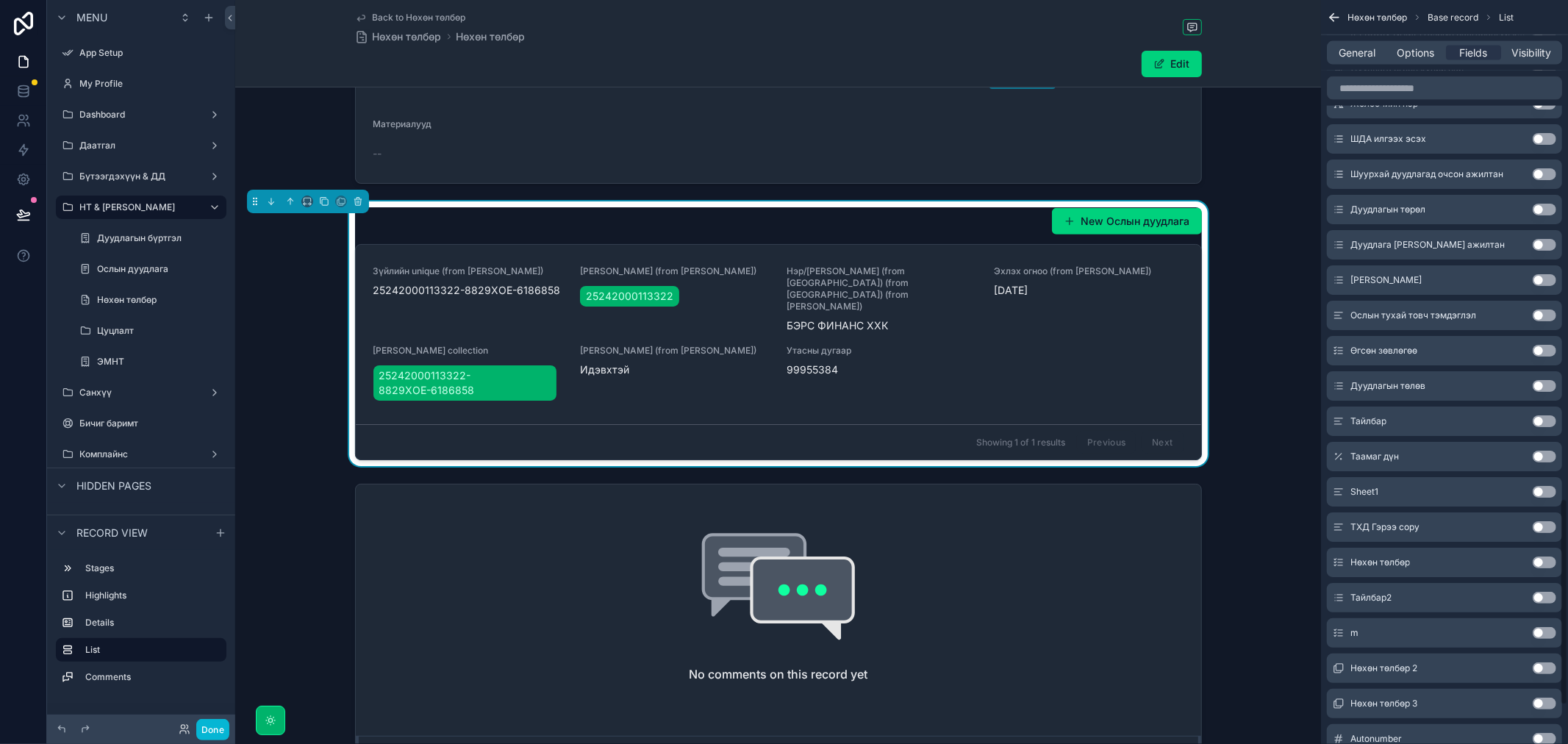
scroll to position [1796, 0]
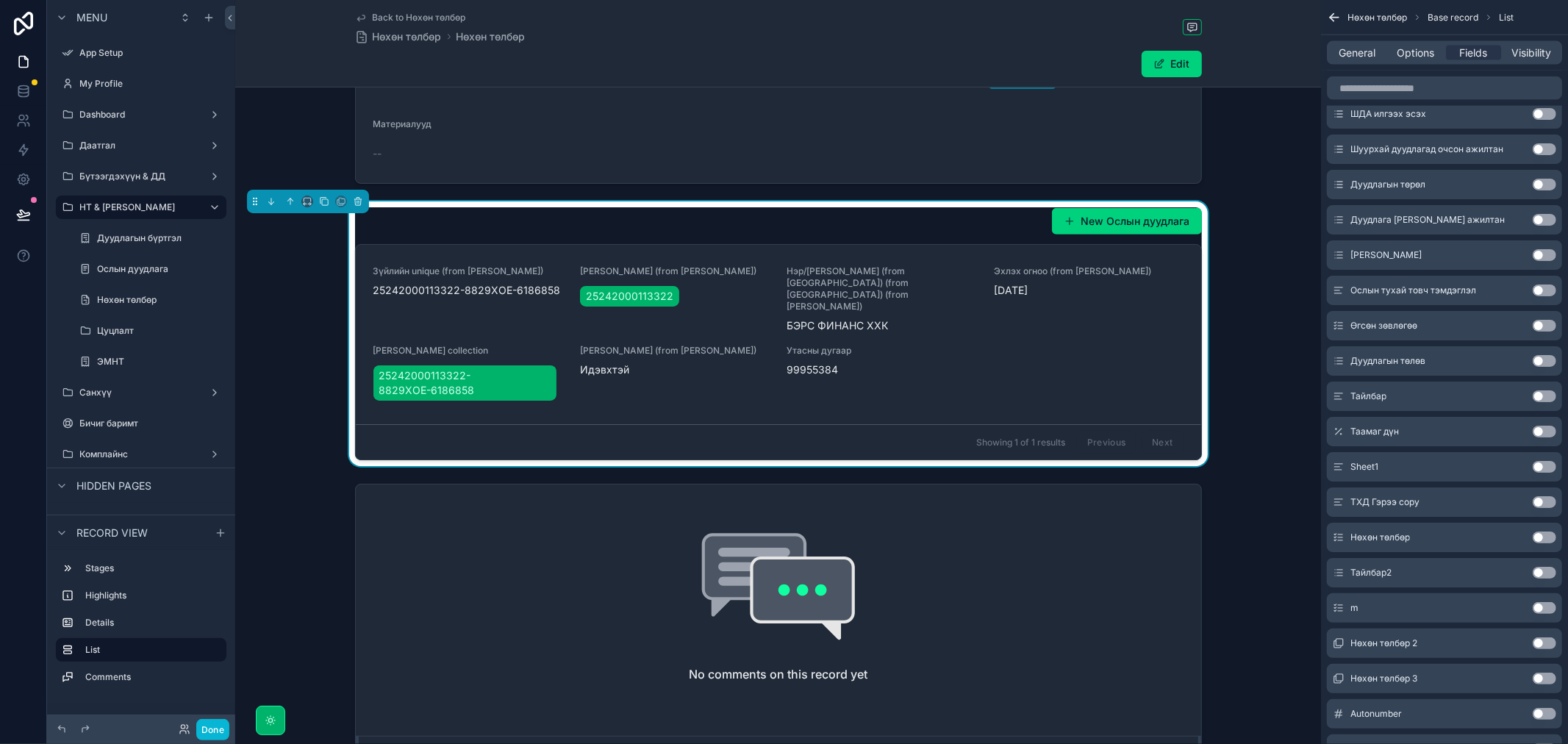
click at [1542, 541] on button "Use setting" at bounding box center [1544, 537] width 23 height 12
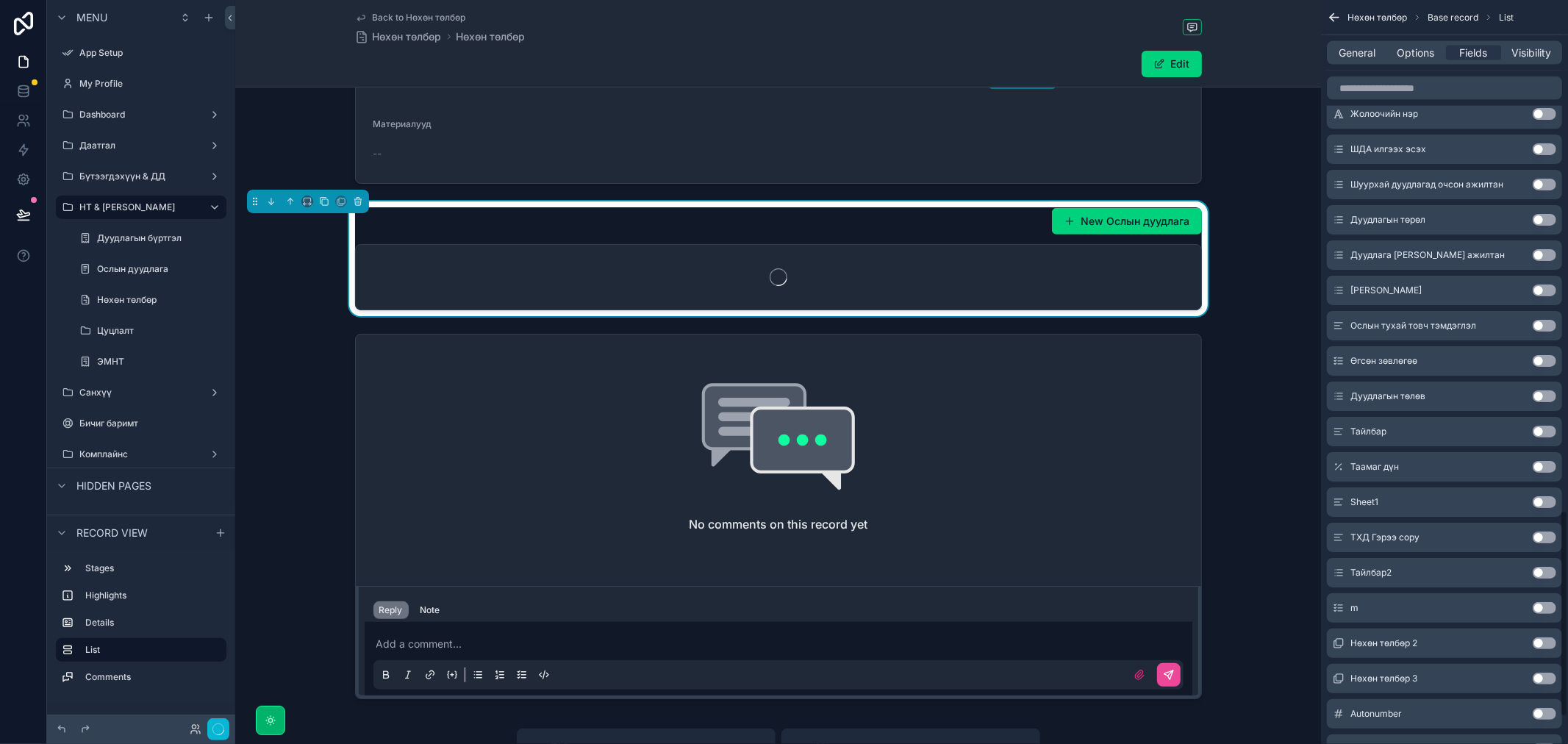
scroll to position [1832, 0]
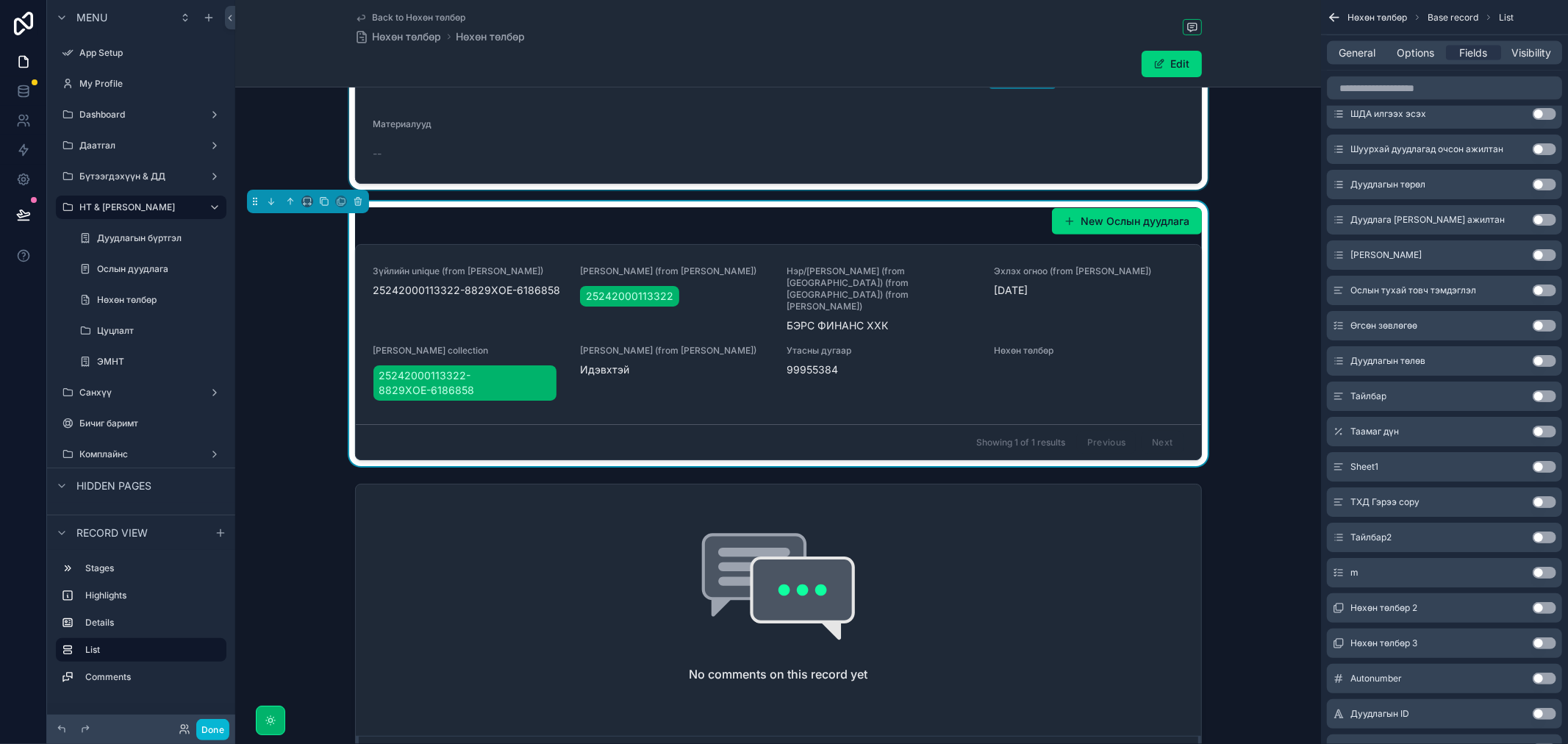
click at [1247, 186] on div "scrollable content" at bounding box center [778, 24] width 1086 height 330
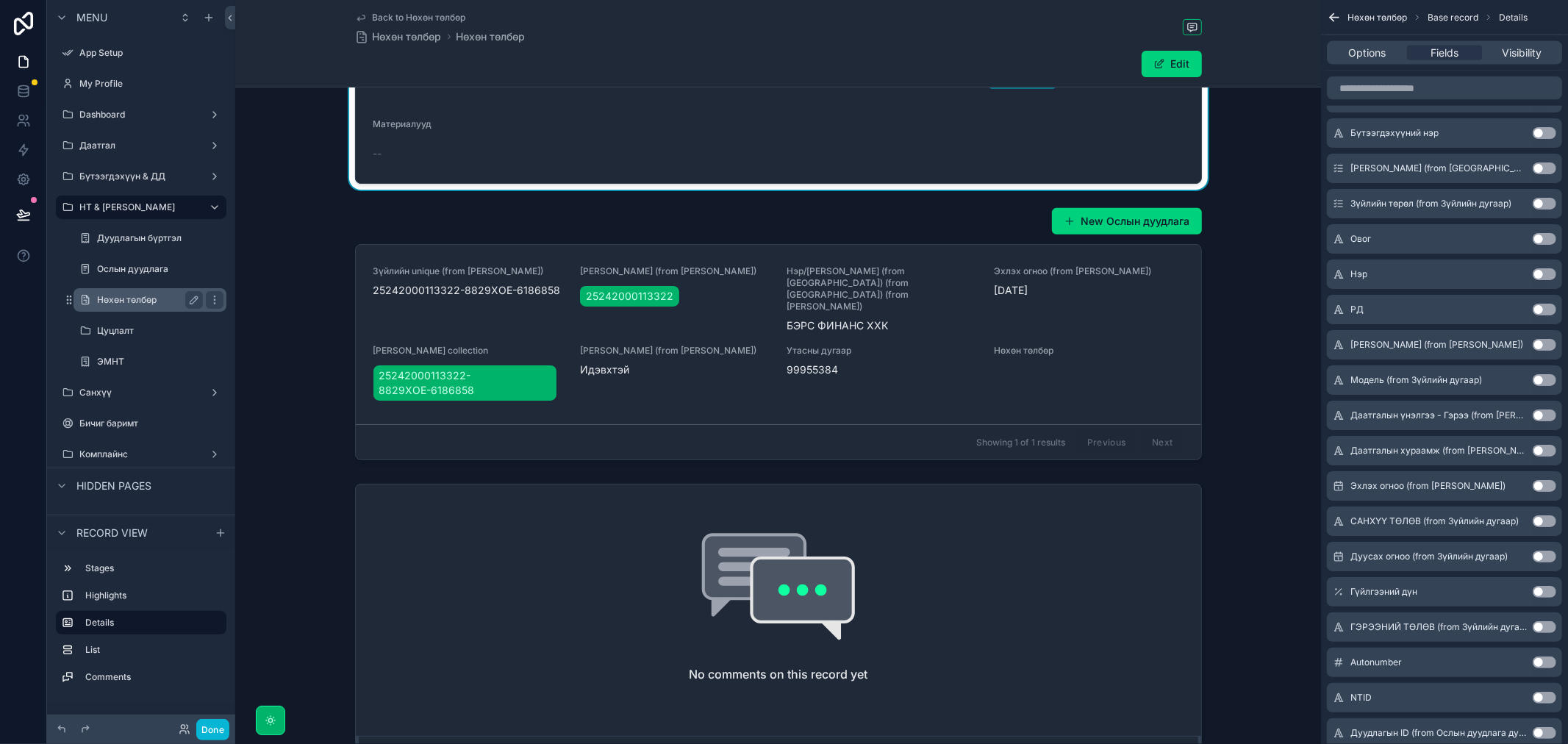
click at [144, 294] on label "Нөхөн төлбөр" at bounding box center [146, 300] width 100 height 12
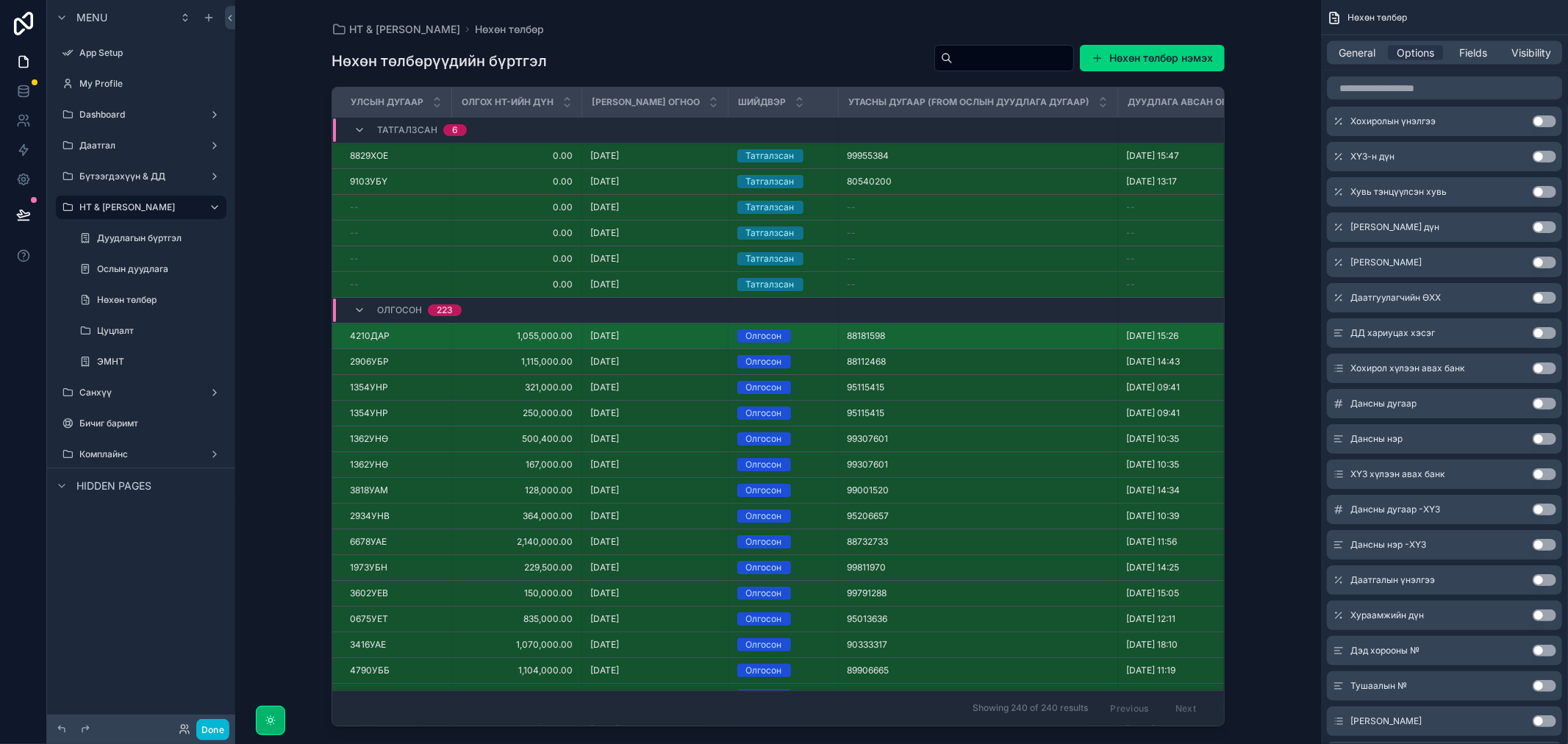
click at [838, 338] on td "Олгосон" at bounding box center [783, 336] width 110 height 26
click at [670, 336] on div "10/09/2025 10/09/2025" at bounding box center [655, 336] width 129 height 12
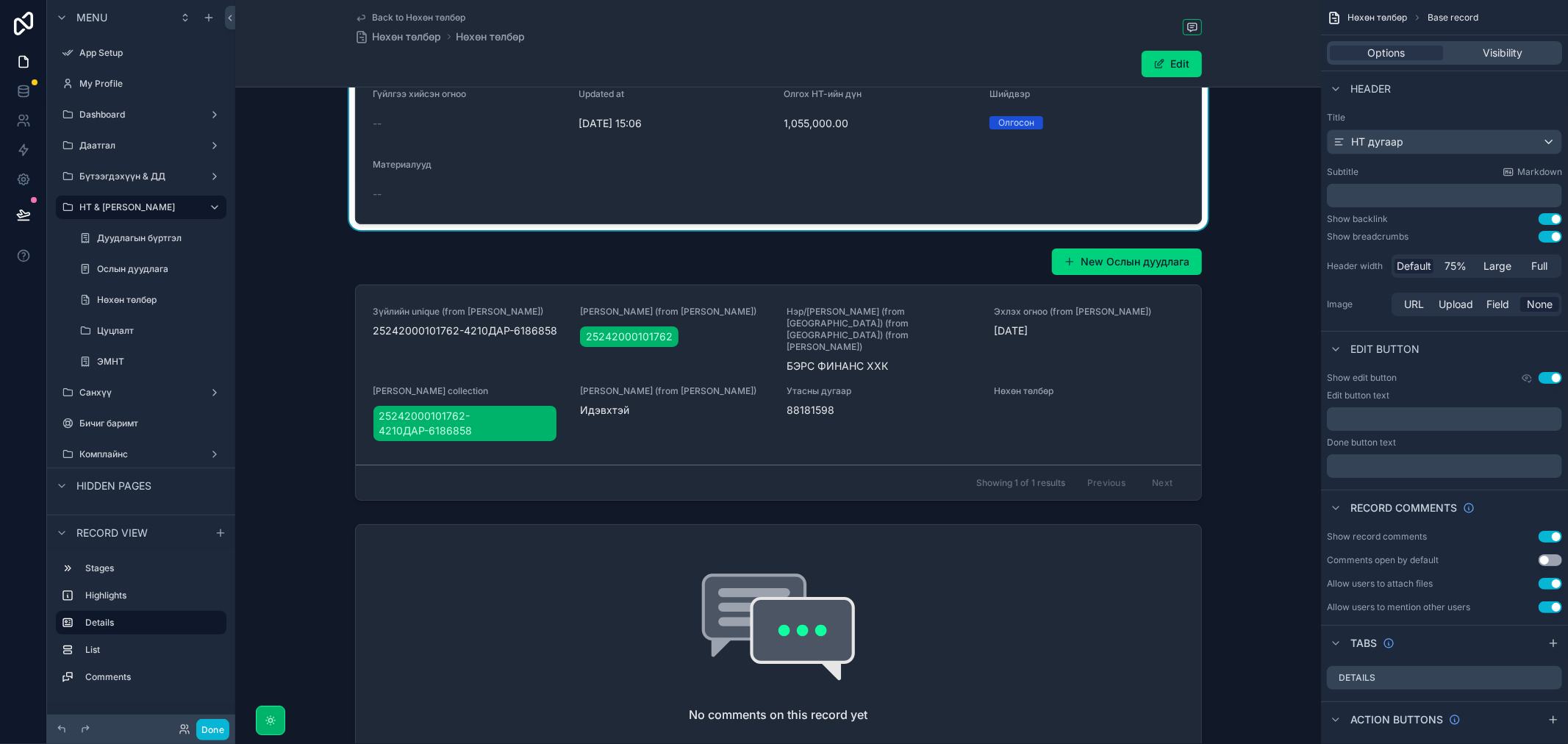
scroll to position [408, 0]
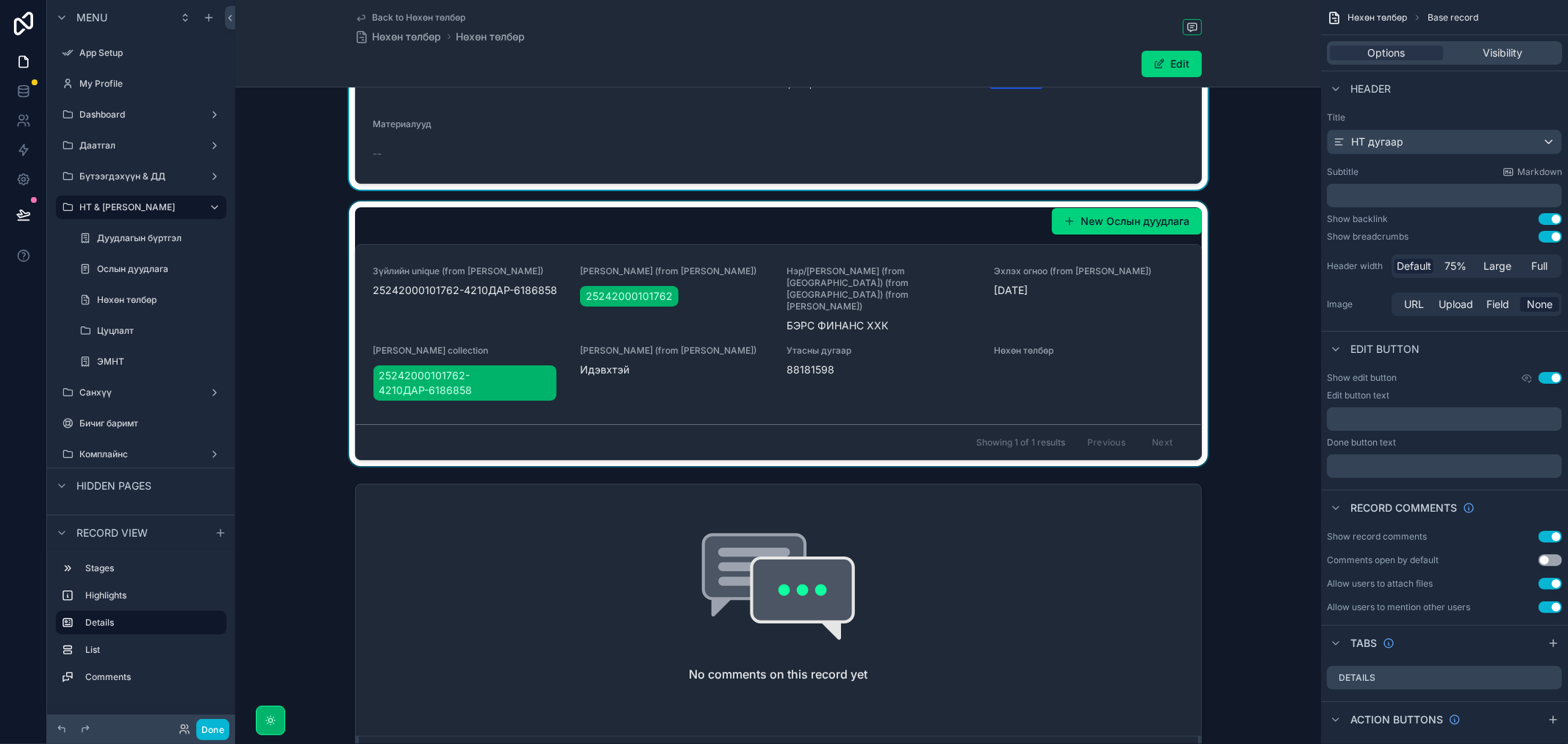
click at [1041, 360] on div "scrollable content" at bounding box center [778, 334] width 1086 height 265
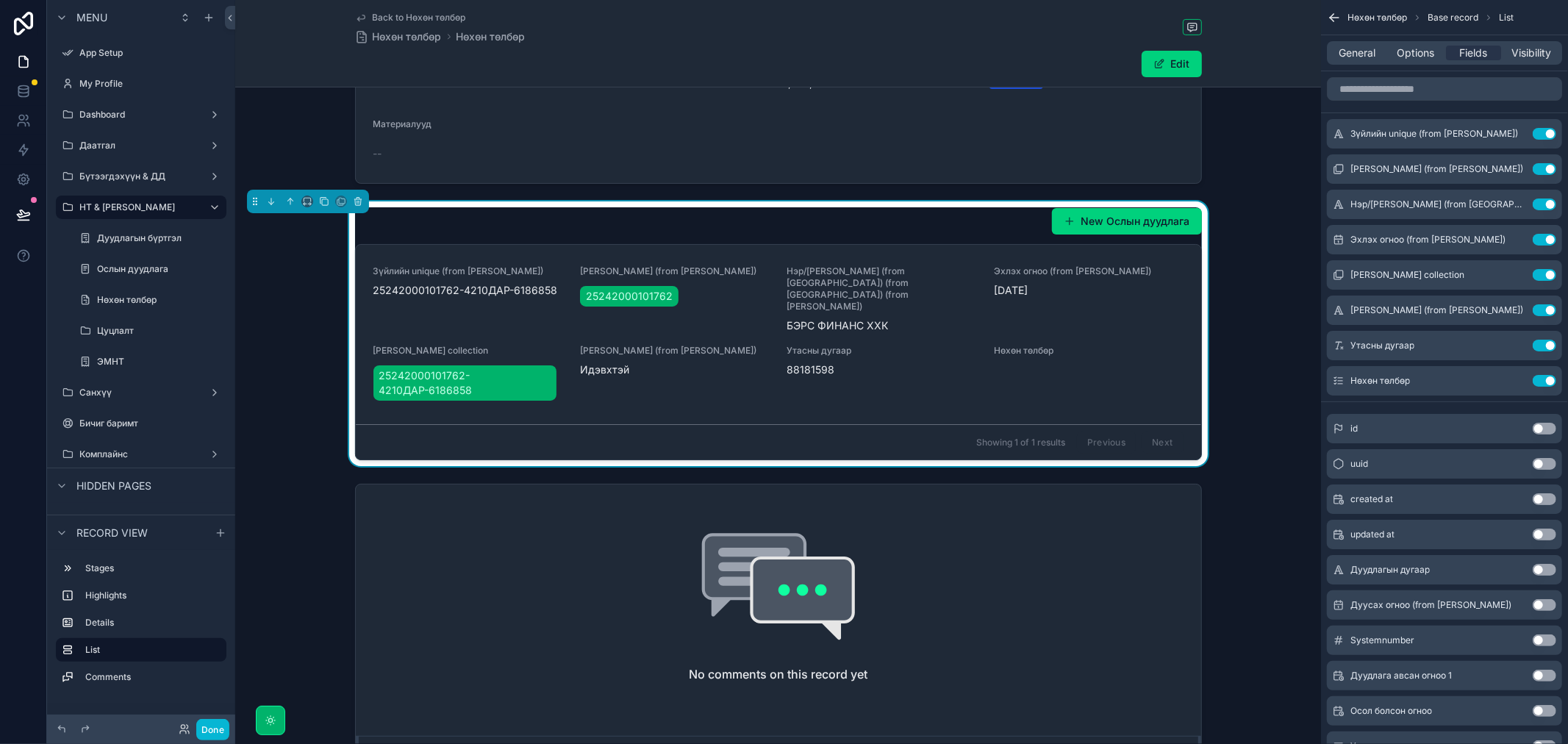
click at [1041, 360] on div "Нөхөн төлбөр" at bounding box center [1088, 374] width 190 height 59
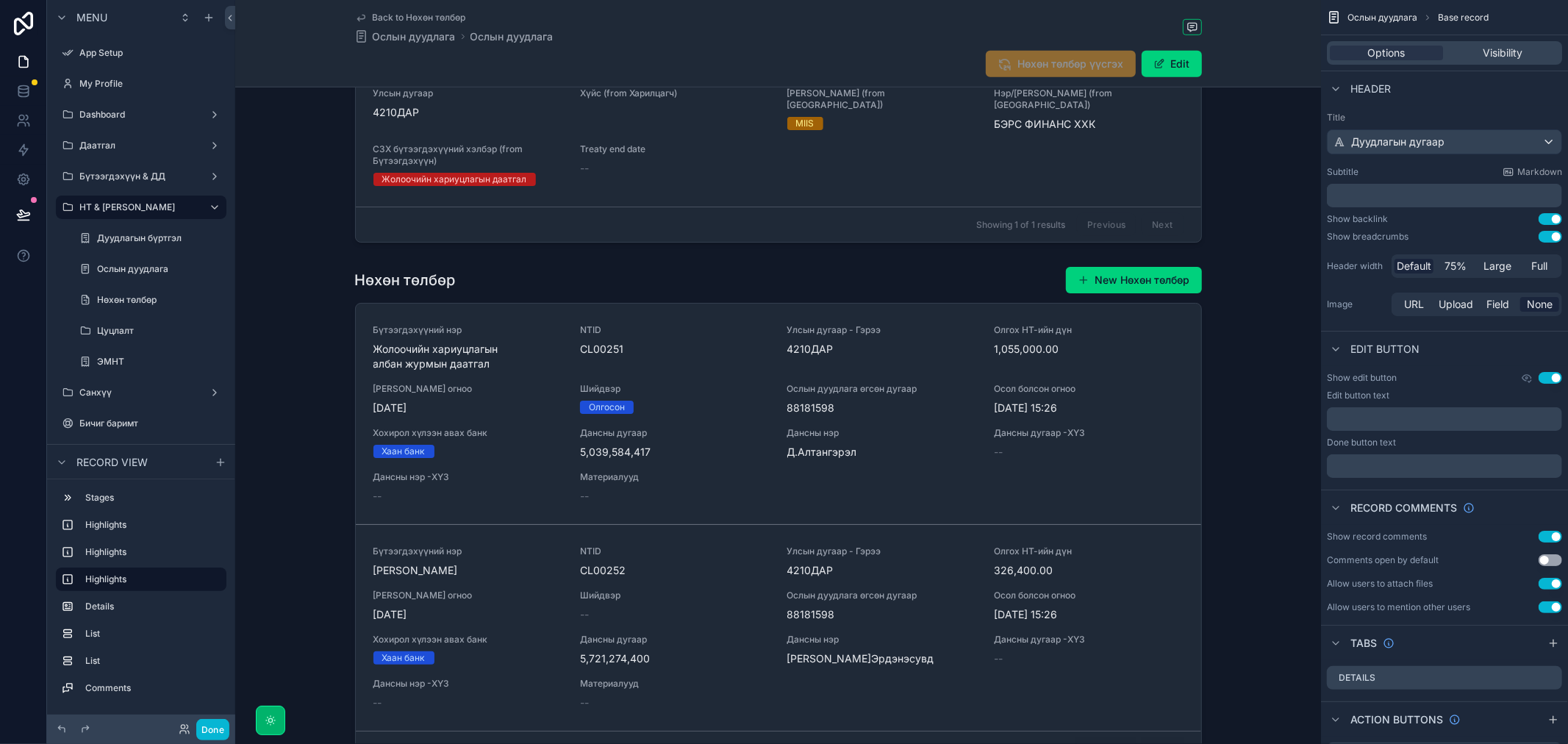
scroll to position [1143, 0]
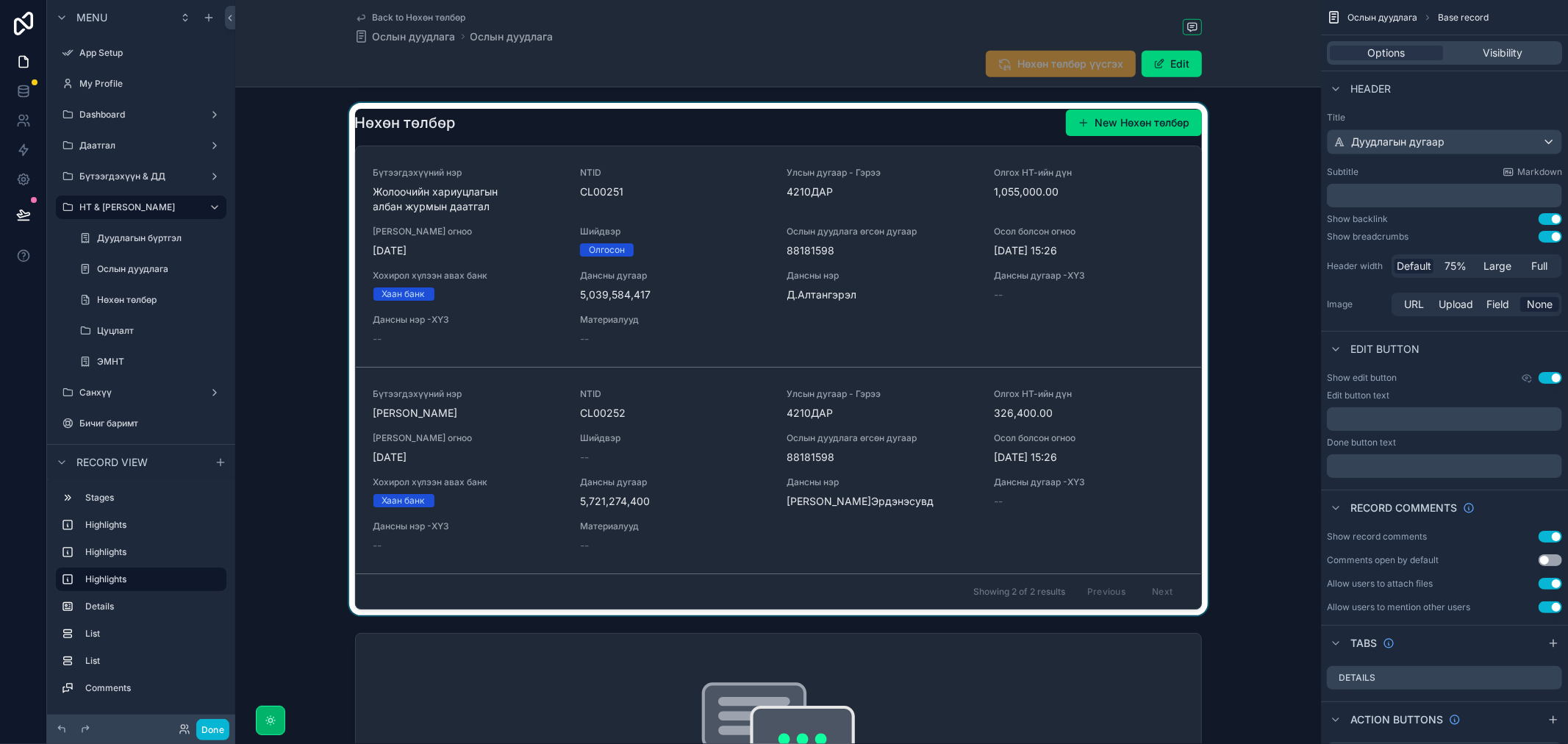
click at [707, 116] on div "scrollable content" at bounding box center [778, 359] width 1086 height 512
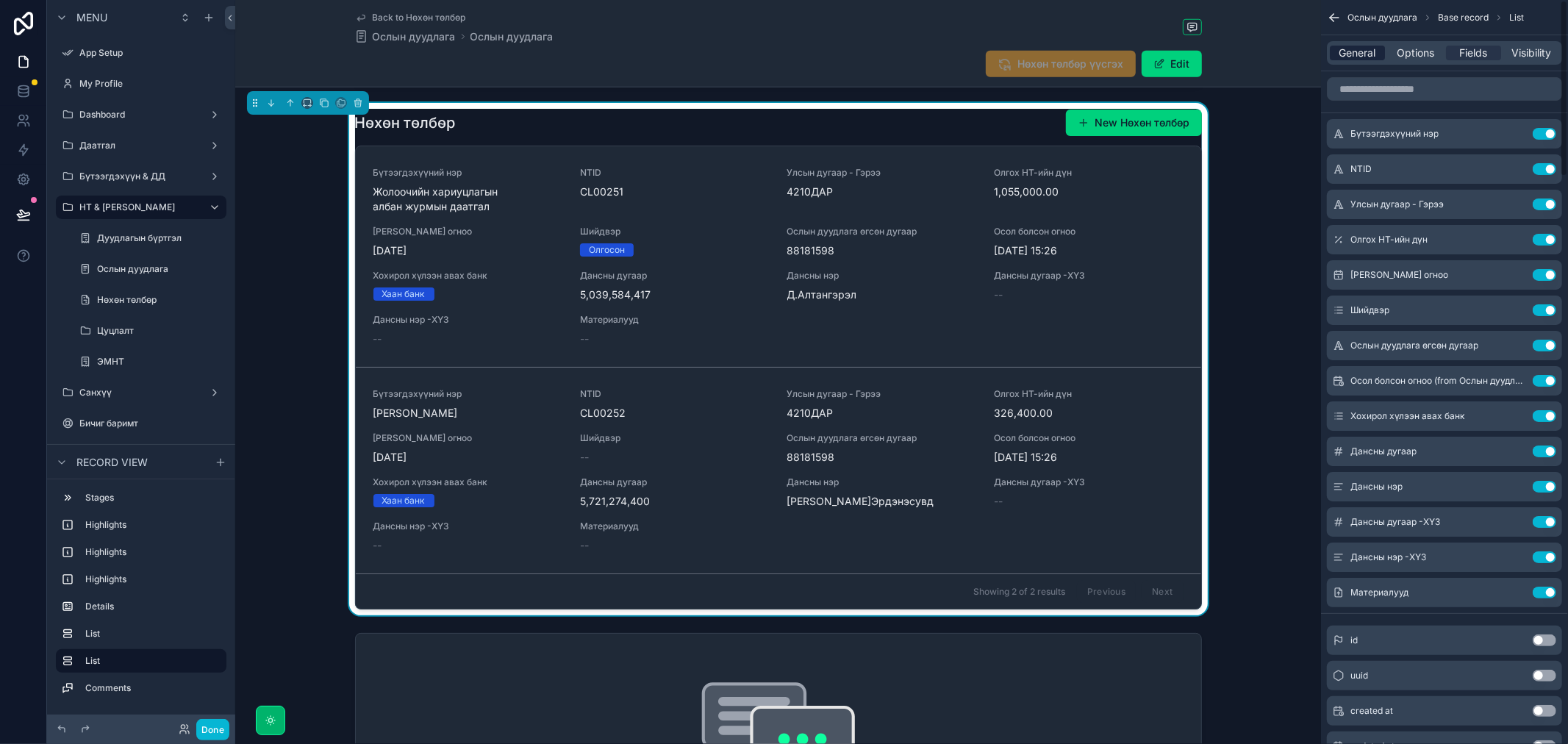
click at [1367, 49] on span "General" at bounding box center [1358, 53] width 37 height 14
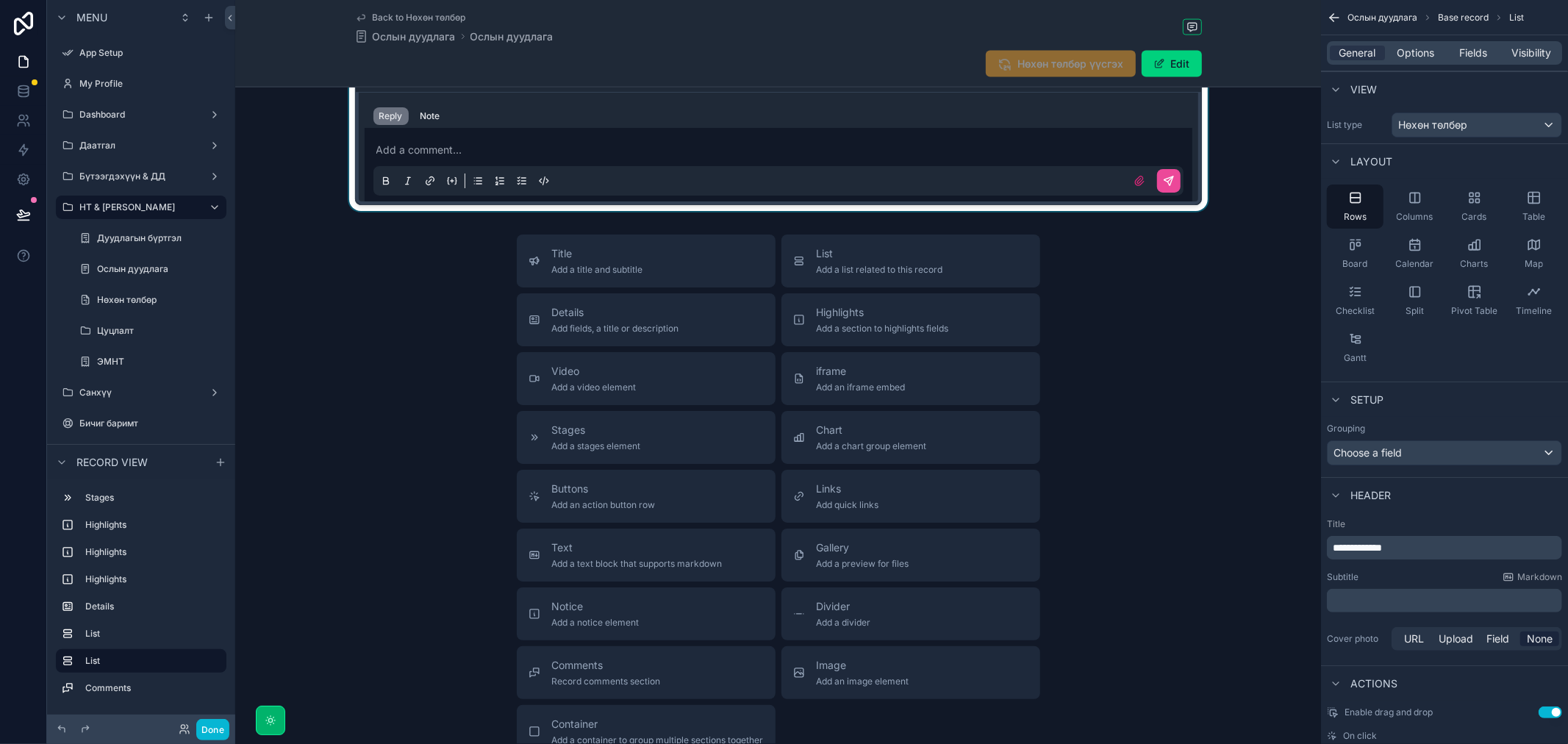
scroll to position [1959, 0]
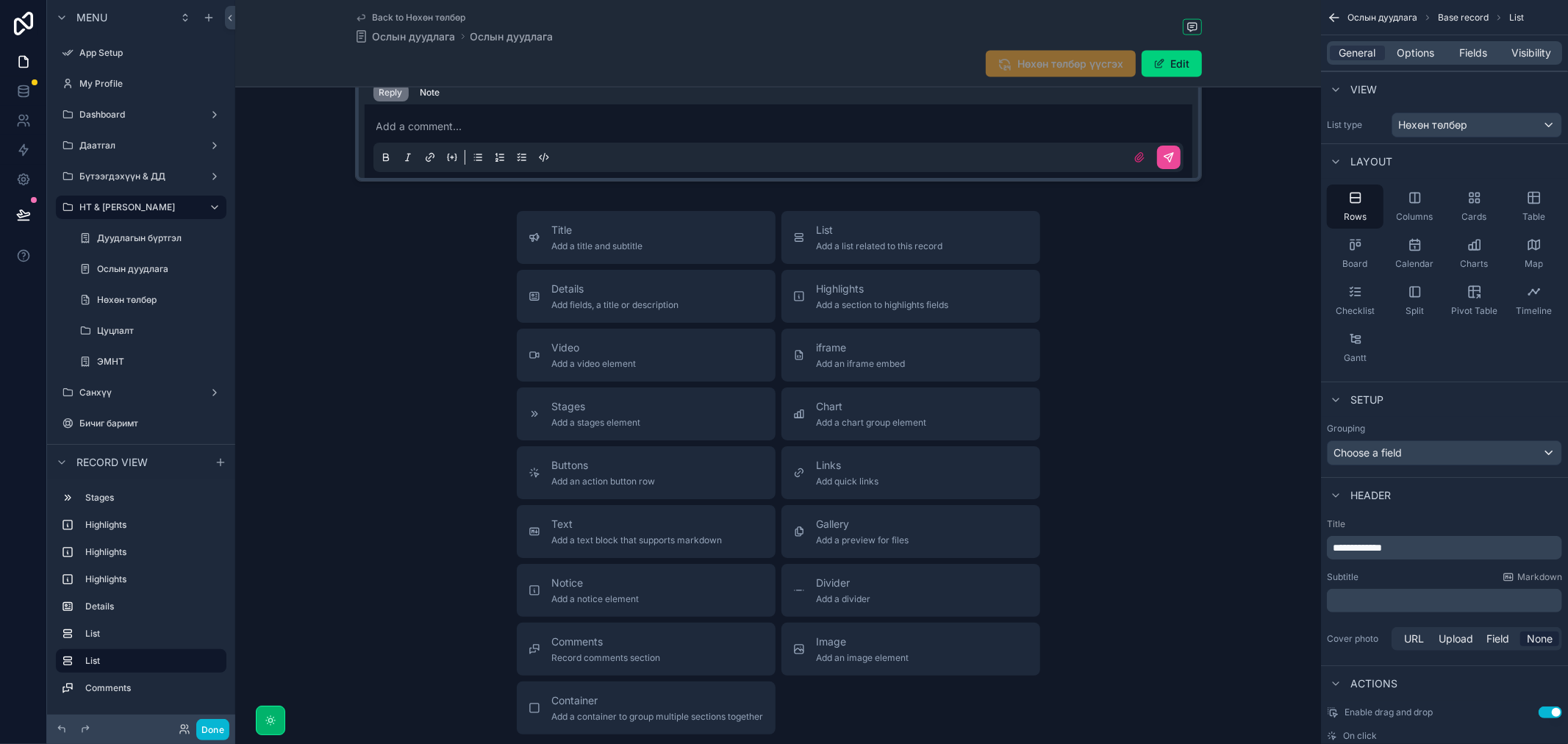
click at [331, 430] on div "Title Add a title and subtitle List Add a list related to this record Details A…" at bounding box center [778, 473] width 1086 height 523
click at [673, 474] on button "Buttons Add an action button row" at bounding box center [646, 473] width 258 height 53
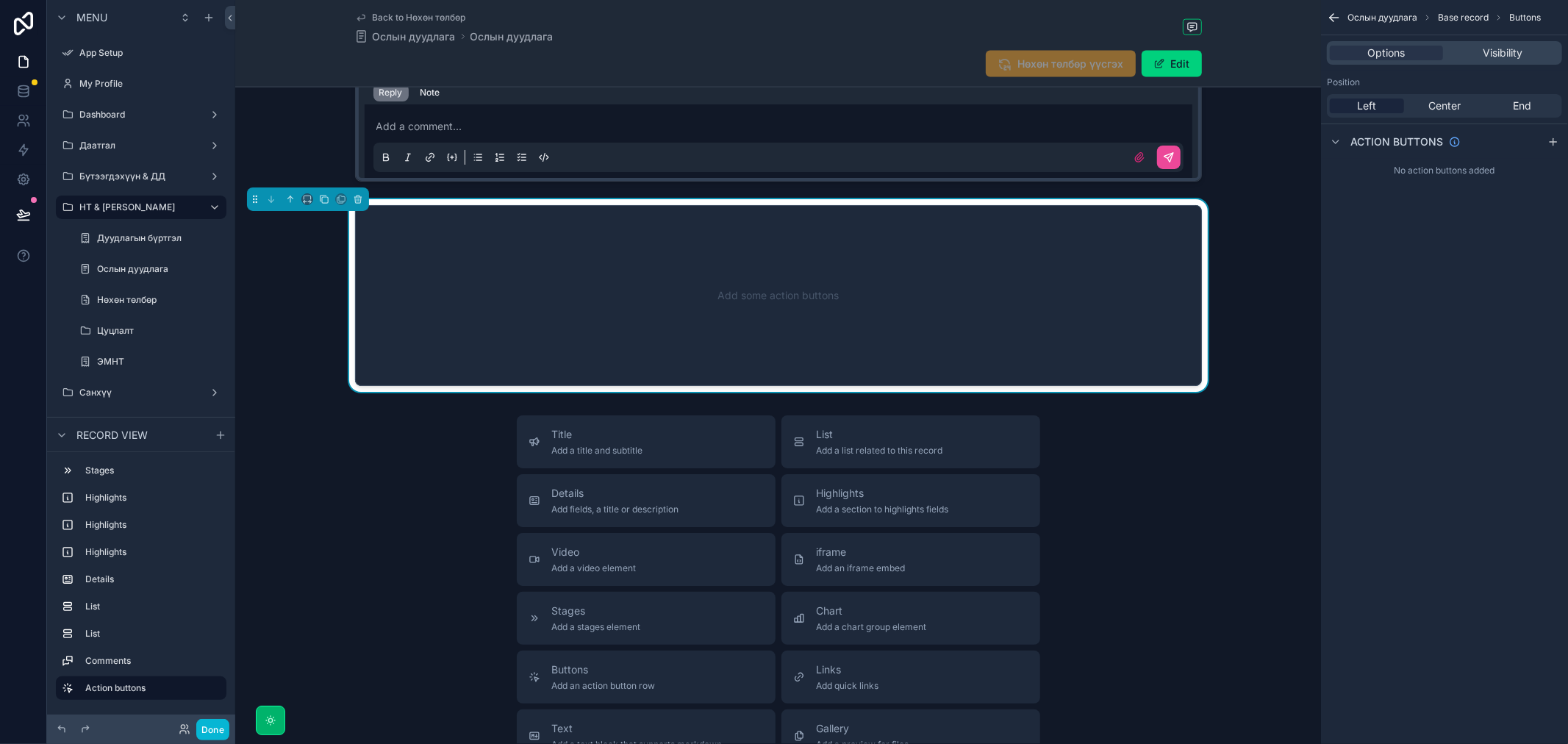
scroll to position [1870, 0]
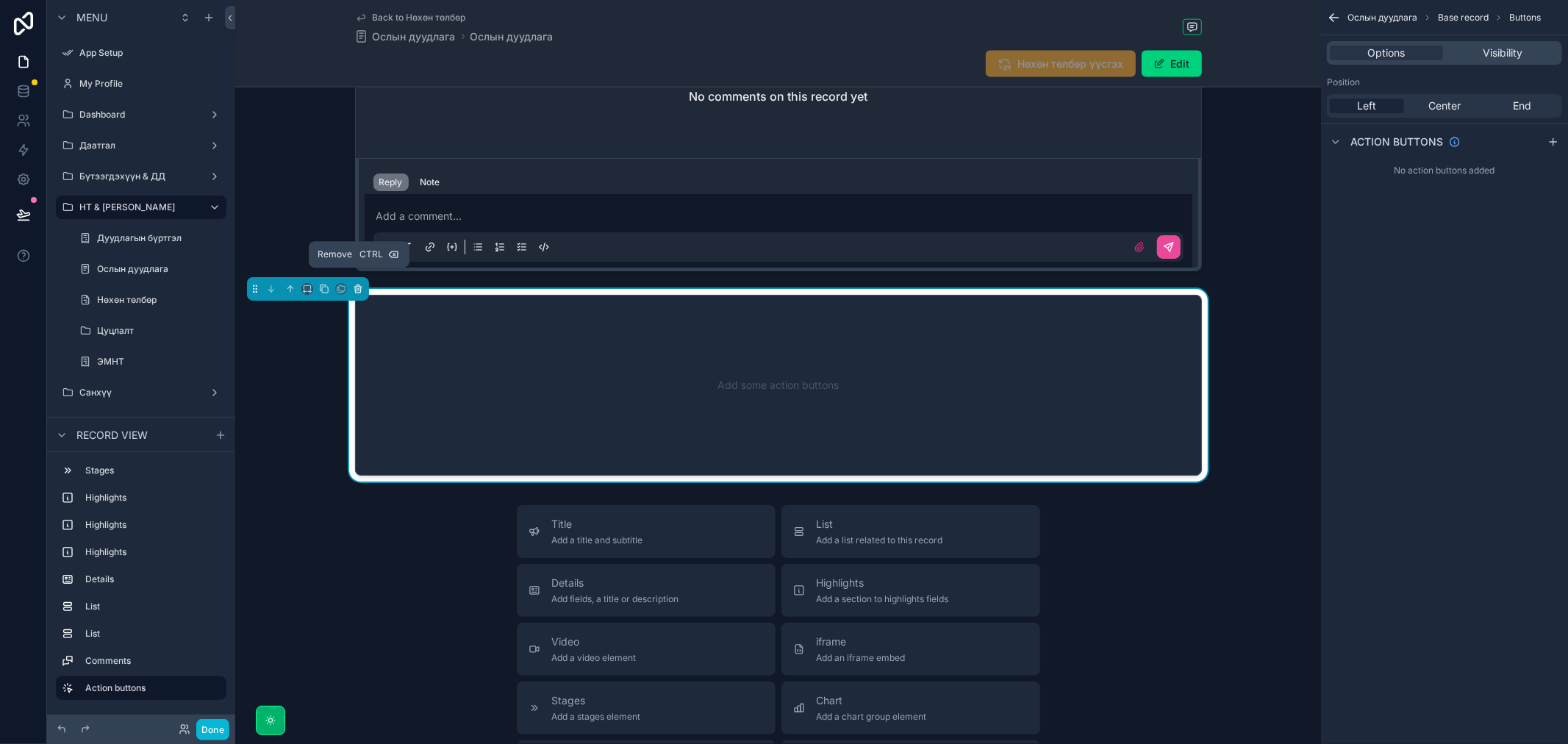
click at [360, 286] on icon "scrollable content" at bounding box center [358, 286] width 6 height 0
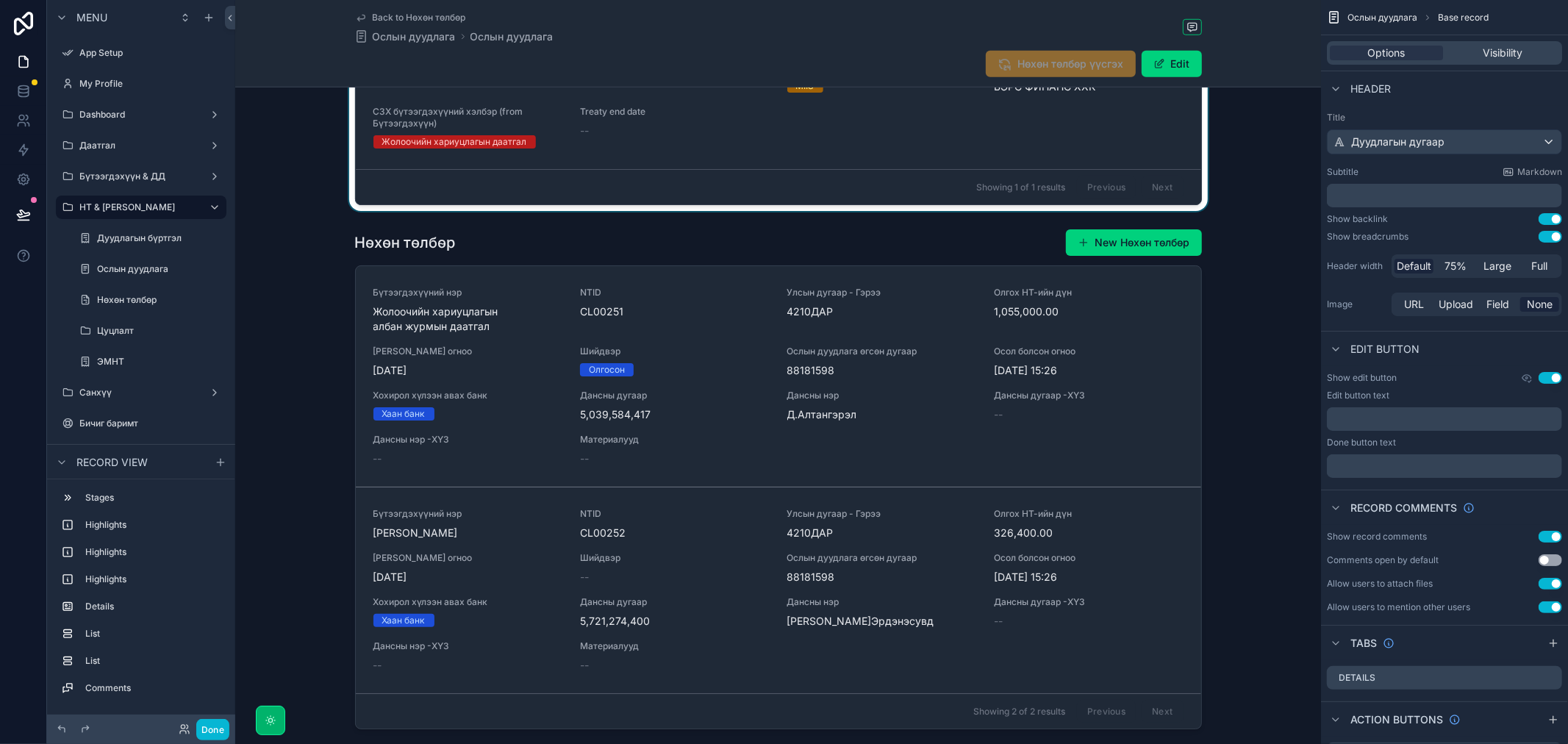
scroll to position [980, 0]
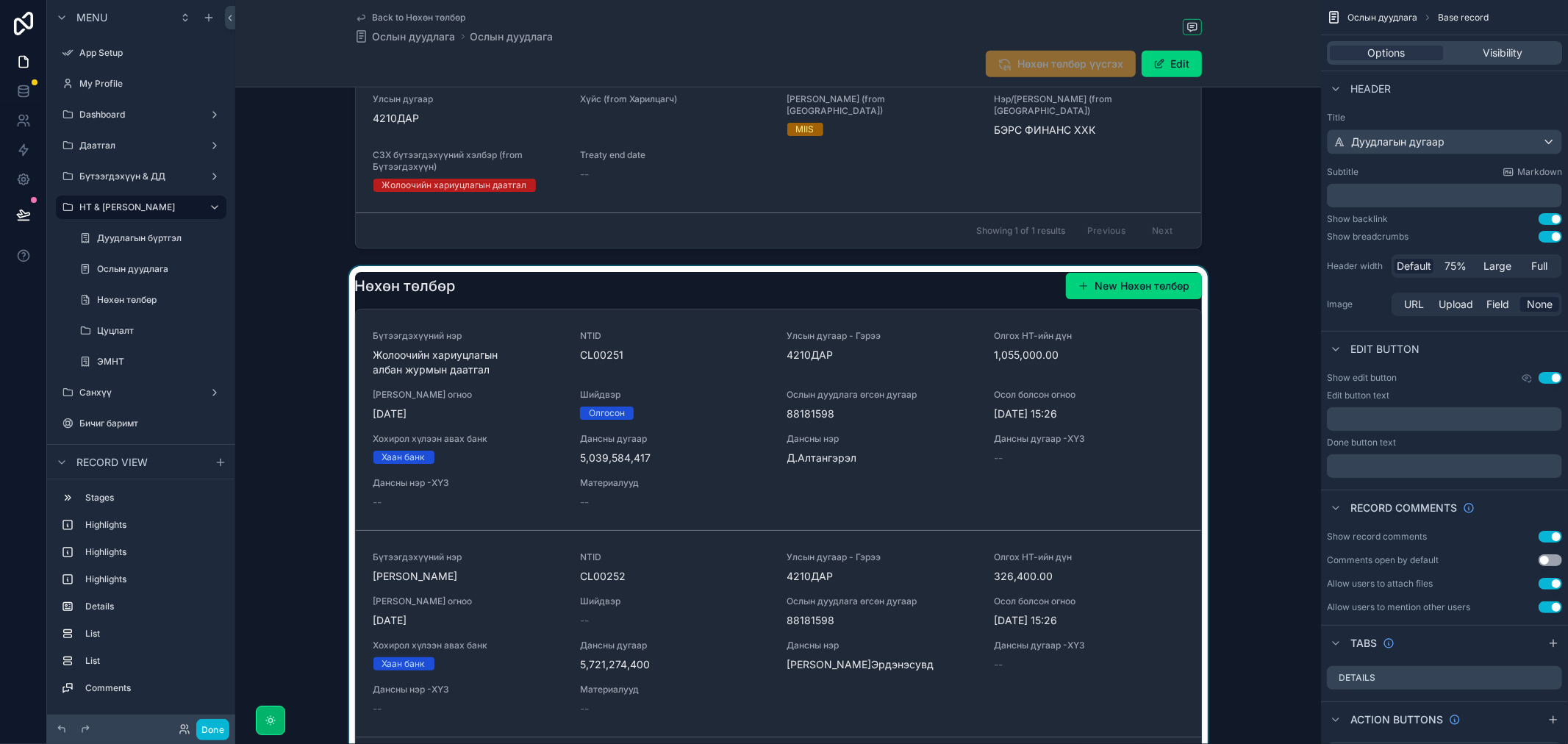
click at [506, 270] on div "scrollable content" at bounding box center [778, 522] width 1086 height 512
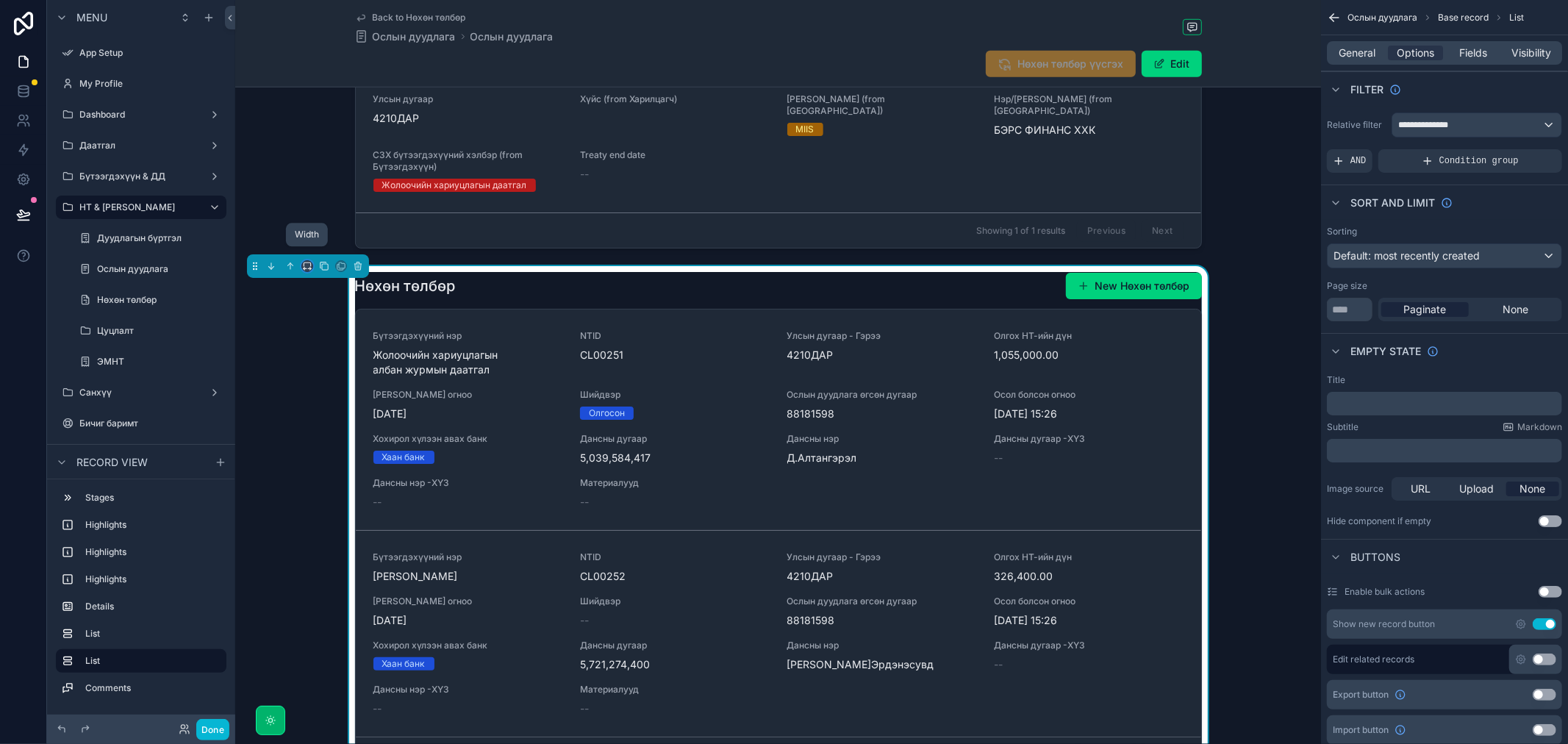
click at [304, 261] on icon "scrollable content" at bounding box center [307, 266] width 10 height 10
click at [319, 302] on span "25%" at bounding box center [325, 310] width 22 height 18
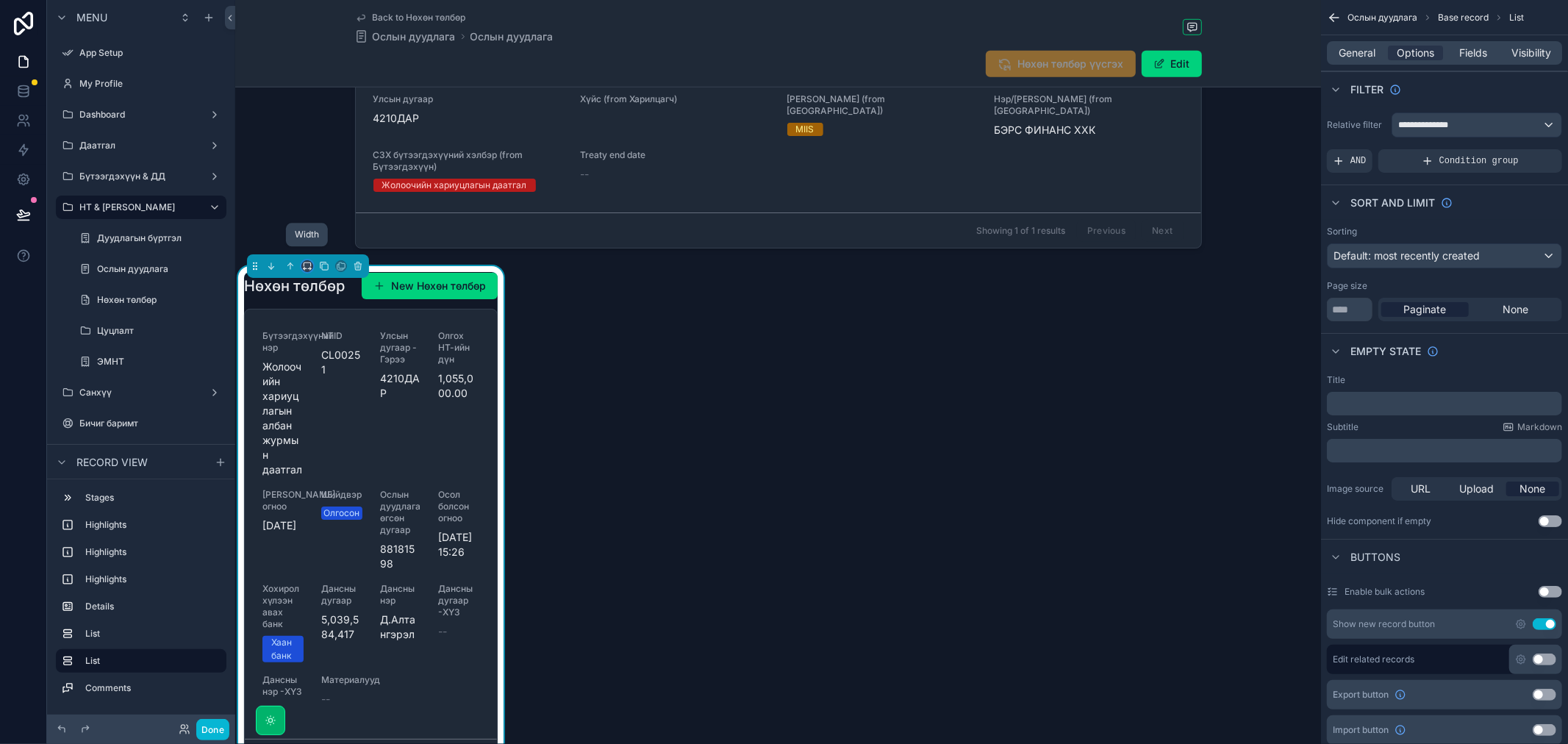
click at [307, 261] on icon "scrollable content" at bounding box center [307, 266] width 10 height 10
click at [337, 362] on div "50%" at bounding box center [336, 366] width 46 height 18
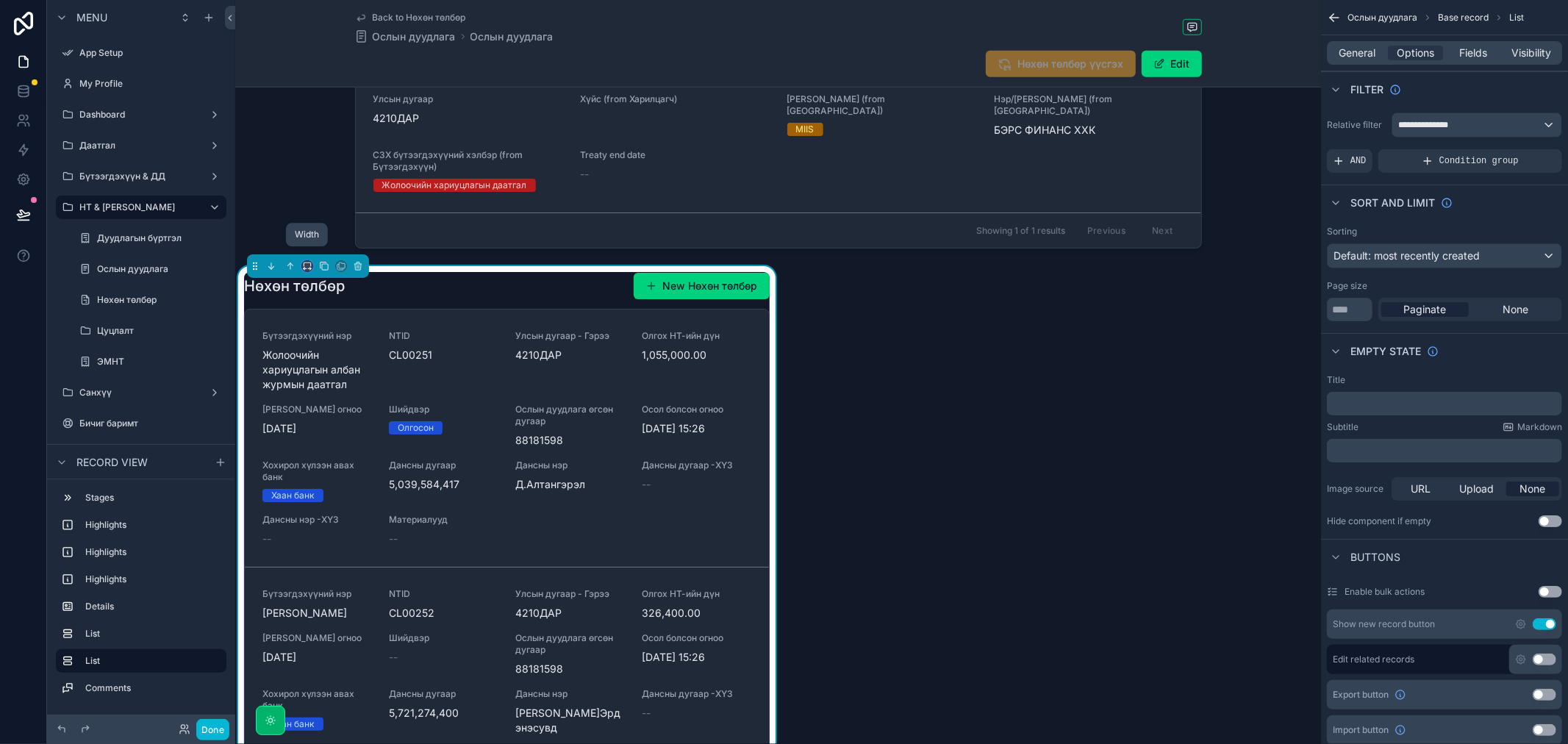
click at [304, 261] on icon "scrollable content" at bounding box center [307, 266] width 10 height 10
click at [342, 414] on div "75%" at bounding box center [336, 422] width 46 height 18
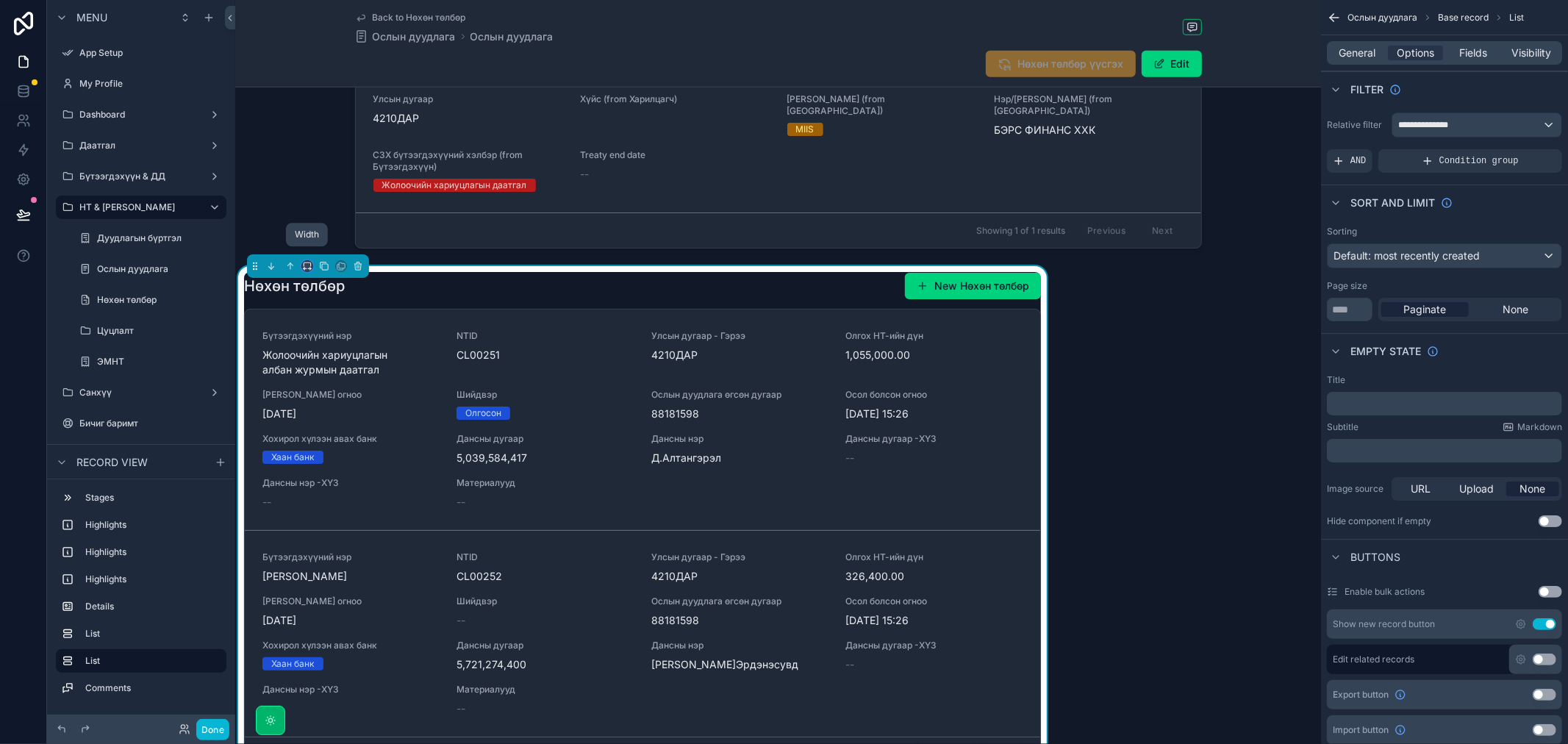
click at [306, 261] on icon "scrollable content" at bounding box center [307, 266] width 10 height 10
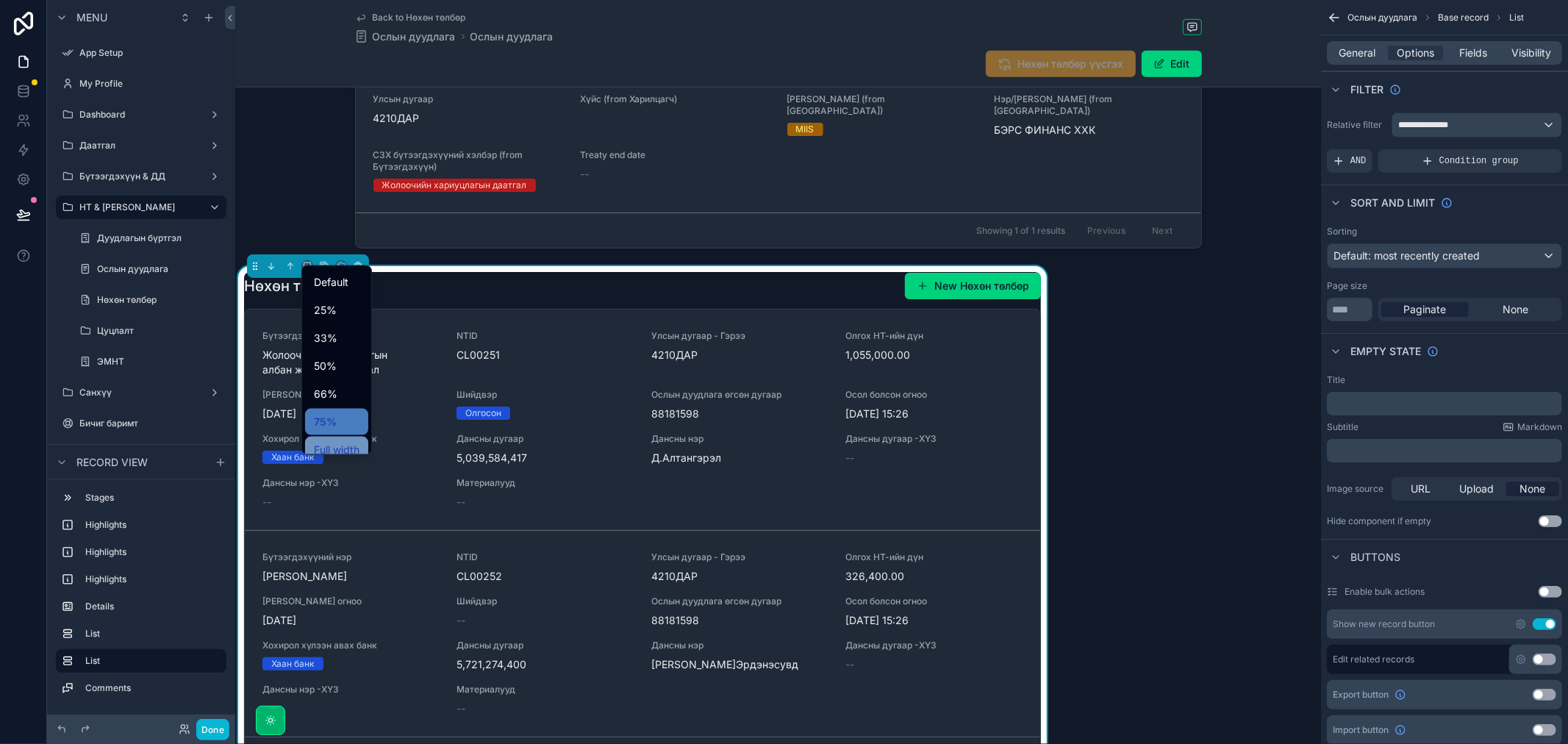
click at [339, 438] on div "Full width" at bounding box center [336, 450] width 63 height 26
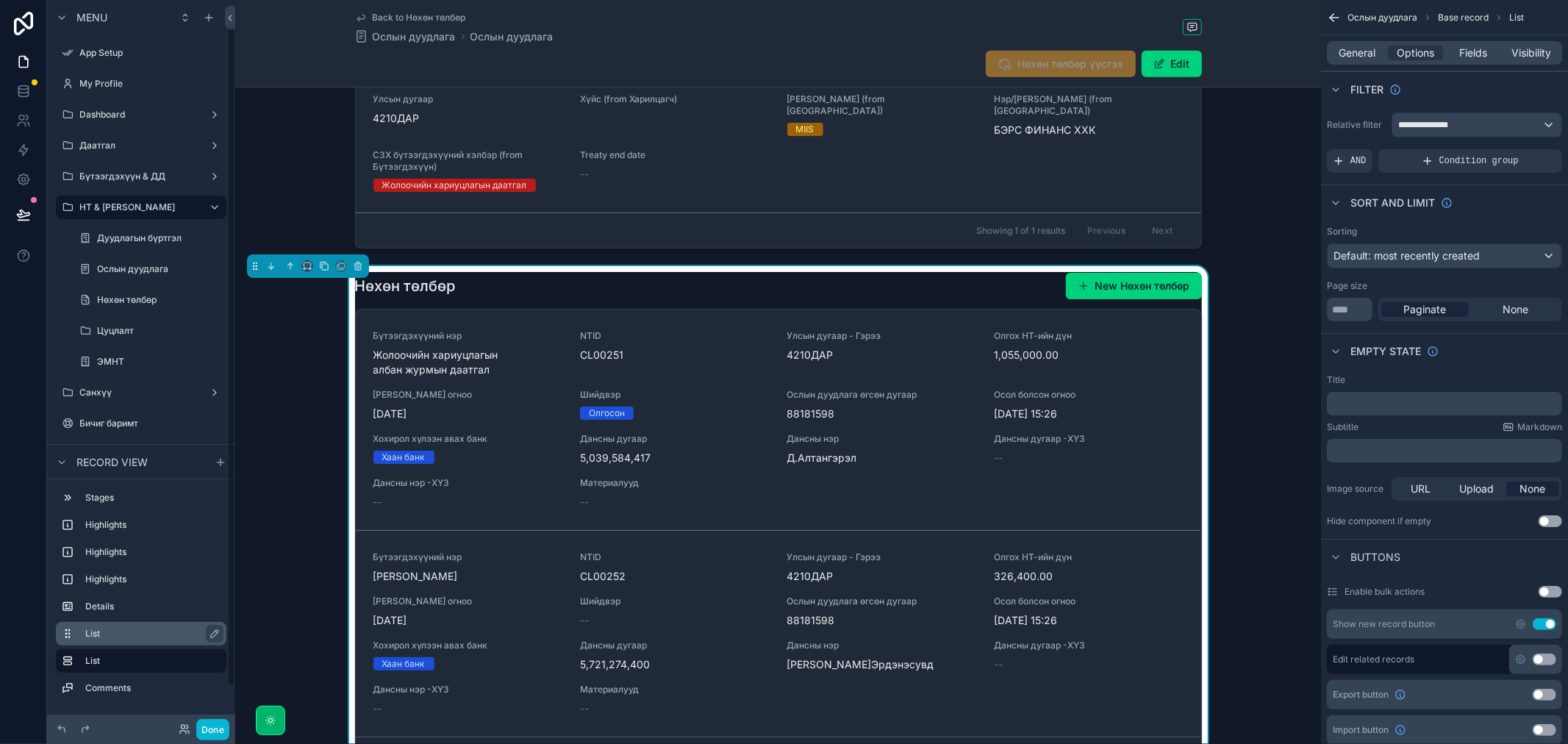
scroll to position [70, 0]
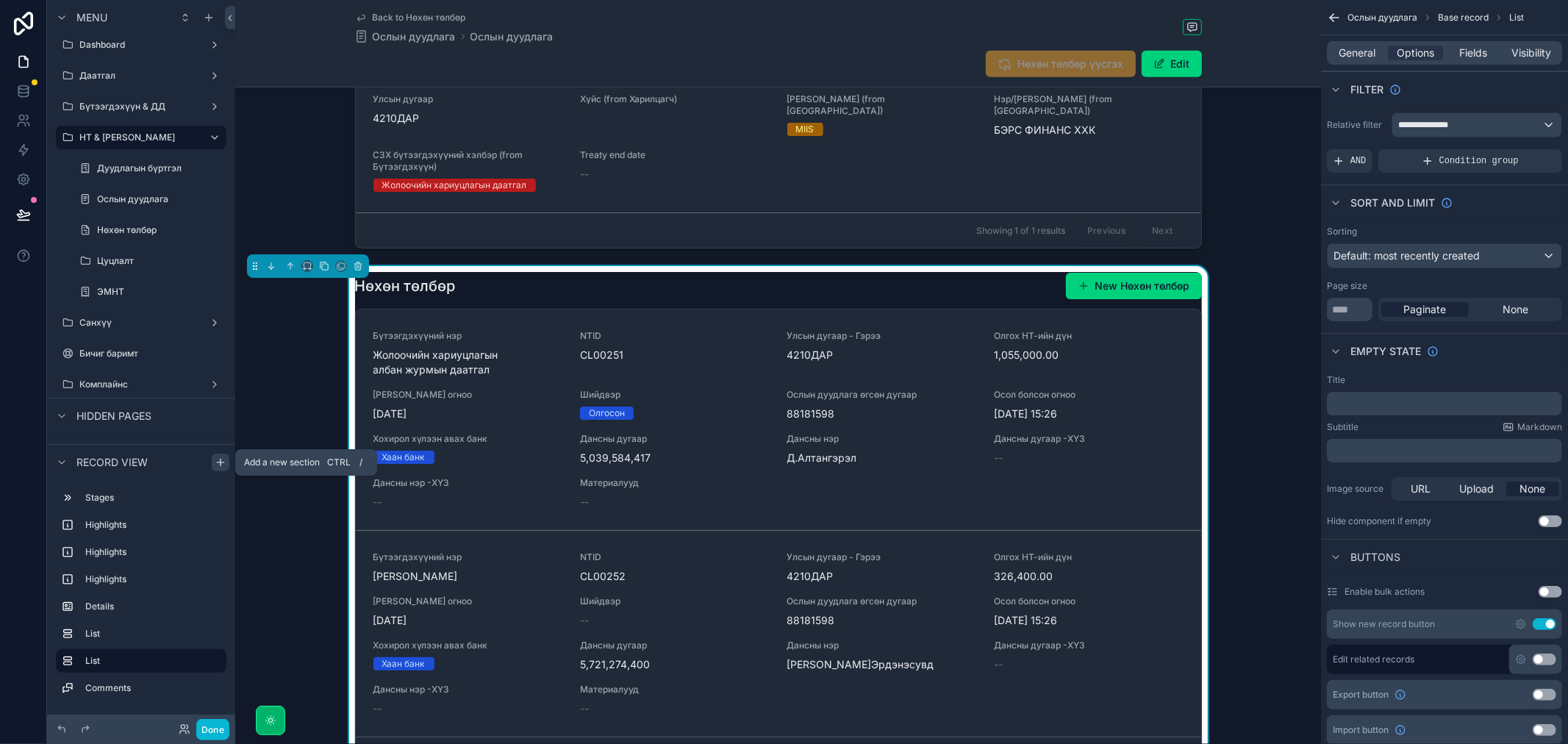
click at [214, 460] on icon "scrollable content" at bounding box center [220, 462] width 12 height 12
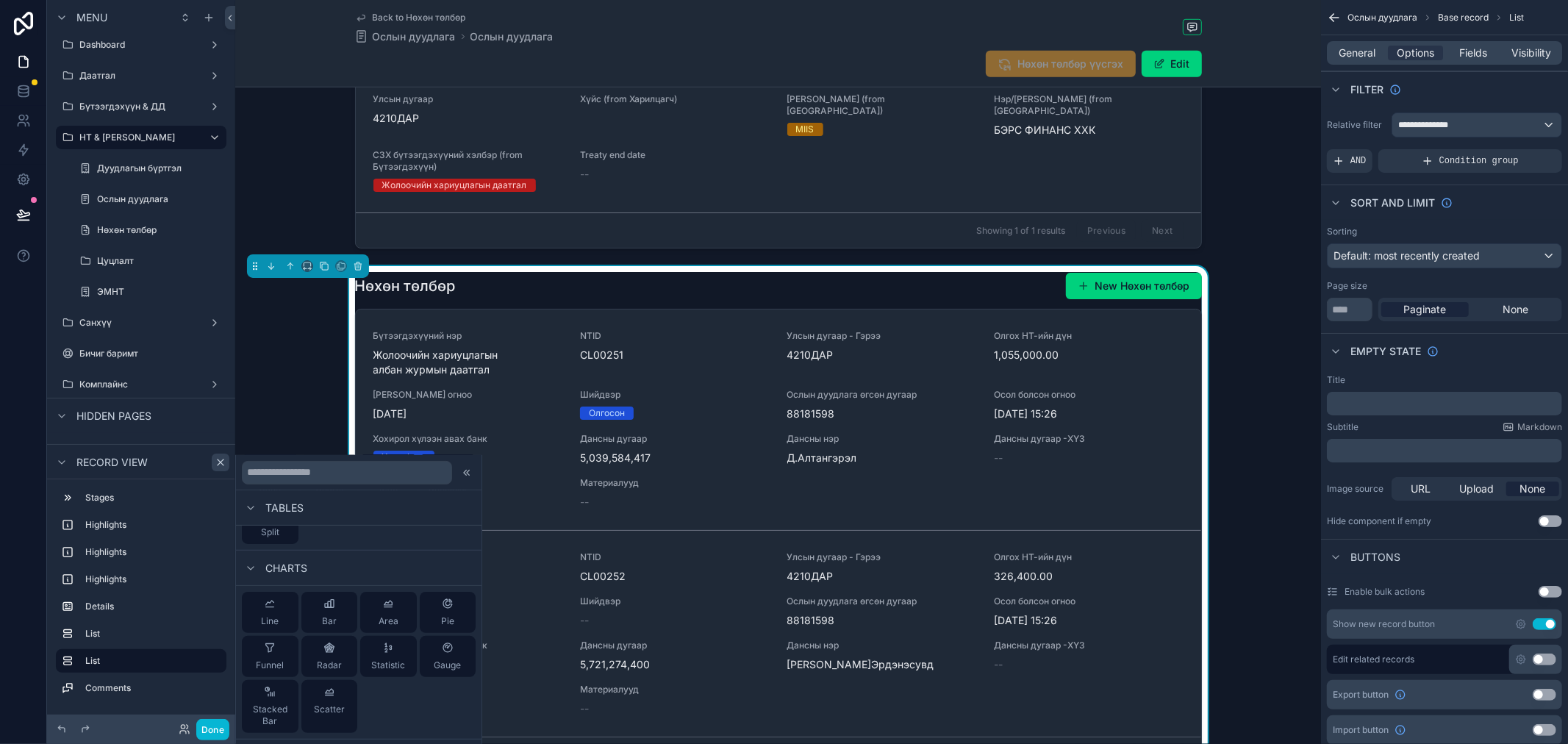
scroll to position [478, 0]
click at [312, 385] on div "Нөхөн төлбөр New Нөхөн төлбөр Бүтээгдэхүүний нэр Жолоочийн хариуцлагын албан жу…" at bounding box center [778, 522] width 1086 height 512
click at [559, 249] on div "1 НТ рүү шилжсэн 2 Дуудлага цуцалсан 3 Материал бүрдүүлэлт 4 ТАТГАЛЗСАН Осол бо…" at bounding box center [778, 146] width 1086 height 2042
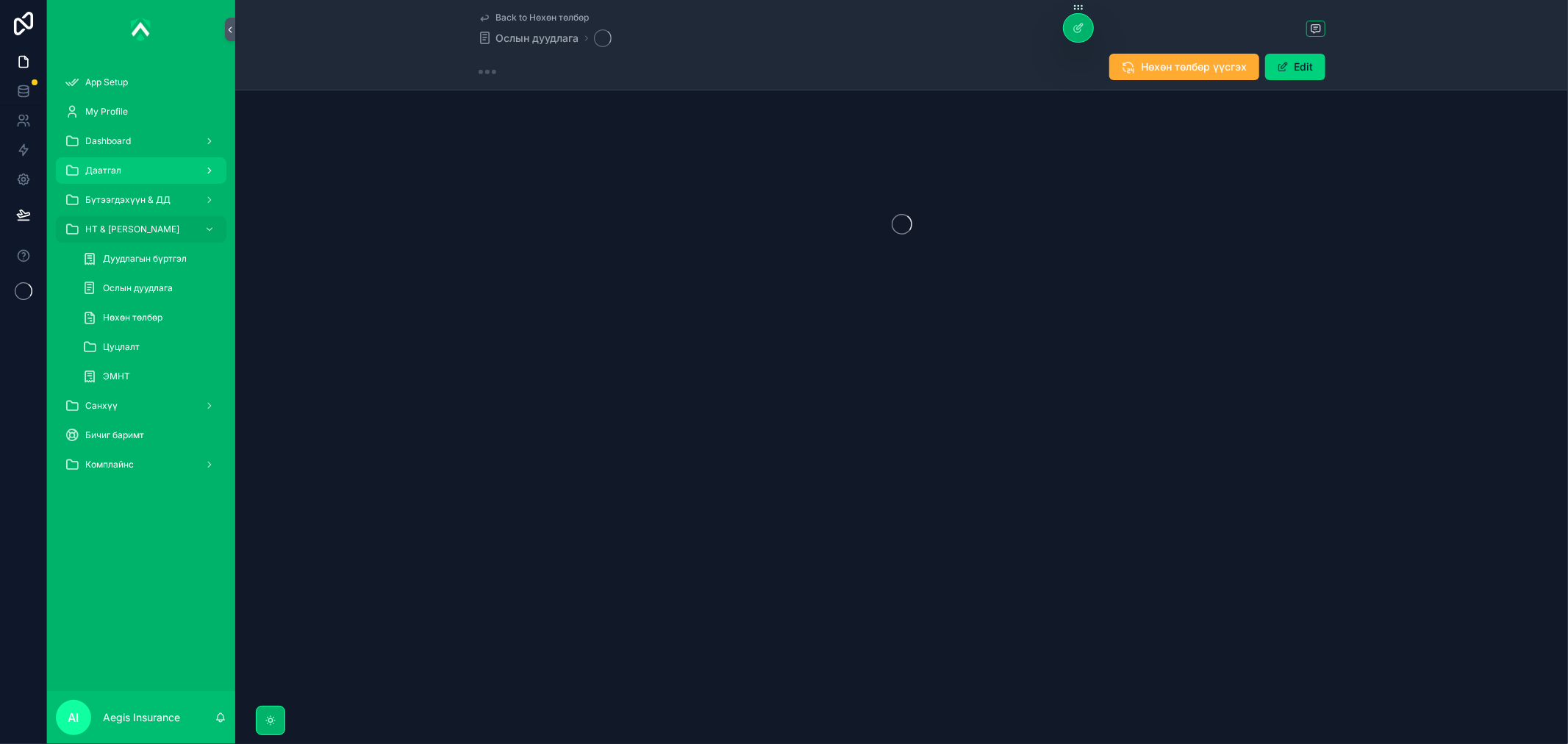
click at [158, 170] on div "Даатгал" at bounding box center [141, 170] width 153 height 23
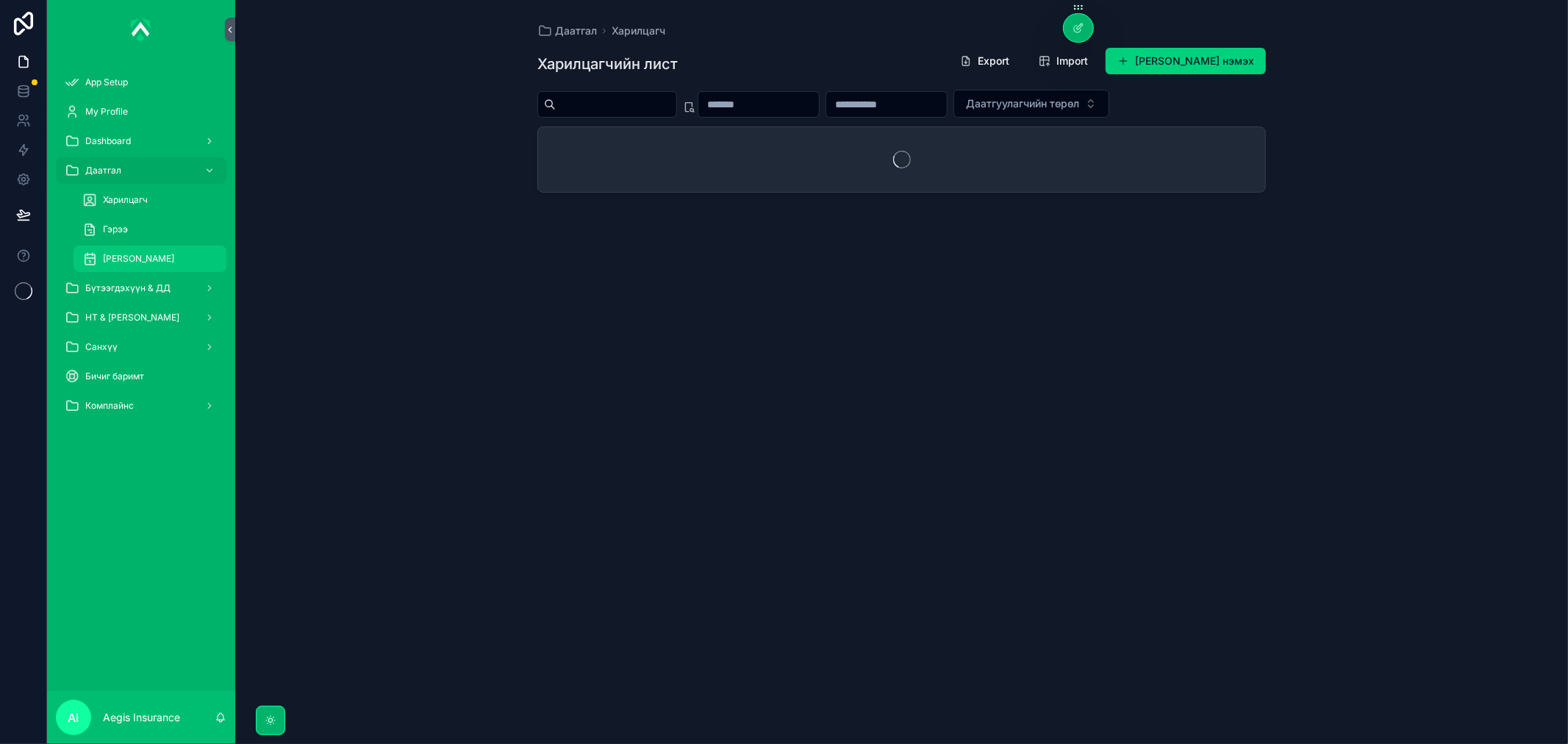
click at [141, 260] on span "[PERSON_NAME]" at bounding box center [138, 258] width 71 height 12
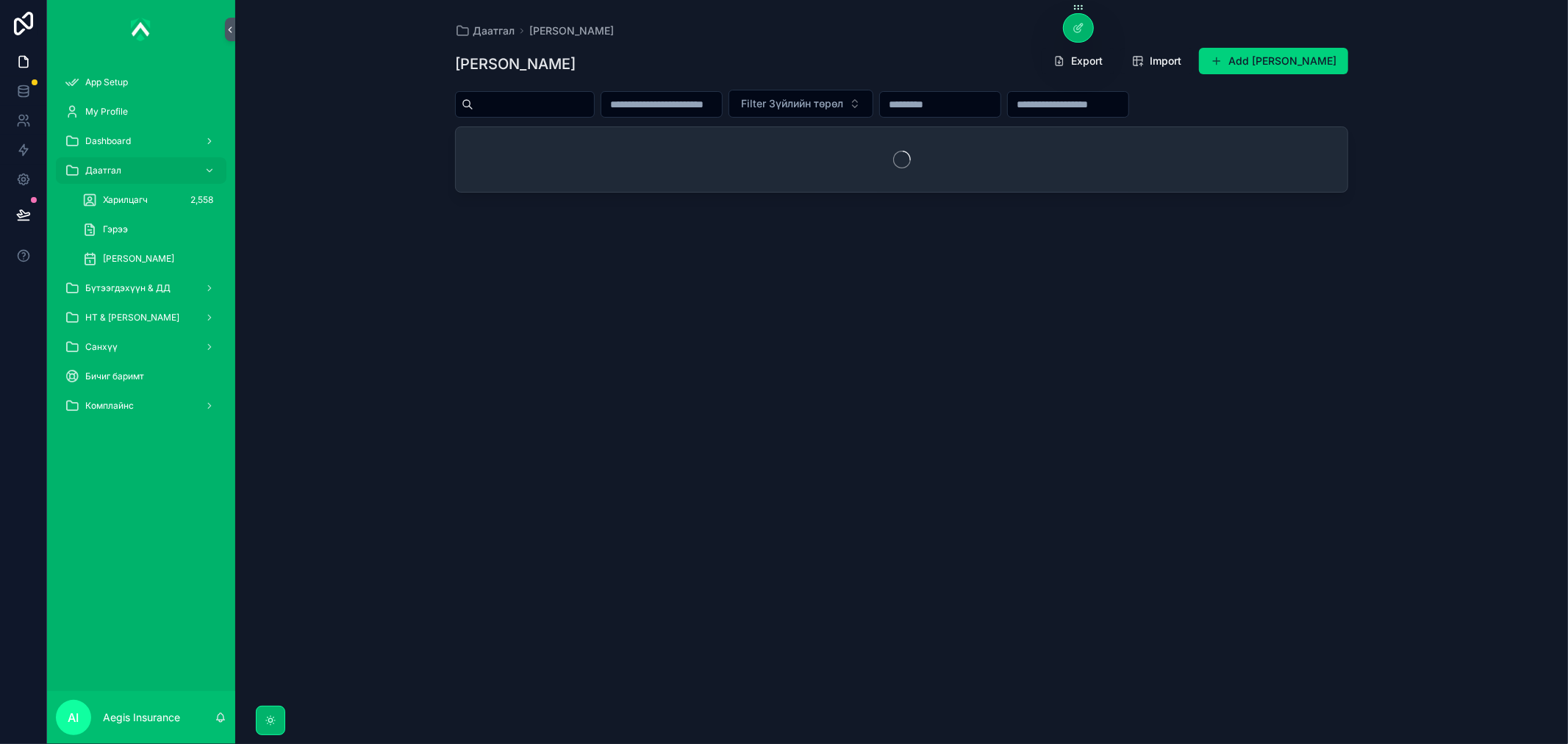
click at [560, 105] on input "scrollable content" at bounding box center [534, 105] width 121 height 21
paste input "**********"
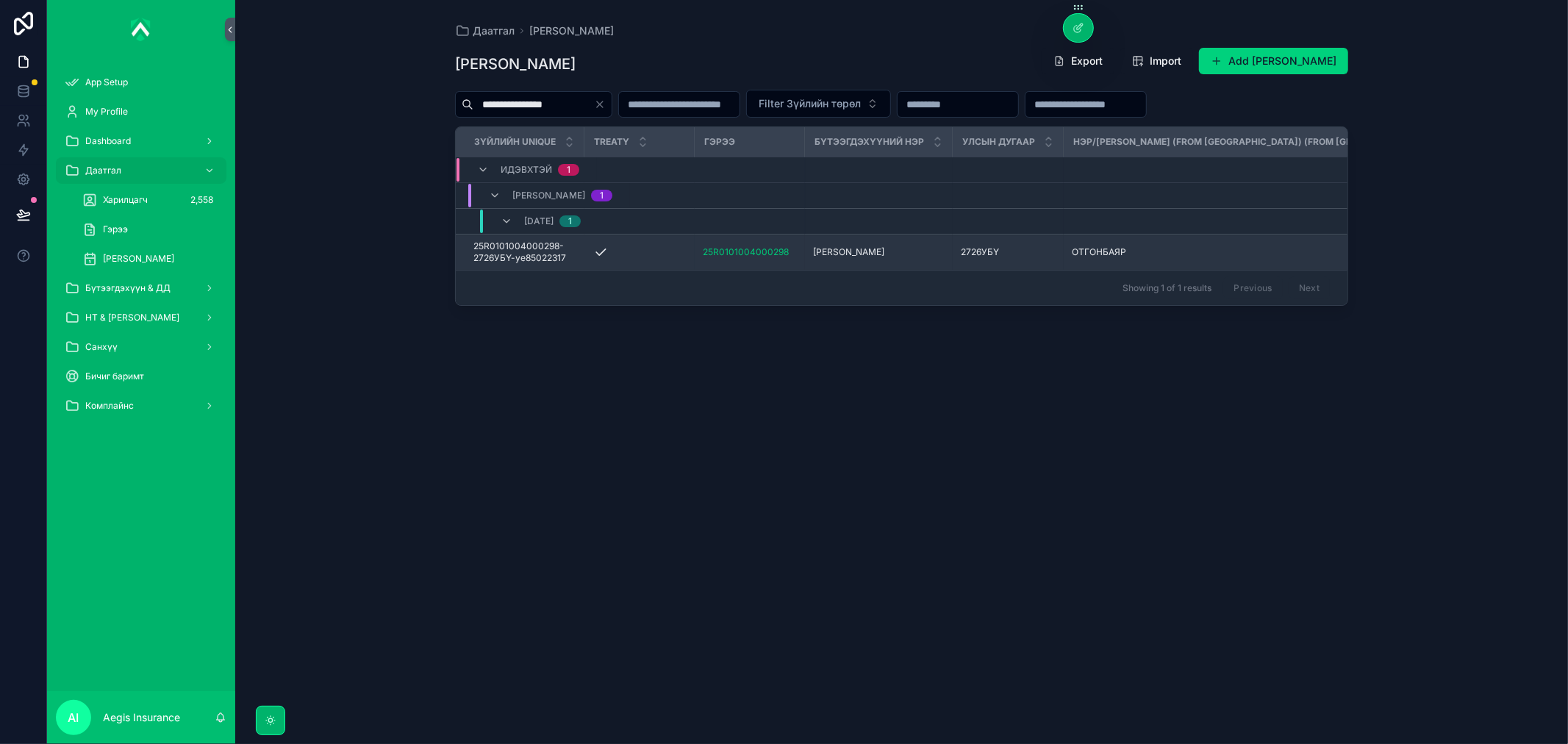
type input "**********"
click at [854, 252] on span "[PERSON_NAME]" at bounding box center [849, 252] width 71 height 12
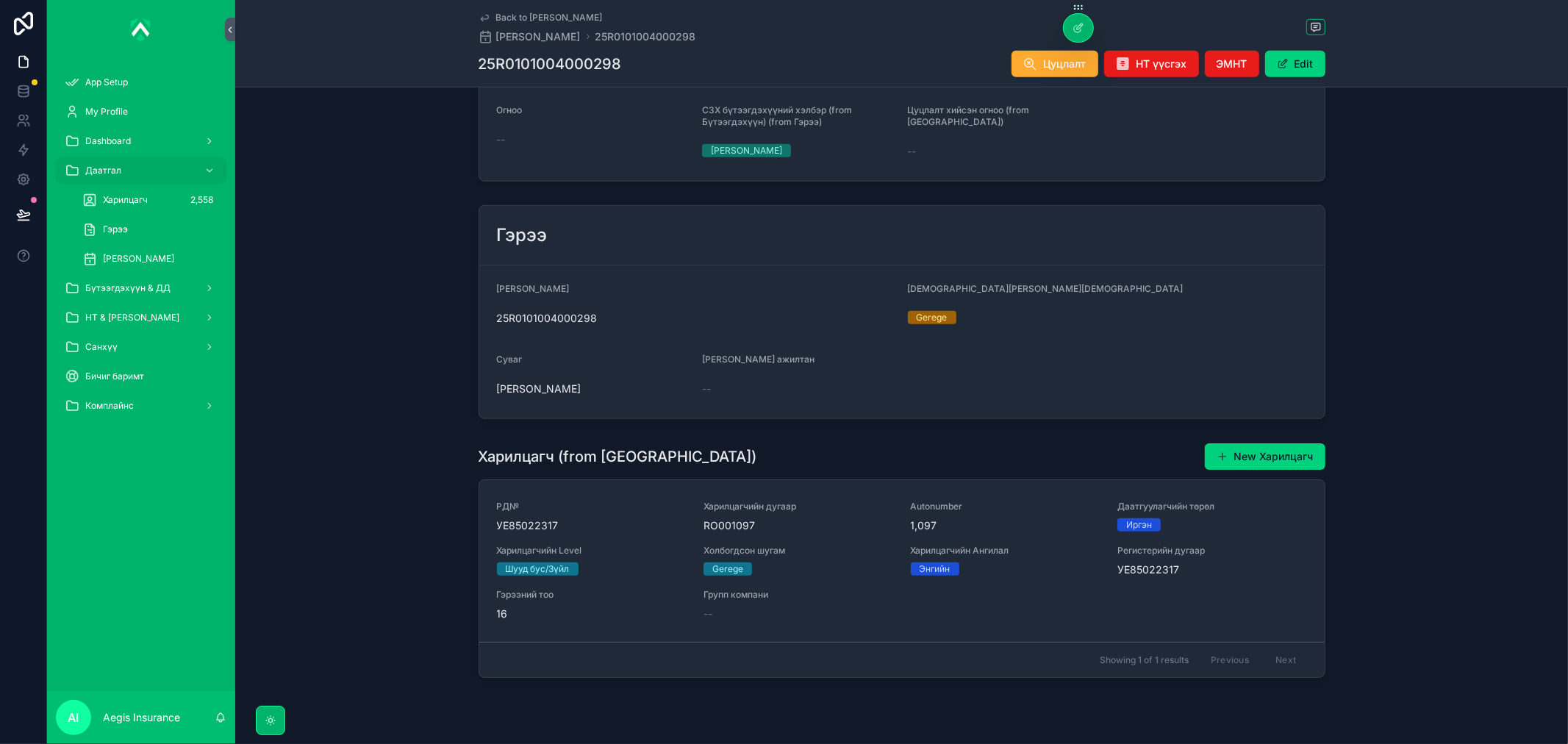
scroll to position [950, 0]
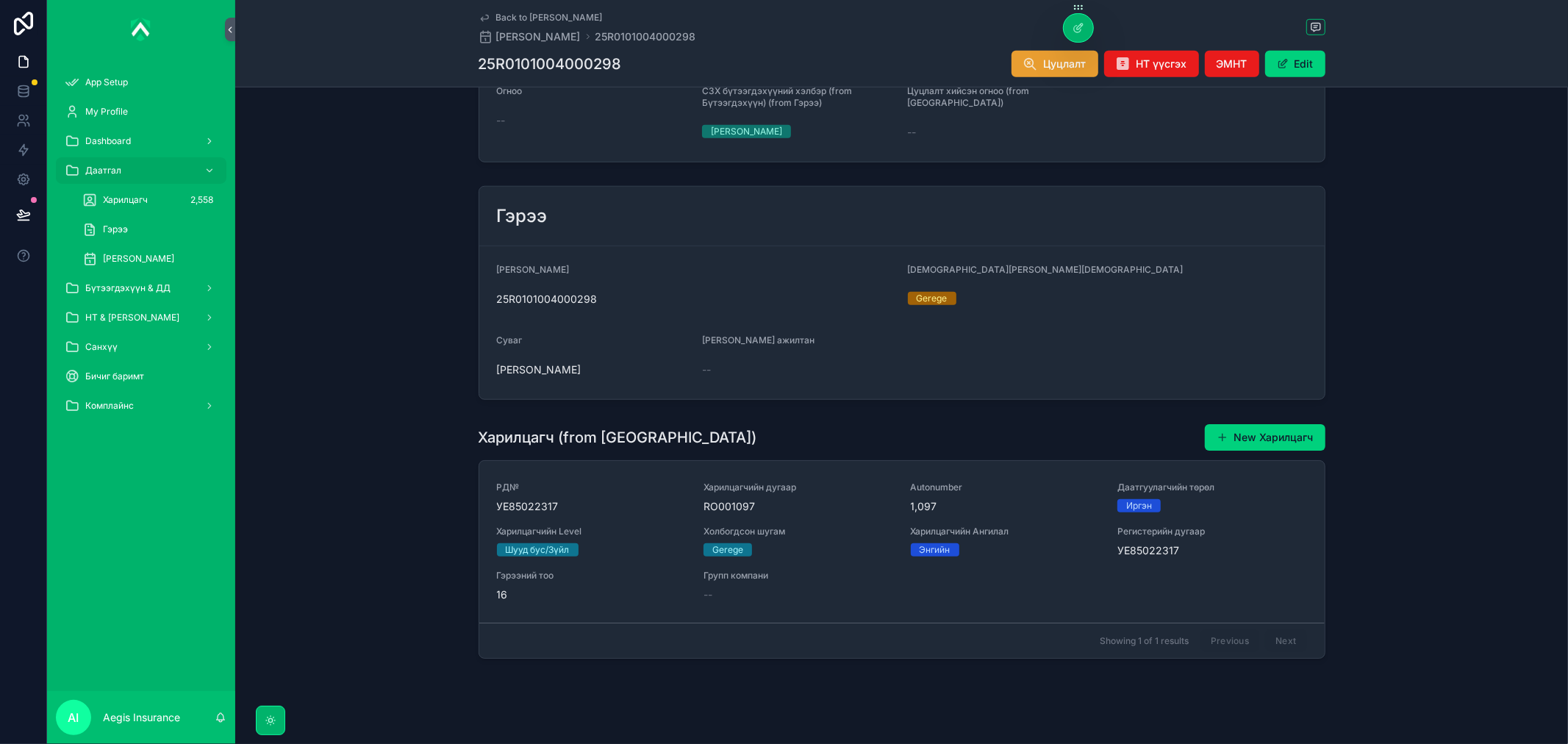
click at [1057, 76] on button "Цуцлалт" at bounding box center [1054, 63] width 86 height 26
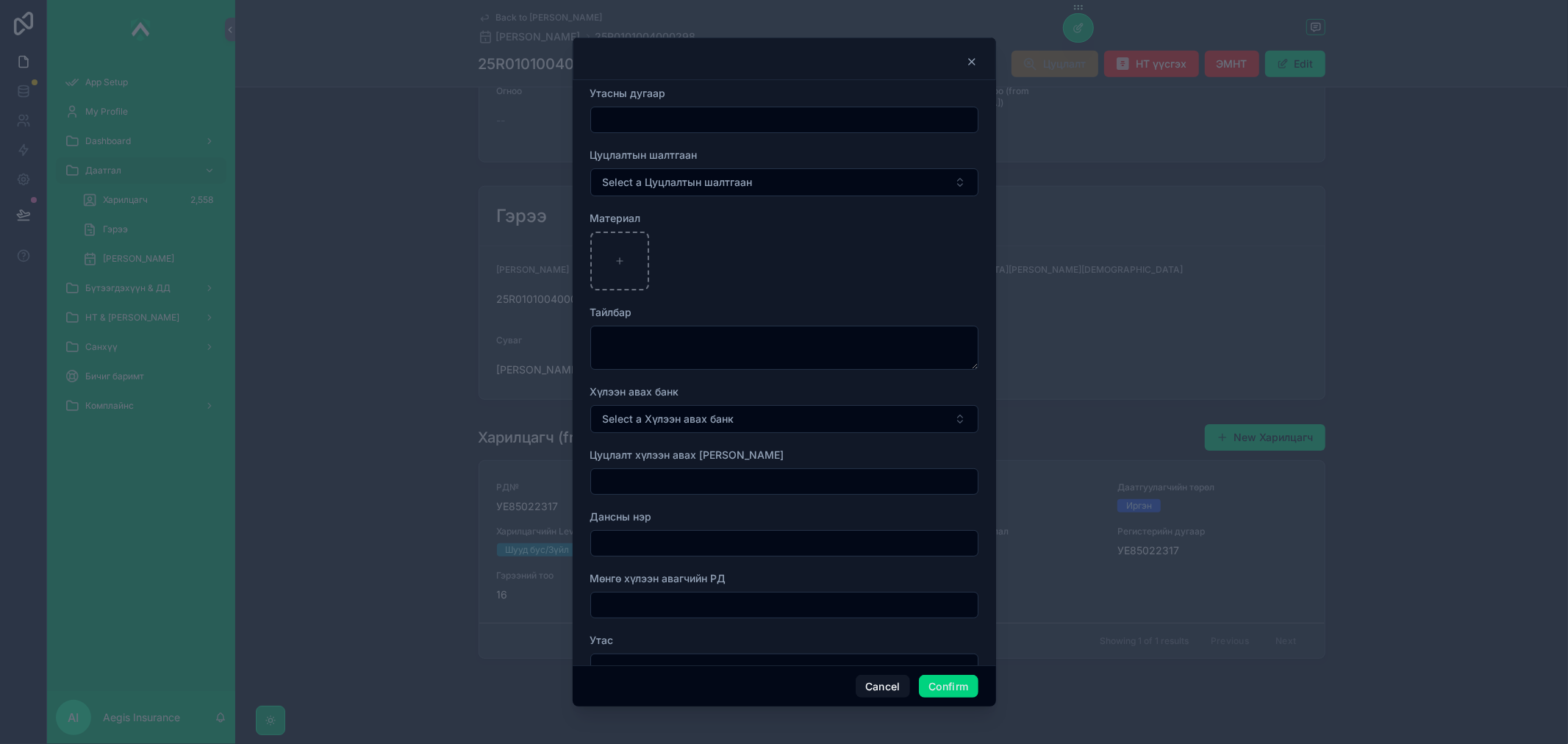
click at [796, 122] on input "text" at bounding box center [784, 120] width 386 height 21
type input "****"
click at [670, 342] on textarea at bounding box center [784, 347] width 388 height 44
click at [711, 175] on span "Select a Цуцлалтын шалтгаан" at bounding box center [677, 182] width 150 height 14
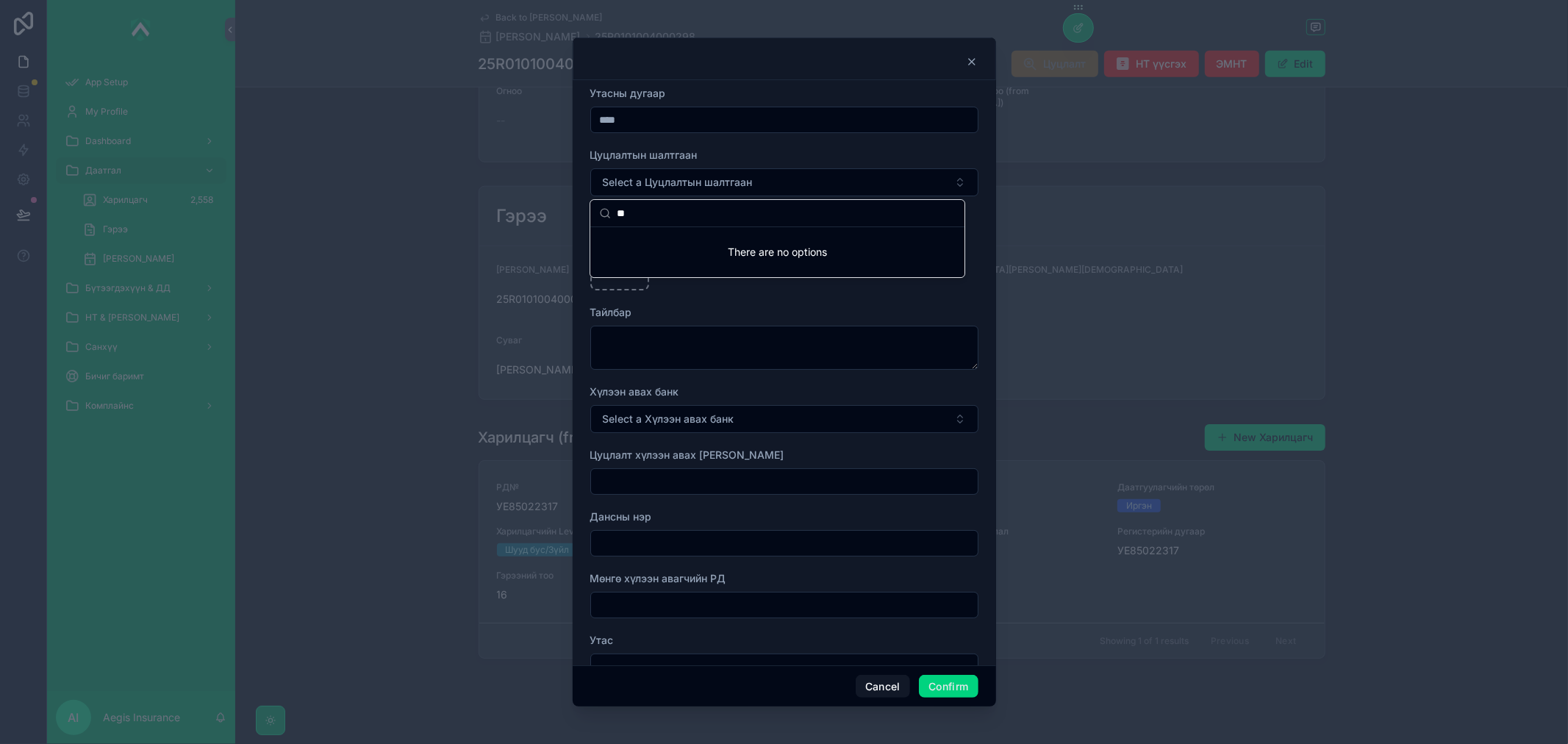
click at [696, 218] on input "**" at bounding box center [786, 213] width 339 height 26
type input "*"
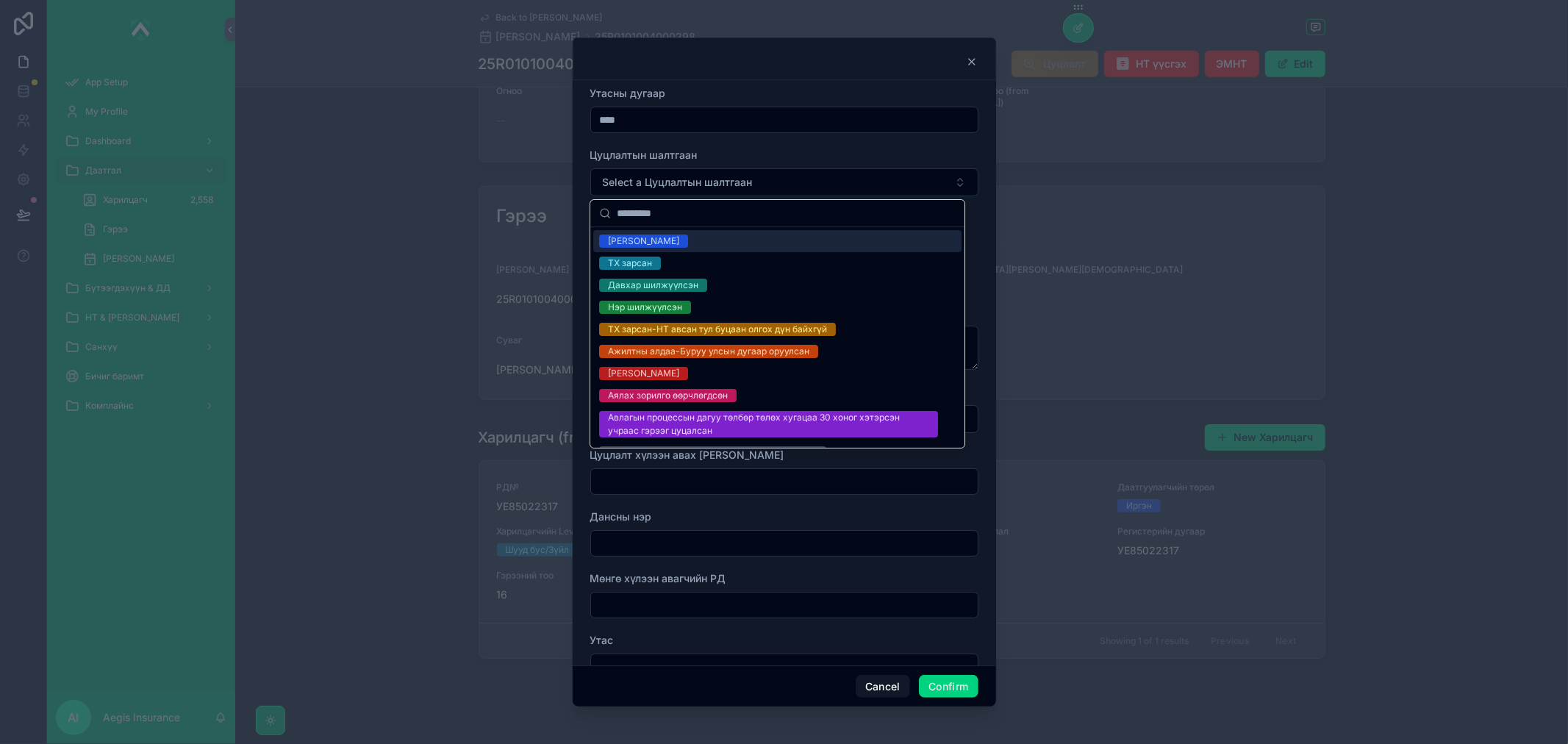
type input "*"
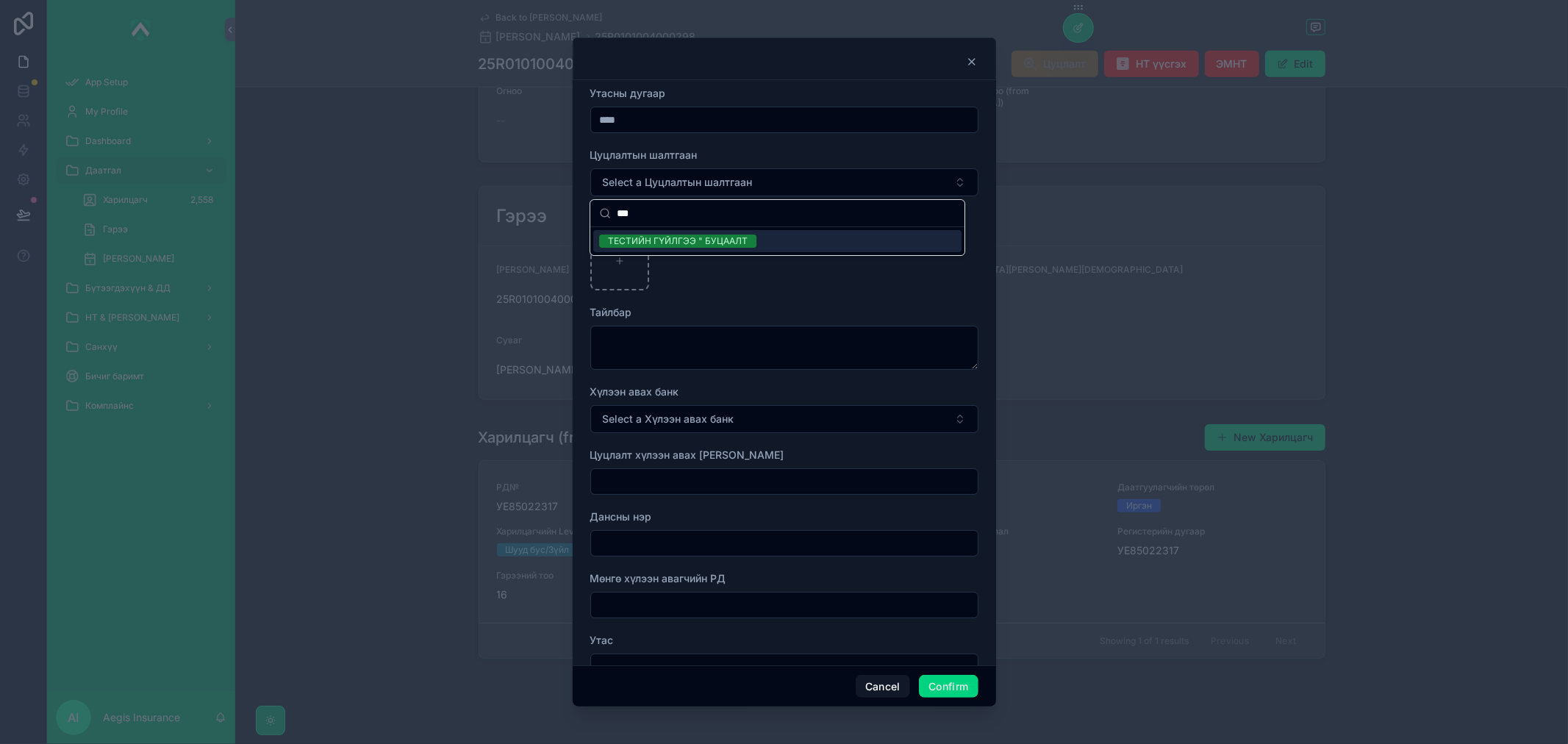
type input "***"
click at [702, 240] on div "ТЕСТИЙН ГҮЙЛГЭЭ " БУЦААЛТ" at bounding box center [678, 241] width 140 height 14
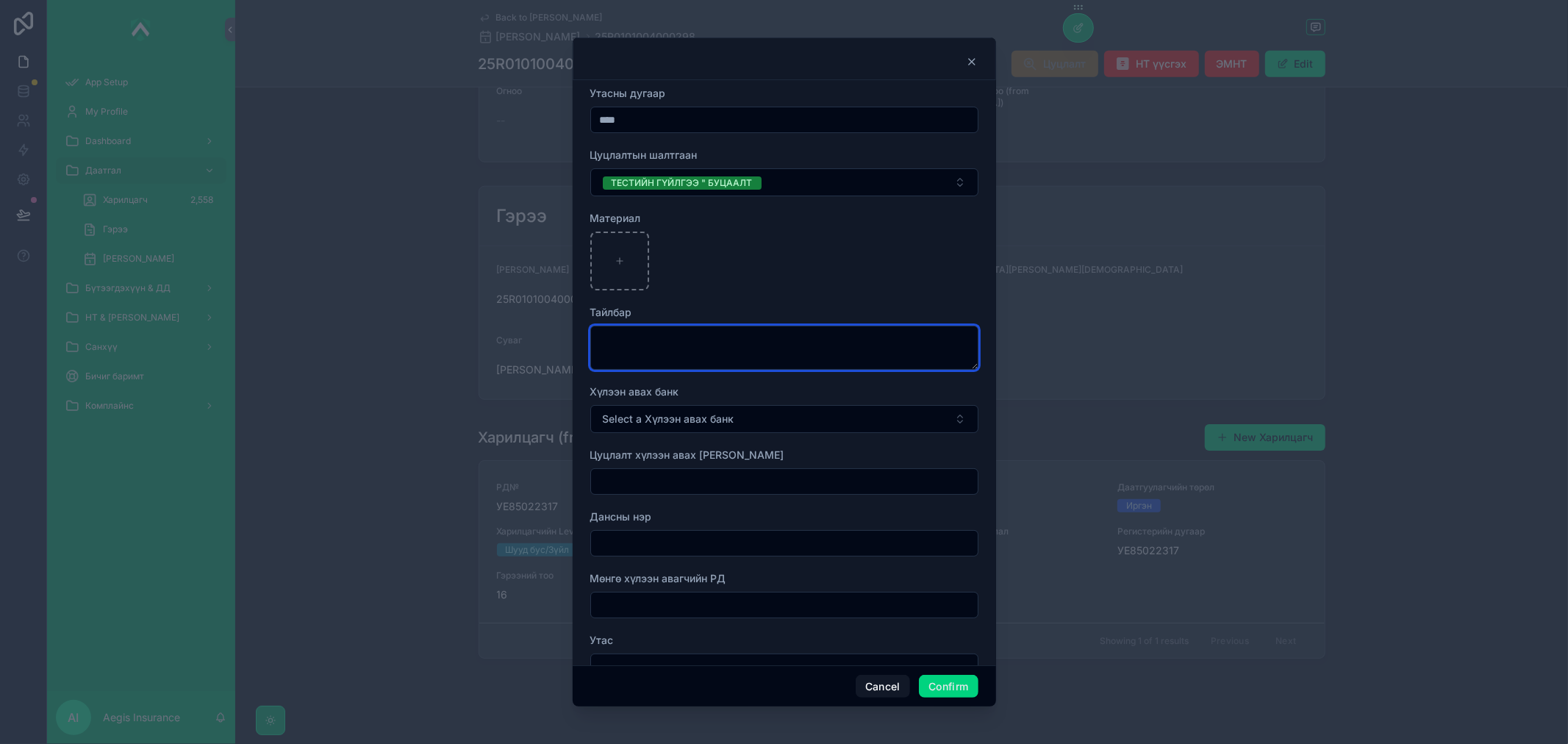
click at [702, 361] on textarea at bounding box center [784, 347] width 388 height 44
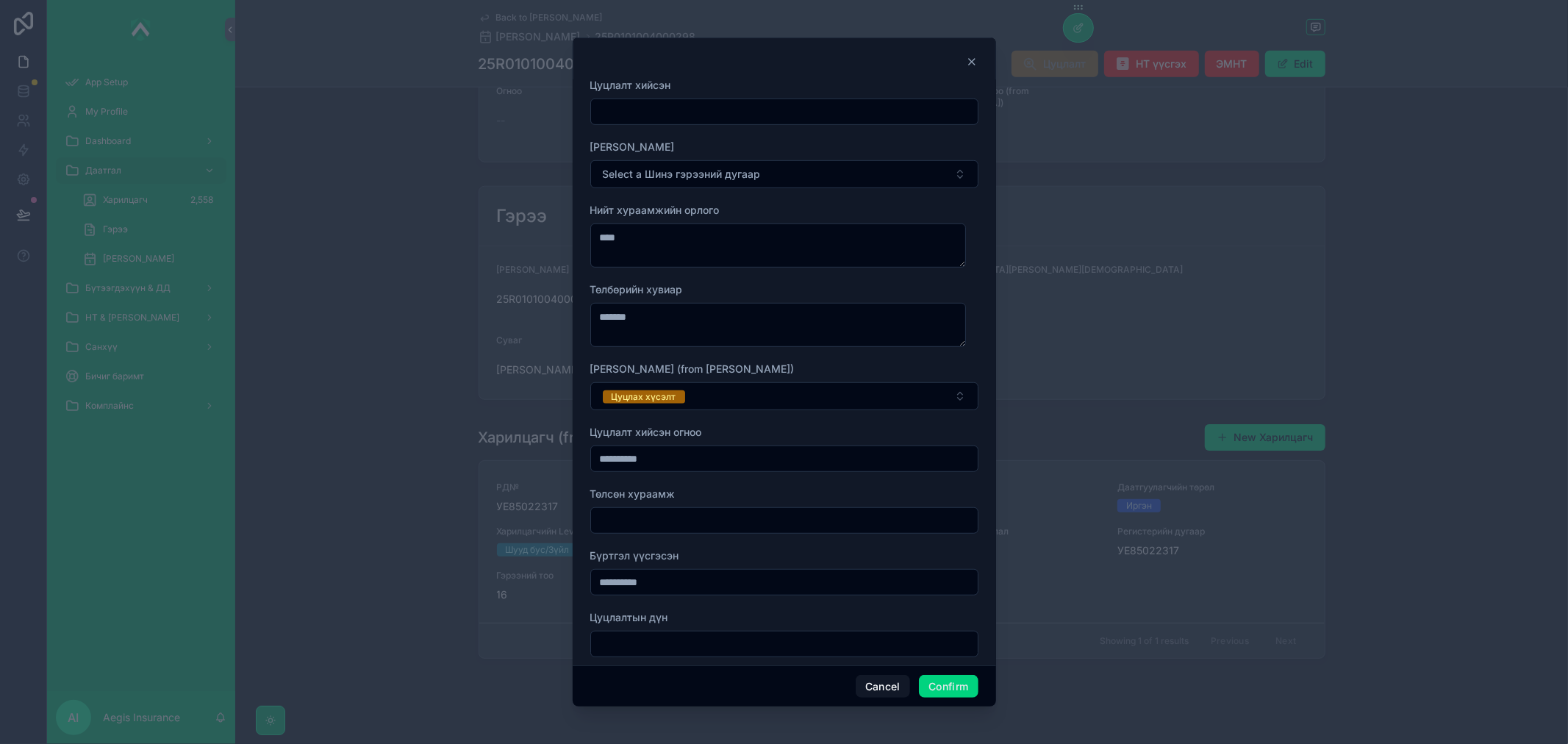
scroll to position [820, 0]
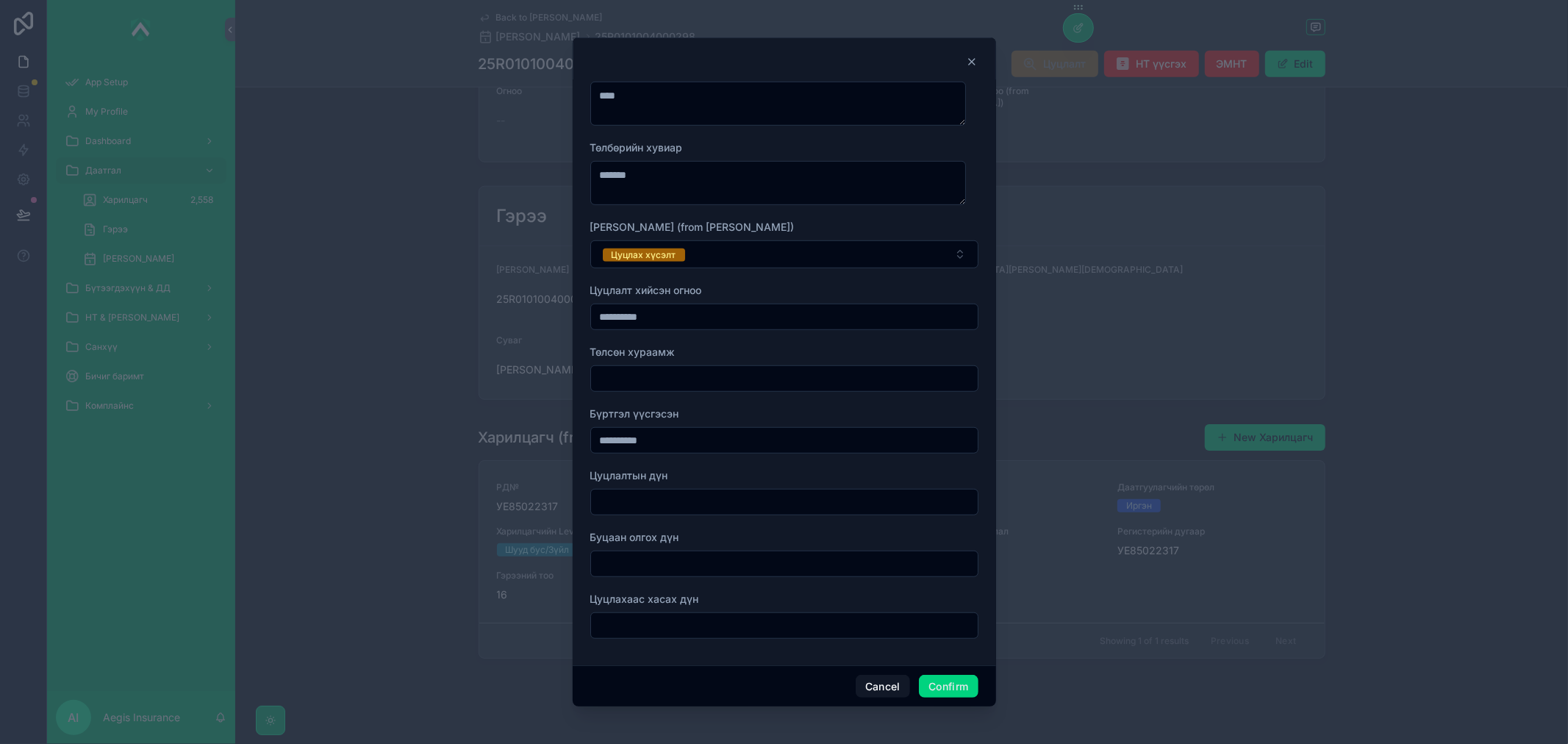
click at [725, 506] on input "text" at bounding box center [784, 502] width 386 height 21
type input "********"
click at [656, 571] on input "text" at bounding box center [784, 564] width 386 height 21
click at [687, 495] on input "********" at bounding box center [784, 502] width 386 height 21
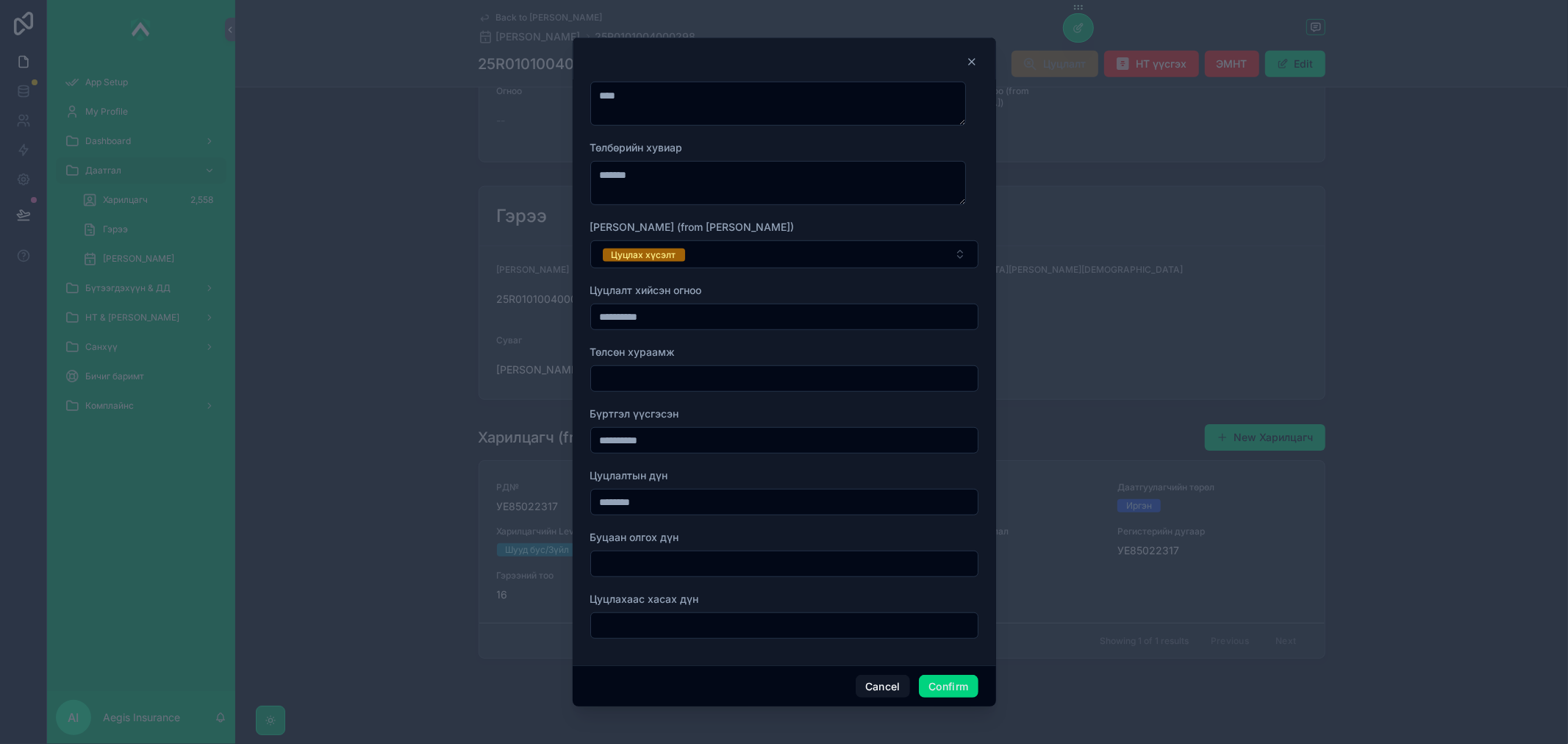
click at [687, 495] on input "********" at bounding box center [784, 502] width 386 height 21
click at [746, 575] on div at bounding box center [784, 563] width 388 height 26
click at [747, 564] on input "text" at bounding box center [784, 564] width 386 height 21
paste input "**********"
type input "**********"
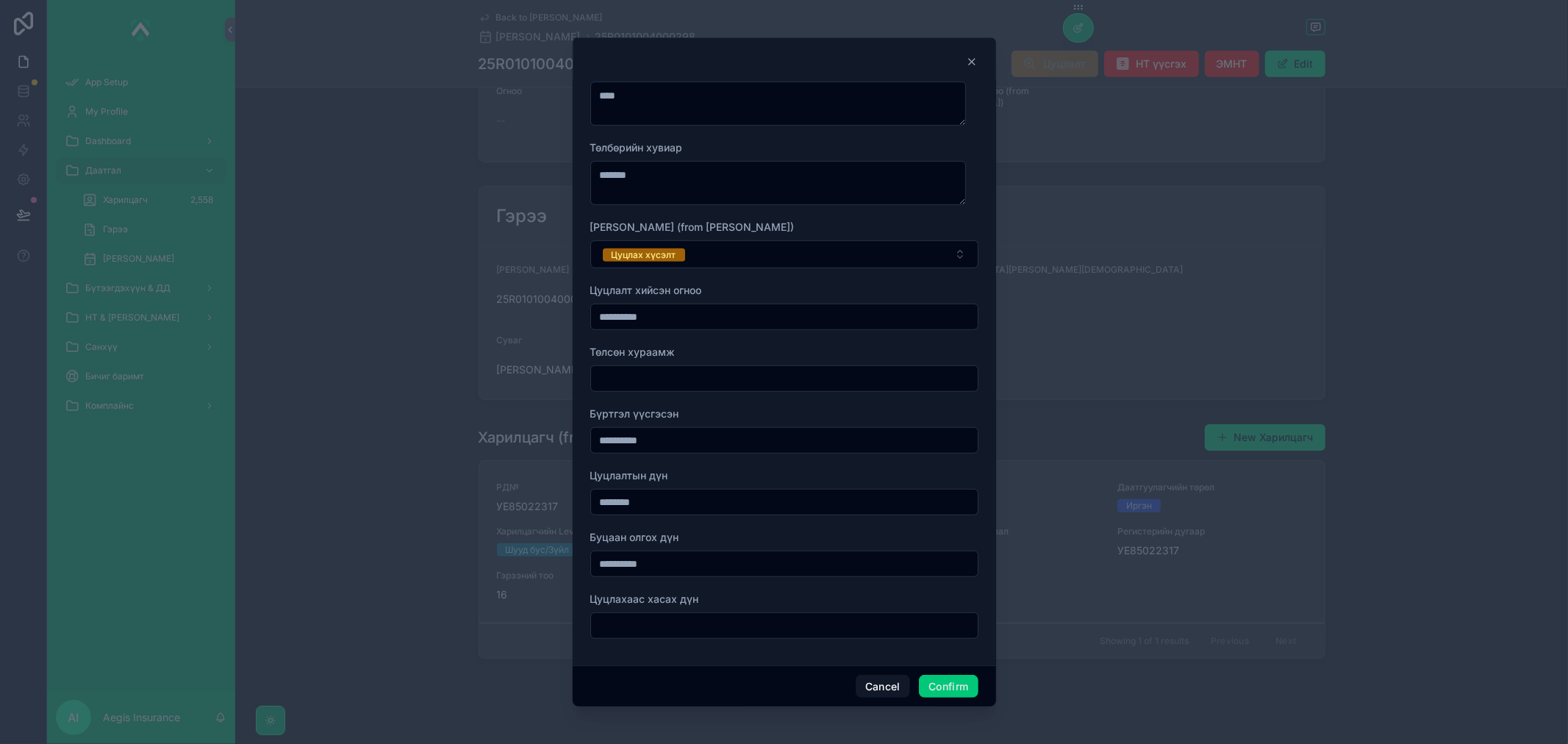
click at [935, 681] on button "Confirm" at bounding box center [948, 686] width 59 height 23
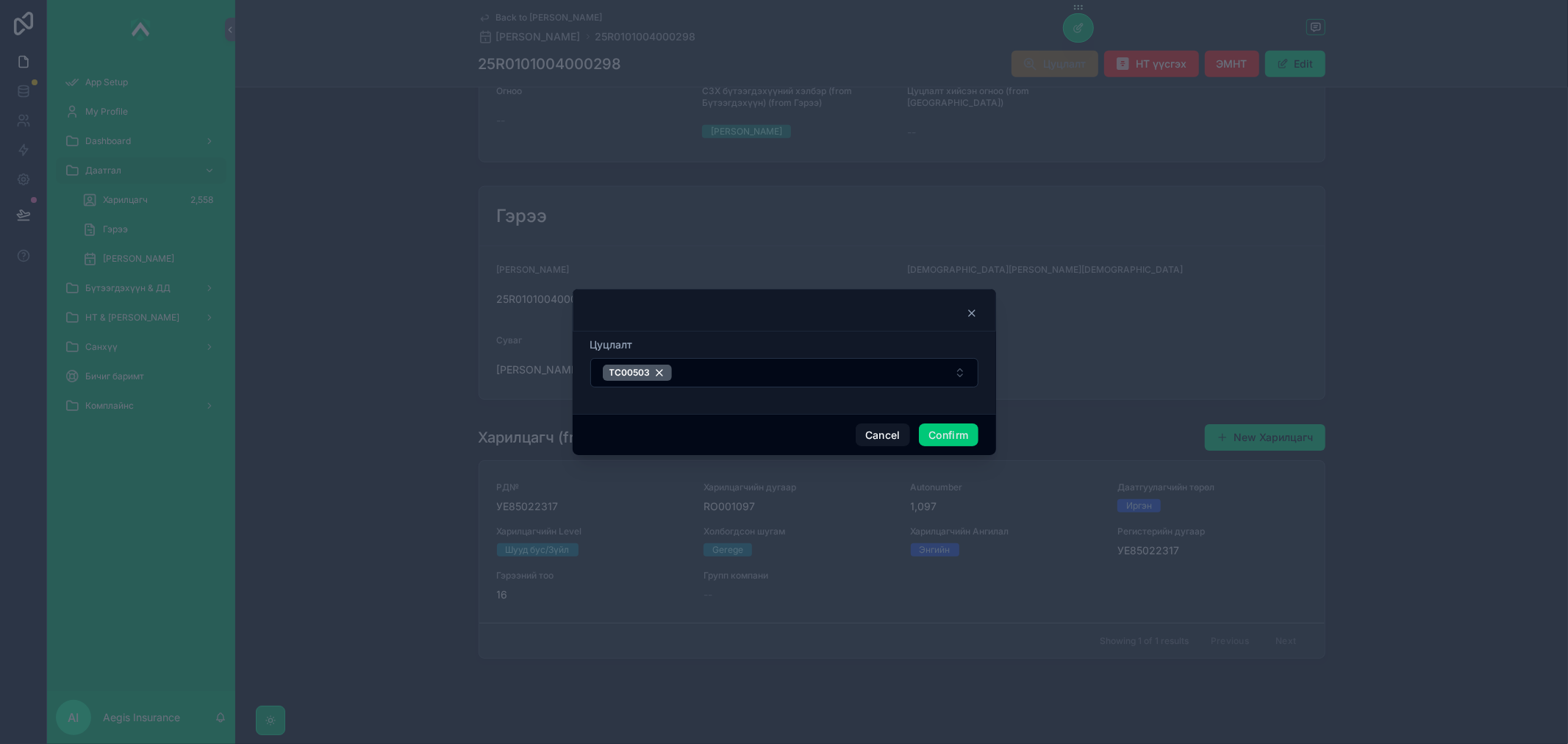
click at [962, 430] on button "Confirm" at bounding box center [948, 434] width 59 height 23
click at [970, 309] on icon at bounding box center [971, 313] width 12 height 12
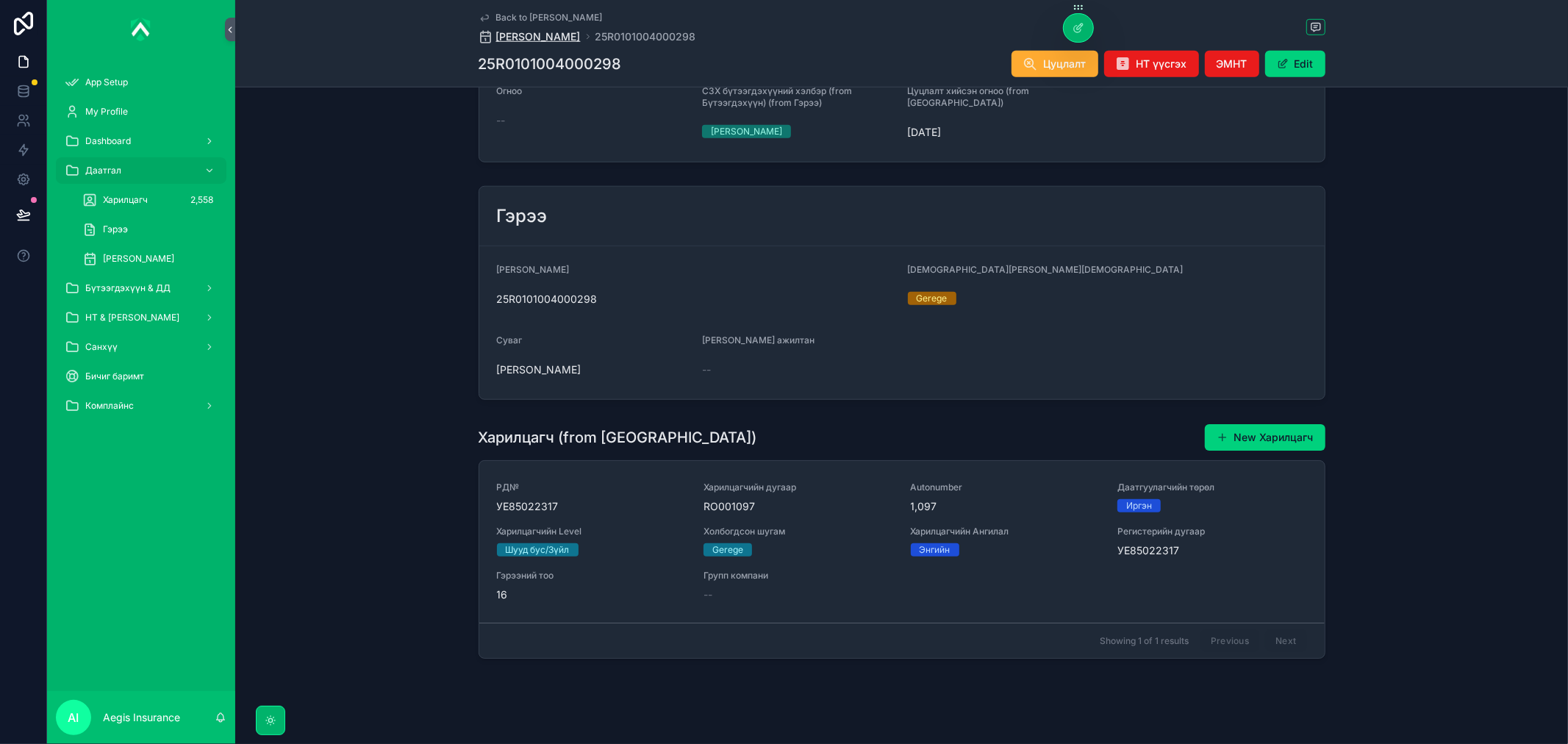
click at [537, 30] on span "[PERSON_NAME]" at bounding box center [538, 37] width 85 height 14
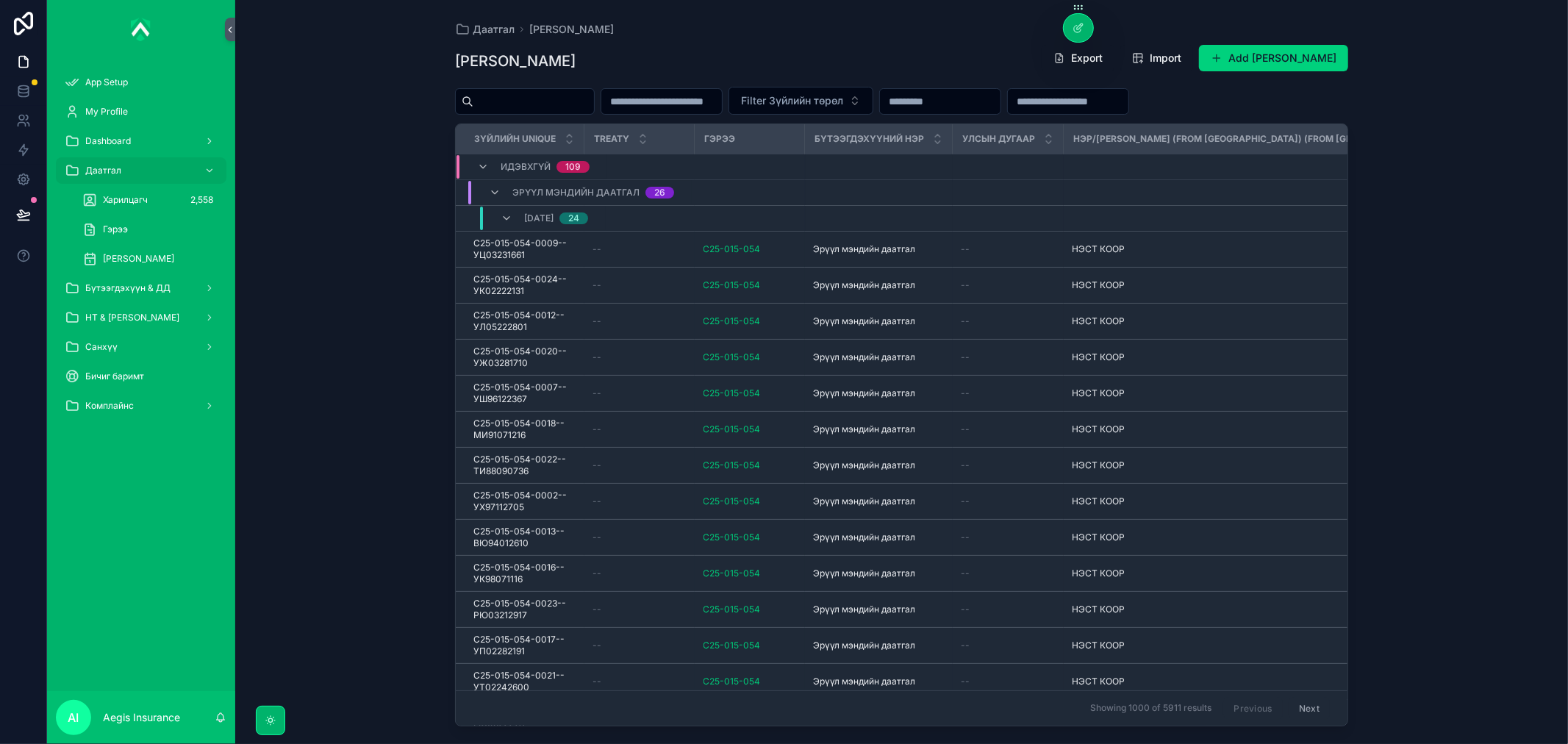
click at [555, 86] on div "[PERSON_NAME] Export Import Add Зүйлийн дэлгэрэнгүй Filter Зүйлийн төрөл Зүйлий…" at bounding box center [902, 381] width 893 height 691
click at [557, 97] on input "scrollable content" at bounding box center [534, 102] width 121 height 21
paste input "**********"
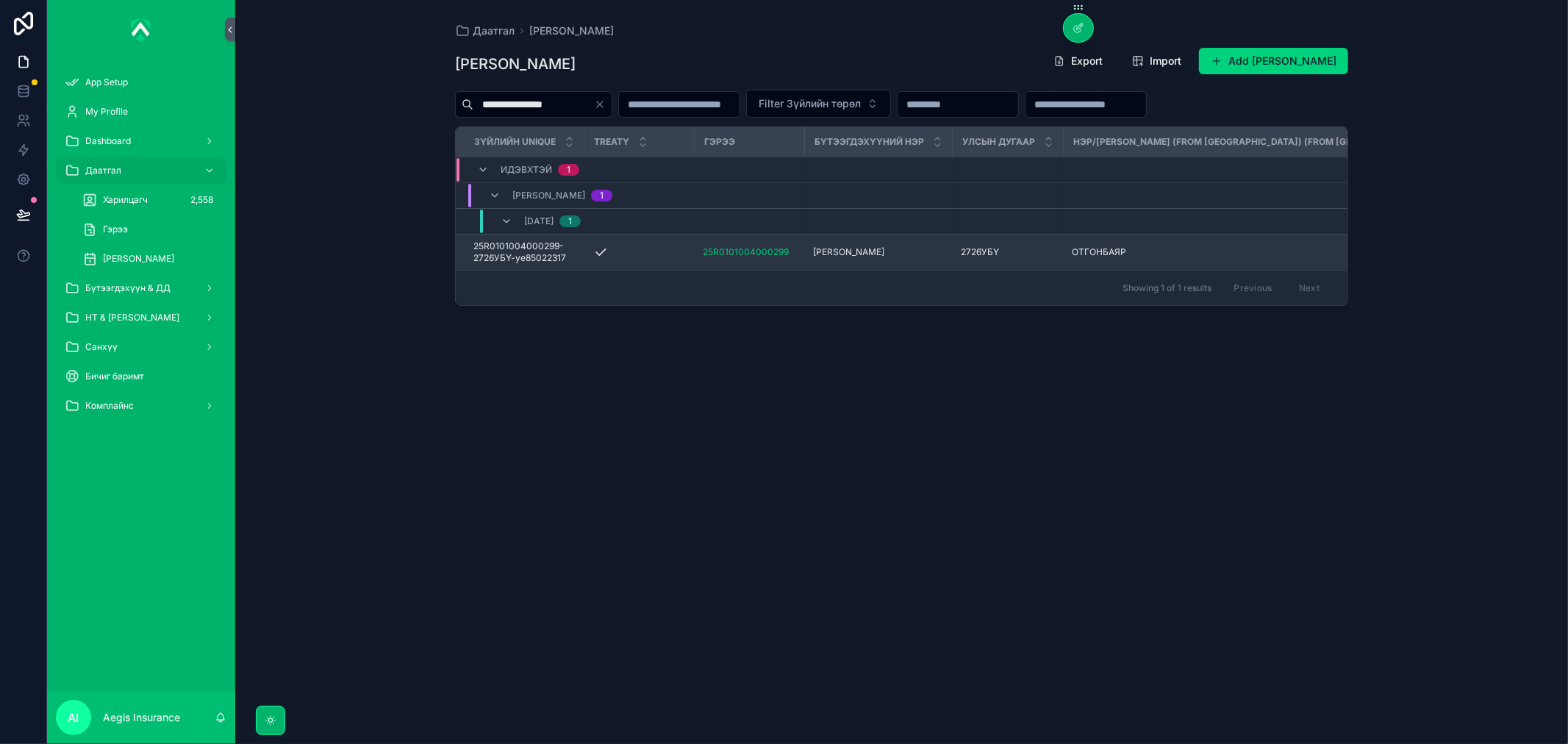
type input "**********"
click at [655, 266] on td "scrollable content" at bounding box center [639, 252] width 110 height 36
click at [512, 246] on span "25R0101004000299-2726УБҮ-уе85022317" at bounding box center [525, 251] width 102 height 23
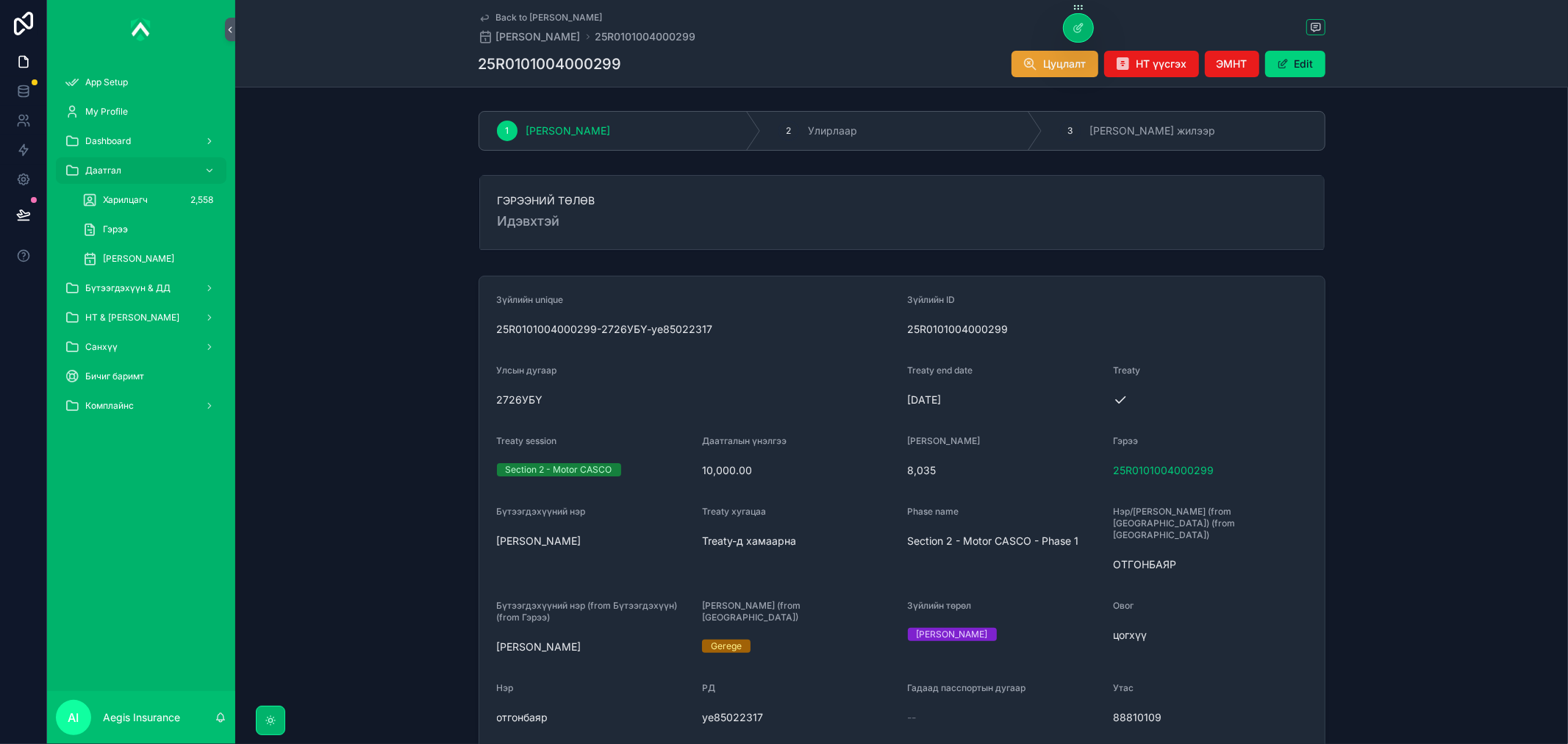
click at [1044, 67] on span "Цуцлалт" at bounding box center [1065, 64] width 42 height 14
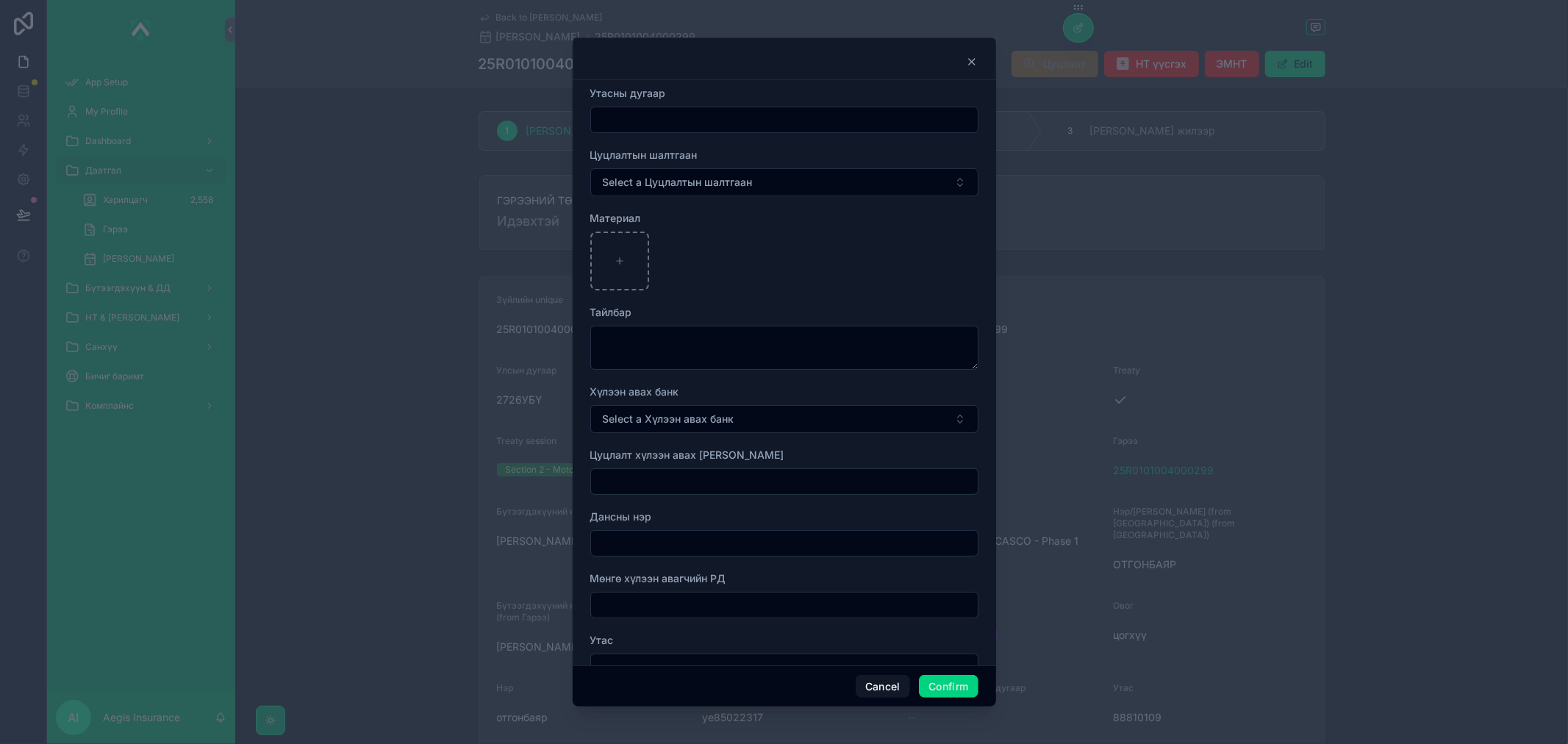
click at [671, 118] on input "text" at bounding box center [784, 120] width 386 height 21
